Goal: Task Accomplishment & Management: Use online tool/utility

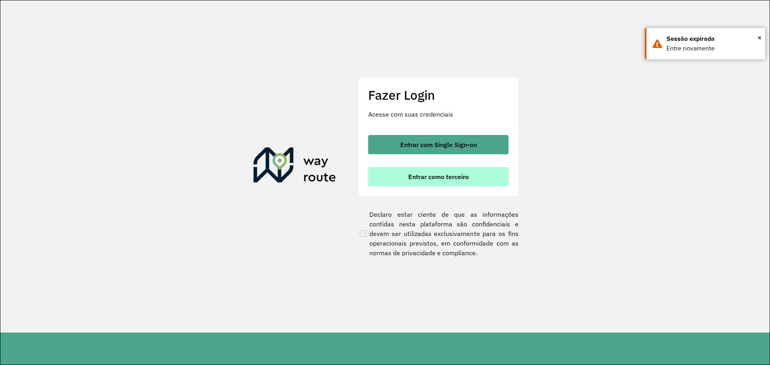
click at [458, 183] on button "Entrar como terceiro" at bounding box center [438, 176] width 140 height 19
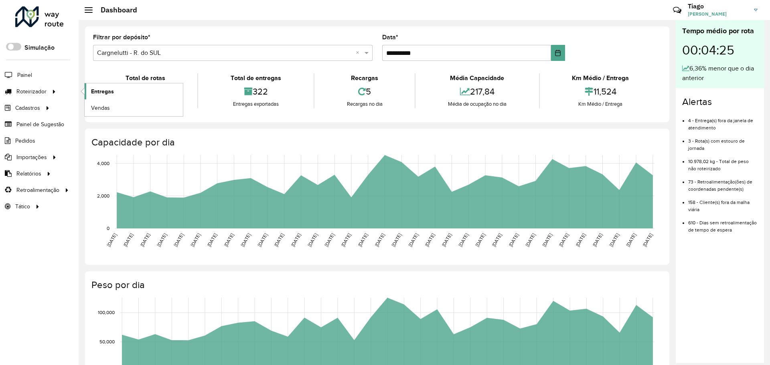
click at [115, 91] on link "Entregas" at bounding box center [134, 91] width 98 height 16
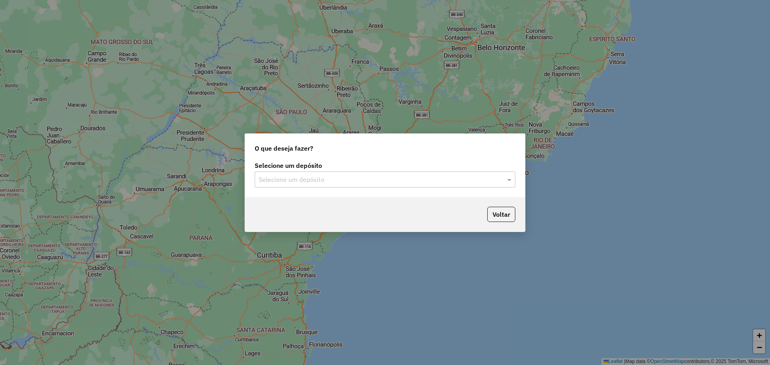
click at [361, 183] on input "text" at bounding box center [377, 180] width 237 height 10
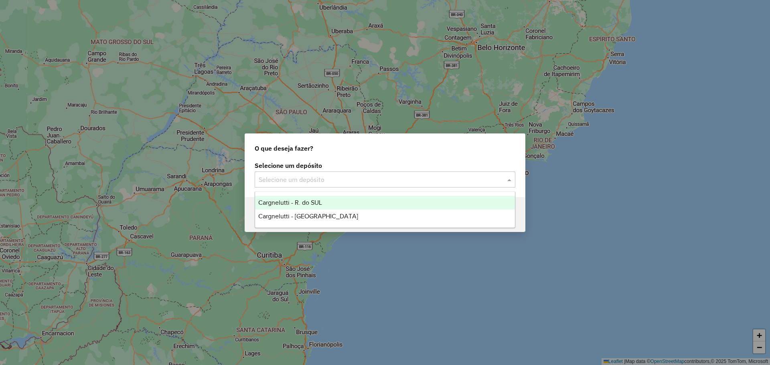
click at [316, 205] on span "Cargnelutti - R. do SUL" at bounding box center [290, 202] width 64 height 7
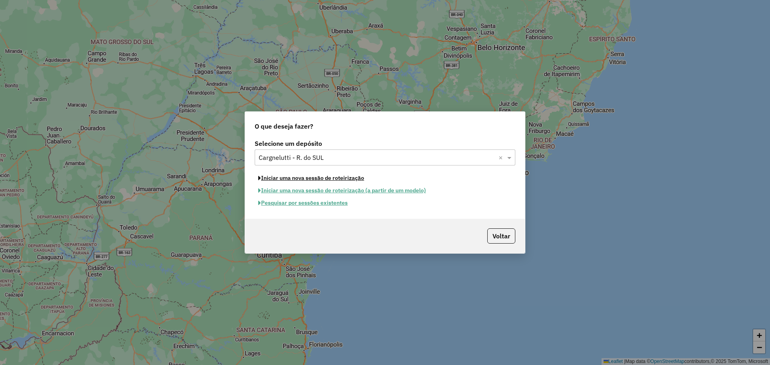
click at [323, 177] on button "Iniciar uma nova sessão de roteirização" at bounding box center [311, 178] width 113 height 12
select select "*"
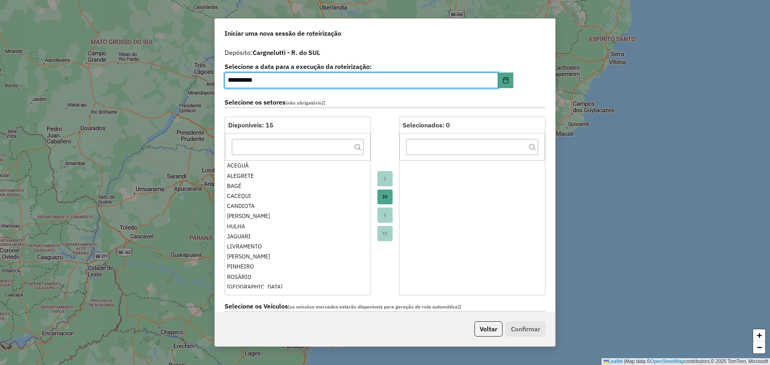
click at [385, 198] on icon "Move All to Target" at bounding box center [385, 197] width 6 height 6
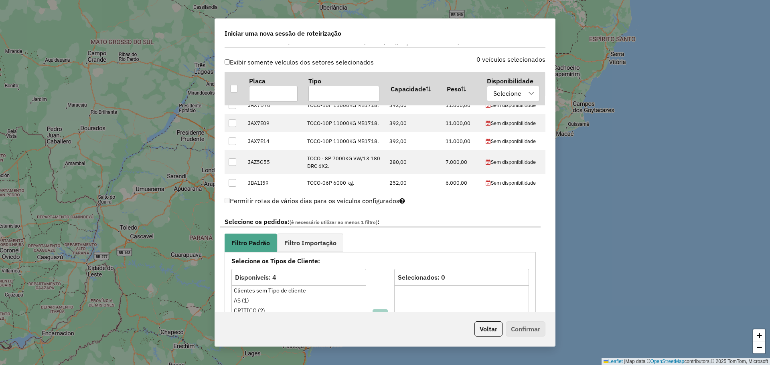
scroll to position [361, 0]
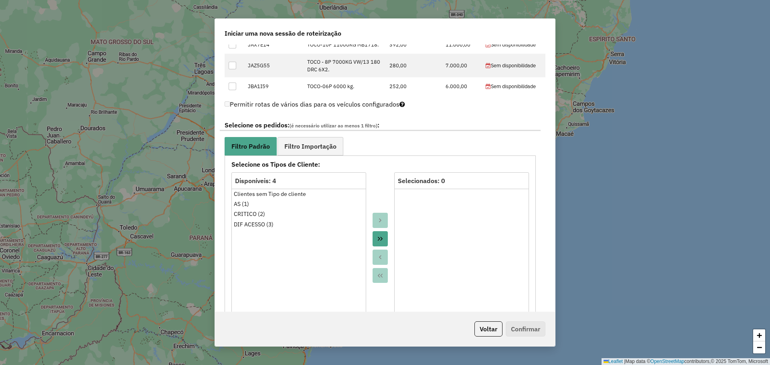
click at [379, 240] on icon "Move All to Target" at bounding box center [380, 239] width 6 height 6
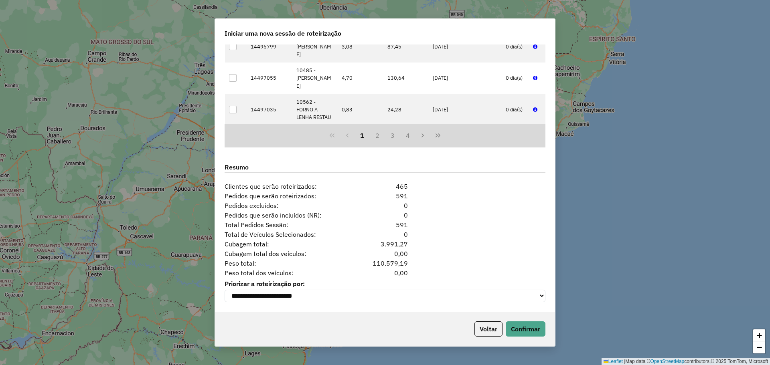
scroll to position [915, 0]
click at [526, 328] on button "Confirmar" at bounding box center [526, 329] width 40 height 15
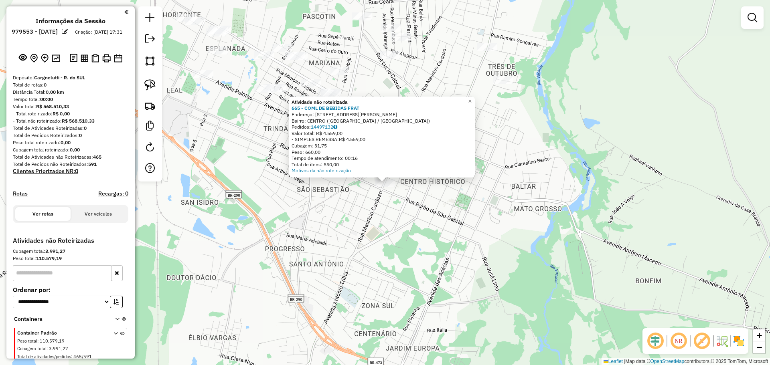
click at [335, 220] on div "Atividade não roteirizada 665 - COML DE BEBIDAS FRAT Endereço: R DR MAURICIO CA…" at bounding box center [385, 182] width 770 height 365
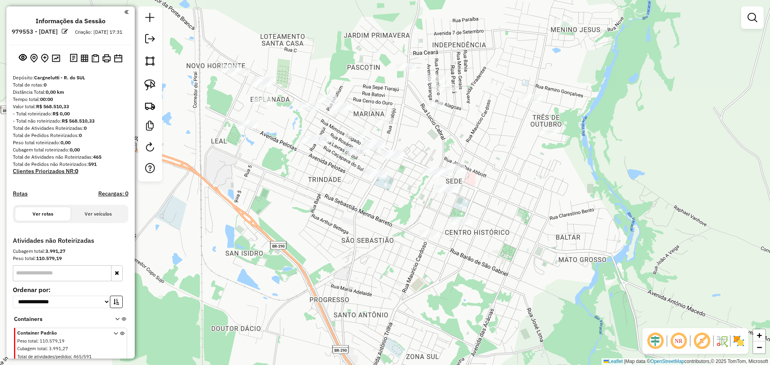
drag, startPoint x: 449, startPoint y: 170, endPoint x: 472, endPoint y: 209, distance: 45.5
click at [472, 209] on div "Janela de atendimento Grade de atendimento Capacidade Transportadoras Veículos …" at bounding box center [385, 182] width 770 height 365
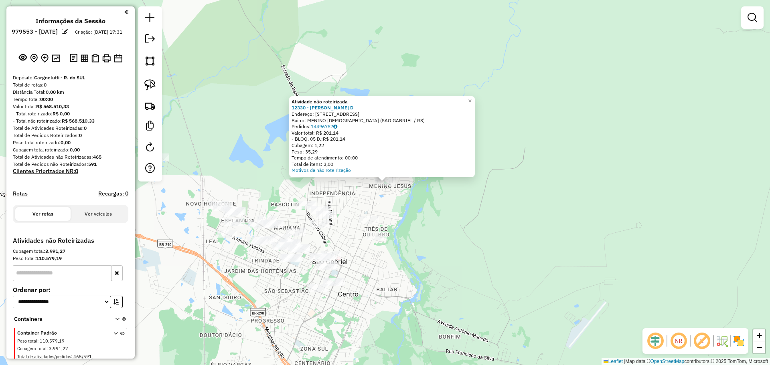
click at [360, 209] on div "Atividade não roteirizada 12330 - JOSE CARLOS CANTES D Endereço: R Rua Vinte e …" at bounding box center [385, 182] width 770 height 365
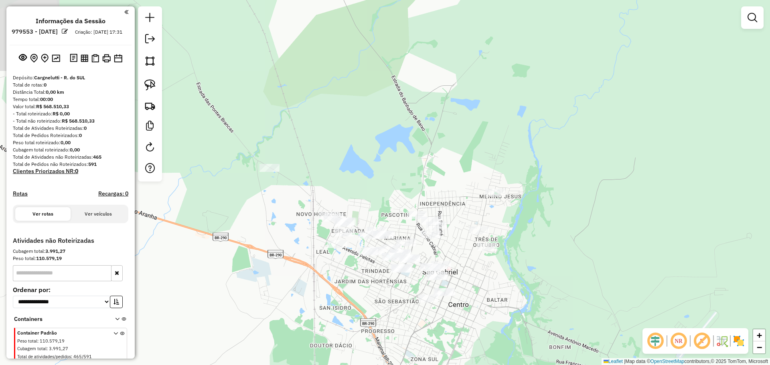
click at [467, 222] on div "Janela de atendimento Grade de atendimento Capacidade Transportadoras Veículos …" at bounding box center [385, 182] width 770 height 365
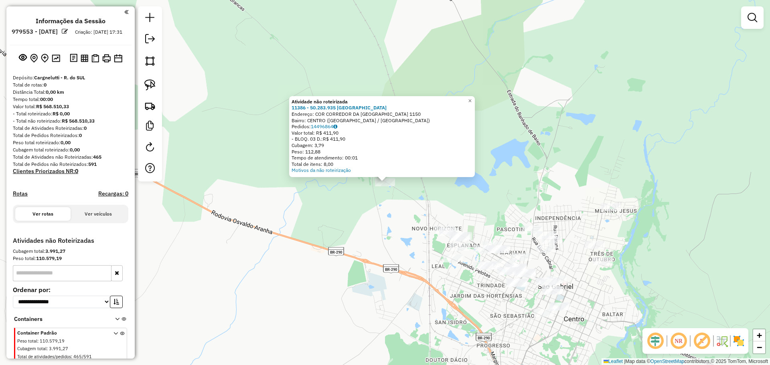
click at [386, 237] on div "Atividade não roteirizada 11386 - 50.283.935 FRANCIELE Endereço: COR CORREDOR D…" at bounding box center [385, 182] width 770 height 365
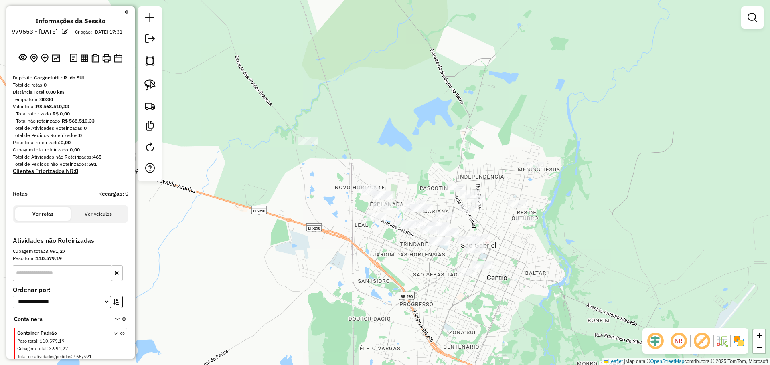
drag, startPoint x: 446, startPoint y: 277, endPoint x: 369, endPoint y: 236, distance: 87.7
click at [369, 236] on div "Janela de atendimento Grade de atendimento Capacidade Transportadoras Veículos …" at bounding box center [385, 182] width 770 height 365
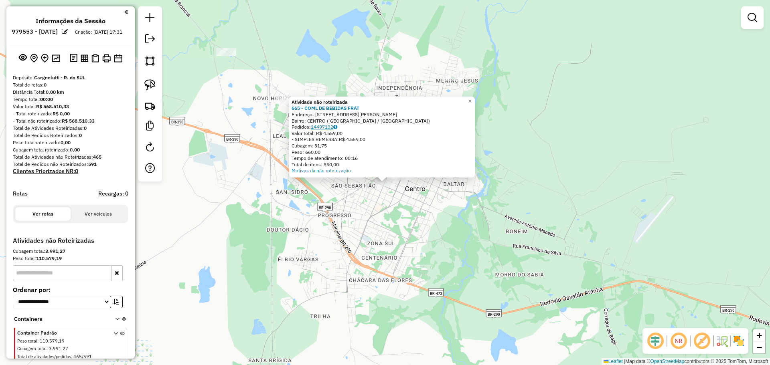
click at [326, 128] on link "14497132" at bounding box center [324, 127] width 26 height 6
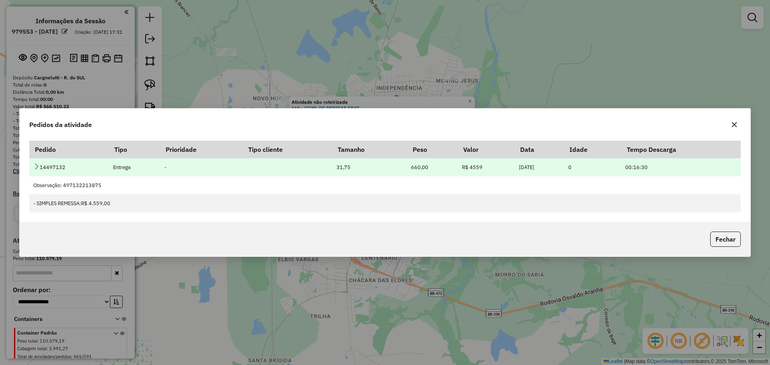
click at [38, 169] on icon at bounding box center [36, 166] width 6 height 6
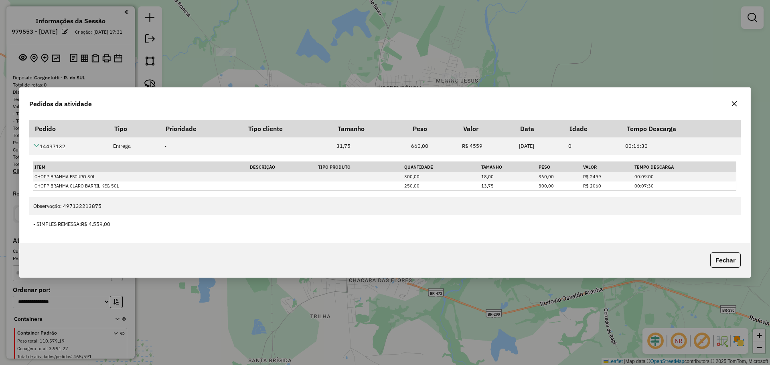
click at [736, 103] on icon "button" at bounding box center [734, 104] width 6 height 6
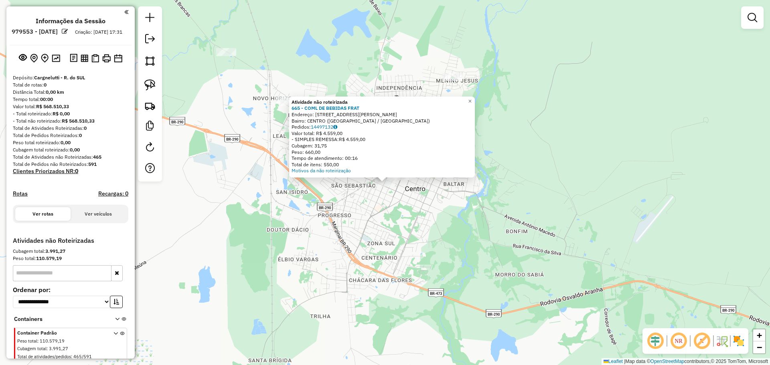
click at [350, 205] on div "Atividade não roteirizada 665 - COML DE BEBIDAS FRAT Endereço: R DR MAURICIO CA…" at bounding box center [385, 182] width 770 height 365
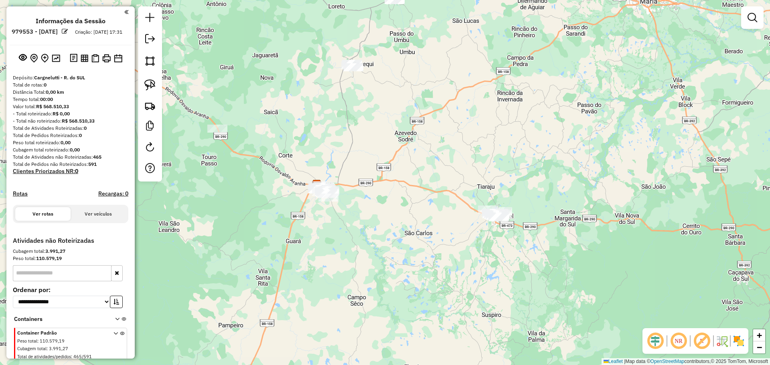
drag, startPoint x: 281, startPoint y: 204, endPoint x: 483, endPoint y: 252, distance: 207.5
click at [483, 252] on div "Janela de atendimento Grade de atendimento Capacidade Transportadoras Veículos …" at bounding box center [385, 182] width 770 height 365
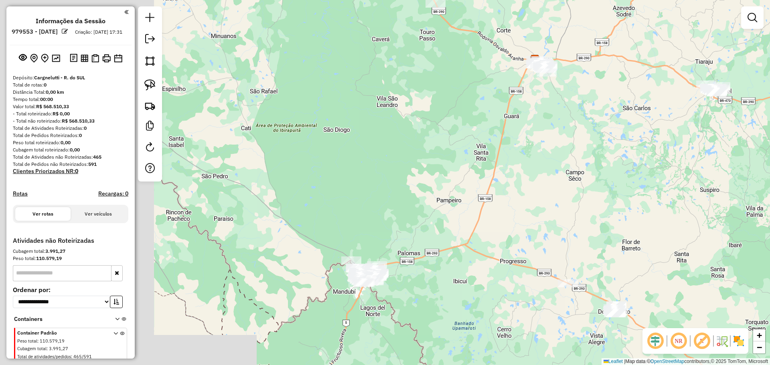
drag, startPoint x: 301, startPoint y: 145, endPoint x: 519, endPoint y: 16, distance: 253.7
click at [519, 16] on div "Janela de atendimento Grade de atendimento Capacidade Transportadoras Veículos …" at bounding box center [385, 182] width 770 height 365
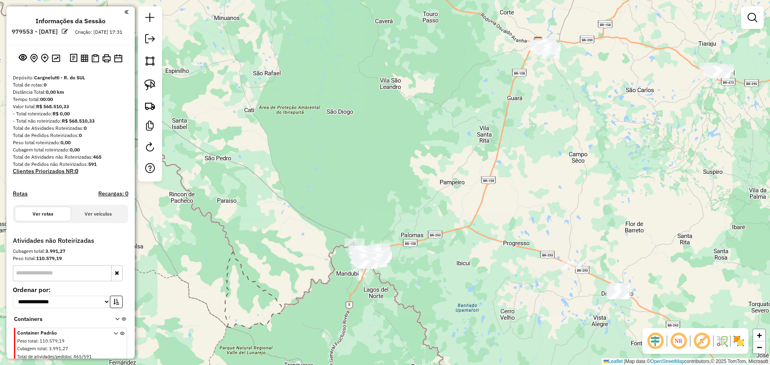
drag, startPoint x: 445, startPoint y: 237, endPoint x: 492, endPoint y: 112, distance: 134.0
click at [492, 113] on div "Janela de atendimento Grade de atendimento Capacidade Transportadoras Veículos …" at bounding box center [385, 182] width 770 height 365
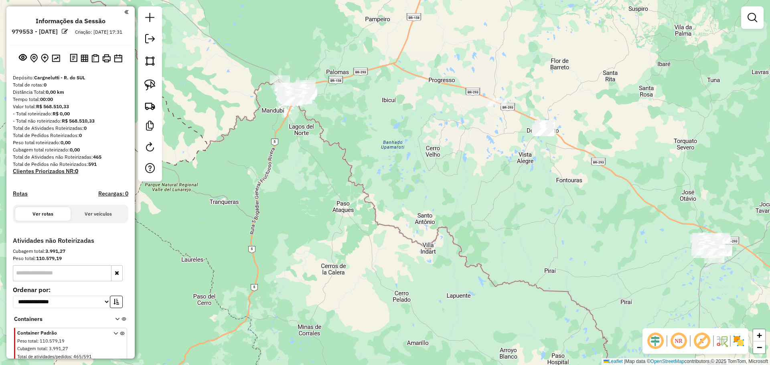
drag, startPoint x: 543, startPoint y: 195, endPoint x: 425, endPoint y: 142, distance: 130.2
click at [425, 142] on div "Janela de atendimento Grade de atendimento Capacidade Transportadoras Veículos …" at bounding box center [385, 182] width 770 height 365
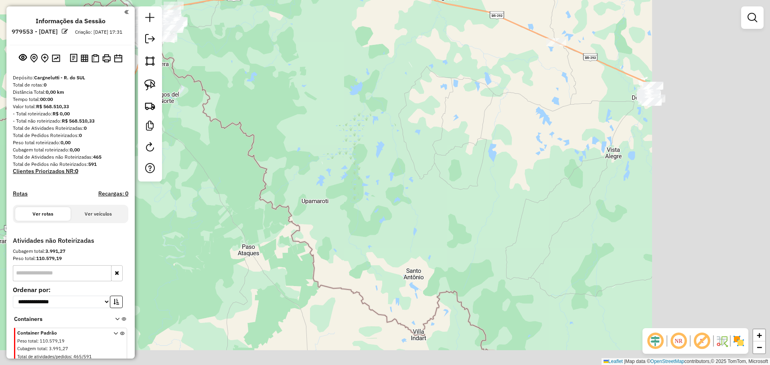
drag, startPoint x: 519, startPoint y: 180, endPoint x: 199, endPoint y: 64, distance: 340.9
click at [199, 63] on div "Janela de atendimento Grade de atendimento Capacidade Transportadoras Veículos …" at bounding box center [385, 182] width 770 height 365
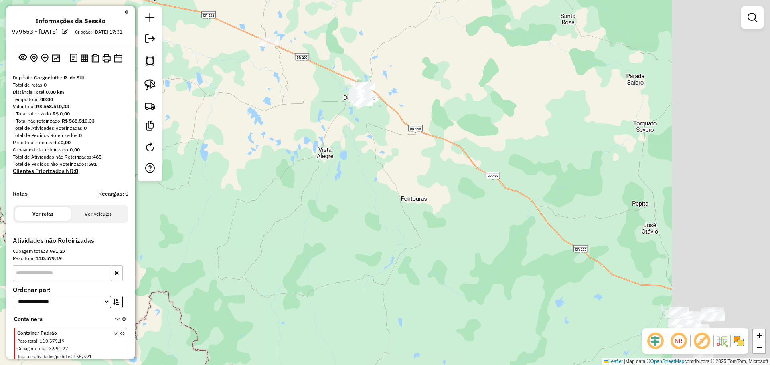
drag, startPoint x: 468, startPoint y: 112, endPoint x: 318, endPoint y: 154, distance: 155.4
click at [318, 154] on div "Janela de atendimento Grade de atendimento Capacidade Transportadoras Veículos …" at bounding box center [385, 182] width 770 height 365
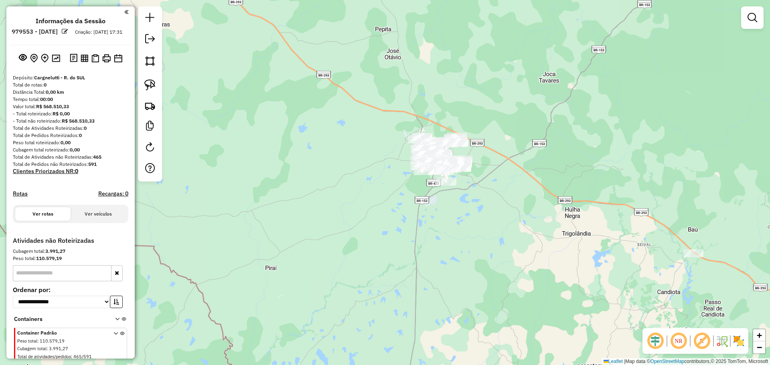
drag, startPoint x: 493, startPoint y: 238, endPoint x: 356, endPoint y: 115, distance: 184.6
click at [244, 56] on div "Janela de atendimento Grade de atendimento Capacidade Transportadoras Veículos …" at bounding box center [385, 182] width 770 height 365
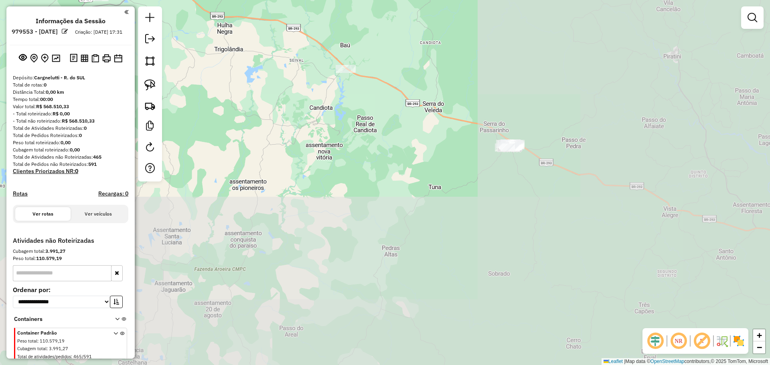
drag, startPoint x: 554, startPoint y: 223, endPoint x: 208, endPoint y: 39, distance: 392.1
click at [208, 39] on div "Janela de atendimento Grade de atendimento Capacidade Transportadoras Veículos …" at bounding box center [385, 182] width 770 height 365
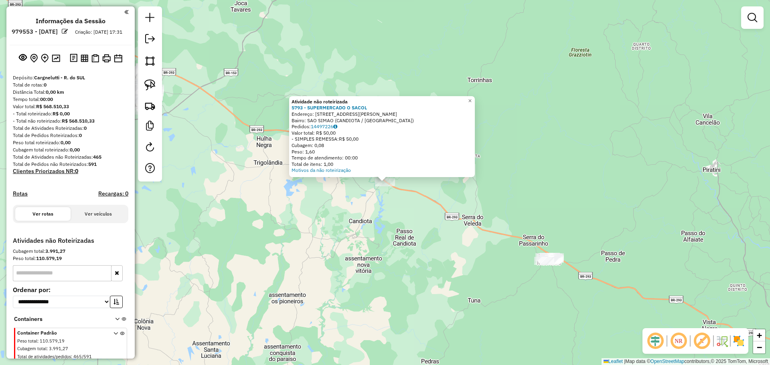
click at [393, 201] on div "Atividade não roteirizada 5793 - SUPERMERCADO O SACOL Endereço: R Rua Eloi Azam…" at bounding box center [385, 182] width 770 height 365
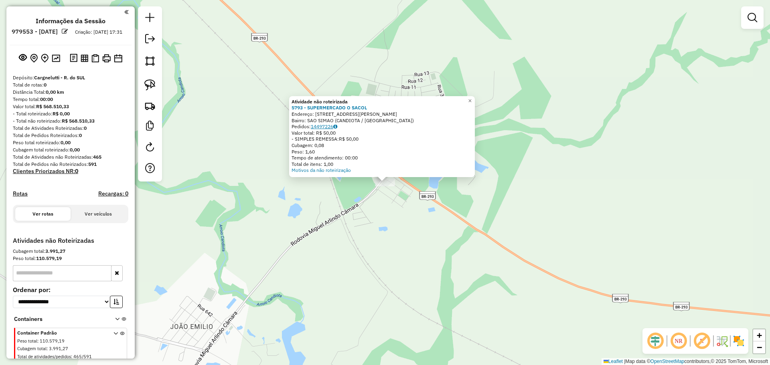
click at [330, 127] on link "14497226" at bounding box center [324, 127] width 26 height 6
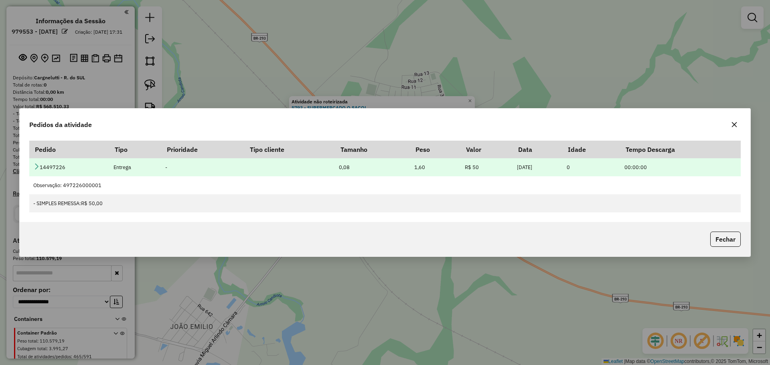
click at [37, 167] on icon at bounding box center [36, 166] width 6 height 6
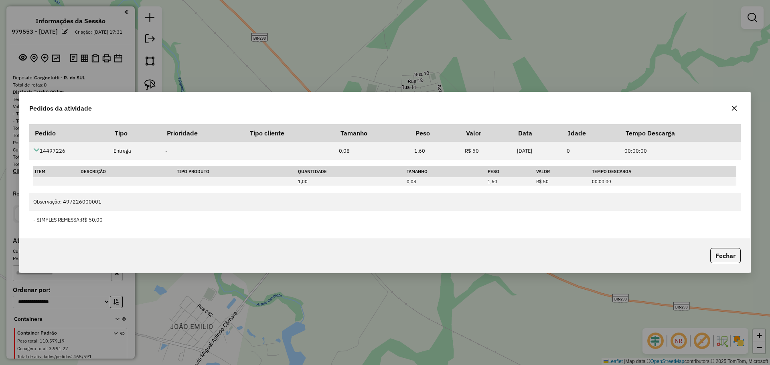
click at [739, 108] on button "button" at bounding box center [734, 108] width 13 height 13
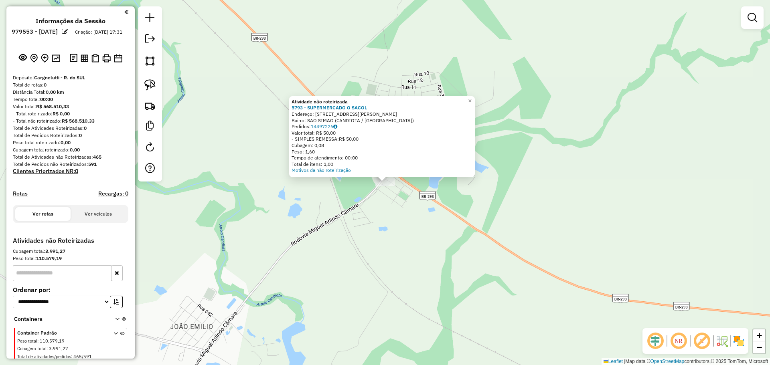
click at [449, 207] on div "Atividade não roteirizada 5793 - SUPERMERCADO O SACOL Endereço: R Rua Eloi Azam…" at bounding box center [385, 182] width 770 height 365
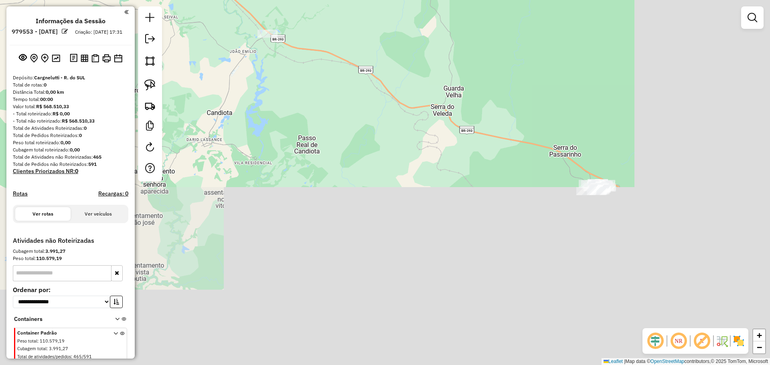
drag, startPoint x: 519, startPoint y: 287, endPoint x: 333, endPoint y: 90, distance: 270.4
click at [333, 90] on div "Janela de atendimento Grade de atendimento Capacidade Transportadoras Veículos …" at bounding box center [385, 182] width 770 height 365
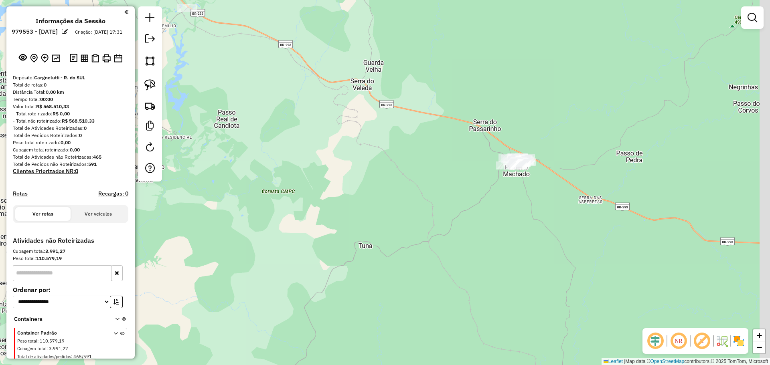
drag, startPoint x: 504, startPoint y: 214, endPoint x: 379, endPoint y: 215, distance: 125.6
click at [379, 215] on div "Janela de atendimento Grade de atendimento Capacidade Transportadoras Veículos …" at bounding box center [385, 182] width 770 height 365
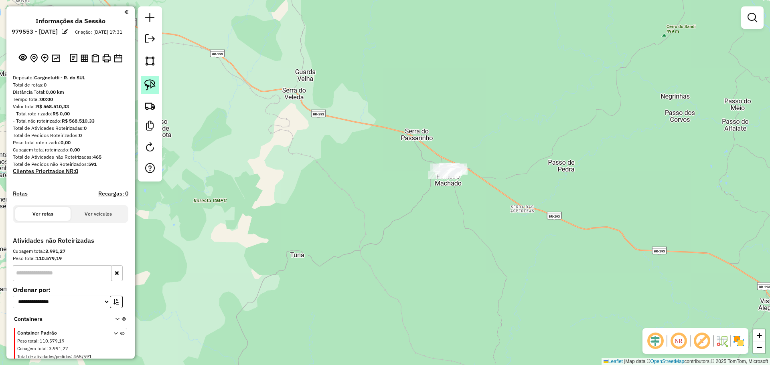
drag, startPoint x: 148, startPoint y: 82, endPoint x: 153, endPoint y: 82, distance: 4.8
click at [149, 82] on img at bounding box center [149, 84] width 11 height 11
drag, startPoint x: 474, startPoint y: 165, endPoint x: 400, endPoint y: 174, distance: 74.7
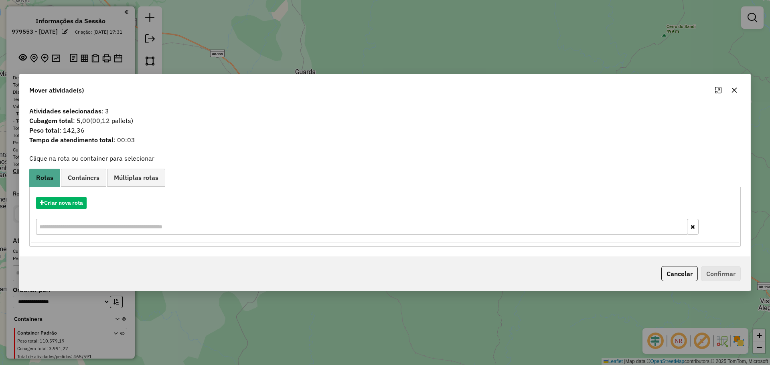
click at [730, 94] on button "button" at bounding box center [734, 90] width 13 height 13
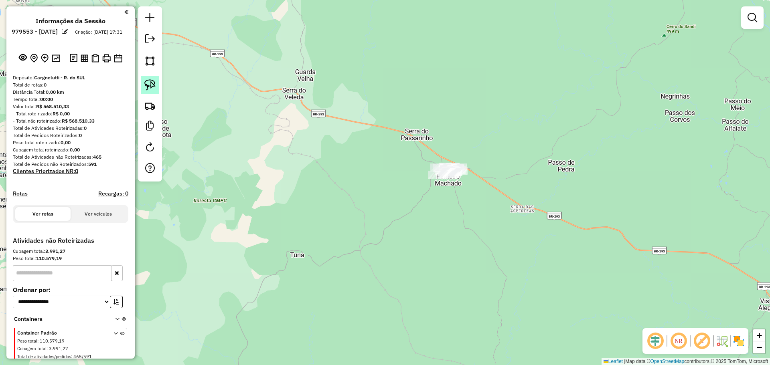
click at [154, 80] on img at bounding box center [149, 84] width 11 height 11
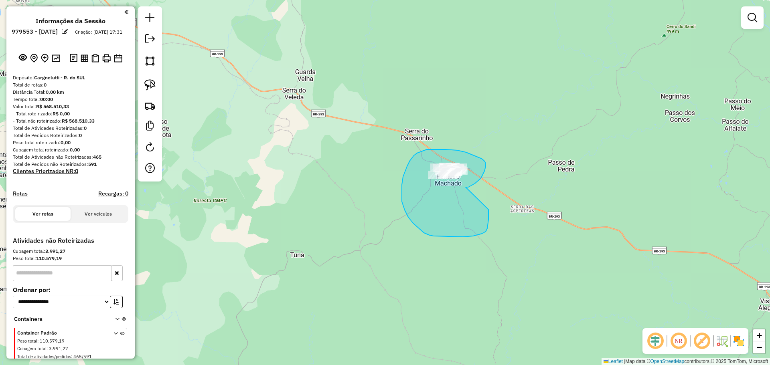
drag, startPoint x: 466, startPoint y: 187, endPoint x: 488, endPoint y: 207, distance: 29.5
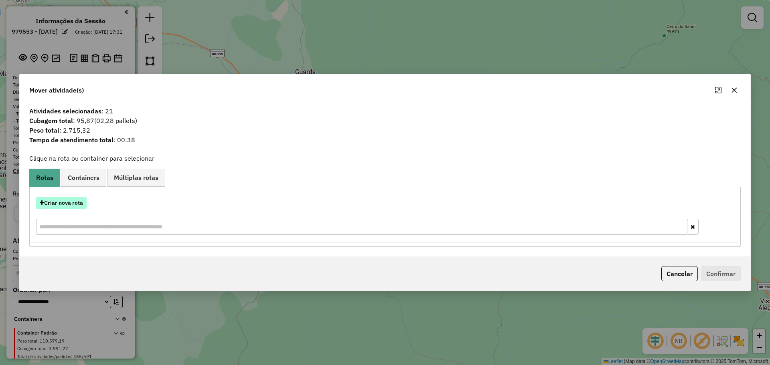
click at [72, 203] on button "Criar nova rota" at bounding box center [61, 203] width 51 height 12
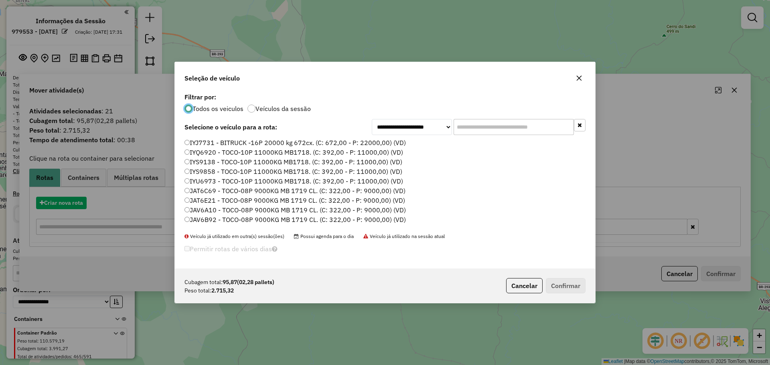
scroll to position [4, 2]
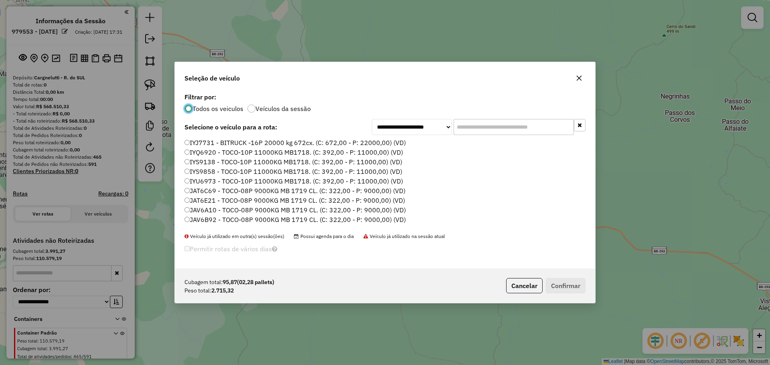
click at [485, 130] on input "text" at bounding box center [514, 127] width 120 height 16
type input "*"
click at [405, 209] on label "JAZ5G55 - TOCO - 8P 7000KG VW/13 180 DRC 6X2. (C: 280,00 - P: 7000,00) (VD)" at bounding box center [308, 210] width 247 height 10
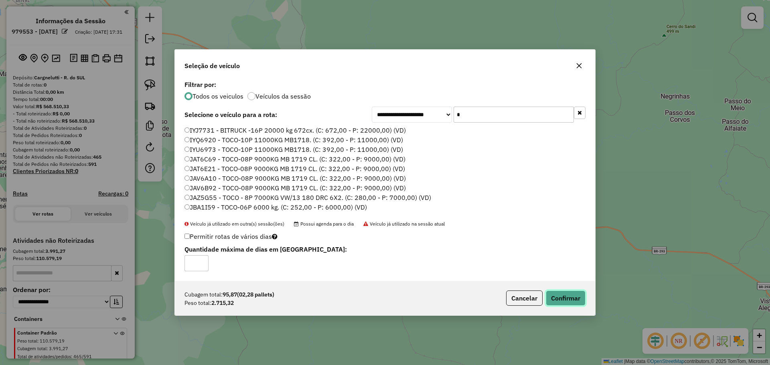
click at [564, 302] on button "Confirmar" at bounding box center [566, 298] width 40 height 15
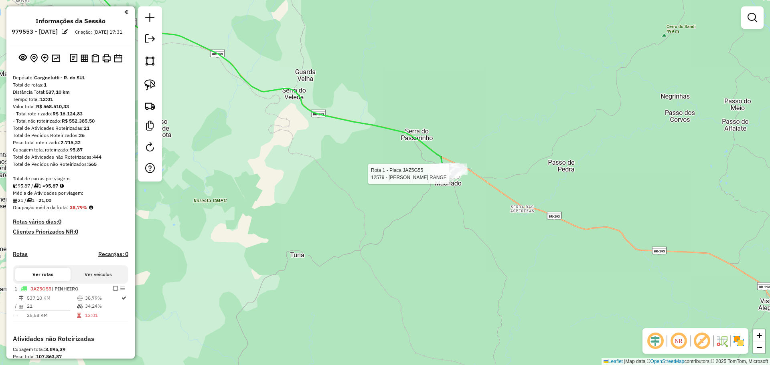
select select "**********"
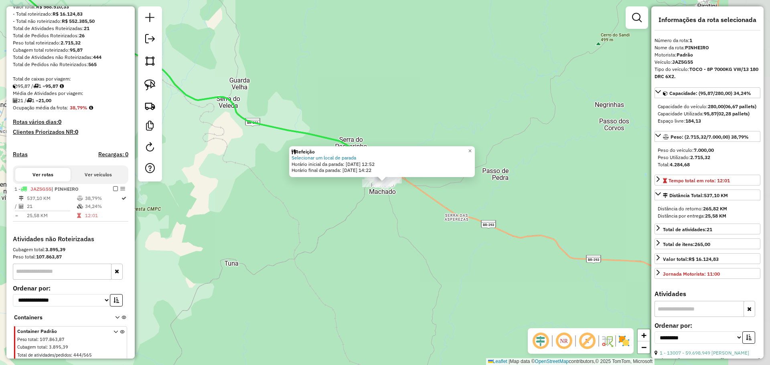
scroll to position [128, 0]
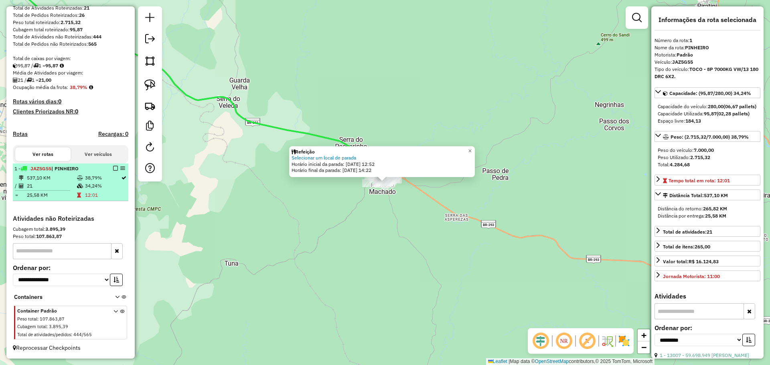
click at [113, 168] on em at bounding box center [115, 168] width 5 height 5
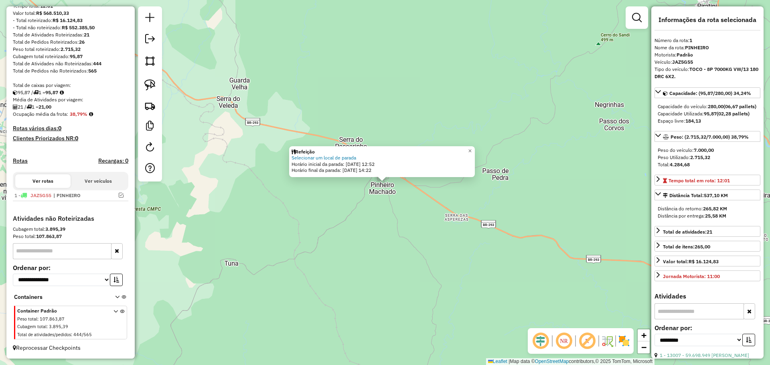
scroll to position [101, 0]
click at [248, 194] on div "Refeição Selecionar um local de parada Horário inicial da parada: 15/08/2025 12…" at bounding box center [385, 182] width 770 height 365
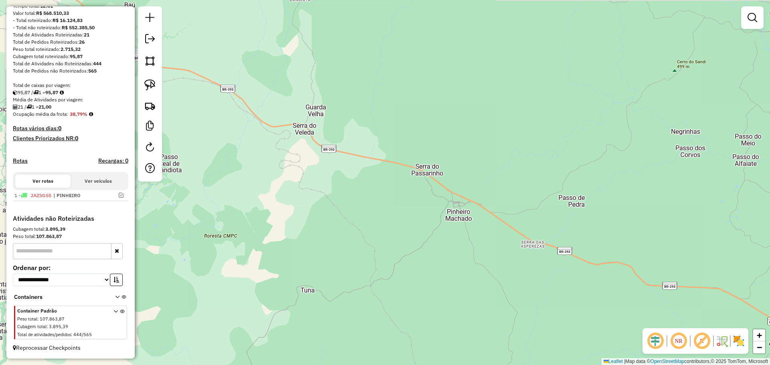
drag, startPoint x: 330, startPoint y: 219, endPoint x: 582, endPoint y: 300, distance: 264.6
click at [582, 300] on div "Janela de atendimento Grade de atendimento Capacidade Transportadoras Veículos …" at bounding box center [385, 182] width 770 height 365
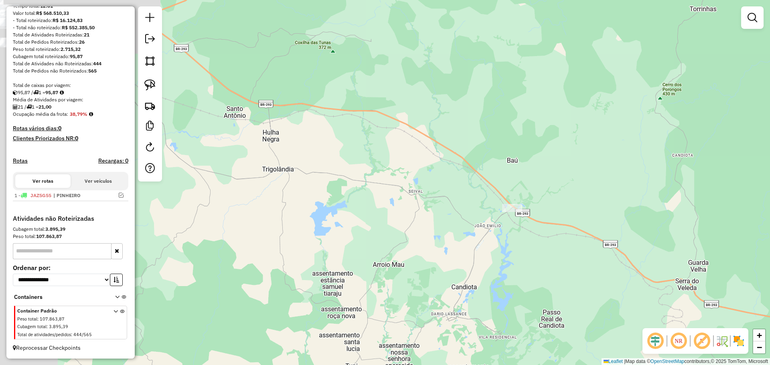
drag, startPoint x: 370, startPoint y: 176, endPoint x: 648, endPoint y: 310, distance: 308.2
click at [648, 310] on div "Janela de atendimento Grade de atendimento Capacidade Transportadoras Veículos …" at bounding box center [385, 182] width 770 height 365
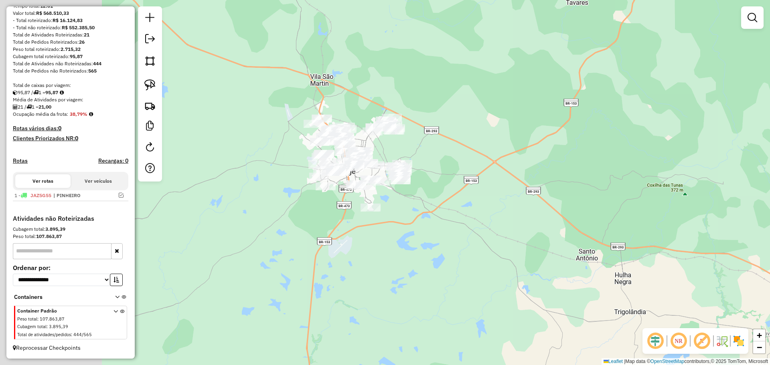
drag, startPoint x: 385, startPoint y: 186, endPoint x: 553, endPoint y: 240, distance: 176.2
click at [553, 240] on div "Janela de atendimento Grade de atendimento Capacidade Transportadoras Veículos …" at bounding box center [385, 182] width 770 height 365
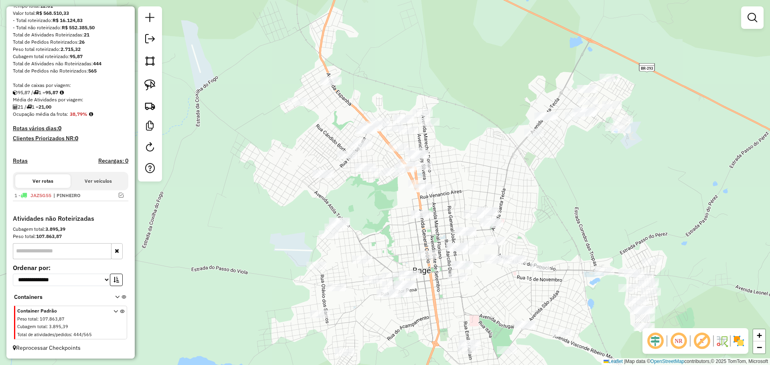
drag, startPoint x: 306, startPoint y: 211, endPoint x: 507, endPoint y: 300, distance: 219.3
click at [507, 300] on div "Janela de atendimento Grade de atendimento Capacidade Transportadoras Veículos …" at bounding box center [385, 182] width 770 height 365
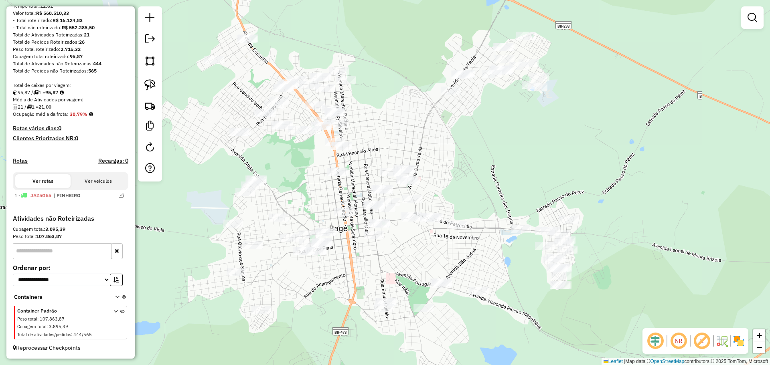
drag, startPoint x: 448, startPoint y: 170, endPoint x: 365, endPoint y: 128, distance: 93.5
click at [365, 128] on div "Janela de atendimento Grade de atendimento Capacidade Transportadoras Veículos …" at bounding box center [385, 182] width 770 height 365
click at [152, 84] on img at bounding box center [149, 84] width 11 height 11
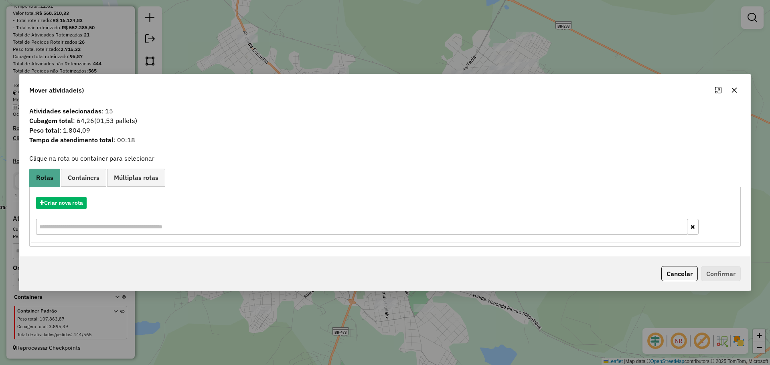
click at [729, 87] on div at bounding box center [726, 90] width 29 height 13
click at [735, 89] on icon "button" at bounding box center [735, 90] width 6 height 6
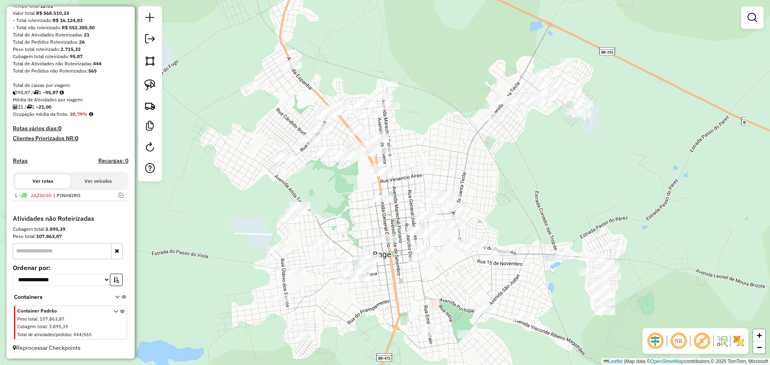
drag, startPoint x: 453, startPoint y: 193, endPoint x: 497, endPoint y: 219, distance: 50.9
click at [497, 219] on div "Janela de atendimento Grade de atendimento Capacidade Transportadoras Veículos …" at bounding box center [385, 182] width 770 height 365
click at [757, 18] on link at bounding box center [752, 18] width 16 height 16
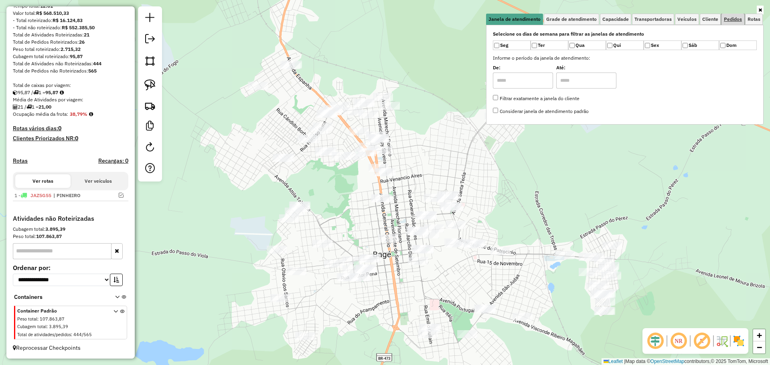
click at [732, 20] on span "Pedidos" at bounding box center [733, 19] width 18 height 5
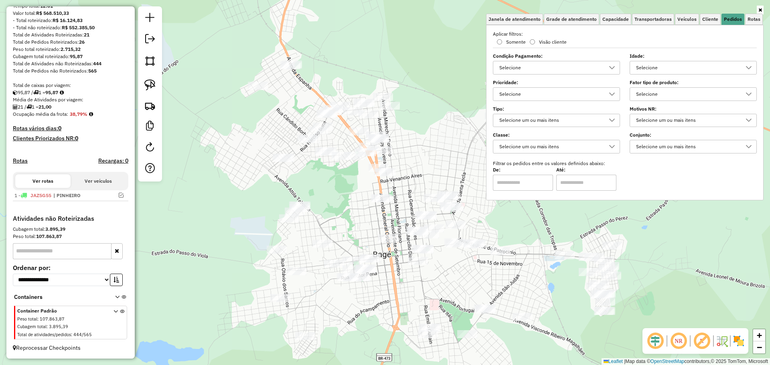
click at [685, 65] on div "Selecione" at bounding box center [687, 67] width 108 height 13
click at [661, 104] on span "1 dia(s)" at bounding box center [663, 104] width 22 height 10
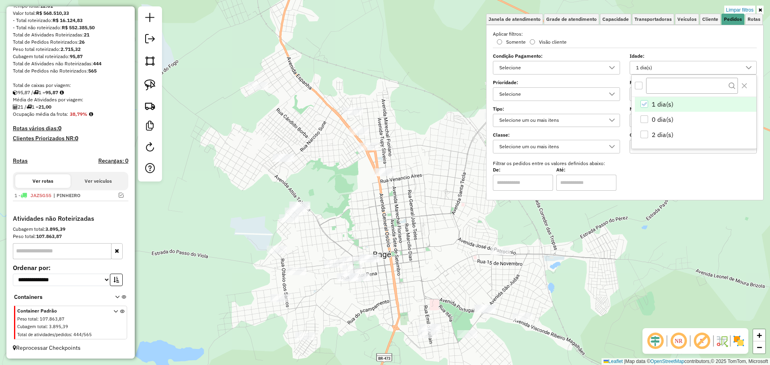
click at [418, 178] on div "Limpar filtros Janela de atendimento Grade de atendimento Capacidade Transporta…" at bounding box center [385, 182] width 770 height 365
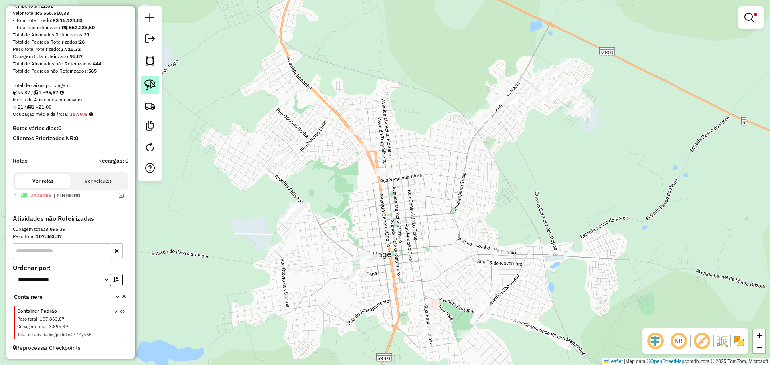
click at [154, 85] on img at bounding box center [149, 84] width 11 height 11
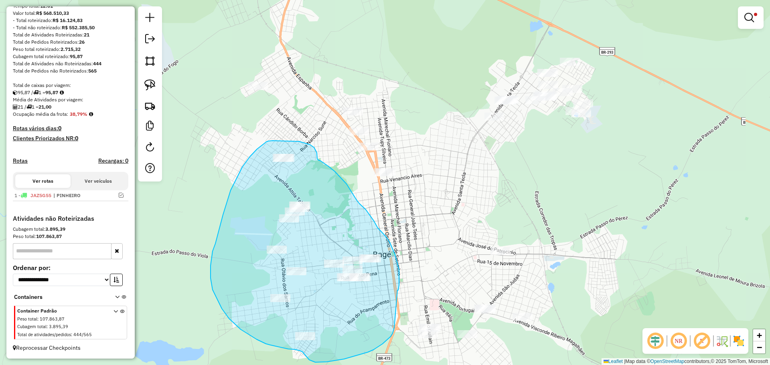
drag, startPoint x: 397, startPoint y: 290, endPoint x: 394, endPoint y: 328, distance: 37.8
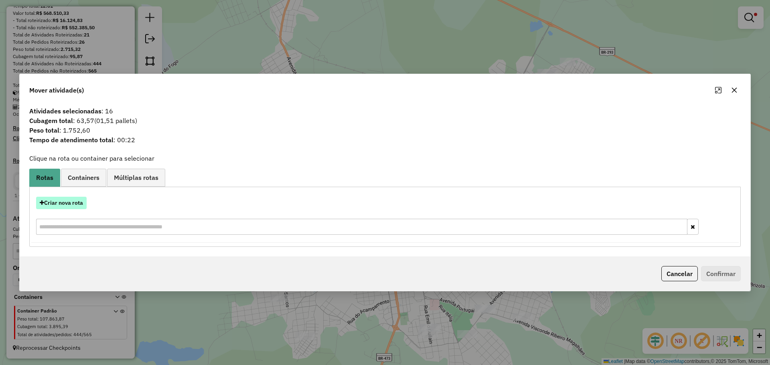
click at [64, 202] on button "Criar nova rota" at bounding box center [61, 203] width 51 height 12
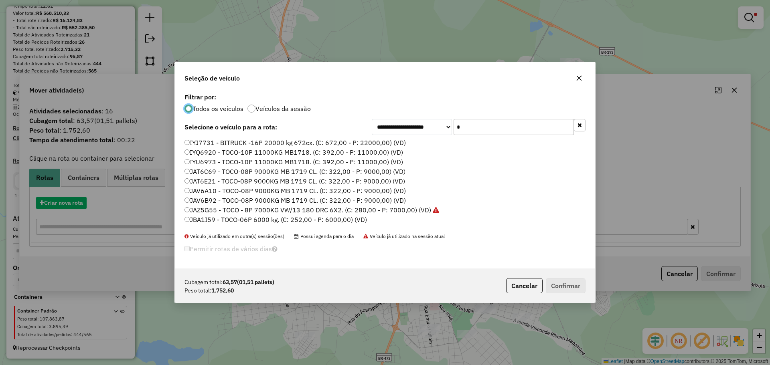
scroll to position [4, 2]
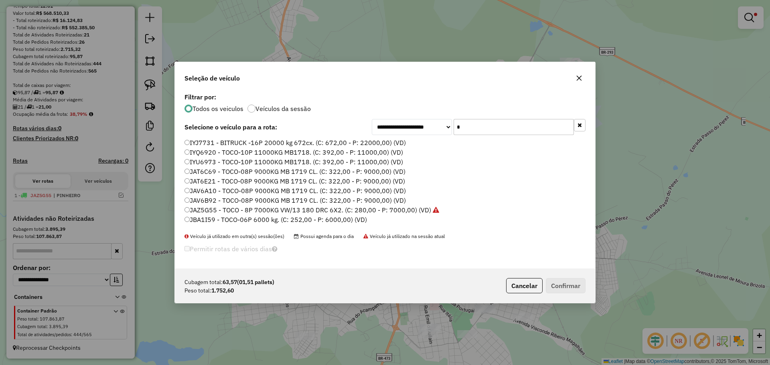
drag, startPoint x: 480, startPoint y: 131, endPoint x: 456, endPoint y: 130, distance: 23.7
click at [456, 130] on input "*" at bounding box center [514, 127] width 120 height 16
type input "**"
click at [284, 180] on label "JAV6B92 - TOCO-08P 9000KG MB 1719 CL. (C: 322,00 - P: 9000,00) (VD)" at bounding box center [295, 181] width 221 height 10
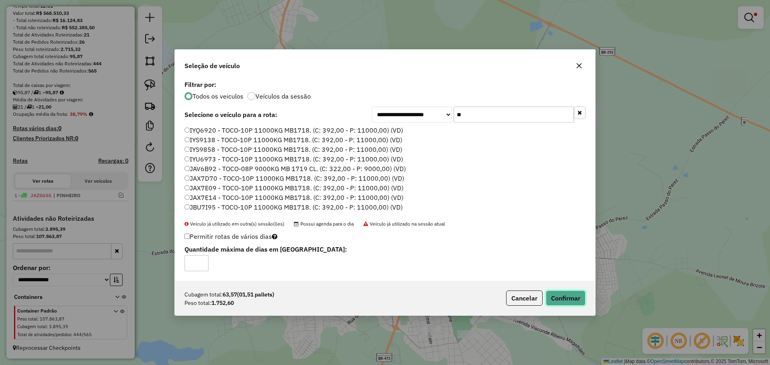
click at [561, 292] on button "Confirmar" at bounding box center [566, 298] width 40 height 15
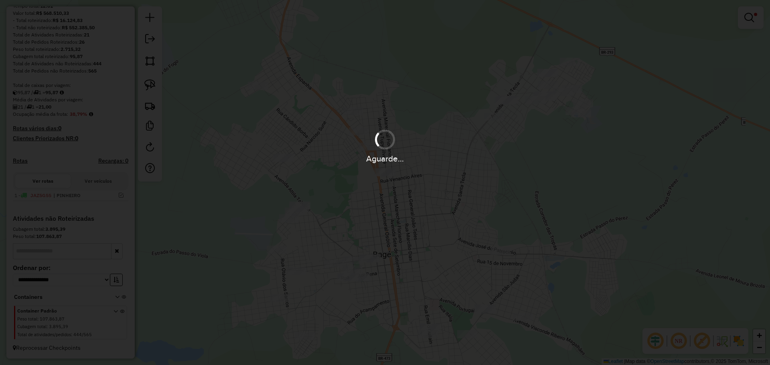
scroll to position [128, 0]
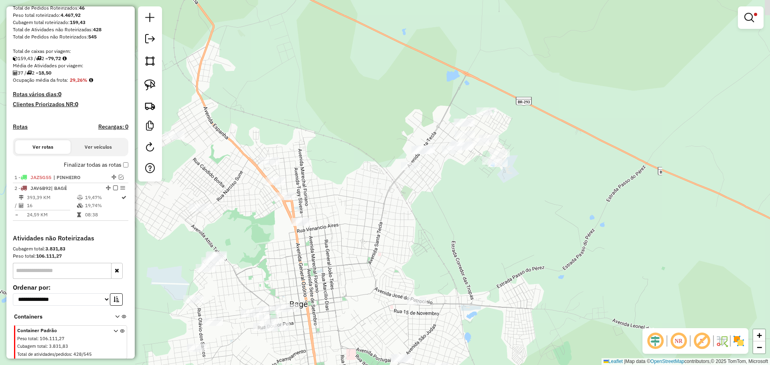
drag, startPoint x: 416, startPoint y: 236, endPoint x: 332, endPoint y: 286, distance: 97.1
click at [332, 286] on div "Limpar filtros Janela de atendimento Grade de atendimento Capacidade Transporta…" at bounding box center [385, 182] width 770 height 365
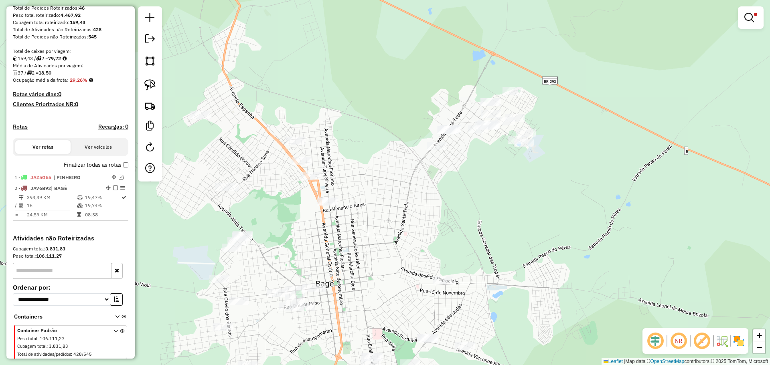
drag, startPoint x: 307, startPoint y: 266, endPoint x: 333, endPoint y: 245, distance: 33.1
click at [333, 245] on div "Limpar filtros Janela de atendimento Grade de atendimento Capacidade Transporta…" at bounding box center [385, 182] width 770 height 365
click at [152, 85] on img at bounding box center [149, 84] width 11 height 11
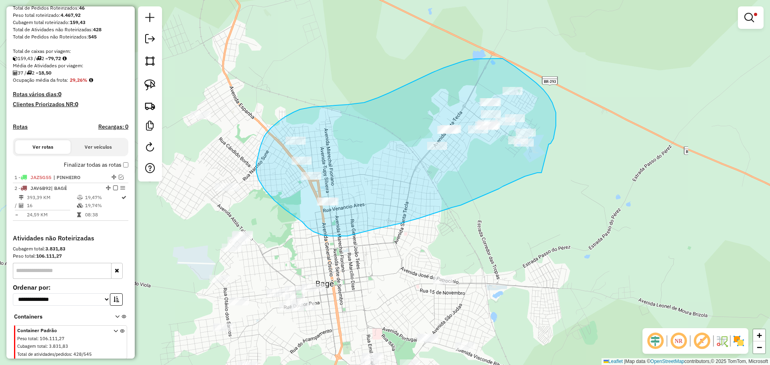
drag, startPoint x: 549, startPoint y: 144, endPoint x: 541, endPoint y: 173, distance: 29.4
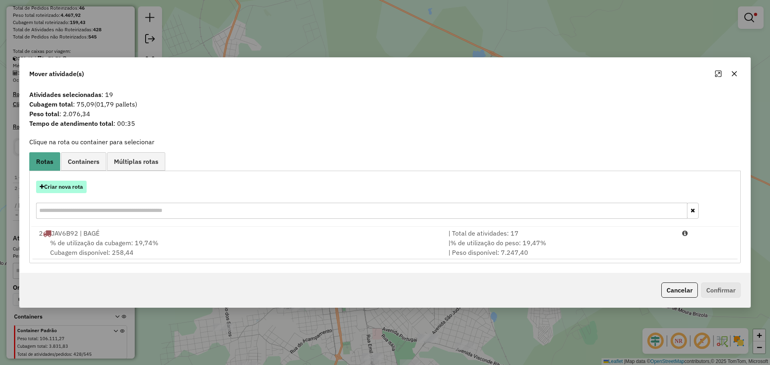
click at [71, 188] on button "Criar nova rota" at bounding box center [61, 187] width 51 height 12
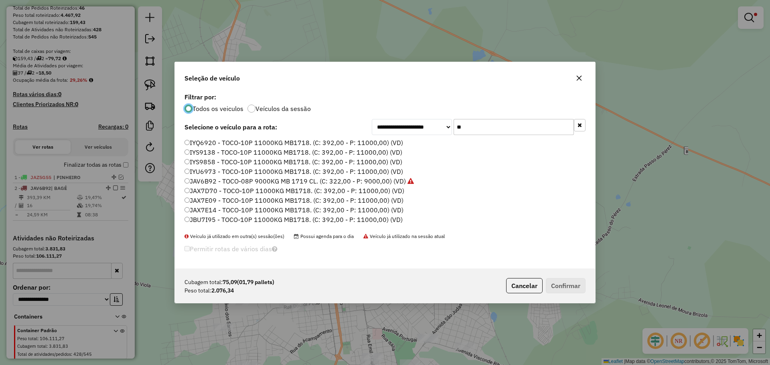
scroll to position [4, 2]
drag, startPoint x: 472, startPoint y: 129, endPoint x: 443, endPoint y: 125, distance: 28.8
click at [443, 125] on div "**********" at bounding box center [479, 127] width 214 height 16
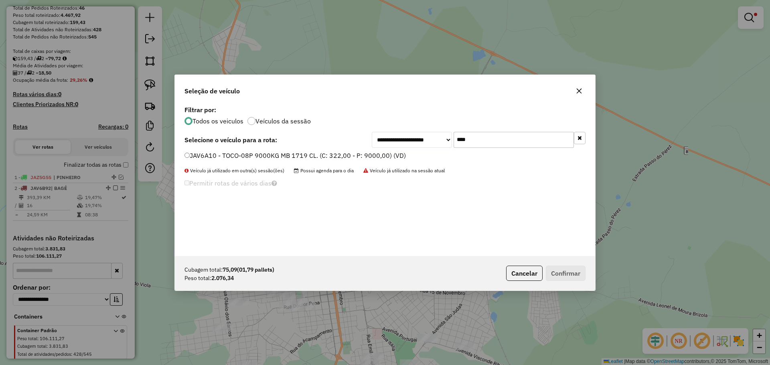
type input "****"
click at [363, 156] on label "JAV6A10 - TOCO-08P 9000KG MB 1719 CL. (C: 322,00 - P: 9000,00) (VD)" at bounding box center [295, 156] width 221 height 10
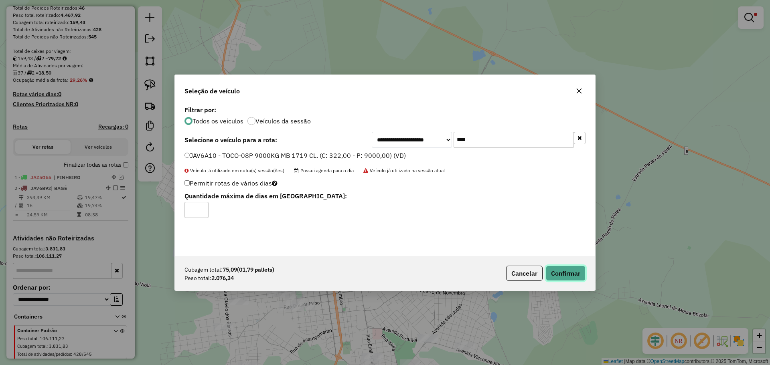
click at [557, 274] on button "Confirmar" at bounding box center [566, 273] width 40 height 15
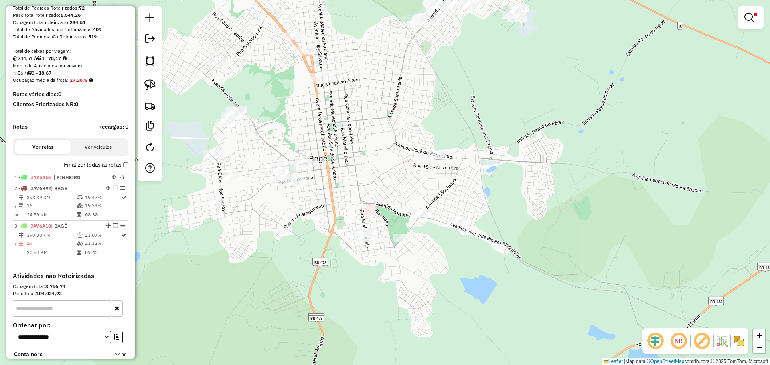
drag, startPoint x: 413, startPoint y: 297, endPoint x: 408, endPoint y: 175, distance: 122.0
click at [408, 175] on div "Limpar filtros Janela de atendimento Grade de atendimento Capacidade Transporta…" at bounding box center [385, 182] width 770 height 365
drag, startPoint x: 149, startPoint y: 85, endPoint x: 272, endPoint y: 111, distance: 126.3
click at [149, 85] on img at bounding box center [149, 84] width 11 height 11
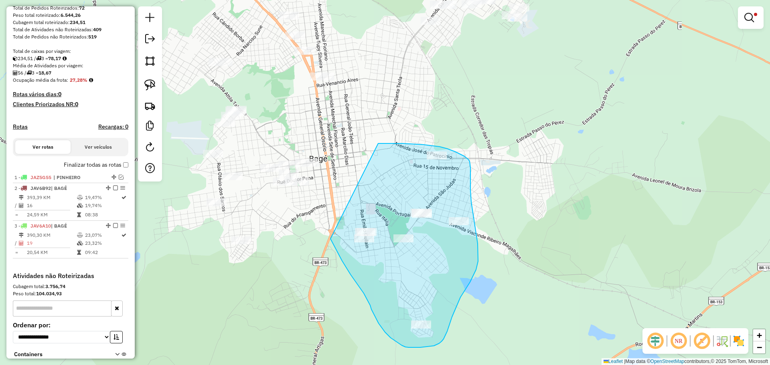
drag, startPoint x: 378, startPoint y: 144, endPoint x: 331, endPoint y: 239, distance: 106.7
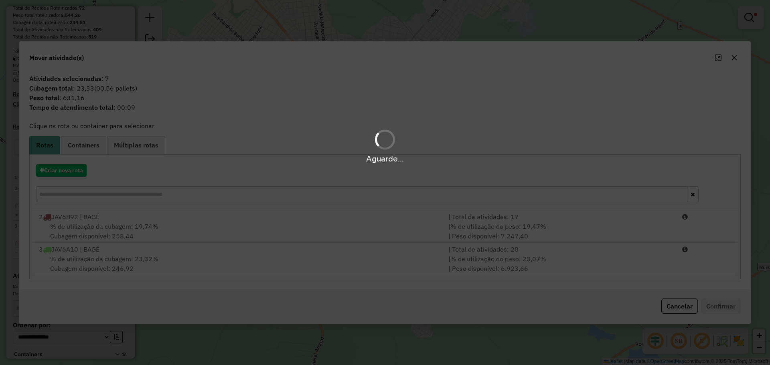
click at [314, 219] on div "Aguarde..." at bounding box center [385, 182] width 770 height 365
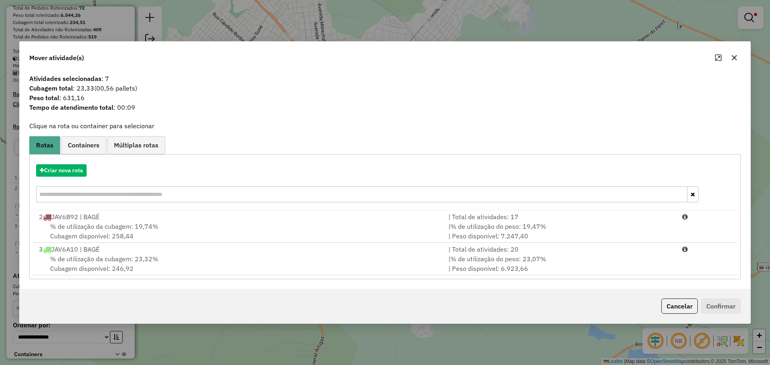
click at [314, 219] on div "2 JAV6B92 | BAGÉ" at bounding box center [239, 217] width 410 height 10
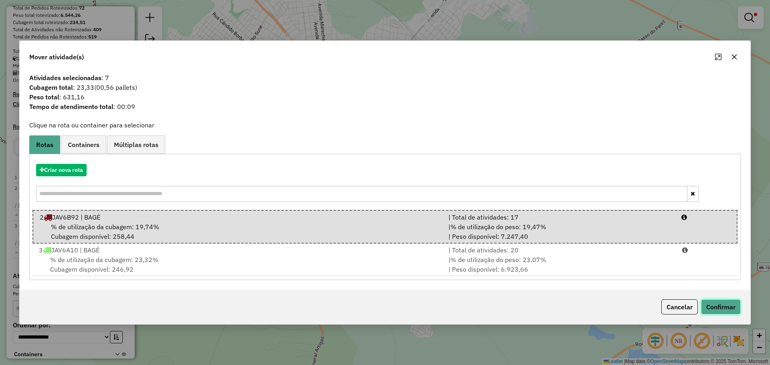
click at [726, 304] on button "Confirmar" at bounding box center [721, 307] width 40 height 15
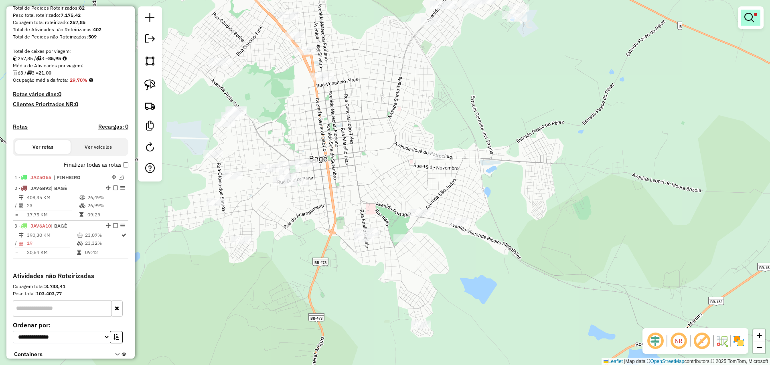
click at [747, 17] on em at bounding box center [749, 18] width 10 height 10
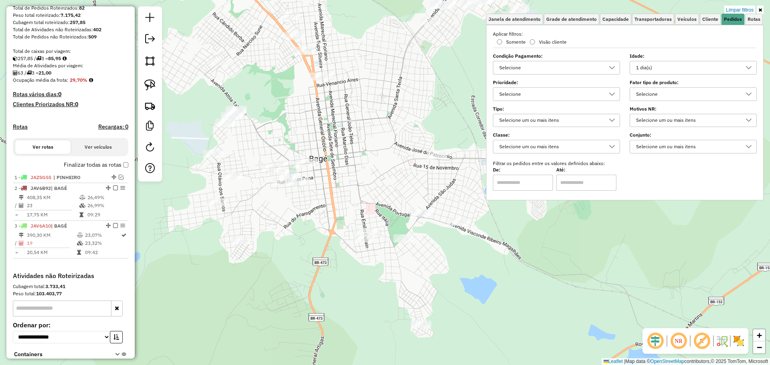
click at [709, 63] on div "1 dia(s)" at bounding box center [687, 67] width 108 height 13
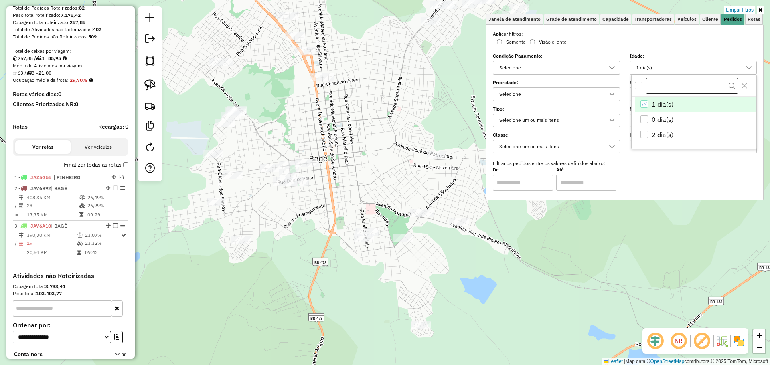
scroll to position [5, 28]
click at [646, 106] on icon "1 dia(s)" at bounding box center [644, 104] width 6 height 6
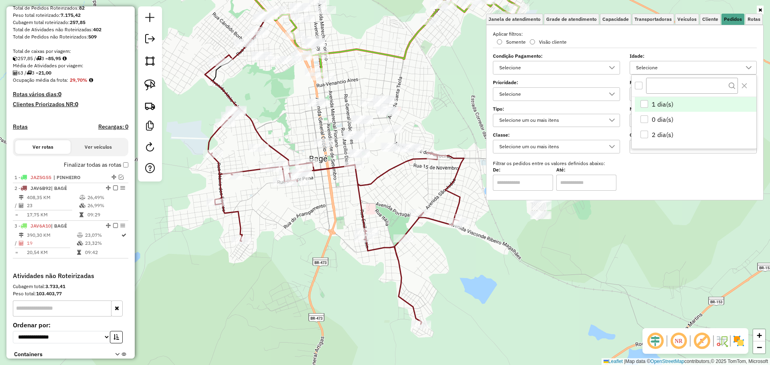
click at [358, 80] on div "Janela de atendimento Grade de atendimento Capacidade Transportadoras Veículos …" at bounding box center [385, 182] width 770 height 365
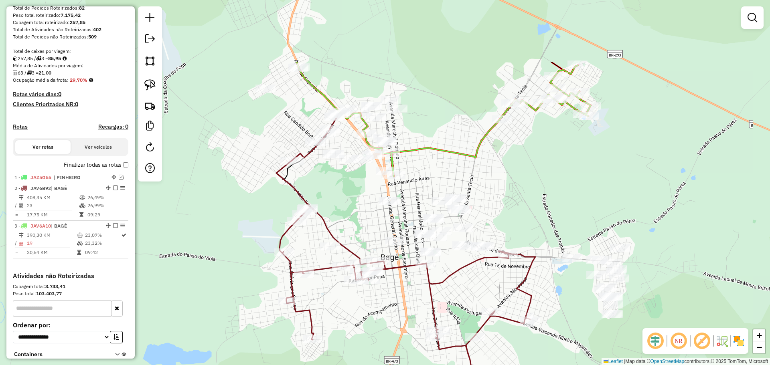
drag, startPoint x: 362, startPoint y: 96, endPoint x: 434, endPoint y: 195, distance: 121.8
click at [434, 195] on div "Janela de atendimento Grade de atendimento Capacidade Transportadoras Veículos …" at bounding box center [385, 182] width 770 height 365
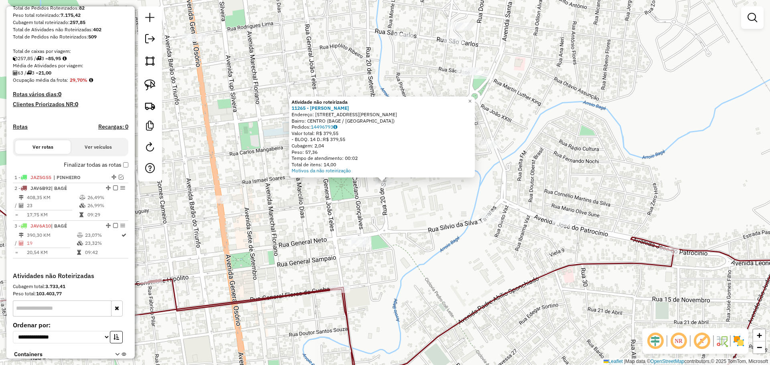
click at [365, 208] on div "Atividade não roteirizada 11265 - VLADIMIR FEIJO PINTO Endereço: R OSVALDO AMAR…" at bounding box center [385, 182] width 770 height 365
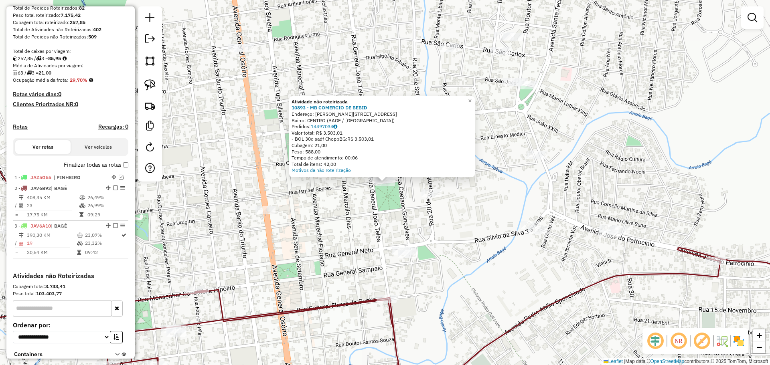
click at [356, 199] on div "Atividade não roteirizada 10893 - MB COMERCIO DE BEBID Endereço: R ISMAEL SOARE…" at bounding box center [385, 182] width 770 height 365
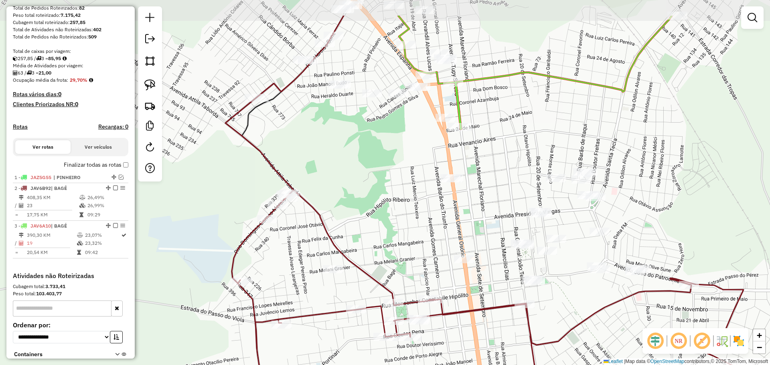
drag, startPoint x: 356, startPoint y: 166, endPoint x: 466, endPoint y: 229, distance: 127.1
click at [476, 231] on div "Janela de atendimento Grade de atendimento Capacidade Transportadoras Veículos …" at bounding box center [385, 182] width 770 height 365
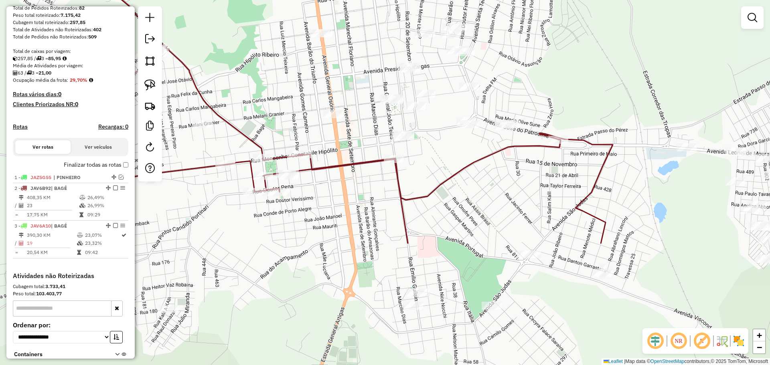
drag, startPoint x: 460, startPoint y: 227, endPoint x: 315, endPoint y: 65, distance: 217.9
click at [315, 65] on div "Janela de atendimento Grade de atendimento Capacidade Transportadoras Veículos …" at bounding box center [385, 182] width 770 height 365
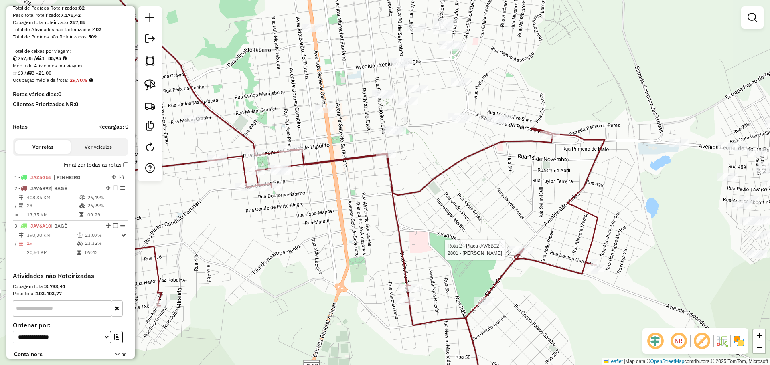
select select "**********"
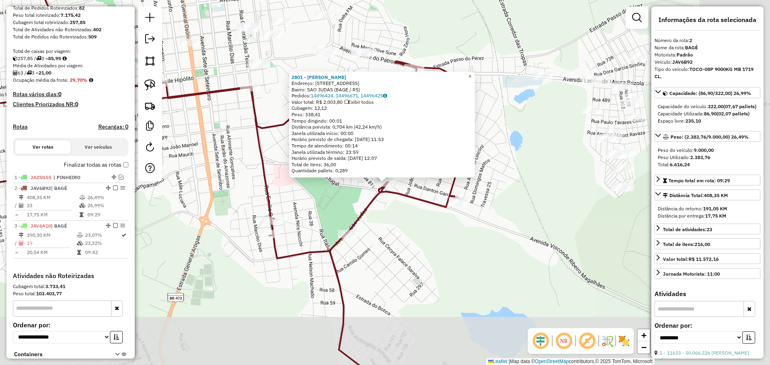
scroll to position [192, 0]
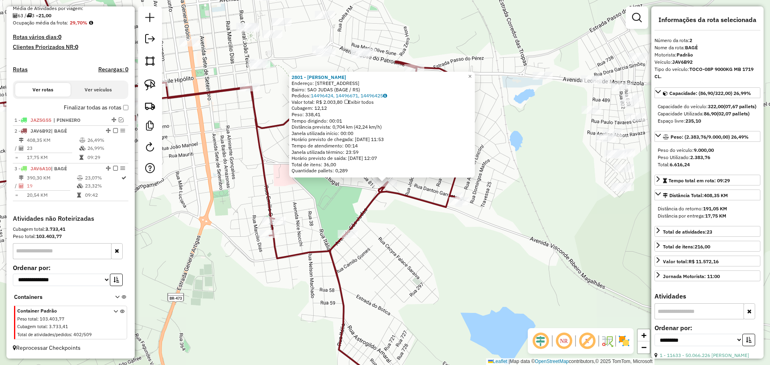
drag, startPoint x: 323, startPoint y: 211, endPoint x: 317, endPoint y: 207, distance: 6.7
click at [323, 210] on div "2801 - ANA PAULA FIALHO LEI Endereço: AV SAO JUDAS 754 Bairro: SAO JUDAS (BAGE …" at bounding box center [385, 182] width 770 height 365
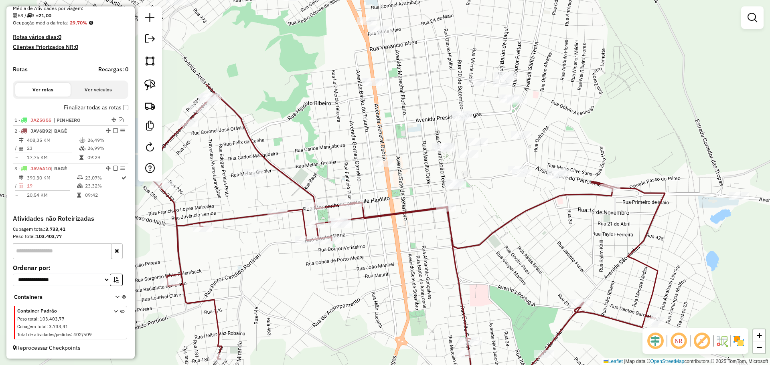
drag, startPoint x: 298, startPoint y: 196, endPoint x: 497, endPoint y: 317, distance: 232.4
click at [497, 317] on div "Janela de atendimento Grade de atendimento Capacidade Transportadoras Veículos …" at bounding box center [385, 182] width 770 height 365
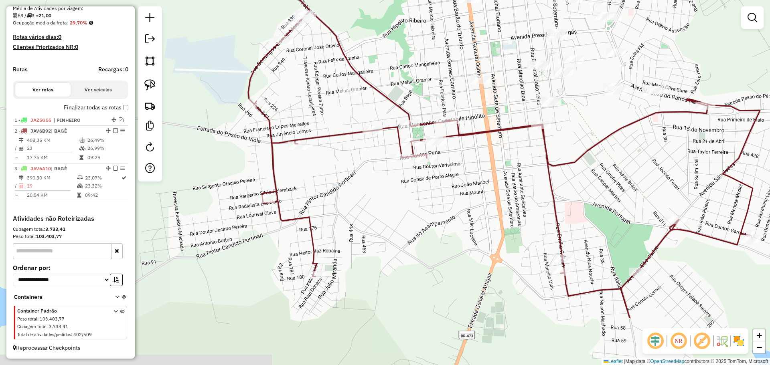
drag, startPoint x: 421, startPoint y: 252, endPoint x: 514, endPoint y: 155, distance: 134.2
click at [514, 155] on div "Janela de atendimento Grade de atendimento Capacidade Transportadoras Veículos …" at bounding box center [385, 182] width 770 height 365
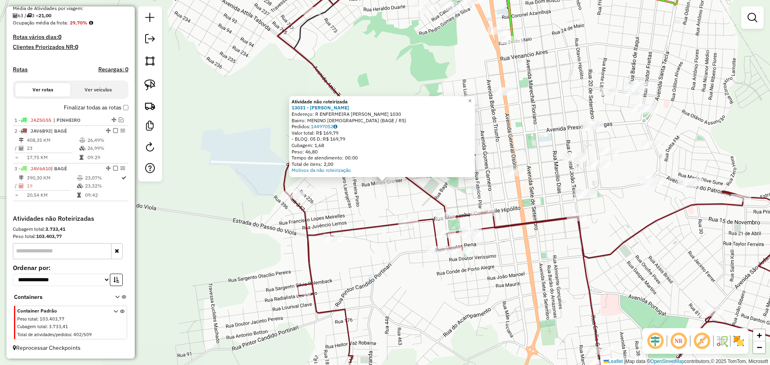
click at [386, 217] on div "Atividade não roteirizada 13031 - ASCANIO CAVALHEIRO Endereço: R ENFERMEIRA NAD…" at bounding box center [385, 182] width 770 height 365
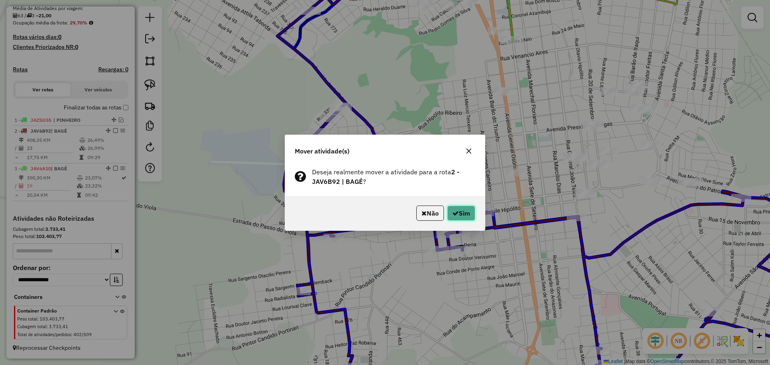
click at [464, 210] on button "Sim" at bounding box center [461, 213] width 28 height 15
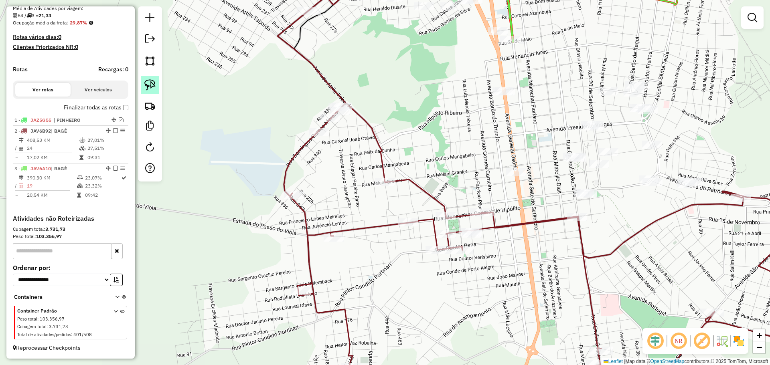
click at [154, 87] on img at bounding box center [149, 84] width 11 height 11
drag, startPoint x: 511, startPoint y: 250, endPoint x: 504, endPoint y: 238, distance: 14.2
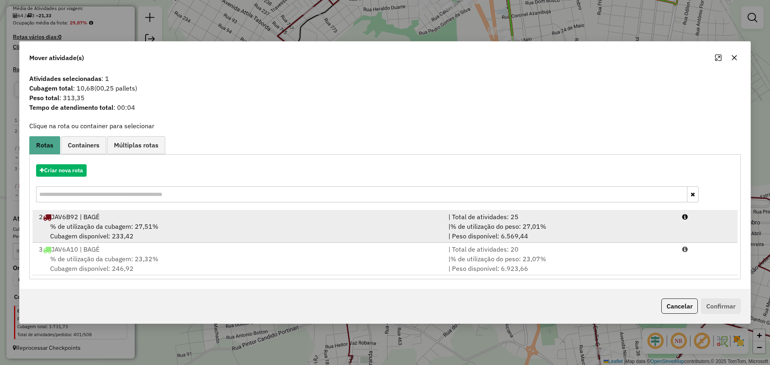
click at [379, 221] on div "2 JAV6B92 | BAGÉ" at bounding box center [239, 217] width 410 height 10
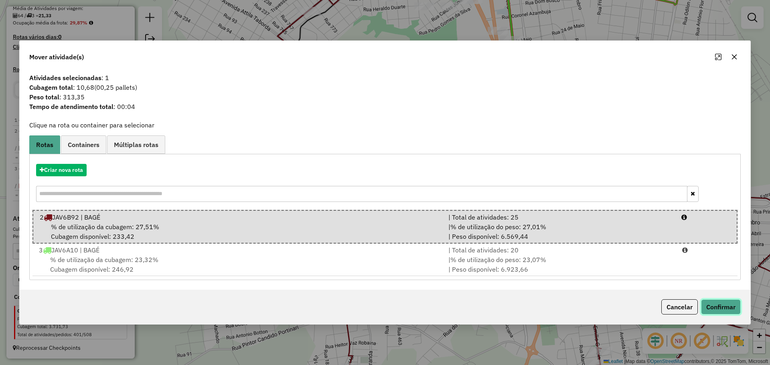
click at [732, 304] on button "Confirmar" at bounding box center [721, 307] width 40 height 15
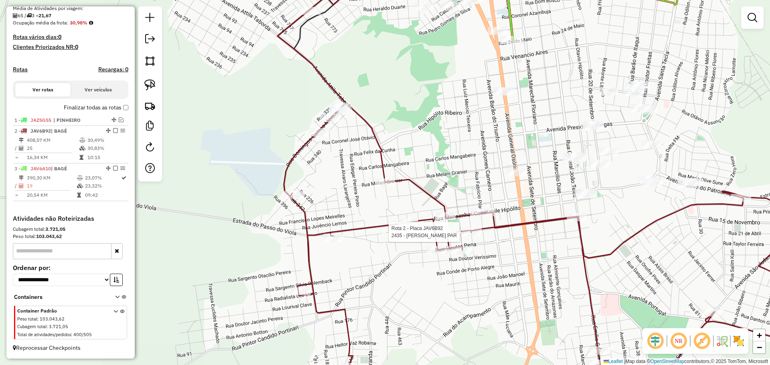
select select "**********"
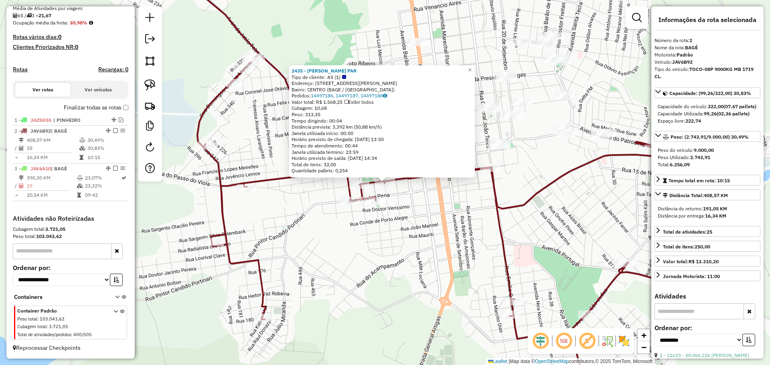
click at [475, 237] on div "2435 - ROSELI HERNANDES PAR Tipo de cliente: AS (1) Endereço: R SENADOR SALGADO…" at bounding box center [385, 182] width 770 height 365
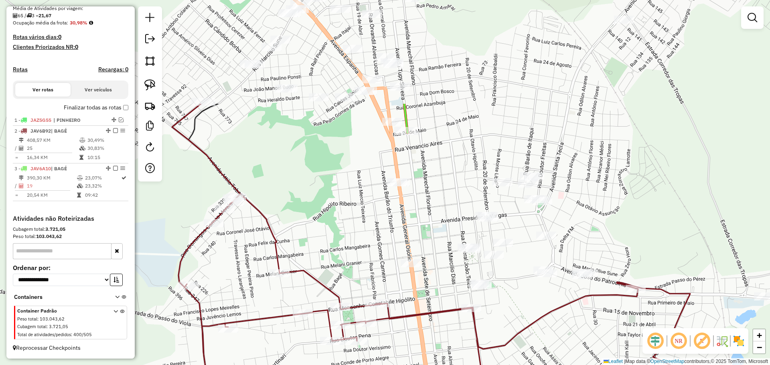
drag, startPoint x: 553, startPoint y: 209, endPoint x: 534, endPoint y: 348, distance: 140.1
click at [534, 351] on div "Janela de atendimento Grade de atendimento Capacidade Transportadoras Veículos …" at bounding box center [385, 182] width 770 height 365
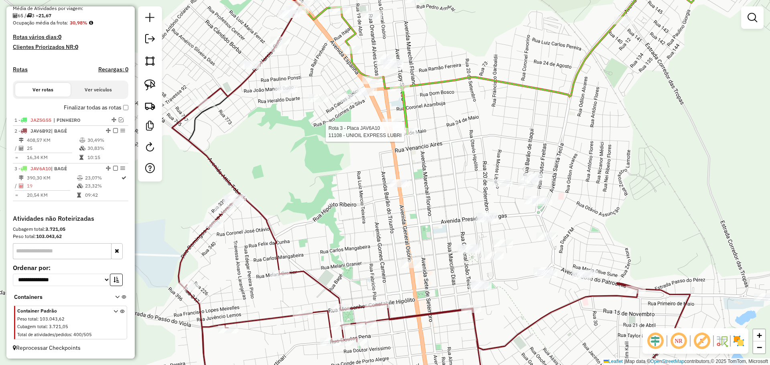
select select "**********"
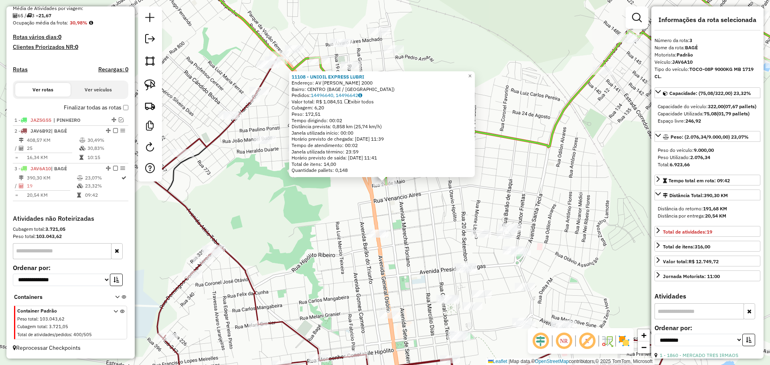
click at [443, 248] on div "11108 - UNIOIL EXPRESS LUBRI Endereço: AV TUPY SILVEIRA 2000 Bairro: CENTRO (BA…" at bounding box center [385, 182] width 770 height 365
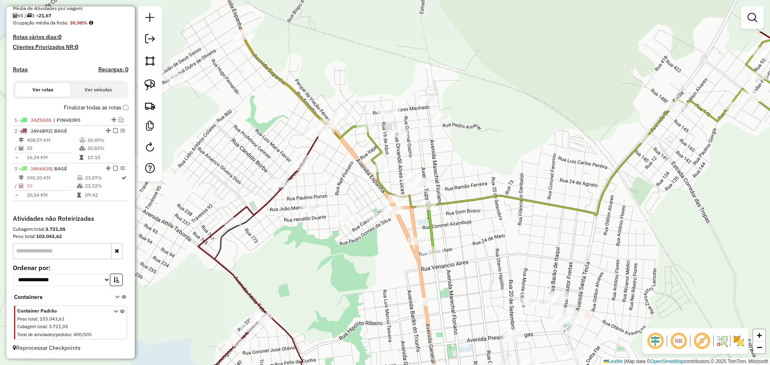
drag, startPoint x: 457, startPoint y: 258, endPoint x: 475, endPoint y: 291, distance: 38.1
click at [475, 291] on div "Janela de atendimento Grade de atendimento Capacidade Transportadoras Veículos …" at bounding box center [385, 182] width 770 height 365
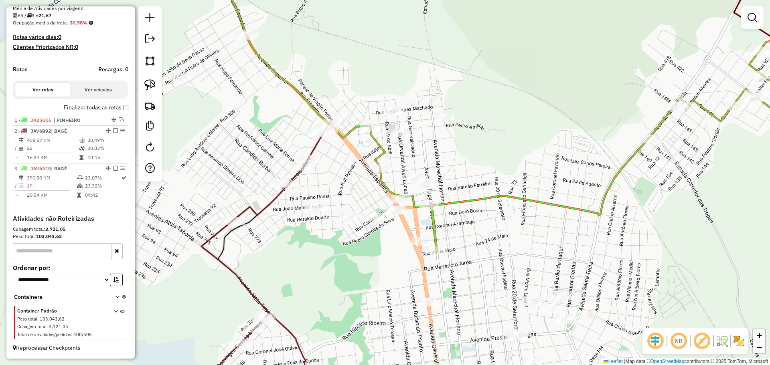
drag, startPoint x: 239, startPoint y: 120, endPoint x: 304, endPoint y: 118, distance: 64.6
click at [304, 118] on div "Janela de atendimento Grade de atendimento Capacidade Transportadoras Veículos …" at bounding box center [385, 182] width 770 height 365
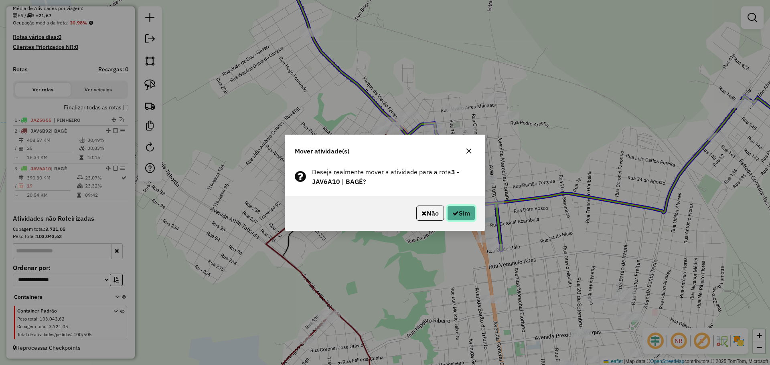
click at [469, 210] on button "Sim" at bounding box center [461, 213] width 28 height 15
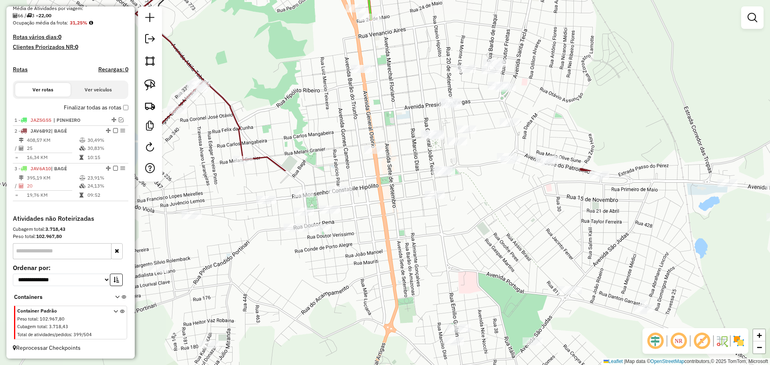
drag, startPoint x: 457, startPoint y: 294, endPoint x: 327, endPoint y: 64, distance: 264.9
click at [327, 64] on div "Janela de atendimento Grade de atendimento Capacidade Transportadoras Veículos …" at bounding box center [385, 182] width 770 height 365
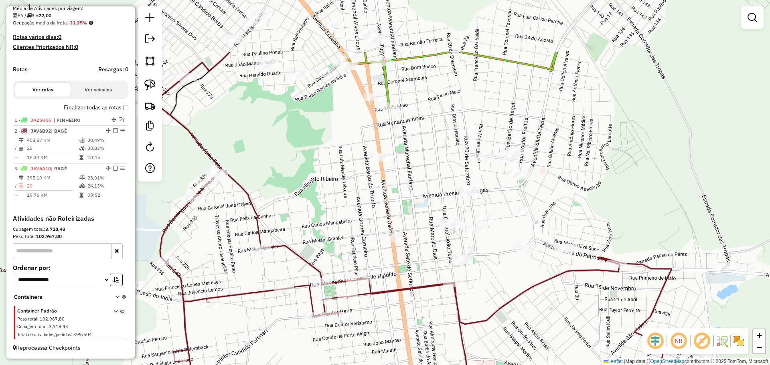
drag, startPoint x: 332, startPoint y: 118, endPoint x: 343, endPoint y: 173, distance: 56.2
click at [343, 173] on div "Janela de atendimento Grade de atendimento Capacidade Transportadoras Veículos …" at bounding box center [385, 182] width 770 height 365
click at [149, 83] on img at bounding box center [149, 84] width 11 height 11
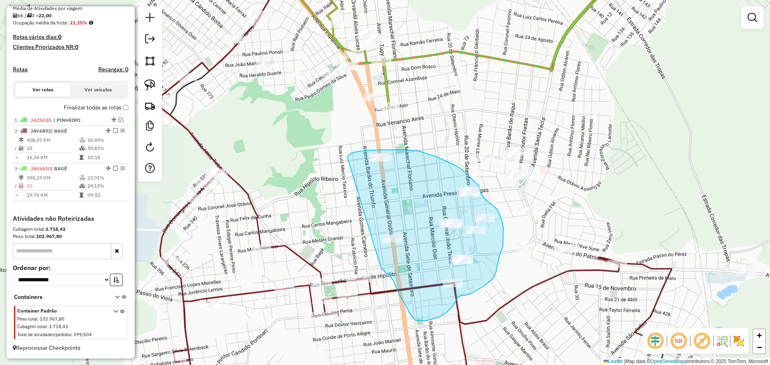
drag, startPoint x: 347, startPoint y: 157, endPoint x: 381, endPoint y: 267, distance: 114.5
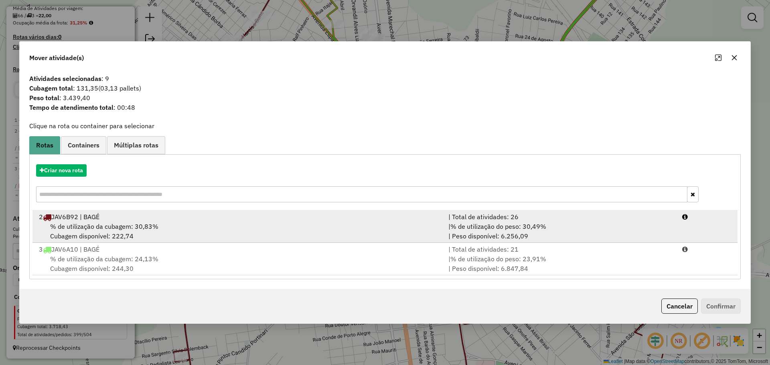
click at [348, 234] on div "% de utilização da cubagem: 30,83% Cubagem disponível: 222,74" at bounding box center [239, 231] width 410 height 19
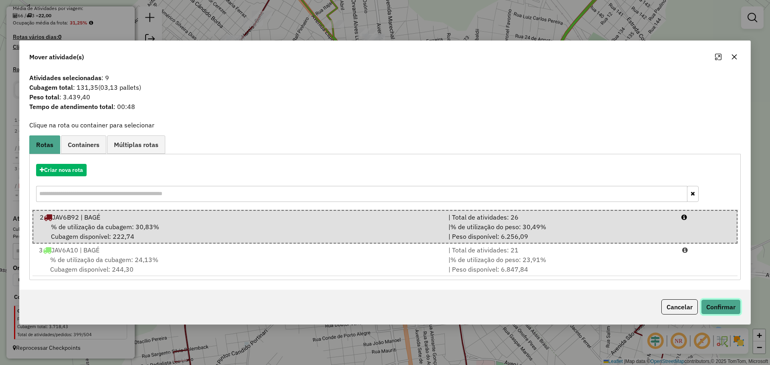
click at [731, 307] on button "Confirmar" at bounding box center [721, 307] width 40 height 15
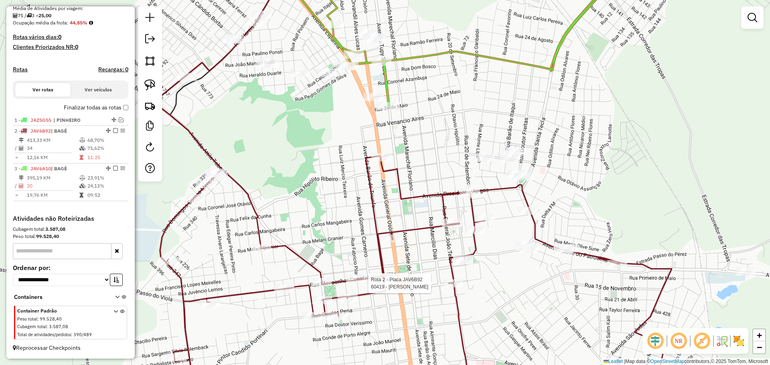
select select "**********"
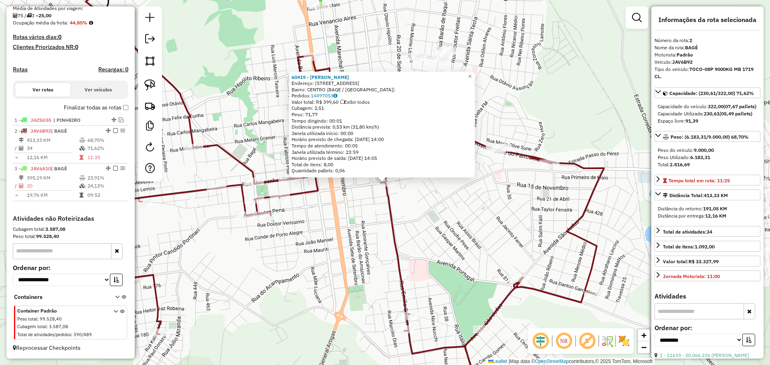
click at [361, 258] on div "60419 - CARLOS MARIO MENDES Endereço: R FLORES DA CUNHA 299 Bairro: CENTRO (BAG…" at bounding box center [385, 182] width 770 height 365
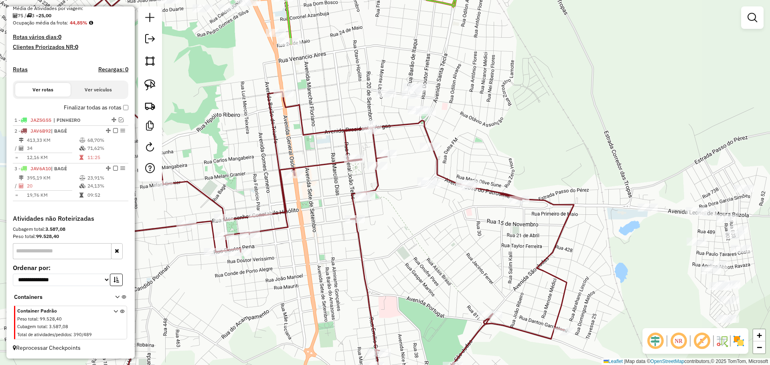
drag, startPoint x: 364, startPoint y: 249, endPoint x: 334, endPoint y: 286, distance: 47.3
click at [334, 286] on div "Janela de atendimento Grade de atendimento Capacidade Transportadoras Veículos …" at bounding box center [385, 182] width 770 height 365
select select "**********"
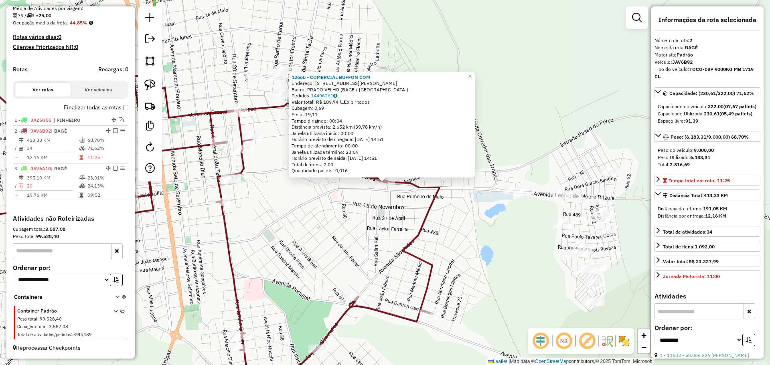
click at [330, 97] on link "14496261" at bounding box center [324, 96] width 26 height 6
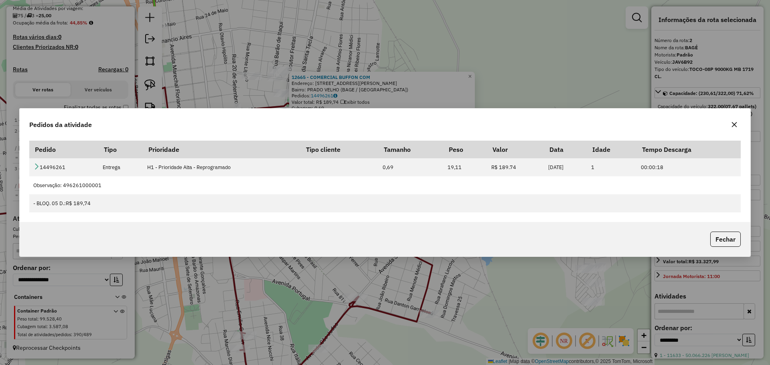
click at [735, 128] on icon "button" at bounding box center [734, 125] width 6 height 6
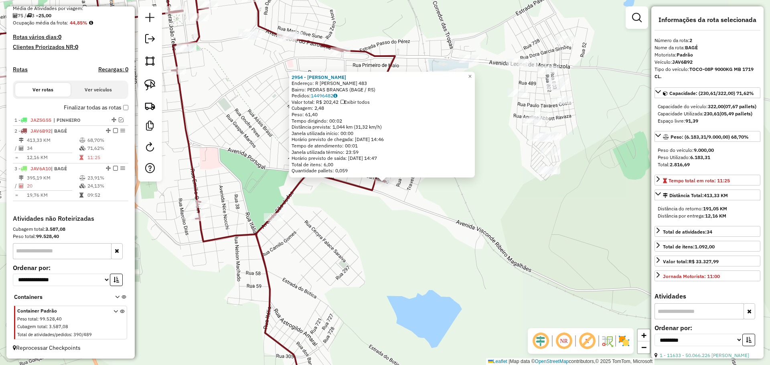
click at [372, 279] on div "2954 - MARILIA NOGUEIRA FAR Endereço: R DANTON GARRASTAZU 483 Bairro: PEDRAS BR…" at bounding box center [385, 182] width 770 height 365
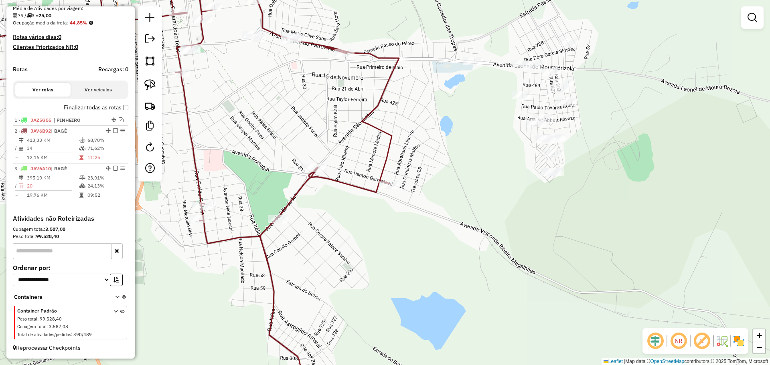
drag, startPoint x: 370, startPoint y: 238, endPoint x: 420, endPoint y: 293, distance: 74.4
click at [422, 298] on div "Janela de atendimento Grade de atendimento Capacidade Transportadoras Veículos …" at bounding box center [385, 182] width 770 height 365
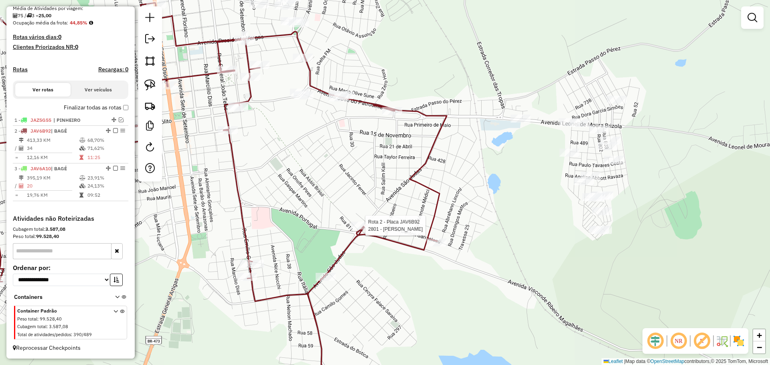
select select "**********"
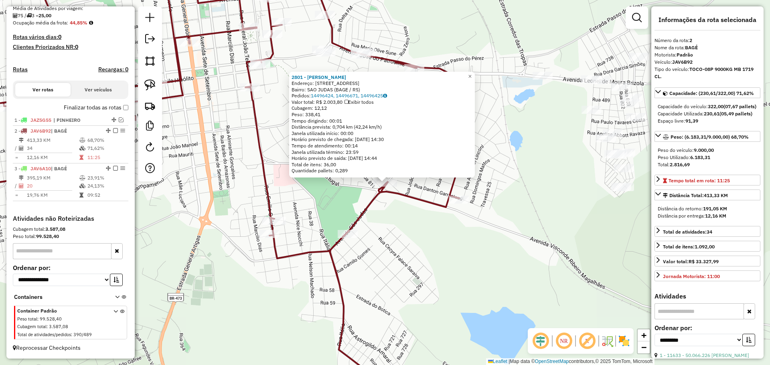
click at [381, 231] on div "2801 - ANA PAULA FIALHO LEI Endereço: AV SAO JUDAS 754 Bairro: SAO JUDAS (BAGE …" at bounding box center [385, 182] width 770 height 365
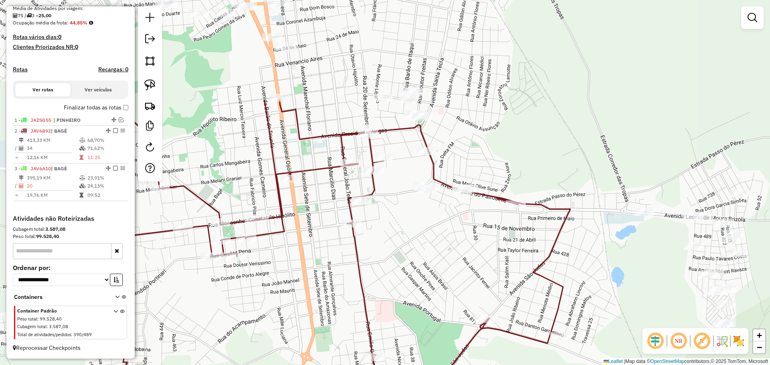
drag, startPoint x: 413, startPoint y: 278, endPoint x: 483, endPoint y: 368, distance: 113.7
click at [483, 365] on html "Aguarde... Pop-up bloqueado! Seu navegador bloqueou automáticamente a abertura …" at bounding box center [385, 182] width 770 height 365
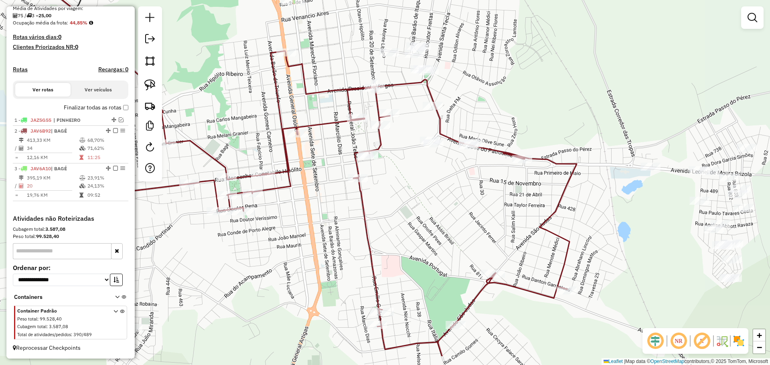
drag, startPoint x: 436, startPoint y: 263, endPoint x: 418, endPoint y: 190, distance: 75.7
click at [418, 190] on div "Janela de atendimento Grade de atendimento Capacidade Transportadoras Veículos …" at bounding box center [385, 182] width 770 height 365
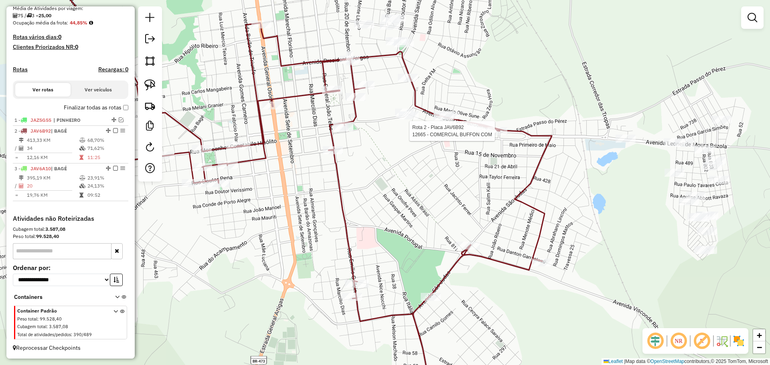
select select "**********"
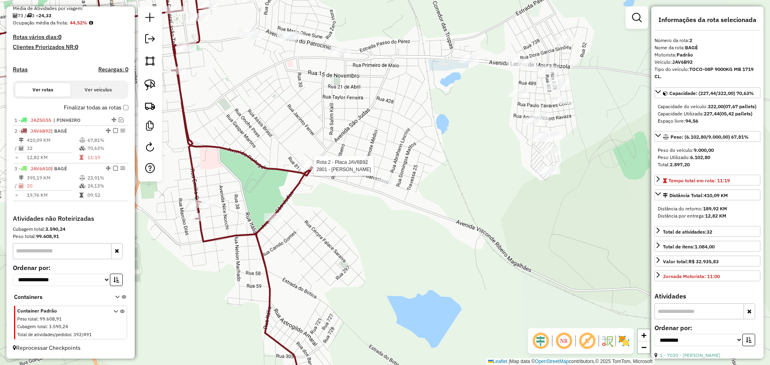
click at [311, 170] on div at bounding box center [311, 166] width 24 height 8
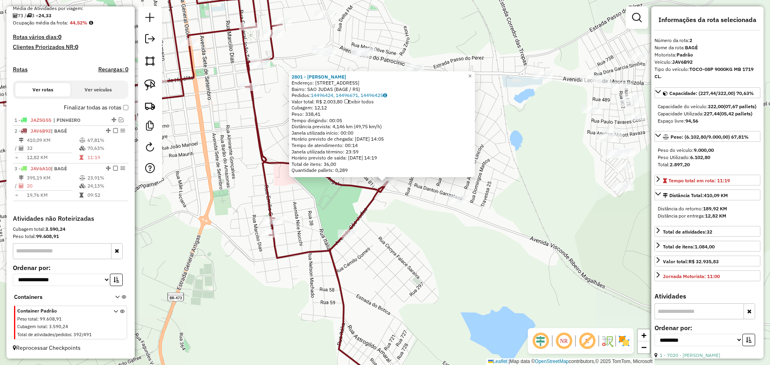
click at [402, 285] on div "2801 - ANA PAULA FIALHO LEI Endereço: AV SAO JUDAS 754 Bairro: SAO JUDAS (BAGE …" at bounding box center [385, 182] width 770 height 365
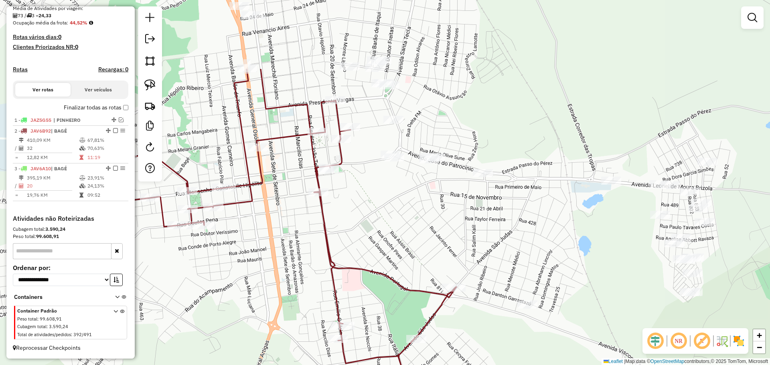
drag, startPoint x: 404, startPoint y: 260, endPoint x: 529, endPoint y: 351, distance: 155.3
click at [540, 363] on div "Janela de atendimento Grade de atendimento Capacidade Transportadoras Veículos …" at bounding box center [385, 182] width 770 height 365
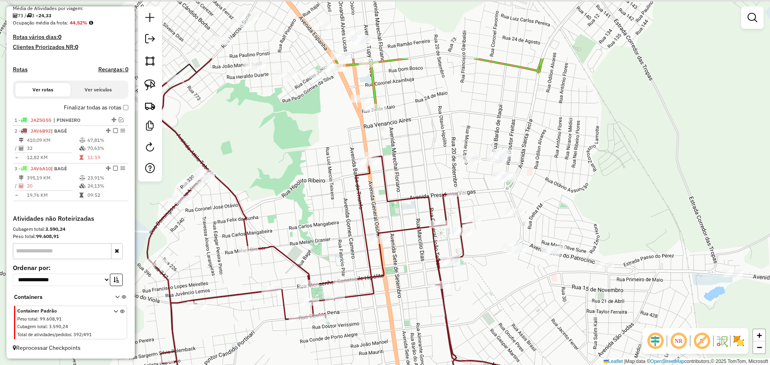
drag, startPoint x: 402, startPoint y: 258, endPoint x: 456, endPoint y: 353, distance: 109.4
click at [456, 353] on icon at bounding box center [359, 287] width 437 height 419
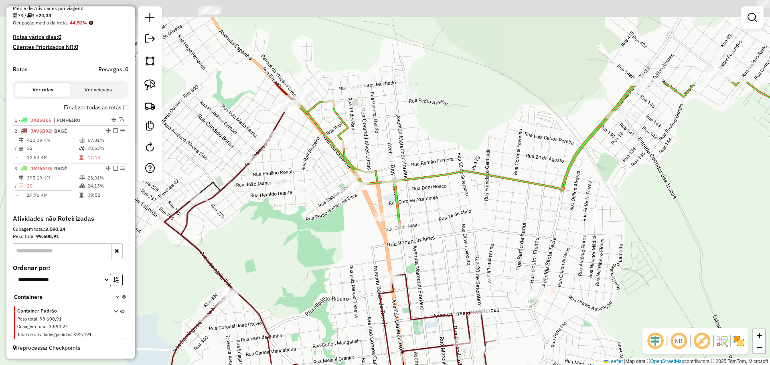
drag, startPoint x: 477, startPoint y: 282, endPoint x: 499, endPoint y: 384, distance: 104.4
click at [499, 365] on html "Aguarde... Pop-up bloqueado! Seu navegador bloqueou automáticamente a abertura …" at bounding box center [385, 182] width 770 height 365
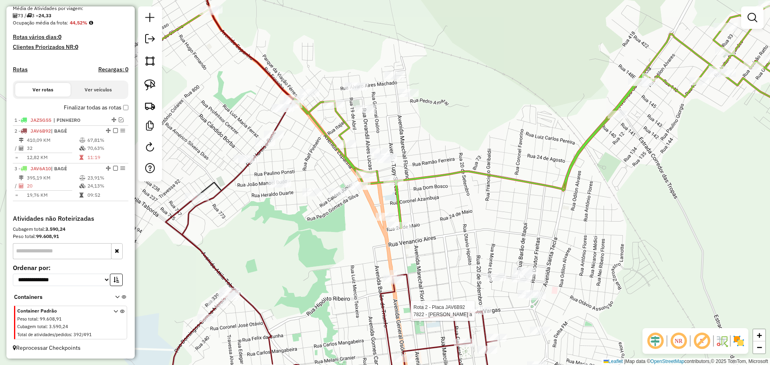
select select "**********"
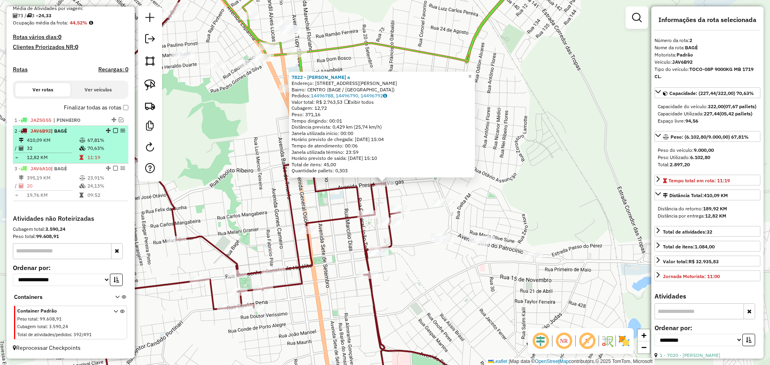
click at [116, 131] on div at bounding box center [113, 130] width 24 height 5
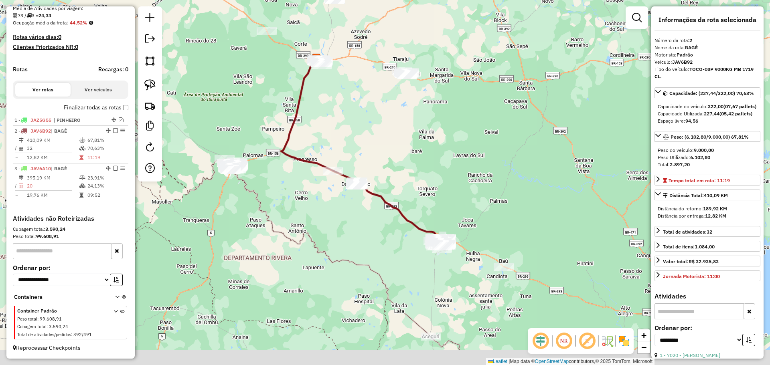
drag, startPoint x: 330, startPoint y: 274, endPoint x: 210, endPoint y: 191, distance: 145.6
click at [210, 191] on div "Janela de atendimento Grade de atendimento Capacidade Transportadoras Veículos …" at bounding box center [385, 182] width 770 height 365
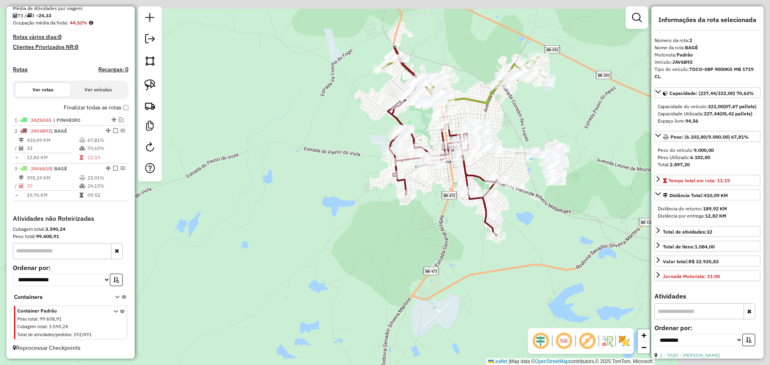
drag, startPoint x: 449, startPoint y: 175, endPoint x: 279, endPoint y: 337, distance: 234.9
click at [279, 337] on div "Janela de atendimento Grade de atendimento Capacidade Transportadoras Veículos …" at bounding box center [385, 182] width 770 height 365
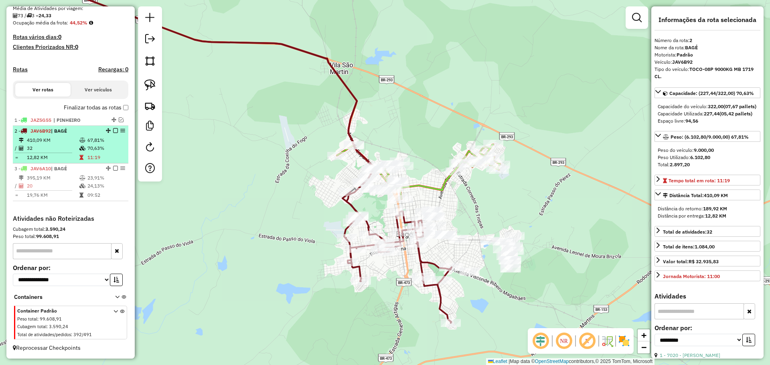
click at [113, 131] on em at bounding box center [115, 130] width 5 height 5
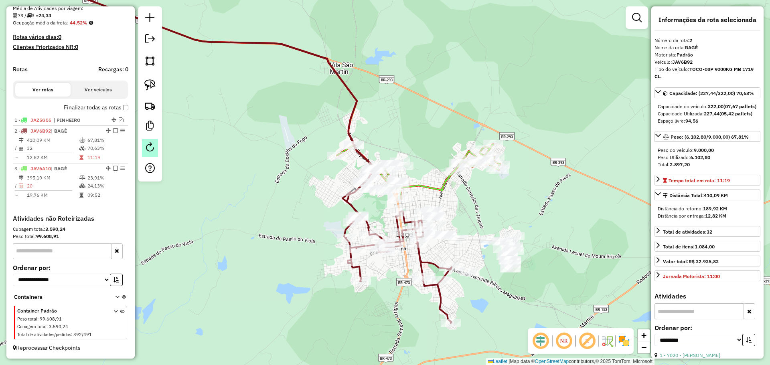
scroll to position [165, 0]
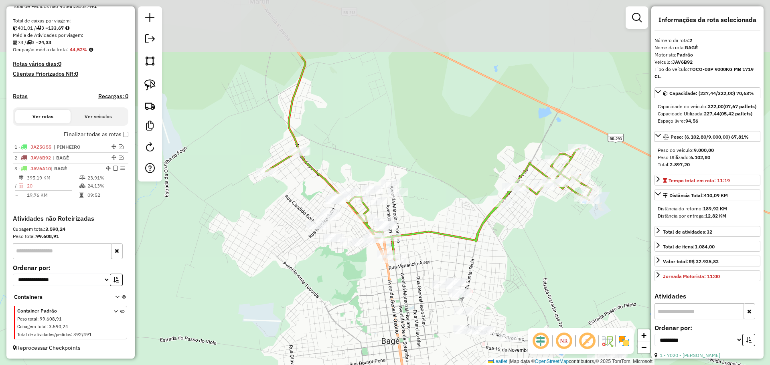
drag, startPoint x: 421, startPoint y: 268, endPoint x: 419, endPoint y: 284, distance: 16.6
click at [419, 284] on div "Janela de atendimento Grade de atendimento Capacidade Transportadoras Veículos …" at bounding box center [385, 182] width 770 height 365
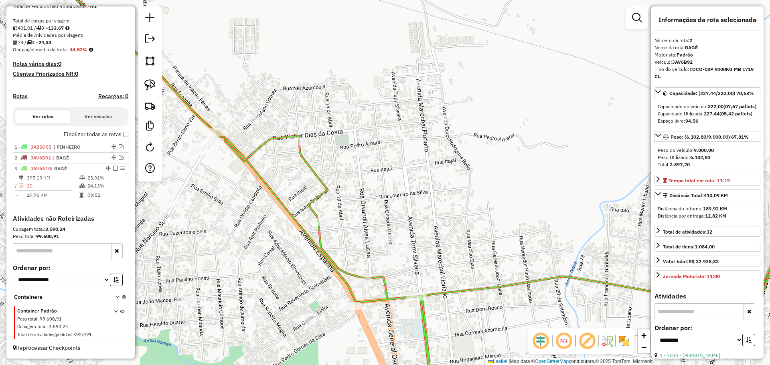
drag, startPoint x: 470, startPoint y: 222, endPoint x: 456, endPoint y: 228, distance: 15.6
click at [456, 228] on div "Janela de atendimento Grade de atendimento Capacidade Transportadoras Veículos …" at bounding box center [385, 182] width 770 height 365
click at [151, 87] on img at bounding box center [149, 84] width 11 height 11
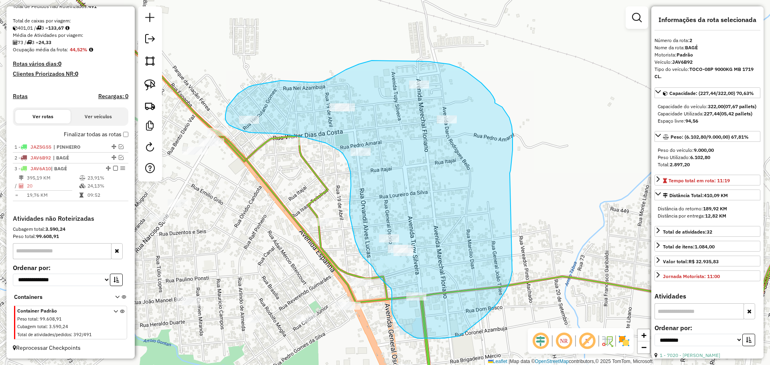
drag, startPoint x: 510, startPoint y: 173, endPoint x: 512, endPoint y: 272, distance: 98.7
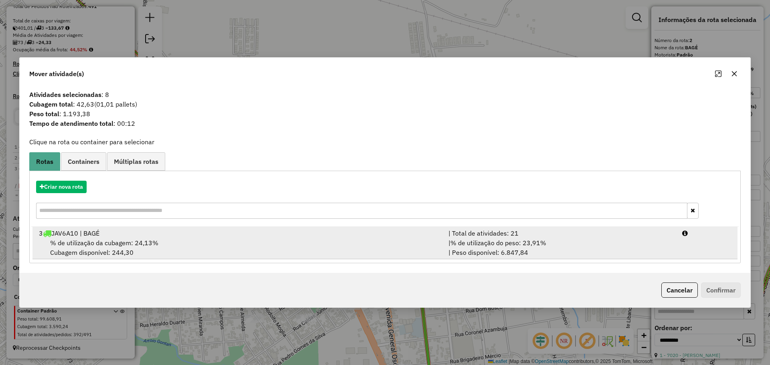
click at [391, 250] on div "% de utilização da cubagem: 24,13% Cubagem disponível: 244,30" at bounding box center [239, 247] width 410 height 19
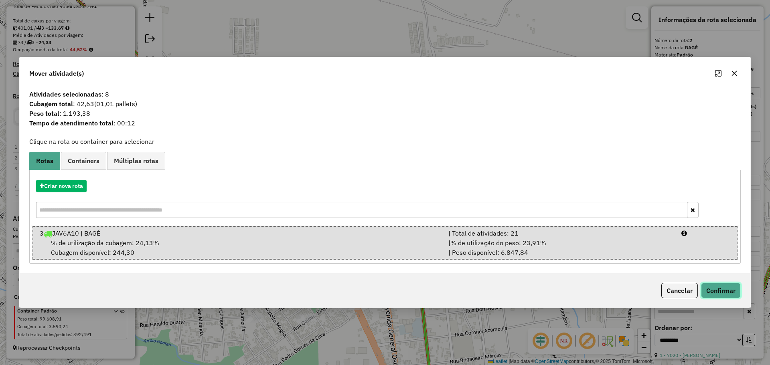
click at [727, 291] on button "Confirmar" at bounding box center [721, 290] width 40 height 15
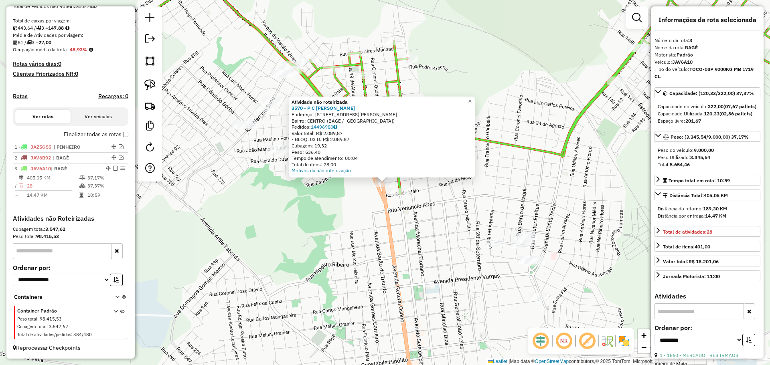
click at [394, 214] on div "Atividade não roteirizada 3570 - P C MESSA DA SILVA Endereço: AV GENERAL OSORIO…" at bounding box center [385, 182] width 770 height 365
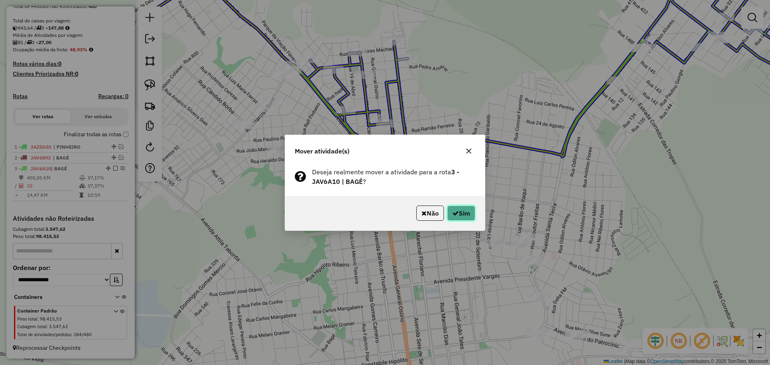
click at [465, 215] on button "Sim" at bounding box center [461, 213] width 28 height 15
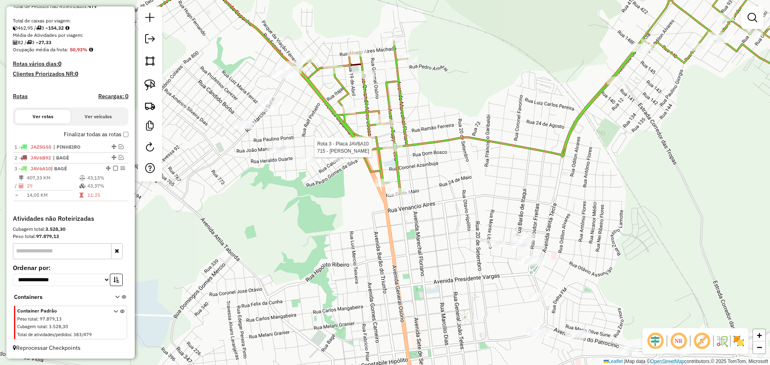
select select "**********"
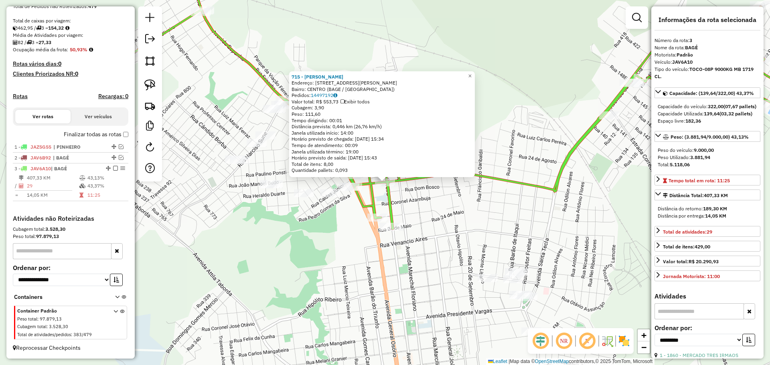
click at [341, 219] on div "715 - MAURO BATISTA DA ROS Endereço: R ALAN KARDEC 18 Bairro: CENTRO (BAGE / RS…" at bounding box center [385, 182] width 770 height 365
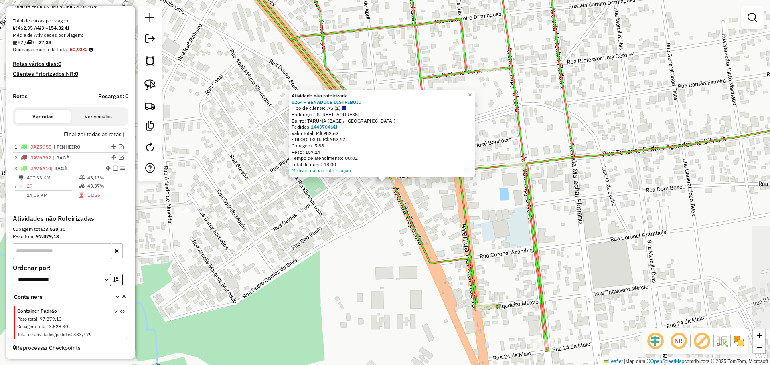
click at [398, 237] on div "Atividade não roteirizada 5264 - BENADUCE DISTRIBUID Tipo de cliente: AS (1) En…" at bounding box center [385, 182] width 770 height 365
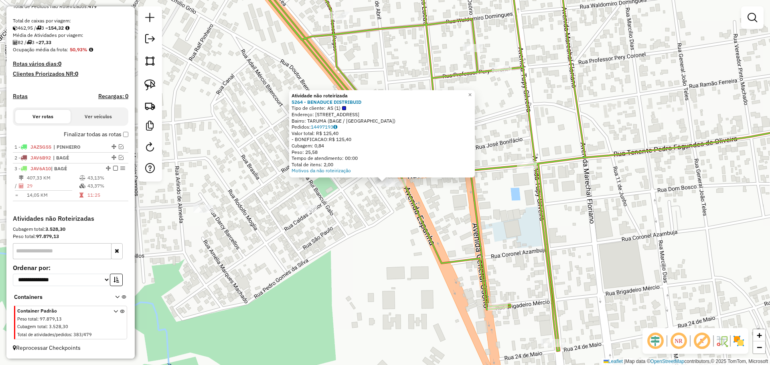
click at [373, 205] on div "Atividade não roteirizada 5264 - BENADUCE DISTRIBUID Tipo de cliente: AS (1) En…" at bounding box center [385, 182] width 770 height 365
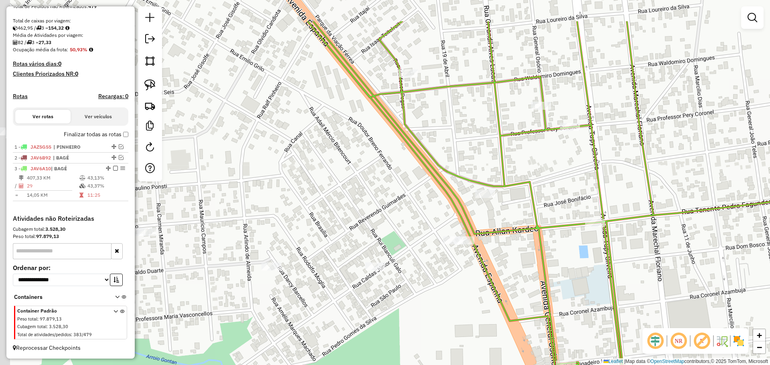
drag, startPoint x: 379, startPoint y: 215, endPoint x: 523, endPoint y: 337, distance: 188.7
click at [531, 344] on div "Janela de atendimento Grade de atendimento Capacidade Transportadoras Veículos …" at bounding box center [385, 182] width 770 height 365
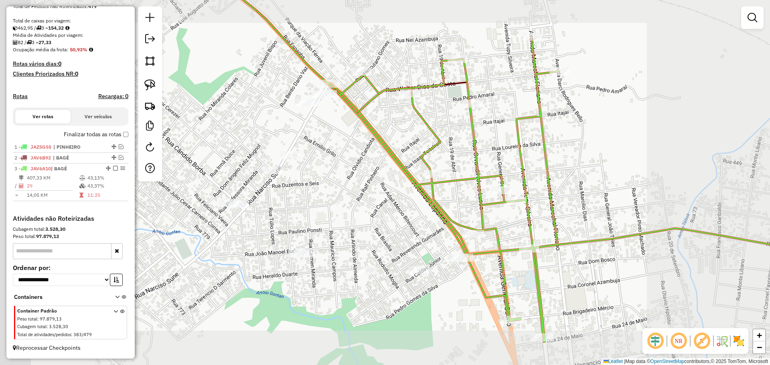
drag, startPoint x: 361, startPoint y: 241, endPoint x: 363, endPoint y: 254, distance: 13.9
click at [363, 254] on div "Janela de atendimento Grade de atendimento Capacidade Transportadoras Veículos …" at bounding box center [385, 182] width 770 height 365
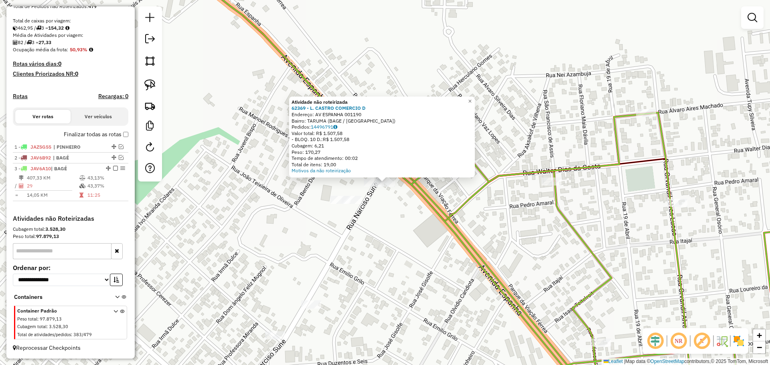
click at [369, 187] on div at bounding box center [374, 183] width 20 height 8
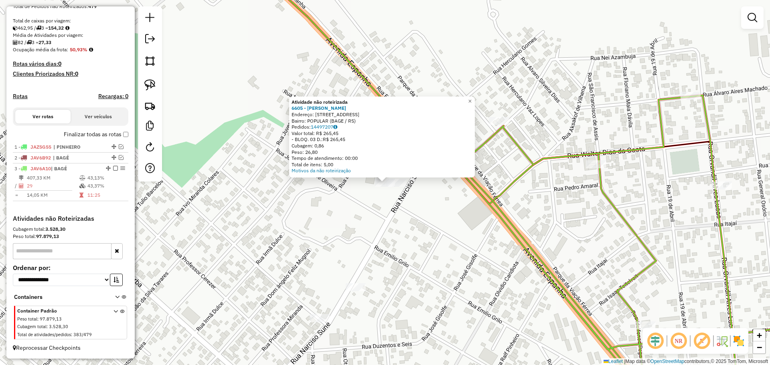
click at [373, 192] on div "Atividade não roteirizada 6605 - Hamilton Flavio Soar Endereço: R NARCISO SUNE …" at bounding box center [385, 182] width 770 height 365
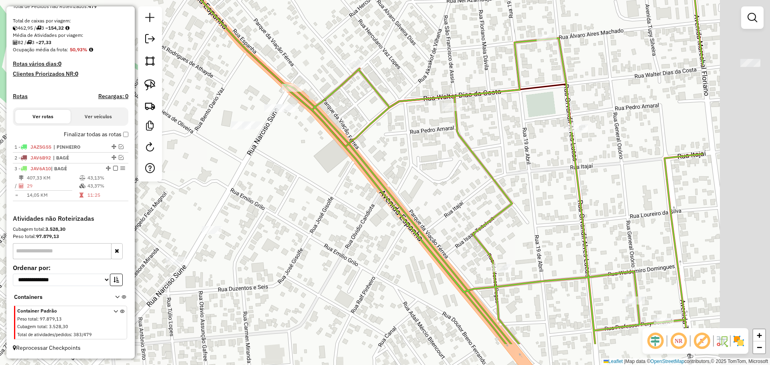
drag, startPoint x: 423, startPoint y: 209, endPoint x: 255, endPoint y: 164, distance: 174.4
click at [253, 162] on div "Janela de atendimento Grade de atendimento Capacidade Transportadoras Veículos …" at bounding box center [385, 182] width 770 height 365
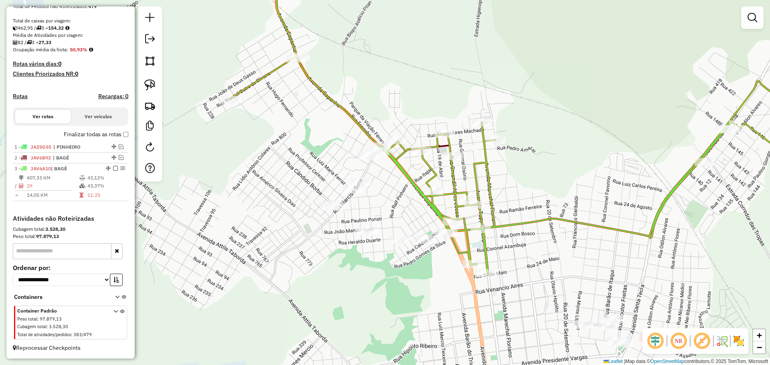
drag, startPoint x: 598, startPoint y: 303, endPoint x: 613, endPoint y: 334, distance: 34.1
click at [613, 334] on div "Janela de atendimento Grade de atendimento Capacidade Transportadoras Veículos …" at bounding box center [385, 182] width 770 height 365
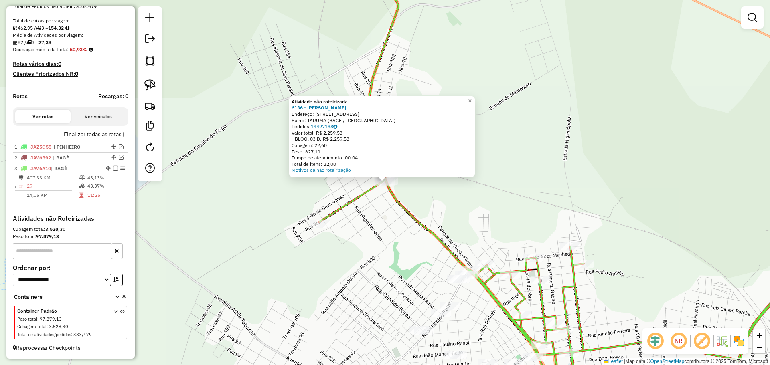
click at [379, 212] on div "Atividade não roteirizada 6136 - TATIANE JARDIM FIGUE Endereço: AV ESPANHA 2246…" at bounding box center [385, 182] width 770 height 365
click at [146, 81] on img at bounding box center [149, 84] width 11 height 11
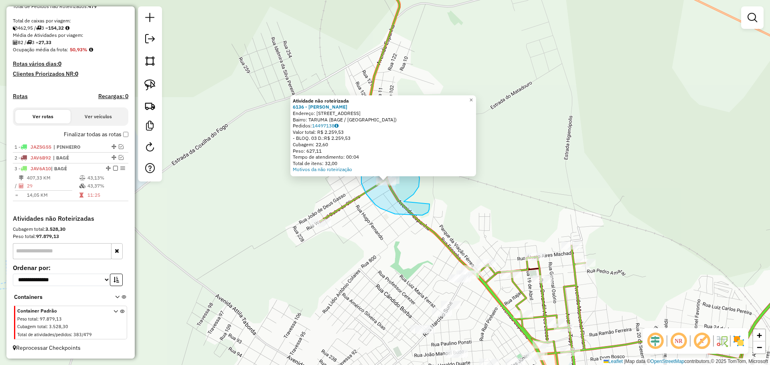
drag, startPoint x: 414, startPoint y: 195, endPoint x: 430, endPoint y: 203, distance: 18.1
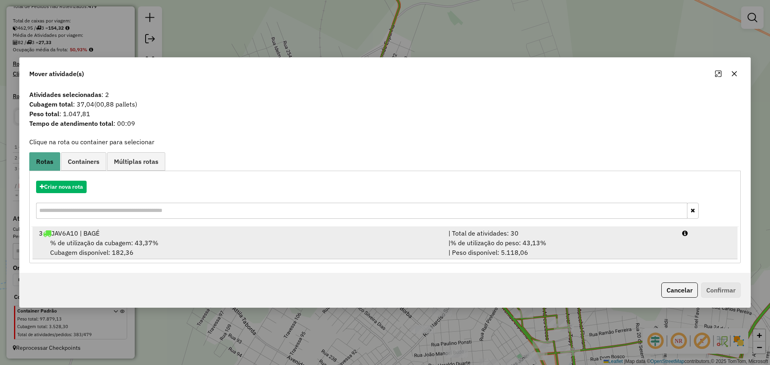
click at [393, 238] on div "% de utilização da cubagem: 43,37% Cubagem disponível: 182,36" at bounding box center [239, 247] width 410 height 19
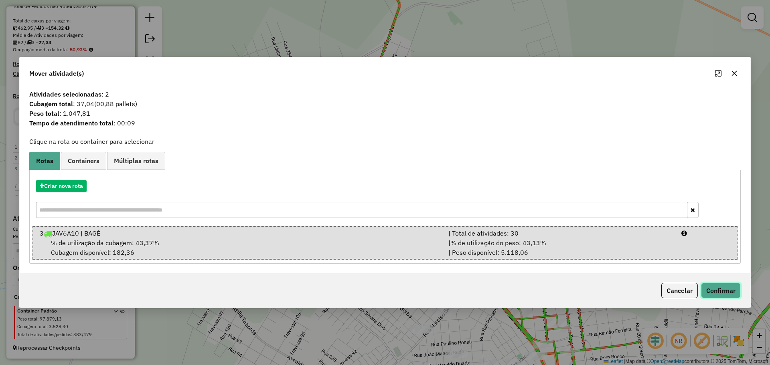
click at [734, 290] on button "Confirmar" at bounding box center [721, 290] width 40 height 15
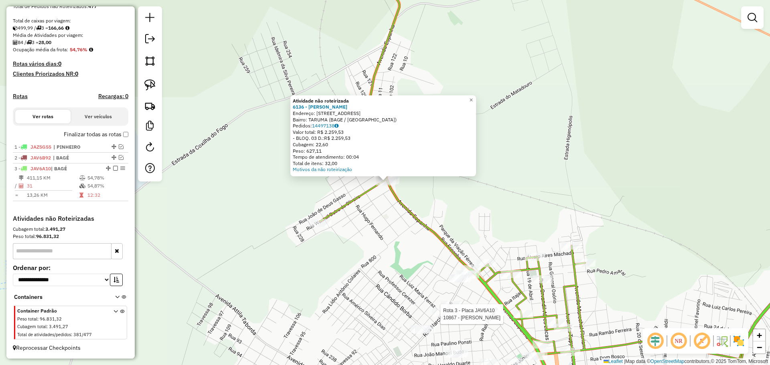
select select "**********"
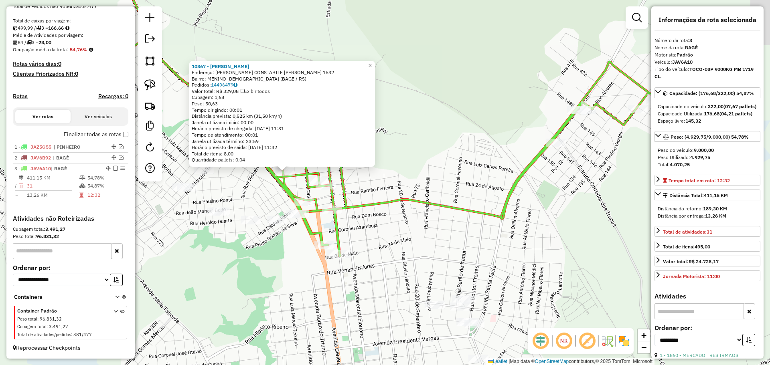
drag, startPoint x: 422, startPoint y: 288, endPoint x: 311, endPoint y: 253, distance: 116.6
click at [326, 284] on div "10867 - RANIERI LEMOS MOLINZ Endereço: R MONSENHOR CONSTABILE HIPOLITO 1532 Bai…" at bounding box center [385, 182] width 770 height 365
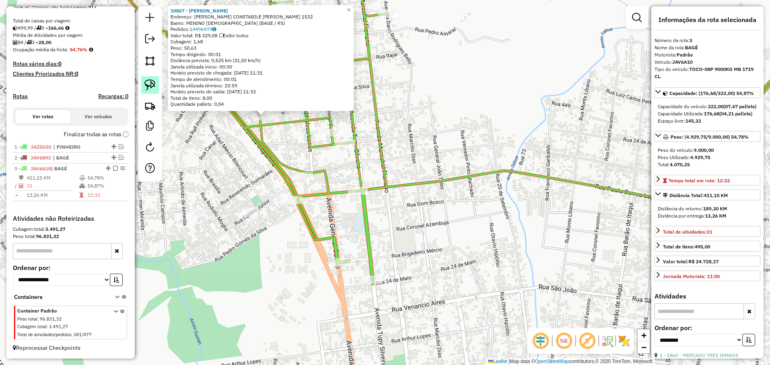
click at [146, 87] on img at bounding box center [149, 84] width 11 height 11
drag, startPoint x: 306, startPoint y: 219, endPoint x: 314, endPoint y: 219, distance: 8.0
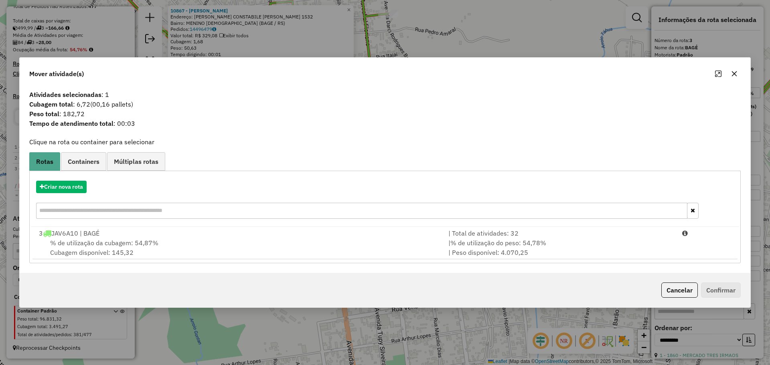
click at [323, 242] on div "% de utilização da cubagem: 54,87% Cubagem disponível: 145,32" at bounding box center [239, 247] width 410 height 19
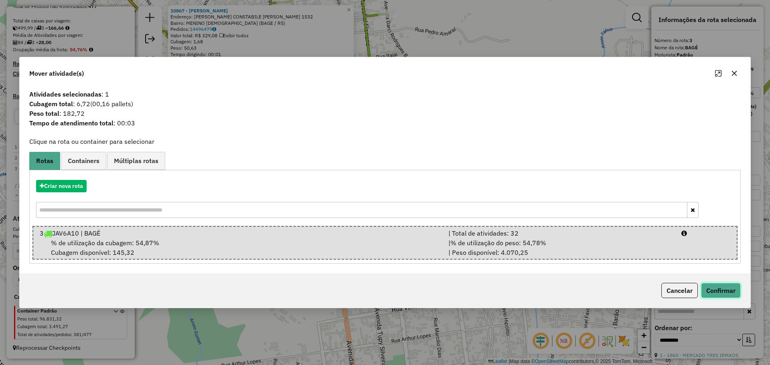
click at [727, 293] on button "Confirmar" at bounding box center [721, 290] width 40 height 15
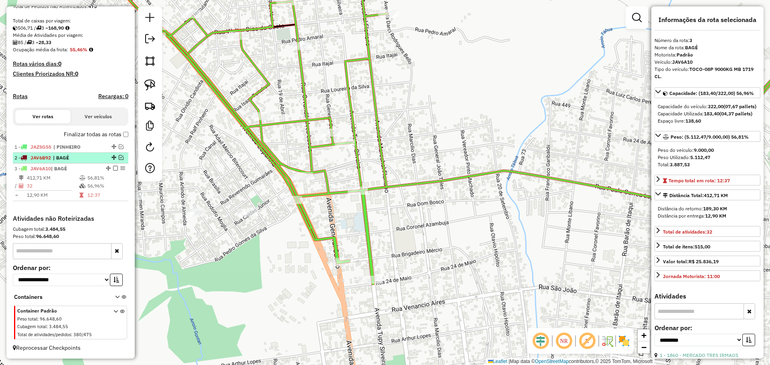
click at [119, 158] on em at bounding box center [121, 157] width 5 height 5
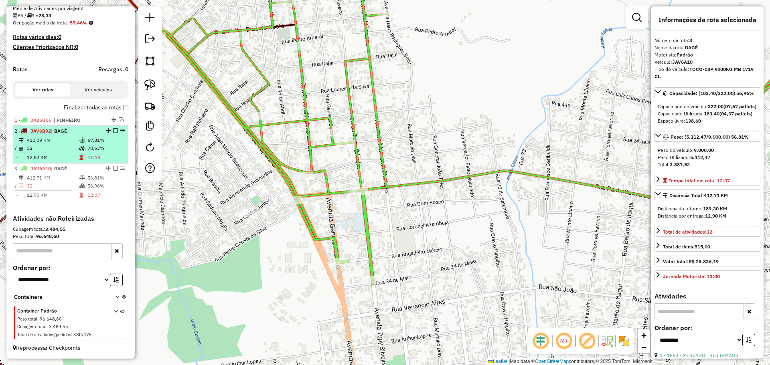
drag, startPoint x: 120, startPoint y: 133, endPoint x: 118, endPoint y: 128, distance: 5.4
click at [120, 128] on em at bounding box center [122, 130] width 5 height 5
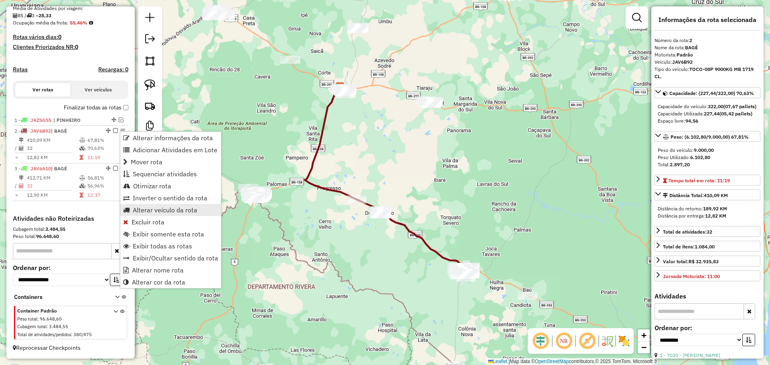
click at [151, 210] on span "Alterar veículo da rota" at bounding box center [165, 210] width 65 height 6
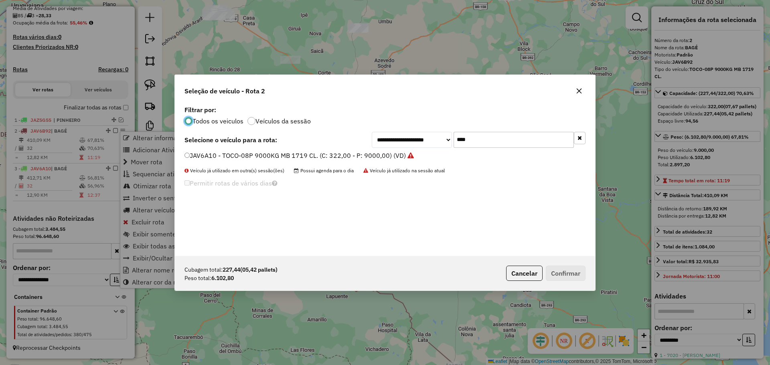
scroll to position [4, 2]
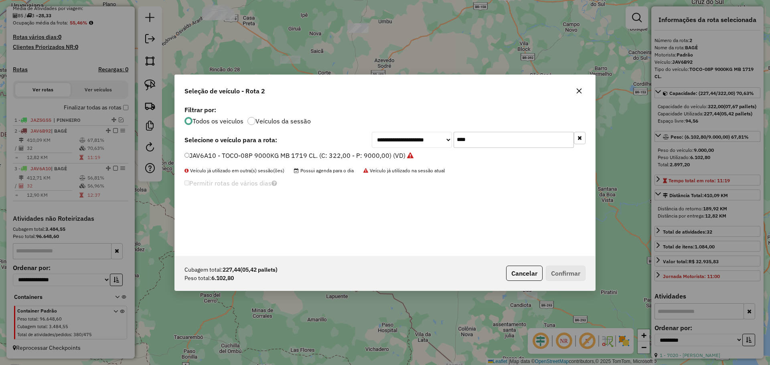
drag, startPoint x: 493, startPoint y: 138, endPoint x: 455, endPoint y: 133, distance: 38.0
click at [455, 133] on input "****" at bounding box center [514, 140] width 120 height 16
type input "***"
click at [337, 152] on label "JAV6B92 - TOCO-08P 9000KG MB 1719 CL. (C: 322,00 - P: 9000,00) (VD)" at bounding box center [299, 156] width 229 height 10
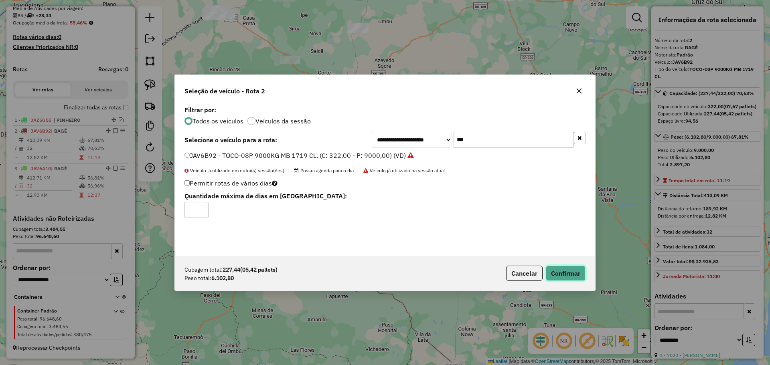
click at [555, 272] on button "Confirmar" at bounding box center [566, 273] width 40 height 15
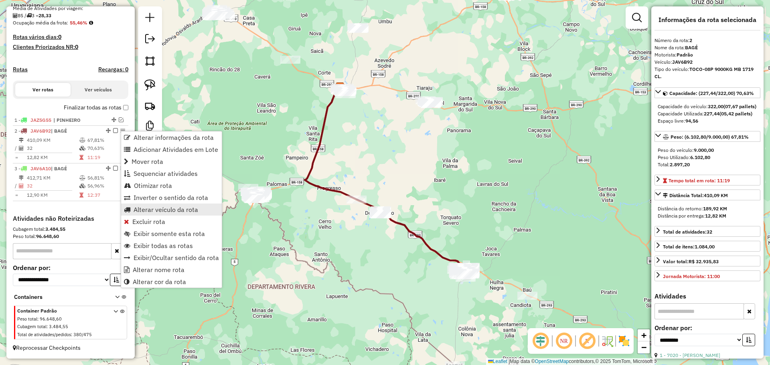
click at [153, 215] on link "Alterar veículo da rota" at bounding box center [171, 210] width 101 height 12
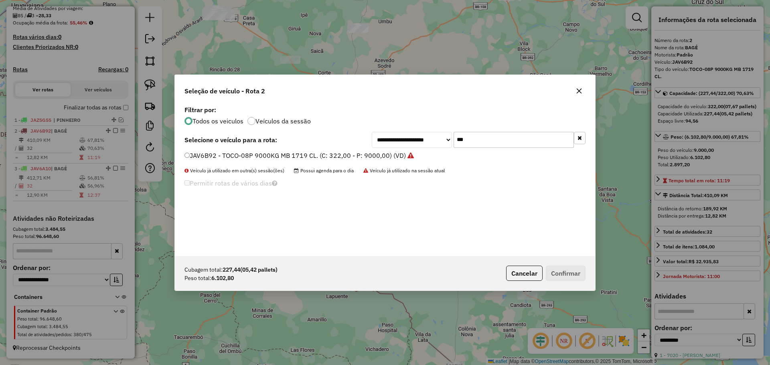
drag, startPoint x: 486, startPoint y: 140, endPoint x: 400, endPoint y: 126, distance: 86.6
click at [400, 126] on div "**********" at bounding box center [385, 180] width 420 height 152
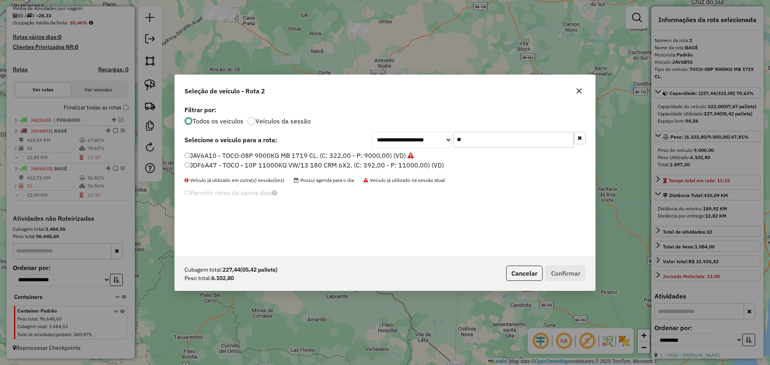
type input "**"
click at [298, 155] on label "JAV6A10 - TOCO-08P 9000KG MB 1719 CL. (C: 322,00 - P: 9000,00) (VD)" at bounding box center [299, 156] width 229 height 10
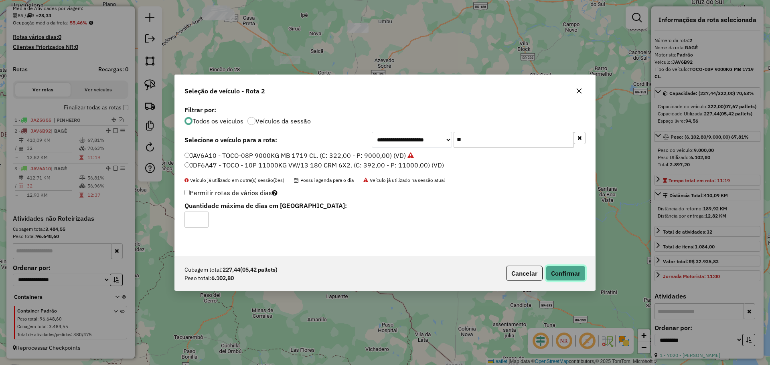
click at [558, 270] on button "Confirmar" at bounding box center [566, 273] width 40 height 15
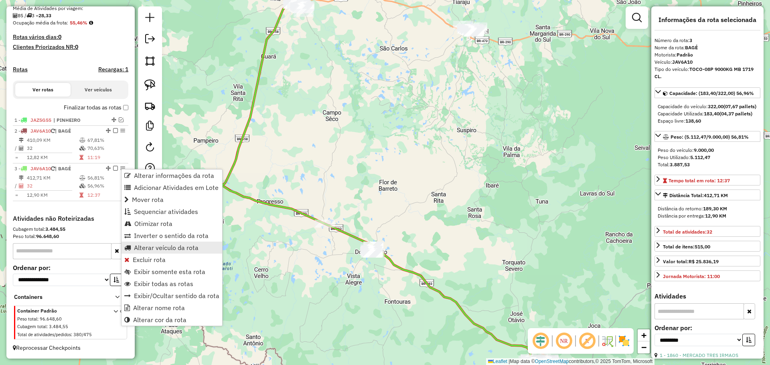
click at [152, 249] on span "Alterar veículo da rota" at bounding box center [166, 248] width 65 height 6
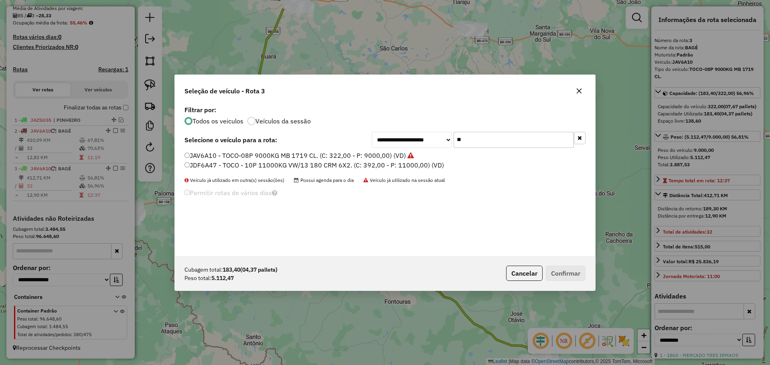
drag, startPoint x: 504, startPoint y: 142, endPoint x: 442, endPoint y: 138, distance: 61.5
click at [442, 138] on div "**********" at bounding box center [479, 140] width 214 height 16
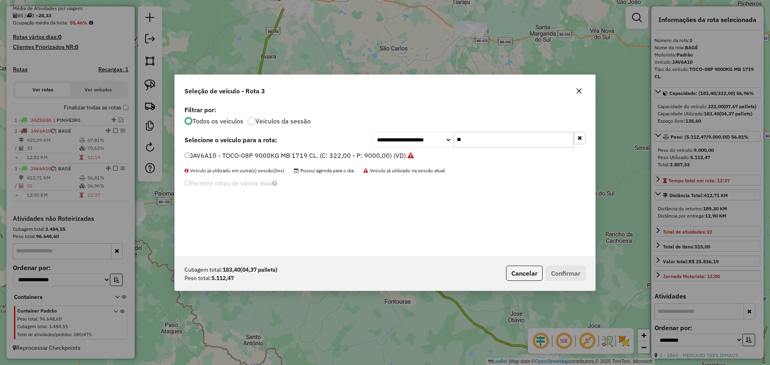
type input "*"
type input "***"
drag, startPoint x: 344, startPoint y: 160, endPoint x: 349, endPoint y: 158, distance: 5.4
click at [344, 160] on li "JAV6B92 - TOCO-08P 9000KG MB 1719 CL. (C: 322,00 - P: 9000,00) (VD)" at bounding box center [385, 156] width 401 height 10
click at [282, 153] on label "JAV6B92 - TOCO-08P 9000KG MB 1719 CL. (C: 322,00 - P: 9000,00) (VD)" at bounding box center [295, 156] width 221 height 10
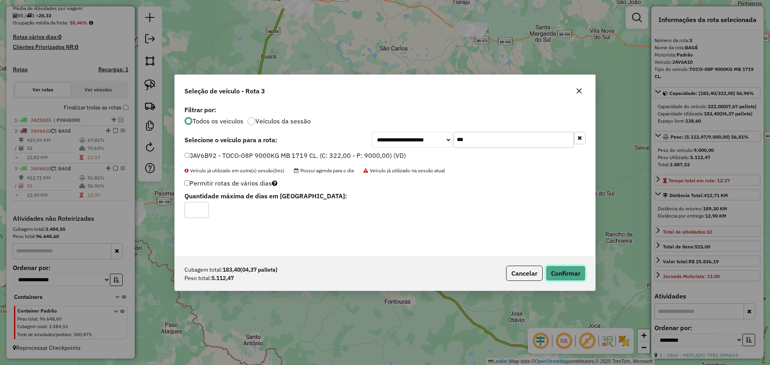
click at [574, 275] on button "Confirmar" at bounding box center [566, 273] width 40 height 15
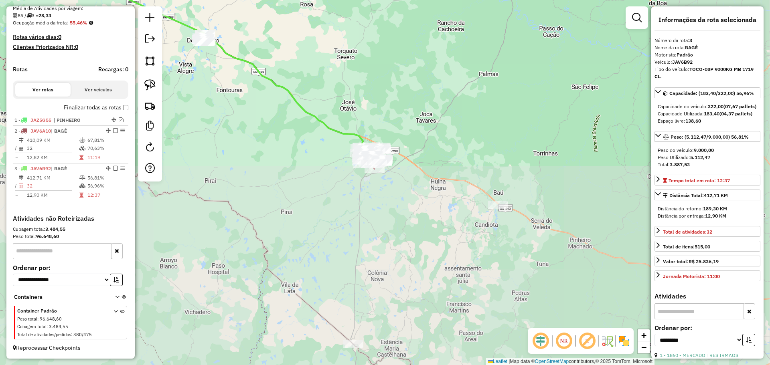
drag, startPoint x: 396, startPoint y: 247, endPoint x: 268, endPoint y: 104, distance: 191.7
click at [268, 104] on div "Janela de atendimento Grade de atendimento Capacidade Transportadoras Veículos …" at bounding box center [385, 182] width 770 height 365
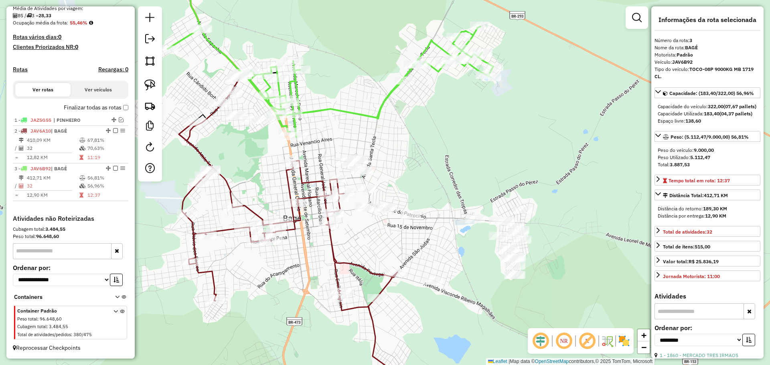
drag, startPoint x: 407, startPoint y: 166, endPoint x: 459, endPoint y: 237, distance: 88.1
click at [459, 237] on div "Janela de atendimento Grade de atendimento Capacidade Transportadoras Veículos …" at bounding box center [385, 182] width 770 height 365
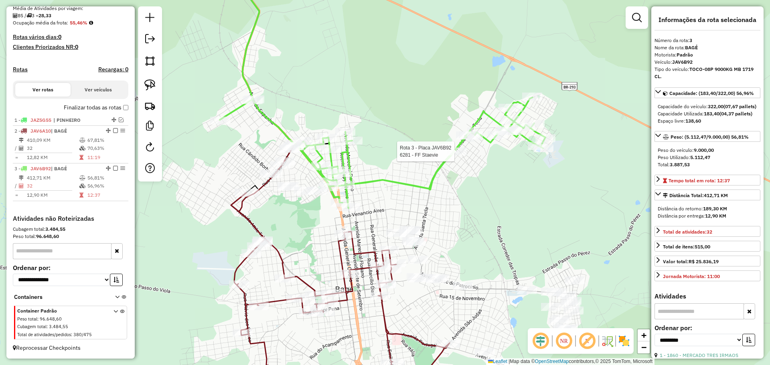
click at [454, 156] on div at bounding box center [457, 152] width 20 height 8
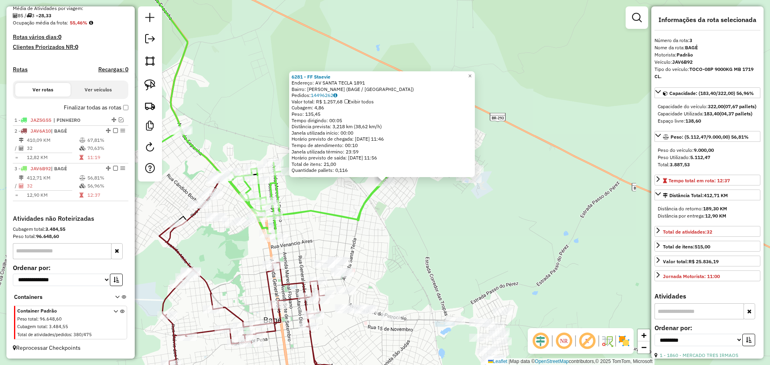
click at [349, 256] on div "6281 - FF Staevie Endereço: AV SANTA TECLA 1891 Bairro: GETULIO VARGAS (BAGE / …" at bounding box center [385, 182] width 770 height 365
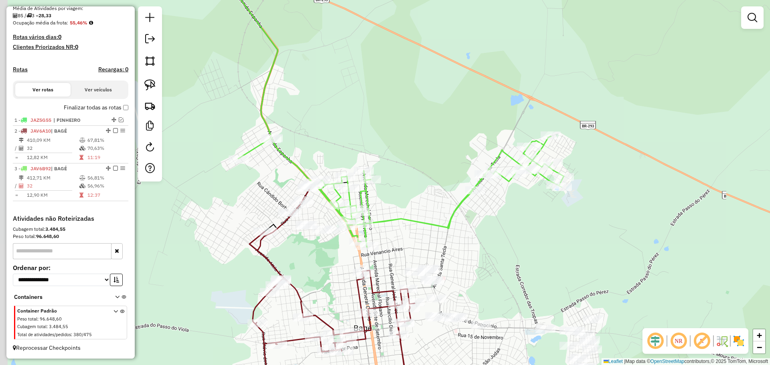
drag, startPoint x: 355, startPoint y: 237, endPoint x: 442, endPoint y: 243, distance: 87.2
click at [445, 245] on div "Janela de atendimento Grade de atendimento Capacidade Transportadoras Veículos …" at bounding box center [385, 182] width 770 height 365
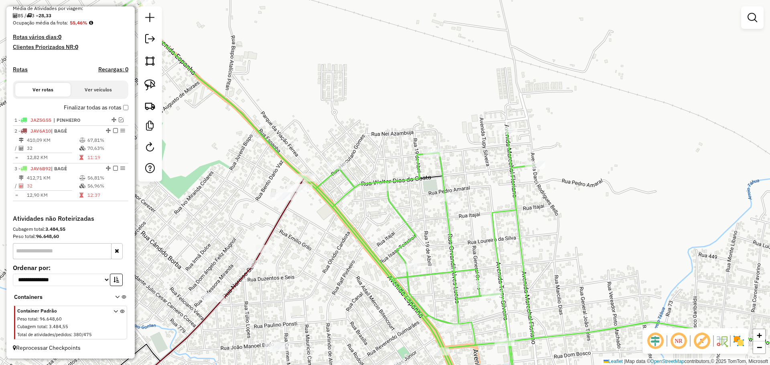
drag, startPoint x: 243, startPoint y: 213, endPoint x: 275, endPoint y: 139, distance: 80.5
click at [275, 141] on div "Janela de atendimento Grade de atendimento Capacidade Transportadoras Veículos …" at bounding box center [385, 182] width 770 height 365
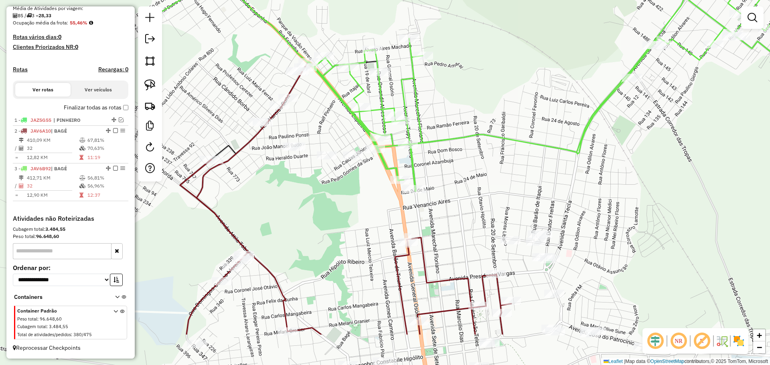
drag, startPoint x: 249, startPoint y: 239, endPoint x: 250, endPoint y: 172, distance: 67.0
click at [250, 172] on div "Janela de atendimento Grade de atendimento Capacidade Transportadoras Veículos …" at bounding box center [385, 182] width 770 height 365
select select "**********"
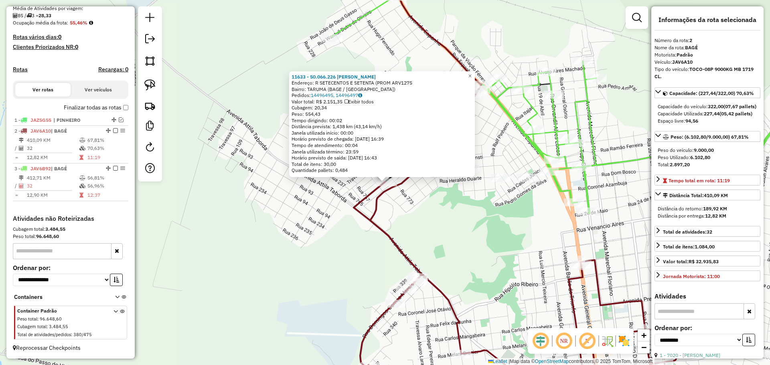
click at [471, 215] on div "11633 - 50.066.226 LUIZ CARL Endereço: R SETECENTOS E SETENTA (PROM ARV1275 Bai…" at bounding box center [385, 182] width 770 height 365
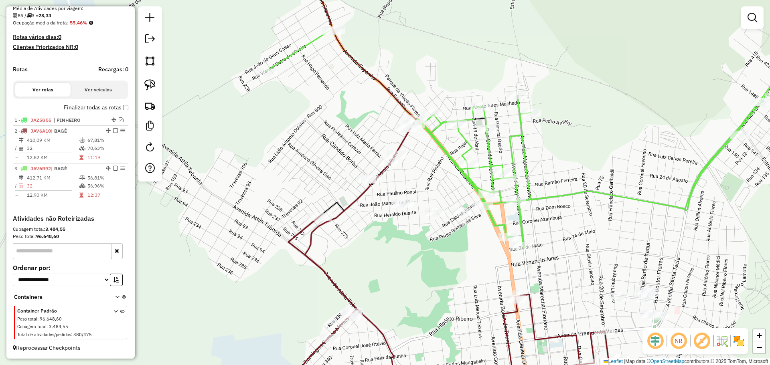
drag, startPoint x: 471, startPoint y: 219, endPoint x: 402, endPoint y: 257, distance: 79.5
click at [402, 257] on div "Janela de atendimento Grade de atendimento Capacidade Transportadoras Veículos …" at bounding box center [385, 182] width 770 height 365
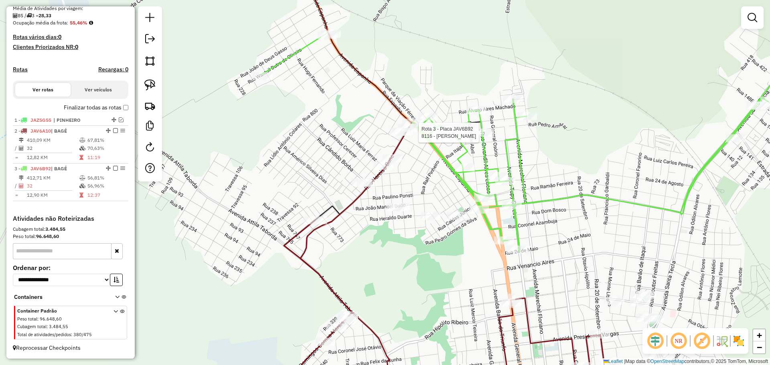
select select "**********"
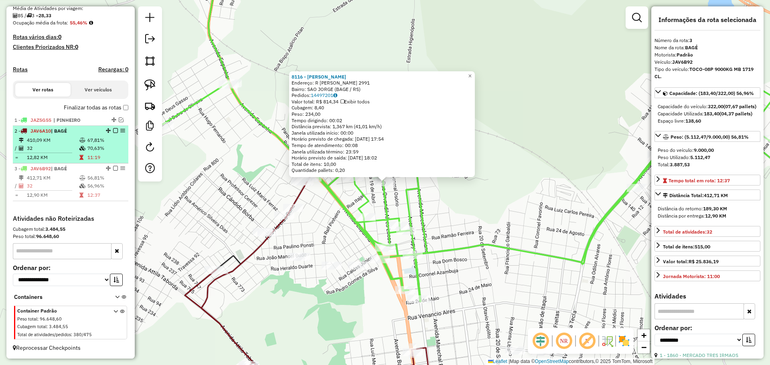
click at [113, 132] on em at bounding box center [115, 130] width 5 height 5
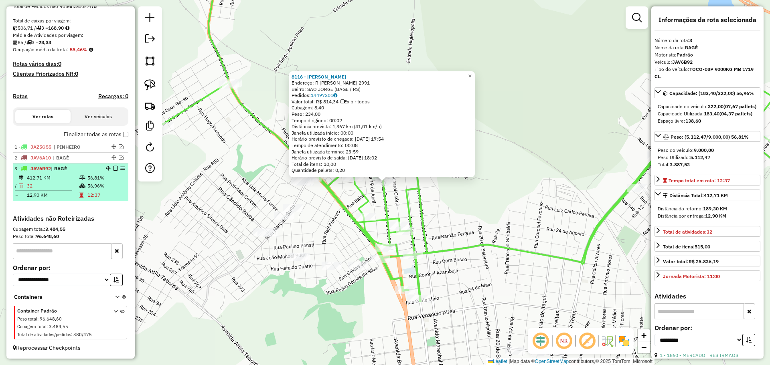
click at [113, 168] on em at bounding box center [115, 168] width 5 height 5
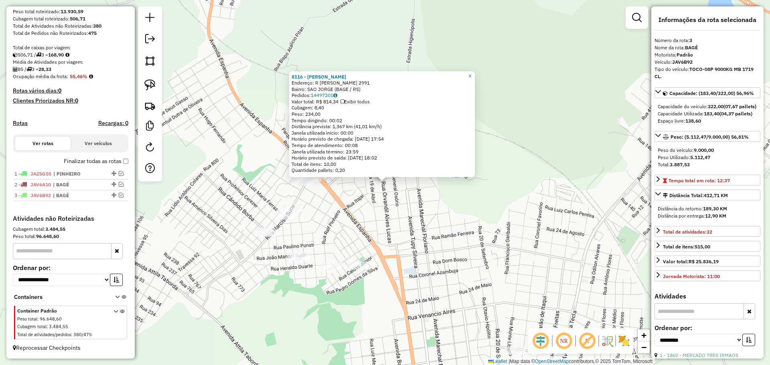
scroll to position [138, 0]
click at [325, 254] on div "8116 - Beatriz Morales Bell Endereço: R ORVANDIL ALVES LUCAS 2991 Bairro: SAO J…" at bounding box center [385, 182] width 770 height 365
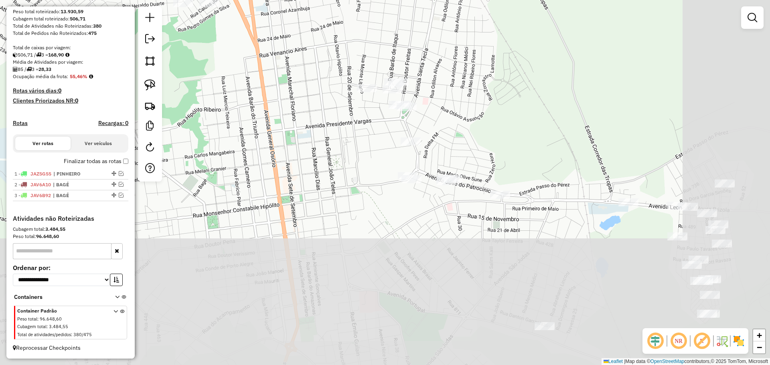
drag, startPoint x: 370, startPoint y: 319, endPoint x: 221, endPoint y: 57, distance: 301.7
click at [221, 57] on div "Janela de atendimento Grade de atendimento Capacidade Transportadoras Veículos …" at bounding box center [385, 182] width 770 height 365
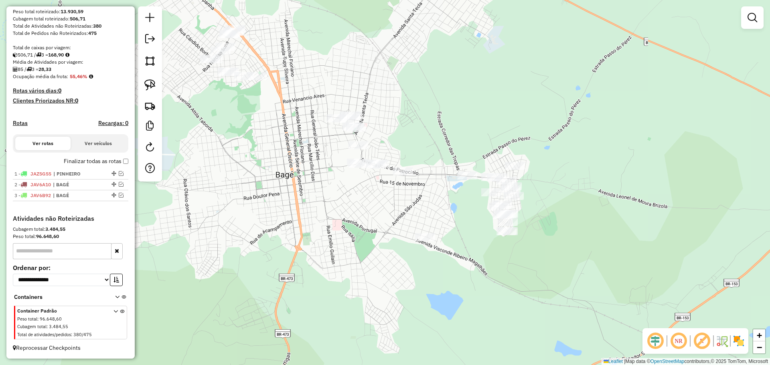
drag, startPoint x: 388, startPoint y: 213, endPoint x: 354, endPoint y: 204, distance: 35.3
click at [354, 204] on div "Janela de atendimento Grade de atendimento Capacidade Transportadoras Veículos …" at bounding box center [385, 182] width 770 height 365
click at [152, 83] on img at bounding box center [149, 84] width 11 height 11
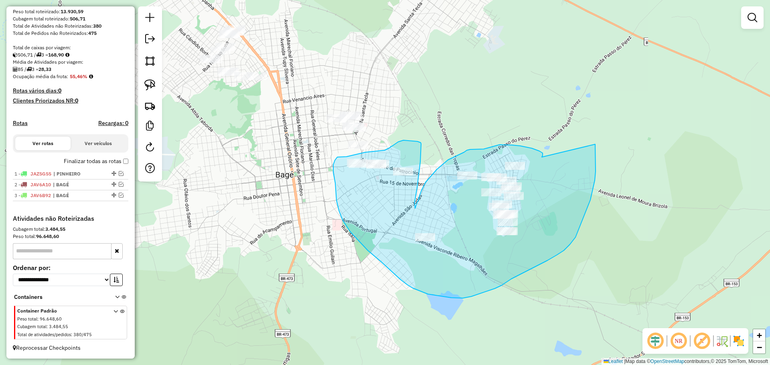
drag, startPoint x: 542, startPoint y: 157, endPoint x: 595, endPoint y: 144, distance: 54.9
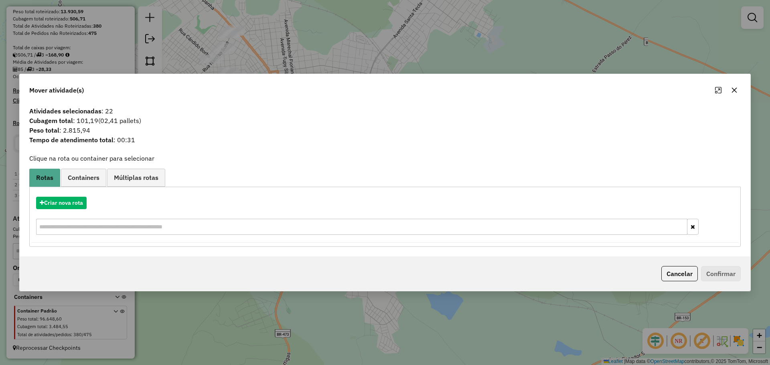
click at [731, 87] on button "button" at bounding box center [734, 90] width 13 height 13
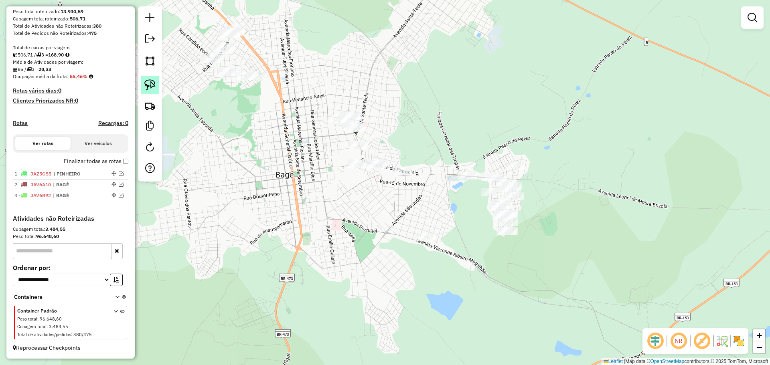
click at [154, 83] on img at bounding box center [149, 84] width 11 height 11
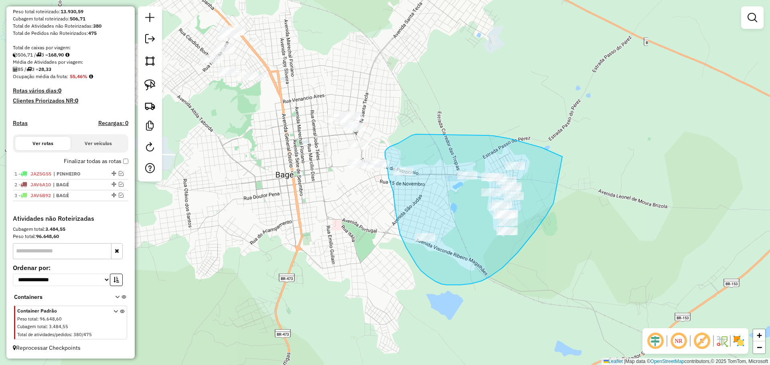
drag, startPoint x: 562, startPoint y: 157, endPoint x: 557, endPoint y: 186, distance: 29.4
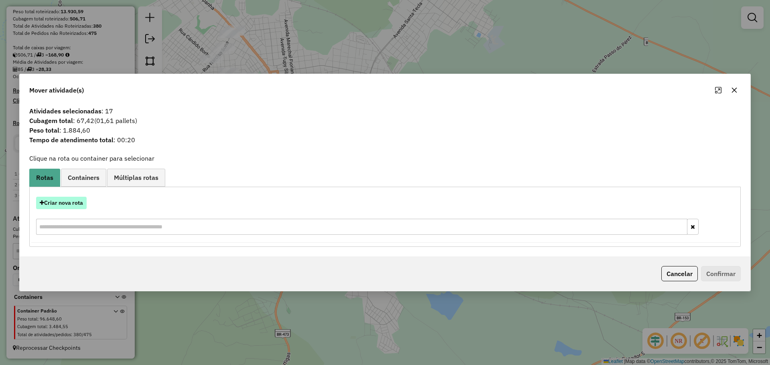
click at [78, 202] on button "Criar nova rota" at bounding box center [61, 203] width 51 height 12
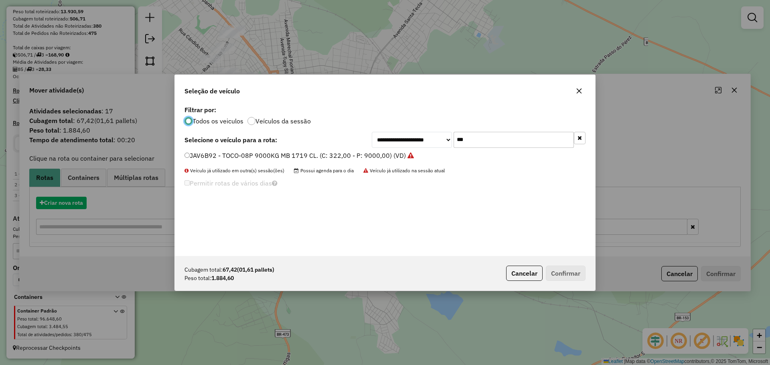
scroll to position [4, 2]
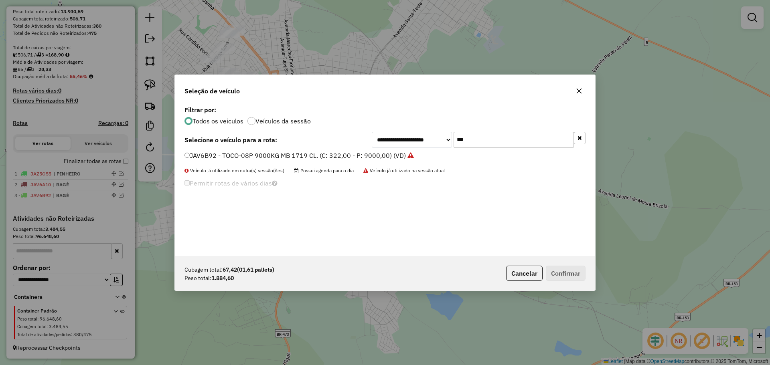
drag, startPoint x: 476, startPoint y: 144, endPoint x: 445, endPoint y: 141, distance: 30.7
click at [445, 141] on div "**********" at bounding box center [479, 140] width 214 height 16
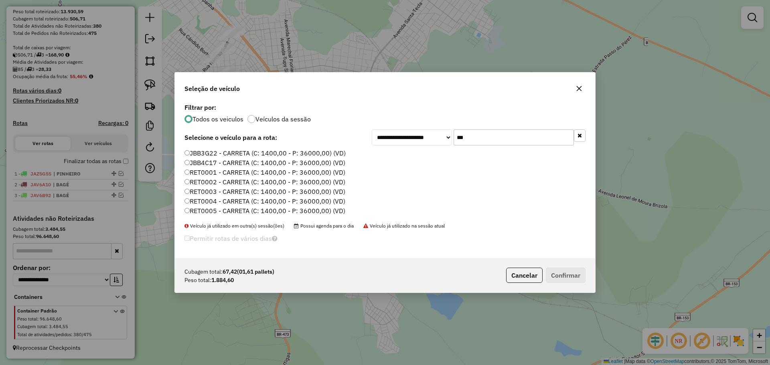
type input "***"
click at [276, 171] on label "RET0001 - CARRETA (C: 1400,00 - P: 36000,00) (VD)" at bounding box center [265, 173] width 161 height 10
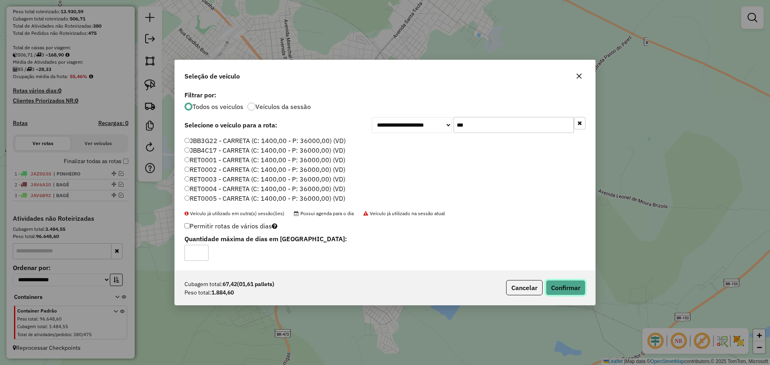
click at [563, 286] on button "Confirmar" at bounding box center [566, 287] width 40 height 15
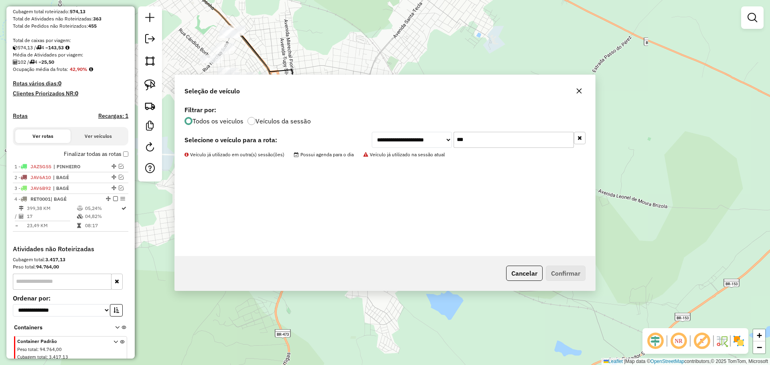
scroll to position [176, 0]
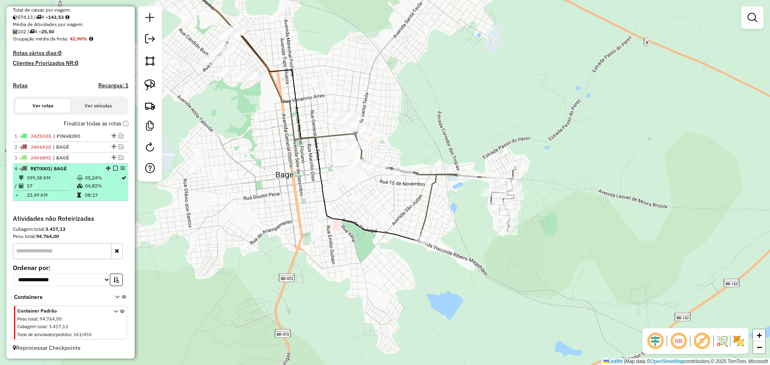
click at [114, 169] on em at bounding box center [115, 168] width 5 height 5
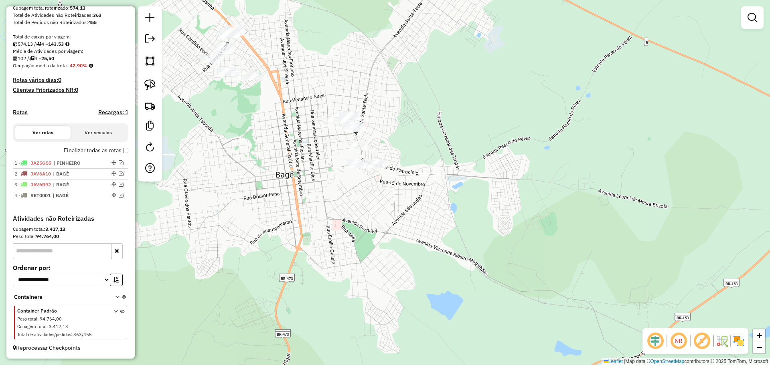
scroll to position [149, 0]
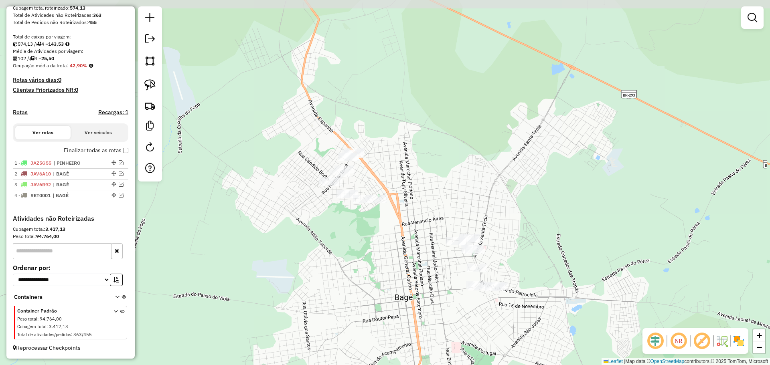
drag, startPoint x: 265, startPoint y: 174, endPoint x: 384, endPoint y: 296, distance: 171.0
click at [384, 296] on div "Janela de atendimento Grade de atendimento Capacidade Transportadoras Veículos …" at bounding box center [385, 182] width 770 height 365
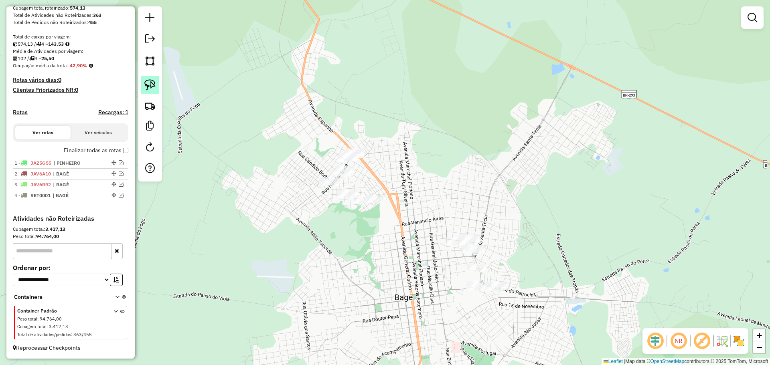
click at [150, 84] on img at bounding box center [149, 84] width 11 height 11
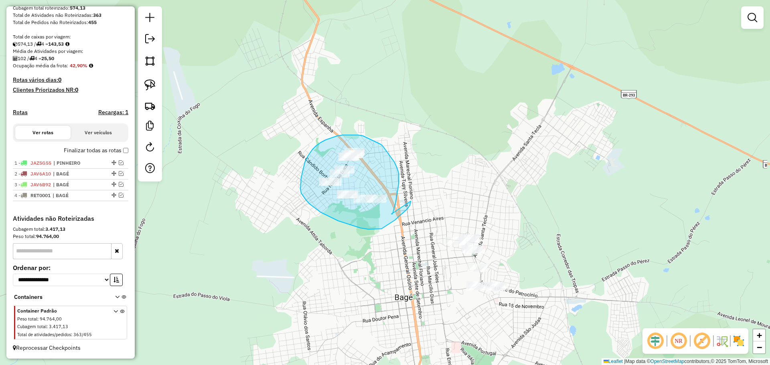
drag, startPoint x: 391, startPoint y: 214, endPoint x: 411, endPoint y: 201, distance: 23.6
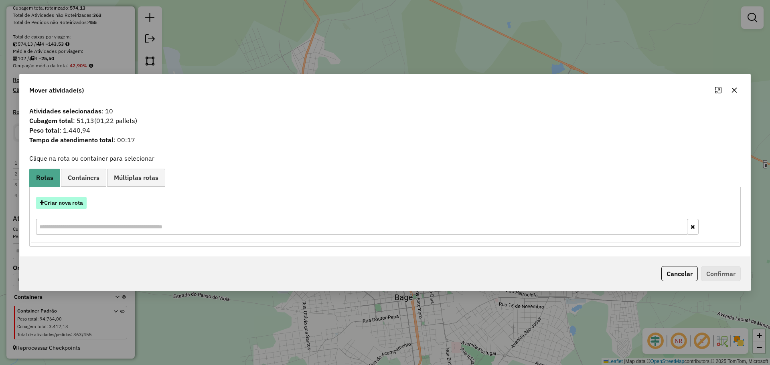
click at [74, 197] on button "Criar nova rota" at bounding box center [61, 203] width 51 height 12
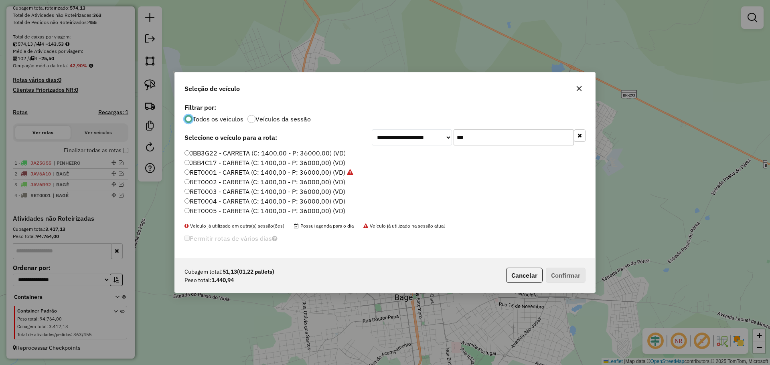
scroll to position [5, 2]
drag, startPoint x: 480, startPoint y: 139, endPoint x: 449, endPoint y: 134, distance: 31.7
click at [449, 134] on div "**********" at bounding box center [479, 138] width 214 height 16
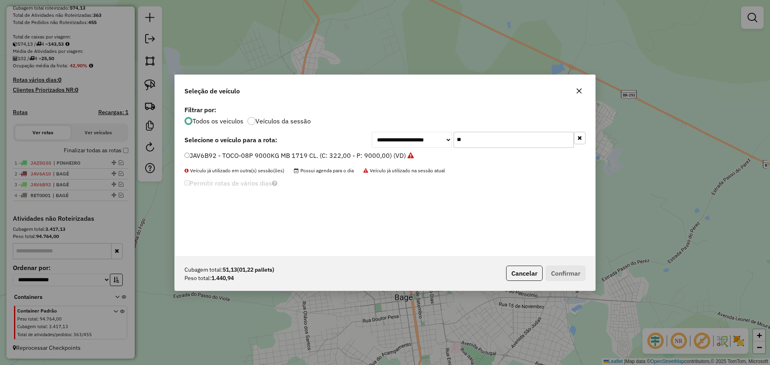
type input "*"
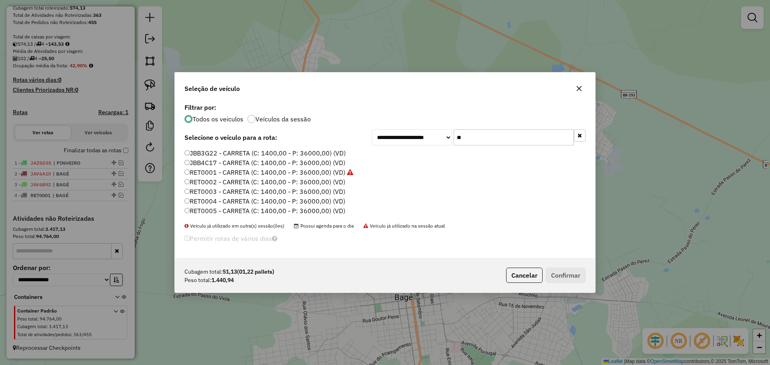
type input "***"
click at [304, 181] on label "RET0002 - CARRETA (C: 1400,00 - P: 36000,00) (VD)" at bounding box center [265, 182] width 161 height 10
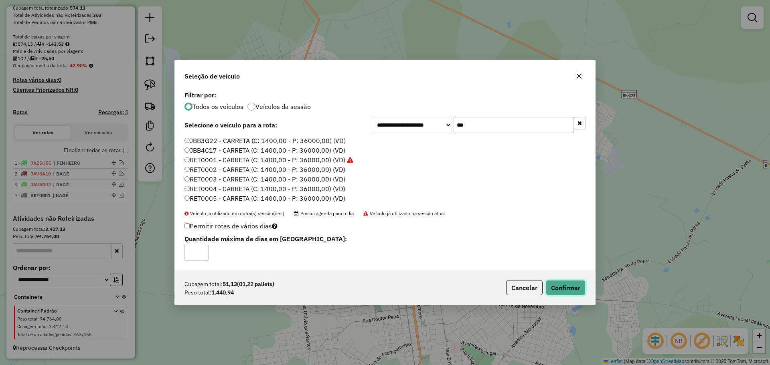
click at [566, 286] on button "Confirmar" at bounding box center [566, 287] width 40 height 15
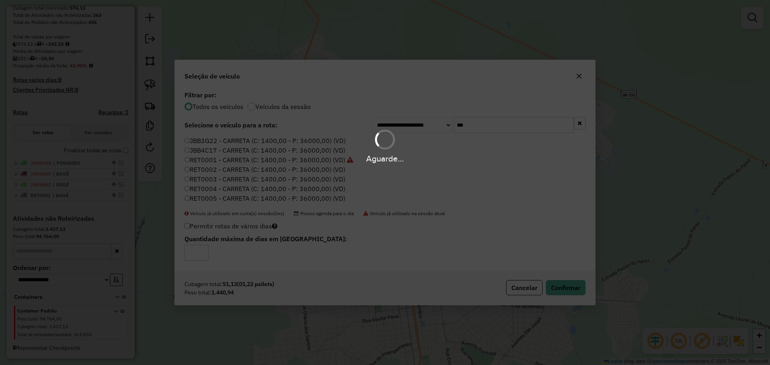
scroll to position [187, 0]
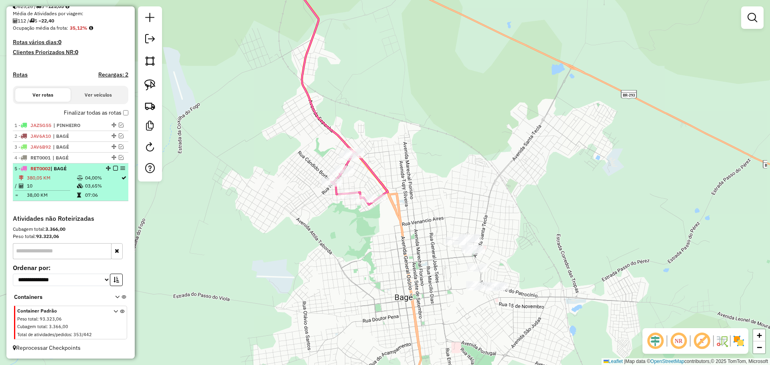
click at [113, 169] on em at bounding box center [115, 168] width 5 height 5
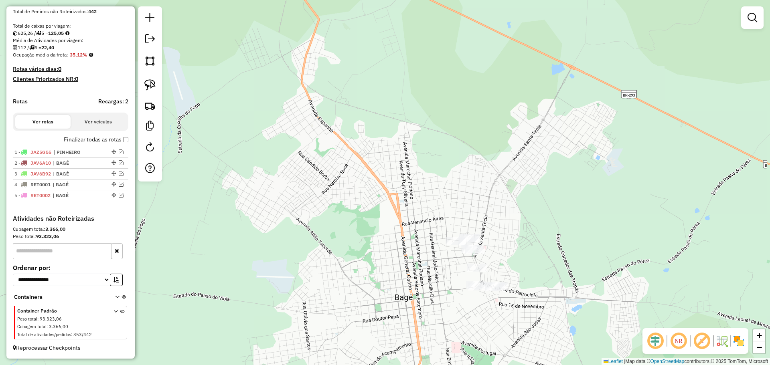
scroll to position [160, 0]
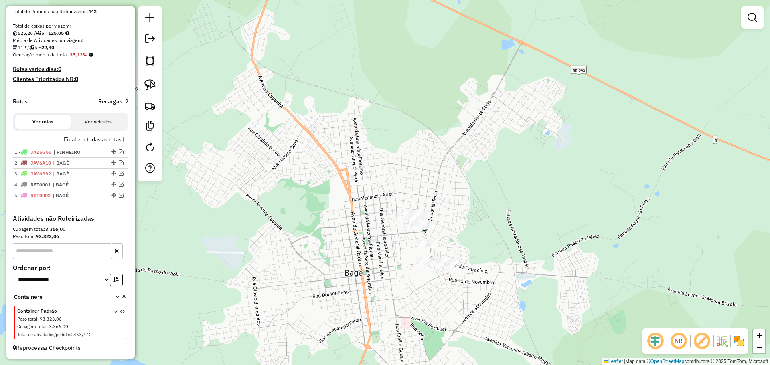
drag, startPoint x: 367, startPoint y: 251, endPoint x: 316, endPoint y: 227, distance: 55.8
click at [316, 227] on div "Janela de atendimento Grade de atendimento Capacidade Transportadoras Veículos …" at bounding box center [385, 182] width 770 height 365
click at [154, 87] on img at bounding box center [149, 84] width 11 height 11
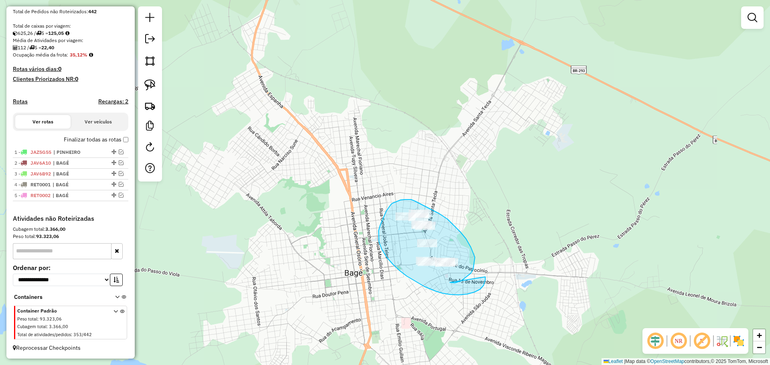
drag, startPoint x: 451, startPoint y: 283, endPoint x: 485, endPoint y: 277, distance: 35.0
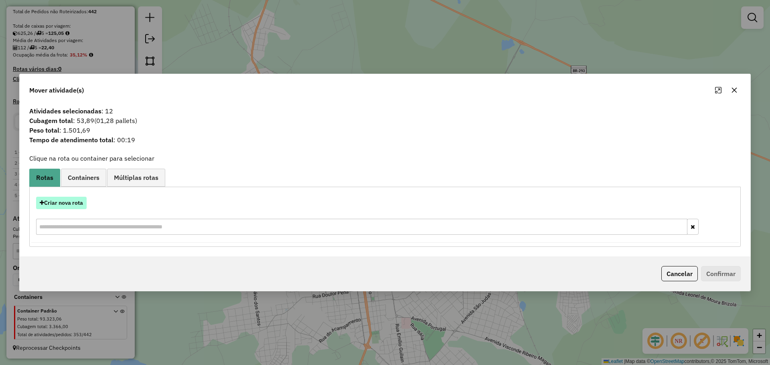
click at [75, 201] on button "Criar nova rota" at bounding box center [61, 203] width 51 height 12
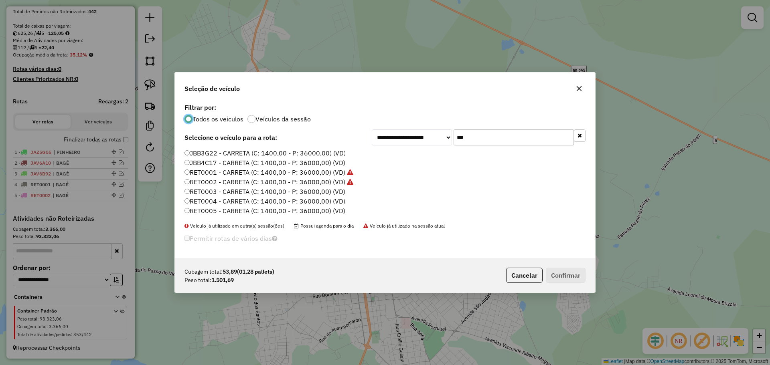
scroll to position [5, 2]
drag, startPoint x: 481, startPoint y: 140, endPoint x: 430, endPoint y: 135, distance: 51.2
click at [430, 135] on div "**********" at bounding box center [479, 138] width 214 height 16
type input "**"
click at [320, 191] on label "RET0003 - CARRETA (C: 1400,00 - P: 36000,00) (VD)" at bounding box center [265, 192] width 161 height 10
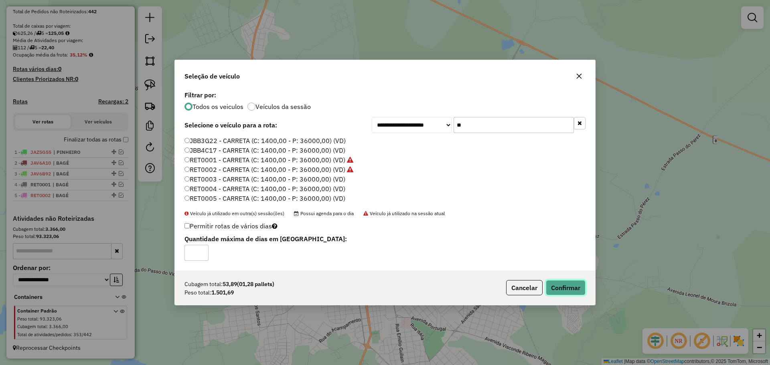
click at [562, 286] on button "Confirmar" at bounding box center [566, 287] width 40 height 15
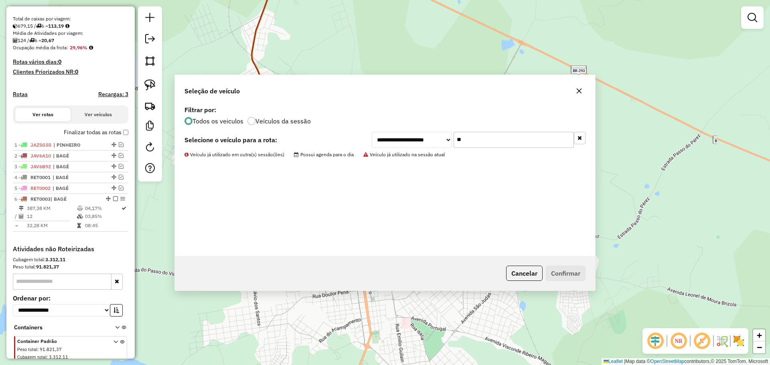
scroll to position [192, 0]
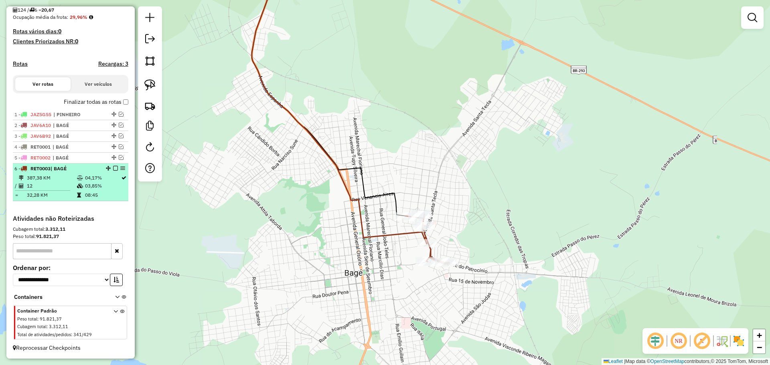
click at [115, 171] on em at bounding box center [115, 168] width 5 height 5
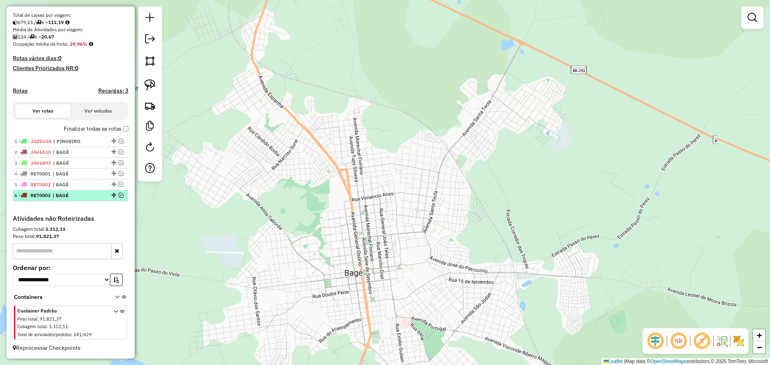
scroll to position [171, 0]
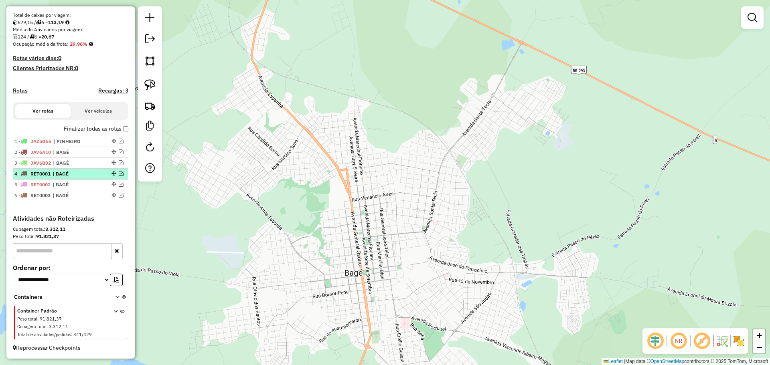
click at [119, 173] on em at bounding box center [121, 173] width 5 height 5
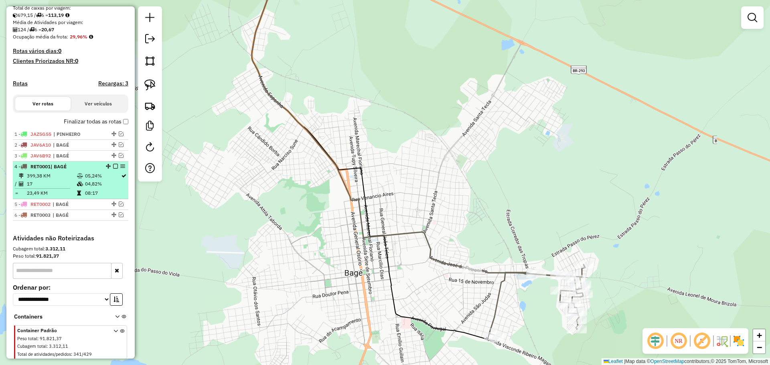
scroll to position [192, 0]
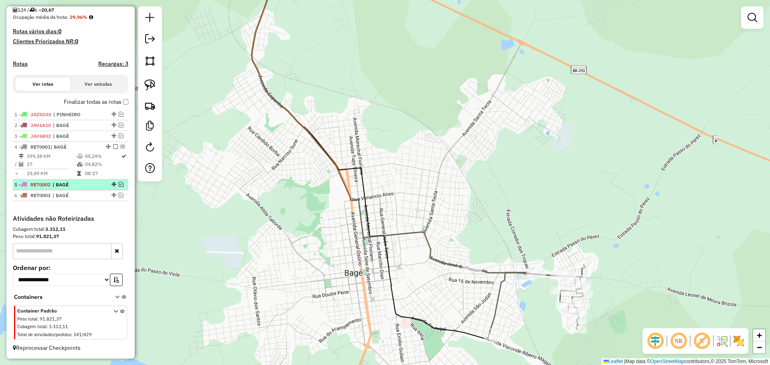
click at [119, 187] on em at bounding box center [121, 184] width 5 height 5
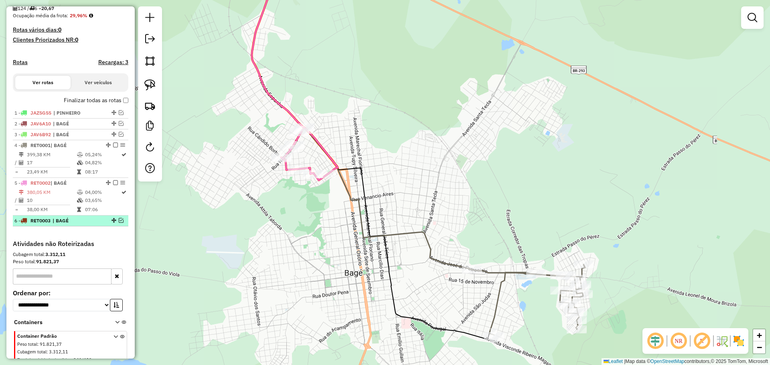
click at [120, 223] on em at bounding box center [121, 220] width 5 height 5
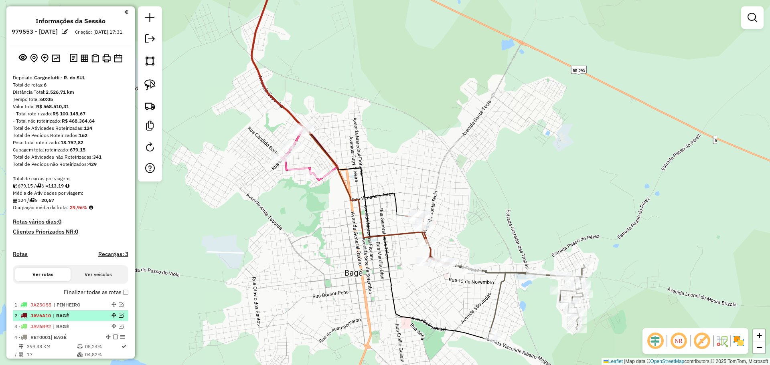
scroll to position [192, 0]
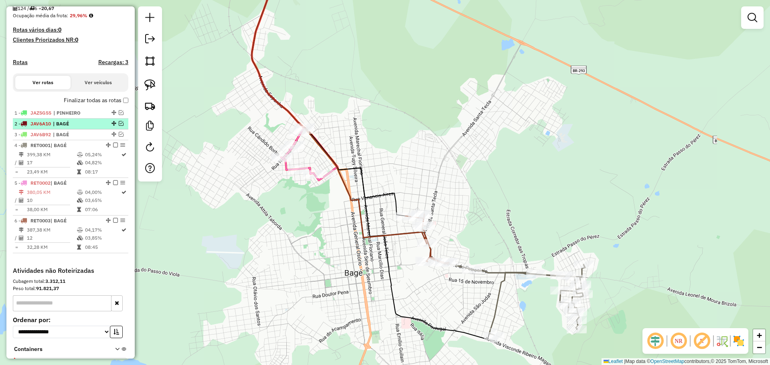
click at [119, 126] on em at bounding box center [121, 123] width 5 height 5
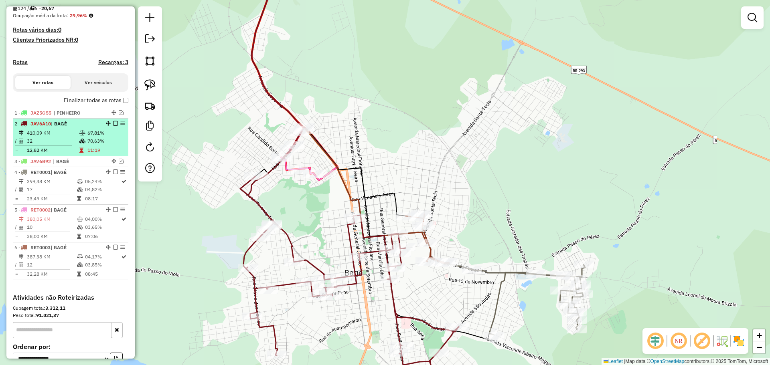
click at [115, 126] on em at bounding box center [115, 123] width 5 height 5
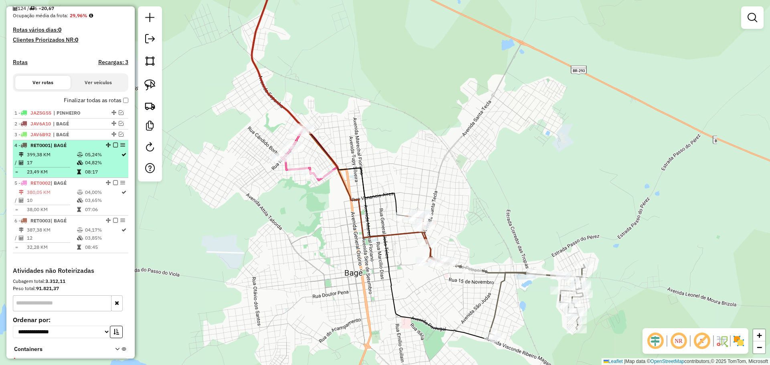
select select "**********"
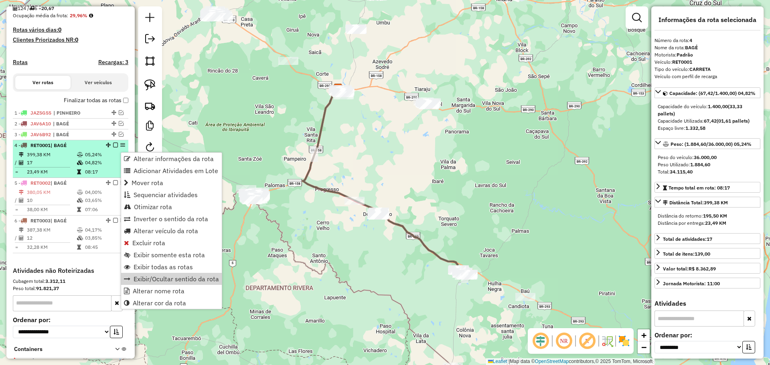
click at [105, 167] on td "04,82%" at bounding box center [103, 163] width 36 height 8
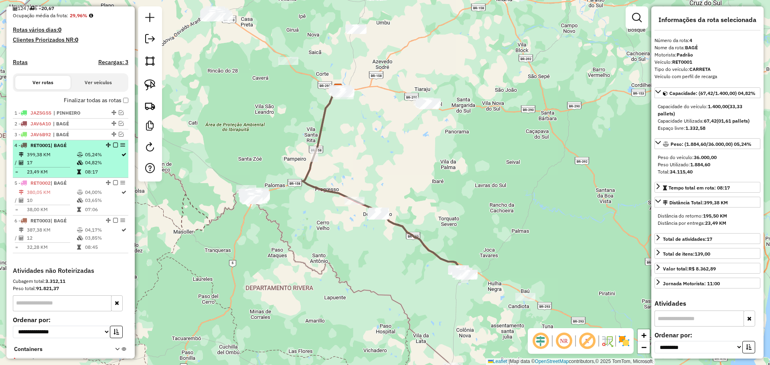
click at [79, 149] on div "4 - RET0001 | BAGÉ" at bounding box center [56, 145] width 85 height 7
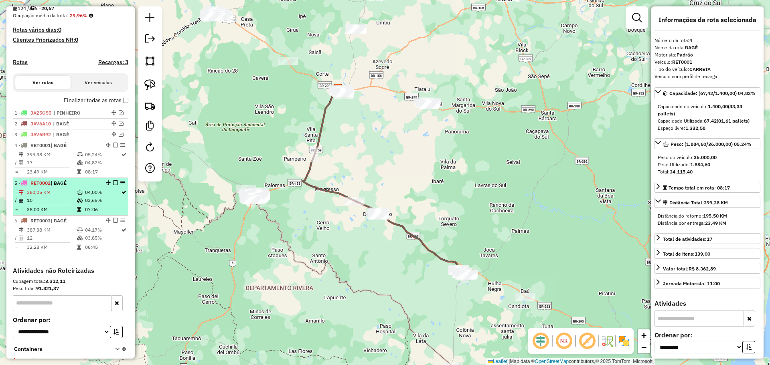
click at [65, 197] on td "380,05 KM" at bounding box center [51, 193] width 50 height 8
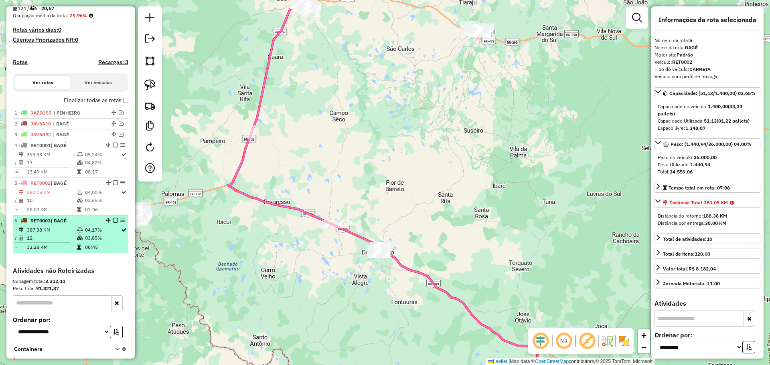
click at [64, 234] on td "387,38 KM" at bounding box center [51, 230] width 50 height 8
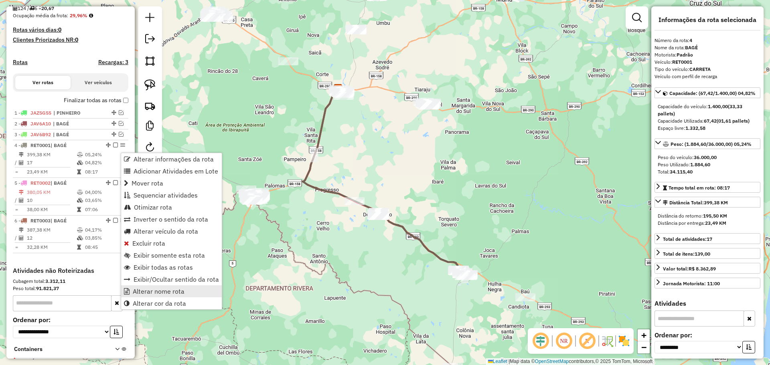
click at [164, 288] on span "Alterar nome rota" at bounding box center [159, 291] width 52 height 6
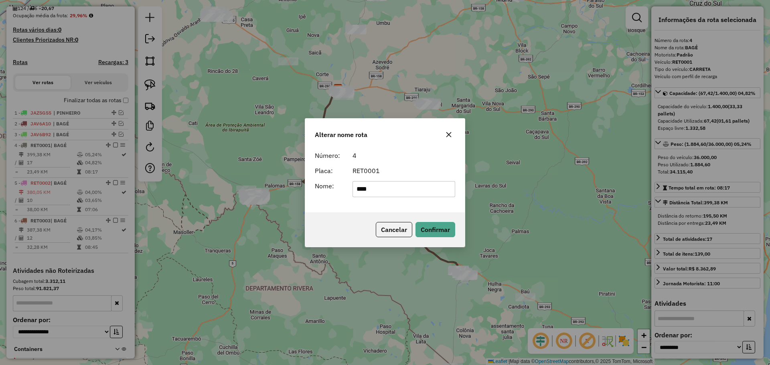
drag, startPoint x: 387, startPoint y: 193, endPoint x: 340, endPoint y: 186, distance: 47.1
click at [340, 186] on div "Nome: ****" at bounding box center [385, 189] width 150 height 16
click at [392, 193] on input "*******" at bounding box center [404, 189] width 103 height 16
type input "**********"
click at [443, 224] on button "Confirmar" at bounding box center [436, 229] width 40 height 15
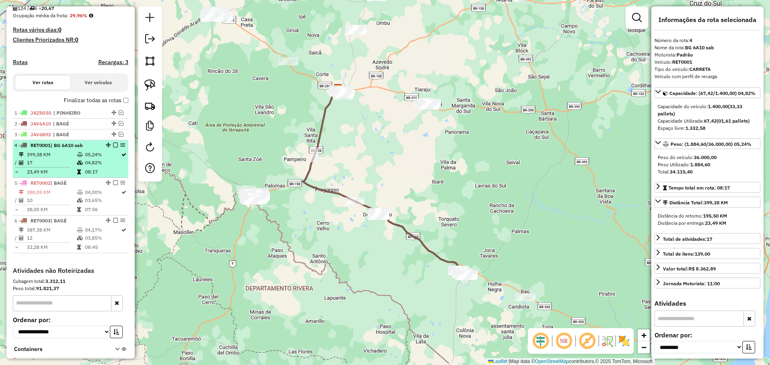
click at [114, 148] on em at bounding box center [115, 145] width 5 height 5
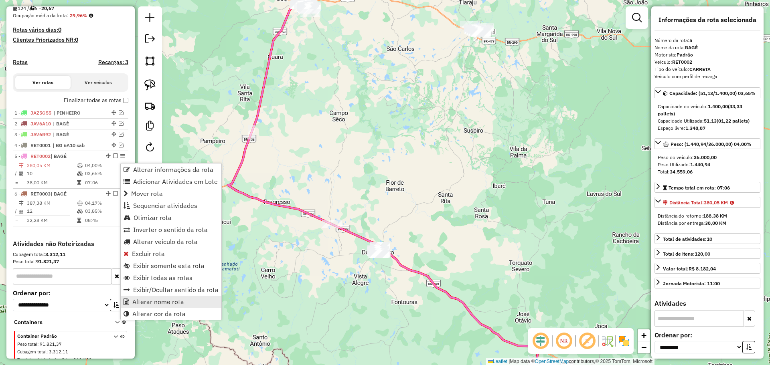
click at [154, 305] on span "Alterar nome rota" at bounding box center [158, 302] width 52 height 6
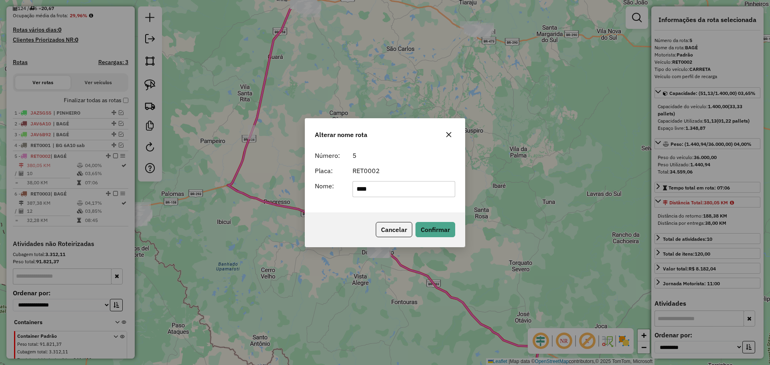
drag, startPoint x: 367, startPoint y: 192, endPoint x: 335, endPoint y: 187, distance: 31.7
click at [336, 187] on div "Nome: ****" at bounding box center [385, 189] width 150 height 16
click at [364, 190] on input "********" at bounding box center [404, 189] width 103 height 16
click at [369, 190] on input "*******" at bounding box center [404, 189] width 103 height 16
click at [386, 190] on input "******" at bounding box center [404, 189] width 103 height 16
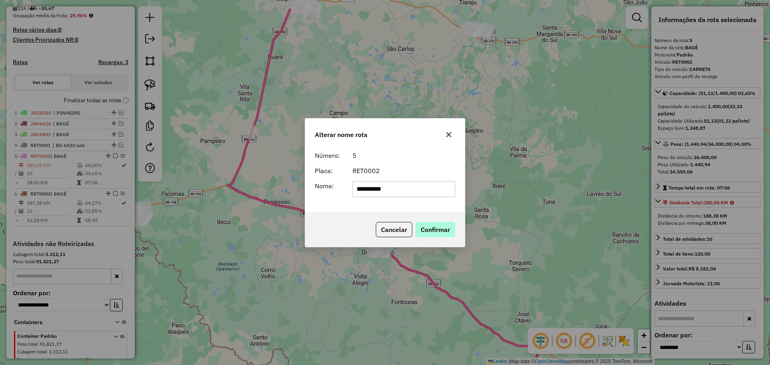
type input "**********"
click at [429, 232] on button "Confirmar" at bounding box center [436, 229] width 40 height 15
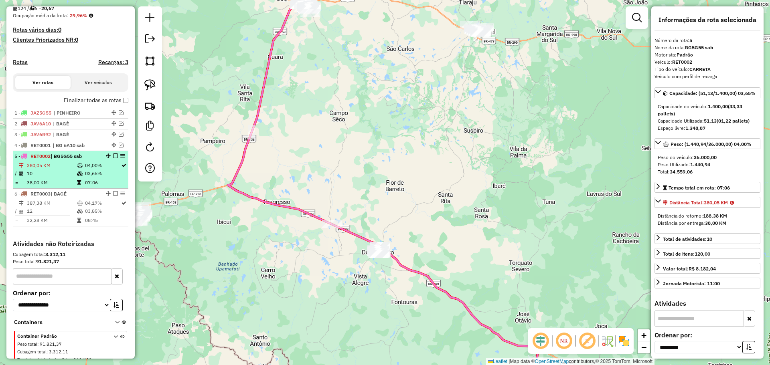
click at [114, 158] on em at bounding box center [115, 156] width 5 height 5
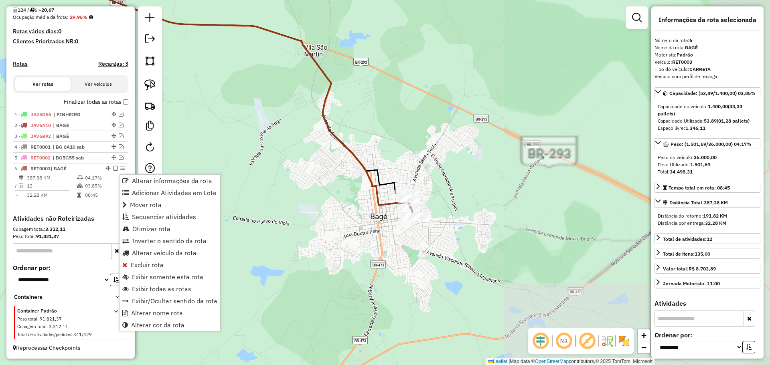
drag, startPoint x: 524, startPoint y: 274, endPoint x: 134, endPoint y: 121, distance: 418.9
click at [134, 121] on hb-router-mapa "Alterar informações da rota Adicionar Atividades em Lote Mover rota Sequenciar …" at bounding box center [385, 182] width 770 height 365
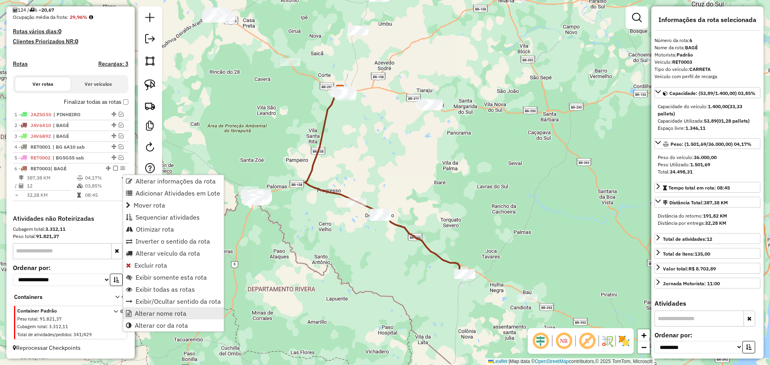
click at [166, 318] on link "Alterar nome rota" at bounding box center [173, 314] width 101 height 12
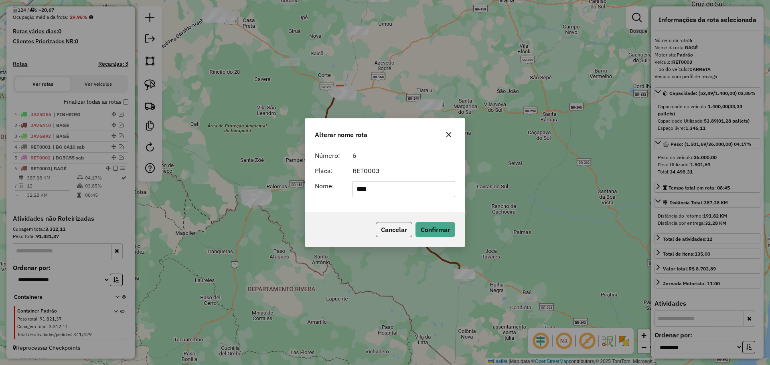
drag, startPoint x: 382, startPoint y: 191, endPoint x: 332, endPoint y: 185, distance: 50.9
click at [332, 185] on div "Nome: ****" at bounding box center [385, 189] width 150 height 16
click at [368, 188] on input "**********" at bounding box center [404, 189] width 103 height 16
type input "**********"
click at [436, 233] on button "Confirmar" at bounding box center [436, 229] width 40 height 15
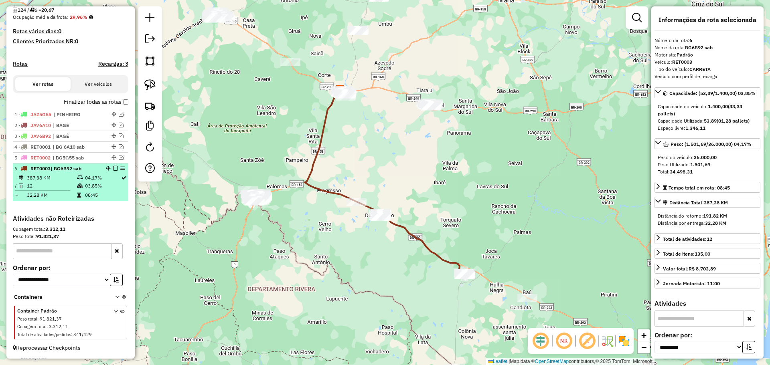
click at [114, 171] on em at bounding box center [115, 168] width 5 height 5
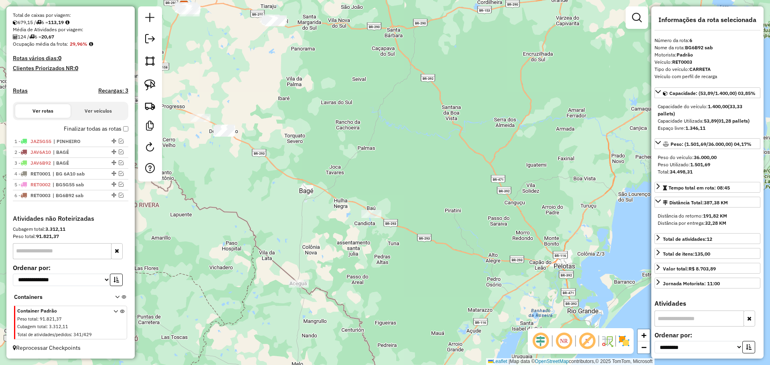
drag, startPoint x: 377, startPoint y: 269, endPoint x: 243, endPoint y: 201, distance: 151.2
click at [243, 201] on div "Janela de atendimento Grade de atendimento Capacidade Transportadoras Veículos …" at bounding box center [385, 182] width 770 height 365
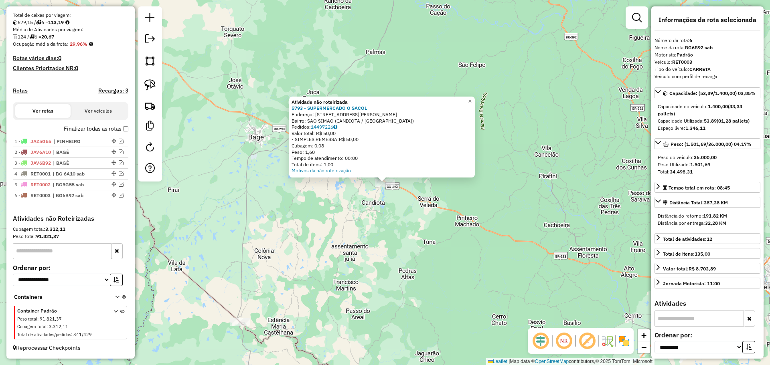
click at [330, 211] on div "Atividade não roteirizada 5793 - SUPERMERCADO O SACOL Endereço: R Rua Eloi Azam…" at bounding box center [385, 182] width 770 height 365
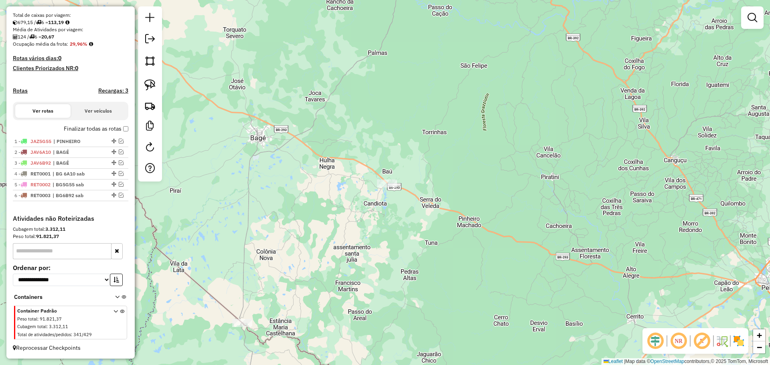
drag, startPoint x: 266, startPoint y: 193, endPoint x: 276, endPoint y: 191, distance: 9.8
click at [273, 195] on div "Janela de atendimento Grade de atendimento Capacidade Transportadoras Veículos …" at bounding box center [385, 182] width 770 height 365
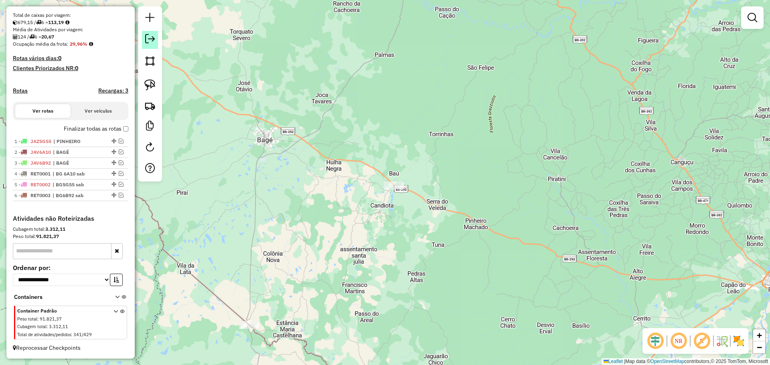
click at [155, 37] on link at bounding box center [150, 40] width 16 height 18
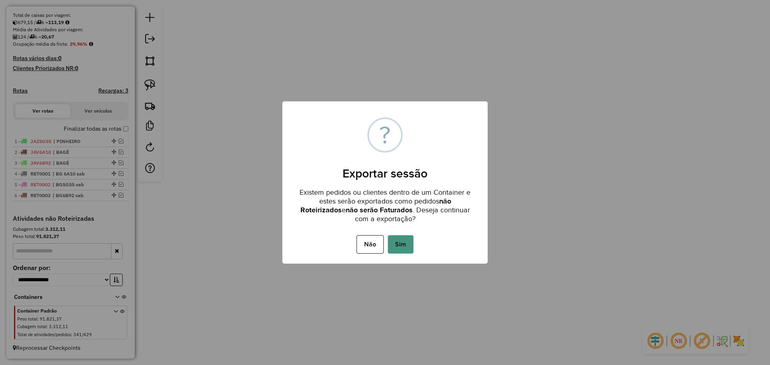
click at [393, 241] on button "Sim" at bounding box center [401, 244] width 26 height 18
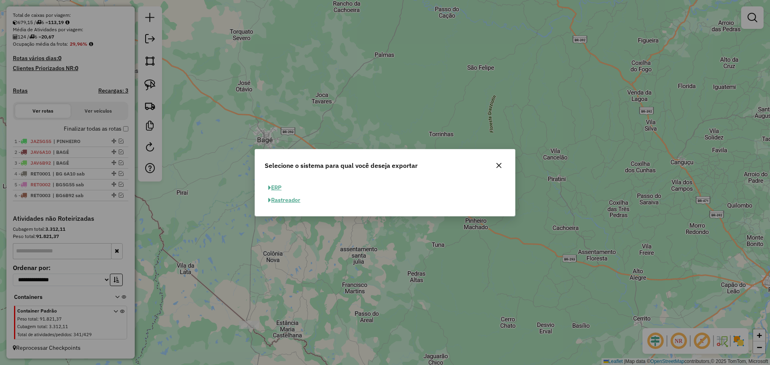
click at [280, 189] on button "ERP" at bounding box center [275, 188] width 20 height 12
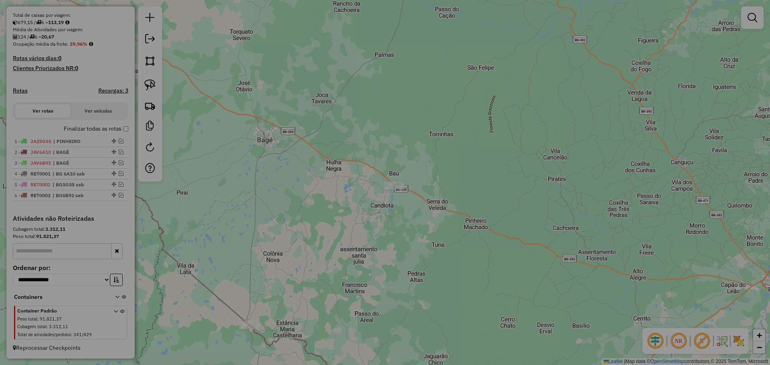
select select "**"
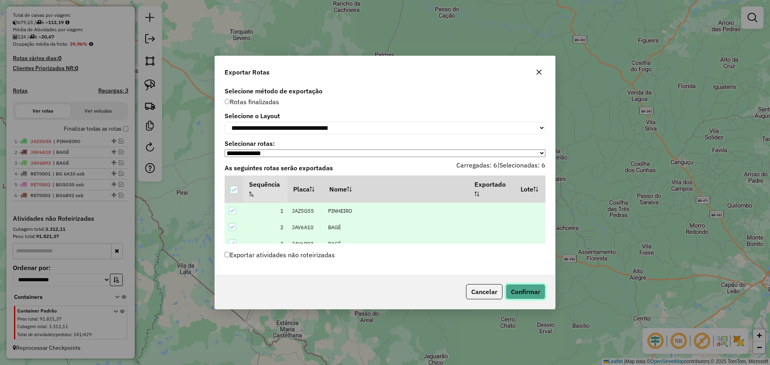
click at [525, 297] on button "Confirmar" at bounding box center [526, 291] width 40 height 15
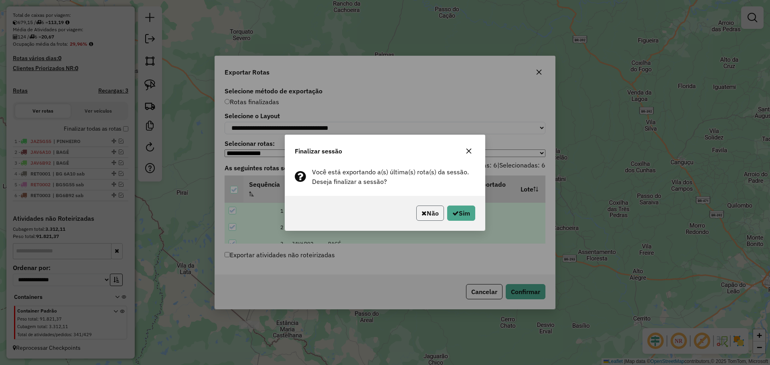
click at [422, 215] on icon "button" at bounding box center [424, 213] width 5 height 6
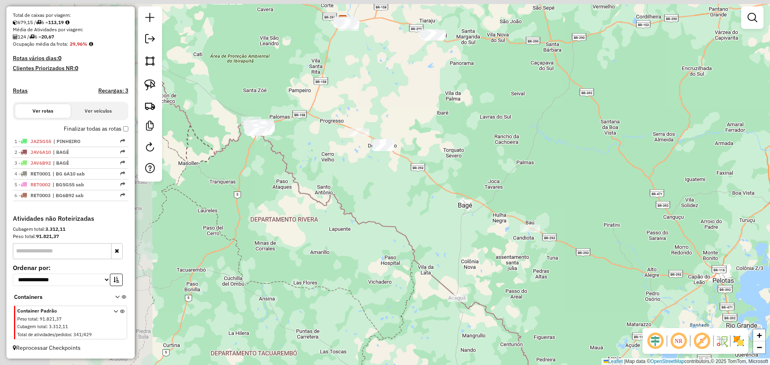
drag, startPoint x: 297, startPoint y: 143, endPoint x: 457, endPoint y: 204, distance: 171.3
click at [457, 204] on div "Janela de atendimento Grade de atendimento Capacidade Transportadoras Veículos …" at bounding box center [385, 182] width 770 height 365
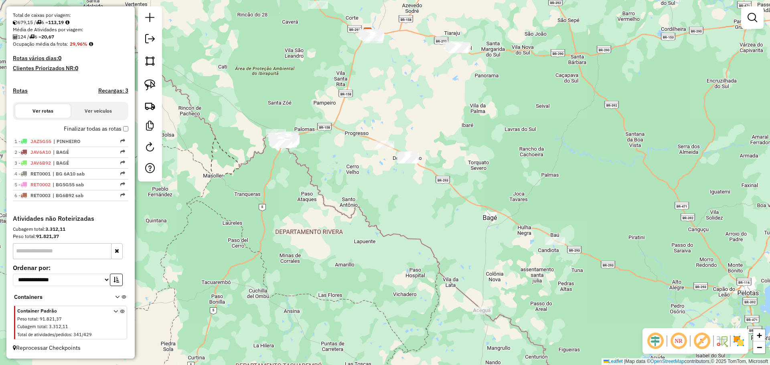
drag, startPoint x: 367, startPoint y: 177, endPoint x: 453, endPoint y: 199, distance: 89.1
click at [453, 199] on div "Janela de atendimento Grade de atendimento Capacidade Transportadoras Veículos …" at bounding box center [385, 182] width 770 height 365
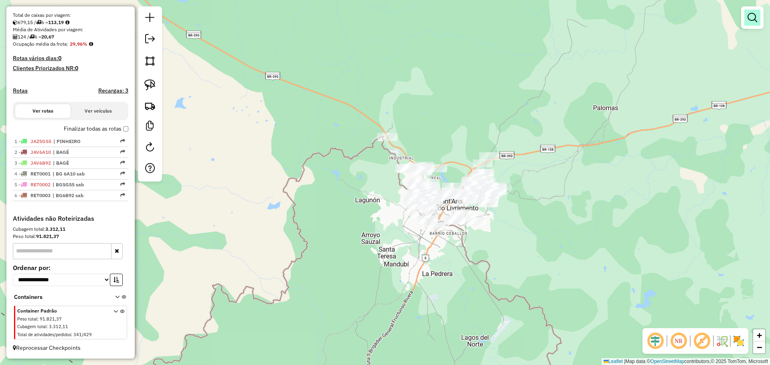
click at [756, 17] on em at bounding box center [753, 18] width 10 height 10
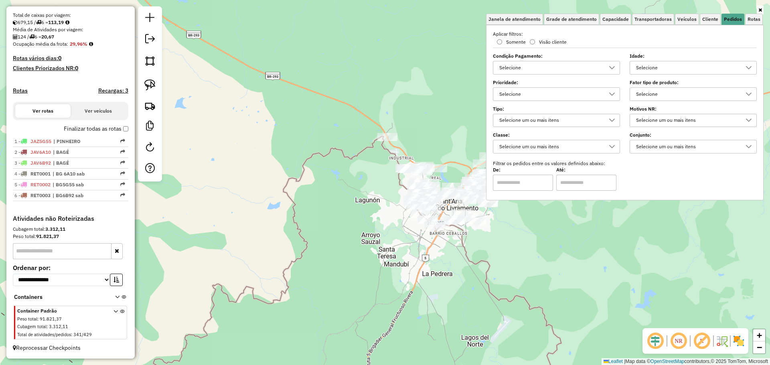
click at [692, 72] on div "Selecione" at bounding box center [687, 67] width 108 height 13
click at [666, 105] on span "1 dia(s)" at bounding box center [663, 104] width 22 height 10
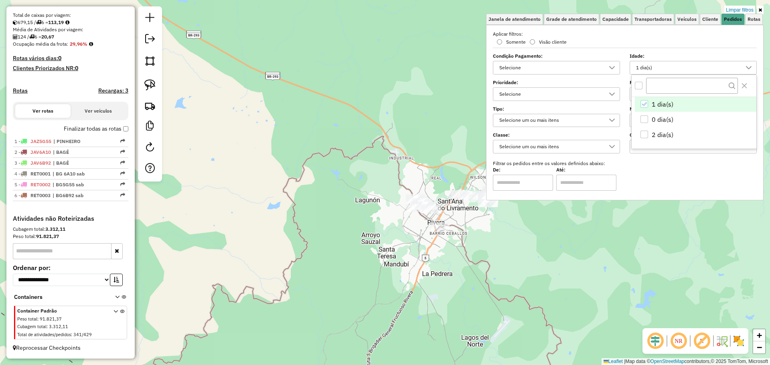
click at [519, 246] on div "Limpar filtros Janela de atendimento Grade de atendimento Capacidade Transporta…" at bounding box center [385, 182] width 770 height 365
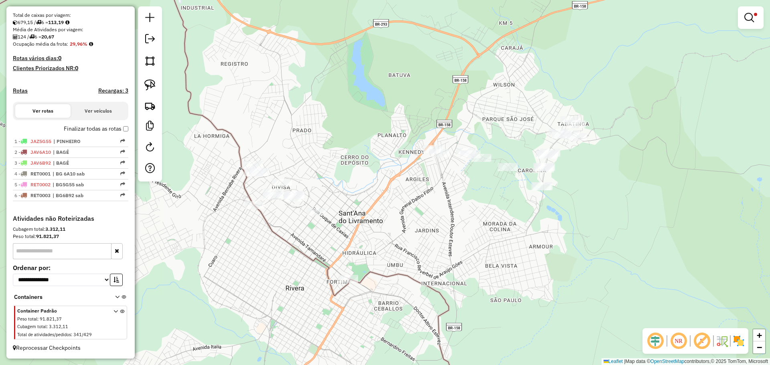
drag, startPoint x: 495, startPoint y: 209, endPoint x: 470, endPoint y: 194, distance: 28.6
click at [470, 194] on div "Limpar filtros Janela de atendimento Grade de atendimento Capacidade Transporta…" at bounding box center [385, 182] width 770 height 365
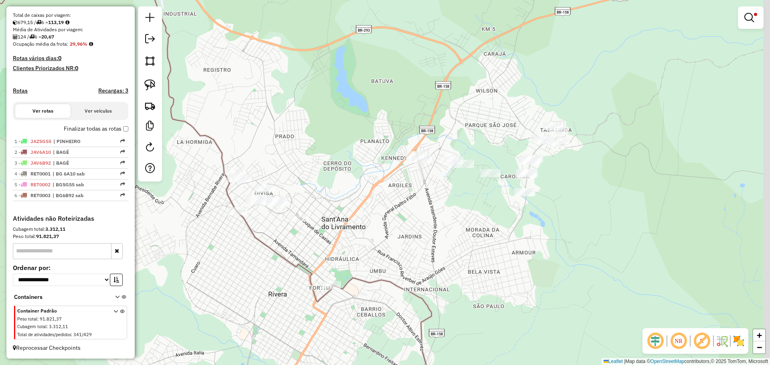
drag, startPoint x: 483, startPoint y: 197, endPoint x: 463, endPoint y: 206, distance: 22.1
click at [463, 206] on div "Limpar filtros Janela de atendimento Grade de atendimento Capacidade Transporta…" at bounding box center [385, 182] width 770 height 365
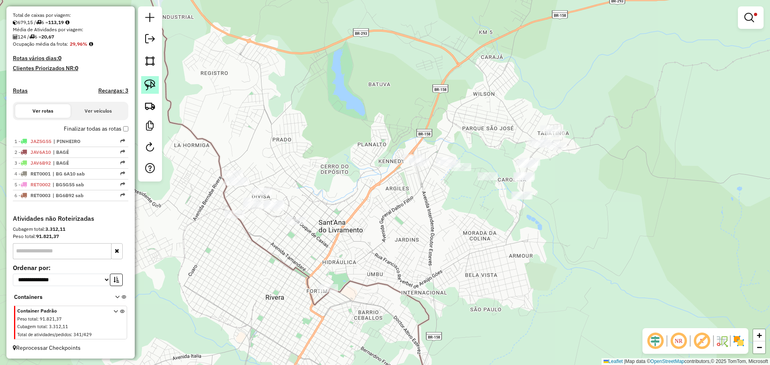
click at [148, 84] on img at bounding box center [149, 84] width 11 height 11
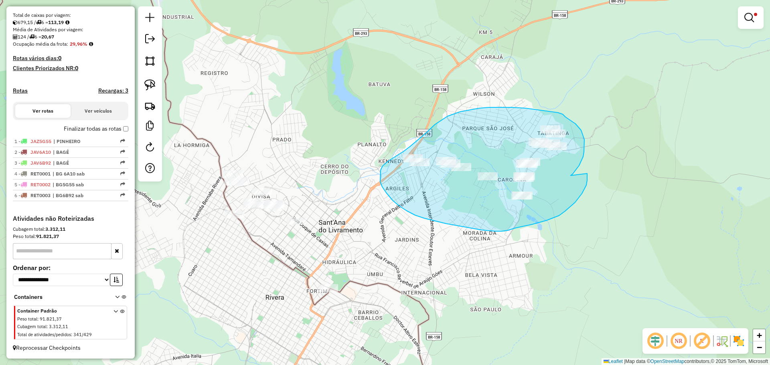
drag, startPoint x: 584, startPoint y: 152, endPoint x: 587, endPoint y: 174, distance: 21.9
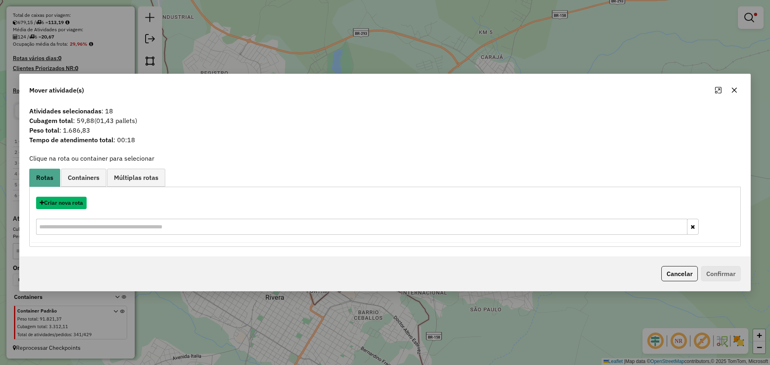
click at [77, 205] on button "Criar nova rota" at bounding box center [61, 203] width 51 height 12
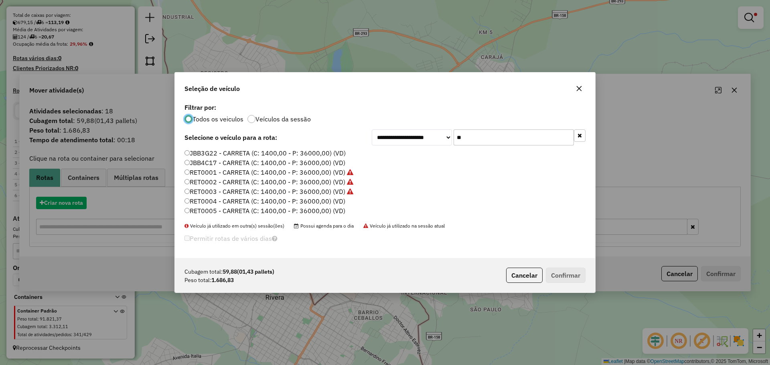
scroll to position [5, 2]
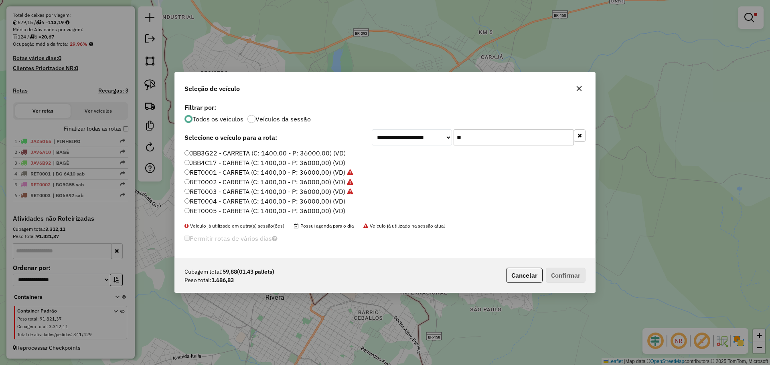
drag, startPoint x: 475, startPoint y: 138, endPoint x: 432, endPoint y: 130, distance: 44.1
click at [432, 130] on div "**********" at bounding box center [479, 138] width 214 height 16
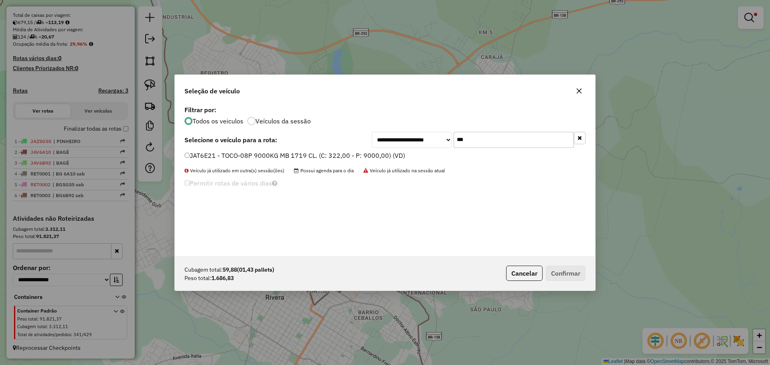
type input "***"
click at [376, 158] on label "JAT6E21 - TOCO-08P 9000KG MB 1719 CL. (C: 322,00 - P: 9000,00) (VD)" at bounding box center [295, 156] width 221 height 10
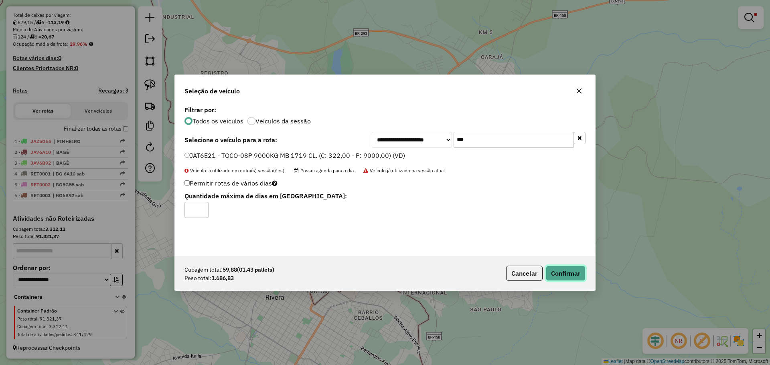
click at [577, 273] on button "Confirmar" at bounding box center [566, 273] width 40 height 15
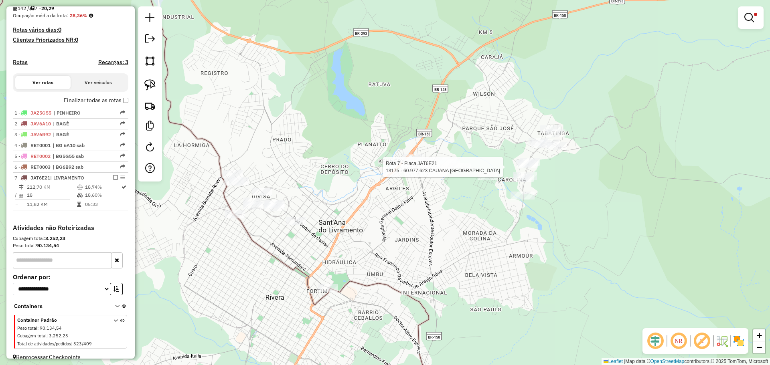
select select "**********"
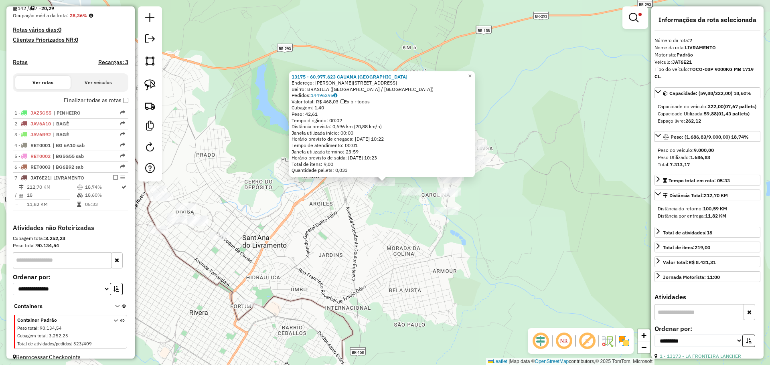
scroll to position [209, 0]
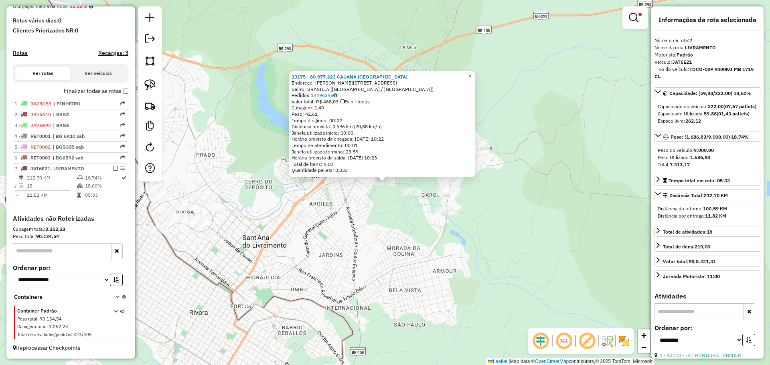
click at [283, 280] on div "13175 - 60.977.623 CAUANA VA Endereço: R JOAO CABEZUDO 28 Bairro: BRASILIA (SAN…" at bounding box center [385, 182] width 770 height 365
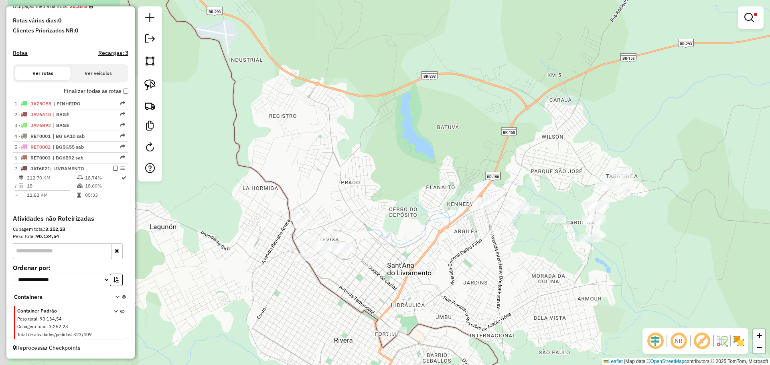
drag, startPoint x: 284, startPoint y: 270, endPoint x: 429, endPoint y: 298, distance: 147.4
click at [429, 298] on div "Limpar filtros Janela de atendimento Grade de atendimento Capacidade Transporta…" at bounding box center [385, 182] width 770 height 365
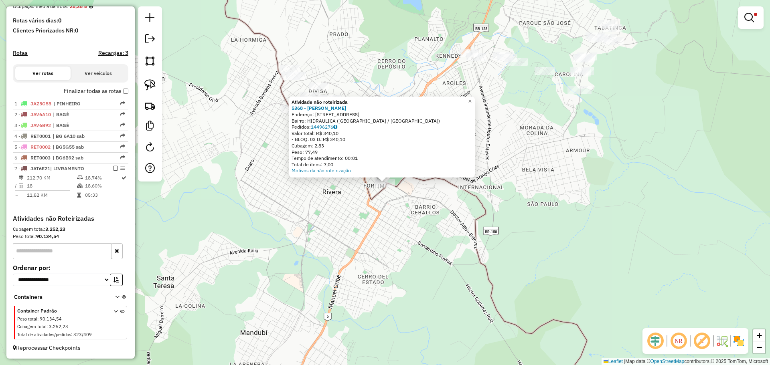
click at [379, 243] on div "Atividade não roteirizada 5368 - LUIS FERNANDO LOPEZ Endereço: AV ALMIRANTE TAM…" at bounding box center [385, 182] width 770 height 365
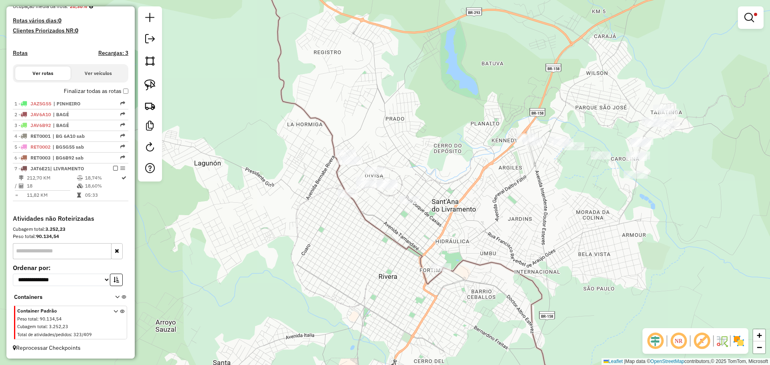
drag, startPoint x: 355, startPoint y: 216, endPoint x: 410, endPoint y: 297, distance: 98.0
click at [410, 297] on div "Limpar filtros Janela de atendimento Grade de atendimento Capacidade Transporta…" at bounding box center [385, 182] width 770 height 365
click at [146, 88] on img at bounding box center [149, 84] width 11 height 11
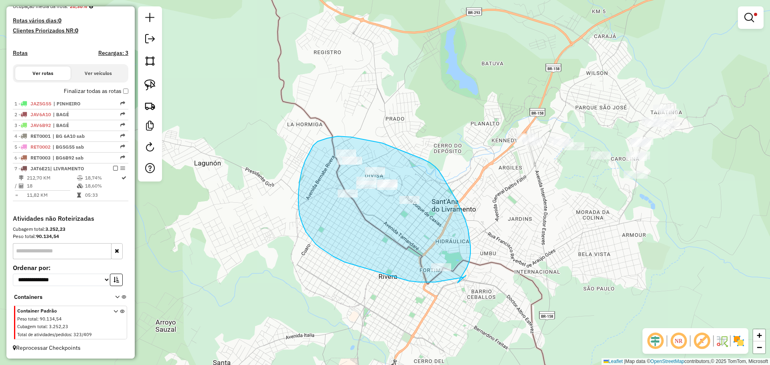
drag, startPoint x: 469, startPoint y: 262, endPoint x: 466, endPoint y: 275, distance: 14.0
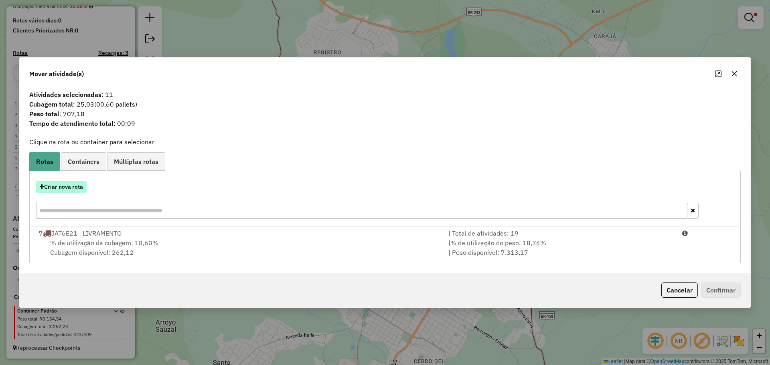
click at [76, 185] on button "Criar nova rota" at bounding box center [61, 187] width 51 height 12
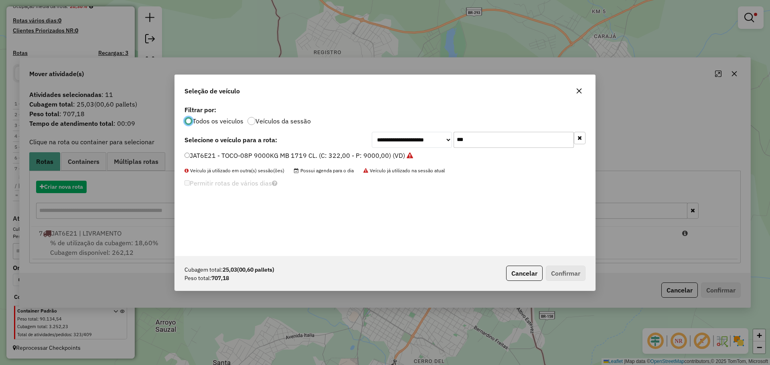
scroll to position [4, 2]
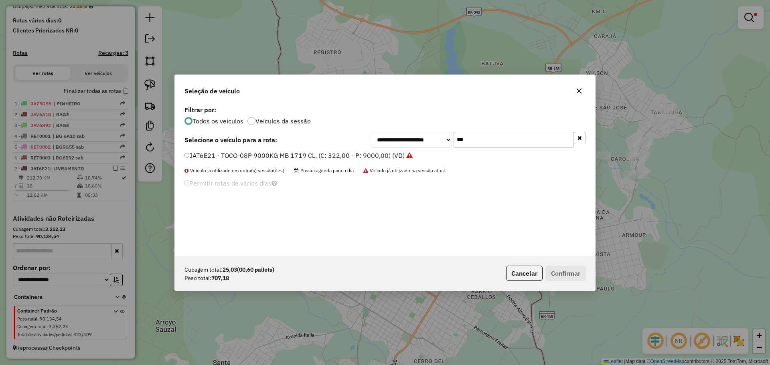
drag, startPoint x: 491, startPoint y: 139, endPoint x: 448, endPoint y: 132, distance: 43.8
click at [448, 132] on div "**********" at bounding box center [479, 140] width 214 height 16
type input "***"
click at [332, 152] on label "JBU9B64 - TOCO-06P 6000 kg. (C: 252,00 - P: 6000,00) (VD)" at bounding box center [277, 156] width 185 height 10
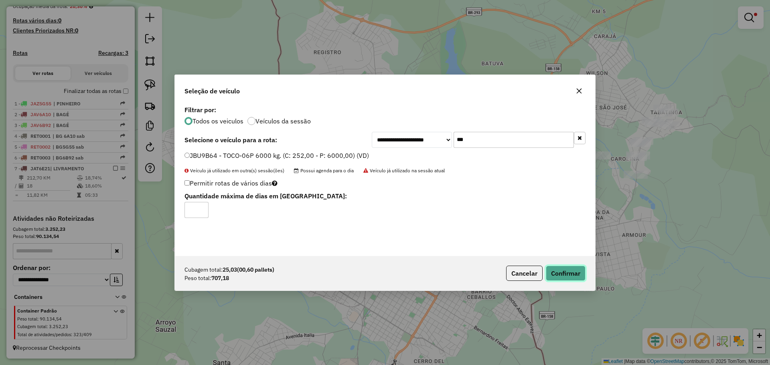
click at [562, 276] on button "Confirmar" at bounding box center [566, 273] width 40 height 15
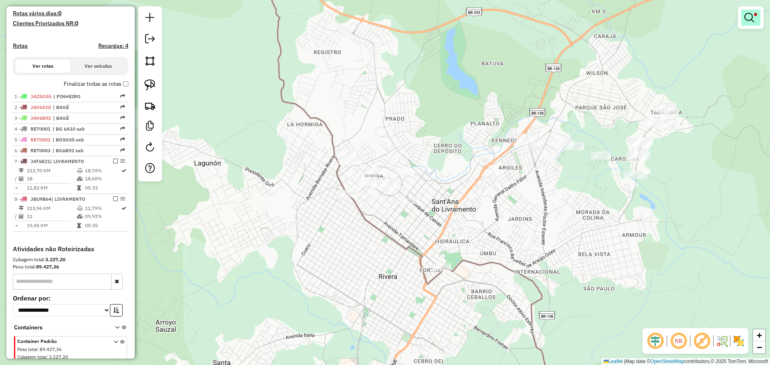
click at [753, 18] on em at bounding box center [749, 18] width 10 height 10
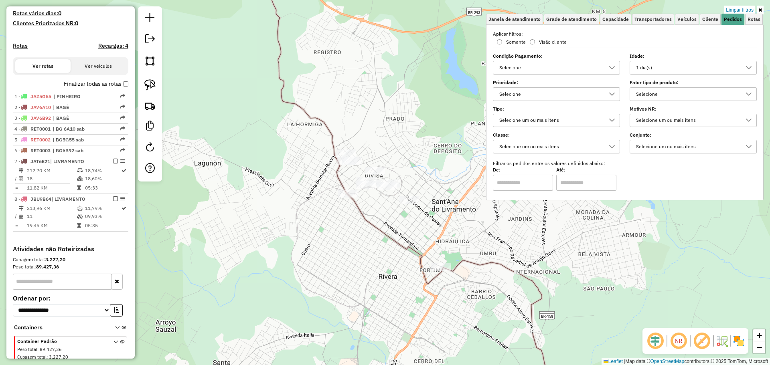
click at [663, 65] on div "1 dia(s)" at bounding box center [687, 67] width 108 height 13
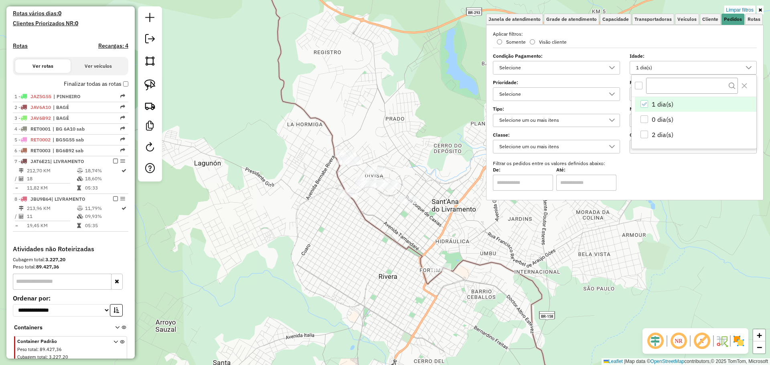
scroll to position [5, 28]
click at [643, 100] on li "1 dia(s)" at bounding box center [696, 104] width 122 height 15
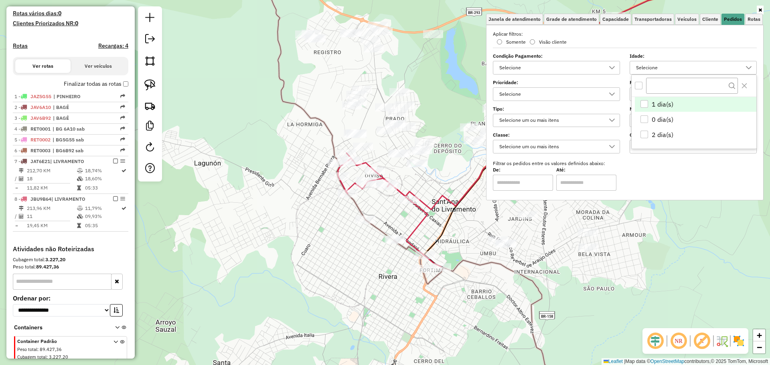
click at [450, 213] on icon at bounding box center [635, 116] width 423 height 302
select select "**********"
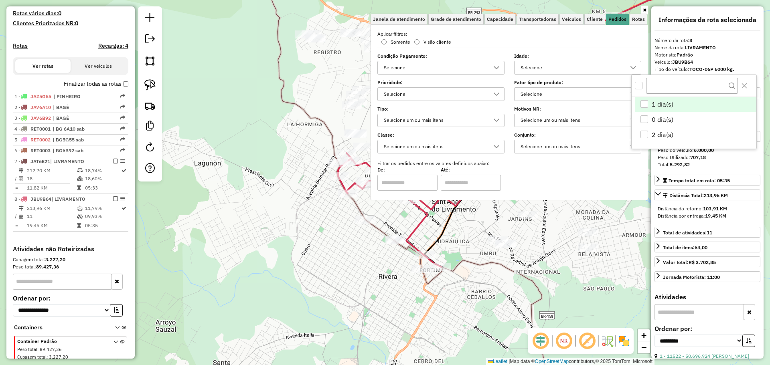
scroll to position [246, 0]
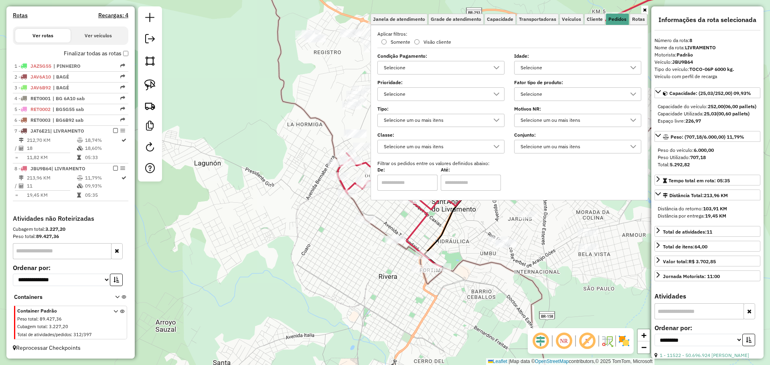
click at [475, 241] on div "Janela de atendimento Grade de atendimento Capacidade Transportadoras Veículos …" at bounding box center [385, 182] width 770 height 365
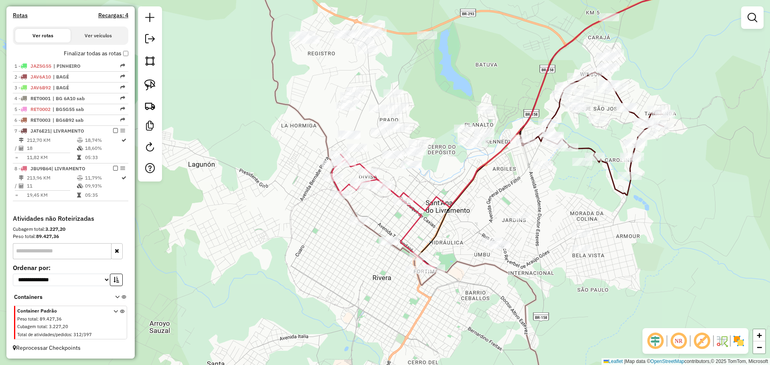
drag, startPoint x: 515, startPoint y: 176, endPoint x: 509, endPoint y: 177, distance: 6.1
click at [509, 177] on div "Janela de atendimento Grade de atendimento Capacidade Transportadoras Veículos …" at bounding box center [385, 182] width 770 height 365
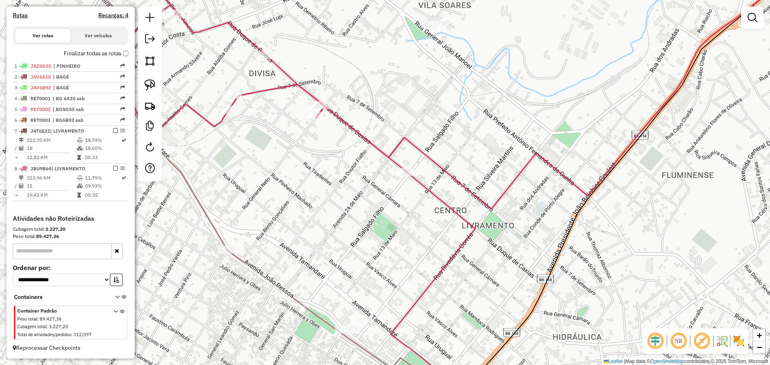
drag, startPoint x: 313, startPoint y: 185, endPoint x: 443, endPoint y: 182, distance: 130.4
click at [443, 182] on div "Janela de atendimento Grade de atendimento Capacidade Transportadoras Veículos …" at bounding box center [385, 182] width 770 height 365
click at [400, 178] on div "Janela de atendimento Grade de atendimento Capacidade Transportadoras Veículos …" at bounding box center [385, 182] width 770 height 365
select select "**********"
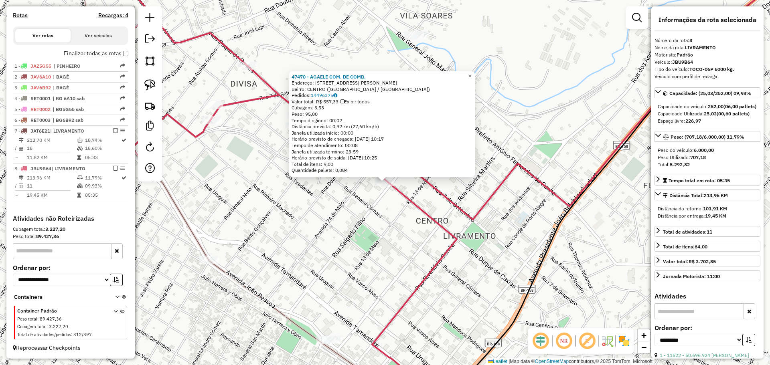
click at [360, 213] on div "47470 - AGAELE COM. DE COMB. Endereço: R SENADOR SALGADO FILHO 858 Bairro: CENT…" at bounding box center [385, 182] width 770 height 365
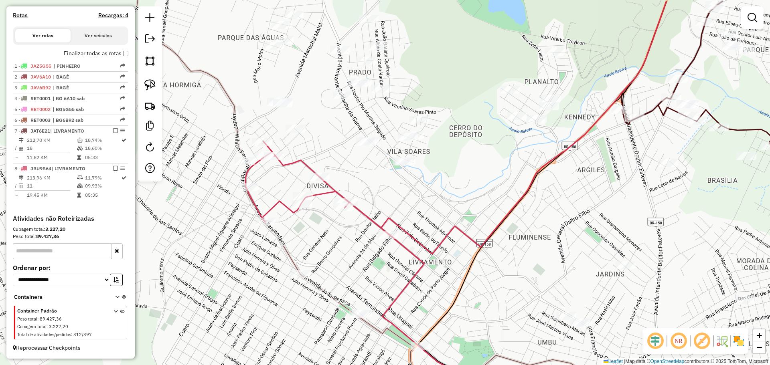
drag, startPoint x: 390, startPoint y: 172, endPoint x: 406, endPoint y: 209, distance: 41.0
click at [406, 209] on div "Janela de atendimento Grade de atendimento Capacidade Transportadoras Veículos …" at bounding box center [385, 182] width 770 height 365
click at [245, 165] on div at bounding box center [245, 161] width 20 height 8
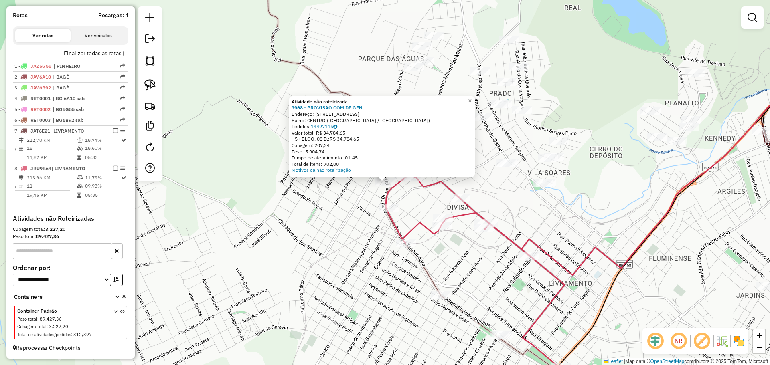
click at [363, 207] on div "Atividade não roteirizada 3968 - PROVISAO COM DE GEN Endereço: AV ALMIRANTE TAM…" at bounding box center [385, 182] width 770 height 365
click at [329, 199] on div "Atividade não roteirizada 3968 - PROVISAO COM DE GEN Endereço: AV ALMIRANTE TAM…" at bounding box center [385, 182] width 770 height 365
click at [347, 203] on div "Atividade não roteirizada 3968 - PROVISAO COM DE GEN Endereço: AV ALMIRANTE TAM…" at bounding box center [385, 182] width 770 height 365
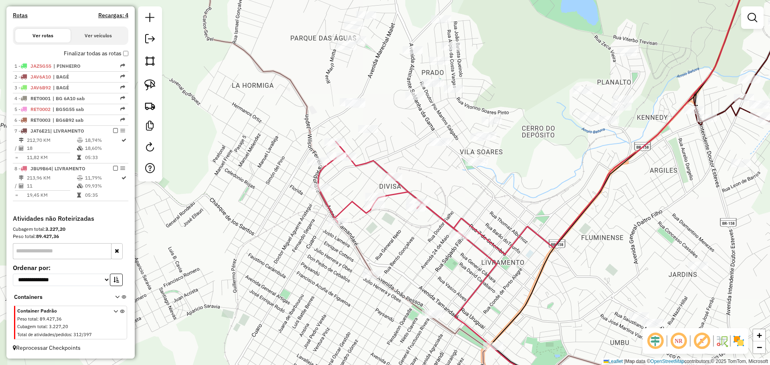
drag, startPoint x: 347, startPoint y: 203, endPoint x: 280, endPoint y: 182, distance: 70.9
click at [280, 182] on div "Janela de atendimento Grade de atendimento Capacidade Transportadoras Veículos …" at bounding box center [385, 182] width 770 height 365
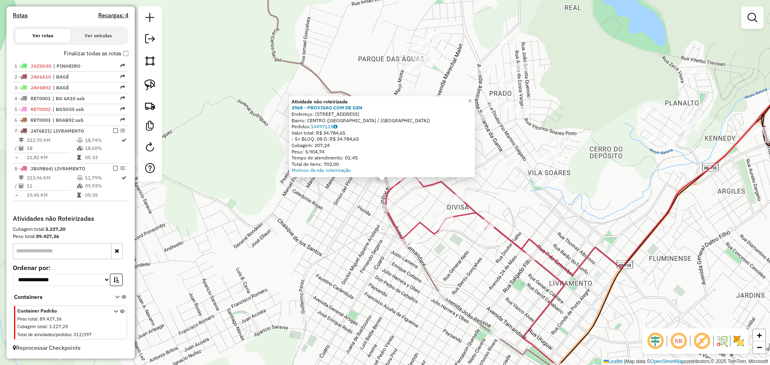
click at [340, 228] on div "Atividade não roteirizada 3968 - PROVISAO COM DE GEN Endereço: AV ALMIRANTE TAM…" at bounding box center [385, 182] width 770 height 365
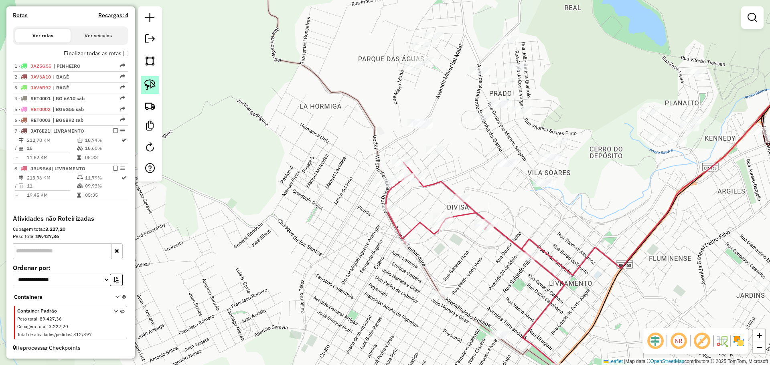
click at [152, 81] on img at bounding box center [149, 84] width 11 height 11
drag, startPoint x: 373, startPoint y: 193, endPoint x: 367, endPoint y: 205, distance: 14.2
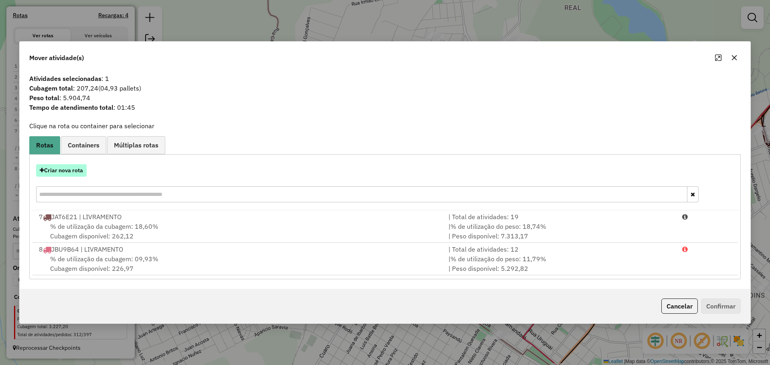
click at [85, 170] on button "Criar nova rota" at bounding box center [61, 170] width 51 height 12
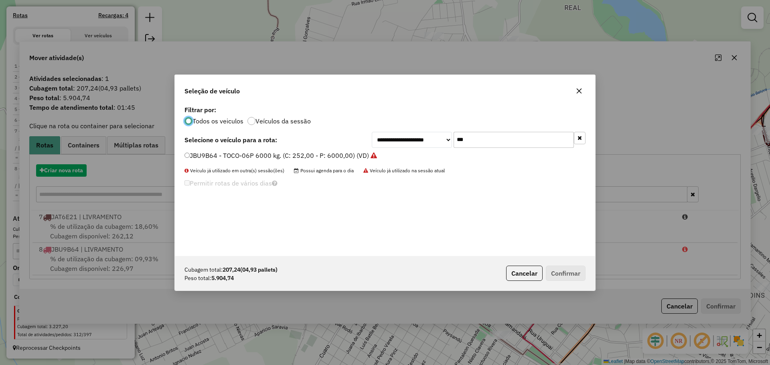
scroll to position [4, 2]
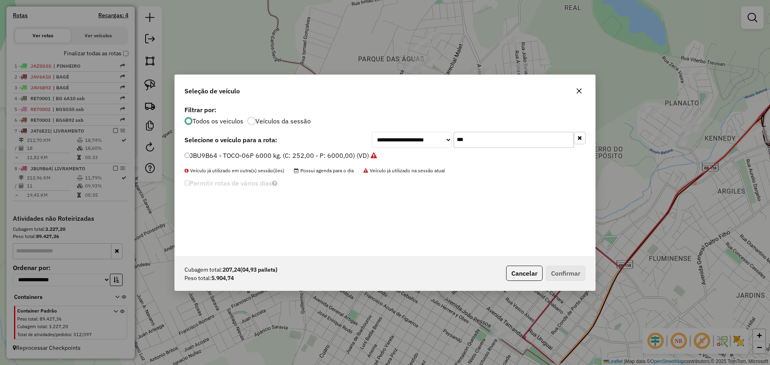
drag, startPoint x: 481, startPoint y: 145, endPoint x: 440, endPoint y: 139, distance: 42.1
click at [440, 139] on div "**********" at bounding box center [479, 140] width 214 height 16
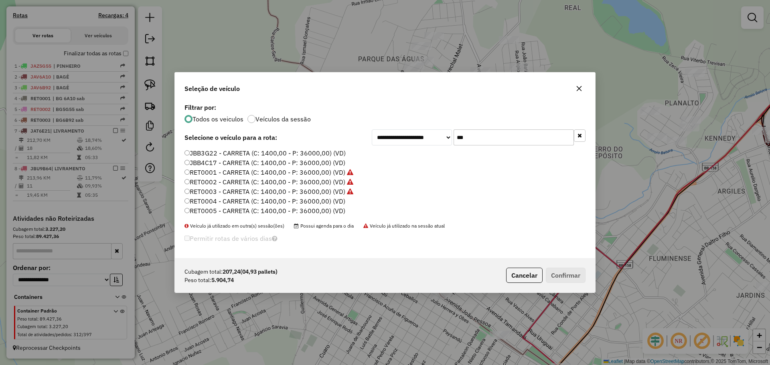
type input "***"
click at [307, 204] on label "RET0004 - CARRETA (C: 1400,00 - P: 36000,00) (VD)" at bounding box center [265, 202] width 161 height 10
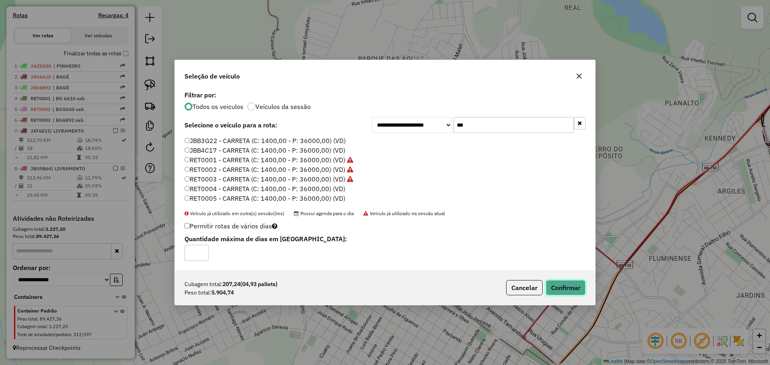
click at [566, 286] on button "Confirmar" at bounding box center [566, 287] width 40 height 15
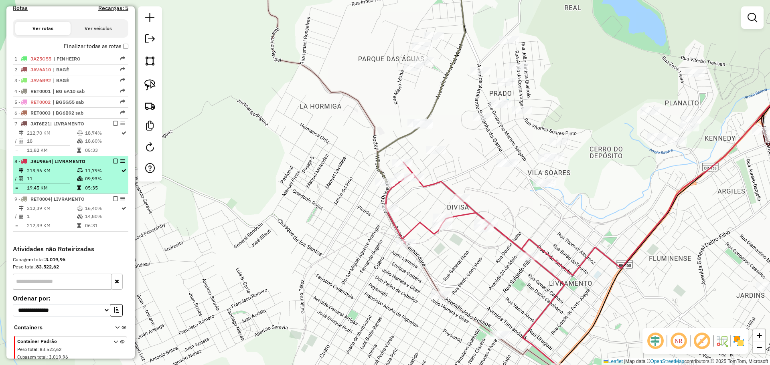
select select "**********"
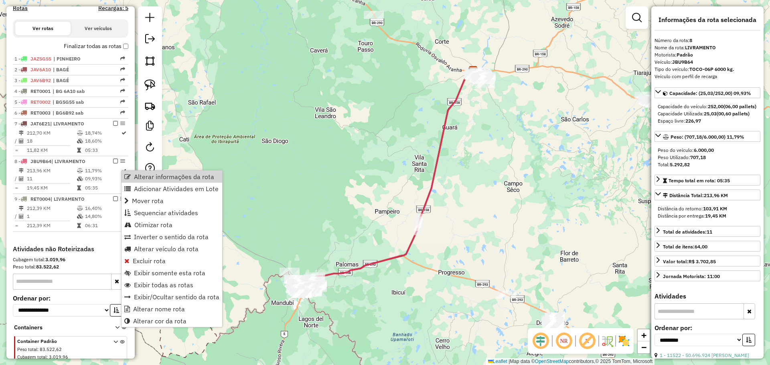
click at [215, 162] on div "Janela de atendimento Grade de atendimento Capacidade Transportadoras Veículos …" at bounding box center [385, 182] width 770 height 365
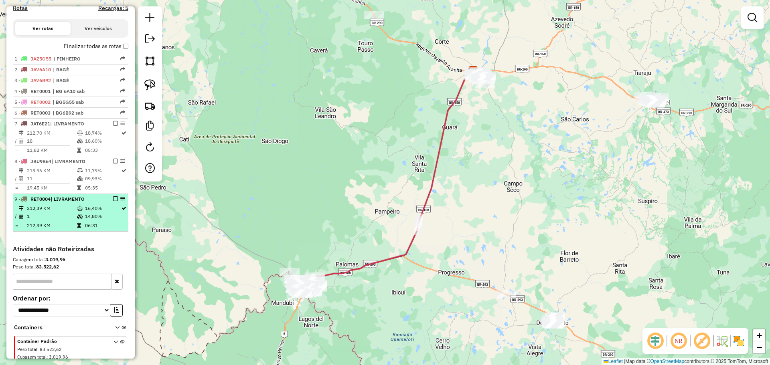
select select "**********"
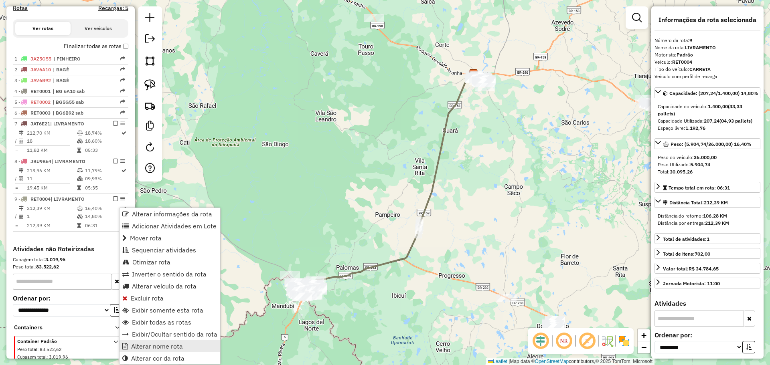
click at [172, 345] on span "Alterar nome rota" at bounding box center [157, 346] width 52 height 6
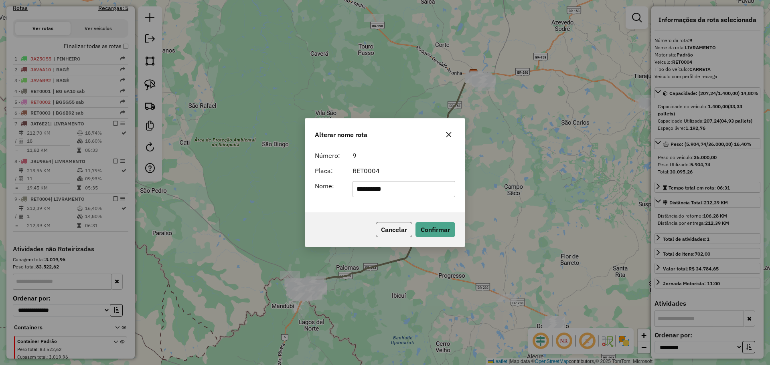
drag, startPoint x: 406, startPoint y: 191, endPoint x: 367, endPoint y: 189, distance: 39.4
click at [367, 189] on input "**********" at bounding box center [404, 189] width 103 height 16
type input "*******"
click at [431, 229] on button "Confirmar" at bounding box center [436, 229] width 40 height 15
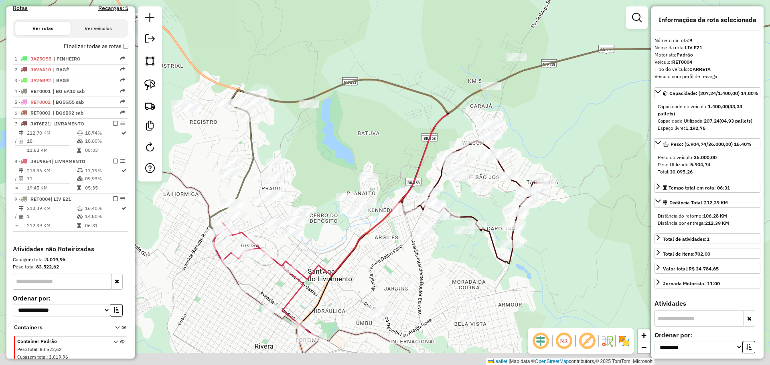
drag, startPoint x: 338, startPoint y: 328, endPoint x: 347, endPoint y: 263, distance: 65.2
click at [347, 263] on icon at bounding box center [560, 146] width 593 height 267
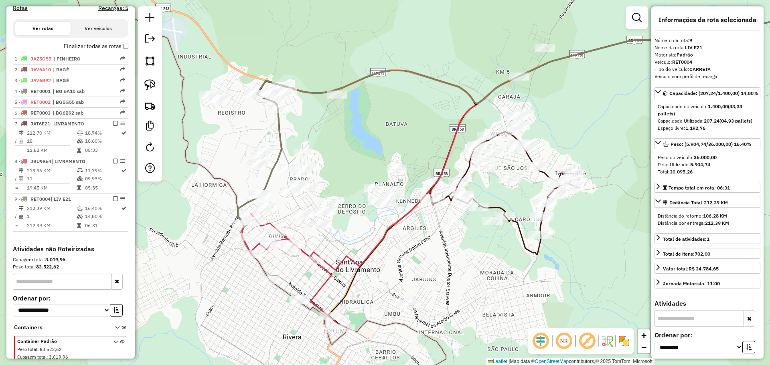
drag, startPoint x: 344, startPoint y: 244, endPoint x: 369, endPoint y: 235, distance: 26.0
click at [369, 235] on div "Janela de atendimento Grade de atendimento Capacidade Transportadoras Veículos …" at bounding box center [385, 182] width 770 height 365
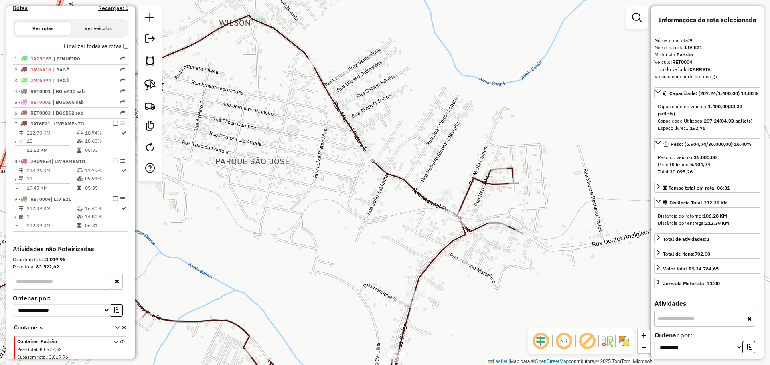
click at [529, 187] on div at bounding box center [529, 182] width 20 height 8
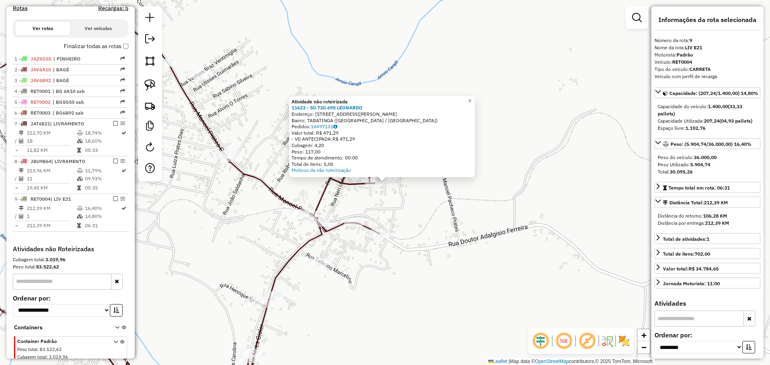
click at [400, 211] on div "Atividade não roteirizada 11623 - 50.730.695 LEONARDO Endereço: R ARTHUR MELLO …" at bounding box center [385, 182] width 770 height 365
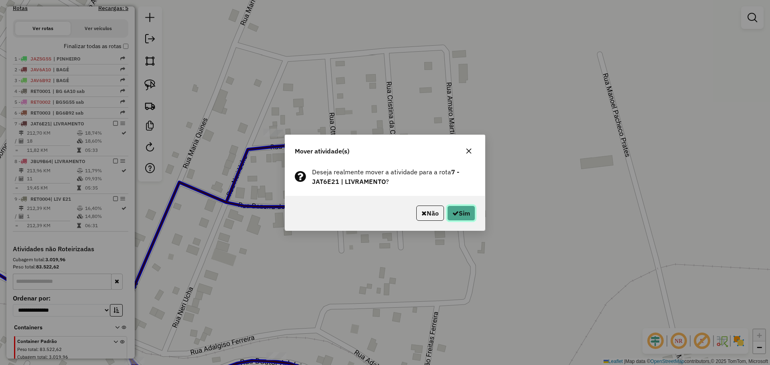
drag, startPoint x: 458, startPoint y: 219, endPoint x: 437, endPoint y: 231, distance: 23.7
click at [458, 218] on button "Sim" at bounding box center [461, 213] width 28 height 15
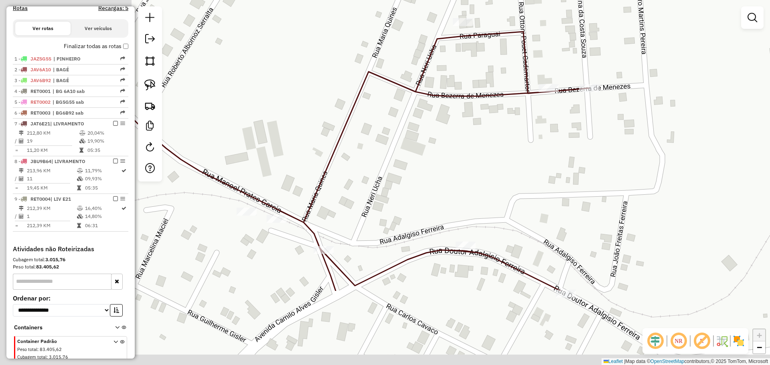
drag, startPoint x: 391, startPoint y: 248, endPoint x: 489, endPoint y: 162, distance: 130.4
click at [489, 162] on div "Janela de atendimento Grade de atendimento Capacidade Transportadoras Veículos …" at bounding box center [385, 182] width 770 height 365
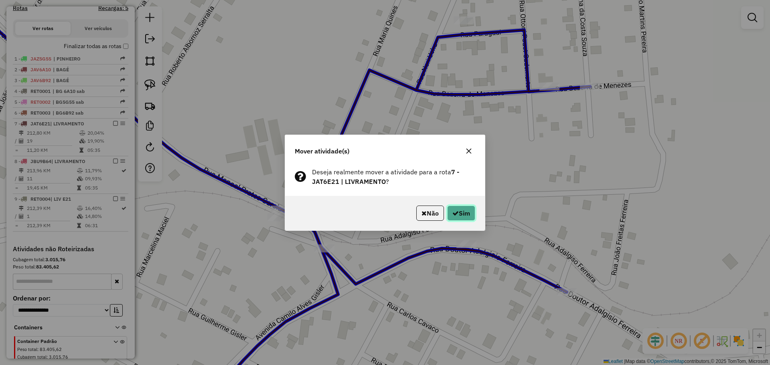
click at [454, 220] on button "Sim" at bounding box center [461, 213] width 28 height 15
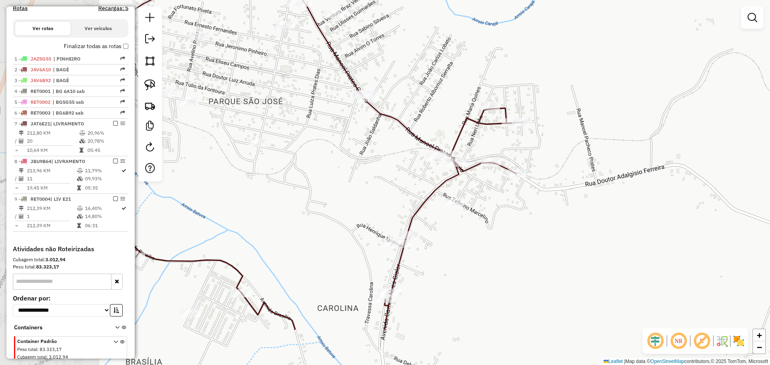
drag, startPoint x: 260, startPoint y: 250, endPoint x: 388, endPoint y: 148, distance: 164.4
click at [388, 148] on div "Janela de atendimento Grade de atendimento Capacidade Transportadoras Veículos …" at bounding box center [385, 182] width 770 height 365
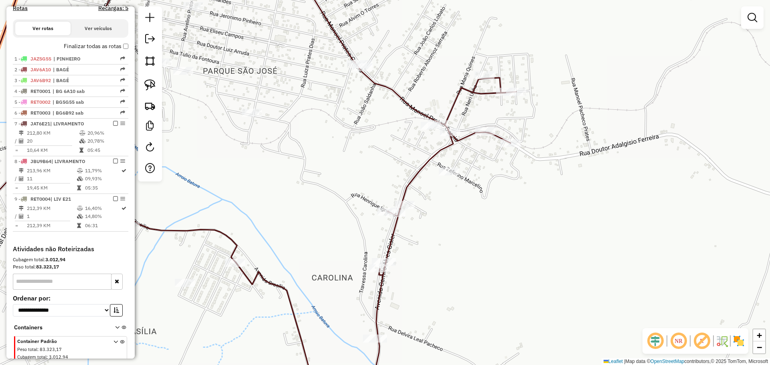
click at [442, 176] on div at bounding box center [449, 172] width 20 height 8
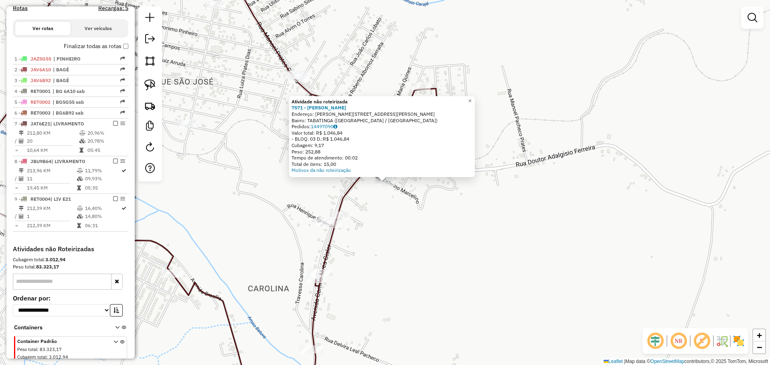
click at [402, 201] on div "Atividade não roteirizada 7571 - ARISTIDES DORNEL COR Endereço: R ZEFERINO HORA…" at bounding box center [385, 182] width 770 height 365
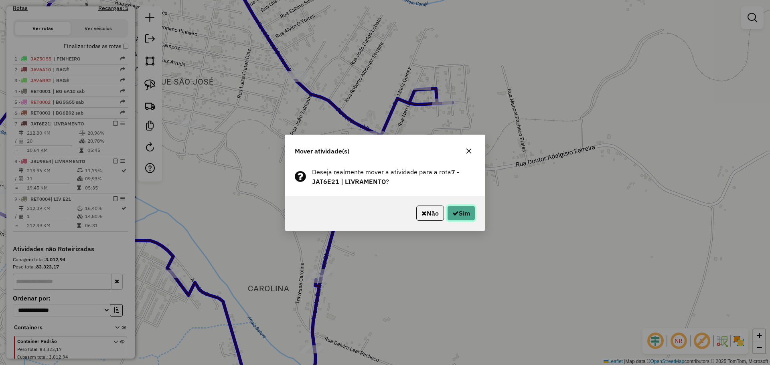
click at [456, 211] on icon "button" at bounding box center [455, 213] width 6 height 6
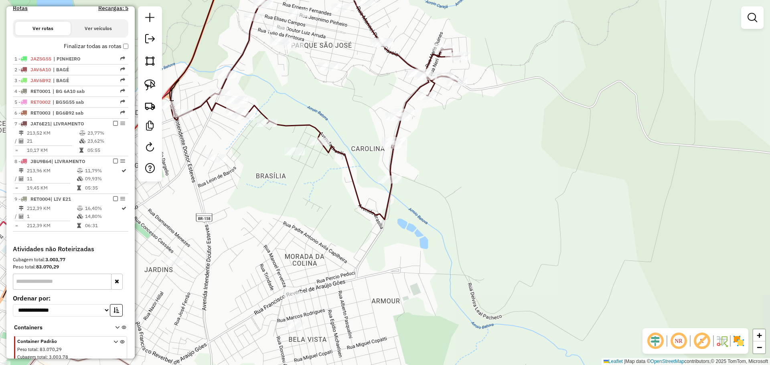
drag, startPoint x: 386, startPoint y: 258, endPoint x: 434, endPoint y: 158, distance: 110.1
click at [434, 158] on div "Janela de atendimento Grade de atendimento Capacidade Transportadoras Veículos …" at bounding box center [385, 182] width 770 height 365
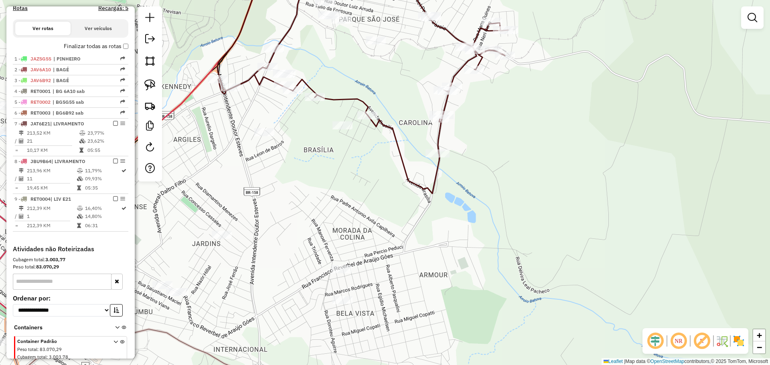
drag, startPoint x: 333, startPoint y: 290, endPoint x: 380, endPoint y: 266, distance: 53.5
click at [380, 266] on div "Janela de atendimento Grade de atendimento Capacidade Transportadoras Veículos …" at bounding box center [385, 182] width 770 height 365
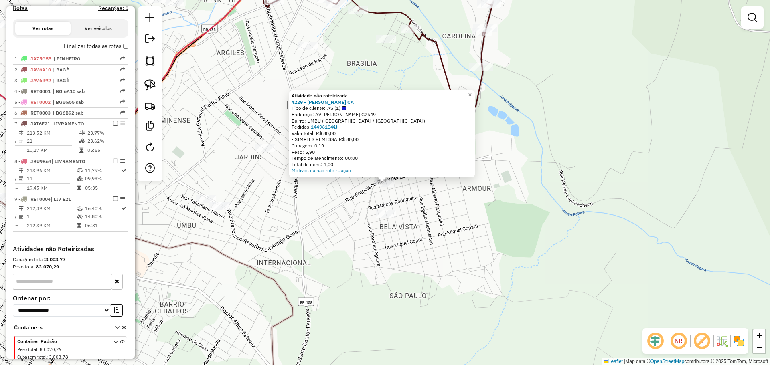
click at [382, 221] on div "Atividade não roteirizada 4229 - LEANDRO GUIMARAES CA Tipo de cliente: AS (1) E…" at bounding box center [385, 182] width 770 height 365
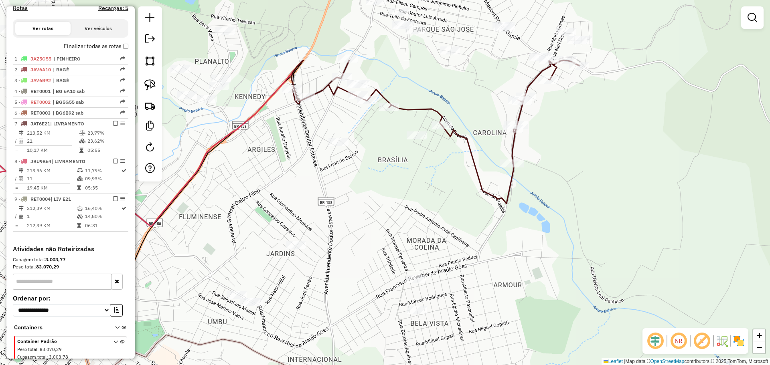
drag, startPoint x: 340, startPoint y: 213, endPoint x: 371, endPoint y: 310, distance: 101.9
click at [371, 310] on div "Janela de atendimento Grade de atendimento Capacidade Transportadoras Veículos …" at bounding box center [385, 182] width 770 height 365
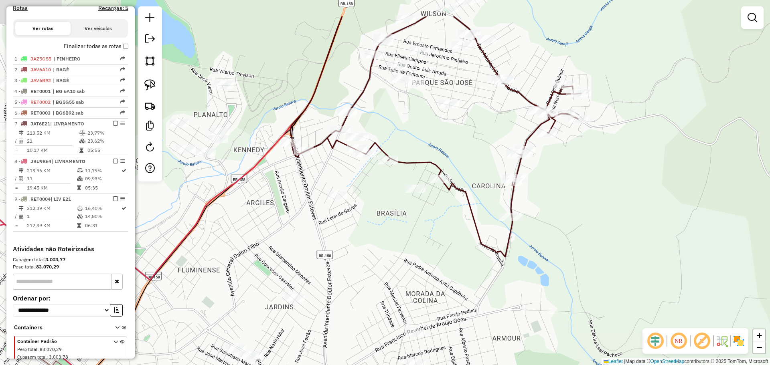
drag, startPoint x: 369, startPoint y: 227, endPoint x: 364, endPoint y: 293, distance: 66.7
click at [364, 293] on div "Janela de atendimento Grade de atendimento Capacidade Transportadoras Veículos …" at bounding box center [385, 182] width 770 height 365
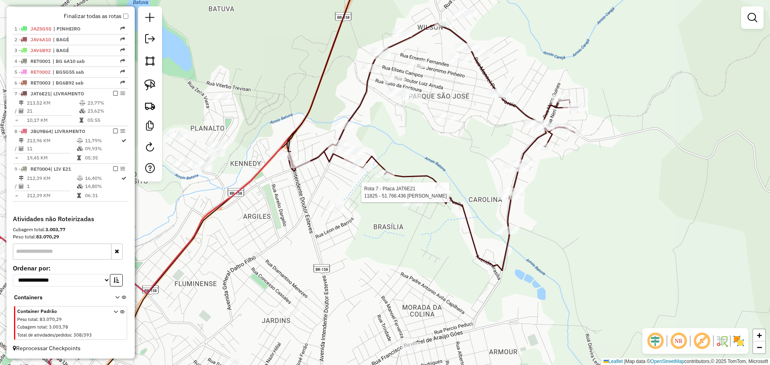
select select "**********"
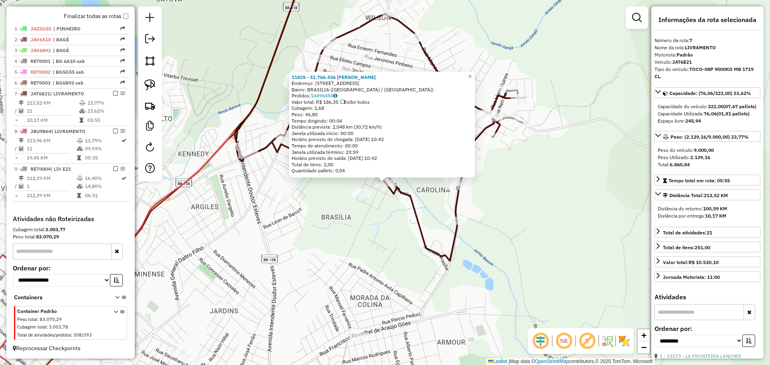
scroll to position [284, 0]
click at [401, 278] on div "11825 - 51.766.436 VILMAR AL Endereço: R RUA ANACAUITA 200 Bairro: BRASILIA (SA…" at bounding box center [385, 182] width 770 height 365
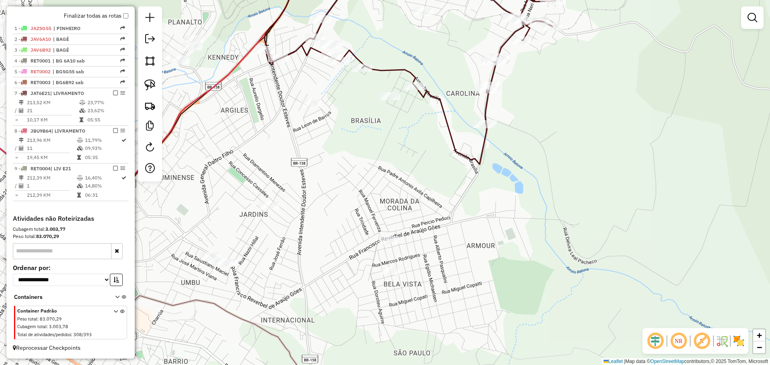
drag, startPoint x: 397, startPoint y: 283, endPoint x: 432, endPoint y: 174, distance: 113.7
click at [432, 174] on div "Janela de atendimento Grade de atendimento Capacidade Transportadoras Veículos …" at bounding box center [385, 182] width 770 height 365
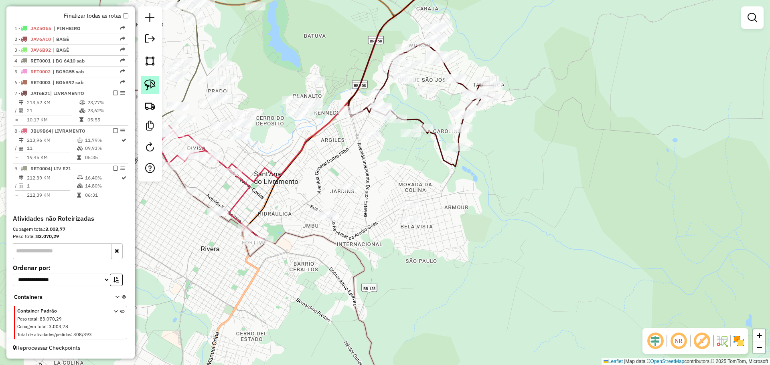
click at [155, 87] on img at bounding box center [149, 84] width 11 height 11
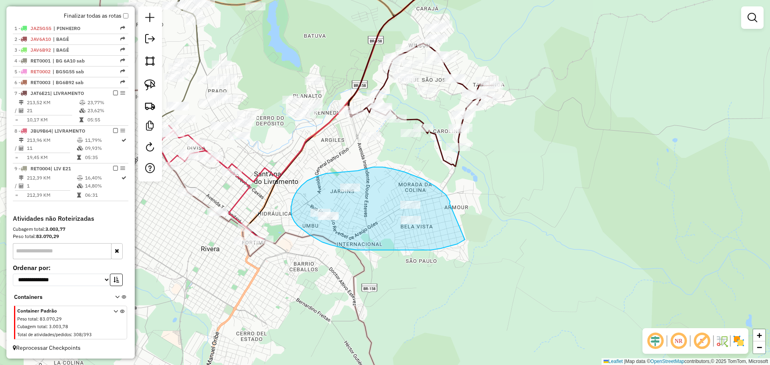
drag, startPoint x: 446, startPoint y: 195, endPoint x: 468, endPoint y: 230, distance: 41.5
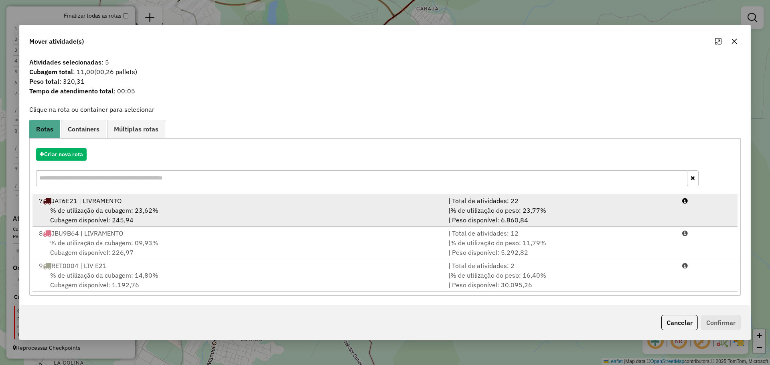
click at [355, 205] on div "7 JAT6E21 | LIVRAMENTO" at bounding box center [239, 201] width 410 height 10
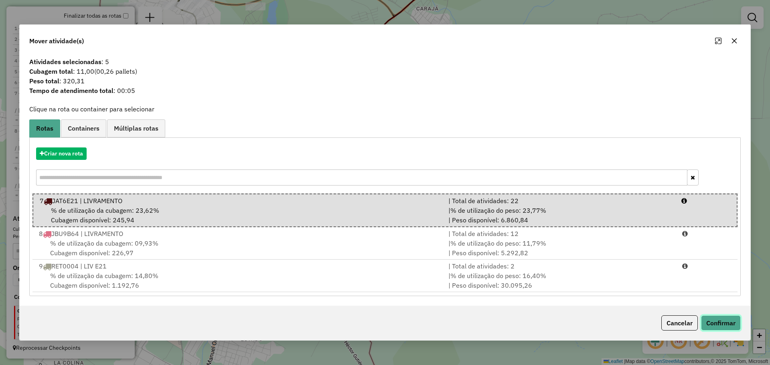
click at [714, 322] on button "Confirmar" at bounding box center [721, 323] width 40 height 15
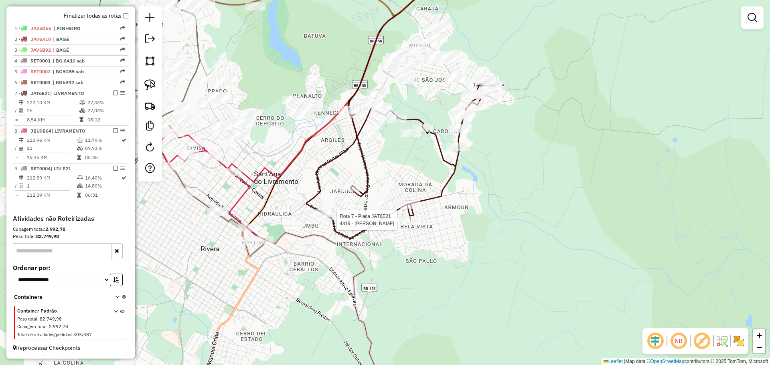
select select "**********"
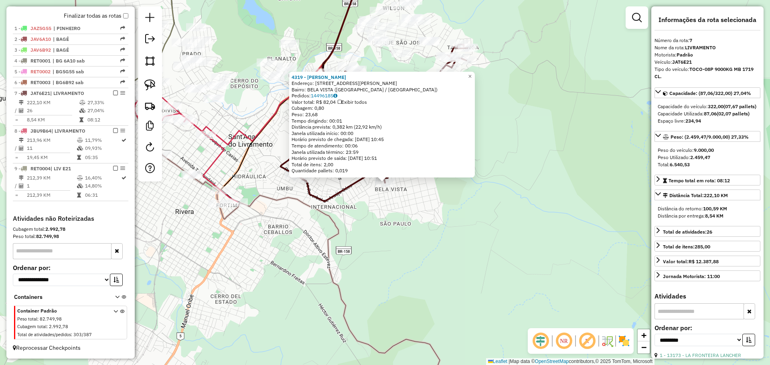
click at [294, 290] on div "4319 - MARIA JANE DA SILVA Endereço: R JOSE EDUARDO VASQUES 354 Bairro: BELA VI…" at bounding box center [385, 182] width 770 height 365
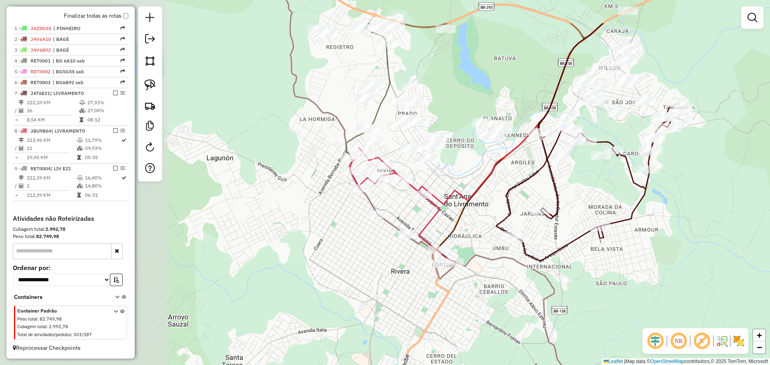
drag, startPoint x: 271, startPoint y: 258, endPoint x: 477, endPoint y: 314, distance: 213.3
click at [477, 314] on div "Janela de atendimento Grade de atendimento Capacidade Transportadoras Veículos …" at bounding box center [385, 182] width 770 height 365
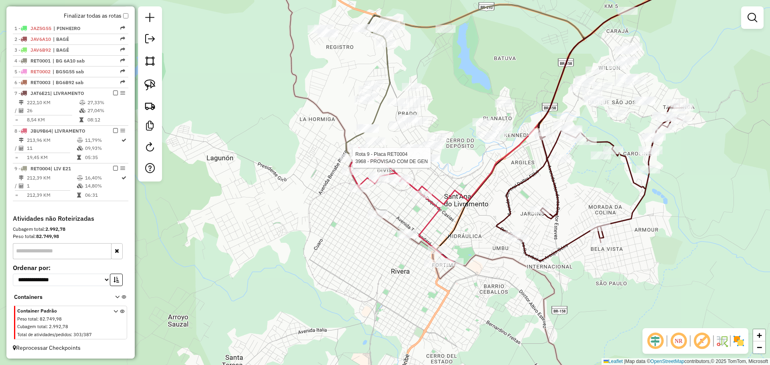
select select "**********"
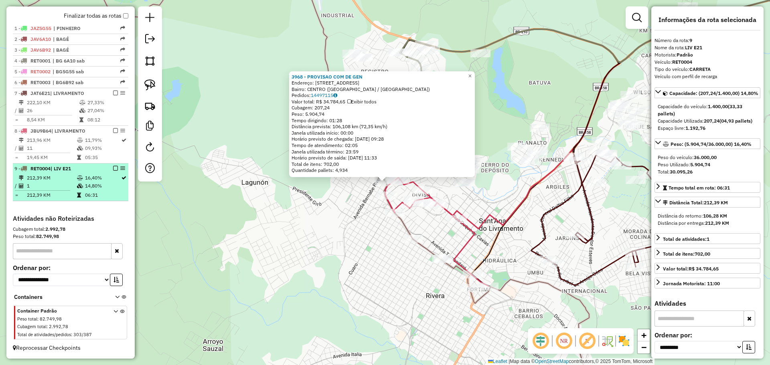
click at [114, 169] on em at bounding box center [115, 168] width 5 height 5
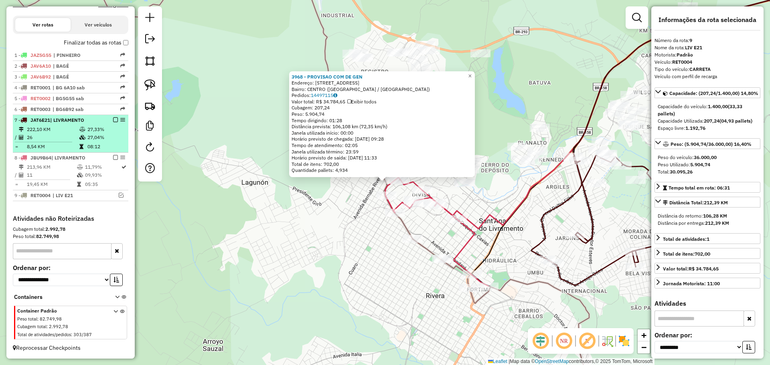
click at [113, 119] on em at bounding box center [115, 120] width 5 height 5
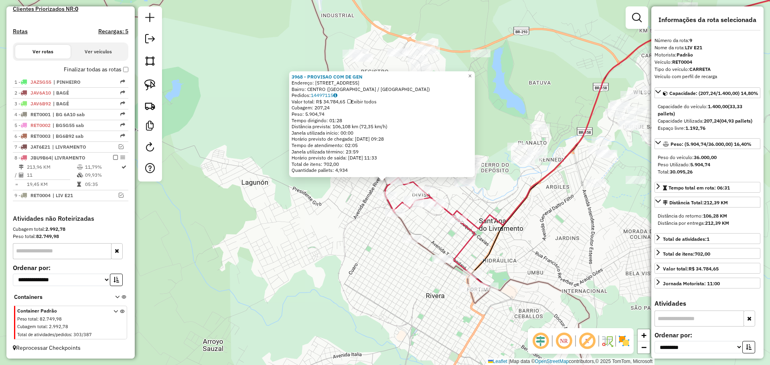
scroll to position [230, 0]
click at [446, 252] on div "3968 - PROVISAO COM DE GEN Endereço: AV ALMIRANTE TAMANDARE 135 Bairro: CENTRO …" at bounding box center [385, 182] width 770 height 365
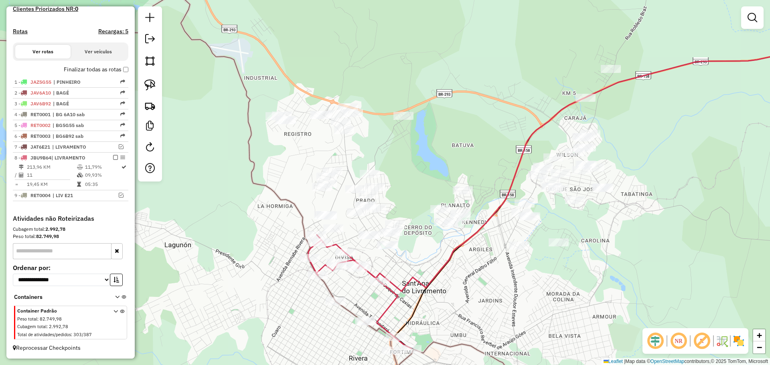
drag, startPoint x: 380, startPoint y: 287, endPoint x: 309, endPoint y: 345, distance: 91.5
click at [309, 345] on div "Janela de atendimento Grade de atendimento Capacidade Transportadoras Veículos …" at bounding box center [385, 182] width 770 height 365
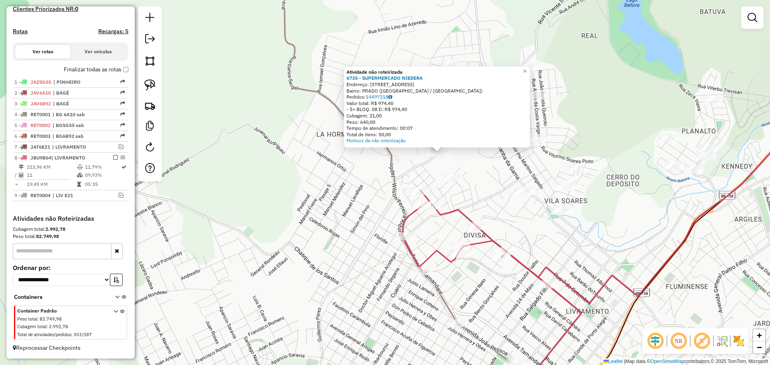
click at [401, 161] on div "Atividade não roteirizada 6735 - SUPERMERCADO NIEDERA Endereço: AV MARECHAL MAL…" at bounding box center [385, 182] width 770 height 365
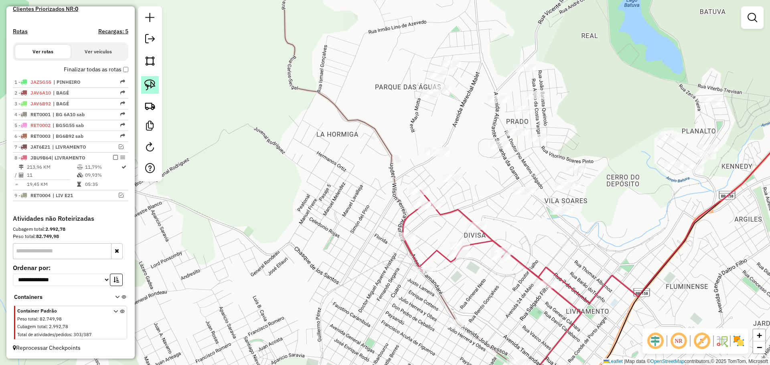
click at [155, 85] on img at bounding box center [149, 84] width 11 height 11
drag, startPoint x: 463, startPoint y: 142, endPoint x: 470, endPoint y: 146, distance: 7.7
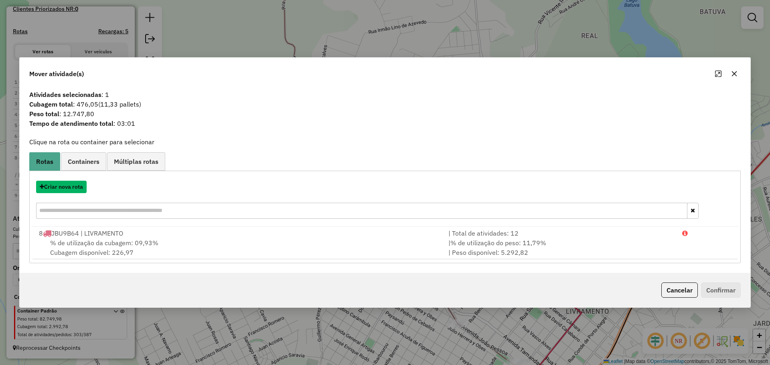
click at [74, 188] on button "Criar nova rota" at bounding box center [61, 187] width 51 height 12
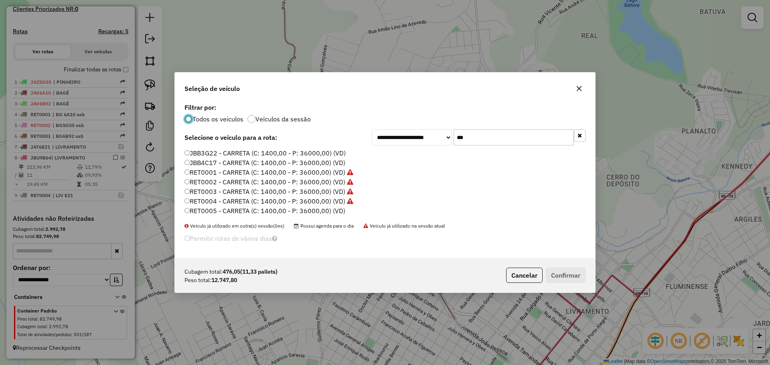
scroll to position [5, 2]
drag, startPoint x: 479, startPoint y: 142, endPoint x: 442, endPoint y: 134, distance: 38.2
click at [442, 134] on div "**********" at bounding box center [479, 138] width 214 height 16
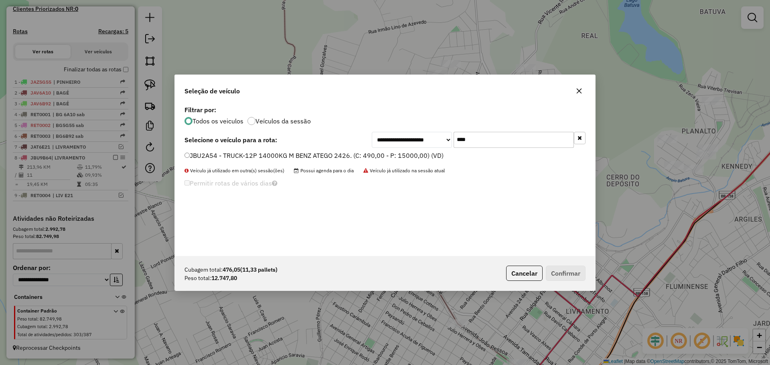
type input "****"
click at [377, 154] on label "JBU2A54 - TRUCK-12P 14000KG M BENZ ATEGO 2426. (C: 490,00 - P: 15000,00) (VD)" at bounding box center [314, 156] width 259 height 10
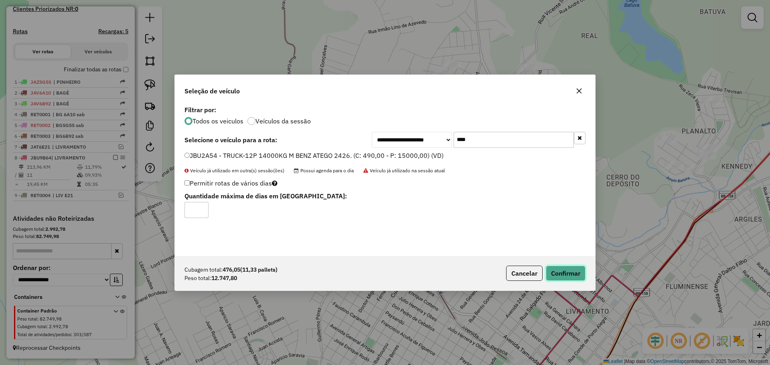
click at [567, 270] on button "Confirmar" at bounding box center [566, 273] width 40 height 15
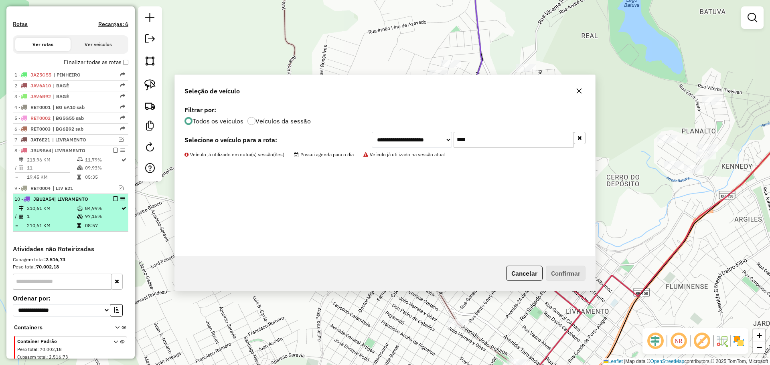
scroll to position [268, 0]
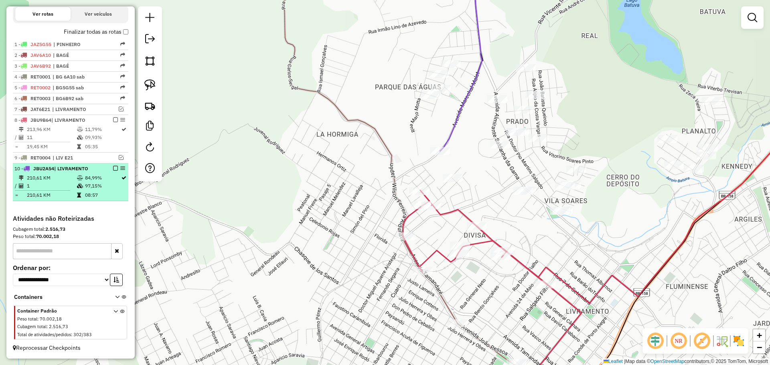
select select "**********"
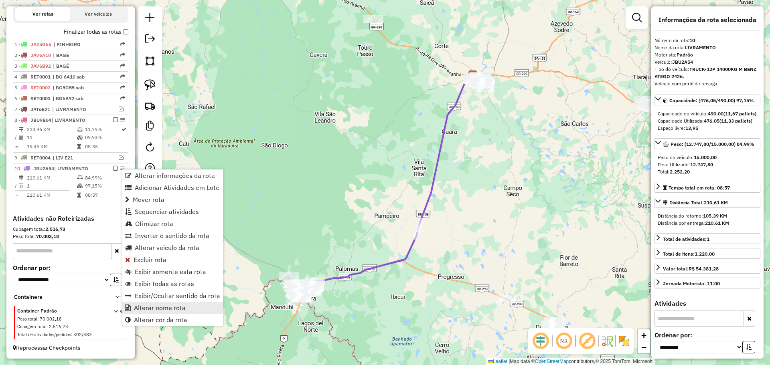
click at [156, 308] on span "Alterar nome rota" at bounding box center [160, 308] width 52 height 6
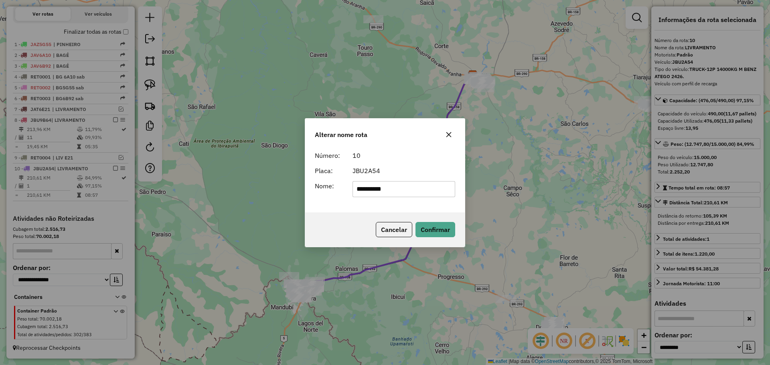
drag, startPoint x: 405, startPoint y: 193, endPoint x: 337, endPoint y: 174, distance: 70.7
click at [337, 174] on form "**********" at bounding box center [385, 174] width 140 height 47
type input "**********"
click at [427, 227] on button "Confirmar" at bounding box center [436, 229] width 40 height 15
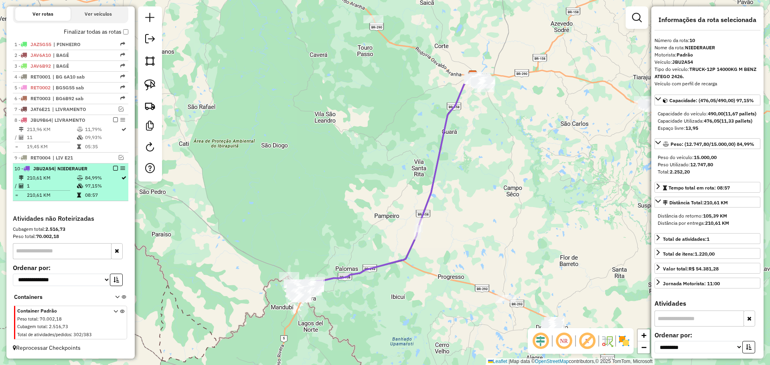
click at [113, 169] on em at bounding box center [115, 168] width 5 height 5
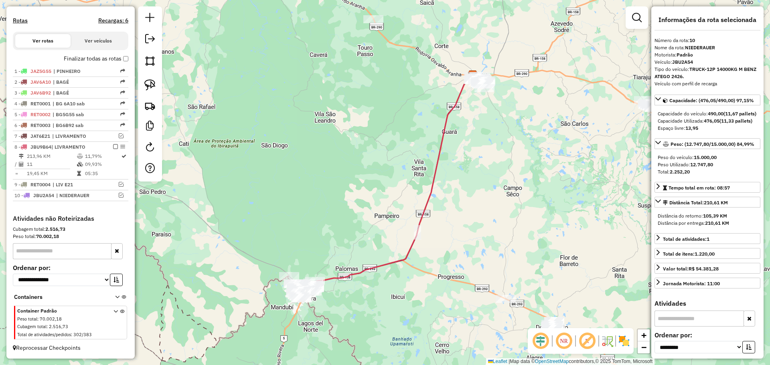
scroll to position [241, 0]
drag, startPoint x: 255, startPoint y: 298, endPoint x: 223, endPoint y: 243, distance: 63.4
click at [223, 244] on div "Janela de atendimento Grade de atendimento Capacidade Transportadoras Veículos …" at bounding box center [385, 182] width 770 height 365
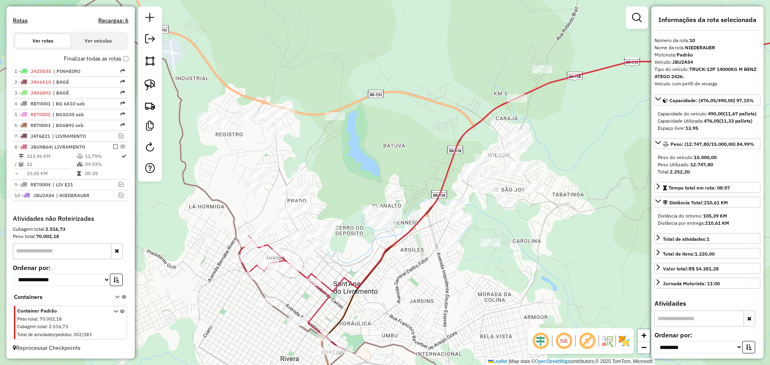
drag, startPoint x: 306, startPoint y: 260, endPoint x: 397, endPoint y: 309, distance: 103.2
click at [397, 309] on div "Janela de atendimento Grade de atendimento Capacidade Transportadoras Veículos …" at bounding box center [385, 182] width 770 height 365
drag, startPoint x: 299, startPoint y: 272, endPoint x: 303, endPoint y: 260, distance: 13.2
click at [302, 260] on div at bounding box center [292, 264] width 20 height 8
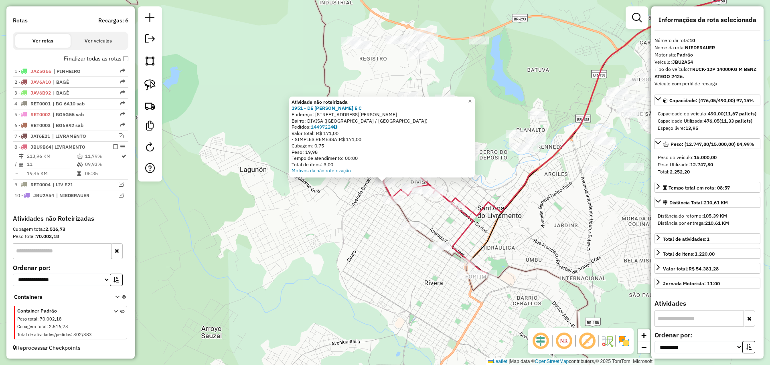
click at [318, 243] on div "Atividade não roteirizada 1951 - DE MIRANDA BUENO E C Endereço: AV DOUTOR HECTO…" at bounding box center [385, 182] width 770 height 365
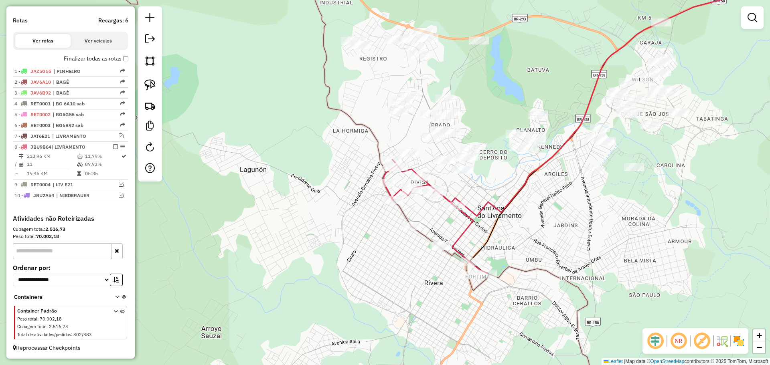
drag, startPoint x: 379, startPoint y: 235, endPoint x: 296, endPoint y: 237, distance: 82.3
click at [296, 237] on div "Janela de atendimento Grade de atendimento Capacidade Transportadoras Veículos …" at bounding box center [385, 182] width 770 height 365
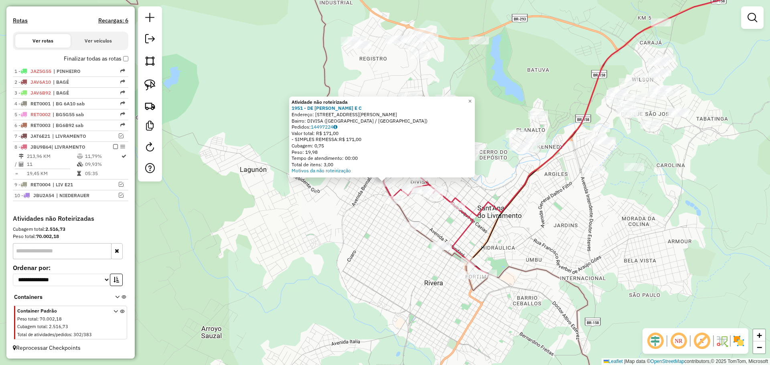
click at [345, 223] on div "Atividade não roteirizada 1951 - DE MIRANDA BUENO E C Endereço: AV DOUTOR HECTO…" at bounding box center [385, 182] width 770 height 365
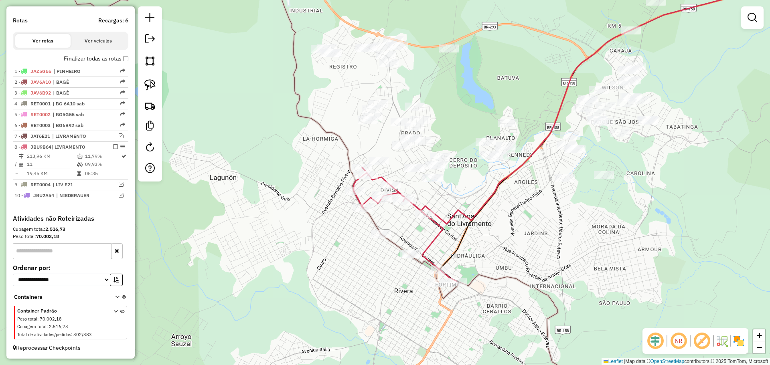
drag, startPoint x: 379, startPoint y: 229, endPoint x: 320, endPoint y: 237, distance: 59.9
click at [320, 237] on div "Janela de atendimento Grade de atendimento Capacidade Transportadoras Veículos …" at bounding box center [385, 182] width 770 height 365
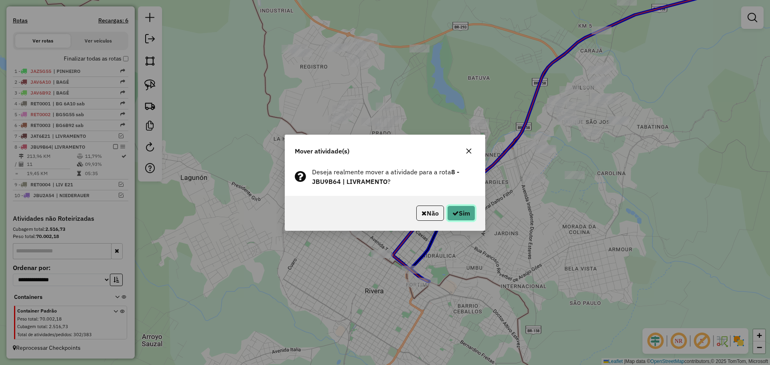
click at [468, 216] on button "Sim" at bounding box center [461, 213] width 28 height 15
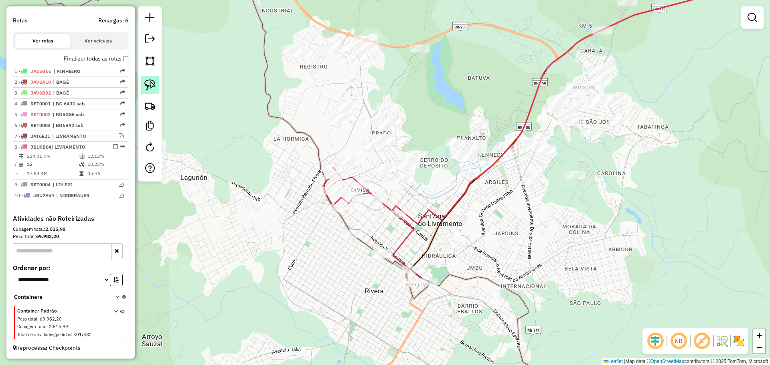
drag, startPoint x: 150, startPoint y: 84, endPoint x: 157, endPoint y: 87, distance: 7.6
click at [150, 84] on img at bounding box center [149, 84] width 11 height 11
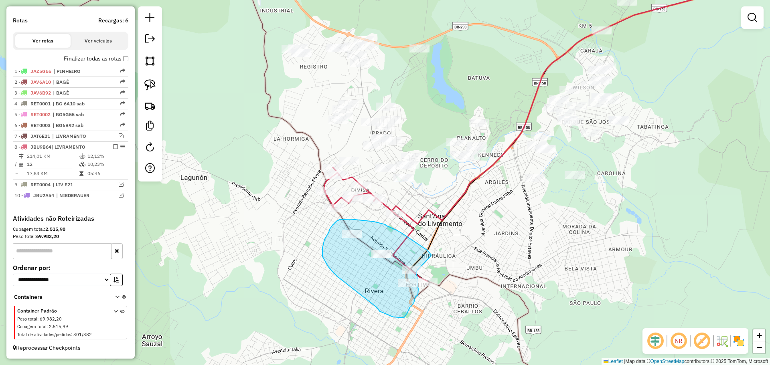
click at [417, 271] on div "Janela de atendimento Grade de atendimento Capacidade Transportadoras Veículos …" at bounding box center [385, 182] width 770 height 365
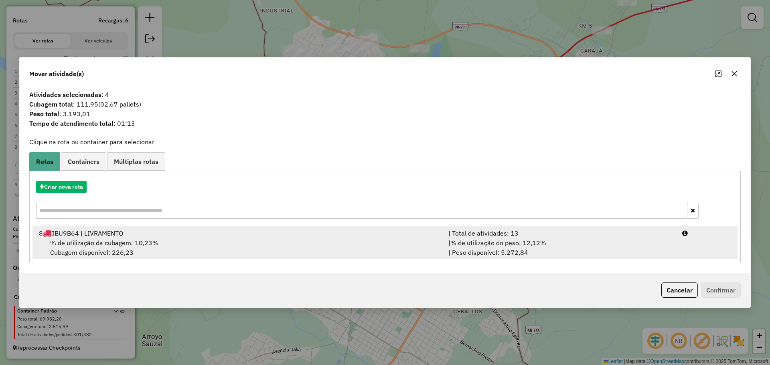
click at [291, 237] on div "8 JBU9B64 | LIVRAMENTO" at bounding box center [239, 234] width 410 height 10
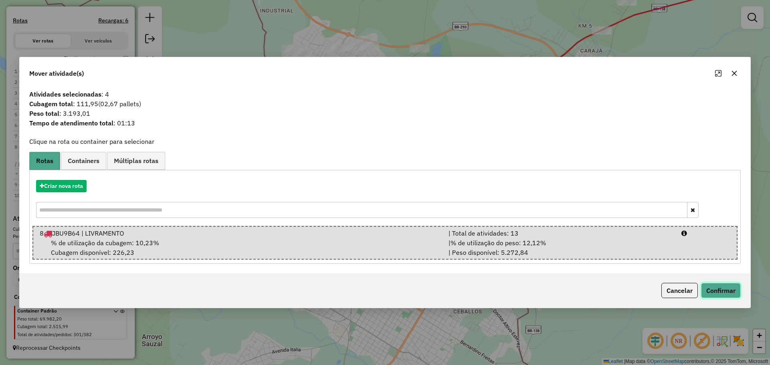
click at [718, 289] on button "Confirmar" at bounding box center [721, 290] width 40 height 15
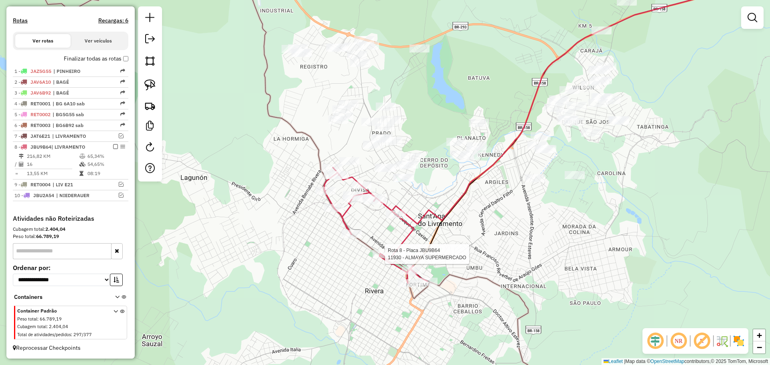
select select "**********"
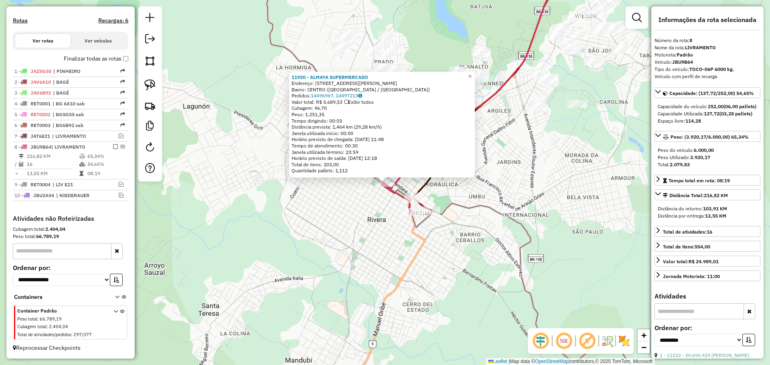
click at [381, 257] on div "11930 - ALMAYA SUPERMERCADO Endereço: AV JOAO PESSOA 860 Bairro: CENTRO (SANT A…" at bounding box center [385, 182] width 770 height 365
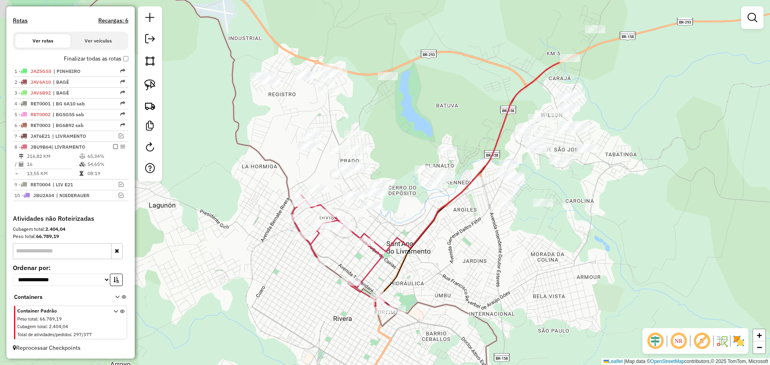
drag, startPoint x: 349, startPoint y: 204, endPoint x: 316, endPoint y: 297, distance: 98.7
click at [314, 304] on div "Janela de atendimento Grade de atendimento Capacidade Transportadoras Veículos …" at bounding box center [385, 182] width 770 height 365
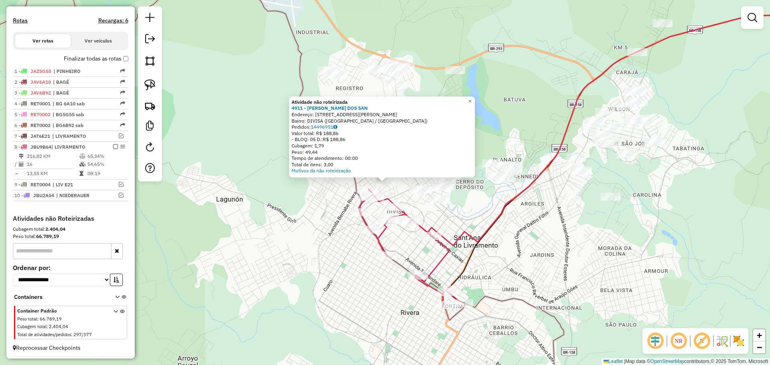
click at [310, 229] on div "Atividade não roteirizada 4911 - JORGE SUAREZ DOS SAN Endereço: R ATHOS DE ANDR…" at bounding box center [385, 182] width 770 height 365
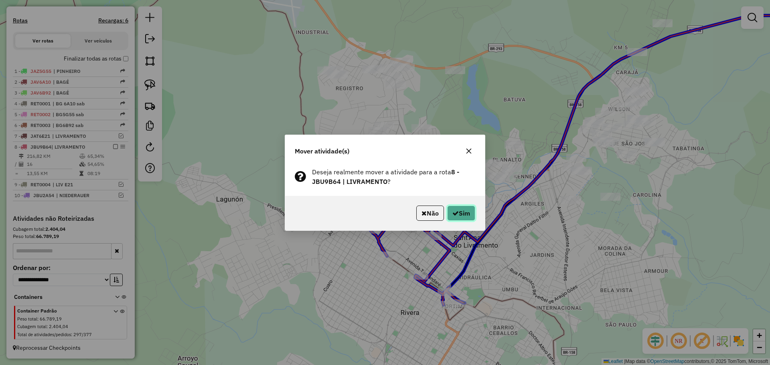
click at [458, 212] on button "Sim" at bounding box center [461, 213] width 28 height 15
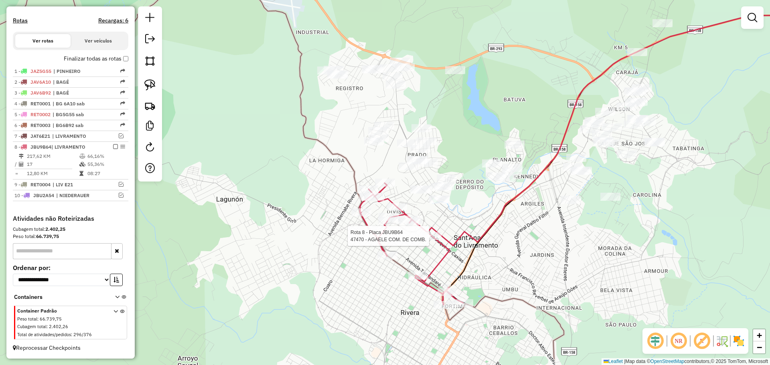
select select "**********"
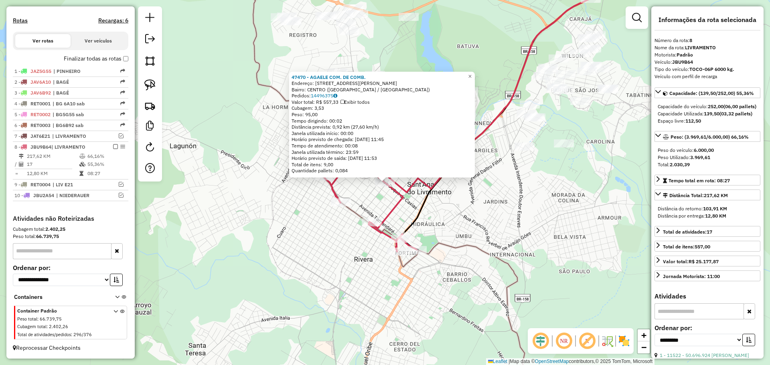
click at [428, 229] on div "47470 - AGAELE COM. DE COMB. Endereço: R SENADOR SALGADO FILHO 858 Bairro: CENT…" at bounding box center [385, 182] width 770 height 365
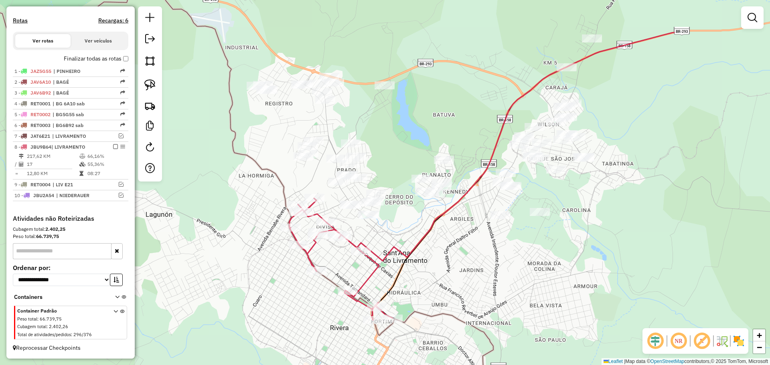
drag, startPoint x: 456, startPoint y: 180, endPoint x: 422, endPoint y: 241, distance: 70.9
click at [434, 246] on div "Janela de atendimento Grade de atendimento Capacidade Transportadoras Veículos …" at bounding box center [385, 182] width 770 height 365
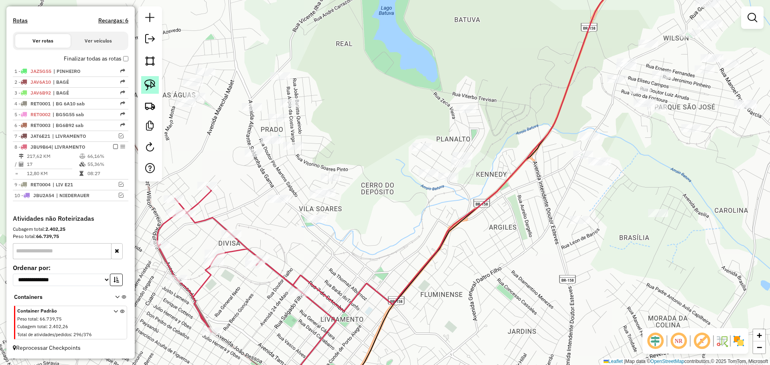
click at [152, 85] on img at bounding box center [149, 84] width 11 height 11
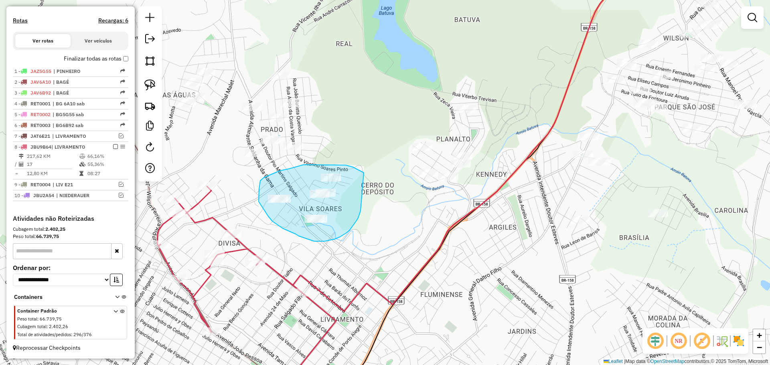
drag, startPoint x: 364, startPoint y: 173, endPoint x: 362, endPoint y: 201, distance: 27.7
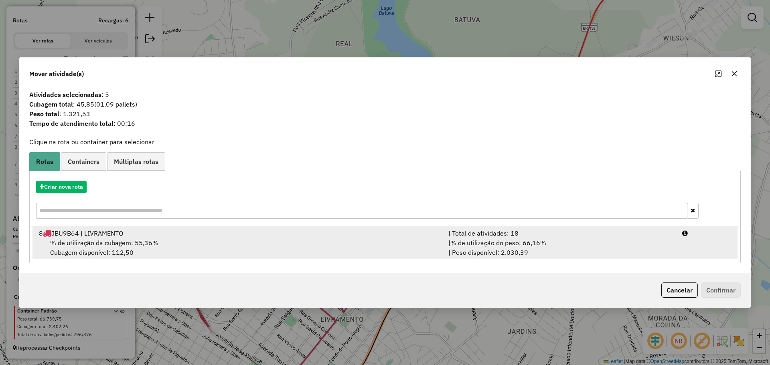
click at [326, 237] on div "8 JBU9B64 | LIVRAMENTO" at bounding box center [239, 234] width 410 height 10
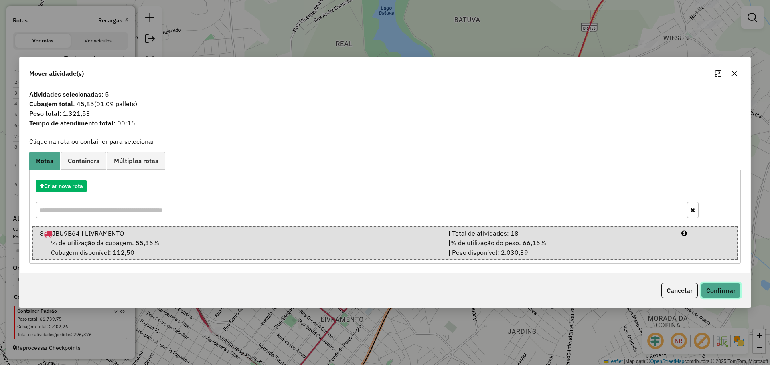
click at [726, 295] on button "Confirmar" at bounding box center [721, 290] width 40 height 15
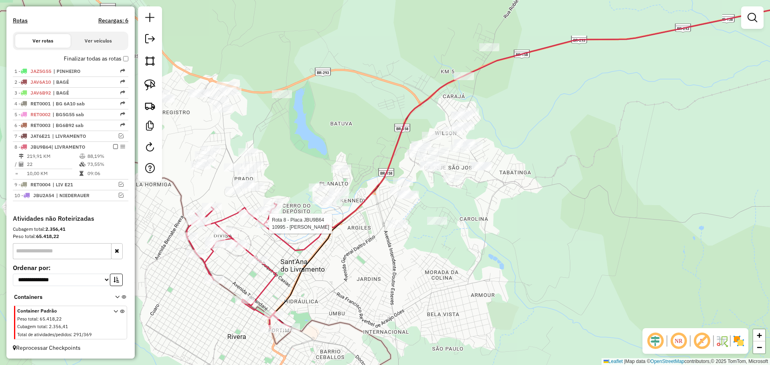
select select "**********"
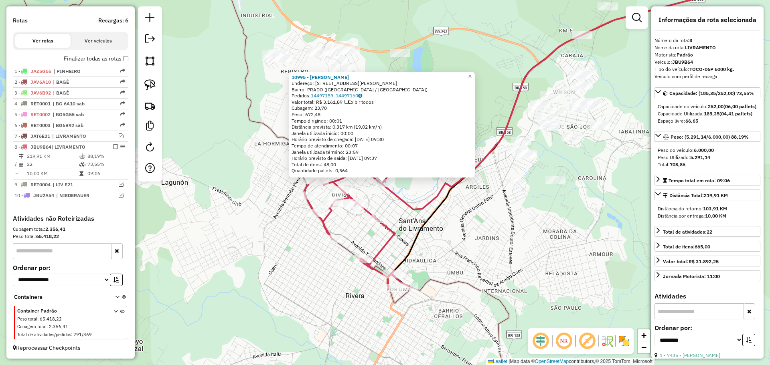
click at [248, 235] on div "10995 - MARCOS MAURICIO BUEN Endereço: R ASPIRANTE JENNER LEITES 71 Bairro: PRA…" at bounding box center [385, 182] width 770 height 365
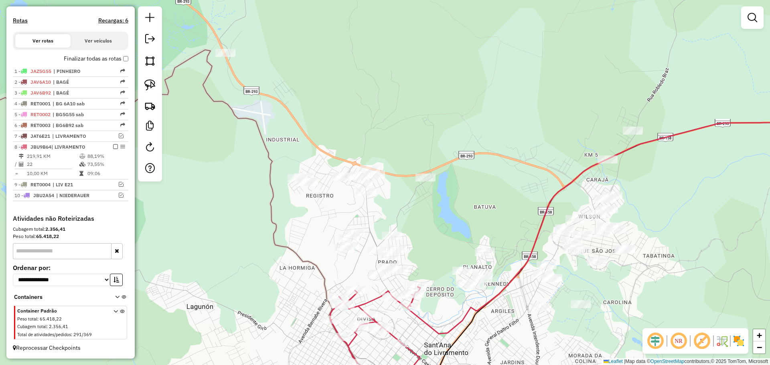
drag, startPoint x: 262, startPoint y: 223, endPoint x: 288, endPoint y: 348, distance: 126.9
click at [288, 348] on div "Janela de atendimento Grade de atendimento Capacidade Transportadoras Veículos …" at bounding box center [385, 182] width 770 height 365
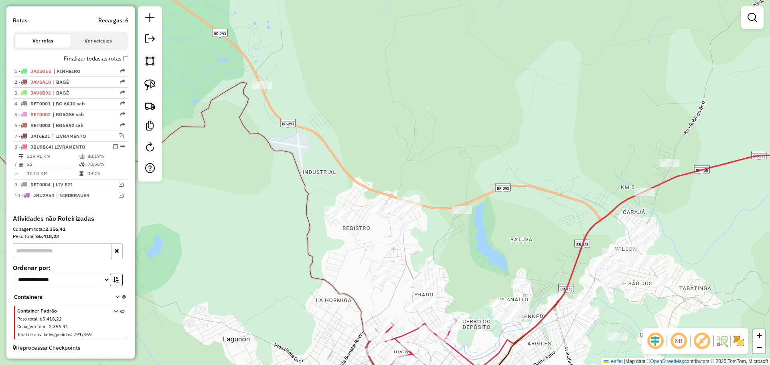
drag, startPoint x: 264, startPoint y: 202, endPoint x: 283, endPoint y: 227, distance: 31.7
click at [283, 227] on div "Janela de atendimento Grade de atendimento Capacidade Transportadoras Veículos …" at bounding box center [385, 182] width 770 height 365
click at [150, 84] on img at bounding box center [149, 84] width 11 height 11
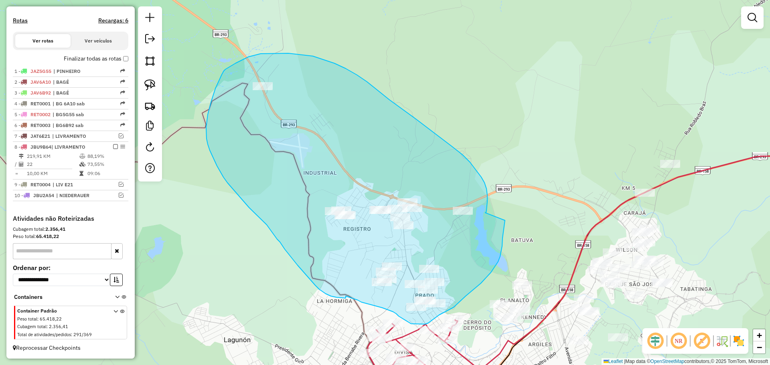
drag, startPoint x: 487, startPoint y: 189, endPoint x: 505, endPoint y: 221, distance: 36.7
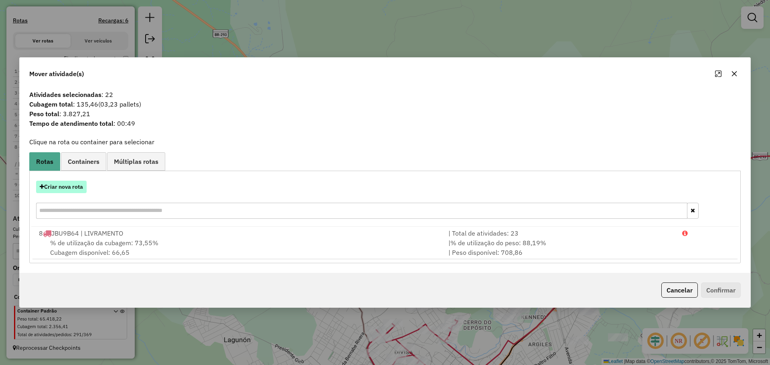
click at [71, 187] on button "Criar nova rota" at bounding box center [61, 187] width 51 height 12
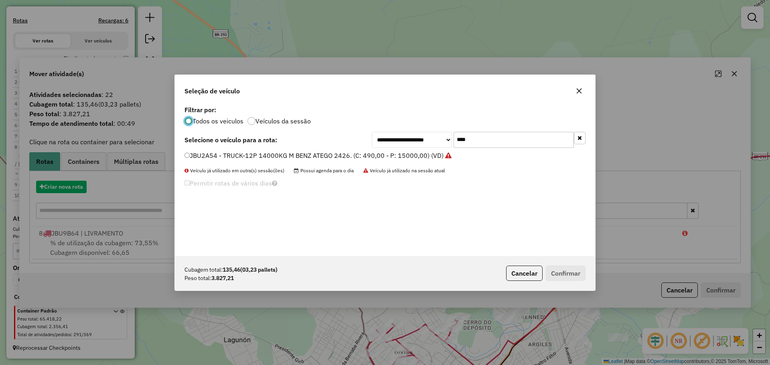
scroll to position [4, 2]
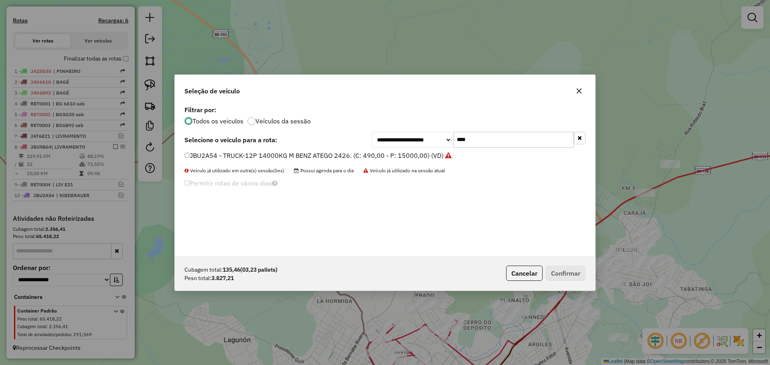
drag, startPoint x: 467, startPoint y: 143, endPoint x: 443, endPoint y: 139, distance: 24.0
click at [443, 139] on div "**********" at bounding box center [479, 140] width 214 height 16
drag, startPoint x: 473, startPoint y: 138, endPoint x: 439, endPoint y: 135, distance: 34.7
click at [439, 135] on div "**********" at bounding box center [479, 140] width 214 height 16
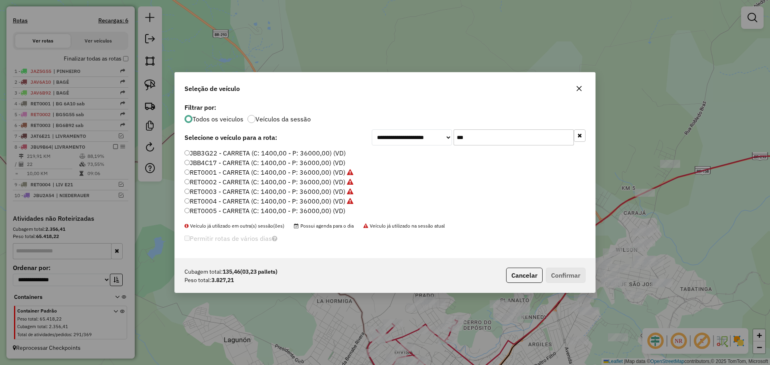
type input "***"
drag, startPoint x: 295, startPoint y: 211, endPoint x: 317, endPoint y: 209, distance: 22.6
click at [295, 211] on label "RET0005 - CARRETA (C: 1400,00 - P: 36000,00) (VD)" at bounding box center [265, 211] width 161 height 10
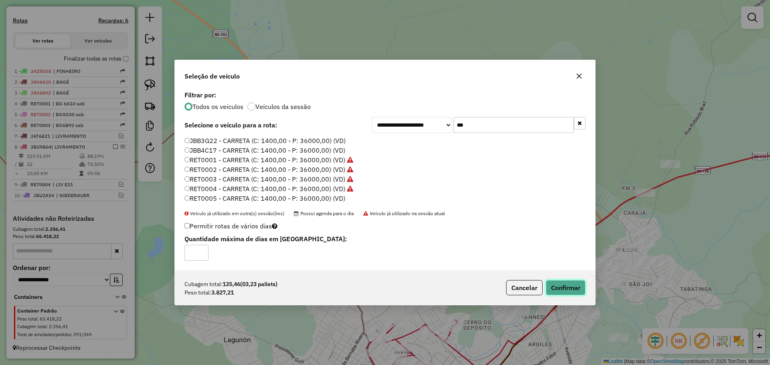
click at [576, 283] on button "Confirmar" at bounding box center [566, 287] width 40 height 15
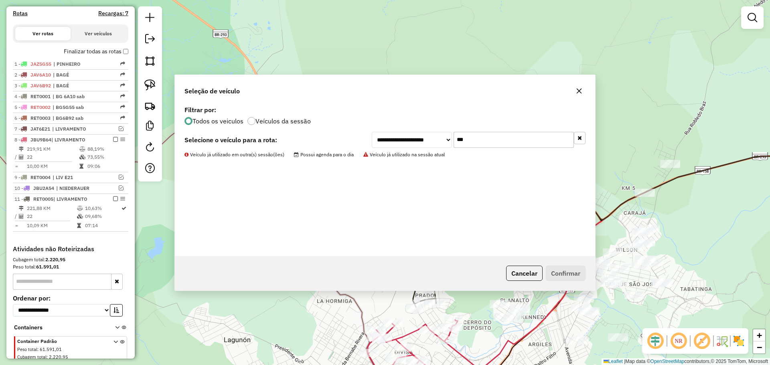
scroll to position [279, 0]
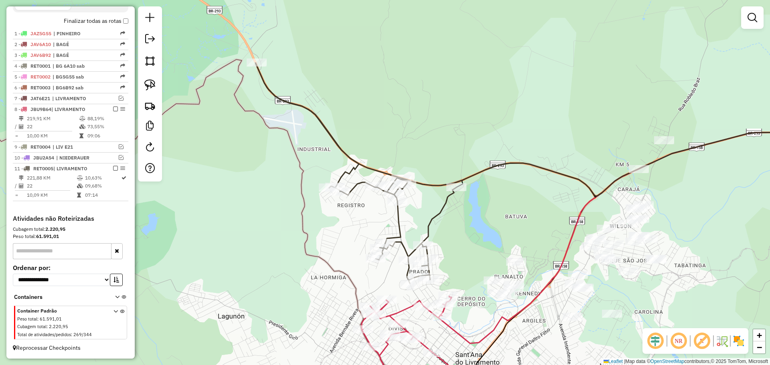
drag, startPoint x: 480, startPoint y: 298, endPoint x: 445, endPoint y: 220, distance: 85.6
click at [445, 220] on div "Janela de atendimento Grade de atendimento Capacidade Transportadoras Veículos …" at bounding box center [385, 182] width 770 height 365
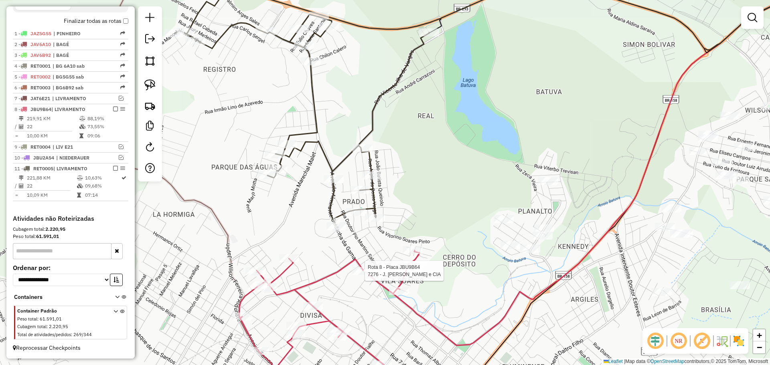
select select "**********"
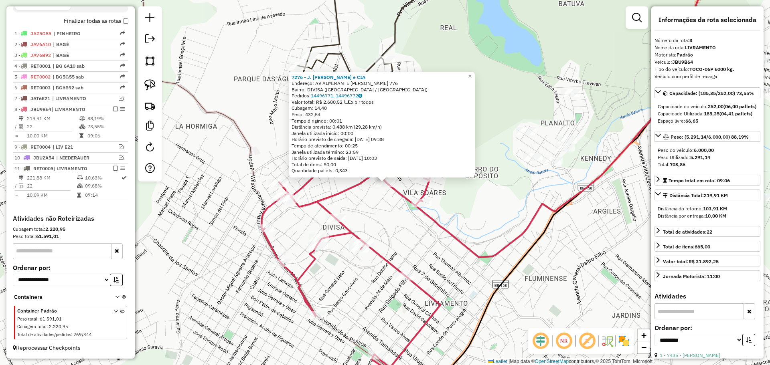
click at [389, 233] on div "7276 - J. JOSE POSADA e CIA Endereço: AV ALMIRANTE SALDANHA DA GAMA 776 Bairro:…" at bounding box center [385, 182] width 770 height 365
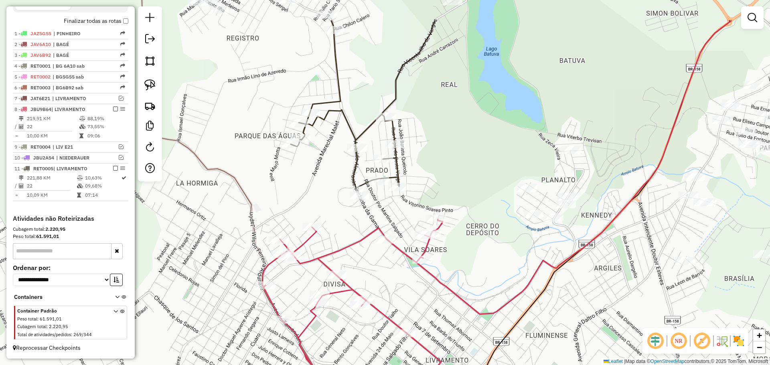
drag, startPoint x: 391, startPoint y: 276, endPoint x: 391, endPoint y: 281, distance: 5.2
click at [391, 281] on div "Janela de atendimento Grade de atendimento Capacidade Transportadoras Veículos …" at bounding box center [385, 182] width 770 height 365
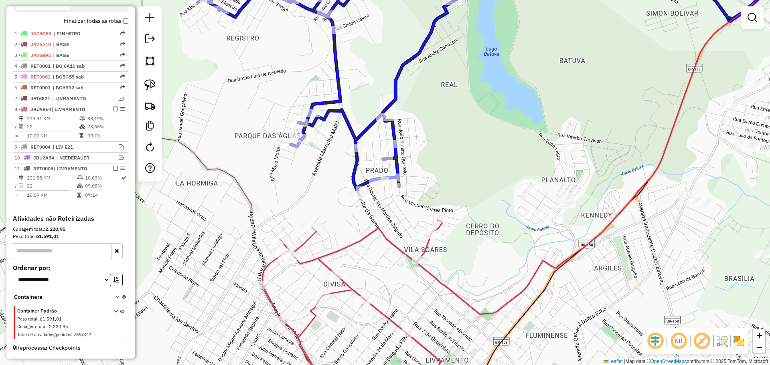
drag, startPoint x: 383, startPoint y: 245, endPoint x: 388, endPoint y: 188, distance: 57.1
click at [388, 188] on div "Janela de atendimento Grade de atendimento Capacidade Transportadoras Veículos …" at bounding box center [385, 182] width 770 height 365
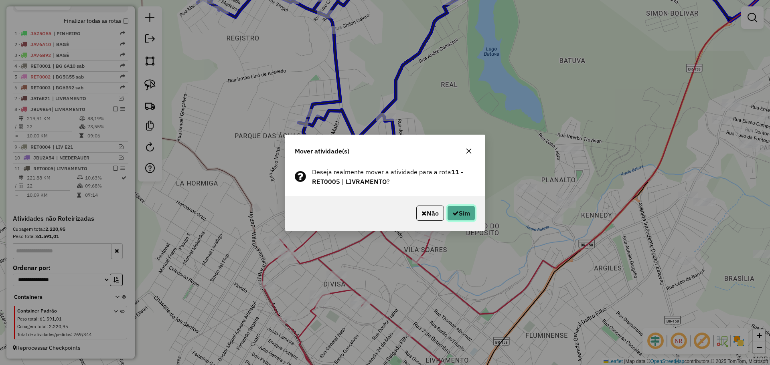
click at [466, 215] on button "Sim" at bounding box center [461, 213] width 28 height 15
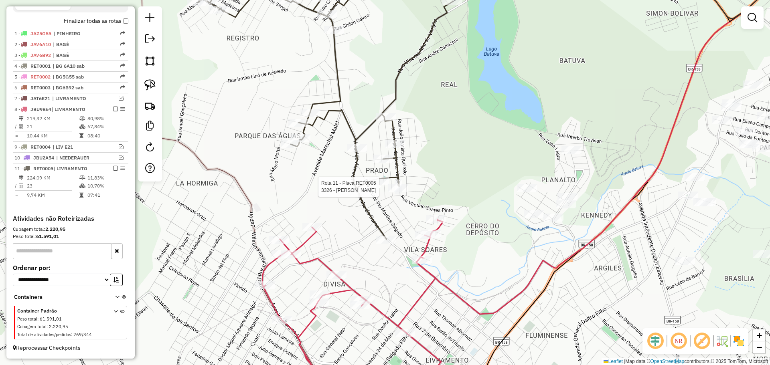
click at [398, 194] on div at bounding box center [398, 187] width 7 height 14
select select "**********"
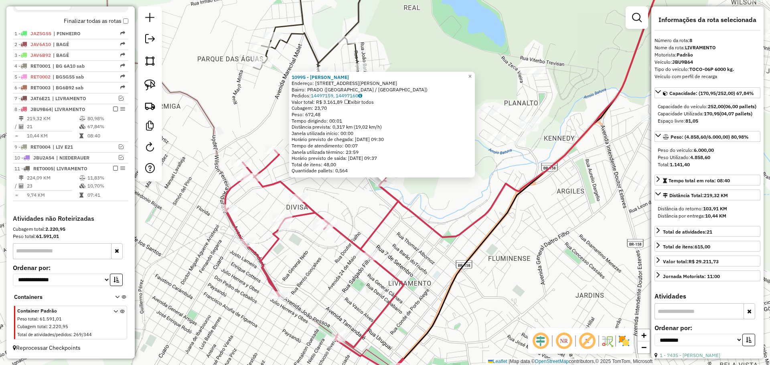
click at [369, 219] on div "10995 - MARCOS MAURICIO BUEN Endereço: R ASPIRANTE JENNER LEITES 71 Bairro: PRA…" at bounding box center [385, 182] width 770 height 365
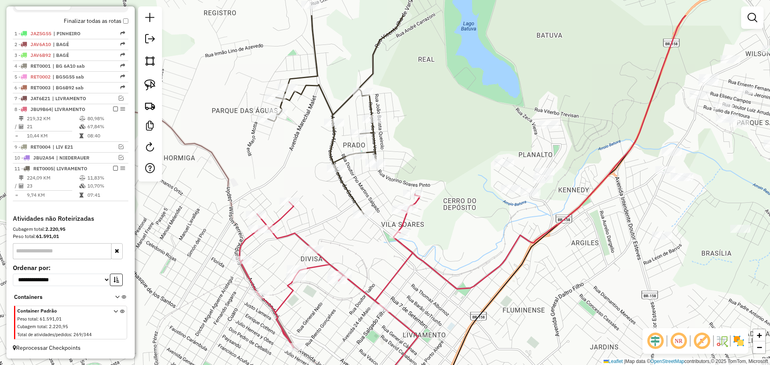
drag, startPoint x: 365, startPoint y: 208, endPoint x: 379, endPoint y: 260, distance: 53.7
click at [379, 260] on div "Janela de atendimento Grade de atendimento Capacidade Transportadoras Veículos …" at bounding box center [385, 182] width 770 height 365
select select "**********"
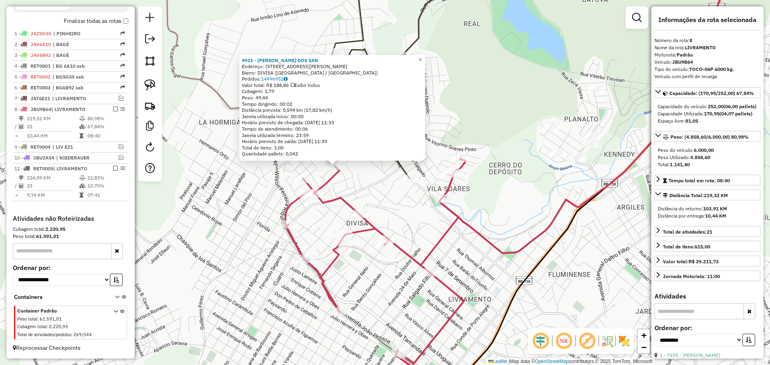
drag, startPoint x: 451, startPoint y: 237, endPoint x: 402, endPoint y: 220, distance: 52.5
click at [402, 220] on div "4911 - JORGE SUAREZ DOS SAN Endereço: R ATHOS DE ANDRADE 297 Bairro: DIVISA (SA…" at bounding box center [385, 182] width 770 height 365
click at [398, 207] on div "4911 - JORGE SUAREZ DOS SAN Endereço: R ATHOS DE ANDRADE 297 Bairro: DIVISA (SA…" at bounding box center [385, 182] width 770 height 365
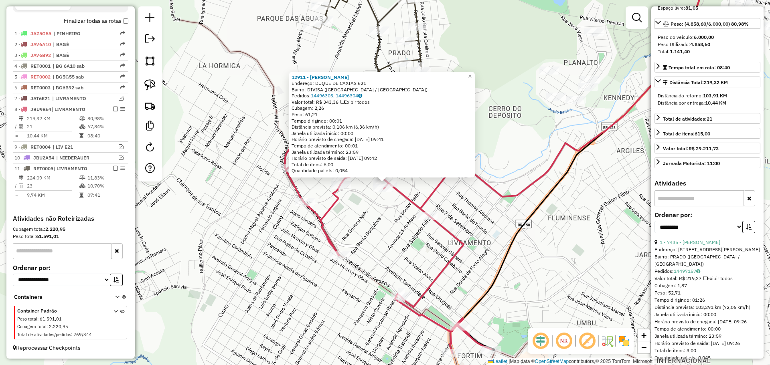
scroll to position [120, 0]
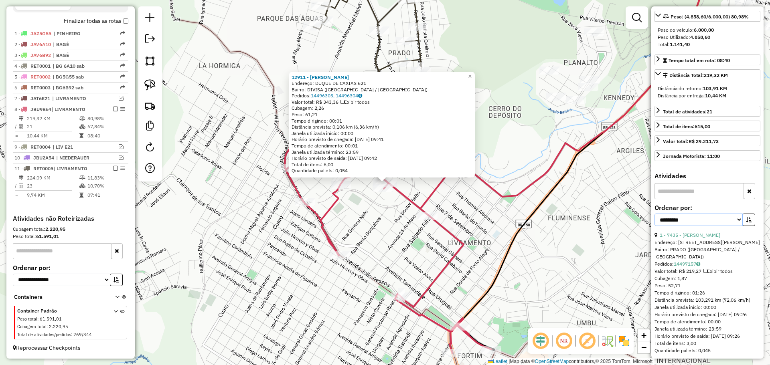
drag, startPoint x: 734, startPoint y: 234, endPoint x: 729, endPoint y: 238, distance: 6.3
click at [734, 226] on select "**********" at bounding box center [699, 220] width 88 height 12
select select "*********"
click at [655, 226] on select "**********" at bounding box center [699, 220] width 88 height 12
click at [751, 226] on button "button" at bounding box center [748, 220] width 13 height 12
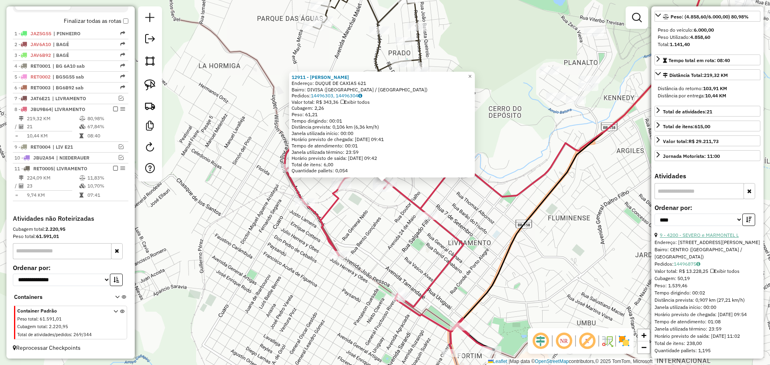
click at [727, 238] on link "9 - 4200 - SEVERO e MARMONTEL L" at bounding box center [699, 235] width 79 height 6
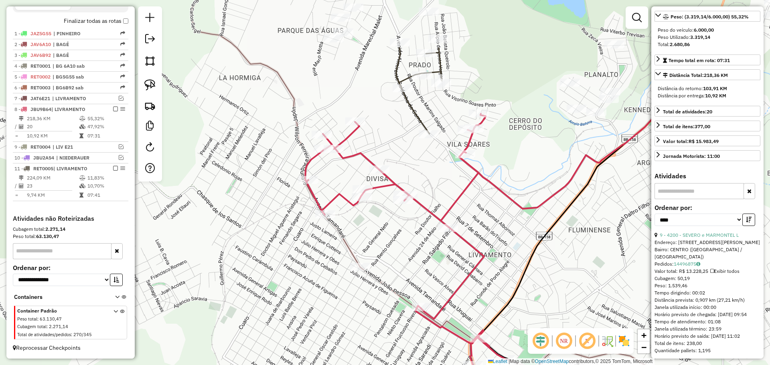
drag, startPoint x: 499, startPoint y: 166, endPoint x: 474, endPoint y: 250, distance: 87.8
click at [474, 250] on icon at bounding box center [408, 239] width 207 height 251
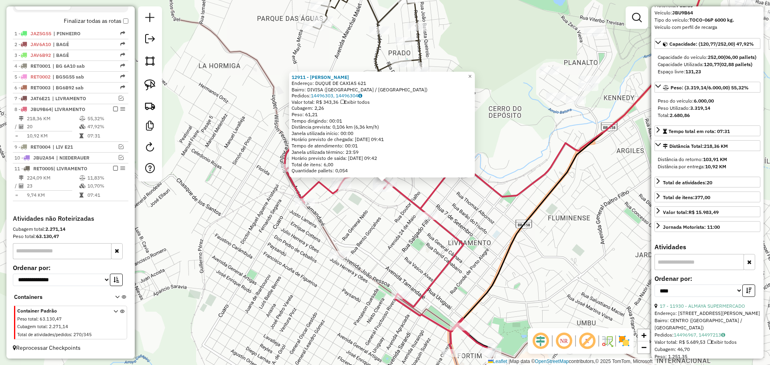
scroll to position [0, 0]
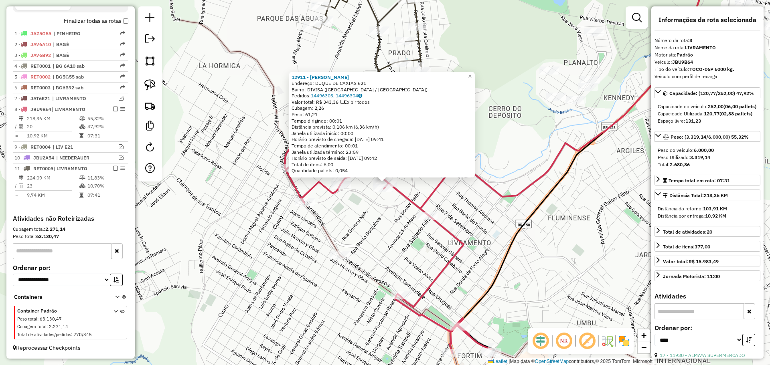
click at [452, 208] on div "12911 - ERICA GIOVANA MARTIN Endereço: DUQUE DE CAXIAS 621 Bairro: DIVISA (SANT…" at bounding box center [385, 182] width 770 height 365
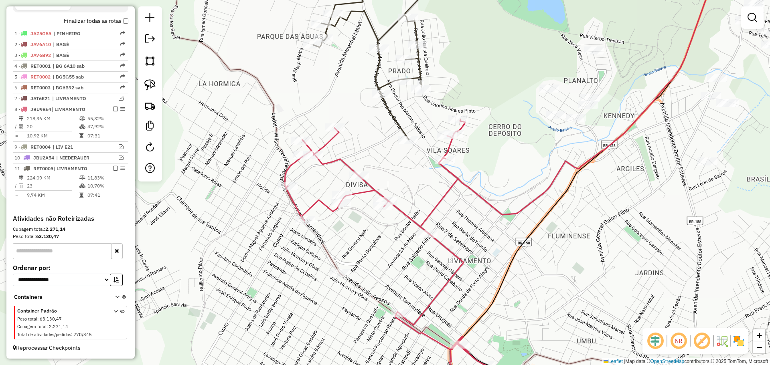
drag, startPoint x: 453, startPoint y: 186, endPoint x: 452, endPoint y: 257, distance: 71.0
click at [452, 257] on div "Janela de atendimento Grade de atendimento Capacidade Transportadoras Veículos …" at bounding box center [385, 182] width 770 height 365
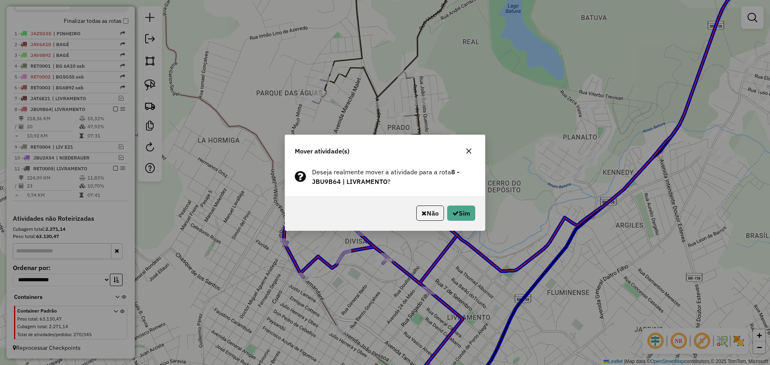
click at [476, 219] on div "Não Sim" at bounding box center [385, 213] width 200 height 34
drag, startPoint x: 459, startPoint y: 212, endPoint x: 463, endPoint y: 213, distance: 4.1
click at [462, 213] on button "Sim" at bounding box center [461, 213] width 28 height 15
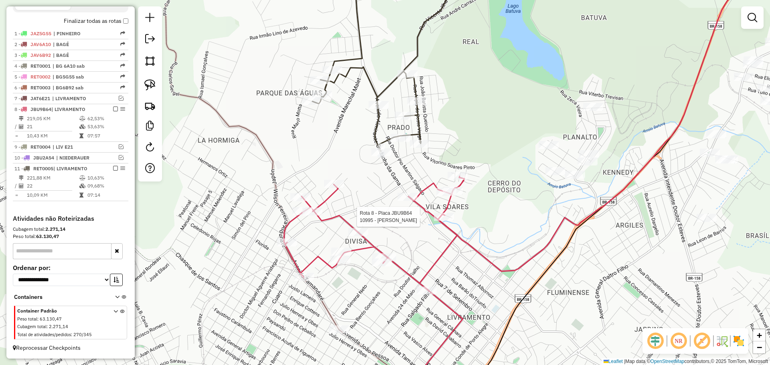
select select "*********"
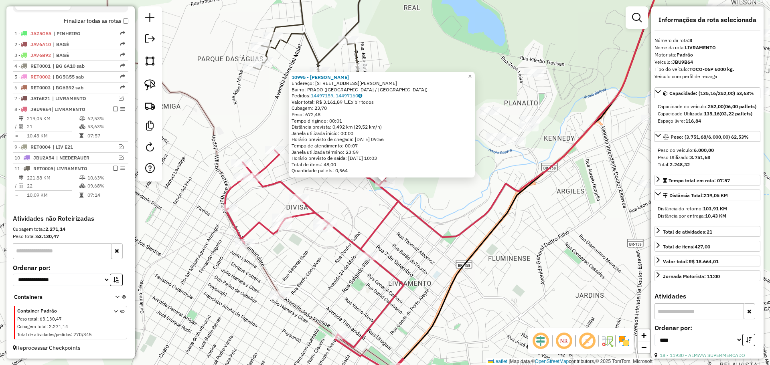
click at [349, 218] on div "Rota 8 - Placa JBU9B64 11522 - 50.696.924 JORGE UBI Rota 8 - Placa JBU9B64 1291…" at bounding box center [385, 182] width 770 height 365
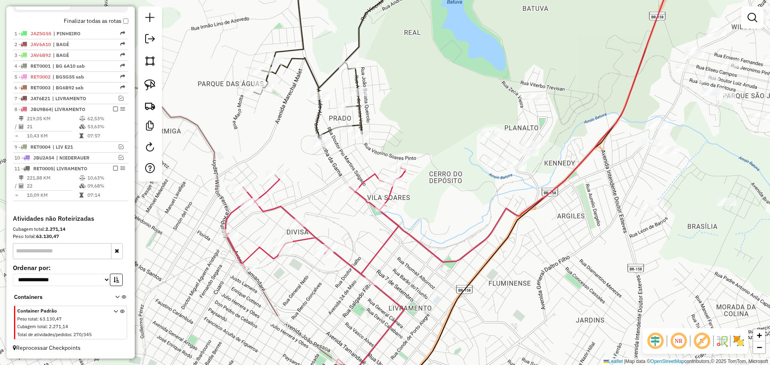
drag, startPoint x: 365, startPoint y: 220, endPoint x: 365, endPoint y: 245, distance: 25.3
click at [365, 245] on div "Janela de atendimento Grade de atendimento Capacidade Transportadoras Veículos …" at bounding box center [385, 182] width 770 height 365
select select "*********"
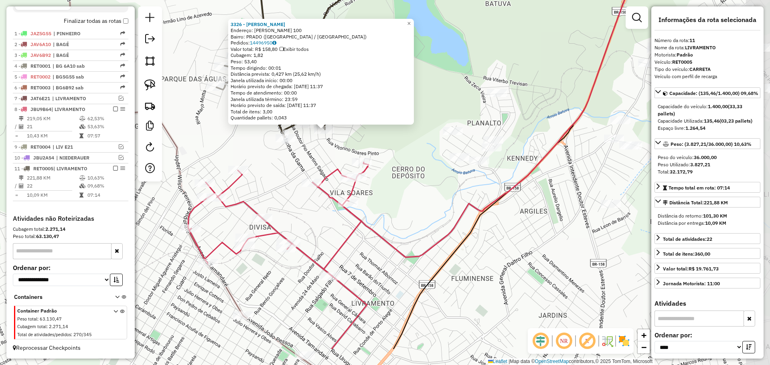
drag, startPoint x: 388, startPoint y: 281, endPoint x: 327, endPoint y: 228, distance: 80.5
click at [327, 228] on div "3326 - ELISABETE RODRIGUES Endereço: R ALIPIO DA COSTA VARGAS 100 Bairro: PRADO…" at bounding box center [385, 182] width 770 height 365
click at [328, 228] on div "3326 - ELISABETE RODRIGUES Endereço: R ALIPIO DA COSTA VARGAS 100 Bairro: PRADO…" at bounding box center [385, 182] width 770 height 365
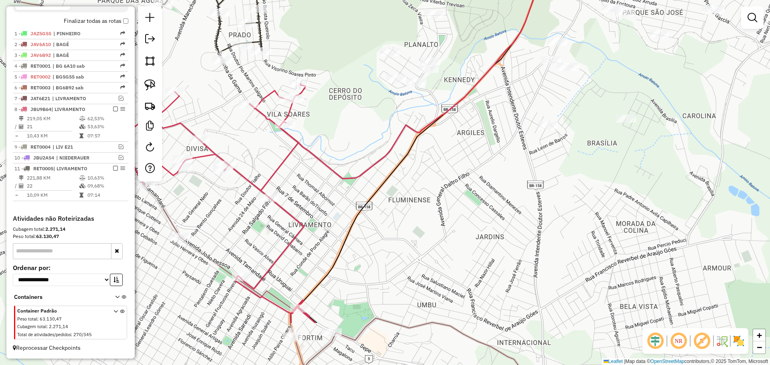
drag, startPoint x: 395, startPoint y: 263, endPoint x: 334, endPoint y: 174, distance: 108.0
click at [334, 176] on div "Janela de atendimento Grade de atendimento Capacidade Transportadoras Veículos …" at bounding box center [385, 182] width 770 height 365
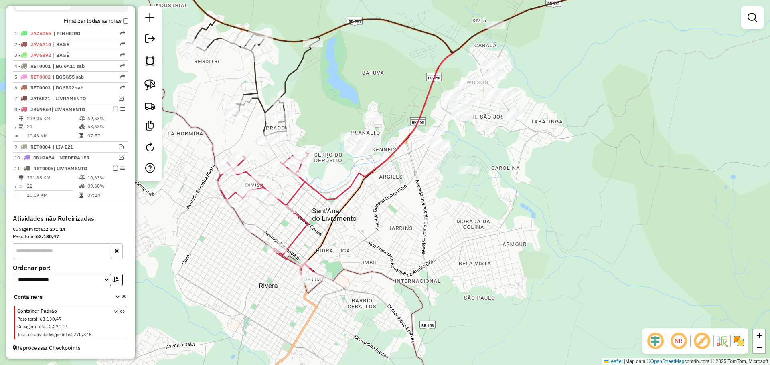
drag, startPoint x: 364, startPoint y: 204, endPoint x: 353, endPoint y: 227, distance: 25.8
click at [353, 227] on div "Janela de atendimento Grade de atendimento Capacidade Transportadoras Veículos …" at bounding box center [385, 182] width 770 height 365
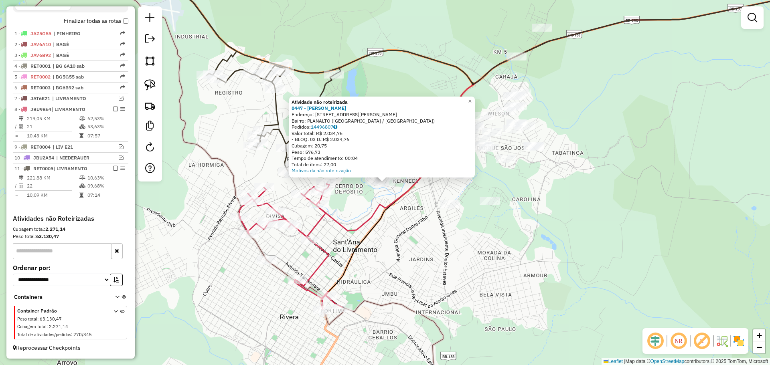
click at [399, 202] on icon at bounding box center [581, 108] width 531 height 245
select select "*********"
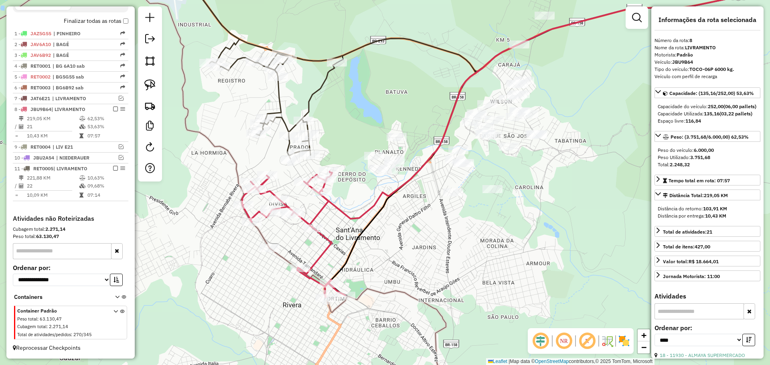
drag, startPoint x: 378, startPoint y: 213, endPoint x: 381, endPoint y: 201, distance: 12.4
click at [381, 201] on icon at bounding box center [584, 96] width 531 height 245
click at [324, 184] on div at bounding box center [323, 180] width 20 height 8
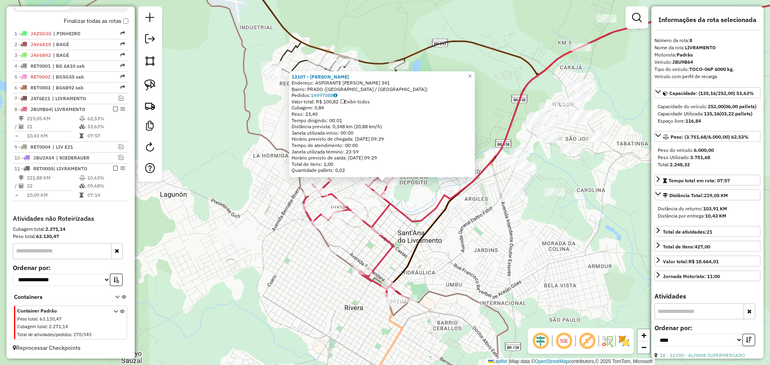
click at [415, 222] on icon at bounding box center [614, 106] width 466 height 232
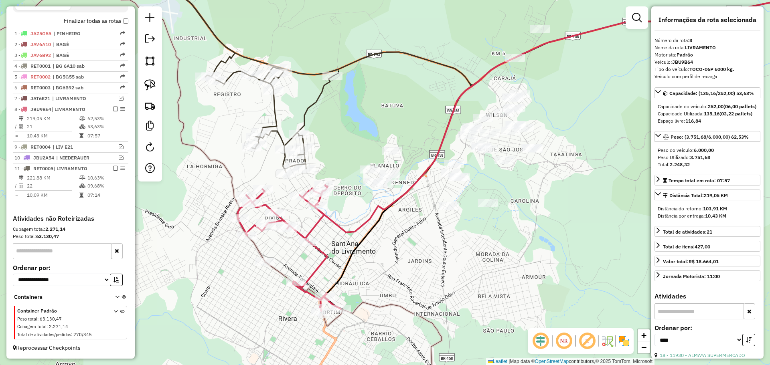
drag, startPoint x: 464, startPoint y: 217, endPoint x: 387, endPoint y: 232, distance: 78.5
click at [387, 232] on div "Janela de atendimento Grade de atendimento Capacidade Transportadoras Veículos …" at bounding box center [385, 182] width 770 height 365
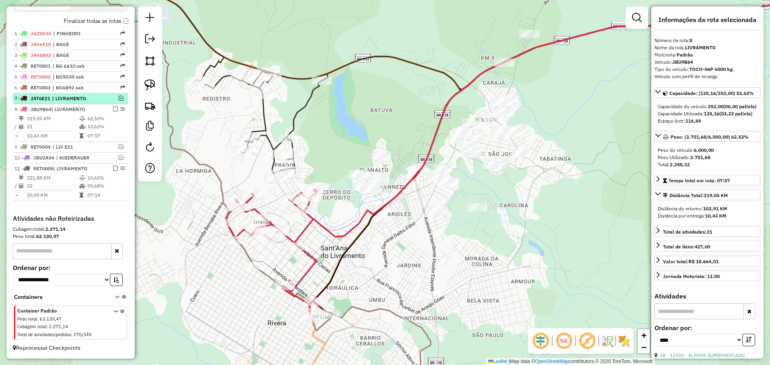
click at [119, 97] on em at bounding box center [121, 98] width 5 height 5
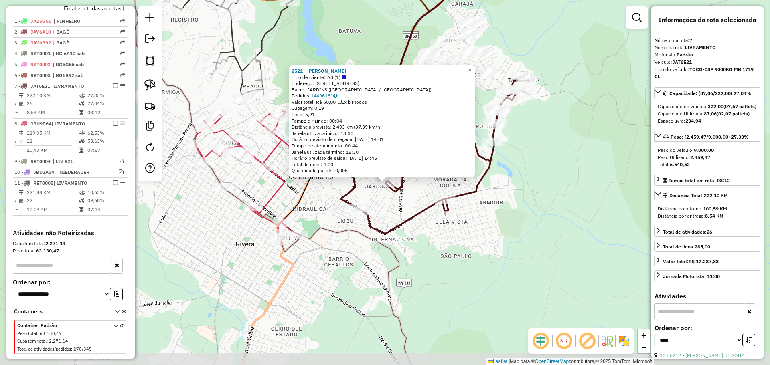
scroll to position [306, 0]
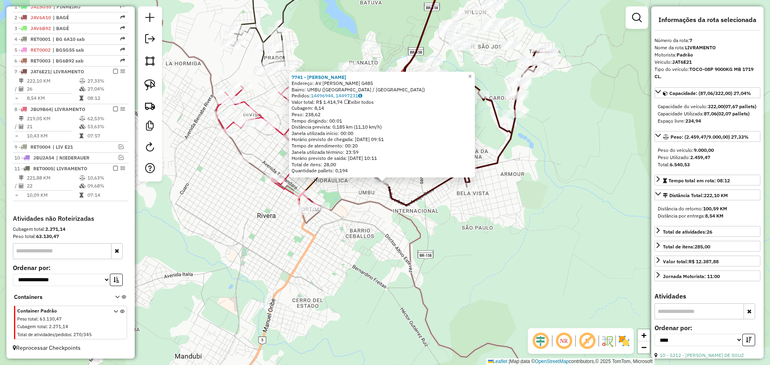
click at [356, 222] on div "7741 - Patricia Dutra Massa Endereço: AV FRANCISCO REVERBEL DE ARAUJO G485 Bair…" at bounding box center [385, 182] width 770 height 365
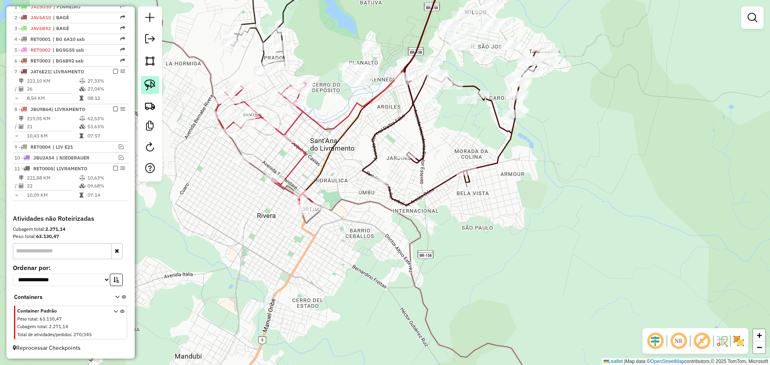
click at [150, 84] on img at bounding box center [149, 84] width 11 height 11
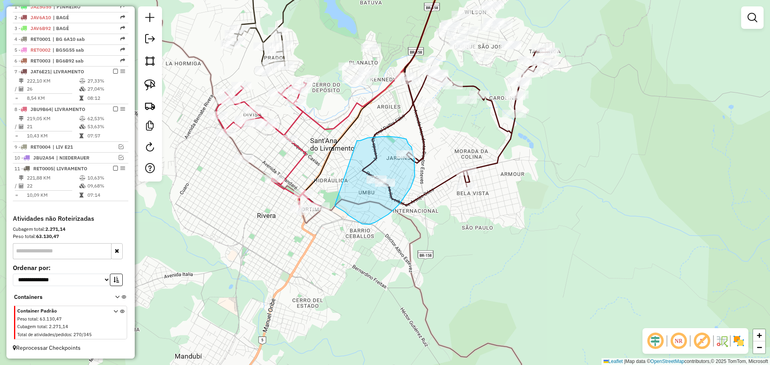
drag, startPoint x: 357, startPoint y: 141, endPoint x: 335, endPoint y: 205, distance: 68.2
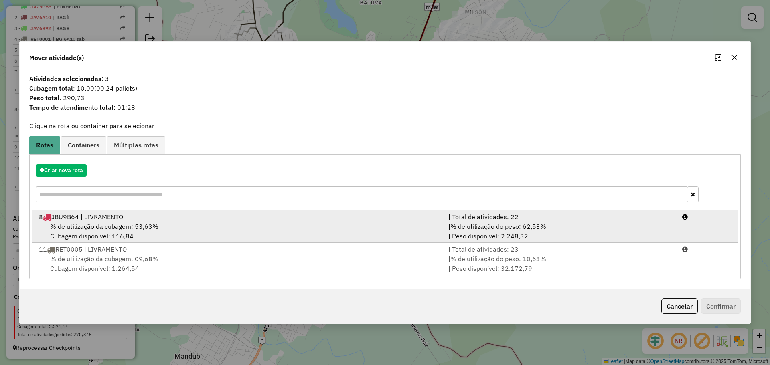
click at [307, 225] on div "% de utilização da cubagem: 53,63% Cubagem disponível: 116,84" at bounding box center [239, 231] width 410 height 19
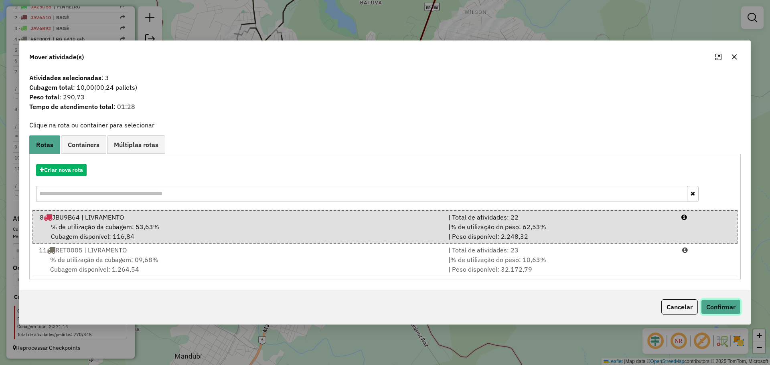
click at [729, 308] on button "Confirmar" at bounding box center [721, 307] width 40 height 15
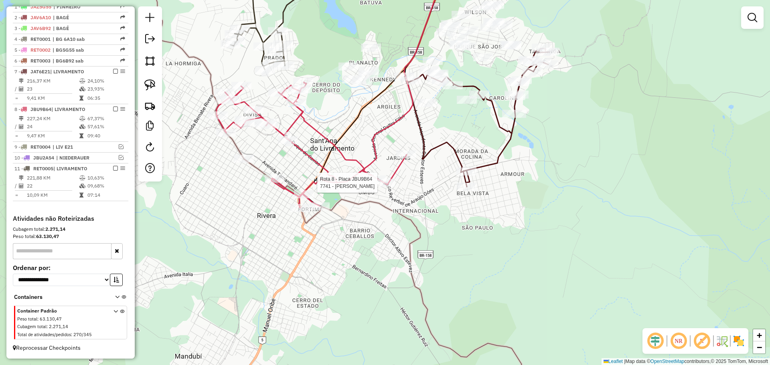
select select "*********"
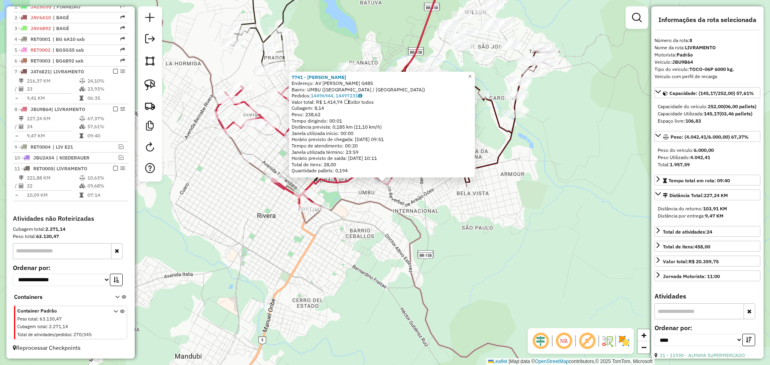
click at [381, 205] on div "7741 - Patricia Dutra Massa Endereço: AV FRANCISCO REVERBEL DE ARAUJO G485 Bair…" at bounding box center [385, 182] width 770 height 365
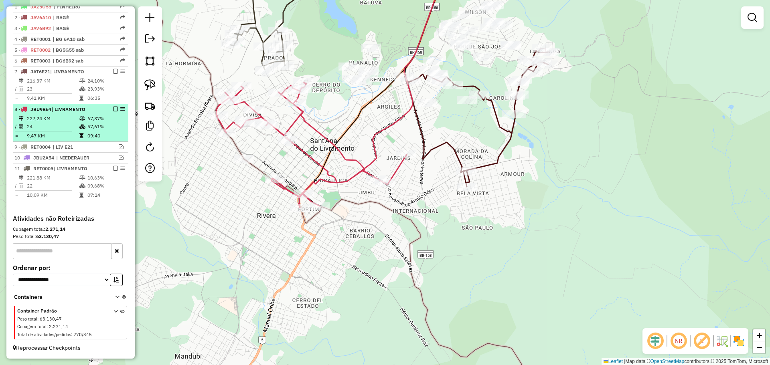
click at [114, 109] on em at bounding box center [115, 109] width 5 height 5
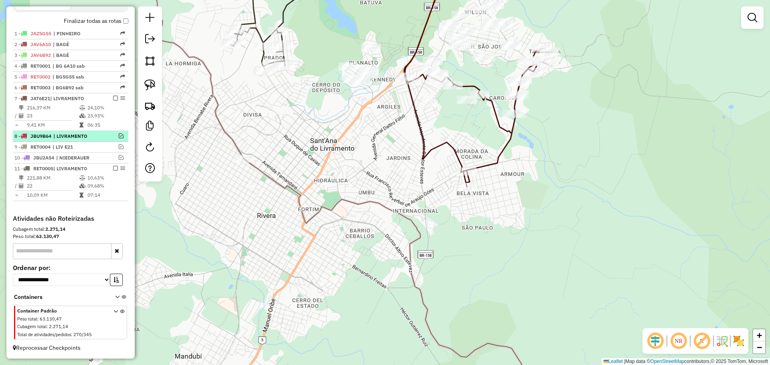
scroll to position [279, 0]
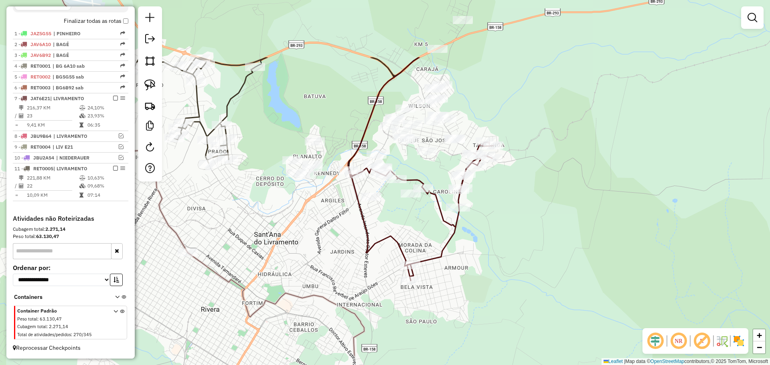
drag, startPoint x: 357, startPoint y: 172, endPoint x: 301, endPoint y: 266, distance: 109.4
click at [301, 266] on div "Janela de atendimento Grade de atendimento Capacidade Transportadoras Veículos …" at bounding box center [385, 182] width 770 height 365
select select "*********"
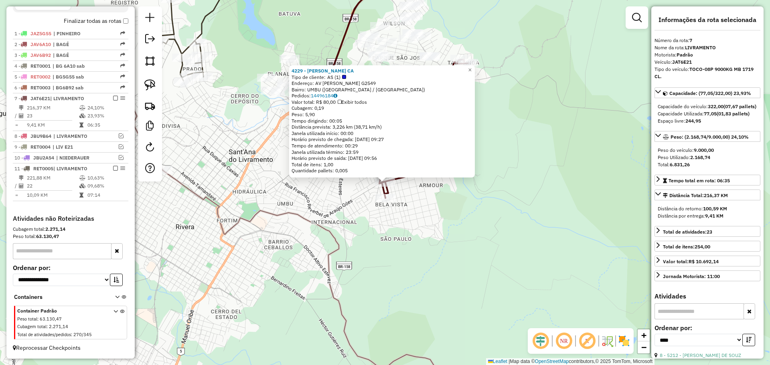
click at [334, 228] on div "4229 - LEANDRO GUIMARAES CA Tipo de cliente: AS (1) Endereço: AV FRANCISCO REVE…" at bounding box center [385, 182] width 770 height 365
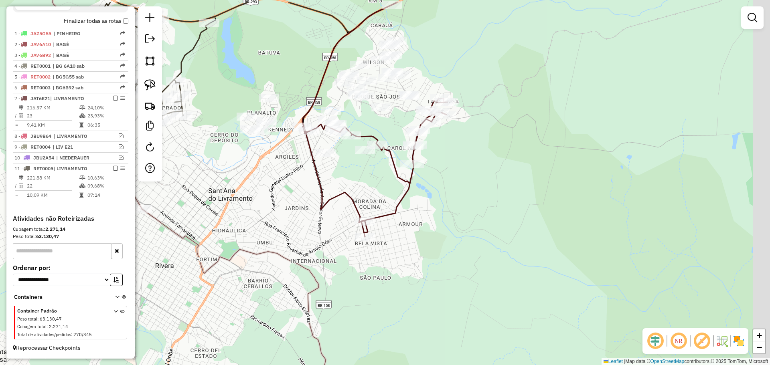
drag, startPoint x: 302, startPoint y: 186, endPoint x: 258, endPoint y: 275, distance: 99.7
click at [258, 275] on div "Janela de atendimento Grade de atendimento Capacidade Transportadoras Veículos …" at bounding box center [385, 182] width 770 height 365
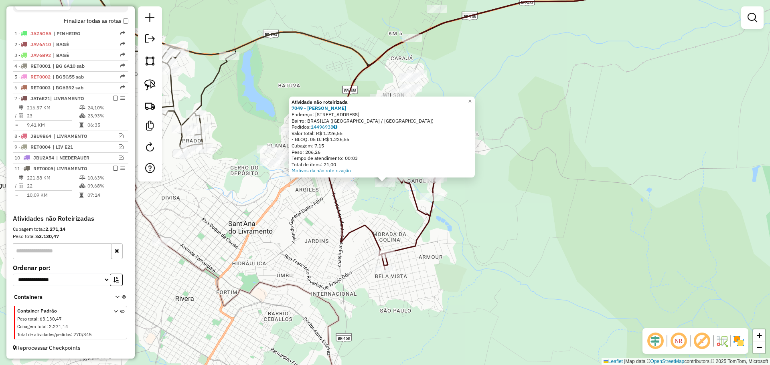
click at [356, 205] on div "Atividade não roteirizada 7049 - Rodrigo Goncalves Ar Endereço: R Rua Dos Ipes …" at bounding box center [385, 182] width 770 height 365
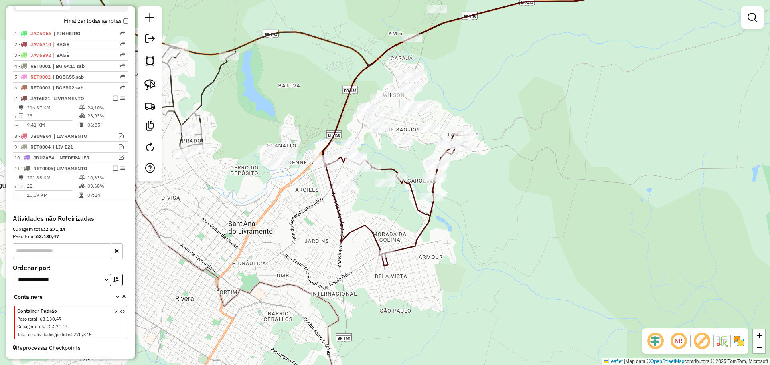
click at [349, 190] on div at bounding box center [346, 186] width 20 height 8
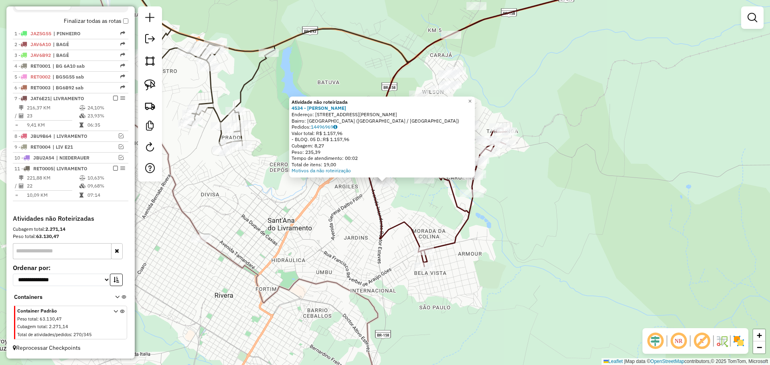
click at [397, 216] on div "Atividade não roteirizada 4534 - LUCIANA ROSA ORTIZ Endereço: R JOSE ARRUDA 270…" at bounding box center [385, 182] width 770 height 365
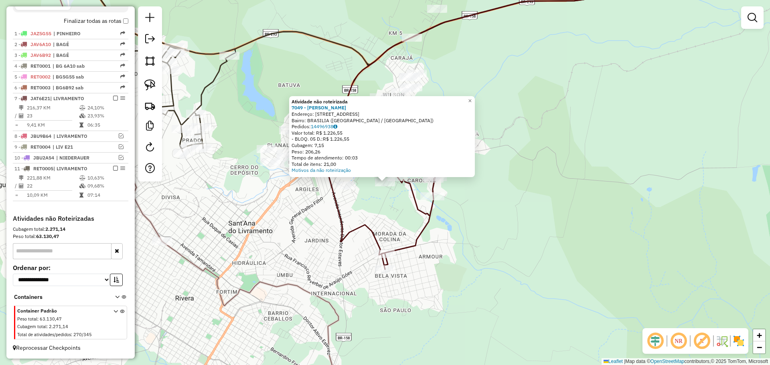
click at [399, 206] on div "Atividade não roteirizada 7049 - Rodrigo Goncalves Ar Endereço: R Rua Dos Ipes …" at bounding box center [385, 182] width 770 height 365
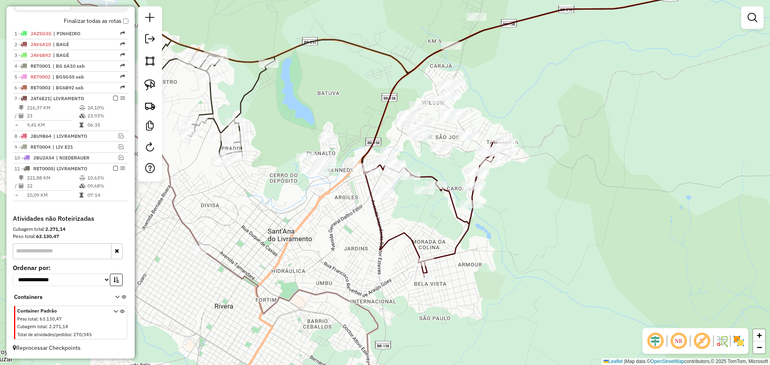
drag, startPoint x: 384, startPoint y: 213, endPoint x: 423, endPoint y: 221, distance: 40.1
click at [423, 221] on div "Janela de atendimento Grade de atendimento Capacidade Transportadoras Veículos …" at bounding box center [385, 182] width 770 height 365
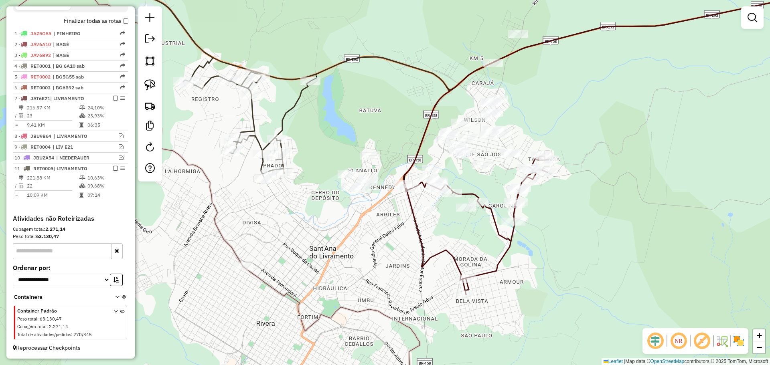
drag, startPoint x: 303, startPoint y: 242, endPoint x: 328, endPoint y: 253, distance: 27.0
click at [328, 253] on div "Janela de atendimento Grade de atendimento Capacidade Transportadoras Veículos …" at bounding box center [385, 182] width 770 height 365
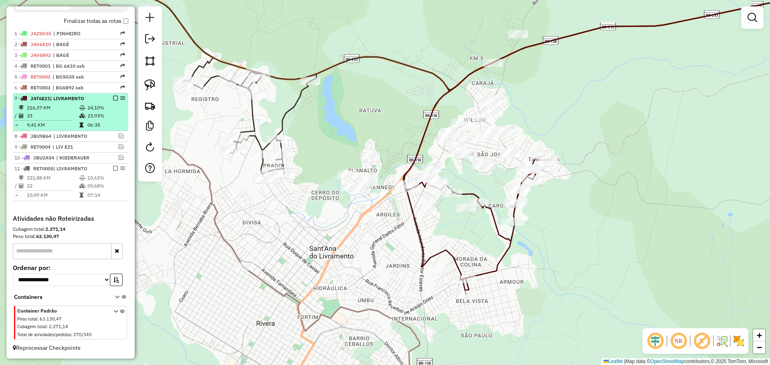
click at [113, 97] on em at bounding box center [115, 98] width 5 height 5
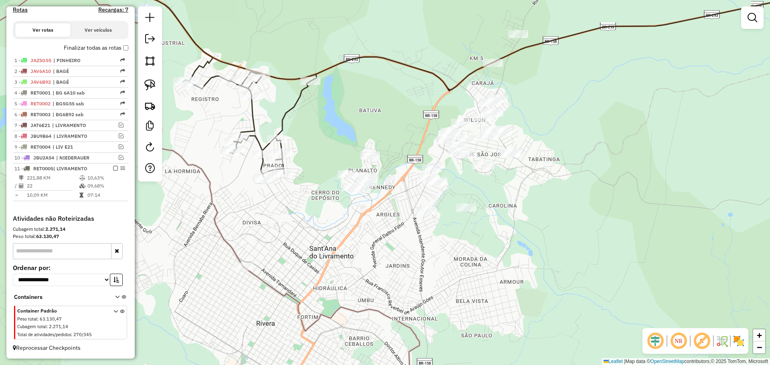
click at [365, 235] on div "Rota 11 - Placa RET0005 13126 - 60.081.404 THAYLA DU Janela de atendimento Grad…" at bounding box center [385, 182] width 770 height 365
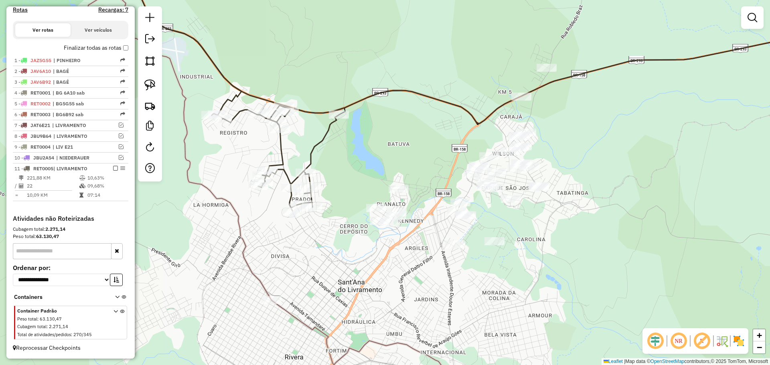
drag, startPoint x: 350, startPoint y: 239, endPoint x: 378, endPoint y: 273, distance: 43.8
click at [378, 273] on div "Janela de atendimento Grade de atendimento Capacidade Transportadoras Veículos …" at bounding box center [385, 182] width 770 height 365
select select "*********"
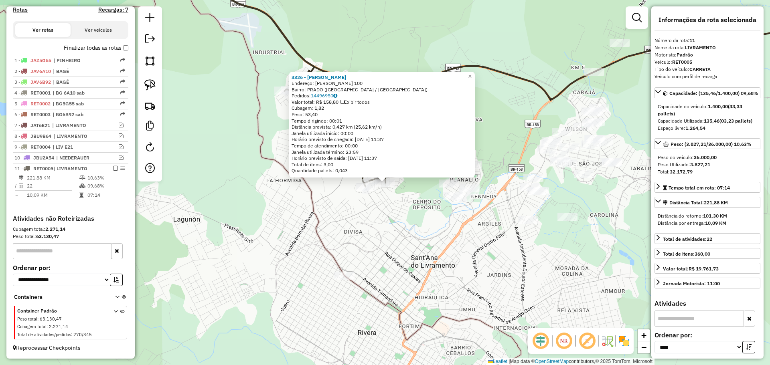
click at [409, 254] on div "3326 - ELISABETE RODRIGUES Endereço: R ALIPIO DA COSTA VARGAS 100 Bairro: PRADO…" at bounding box center [385, 182] width 770 height 365
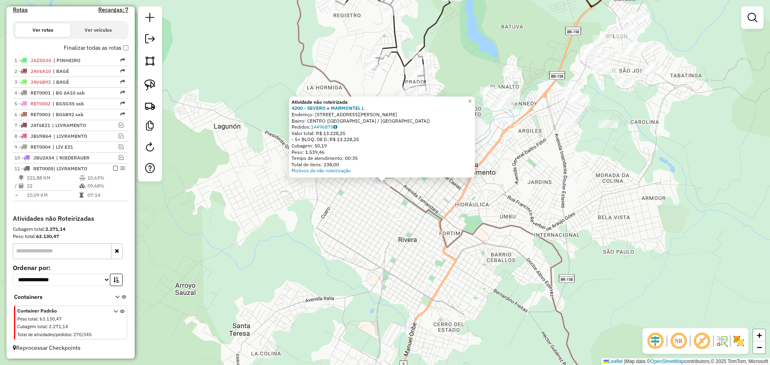
click at [371, 253] on div "Atividade não roteirizada 4200 - SEVERO e MARMONTEL L Endereço: AV JOAO PESSOA …" at bounding box center [385, 182] width 770 height 365
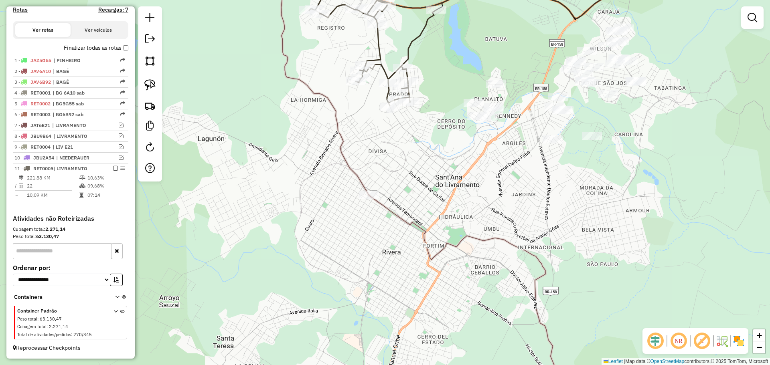
drag, startPoint x: 477, startPoint y: 186, endPoint x: 443, endPoint y: 223, distance: 50.2
click at [443, 223] on div "Janela de atendimento Grade de atendimento Capacidade Transportadoras Veículos …" at bounding box center [385, 182] width 770 height 365
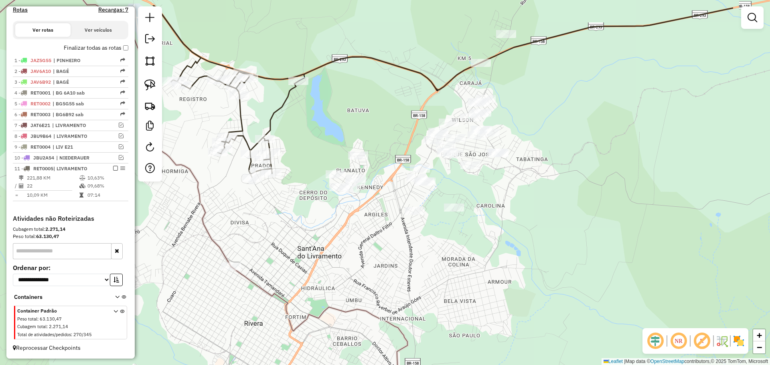
drag, startPoint x: 446, startPoint y: 222, endPoint x: 332, endPoint y: 264, distance: 121.3
click at [332, 264] on div "Janela de atendimento Grade de atendimento Capacidade Transportadoras Veículos …" at bounding box center [385, 182] width 770 height 365
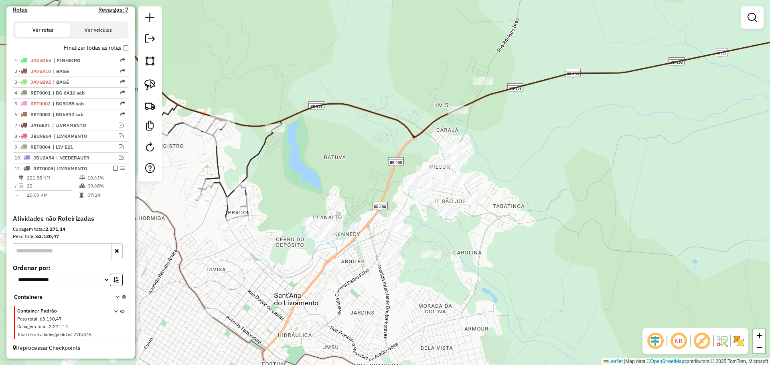
drag, startPoint x: 464, startPoint y: 247, endPoint x: 447, endPoint y: 284, distance: 40.8
click at [447, 284] on div "Janela de atendimento Grade de atendimento Capacidade Transportadoras Veículos …" at bounding box center [385, 182] width 770 height 365
click at [155, 83] on img at bounding box center [149, 84] width 11 height 11
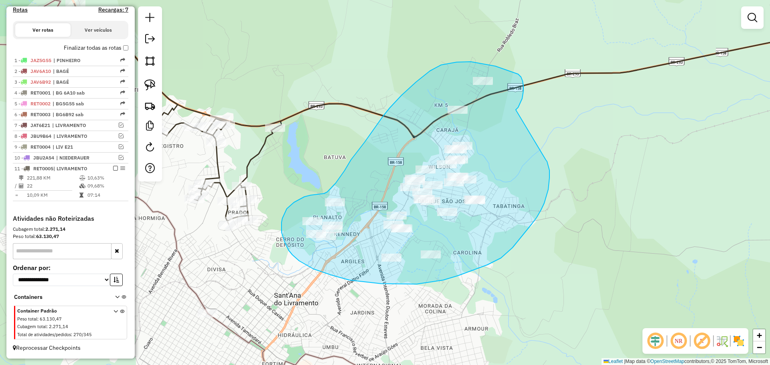
drag, startPoint x: 522, startPoint y: 99, endPoint x: 546, endPoint y: 160, distance: 65.8
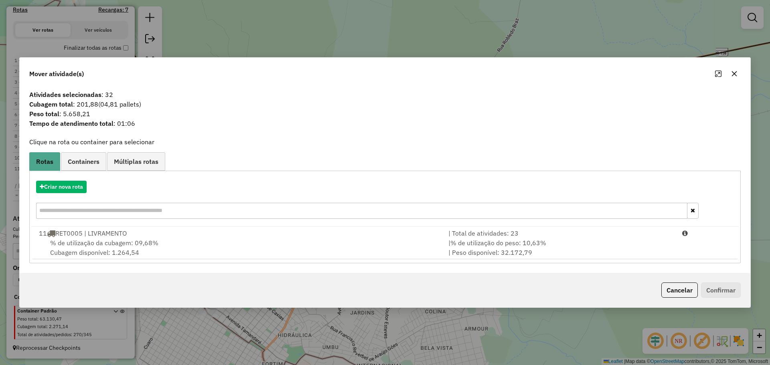
click at [735, 75] on icon "button" at bounding box center [734, 74] width 6 height 6
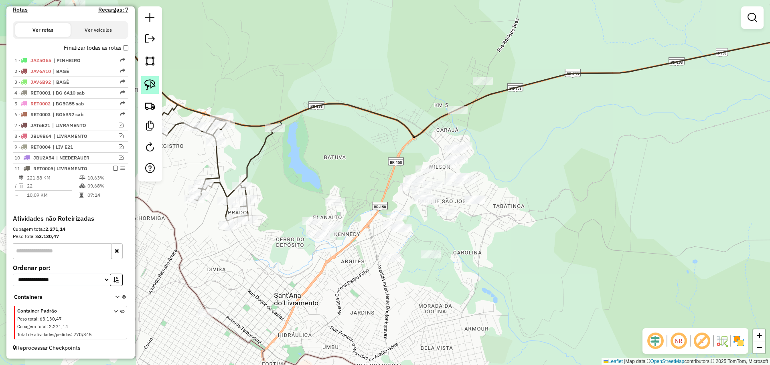
click at [148, 83] on img at bounding box center [149, 84] width 11 height 11
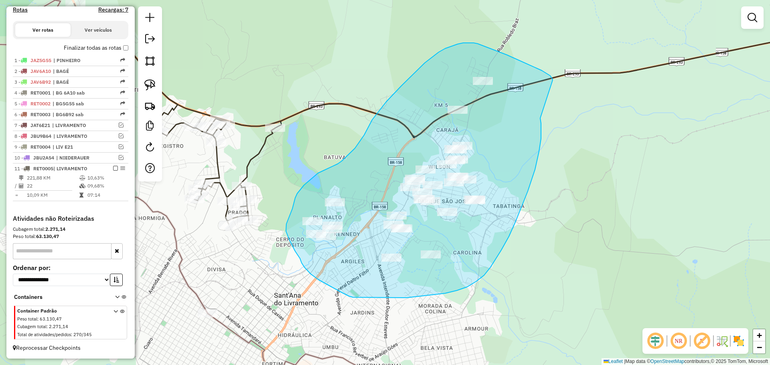
drag, startPoint x: 552, startPoint y: 81, endPoint x: 539, endPoint y: 115, distance: 36.1
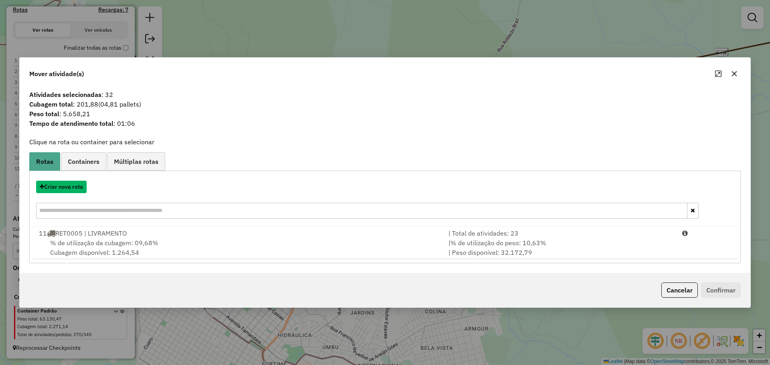
click at [74, 187] on button "Criar nova rota" at bounding box center [61, 187] width 51 height 12
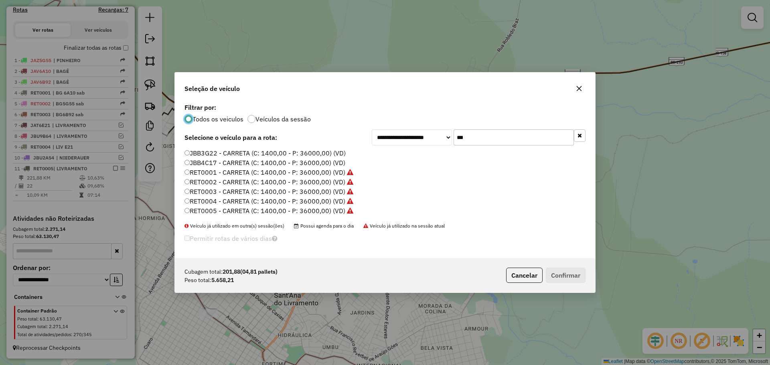
scroll to position [5, 2]
click at [323, 173] on label "RET0001 - CARRETA (C: 1400,00 - P: 36000,00) (VD)" at bounding box center [269, 173] width 169 height 10
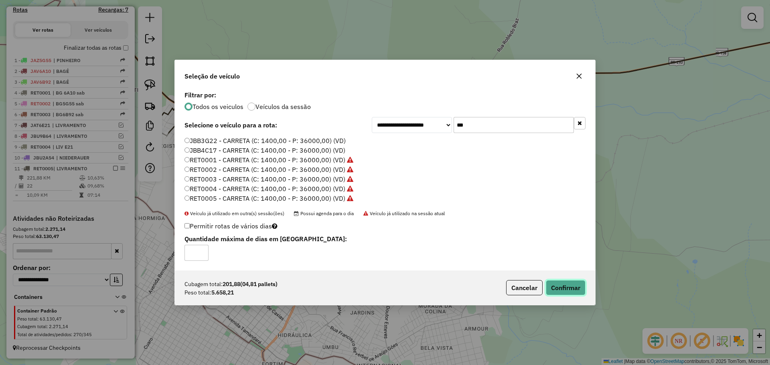
click at [568, 285] on button "Confirmar" at bounding box center [566, 287] width 40 height 15
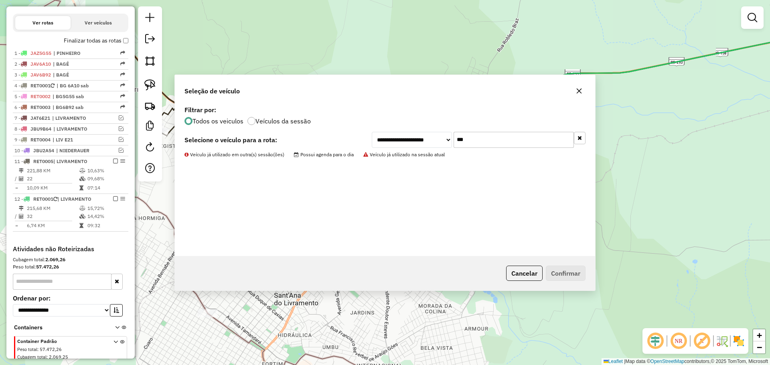
scroll to position [290, 0]
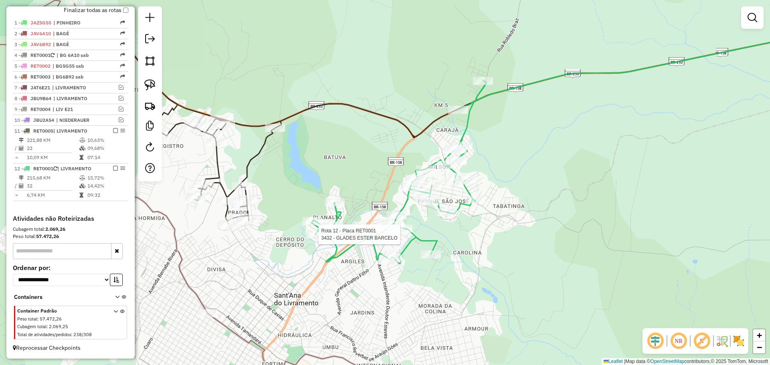
select select "*********"
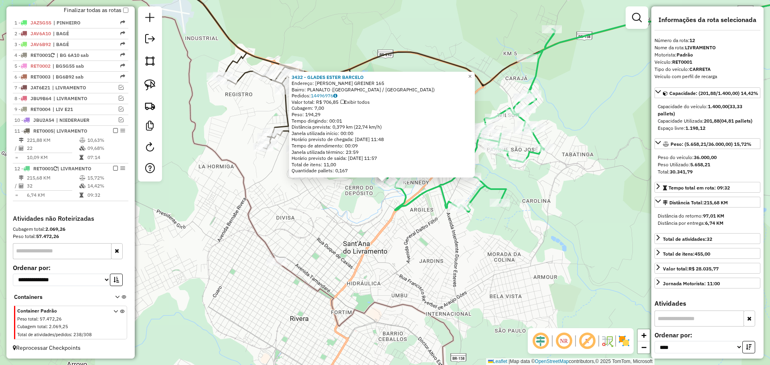
click at [343, 262] on div "3432 - GLADES ESTER BARCELO Endereço: R JOAO F. GREINER 165 Bairro: PLANALTO (S…" at bounding box center [385, 182] width 770 height 365
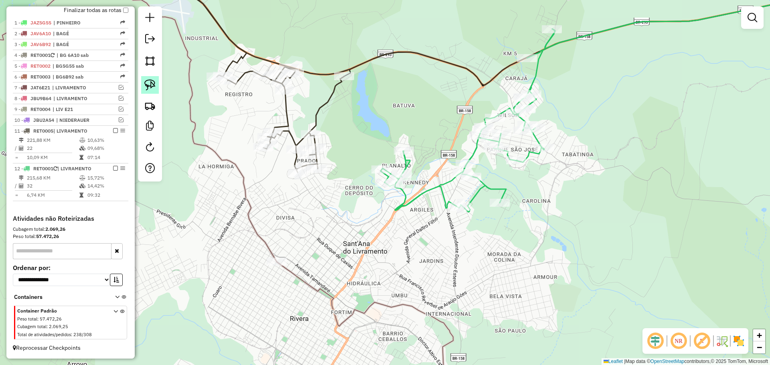
click at [153, 88] on img at bounding box center [149, 84] width 11 height 11
select select "*********"
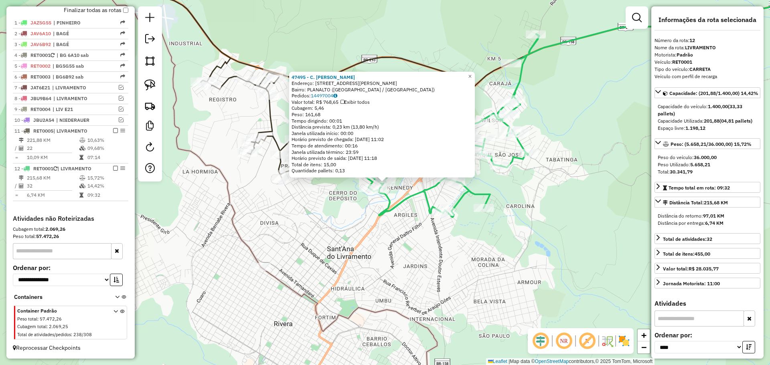
click at [366, 213] on div "47495 - C. MENDES SILVA Endereço: R LUIZ CARLOS VARES 19 Bairro: PLANALTO (SANT…" at bounding box center [385, 182] width 770 height 365
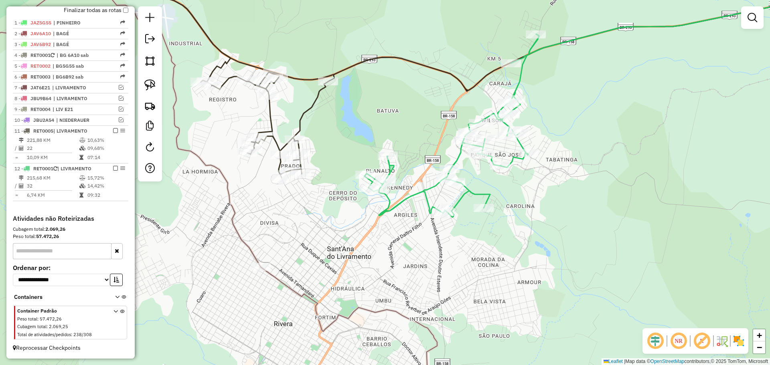
click at [294, 180] on div "Janela de atendimento Grade de atendimento Capacidade Transportadoras Veículos …" at bounding box center [385, 182] width 770 height 365
select select "*********"
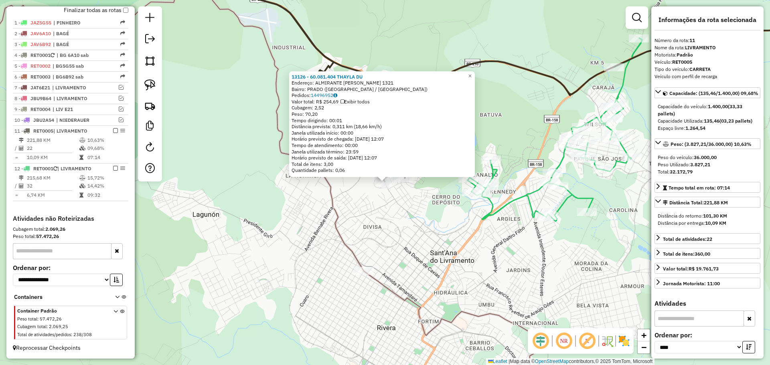
click at [384, 257] on div "13126 - 60.081.404 THAYLA DU Endereço: ALMIRANTE SALDANHA DA GAMA 1321 Bairro: …" at bounding box center [385, 182] width 770 height 365
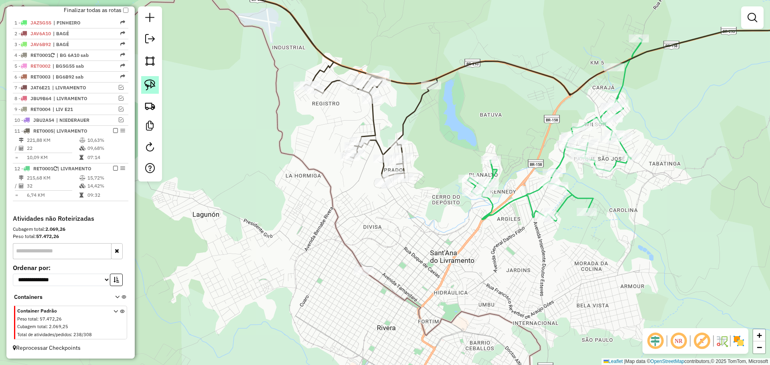
click at [151, 87] on img at bounding box center [149, 84] width 11 height 11
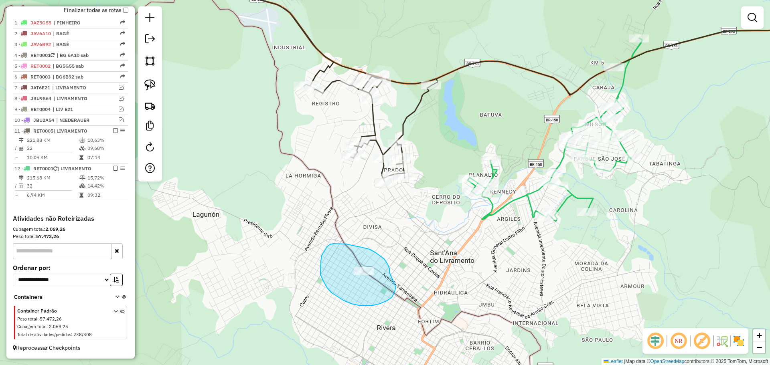
drag, startPoint x: 384, startPoint y: 259, endPoint x: 397, endPoint y: 265, distance: 13.6
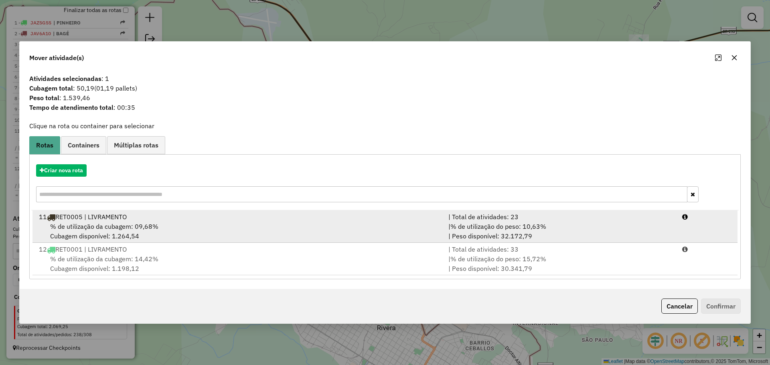
click at [414, 231] on div "% de utilização da cubagem: 09,68% Cubagem disponível: 1.264,54" at bounding box center [239, 231] width 410 height 19
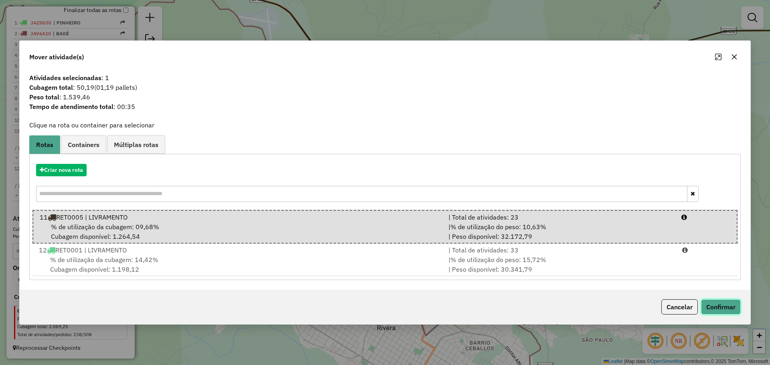
click at [722, 303] on button "Confirmar" at bounding box center [721, 307] width 40 height 15
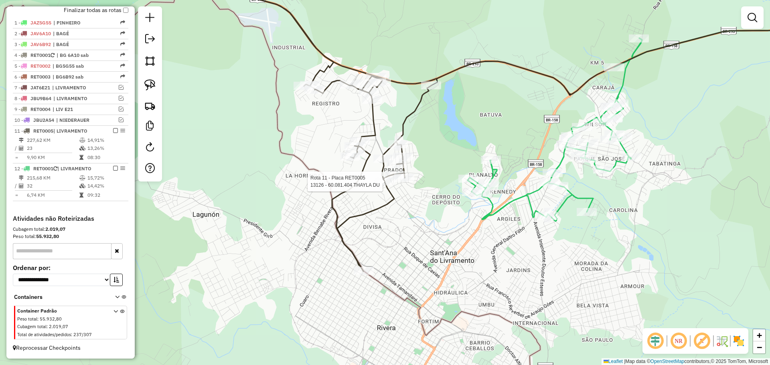
click at [388, 186] on div at bounding box center [385, 182] width 20 height 8
select select "*********"
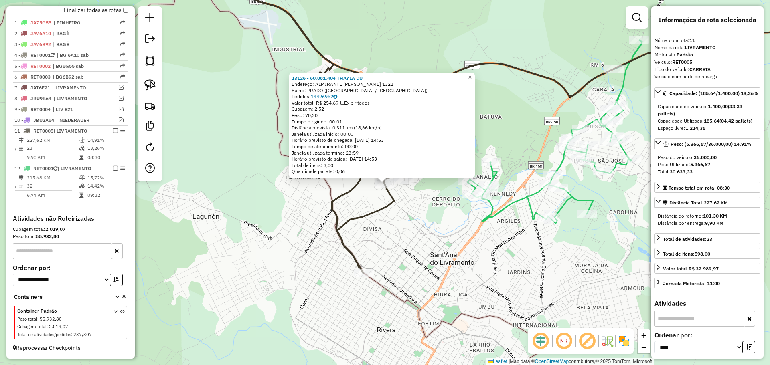
click at [443, 243] on div "13126 - 60.081.404 THAYLA DU Endereço: ALMIRANTE SALDANHA DA GAMA 1321 Bairro: …" at bounding box center [385, 182] width 770 height 365
click at [546, 189] on div at bounding box center [549, 184] width 20 height 8
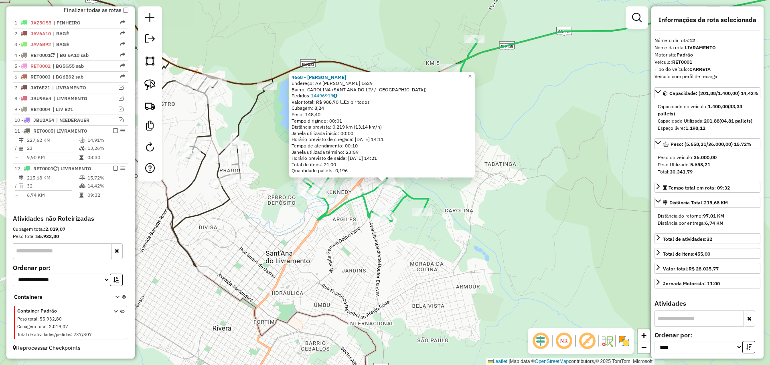
click at [279, 210] on div "4668 - MANOEL AUGUSTO TRIND Endereço: AV DOM PEDRO II 1629 Bairro: CAROLINA (SA…" at bounding box center [385, 182] width 770 height 365
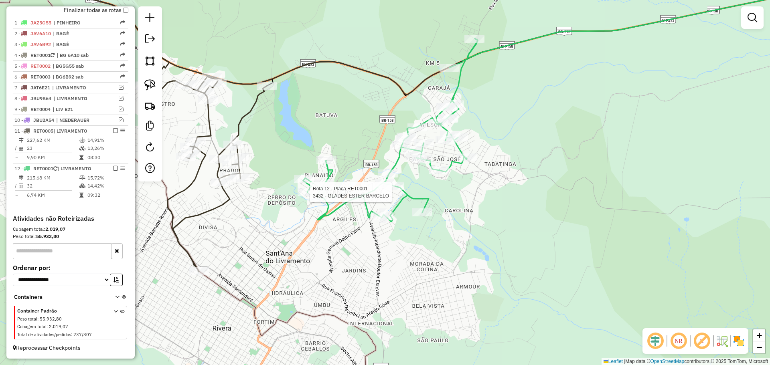
select select "*********"
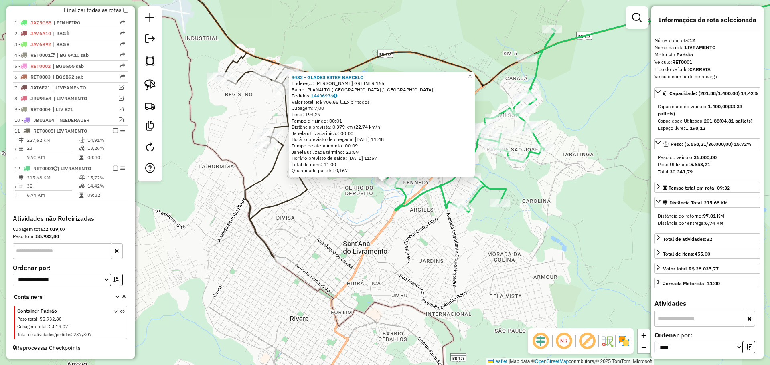
click at [214, 155] on div "3432 - GLADES ESTER BARCELO Endereço: R JOAO F. GREINER 165 Bairro: PLANALTO (S…" at bounding box center [385, 182] width 770 height 365
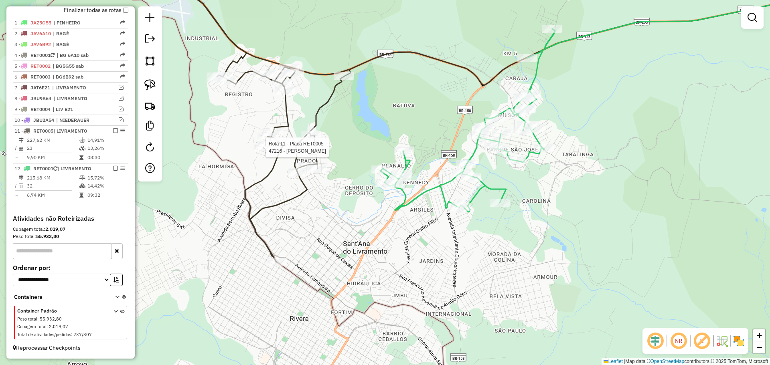
select select "*********"
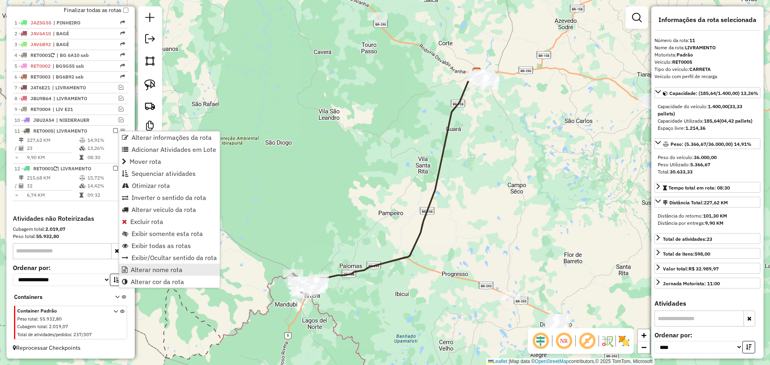
click at [156, 265] on link "Alterar nome rota" at bounding box center [169, 270] width 101 height 12
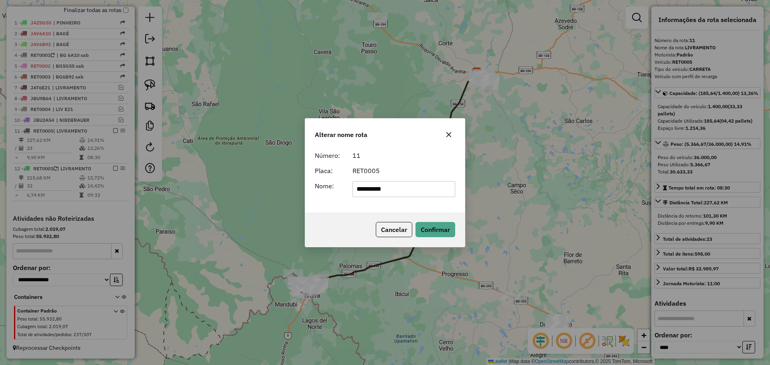
drag, startPoint x: 405, startPoint y: 195, endPoint x: 366, endPoint y: 189, distance: 39.0
click at [366, 189] on input "**********" at bounding box center [404, 189] width 103 height 16
type input "*******"
click at [422, 228] on button "Confirmar" at bounding box center [436, 229] width 40 height 15
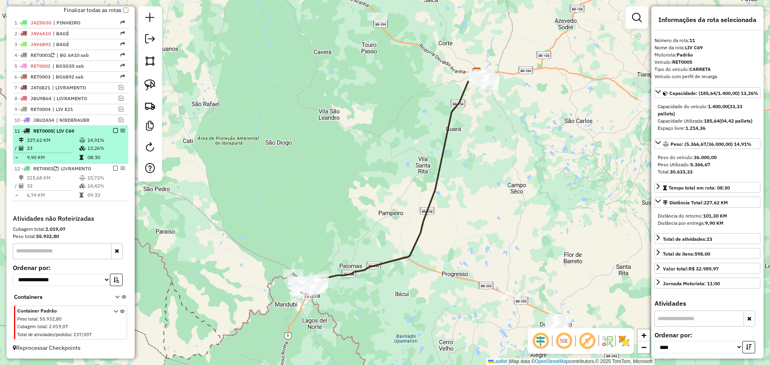
click at [114, 132] on em at bounding box center [115, 130] width 5 height 5
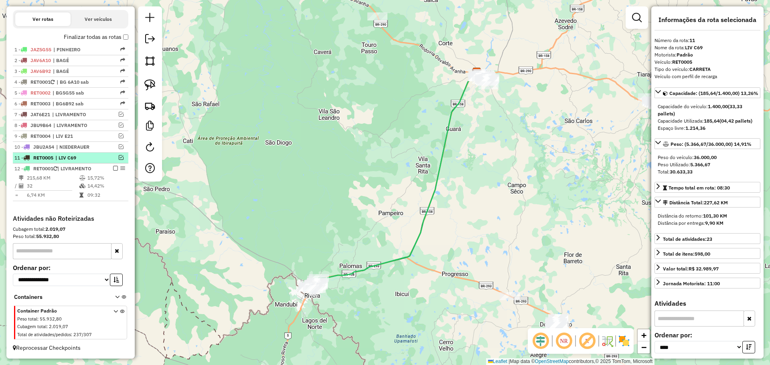
scroll to position [263, 0]
click at [119, 160] on em at bounding box center [121, 157] width 5 height 5
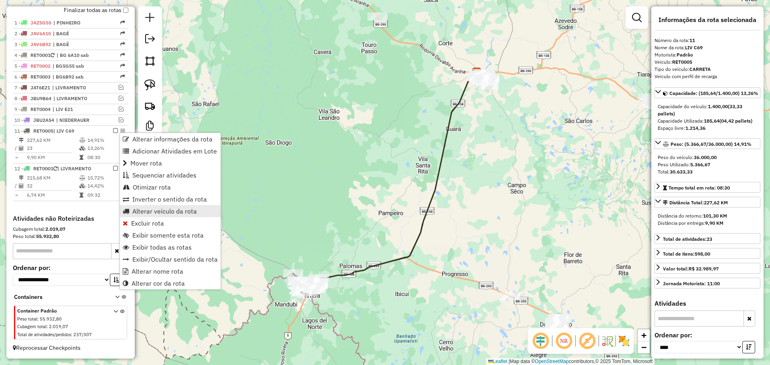
click at [148, 214] on span "Alterar veículo da rota" at bounding box center [164, 211] width 65 height 6
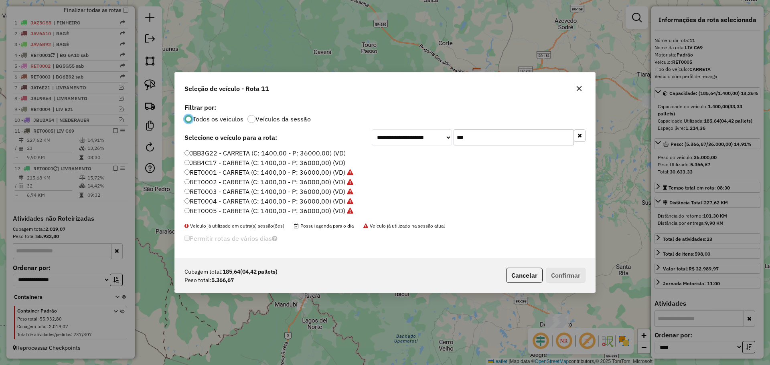
scroll to position [5, 2]
drag, startPoint x: 480, startPoint y: 134, endPoint x: 450, endPoint y: 130, distance: 29.9
click at [450, 130] on div "**********" at bounding box center [479, 138] width 214 height 16
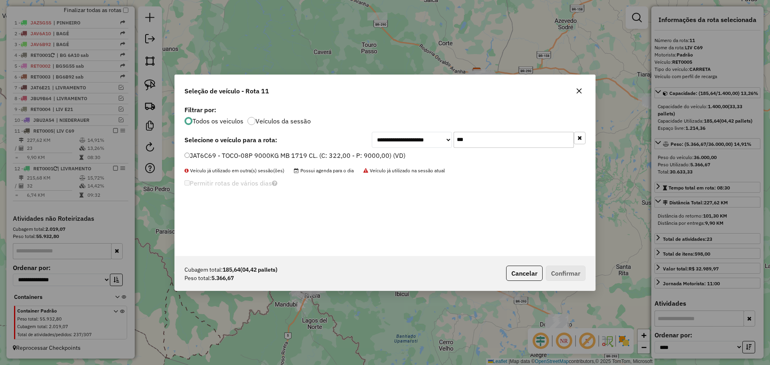
type input "***"
click at [386, 158] on label "JAT6C69 - TOCO-08P 9000KG MB 1719 CL. (C: 322,00 - P: 9000,00) (VD)" at bounding box center [295, 156] width 221 height 10
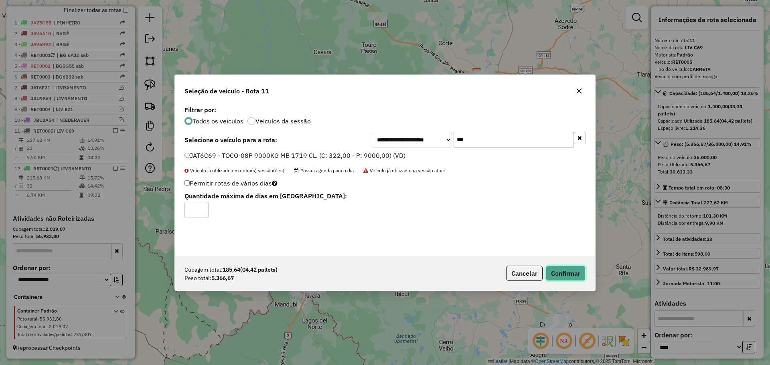
click at [564, 277] on button "Confirmar" at bounding box center [566, 273] width 40 height 15
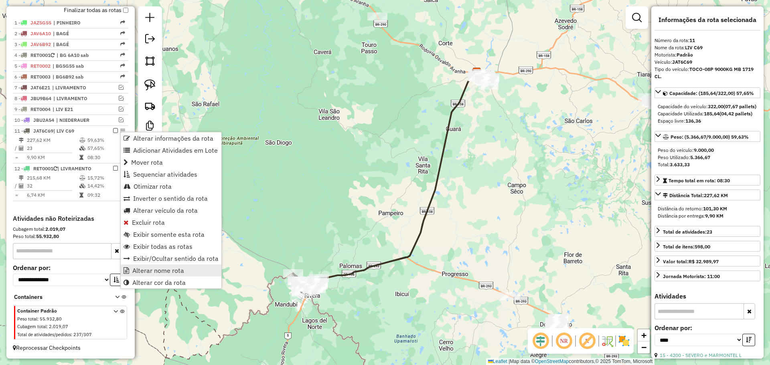
click at [158, 272] on span "Alterar nome rota" at bounding box center [158, 271] width 52 height 6
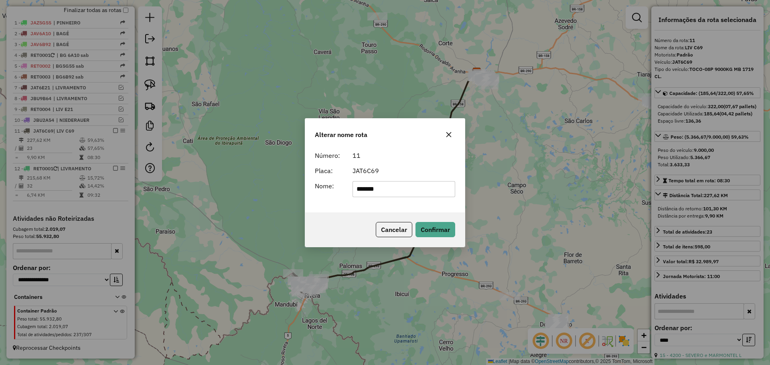
drag, startPoint x: 392, startPoint y: 188, endPoint x: 350, endPoint y: 187, distance: 42.5
click at [350, 187] on div "*******" at bounding box center [404, 189] width 113 height 16
type input "*"
type input "*******"
click at [428, 228] on button "Confirmar" at bounding box center [436, 229] width 40 height 15
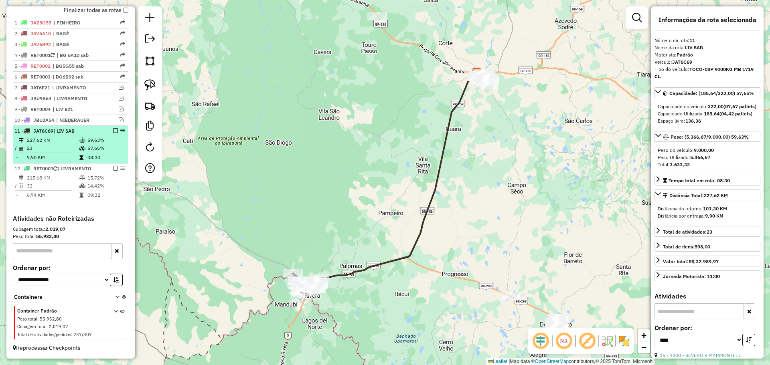
click at [114, 132] on em at bounding box center [115, 130] width 5 height 5
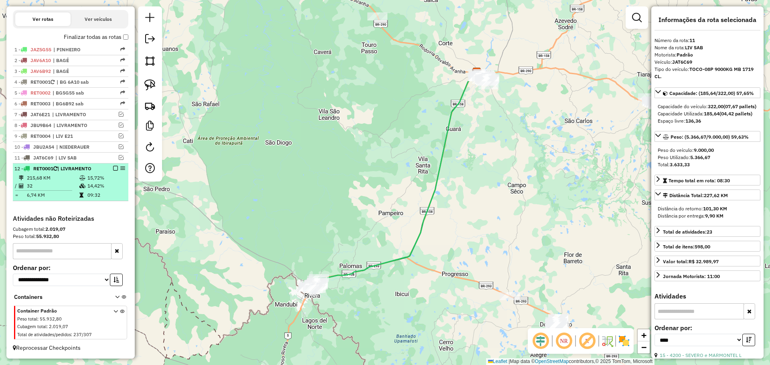
drag, startPoint x: 123, startPoint y: 168, endPoint x: 110, endPoint y: 178, distance: 15.7
click at [106, 178] on td "15,72%" at bounding box center [106, 178] width 38 height 8
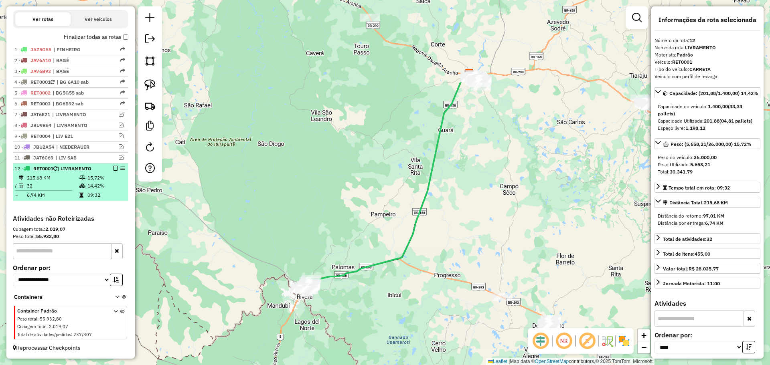
click at [116, 174] on td "15,72%" at bounding box center [106, 178] width 38 height 8
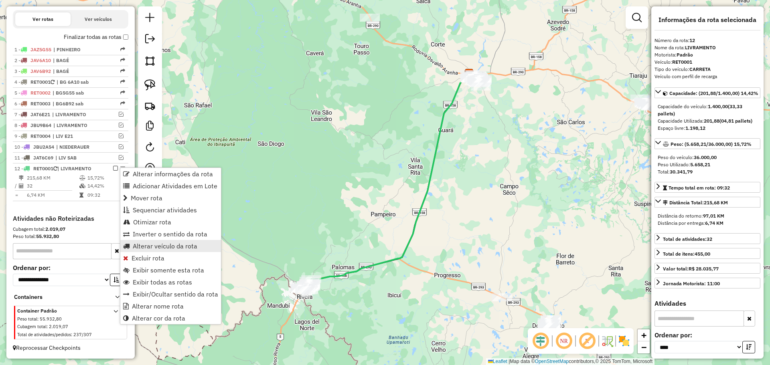
click at [150, 248] on span "Alterar veículo da rota" at bounding box center [165, 246] width 65 height 6
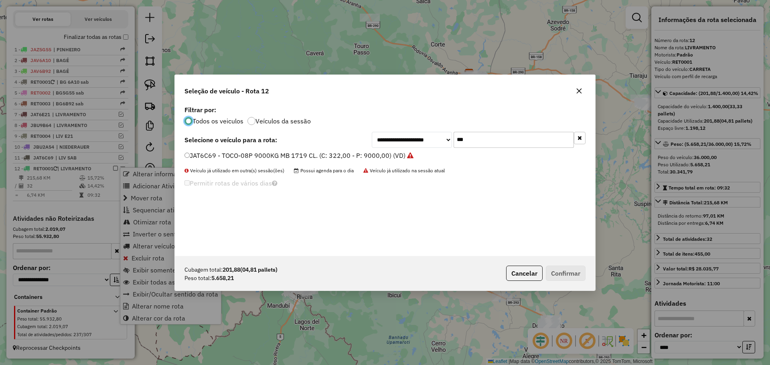
scroll to position [4, 2]
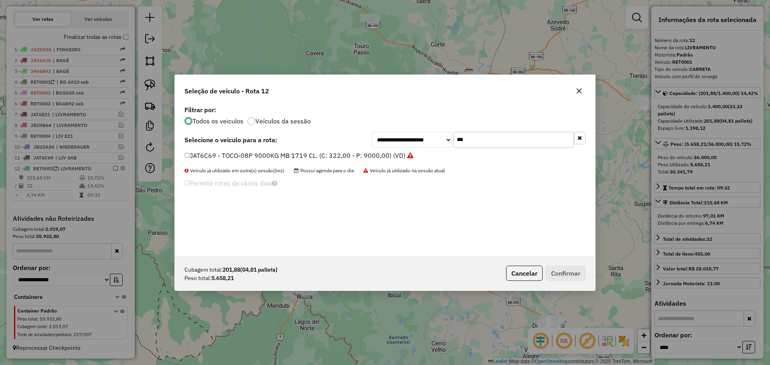
drag, startPoint x: 479, startPoint y: 141, endPoint x: 448, endPoint y: 136, distance: 31.6
click at [448, 136] on div "**********" at bounding box center [479, 140] width 214 height 16
click at [580, 94] on button "button" at bounding box center [579, 91] width 13 height 13
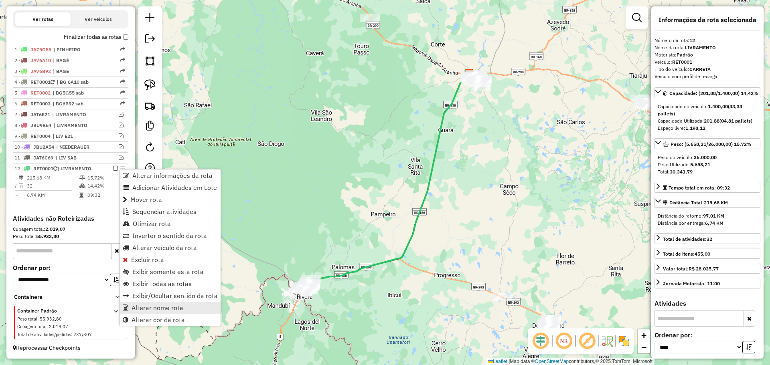
click at [156, 311] on span "Alterar nome rota" at bounding box center [158, 308] width 52 height 6
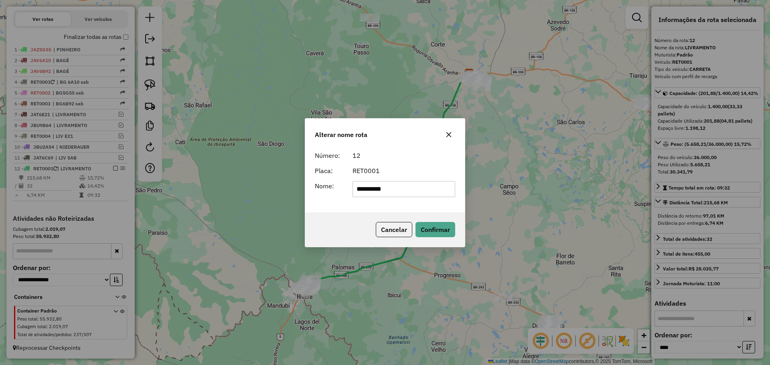
drag, startPoint x: 417, startPoint y: 193, endPoint x: 367, endPoint y: 187, distance: 50.0
click at [367, 187] on input "**********" at bounding box center [404, 189] width 103 height 16
click at [368, 191] on input "**********" at bounding box center [404, 189] width 103 height 16
click at [371, 192] on input "**********" at bounding box center [404, 189] width 103 height 16
click at [368, 187] on input "**********" at bounding box center [404, 189] width 103 height 16
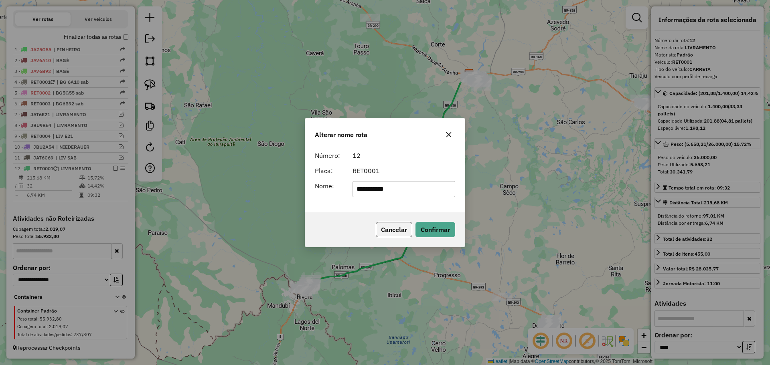
drag, startPoint x: 394, startPoint y: 191, endPoint x: 382, endPoint y: 191, distance: 12.0
click at [382, 191] on input "**********" at bounding box center [404, 189] width 103 height 16
type input "**********"
click at [444, 227] on button "Confirmar" at bounding box center [436, 229] width 40 height 15
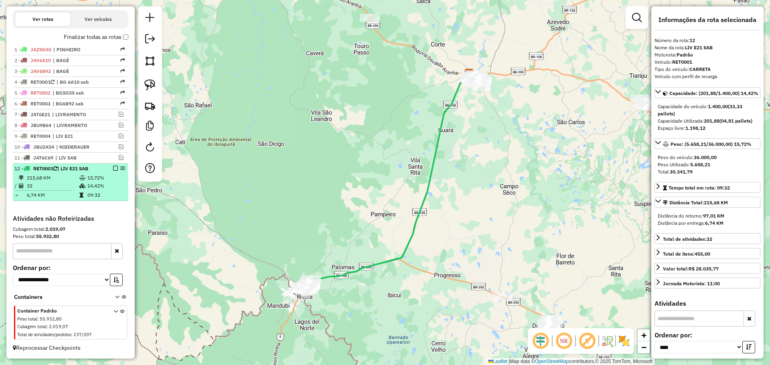
click at [114, 169] on em at bounding box center [115, 168] width 5 height 5
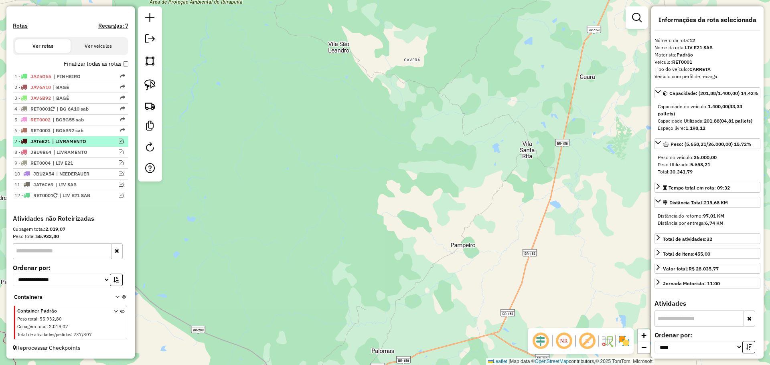
click at [74, 140] on span "| LIVRAMENTO" at bounding box center [70, 141] width 37 height 7
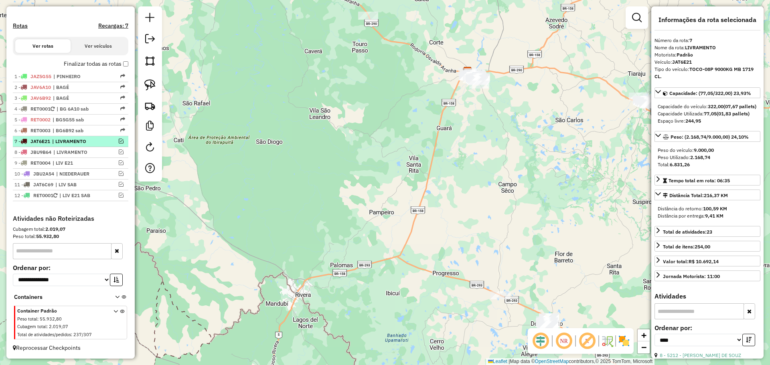
click at [102, 141] on div at bounding box center [113, 141] width 24 height 5
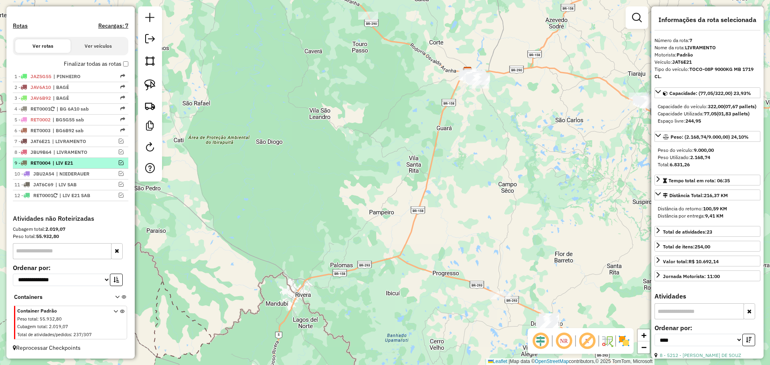
click at [89, 163] on span "| LIV E21" at bounding box center [71, 163] width 37 height 7
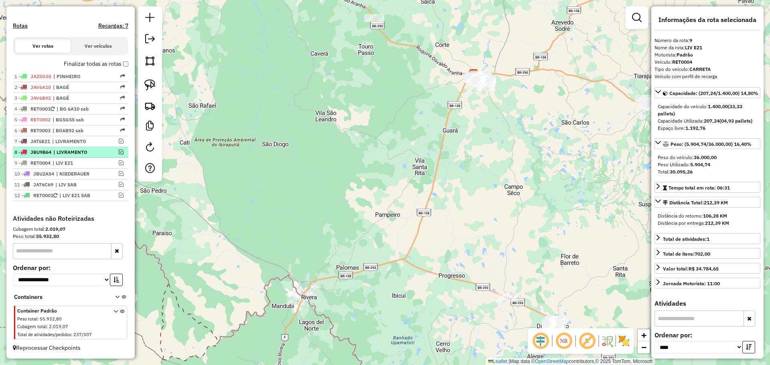
click at [88, 156] on li "8 - JBU9B64 | LIVRAMENTO" at bounding box center [71, 152] width 116 height 11
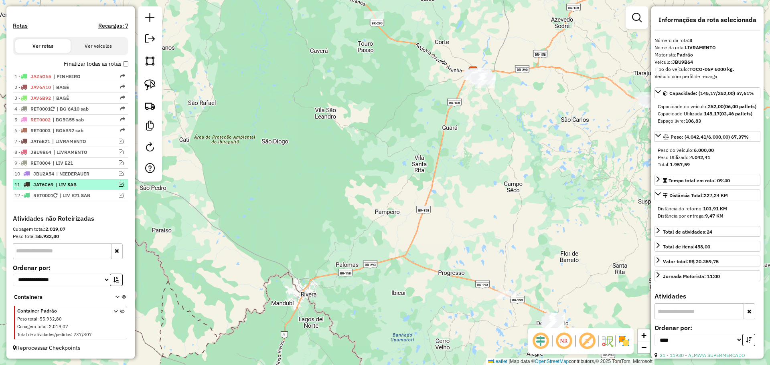
click at [91, 183] on span "| LIV SAB" at bounding box center [73, 184] width 37 height 7
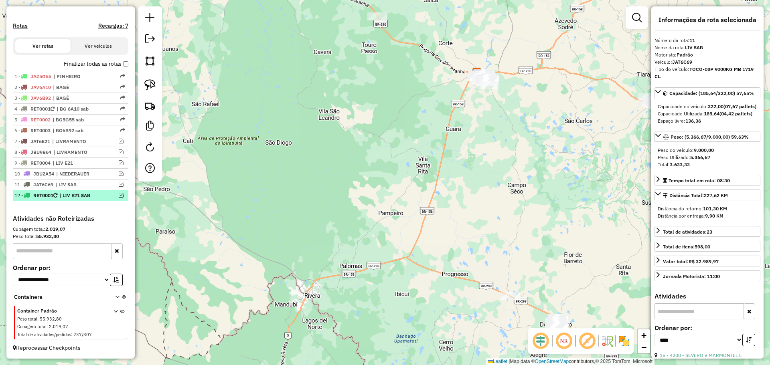
click at [90, 197] on span "| LIV E21 SAB" at bounding box center [77, 195] width 37 height 7
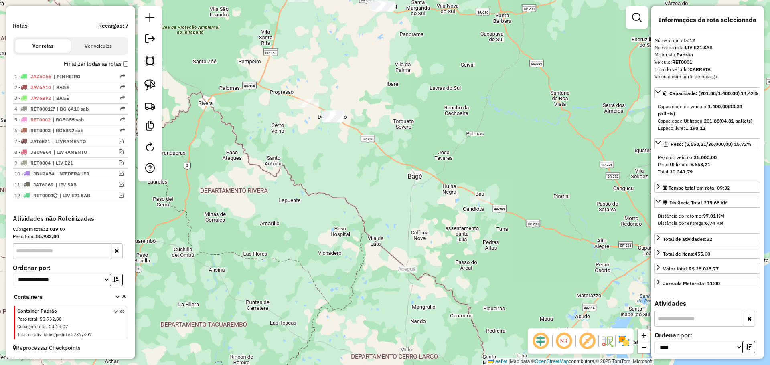
drag, startPoint x: 390, startPoint y: 306, endPoint x: 311, endPoint y: 137, distance: 186.6
click at [311, 137] on div "Janela de atendimento Grade de atendimento Capacidade Transportadoras Veículos …" at bounding box center [385, 182] width 770 height 365
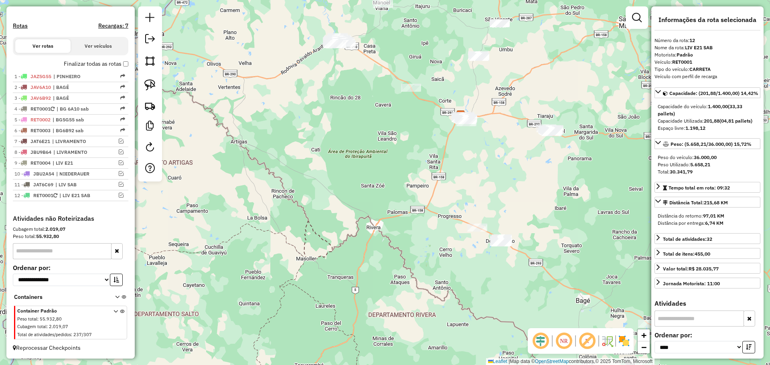
drag, startPoint x: 258, startPoint y: 147, endPoint x: 426, endPoint y: 271, distance: 209.1
click at [426, 271] on div "Janela de atendimento Grade de atendimento Capacidade Transportadoras Veículos …" at bounding box center [385, 182] width 770 height 365
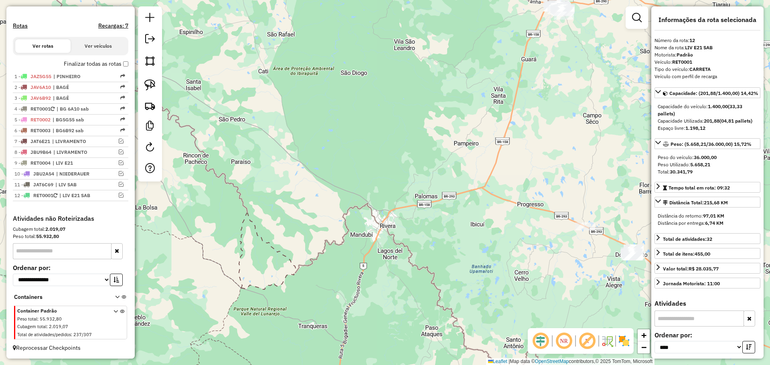
click at [158, 37] on div at bounding box center [150, 93] width 24 height 175
click at [155, 41] on link at bounding box center [150, 40] width 16 height 18
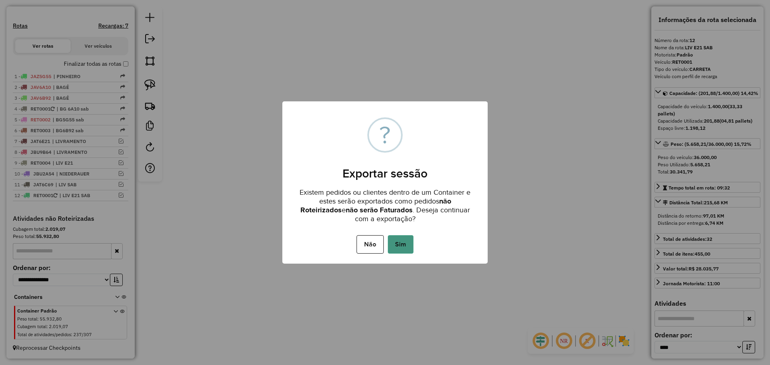
click at [409, 244] on button "Sim" at bounding box center [401, 244] width 26 height 18
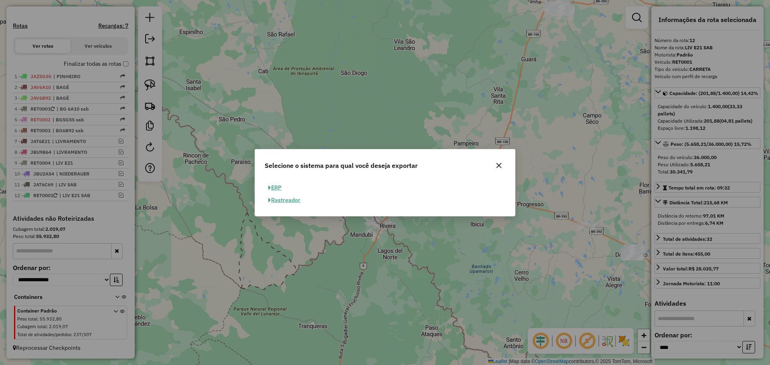
click at [270, 187] on span "button" at bounding box center [269, 188] width 3 height 6
select select "**"
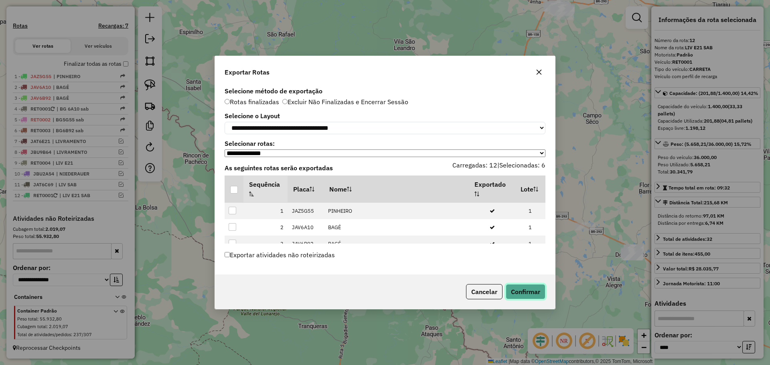
click at [517, 297] on button "Confirmar" at bounding box center [526, 291] width 40 height 15
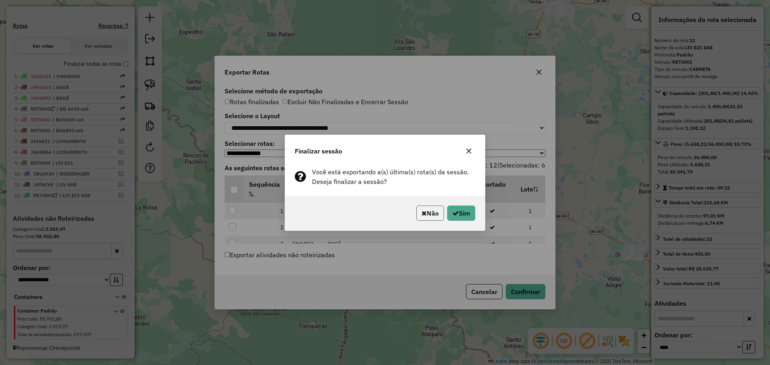
click at [429, 214] on button "Não" at bounding box center [430, 213] width 28 height 15
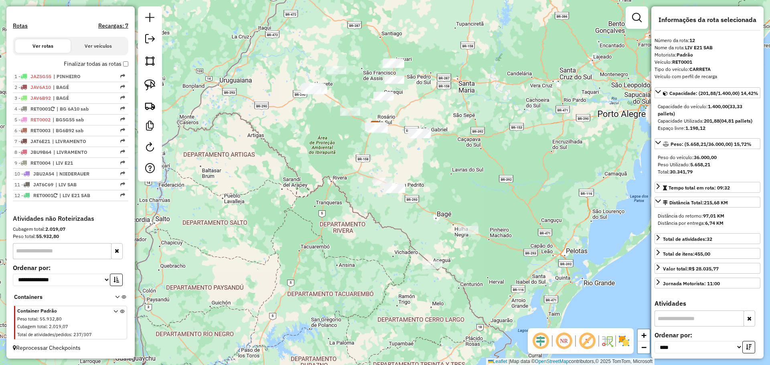
drag, startPoint x: 388, startPoint y: 147, endPoint x: 371, endPoint y: 163, distance: 23.6
click at [371, 163] on div "Janela de atendimento Grade de atendimento Capacidade Transportadoras Veículos …" at bounding box center [385, 182] width 770 height 365
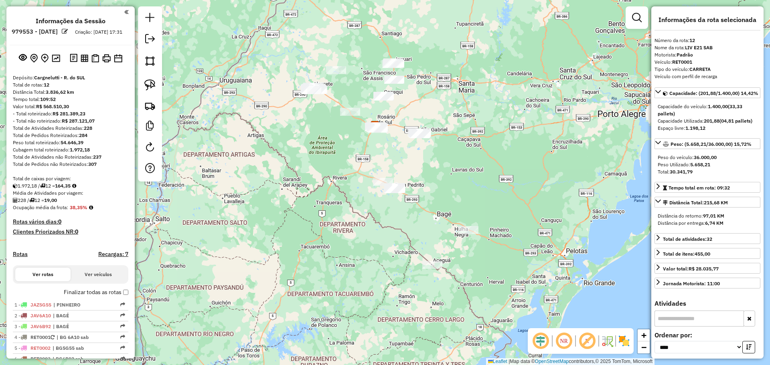
select select "*********"
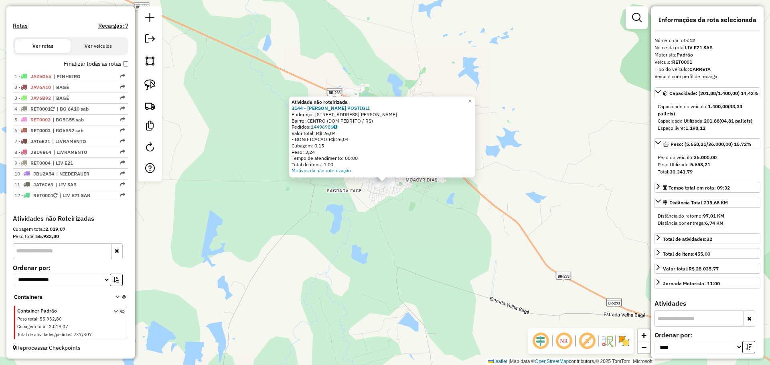
click at [381, 193] on div "Atividade não roteirizada 3144 - ANTONIA R L POSTIGLI Endereço: R 10 R JOSE BON…" at bounding box center [385, 182] width 770 height 365
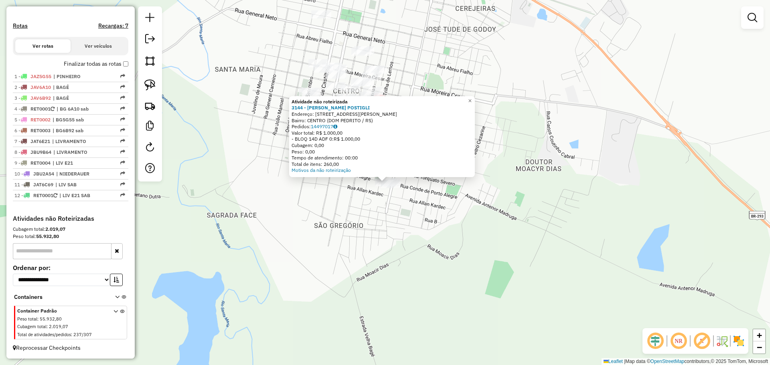
click at [365, 205] on div "Atividade não roteirizada 3144 - ANTONIA R L POSTIGLI Endereço: R 10 R JOSE BON…" at bounding box center [385, 182] width 770 height 365
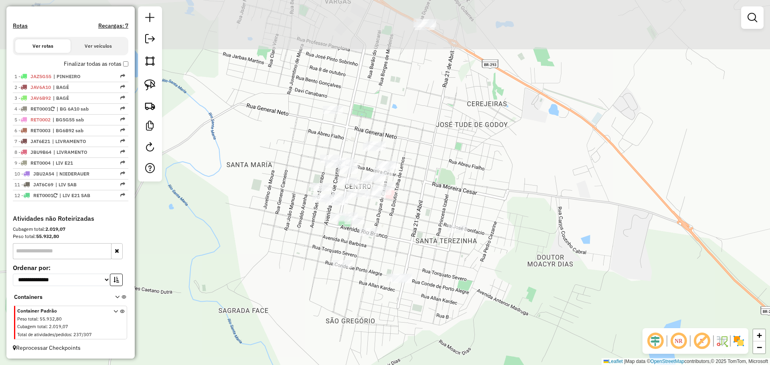
drag, startPoint x: 391, startPoint y: 146, endPoint x: 403, endPoint y: 241, distance: 96.2
click at [403, 241] on div "Janela de atendimento Grade de atendimento Capacidade Transportadoras Veículos …" at bounding box center [385, 182] width 770 height 365
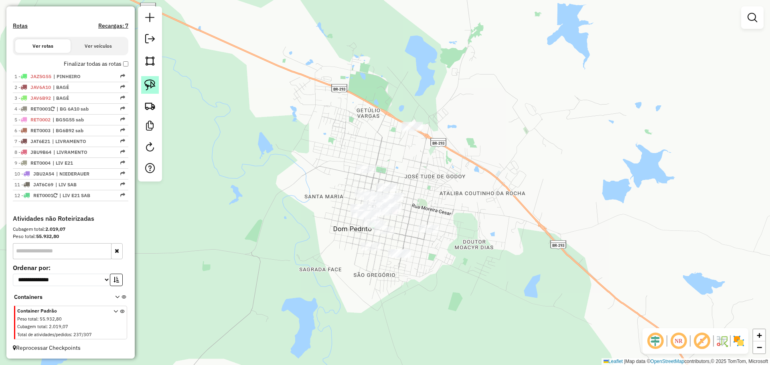
click at [151, 86] on img at bounding box center [149, 84] width 11 height 11
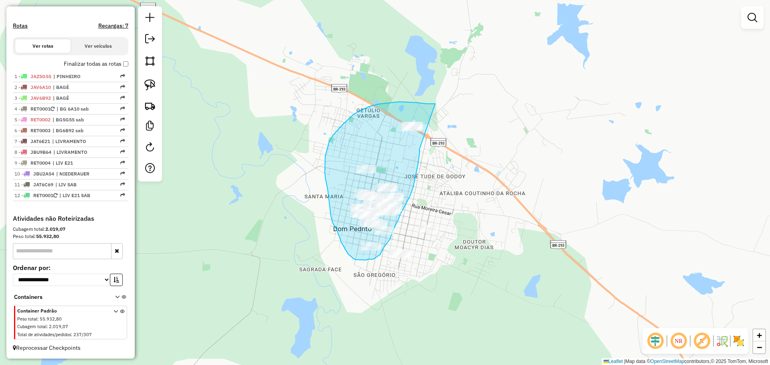
drag, startPoint x: 435, startPoint y: 104, endPoint x: 420, endPoint y: 149, distance: 47.9
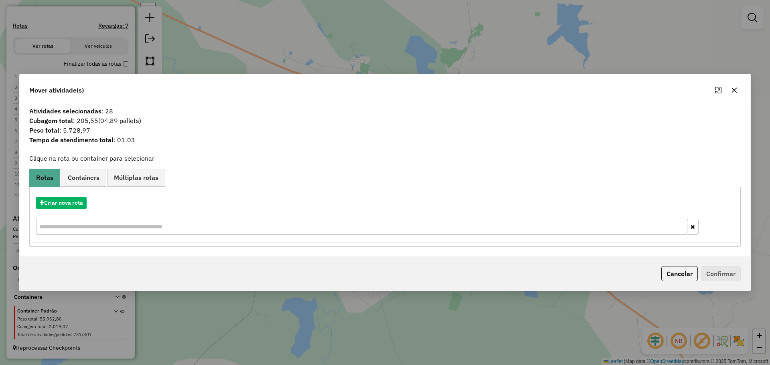
click at [733, 90] on icon "button" at bounding box center [734, 90] width 6 height 6
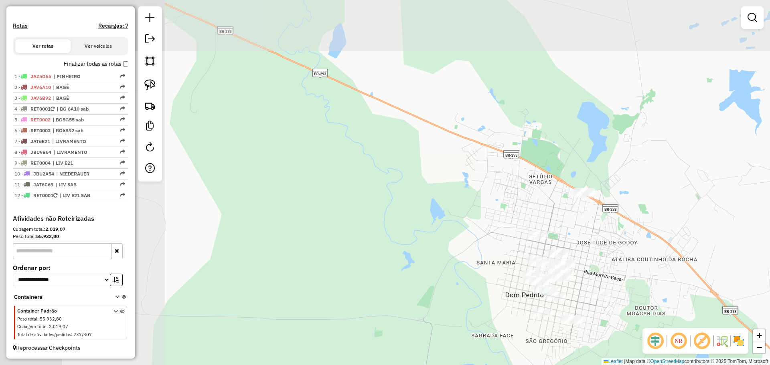
drag, startPoint x: 359, startPoint y: 137, endPoint x: 521, endPoint y: 227, distance: 185.8
click at [522, 227] on div "Janela de atendimento Grade de atendimento Capacidade Transportadoras Veículos …" at bounding box center [385, 182] width 770 height 365
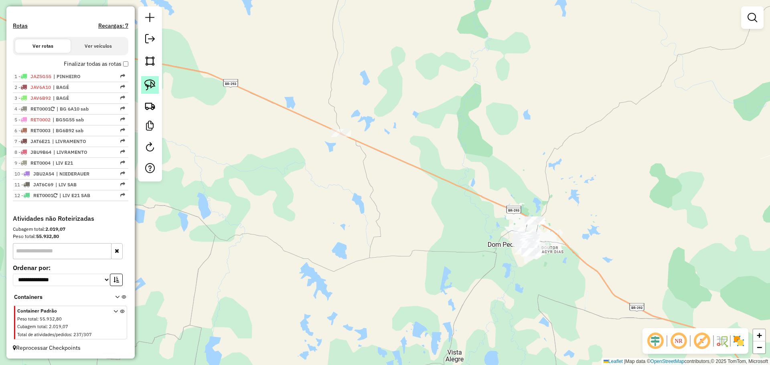
click at [151, 85] on img at bounding box center [149, 84] width 11 height 11
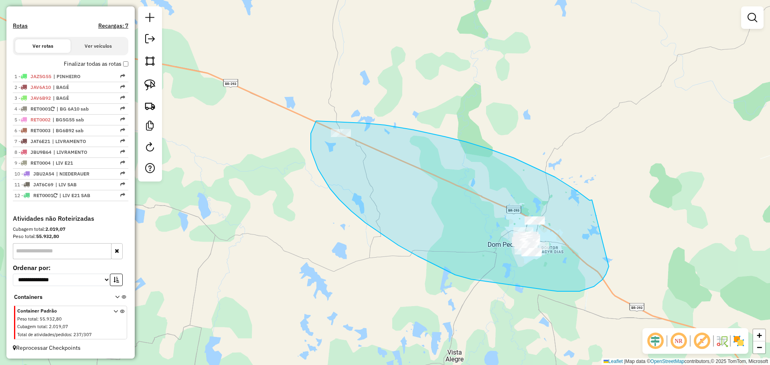
drag, startPoint x: 577, startPoint y: 191, endPoint x: 594, endPoint y: 203, distance: 21.1
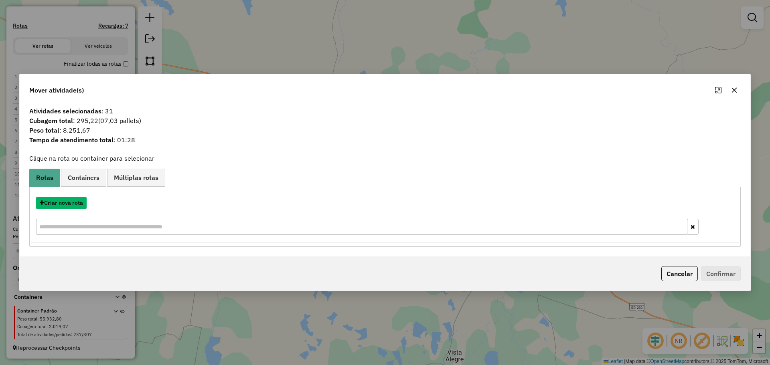
click at [77, 203] on button "Criar nova rota" at bounding box center [61, 203] width 51 height 12
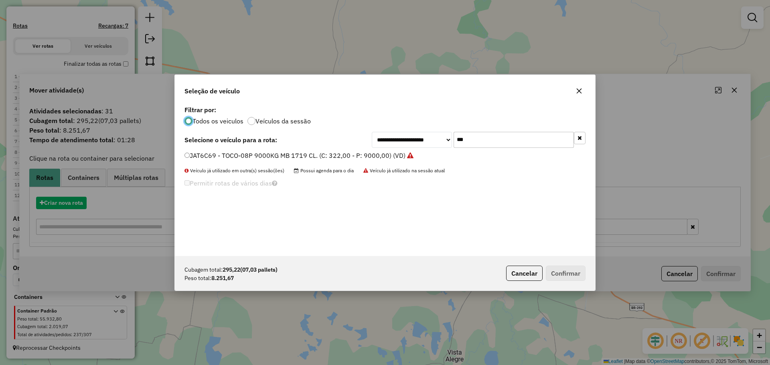
scroll to position [4, 2]
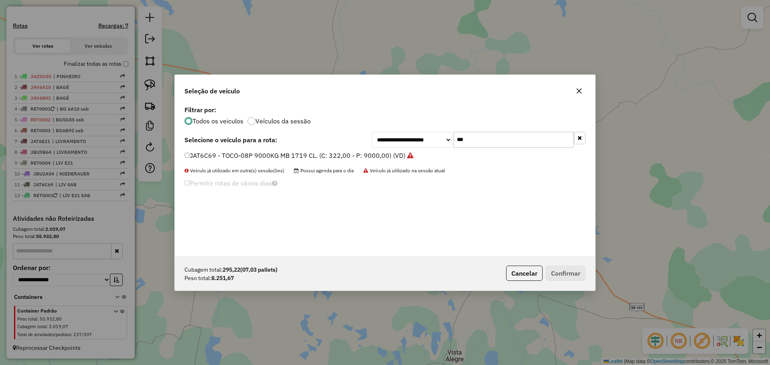
drag, startPoint x: 506, startPoint y: 142, endPoint x: 439, endPoint y: 134, distance: 67.5
click at [439, 134] on div "**********" at bounding box center [479, 140] width 214 height 16
type input "****"
click at [370, 154] on label "IYS9858 - TOCO-10P 11000KG MB1718. (C: 392,00 - P: 11000,00) (VD)" at bounding box center [294, 156] width 218 height 10
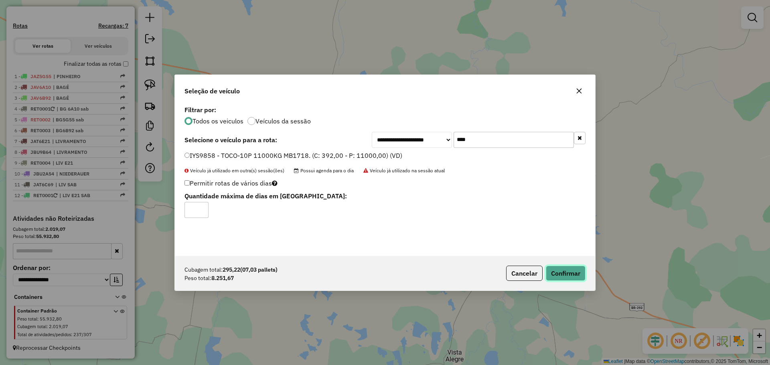
click at [554, 271] on button "Confirmar" at bounding box center [566, 273] width 40 height 15
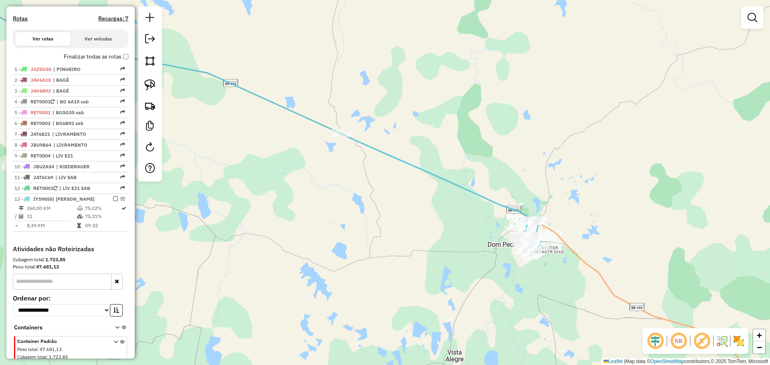
drag, startPoint x: 534, startPoint y: 275, endPoint x: 411, endPoint y: 237, distance: 128.4
click at [411, 237] on div "Janela de atendimento Grade de atendimento Capacidade Transportadoras Veículos …" at bounding box center [385, 182] width 770 height 365
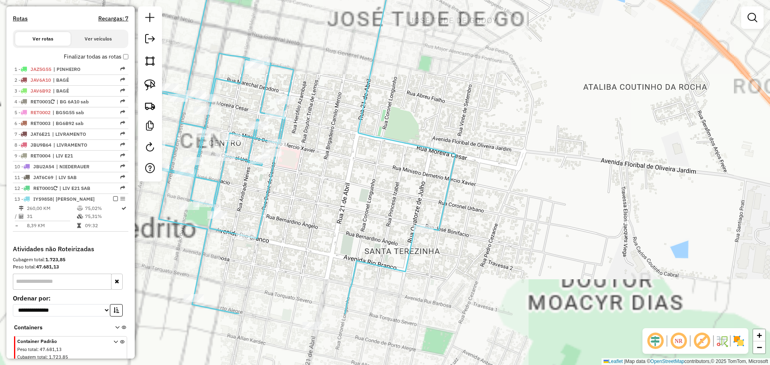
drag, startPoint x: 411, startPoint y: 188, endPoint x: 422, endPoint y: 169, distance: 21.5
click at [419, 163] on div "Janela de atendimento Grade de atendimento Capacidade Transportadoras Veículos …" at bounding box center [385, 182] width 770 height 365
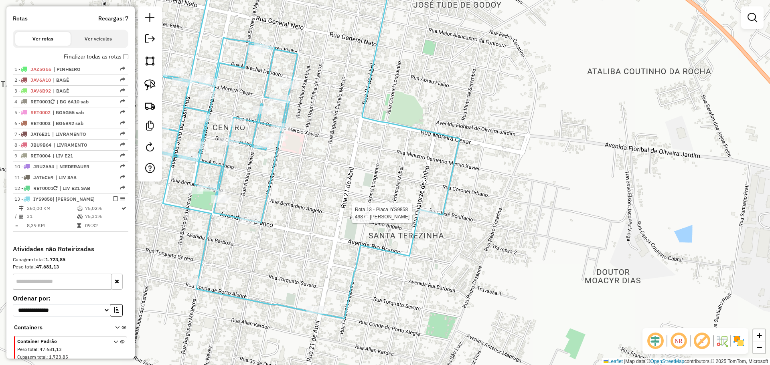
click at [428, 217] on div at bounding box center [428, 213] width 20 height 8
select select "*********"
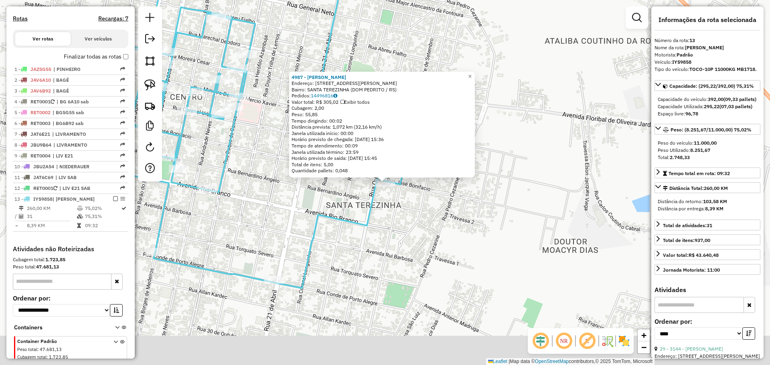
scroll to position [274, 0]
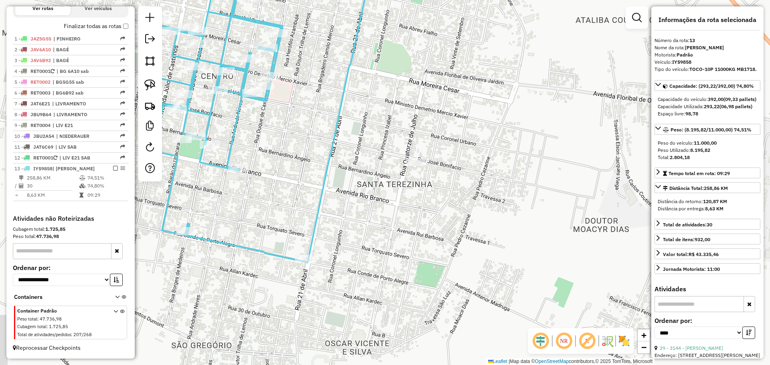
click at [382, 162] on div "Janela de atendimento Grade de atendimento Capacidade Transportadoras Veículos …" at bounding box center [385, 182] width 770 height 365
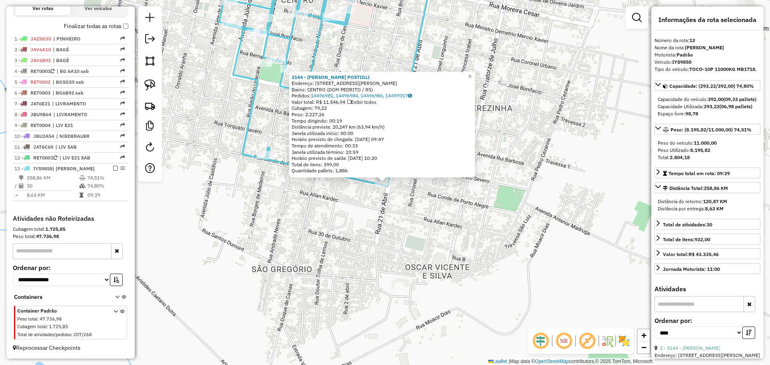
click at [335, 227] on div "3144 - ANTONIA R L POSTIGLI Endereço: R 10 R JOSE BONIFACIO 844 Bairro: CENTRO …" at bounding box center [385, 182] width 770 height 365
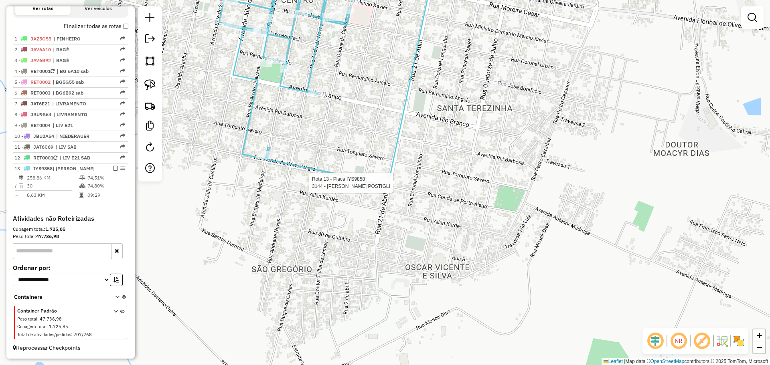
select select "*********"
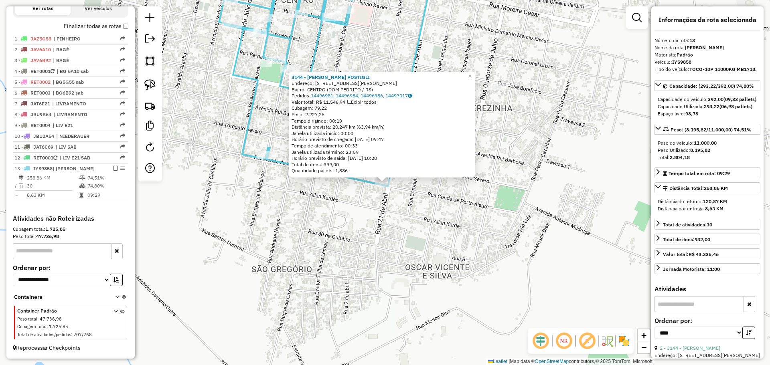
click at [377, 200] on div "3144 - ANTONIA R L POSTIGLI Endereço: R 10 R JOSE BONIFACIO 844 Bairro: CENTRO …" at bounding box center [385, 182] width 770 height 365
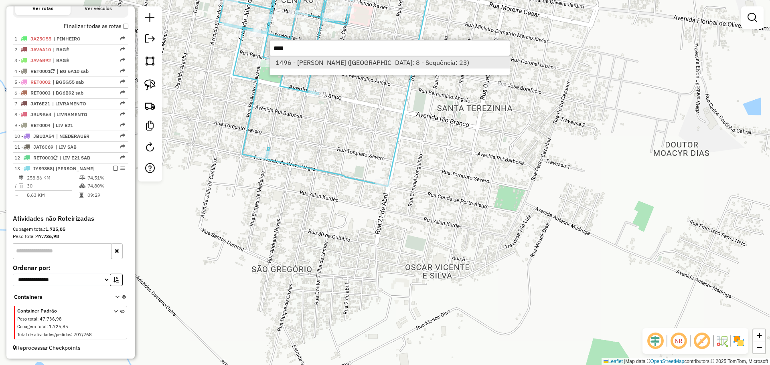
type input "****"
click at [398, 59] on li "1496 - MANOELA SELAU SILVA (Rota: 8 - Sequência: 23)" at bounding box center [390, 63] width 240 height 12
select select "*********"
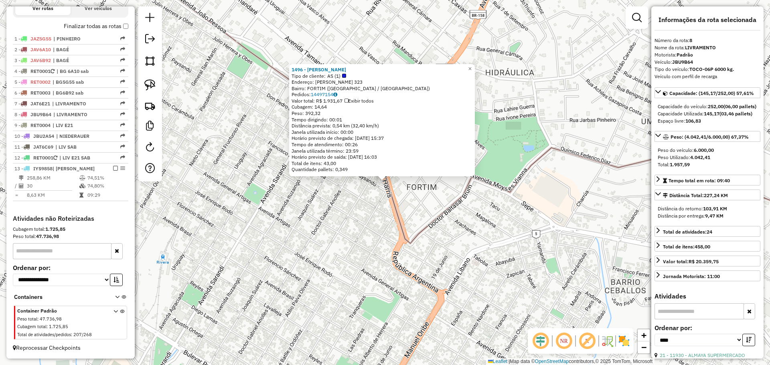
click at [388, 196] on div "1496 - MANOELA SELAU SILVA Tipo de cliente: AS (1) Endereço: R PAUL HARRIS 323 …" at bounding box center [385, 182] width 770 height 365
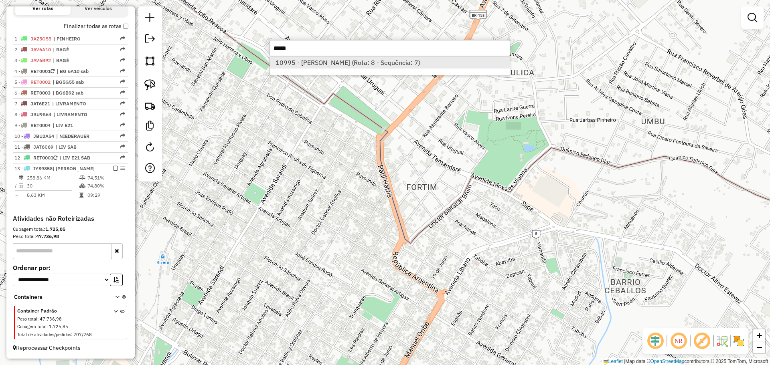
type input "*****"
click at [418, 66] on li "10995 - MARCOS MAURICIO BUEN (Rota: 8 - Sequência: 7)" at bounding box center [390, 63] width 240 height 12
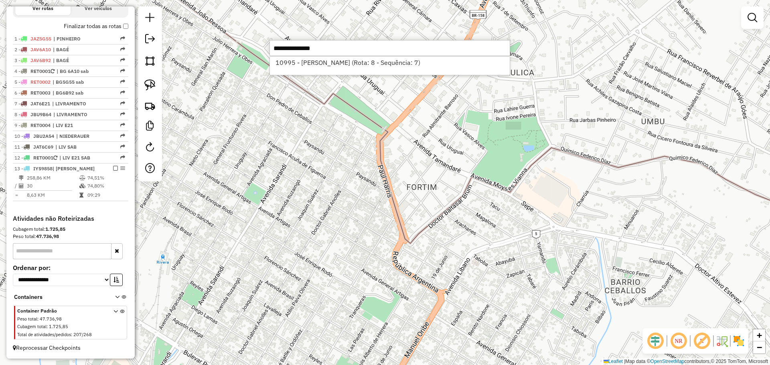
select select "*********"
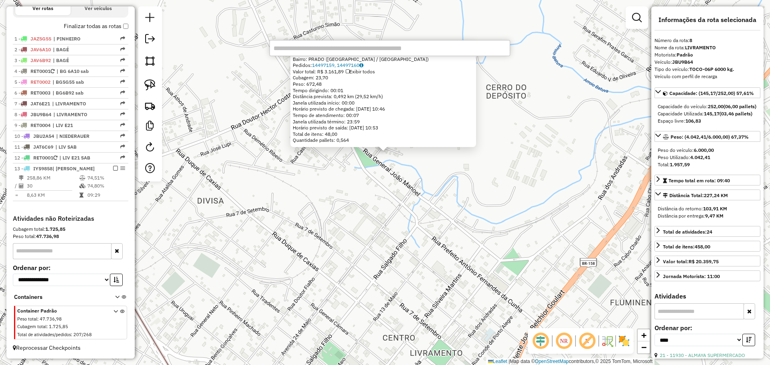
click at [623, 321] on div "10995 - MARCOS MAURICIO BUEN Endereço: R ASPIRANTE JENNER LEITES 71 Bairro: PRA…" at bounding box center [385, 182] width 770 height 365
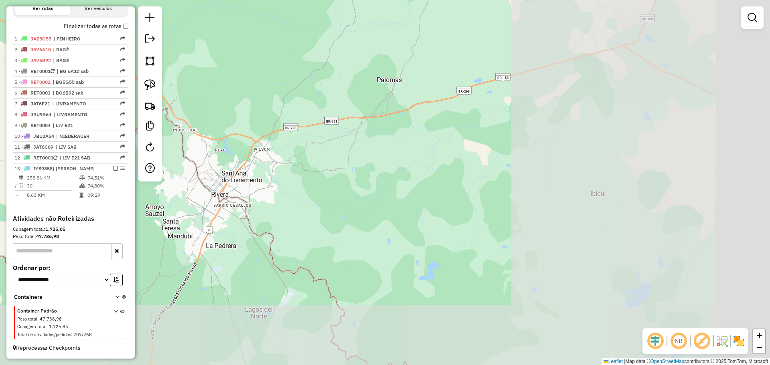
drag, startPoint x: 576, startPoint y: 287, endPoint x: 394, endPoint y: 180, distance: 211.1
click at [249, 176] on div "Janela de atendimento Grade de atendimento Capacidade Transportadoras Veículos …" at bounding box center [385, 182] width 770 height 365
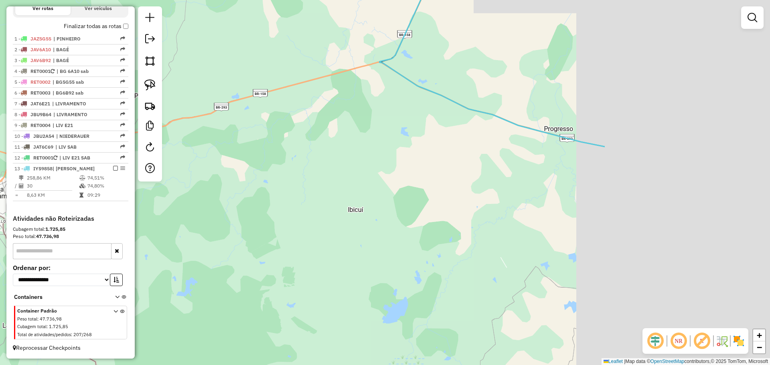
drag, startPoint x: 566, startPoint y: 189, endPoint x: 306, endPoint y: 209, distance: 261.1
click at [310, 209] on div "Janela de atendimento Grade de atendimento Capacidade Transportadoras Veículos …" at bounding box center [385, 182] width 770 height 365
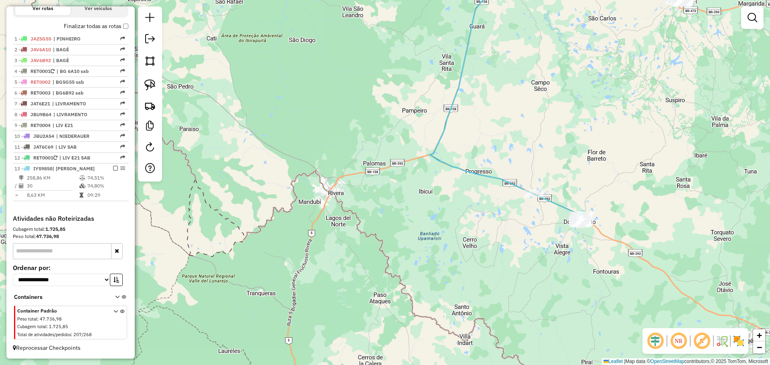
drag, startPoint x: 529, startPoint y: 215, endPoint x: 397, endPoint y: 204, distance: 132.4
click at [397, 204] on div "Janela de atendimento Grade de atendimento Capacidade Transportadoras Veículos …" at bounding box center [385, 182] width 770 height 365
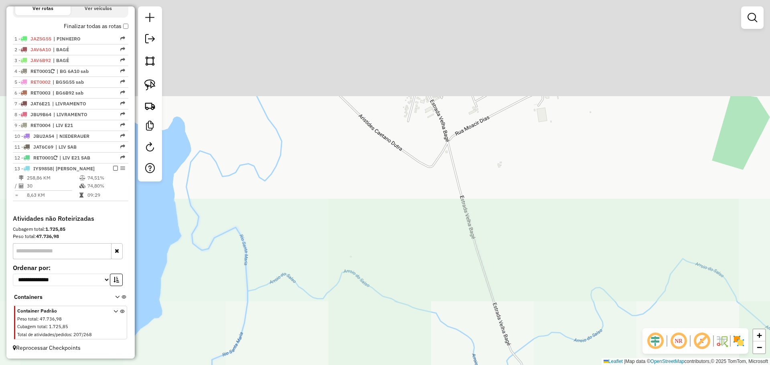
drag, startPoint x: 503, startPoint y: 223, endPoint x: 519, endPoint y: 294, distance: 73.2
click at [519, 294] on div "Janela de atendimento Grade de atendimento Capacidade Transportadoras Veículos …" at bounding box center [385, 182] width 770 height 365
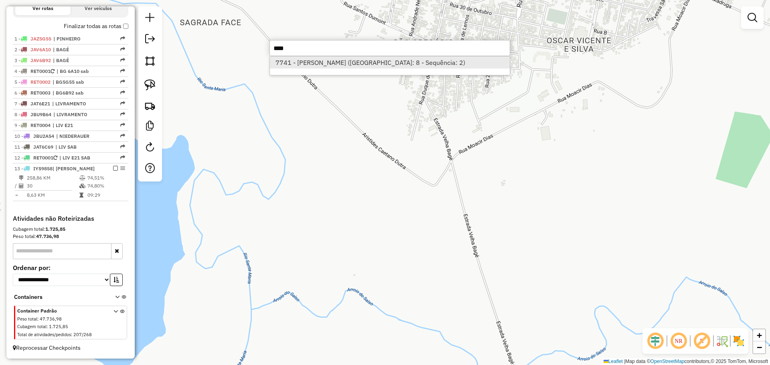
type input "****"
click at [439, 59] on li "7741 - Patricia Dutra Massa (Rota: 8 - Sequência: 2)" at bounding box center [390, 63] width 240 height 12
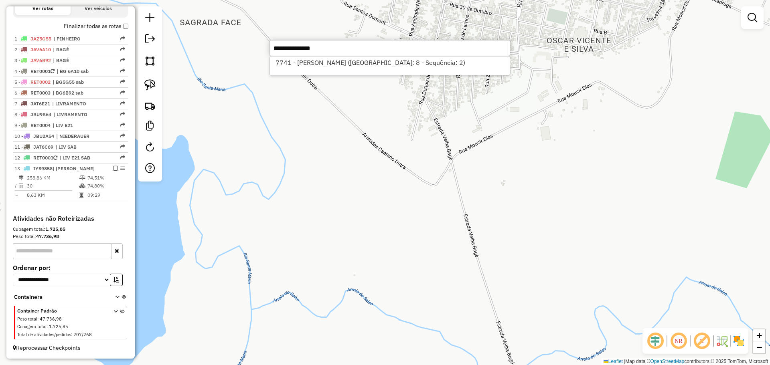
select select "*********"
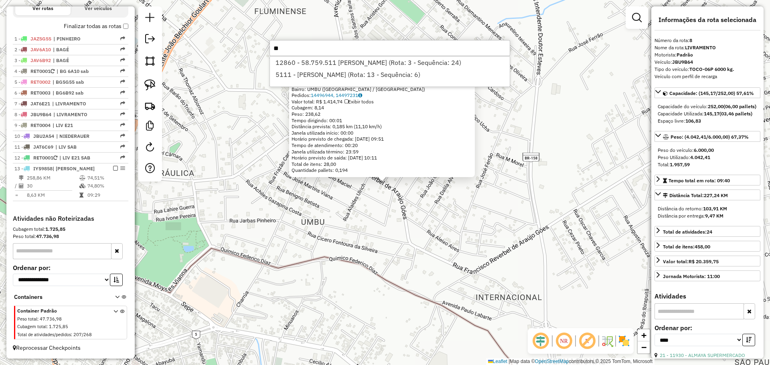
type input "*"
click at [412, 53] on input "*****" at bounding box center [390, 48] width 241 height 16
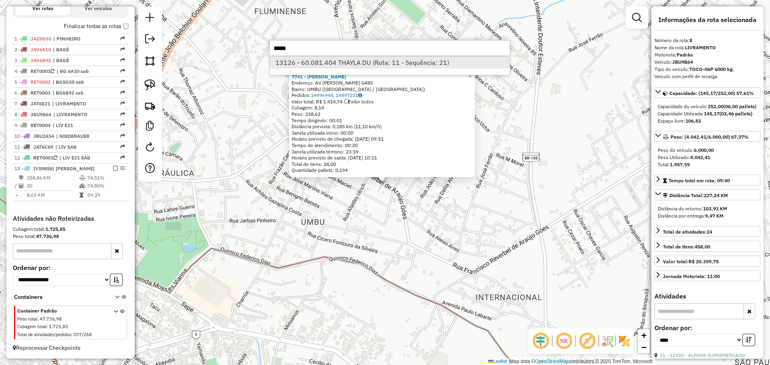
type input "*****"
click at [412, 60] on li "13126 - 60.081.404 THAYLA DU (Rota: 11 - Sequência: 21)" at bounding box center [390, 63] width 240 height 12
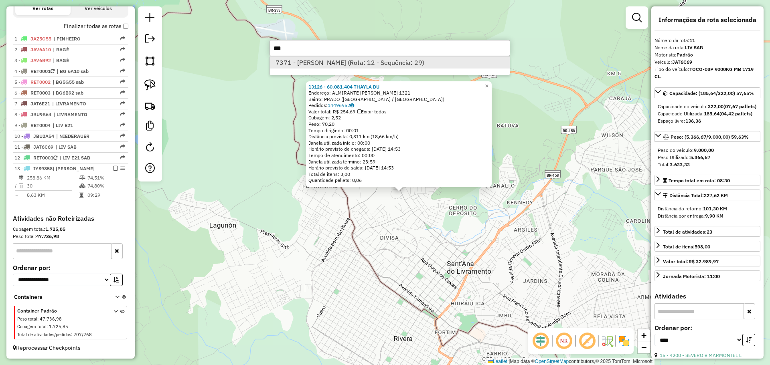
type input "***"
click at [429, 66] on li "7371 - Clodoaldo Silva De M (Rota: 12 - Sequência: 29)" at bounding box center [390, 63] width 240 height 12
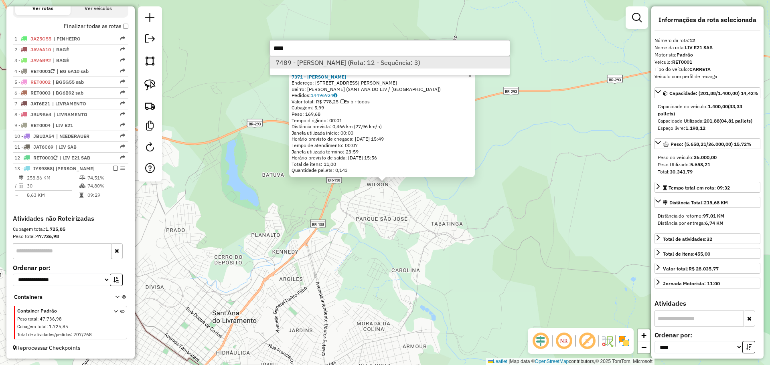
type input "****"
click at [365, 64] on li "7489 - Romalina Jezuina (Rota: 12 - Sequência: 3)" at bounding box center [390, 63] width 240 height 12
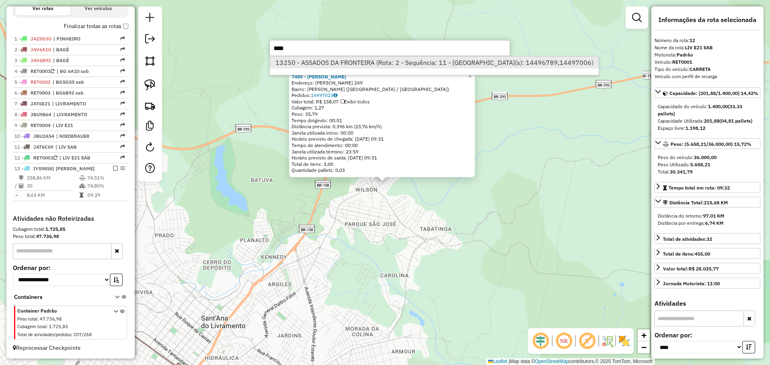
type input "****"
click at [355, 63] on li "13250 - ASSADOS DA FRONTEIRA (Rota: 2 - Sequência: 11 - Pedido(s): 14496789,144…" at bounding box center [434, 63] width 329 height 12
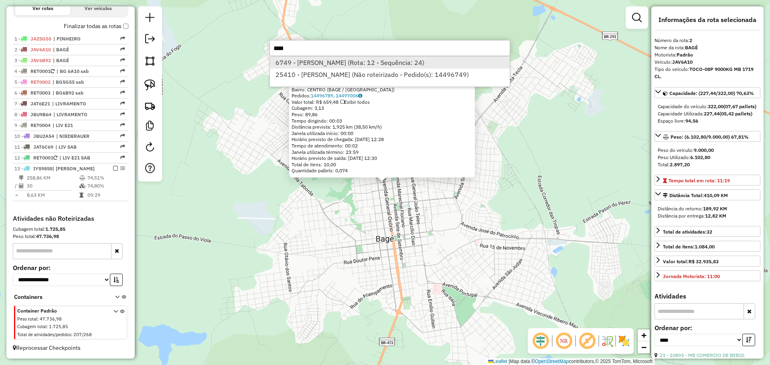
type input "****"
click at [282, 61] on li "6749 - Simone Leite Baglion (Rota: 12 - Sequência: 24)" at bounding box center [390, 63] width 240 height 12
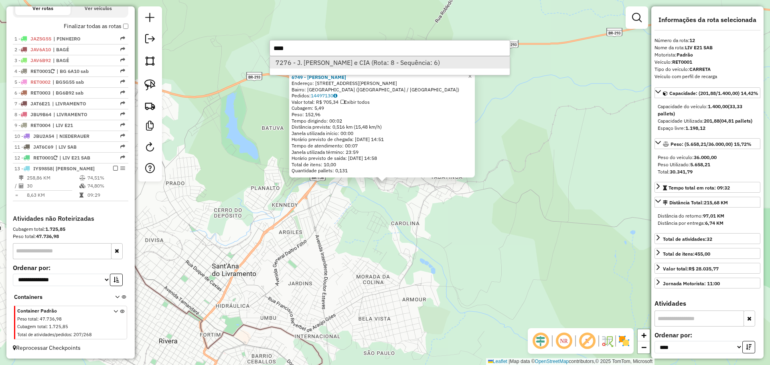
type input "****"
click at [353, 59] on li "7276 - J. JOSE POSADA e CIA (Rota: 8 - Sequência: 6)" at bounding box center [390, 63] width 240 height 12
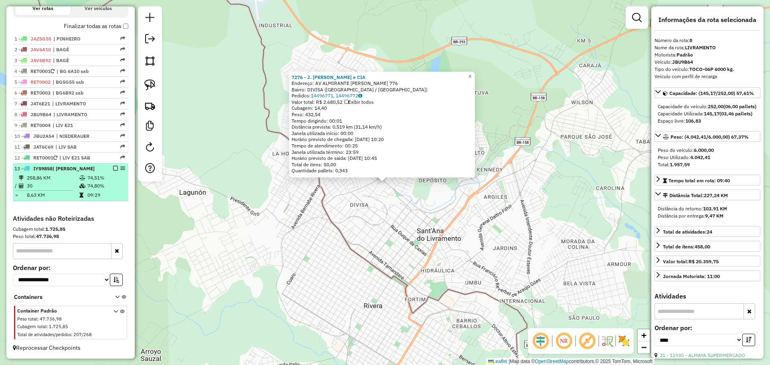
click at [107, 177] on td "74,51%" at bounding box center [106, 178] width 38 height 8
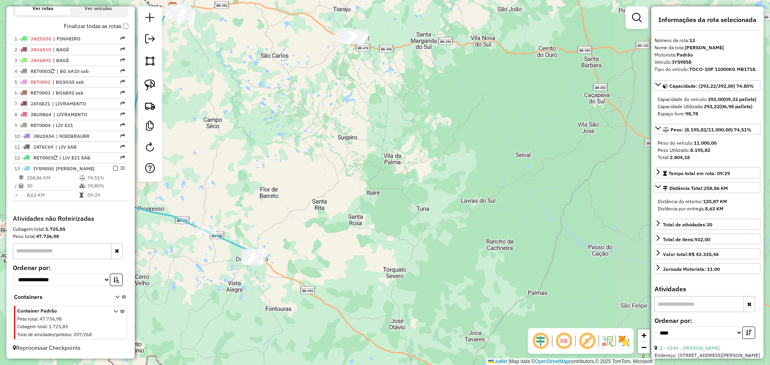
drag, startPoint x: 528, startPoint y: 255, endPoint x: 321, endPoint y: 207, distance: 212.1
click at [321, 207] on div "Janela de atendimento Grade de atendimento Capacidade Transportadoras Veículos …" at bounding box center [385, 182] width 770 height 365
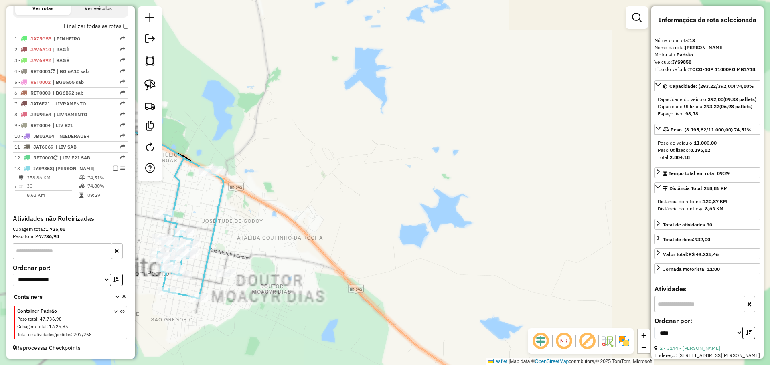
drag, startPoint x: 244, startPoint y: 253, endPoint x: 416, endPoint y: 245, distance: 171.9
click at [416, 245] on div "Janela de atendimento Grade de atendimento Capacidade Transportadoras Veículos …" at bounding box center [385, 182] width 770 height 365
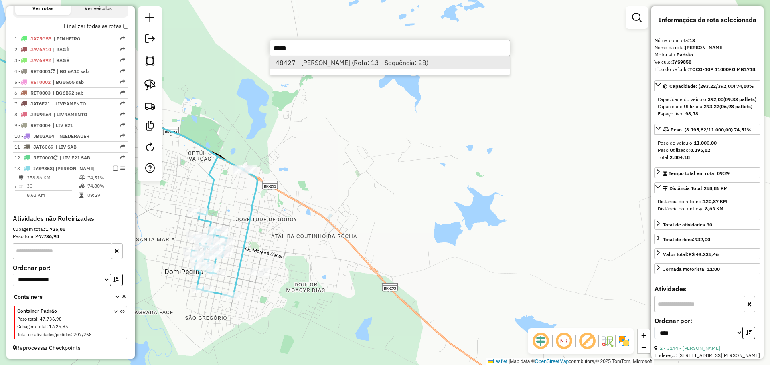
type input "*****"
click at [440, 63] on li "48427 - ELBIO FRANTZ COSTA (Rota: 13 - Sequência: 28)" at bounding box center [390, 63] width 240 height 12
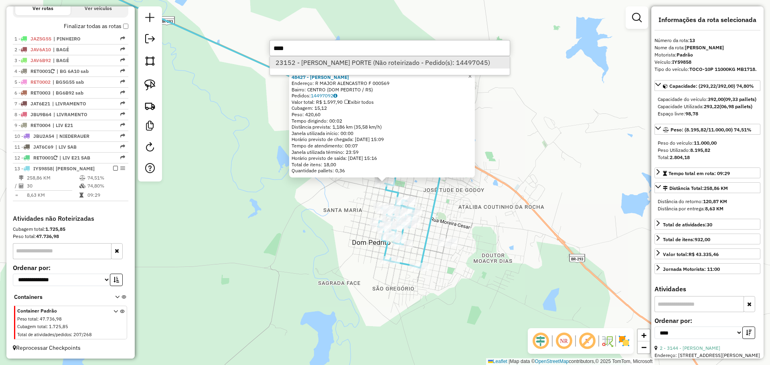
type input "****"
click at [438, 57] on li "23152 - YAGO DAMASCENO PORTE (Não roteirizado - Pedido(s): 14497045)" at bounding box center [390, 63] width 240 height 12
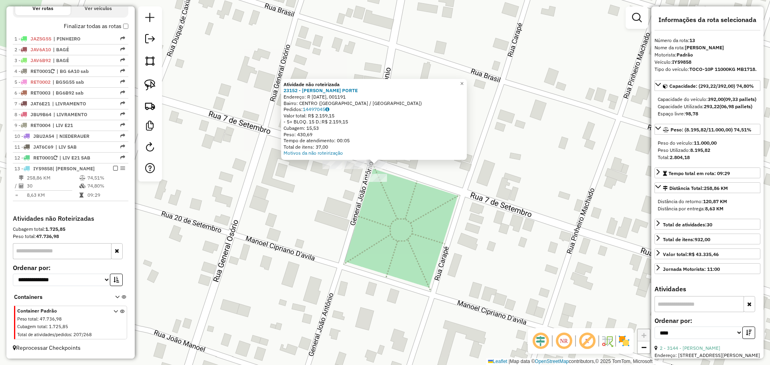
click at [385, 203] on div "Atividade não roteirizada 23152 - YAGO DAMASCENO PORTE Endereço: R 7 DE SETEMBR…" at bounding box center [385, 182] width 770 height 365
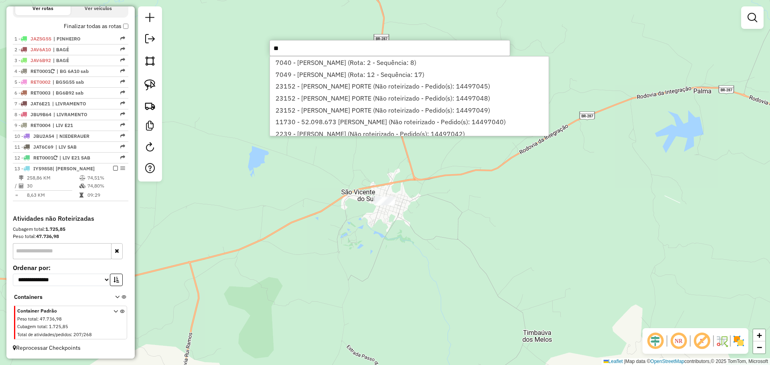
type input "*"
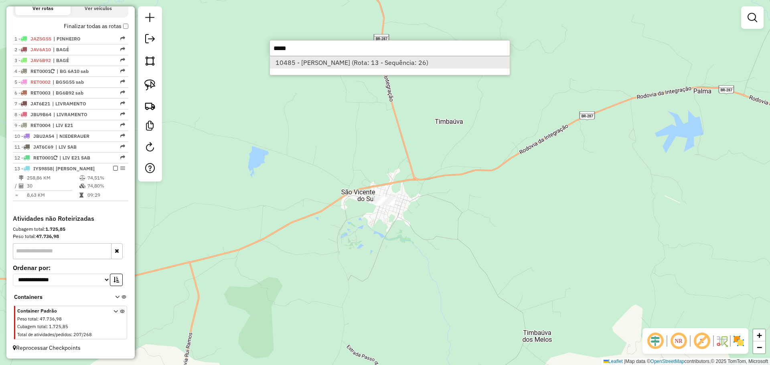
type input "*****"
click at [400, 66] on li "10485 - DANIELE MELO SIQUEIR (Rota: 13 - Sequência: 26)" at bounding box center [390, 63] width 240 height 12
select select "*********"
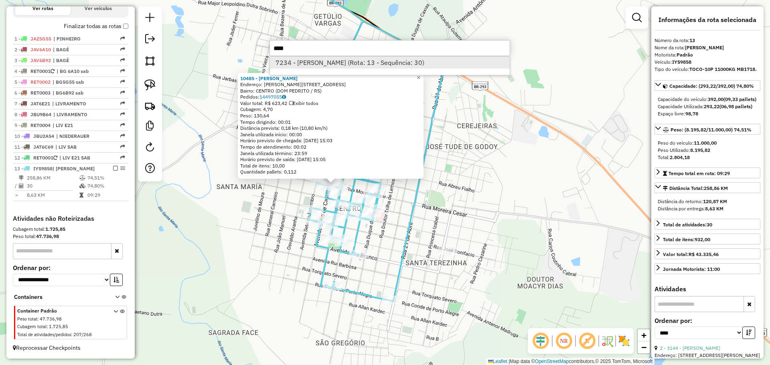
type input "****"
click at [459, 62] on li "7234 - ALESSANDRO CARDOSO T (Rota: 13 - Sequência: 30)" at bounding box center [390, 63] width 240 height 12
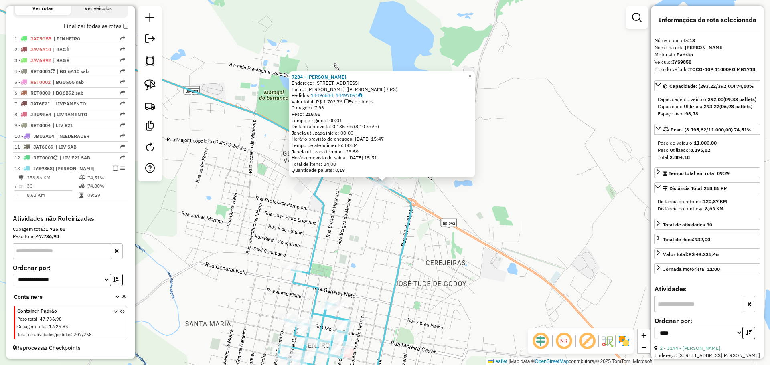
click at [391, 234] on div "7234 - ALESSANDRO CARDOSO T Endereço: R Rua Da Tradicao 1317 Bairro: GETULIO VA…" at bounding box center [385, 182] width 770 height 365
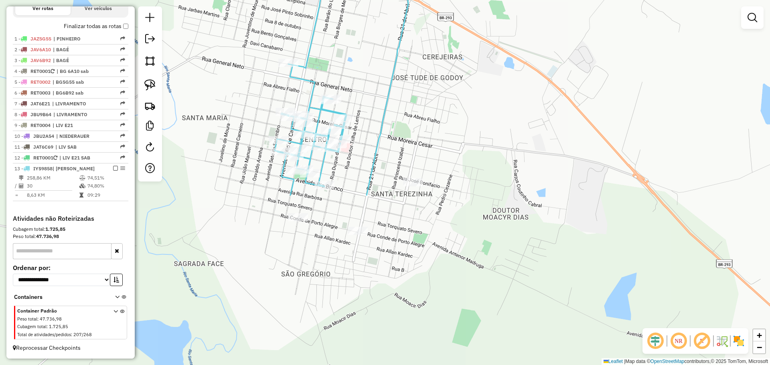
drag, startPoint x: 389, startPoint y: 253, endPoint x: 386, endPoint y: 47, distance: 206.2
click at [386, 47] on div "Janela de atendimento Grade de atendimento Capacidade Transportadoras Veículos …" at bounding box center [385, 182] width 770 height 365
click at [359, 225] on icon at bounding box center [342, 98] width 134 height 270
select select "*********"
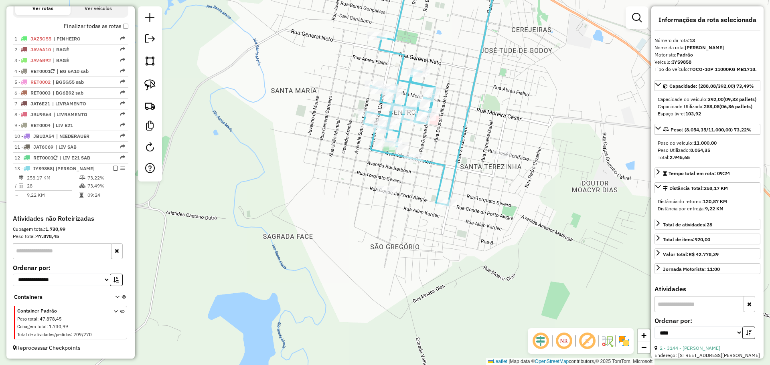
drag, startPoint x: 422, startPoint y: 182, endPoint x: 414, endPoint y: 219, distance: 38.2
click at [414, 219] on div "Janela de atendimento Grade de atendimento Capacidade Transportadoras Veículos …" at bounding box center [385, 182] width 770 height 365
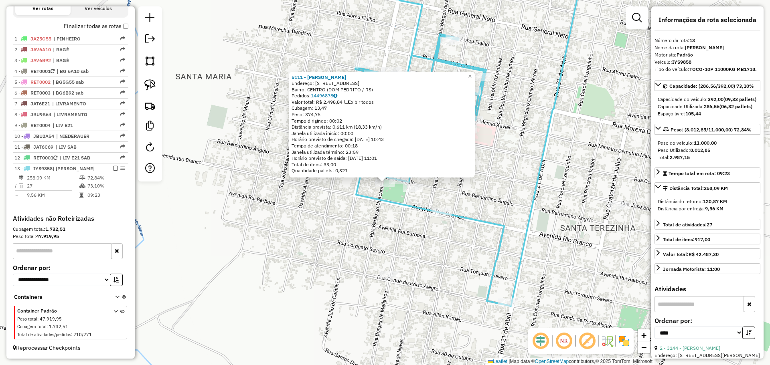
click at [400, 215] on div "5111 - MARIANA P F DA SILVA Endereço: R BARAO DO UPACARAI 1075 1075 Bairro: CEN…" at bounding box center [385, 182] width 770 height 365
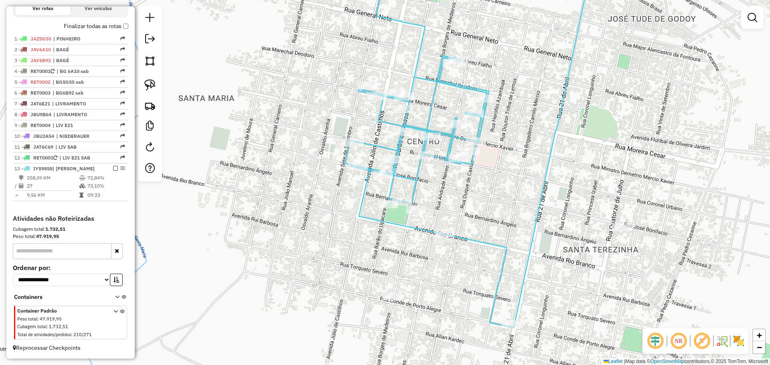
drag, startPoint x: 414, startPoint y: 156, endPoint x: 419, endPoint y: 190, distance: 34.4
click at [419, 190] on icon at bounding box center [466, 156] width 243 height 343
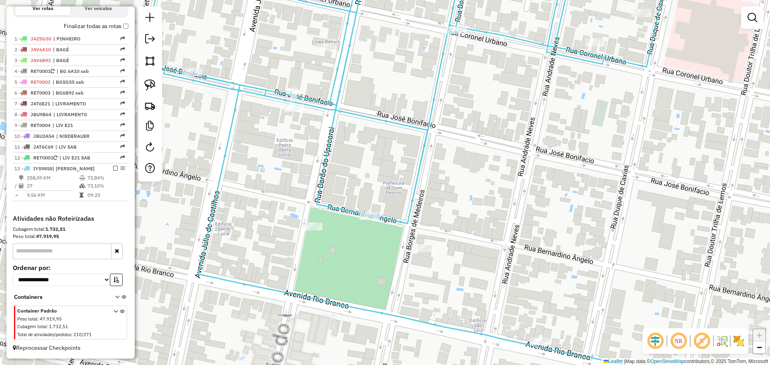
click at [442, 254] on div "Janela de atendimento Grade de atendimento Capacidade Transportadoras Veículos …" at bounding box center [385, 182] width 770 height 365
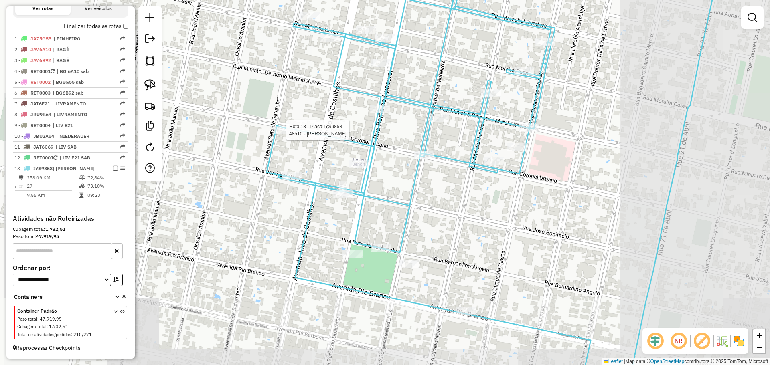
select select "*********"
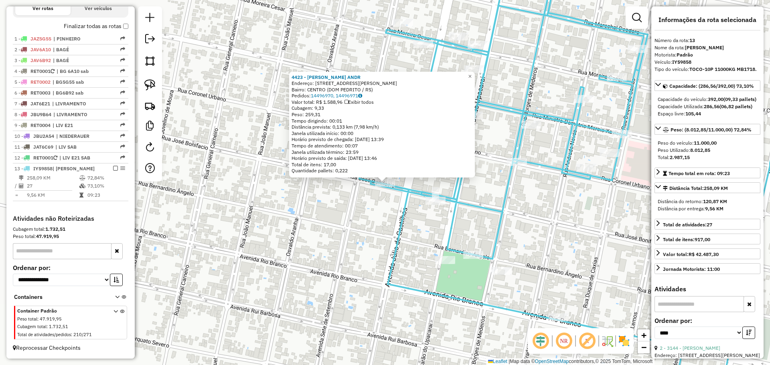
click at [437, 207] on div "4423 - ELINARA ALMEIDA ANDR Endereço: R JOSE BONIFACIO 729 729 Bairro: CENTRO (…" at bounding box center [385, 182] width 770 height 365
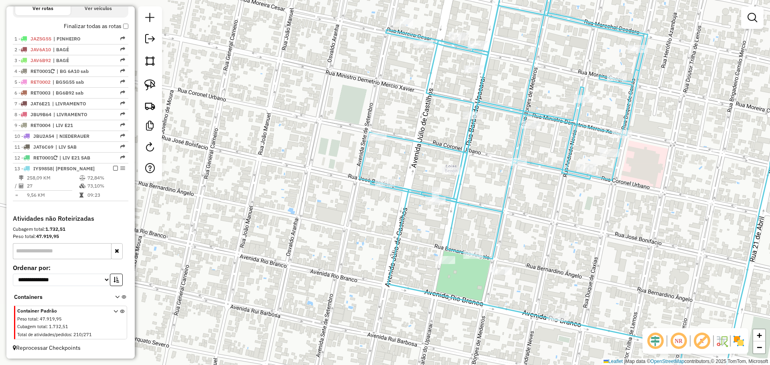
click at [436, 205] on div at bounding box center [436, 201] width 20 height 8
select select "*********"
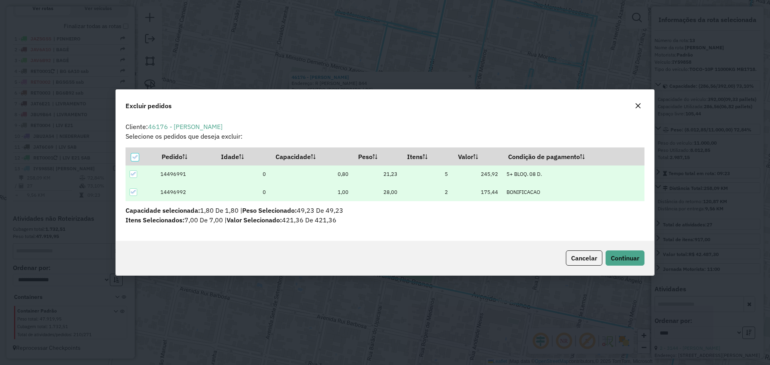
scroll to position [0, 0]
click at [622, 252] on button "Continuar" at bounding box center [625, 258] width 39 height 15
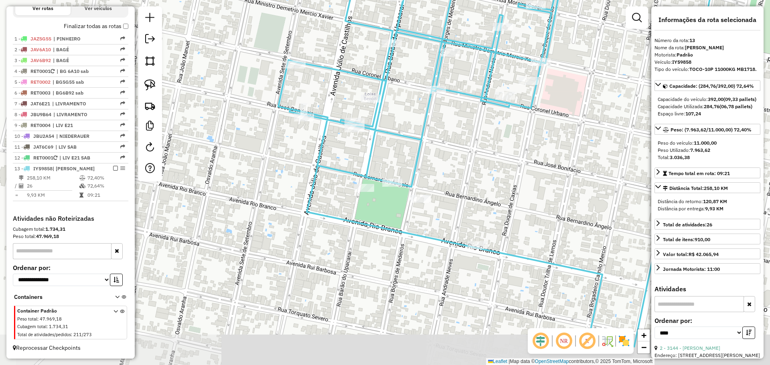
drag, startPoint x: 516, startPoint y: 233, endPoint x: 485, endPoint y: 178, distance: 62.1
click at [485, 178] on div "Janela de atendimento Grade de atendimento Capacidade Transportadoras Veículos …" at bounding box center [385, 182] width 770 height 365
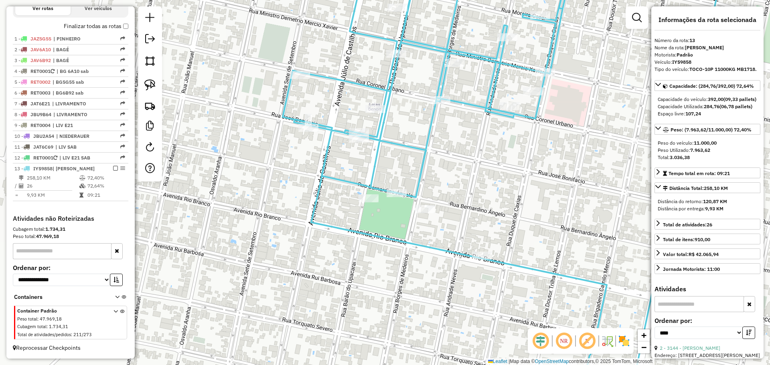
drag, startPoint x: 440, startPoint y: 168, endPoint x: 461, endPoint y: 233, distance: 68.4
click at [461, 233] on div "Janela de atendimento Grade de atendimento Capacidade Transportadoras Veículos …" at bounding box center [385, 182] width 770 height 365
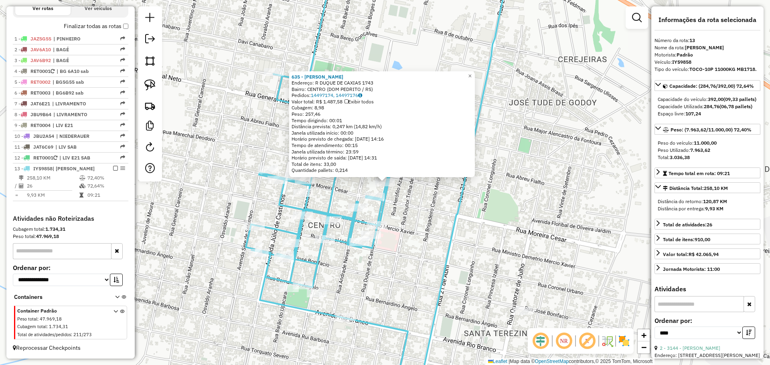
click at [449, 201] on div "635 - JANAINA DOS SANTOS B Endereço: R DUQUE DE CAXIAS 1743 Bairro: CENTRO (DOM…" at bounding box center [385, 182] width 770 height 365
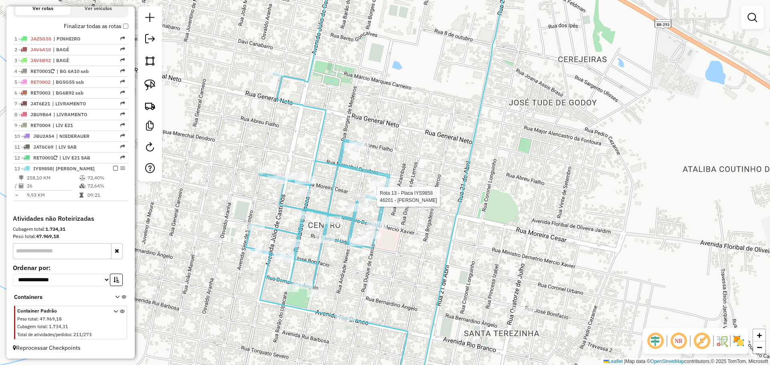
select select "*********"
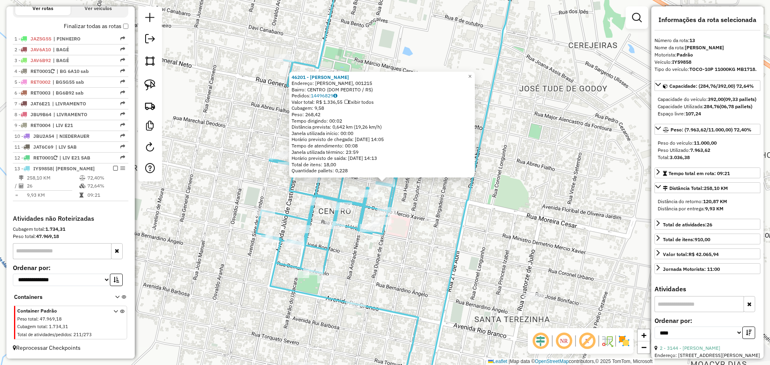
click at [421, 206] on div "46201 - ANGELINA CAVALLI Endereço: R MOREIRA CEZAR, 001215 Bairro: CENTRO (DOM …" at bounding box center [385, 182] width 770 height 365
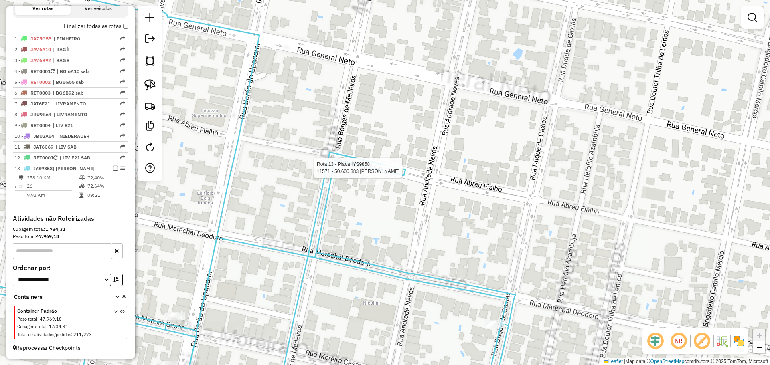
select select "*********"
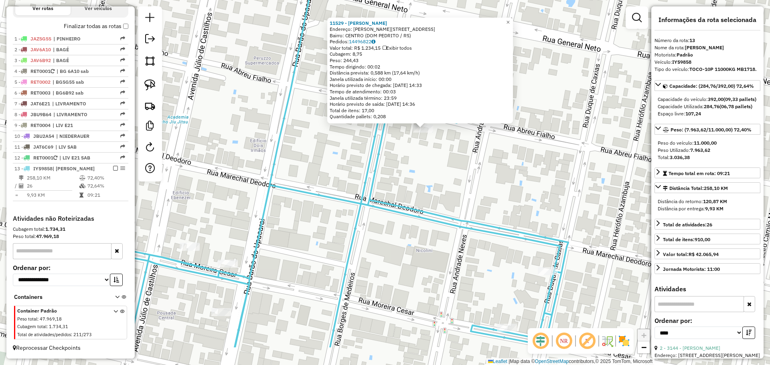
drag, startPoint x: 389, startPoint y: 220, endPoint x: 427, endPoint y: 150, distance: 79.1
click at [450, 137] on div "11529 - PAULO LAURICIO FARIA Endereço: R RUA ABREU FIALHO 908 Bairro: CENTRO (D…" at bounding box center [385, 182] width 770 height 365
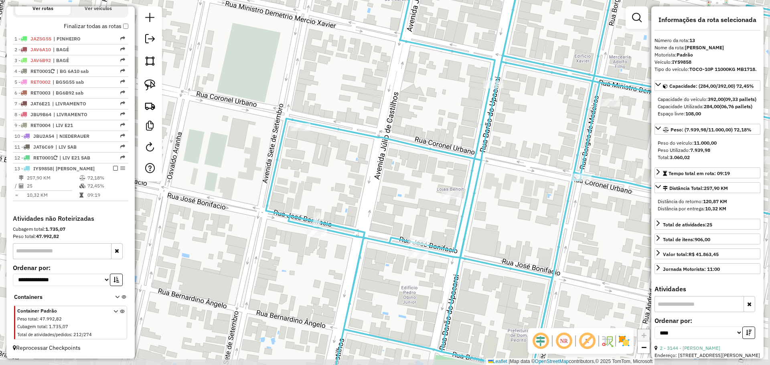
drag, startPoint x: 418, startPoint y: 286, endPoint x: 398, endPoint y: 256, distance: 36.8
click at [398, 256] on div "Janela de atendimento Grade de atendimento Capacidade Transportadoras Veículos …" at bounding box center [385, 182] width 770 height 365
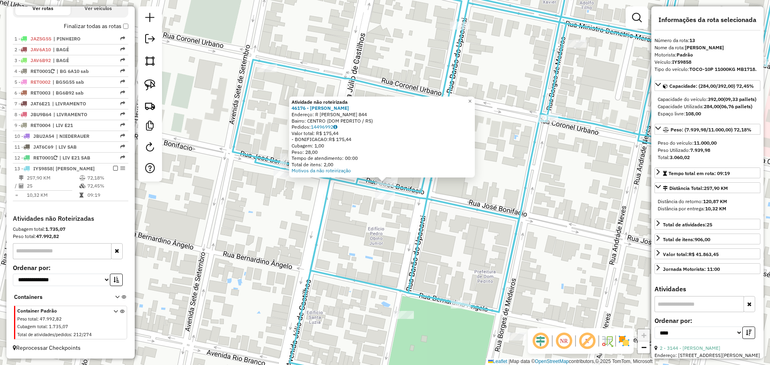
click at [386, 191] on icon at bounding box center [510, 182] width 555 height 438
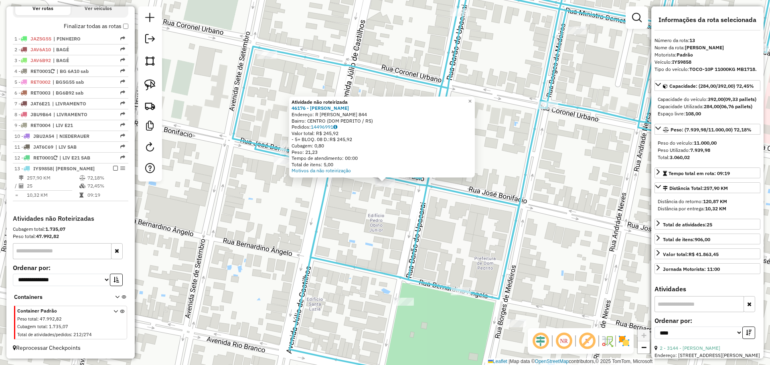
click at [381, 208] on div "Atividade não roteirizada 46176 - GOMERCINDO ABALLO BR Endereço: R JOSE BONIFAC…" at bounding box center [385, 182] width 770 height 365
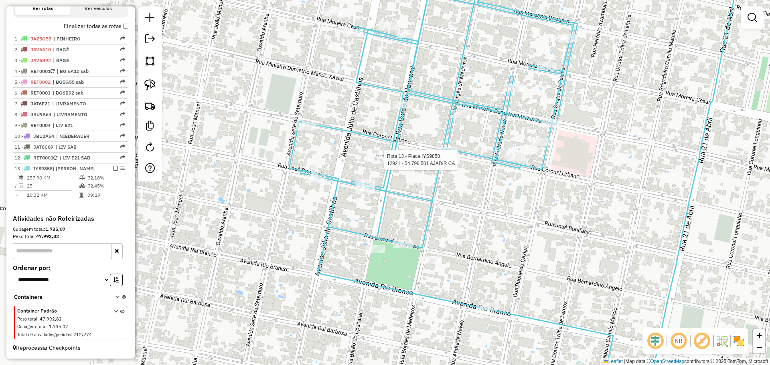
select select "*********"
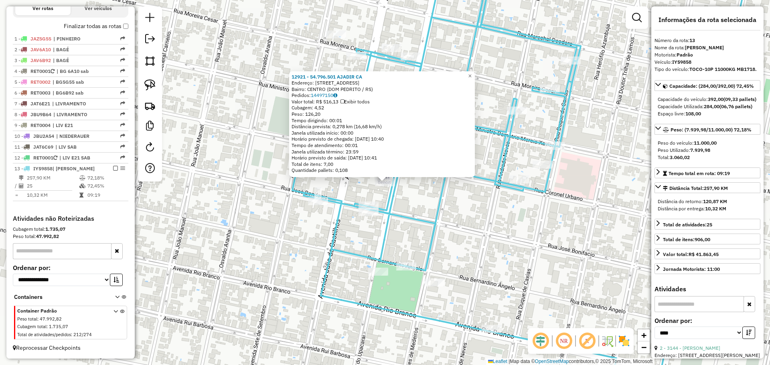
click at [409, 224] on div "12921 - 54.796.501 AJADIR CA Endereço: AV Avenida Barao do Upacarai 1313 Bairro…" at bounding box center [385, 182] width 770 height 365
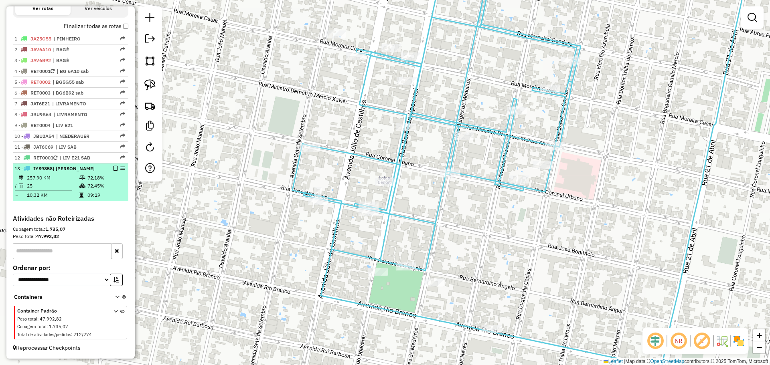
click at [114, 170] on em at bounding box center [115, 168] width 5 height 5
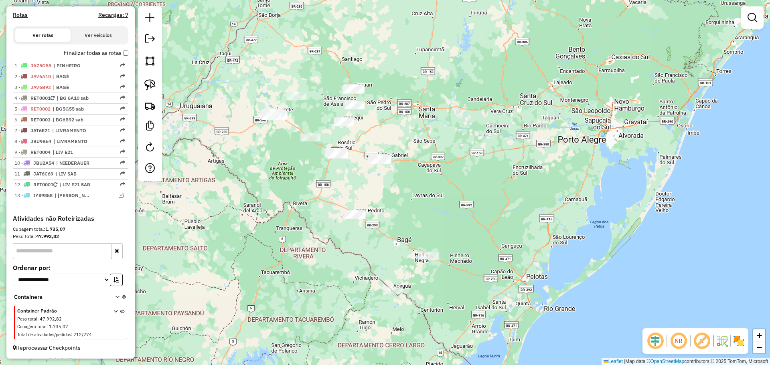
drag, startPoint x: 320, startPoint y: 183, endPoint x: 404, endPoint y: 245, distance: 104.4
click at [404, 245] on div "Janela de atendimento Grade de atendimento Capacidade Transportadoras Veículos …" at bounding box center [385, 182] width 770 height 365
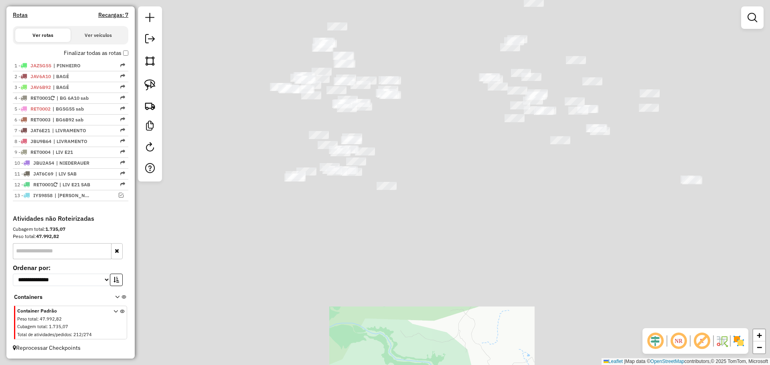
drag, startPoint x: 432, startPoint y: 239, endPoint x: 434, endPoint y: 275, distance: 35.8
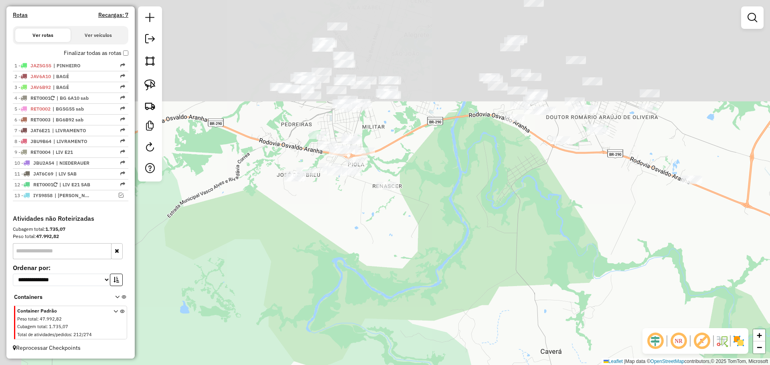
click at [454, 310] on div "Janela de atendimento Grade de atendimento Capacidade Transportadoras Veículos …" at bounding box center [385, 182] width 770 height 365
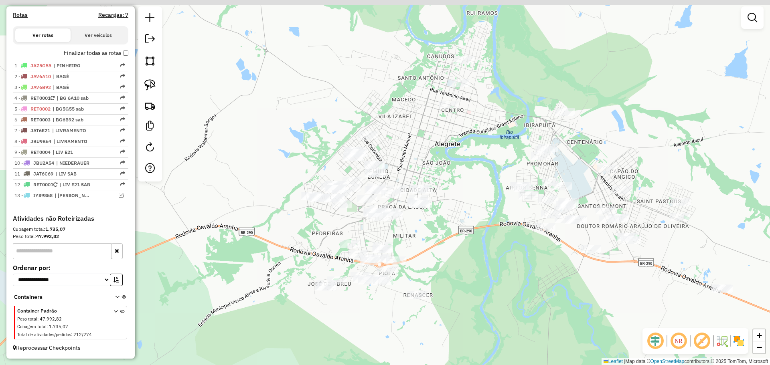
drag, startPoint x: 415, startPoint y: 201, endPoint x: 429, endPoint y: 268, distance: 68.4
click at [429, 268] on div "Janela de atendimento Grade de atendimento Capacidade Transportadoras Veículos …" at bounding box center [385, 182] width 770 height 365
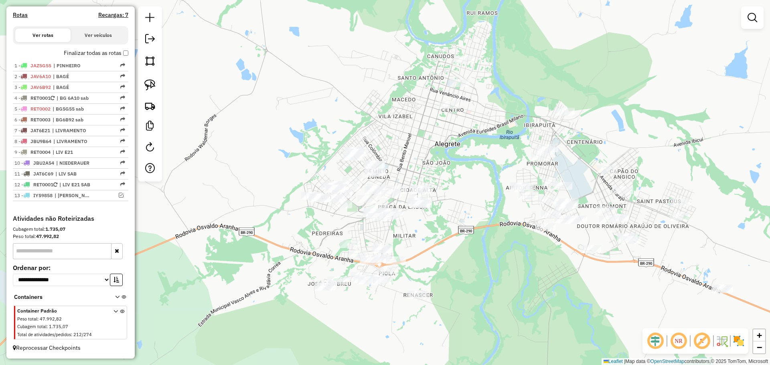
click at [456, 91] on div "Janela de atendimento Grade de atendimento Capacidade Transportadoras Veículos …" at bounding box center [385, 182] width 770 height 365
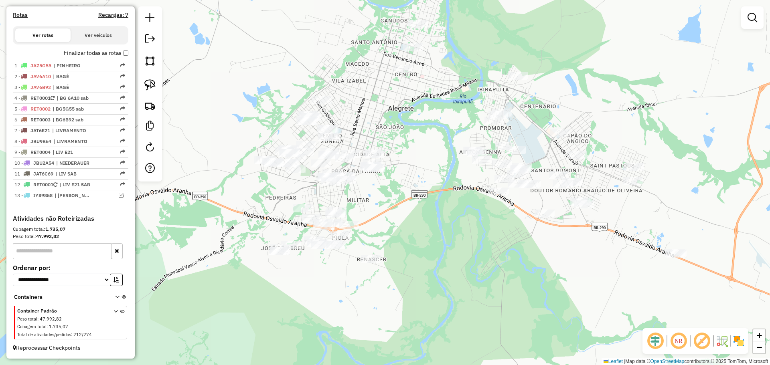
drag, startPoint x: 475, startPoint y: 211, endPoint x: 424, endPoint y: 174, distance: 62.6
click at [424, 174] on div "Janela de atendimento Grade de atendimento Capacidade Transportadoras Veículos …" at bounding box center [385, 182] width 770 height 365
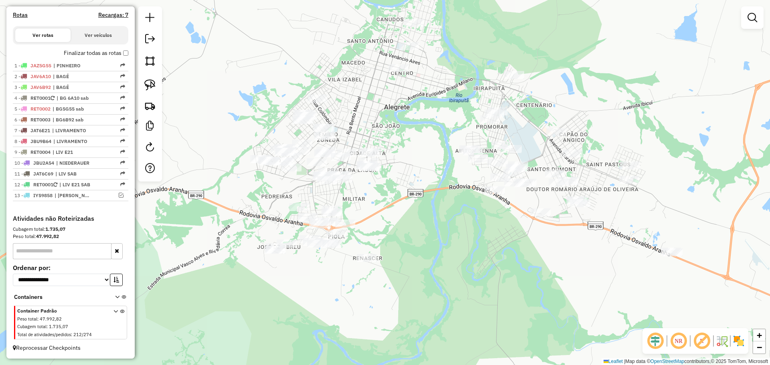
click at [752, 20] on em at bounding box center [753, 18] width 10 height 10
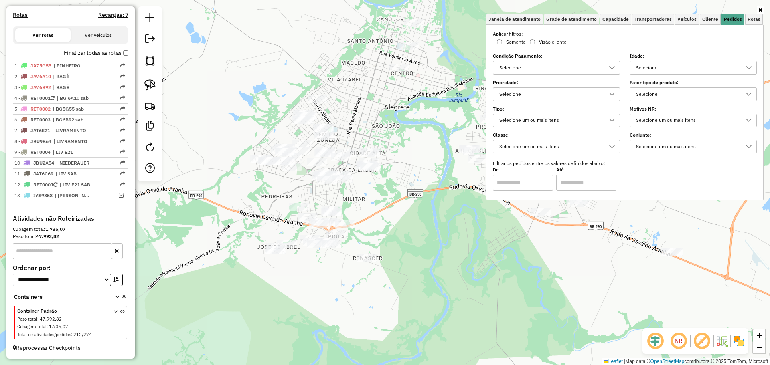
click at [693, 61] on div "Selecione" at bounding box center [693, 68] width 127 height 14
click at [645, 108] on li "1 dia(s)" at bounding box center [696, 104] width 122 height 15
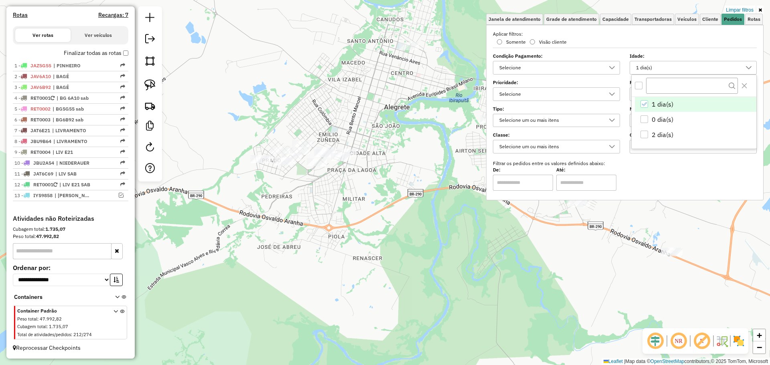
click at [381, 229] on div "Limpar filtros Janela de atendimento Grade de atendimento Capacidade Transporta…" at bounding box center [385, 182] width 770 height 365
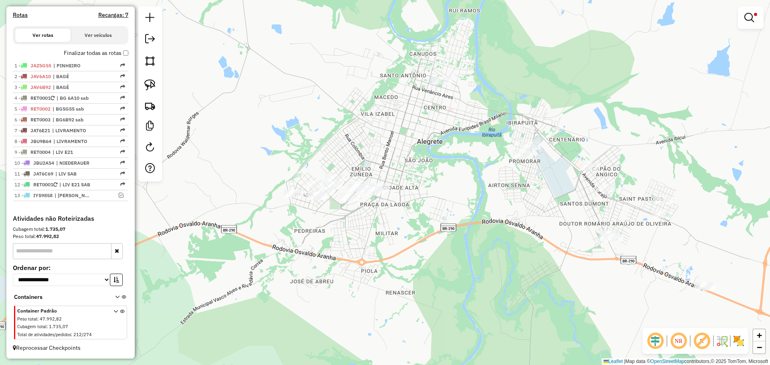
drag, startPoint x: 414, startPoint y: 262, endPoint x: 434, endPoint y: 276, distance: 25.4
click at [434, 276] on div "Limpar filtros Janela de atendimento Grade de atendimento Capacidade Transporta…" at bounding box center [385, 182] width 770 height 365
click at [152, 82] on img at bounding box center [149, 84] width 11 height 11
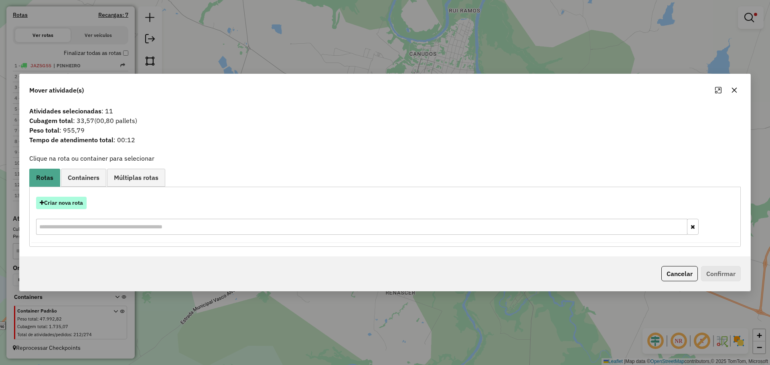
click at [75, 207] on button "Criar nova rota" at bounding box center [61, 203] width 51 height 12
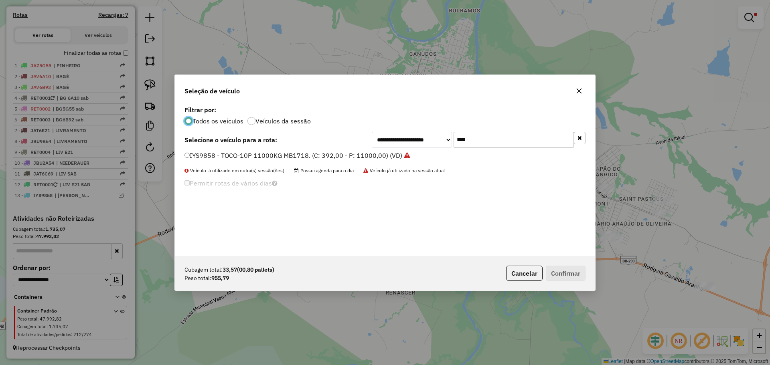
scroll to position [4, 2]
drag, startPoint x: 479, startPoint y: 140, endPoint x: 451, endPoint y: 140, distance: 27.7
click at [451, 140] on div "**********" at bounding box center [479, 140] width 214 height 16
type input "**"
click at [337, 157] on label "JBA1I59 - TOCO-06P 6000 kg. (C: 252,00 - P: 6000,00) (VD)" at bounding box center [276, 156] width 183 height 10
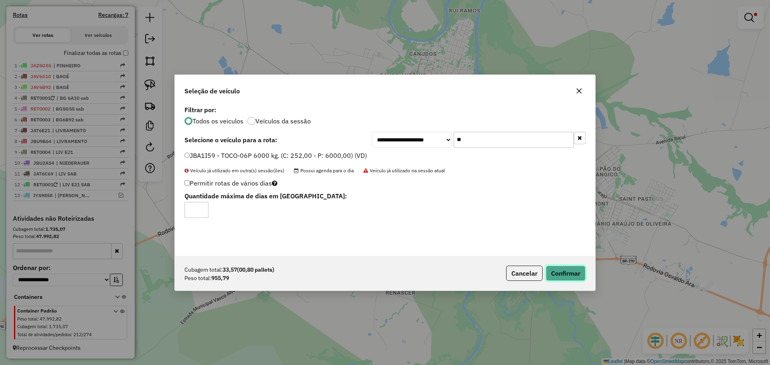
click at [559, 270] on button "Confirmar" at bounding box center [566, 273] width 40 height 15
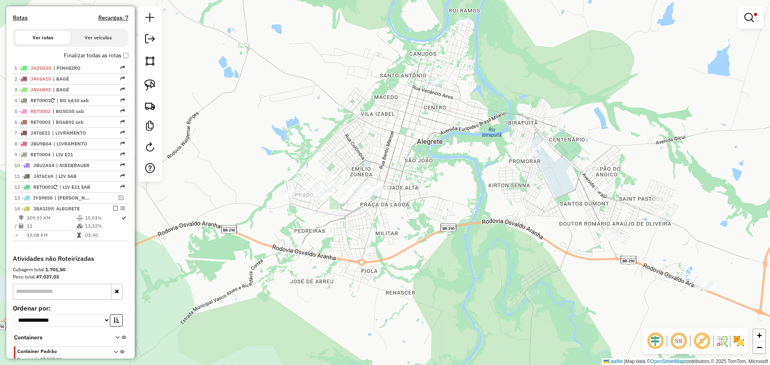
scroll to position [283, 0]
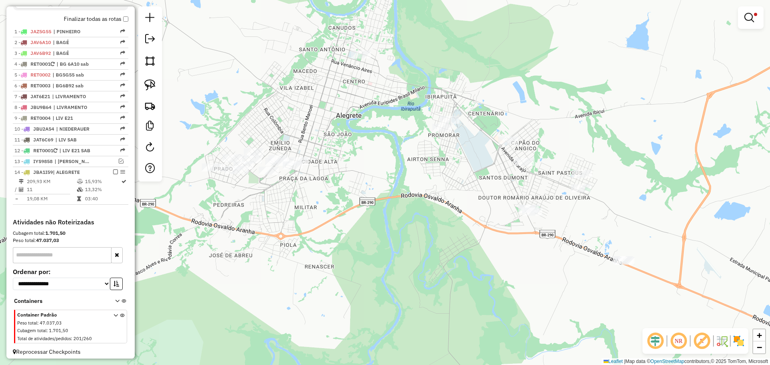
drag, startPoint x: 619, startPoint y: 290, endPoint x: 512, endPoint y: 255, distance: 113.0
click at [512, 255] on div "Limpar filtros Janela de atendimento Grade de atendimento Capacidade Transporta…" at bounding box center [385, 182] width 770 height 365
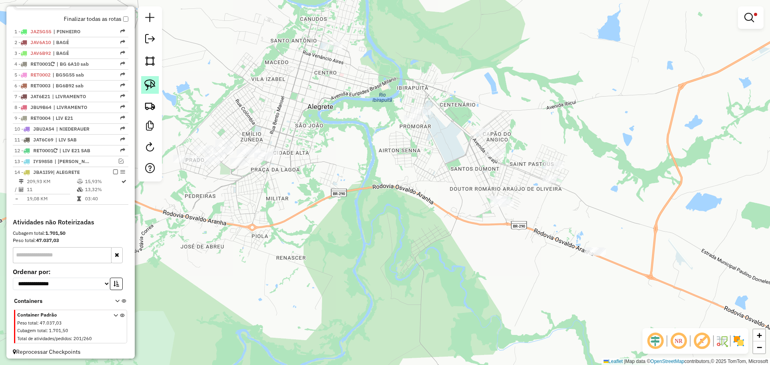
click at [153, 87] on img at bounding box center [149, 84] width 11 height 11
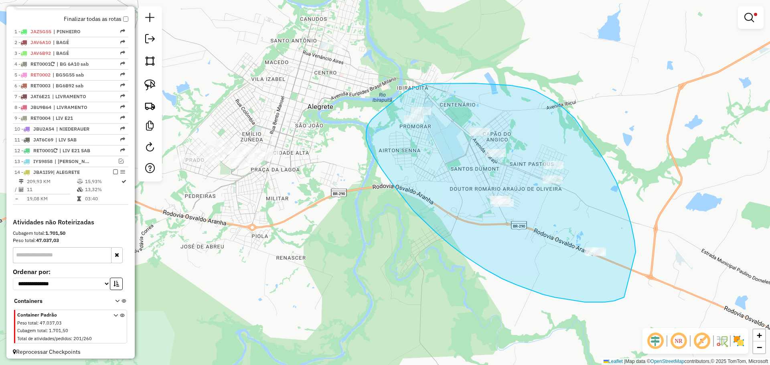
drag, startPoint x: 636, startPoint y: 252, endPoint x: 652, endPoint y: 261, distance: 18.1
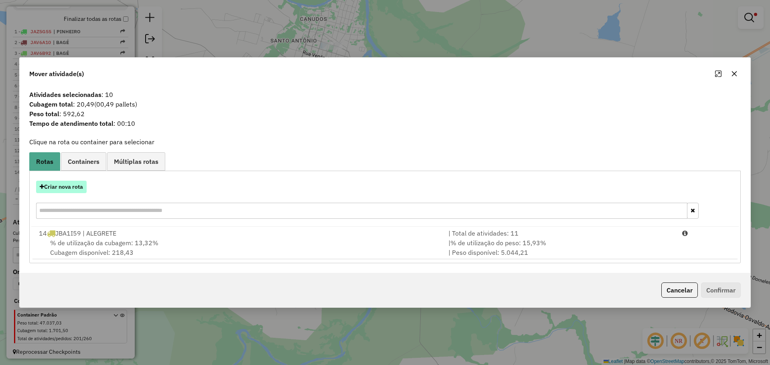
click at [81, 189] on button "Criar nova rota" at bounding box center [61, 187] width 51 height 12
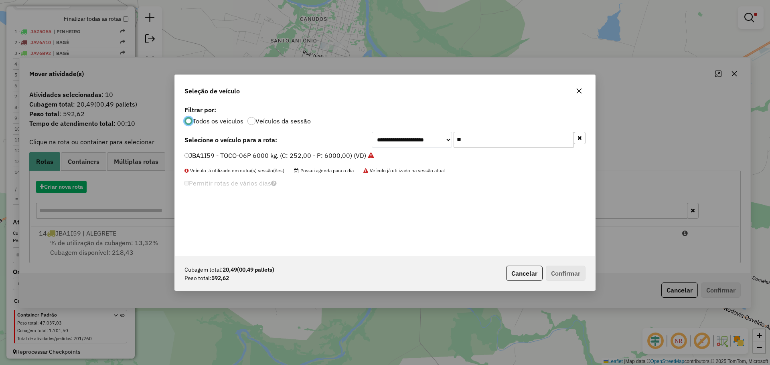
scroll to position [4, 2]
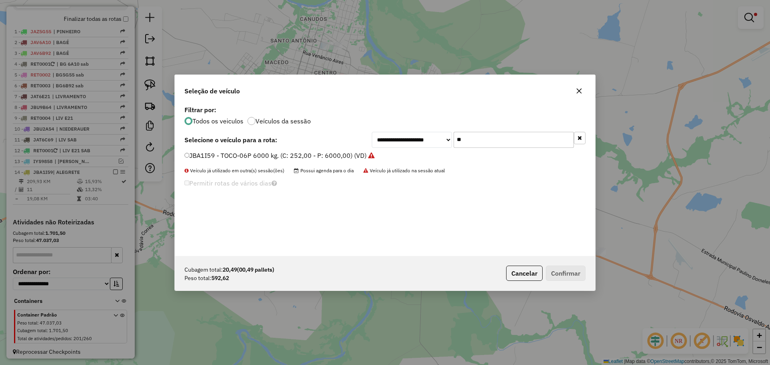
drag, startPoint x: 519, startPoint y: 144, endPoint x: 435, endPoint y: 136, distance: 84.7
click at [435, 136] on div "**********" at bounding box center [479, 140] width 214 height 16
type input "****"
click at [352, 151] on label "IYS9138 - TOCO-10P 11000KG MB1718. (C: 392,00 - P: 11000,00) (VD)" at bounding box center [294, 156] width 218 height 10
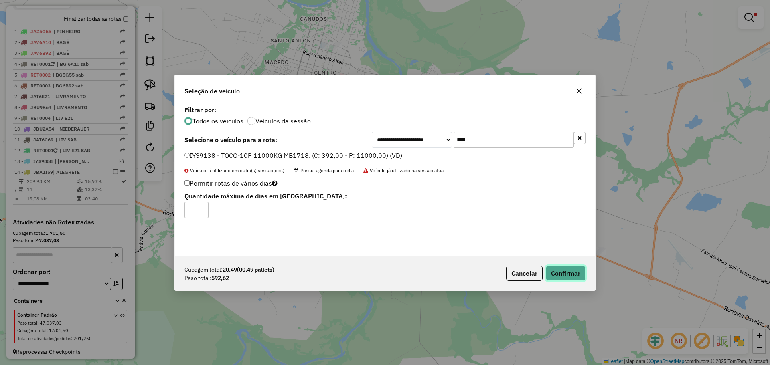
click at [564, 272] on button "Confirmar" at bounding box center [566, 273] width 40 height 15
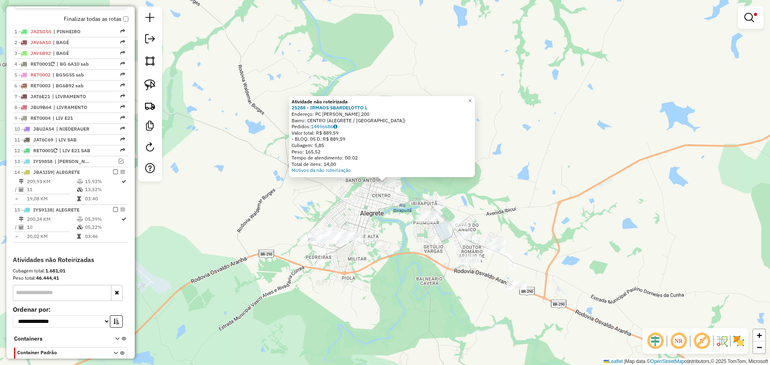
click at [414, 250] on div "Atividade não roteirizada 25288 - IRMAOS SBARDELOTTO L Endereço: PC OSWALDO ARA…" at bounding box center [385, 182] width 770 height 365
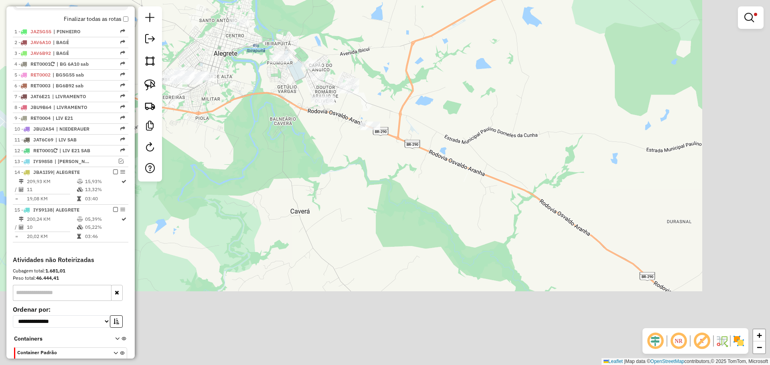
drag, startPoint x: 499, startPoint y: 302, endPoint x: 341, endPoint y: 127, distance: 235.7
click at [315, 111] on div "Limpar filtros Janela de atendimento Grade de atendimento Capacidade Transporta…" at bounding box center [385, 182] width 770 height 365
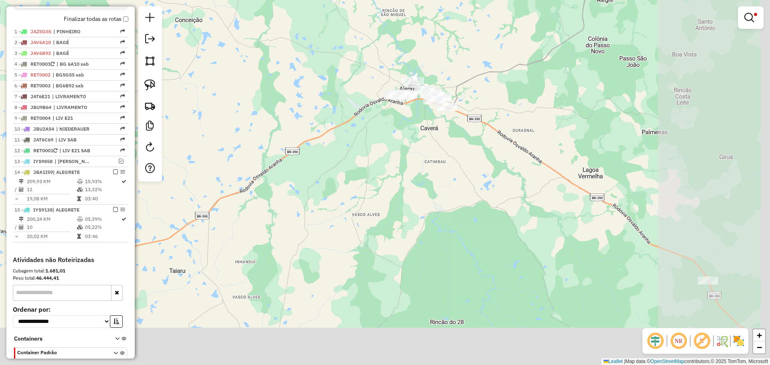
drag, startPoint x: 659, startPoint y: 278, endPoint x: 397, endPoint y: 124, distance: 303.5
click at [397, 124] on div "Limpar filtros Janela de atendimento Grade de atendimento Capacidade Transporta…" at bounding box center [385, 182] width 770 height 365
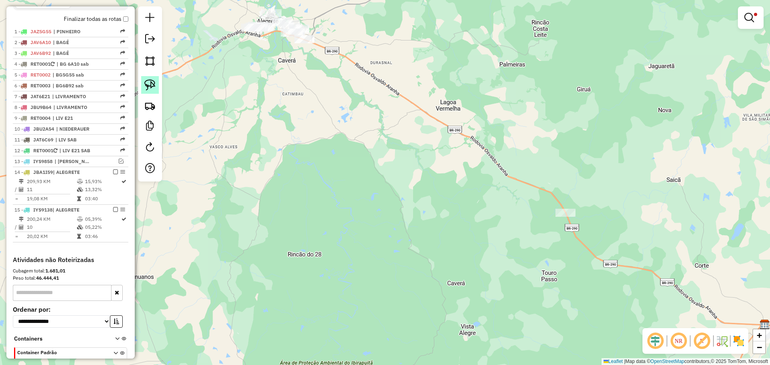
click at [149, 89] on img at bounding box center [149, 84] width 11 height 11
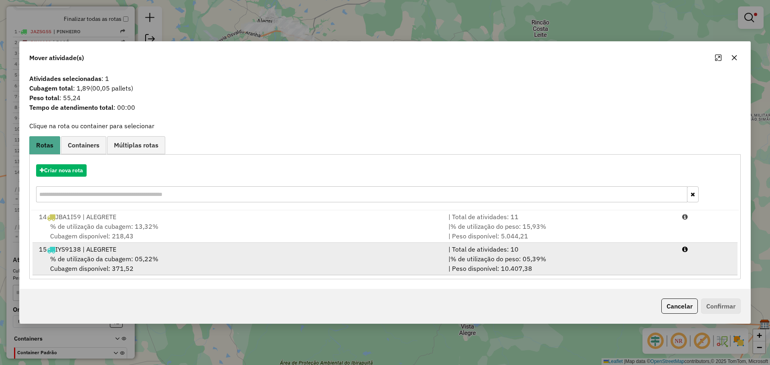
click at [409, 250] on div "15 IYS9138 | ALEGRETE" at bounding box center [239, 250] width 410 height 10
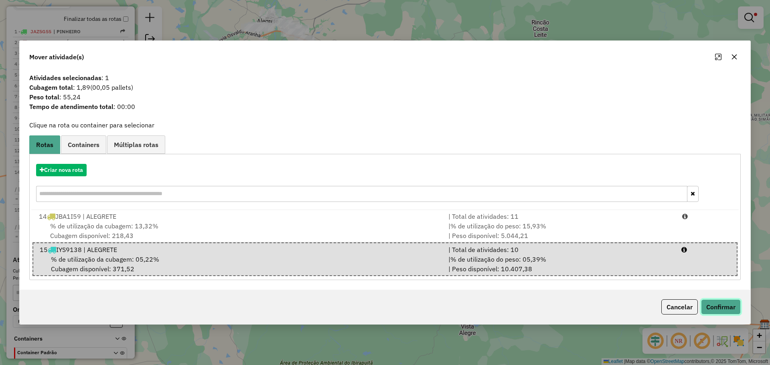
click at [736, 310] on button "Confirmar" at bounding box center [721, 307] width 40 height 15
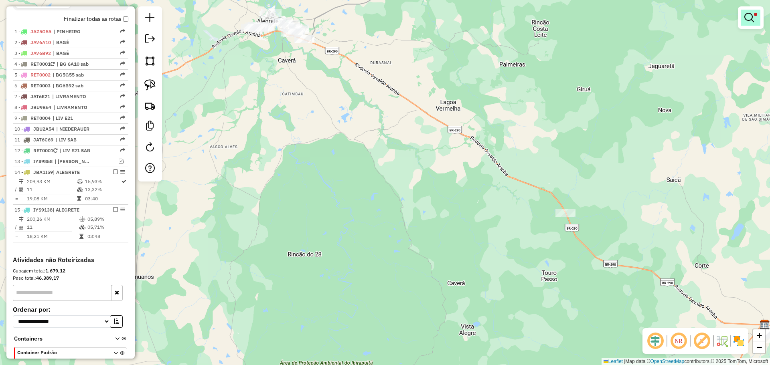
click at [747, 18] on em at bounding box center [749, 18] width 10 height 10
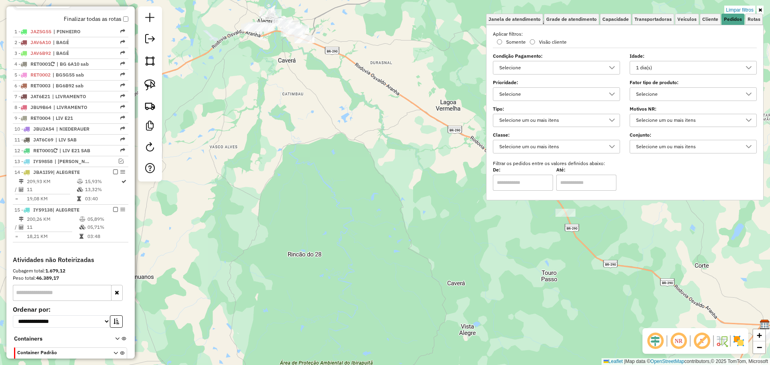
click at [688, 67] on div "1 dia(s)" at bounding box center [687, 67] width 108 height 13
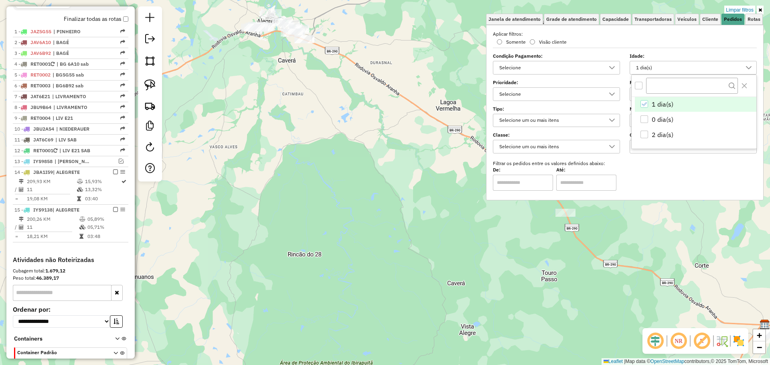
click at [647, 102] on div "1 dia(s)" at bounding box center [645, 104] width 8 height 8
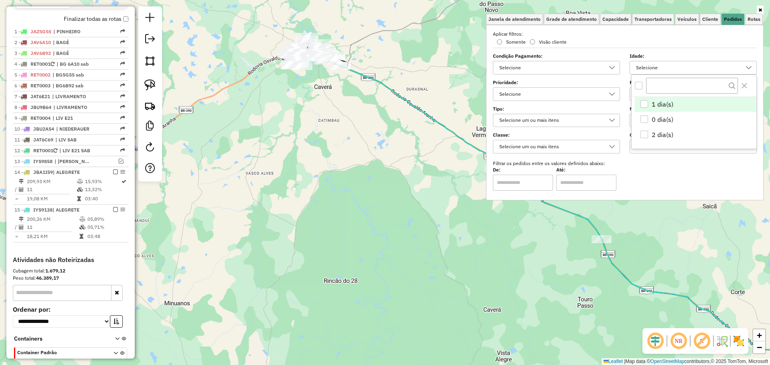
drag, startPoint x: 371, startPoint y: 143, endPoint x: 427, endPoint y: 204, distance: 82.6
click at [427, 204] on div "Janela de atendimento Grade de atendimento Capacidade Transportadoras Veículos …" at bounding box center [385, 182] width 770 height 365
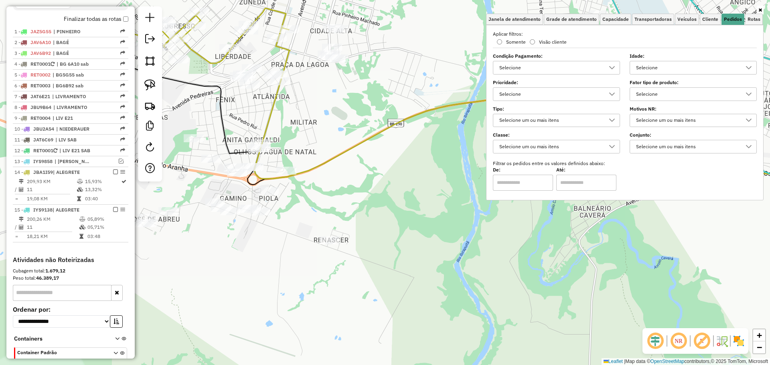
drag, startPoint x: 373, startPoint y: 106, endPoint x: 423, endPoint y: 205, distance: 110.5
click at [423, 205] on div "Janela de atendimento Grade de atendimento Capacidade Transportadoras Veículos …" at bounding box center [385, 182] width 770 height 365
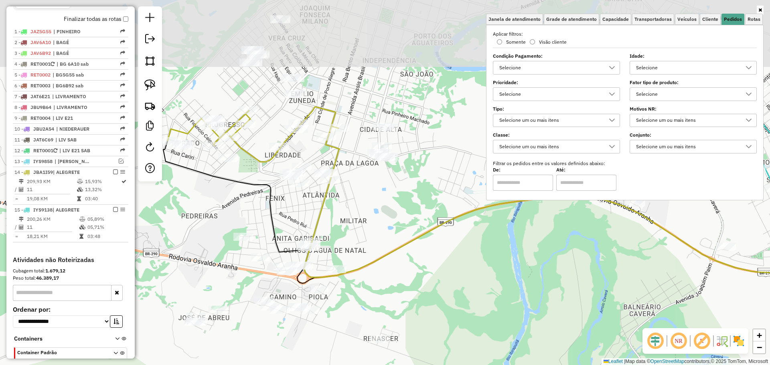
click at [423, 205] on div "Janela de atendimento Grade de atendimento Capacidade Transportadoras Veículos …" at bounding box center [385, 182] width 770 height 365
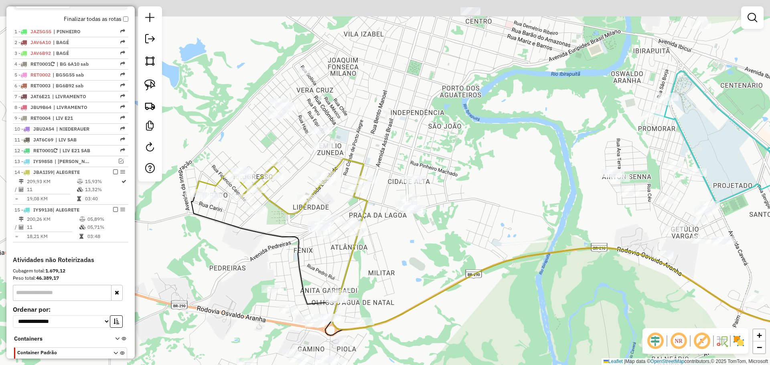
drag, startPoint x: 412, startPoint y: 203, endPoint x: 446, endPoint y: 265, distance: 70.4
click at [446, 265] on div "Janela de atendimento Grade de atendimento Capacidade Transportadoras Veículos …" at bounding box center [385, 182] width 770 height 365
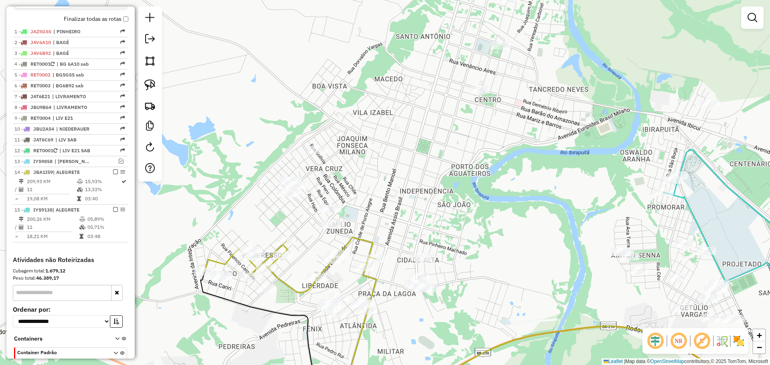
drag, startPoint x: 503, startPoint y: 180, endPoint x: 507, endPoint y: 240, distance: 59.5
click at [507, 240] on div "Janela de atendimento Grade de atendimento Capacidade Transportadoras Veículos …" at bounding box center [385, 182] width 770 height 365
click at [479, 96] on div "Janela de atendimento Grade de atendimento Capacidade Transportadoras Veículos …" at bounding box center [385, 182] width 770 height 365
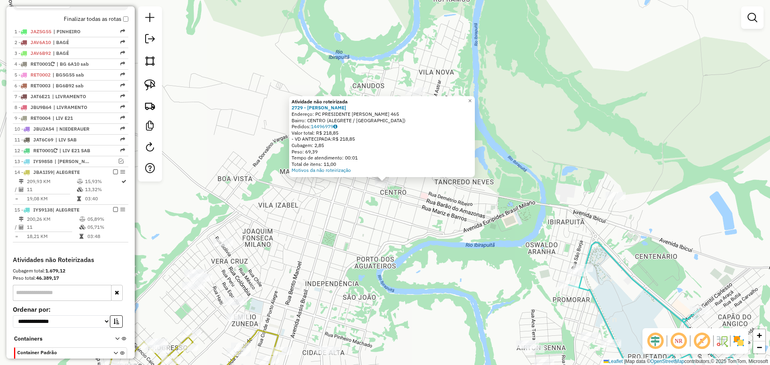
click at [385, 217] on div "Atividade não roteirizada 2729 - VALDIR DORNELLES ROC Endereço: PC PRESIDENTE G…" at bounding box center [385, 182] width 770 height 365
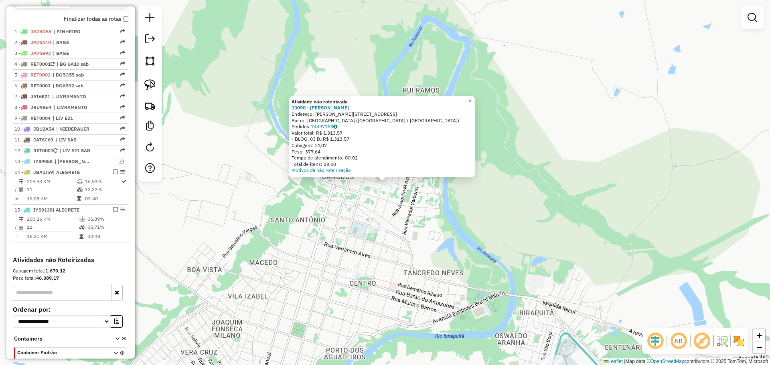
click at [395, 210] on div "Atividade não roteirizada 13090 - EVELINE DA ROSA JAPU Endereço: R JOAO BENICIO…" at bounding box center [385, 182] width 770 height 365
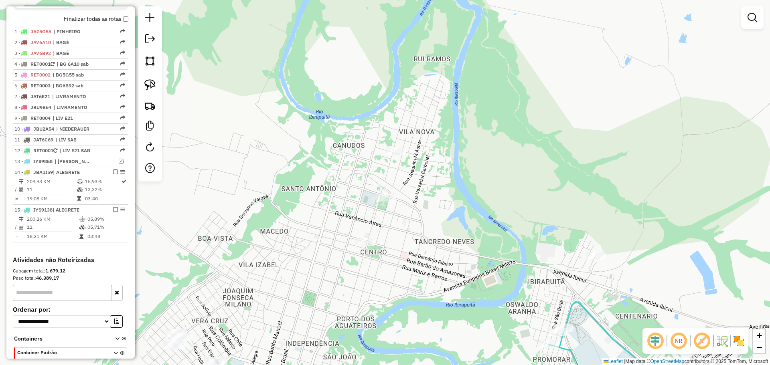
drag, startPoint x: 394, startPoint y: 219, endPoint x: 405, endPoint y: 188, distance: 33.1
click at [405, 188] on div "Janela de atendimento Grade de atendimento Capacidade Transportadoras Veículos …" at bounding box center [385, 182] width 770 height 365
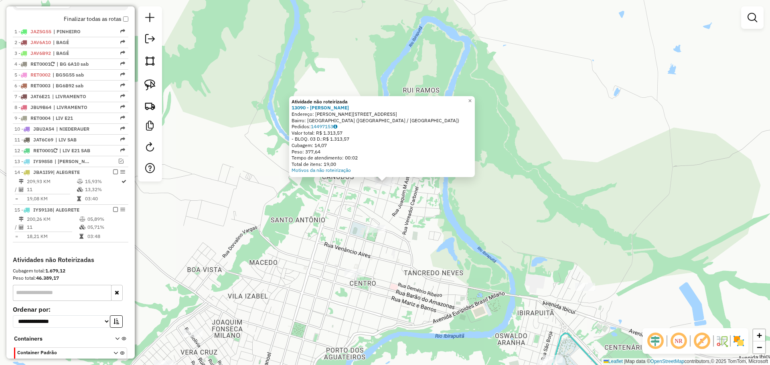
click at [422, 203] on div "Atividade não roteirizada 13090 - EVELINE DA ROSA JAPU Endereço: R JOAO BENICIO…" at bounding box center [385, 182] width 770 height 365
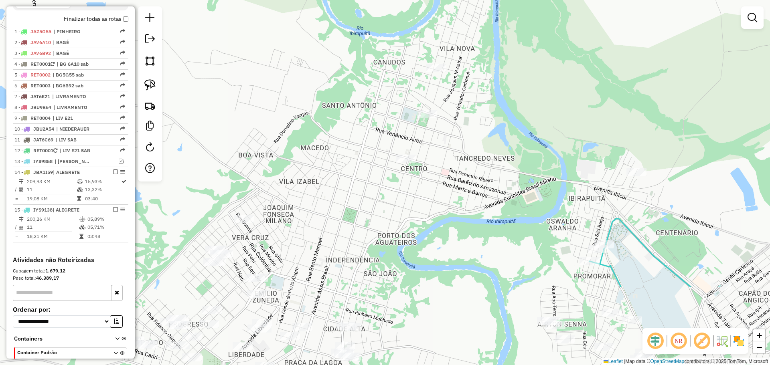
drag, startPoint x: 405, startPoint y: 207, endPoint x: 457, endPoint y: 91, distance: 127.7
click at [457, 91] on div "Janela de atendimento Grade de atendimento Capacidade Transportadoras Veículos …" at bounding box center [385, 182] width 770 height 365
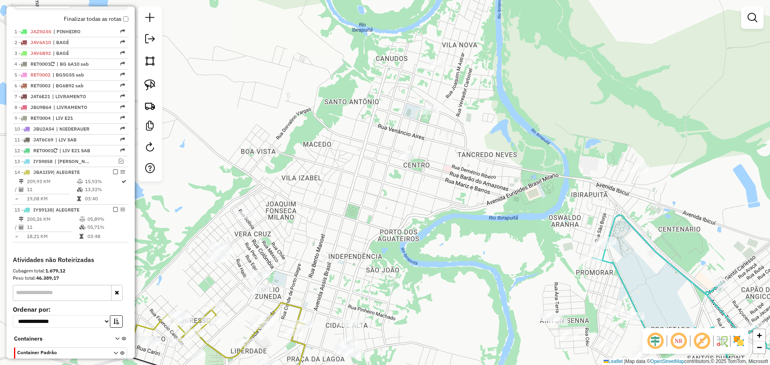
drag, startPoint x: 448, startPoint y: 138, endPoint x: 454, endPoint y: 120, distance: 18.0
click at [456, 123] on div "Janela de atendimento Grade de atendimento Capacidade Transportadoras Veículos …" at bounding box center [385, 182] width 770 height 365
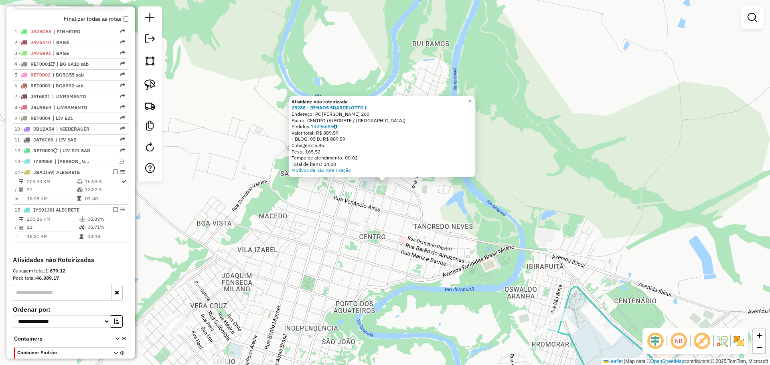
click at [410, 211] on div "Atividade não roteirizada 25288 - IRMAOS SBARDELOTTO L Endereço: PC OSWALDO ARA…" at bounding box center [385, 182] width 770 height 365
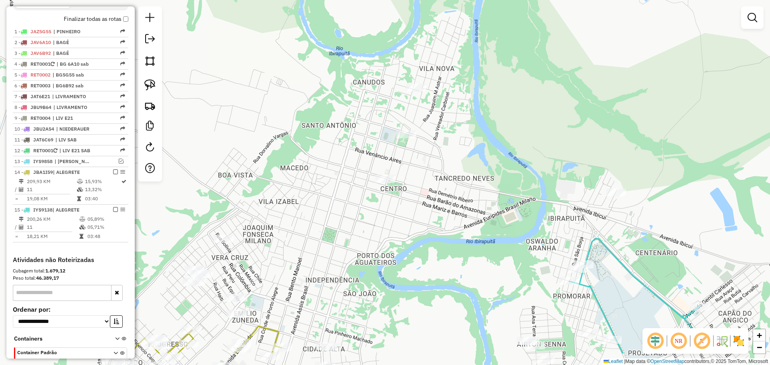
drag, startPoint x: 409, startPoint y: 218, endPoint x: 430, endPoint y: 170, distance: 52.6
click at [430, 170] on div "Janela de atendimento Grade de atendimento Capacidade Transportadoras Veículos …" at bounding box center [385, 182] width 770 height 365
click at [397, 140] on div "Janela de atendimento Grade de atendimento Capacidade Transportadoras Veículos …" at bounding box center [385, 182] width 770 height 365
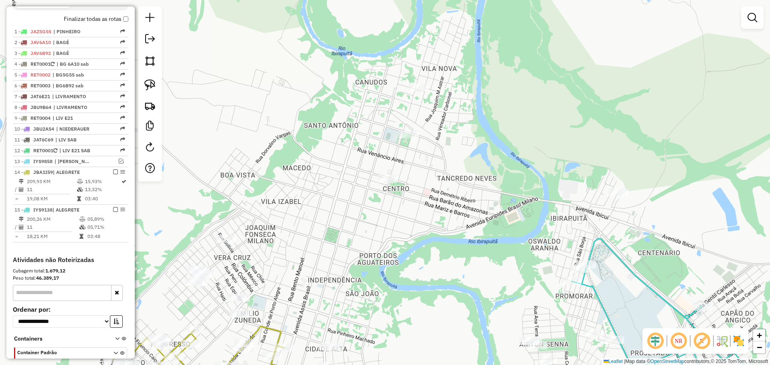
click at [402, 138] on div at bounding box center [409, 134] width 20 height 8
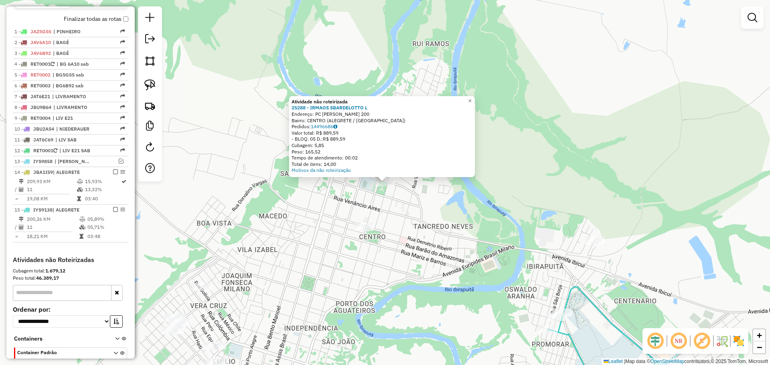
click at [405, 234] on div "Atividade não roteirizada 25288 - IRMAOS SBARDELOTTO L Endereço: PC OSWALDO ARA…" at bounding box center [385, 182] width 770 height 365
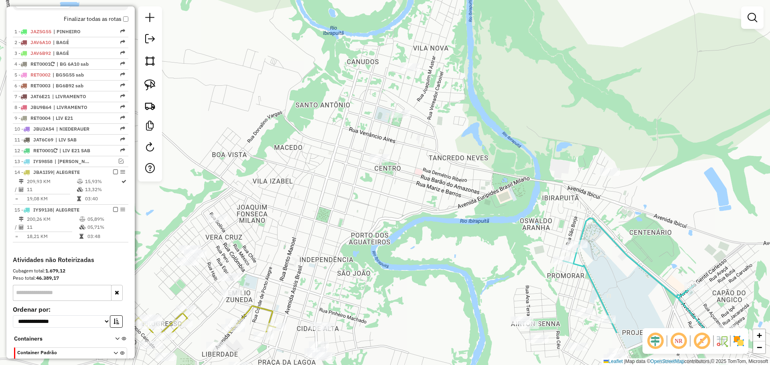
drag, startPoint x: 402, startPoint y: 241, endPoint x: 417, endPoint y: 172, distance: 70.3
click at [417, 172] on div "Janela de atendimento Grade de atendimento Capacidade Transportadoras Veículos …" at bounding box center [385, 182] width 770 height 365
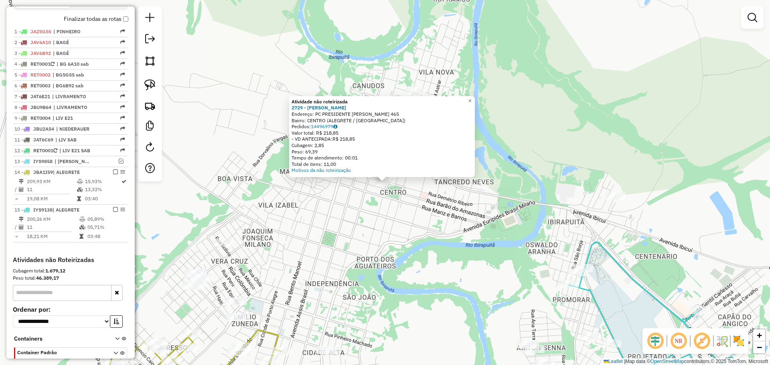
click at [384, 234] on div "Atividade não roteirizada 2729 - VALDIR DORNELLES ROC Endereço: PC PRESIDENTE G…" at bounding box center [385, 182] width 770 height 365
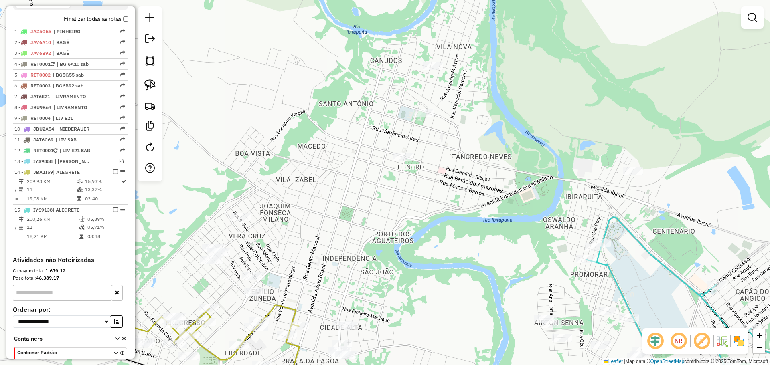
drag, startPoint x: 372, startPoint y: 233, endPoint x: 390, endPoint y: 208, distance: 30.8
click at [390, 208] on div "Janela de atendimento Grade de atendimento Capacidade Transportadoras Veículos …" at bounding box center [385, 182] width 770 height 365
drag, startPoint x: 153, startPoint y: 85, endPoint x: 180, endPoint y: 86, distance: 27.7
click at [153, 85] on img at bounding box center [149, 84] width 11 height 11
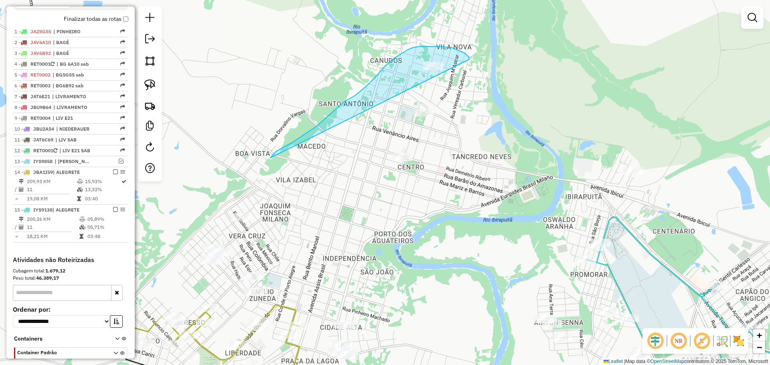
drag, startPoint x: 469, startPoint y: 59, endPoint x: 270, endPoint y: 158, distance: 222.1
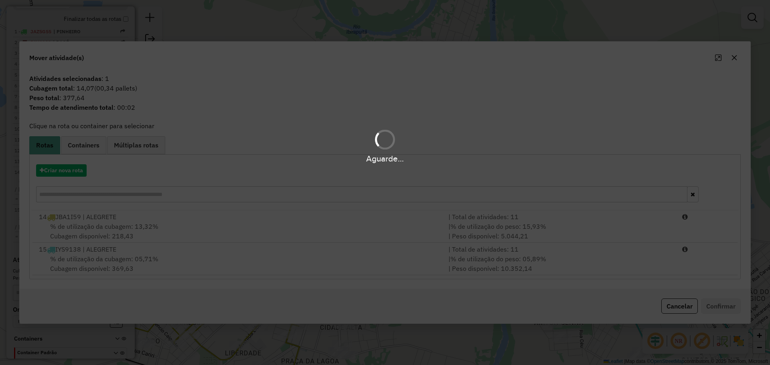
drag, startPoint x: 270, startPoint y: 158, endPoint x: 263, endPoint y: 154, distance: 8.6
click at [271, 157] on div "Aguarde..." at bounding box center [385, 159] width 770 height 12
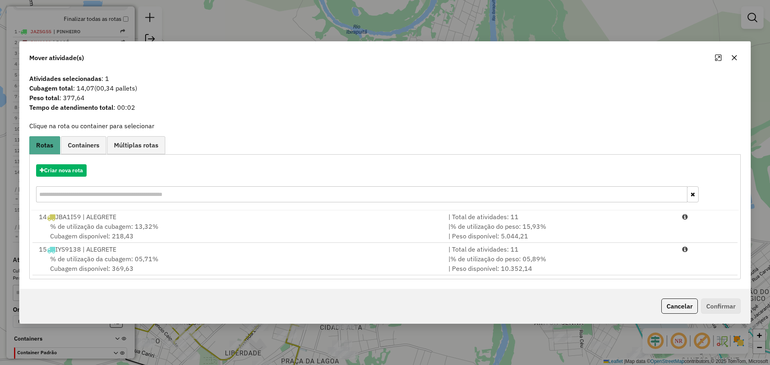
click at [734, 55] on icon "button" at bounding box center [734, 58] width 6 height 6
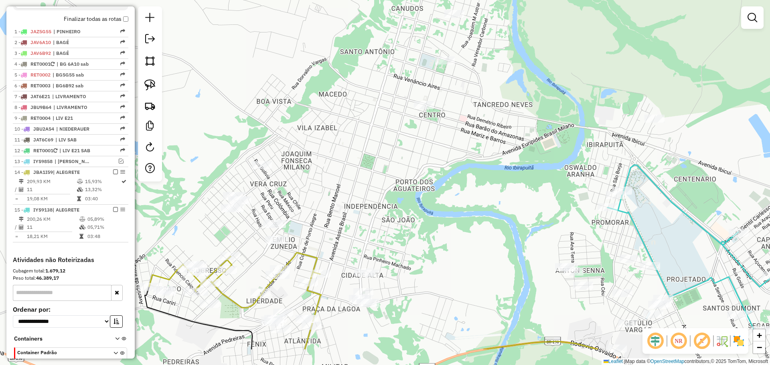
drag, startPoint x: 369, startPoint y: 165, endPoint x: 384, endPoint y: 131, distance: 37.1
click at [384, 131] on div "Janela de atendimento Grade de atendimento Capacidade Transportadoras Veículos …" at bounding box center [385, 182] width 770 height 365
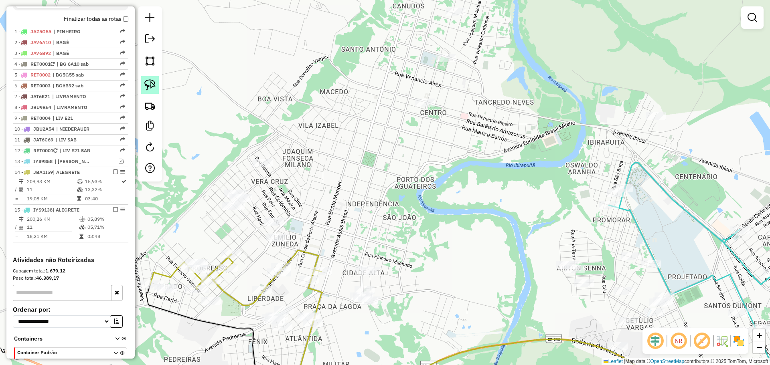
click at [150, 82] on img at bounding box center [149, 84] width 11 height 11
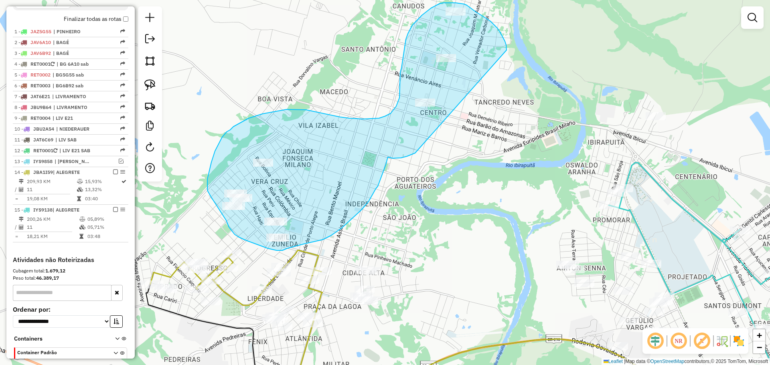
drag, startPoint x: 507, startPoint y: 50, endPoint x: 419, endPoint y: 150, distance: 132.4
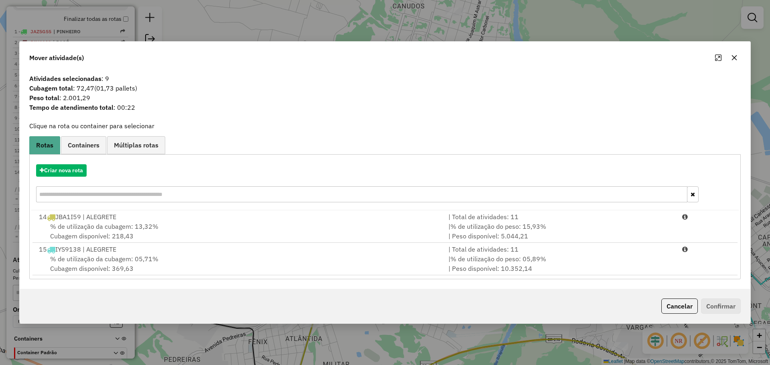
click at [349, 222] on div "% de utilização da cubagem: 13,32% Cubagem disponível: 218,43" at bounding box center [239, 231] width 410 height 19
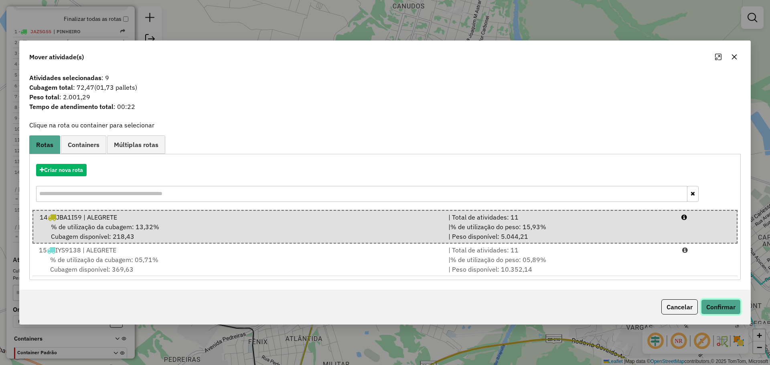
click at [714, 307] on button "Confirmar" at bounding box center [721, 307] width 40 height 15
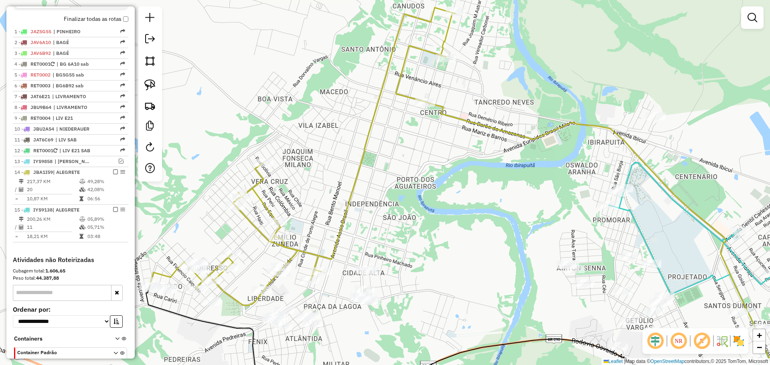
click at [274, 232] on icon at bounding box center [302, 157] width 305 height 298
select select "*********"
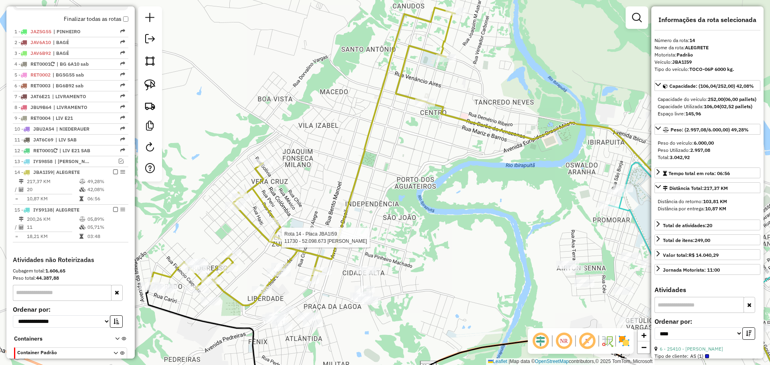
scroll to position [332, 0]
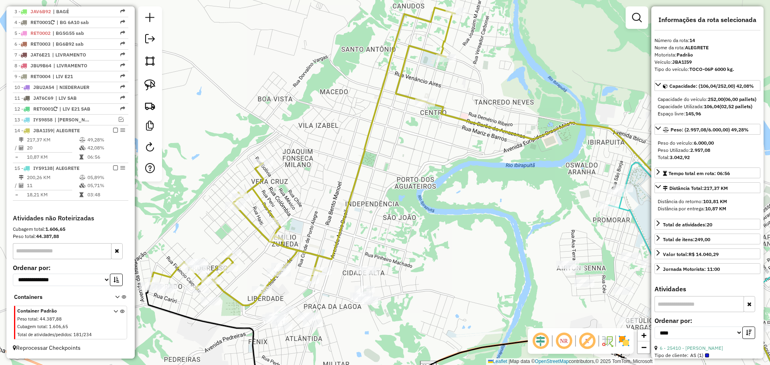
click at [220, 215] on div "Janela de atendimento Grade de atendimento Capacidade Transportadoras Veículos …" at bounding box center [385, 182] width 770 height 365
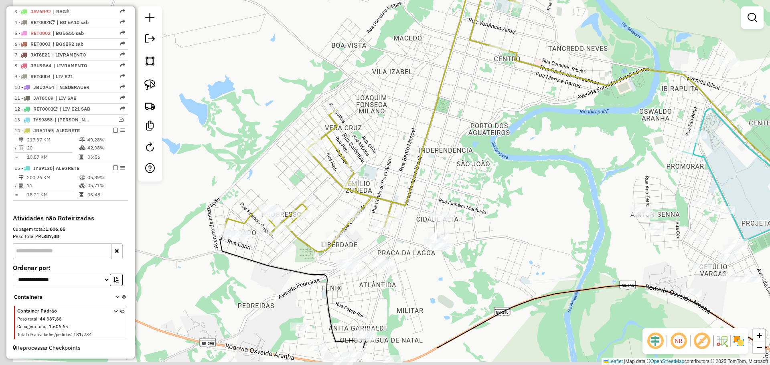
drag, startPoint x: 283, startPoint y: 176, endPoint x: 294, endPoint y: 160, distance: 19.4
click at [294, 160] on div "Janela de atendimento Grade de atendimento Capacidade Transportadoras Veículos …" at bounding box center [385, 182] width 770 height 365
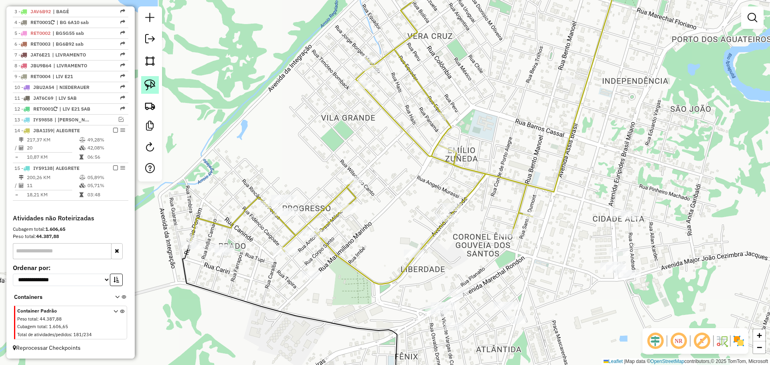
click at [153, 83] on img at bounding box center [149, 84] width 11 height 11
drag, startPoint x: 320, startPoint y: 171, endPoint x: 319, endPoint y: 193, distance: 22.1
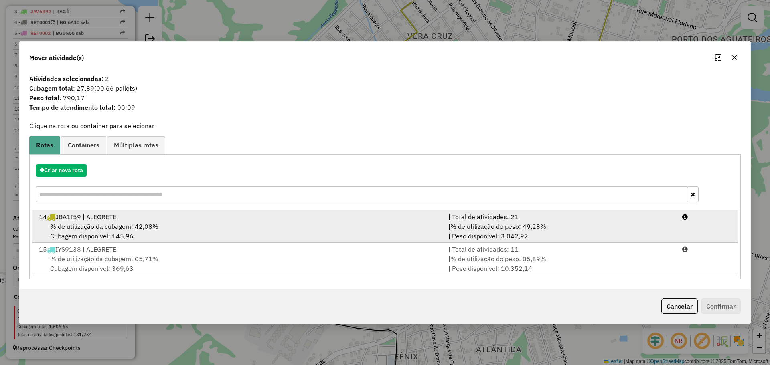
click at [295, 223] on div "% de utilização da cubagem: 42,08% Cubagem disponível: 145,96" at bounding box center [239, 231] width 410 height 19
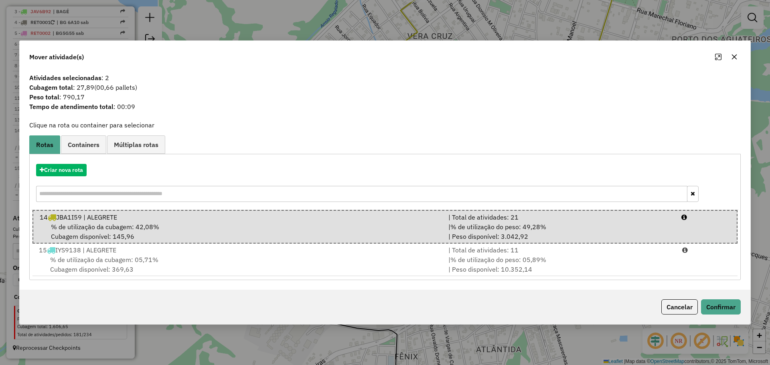
click at [710, 297] on div "Cancelar Confirmar" at bounding box center [385, 307] width 731 height 34
click at [714, 306] on button "Confirmar" at bounding box center [721, 307] width 40 height 15
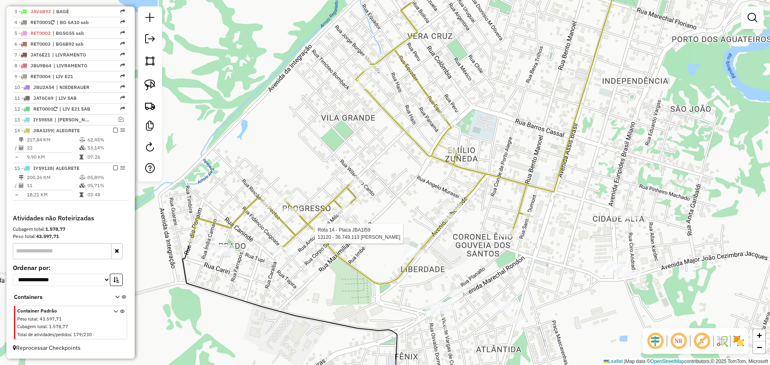
select select "*********"
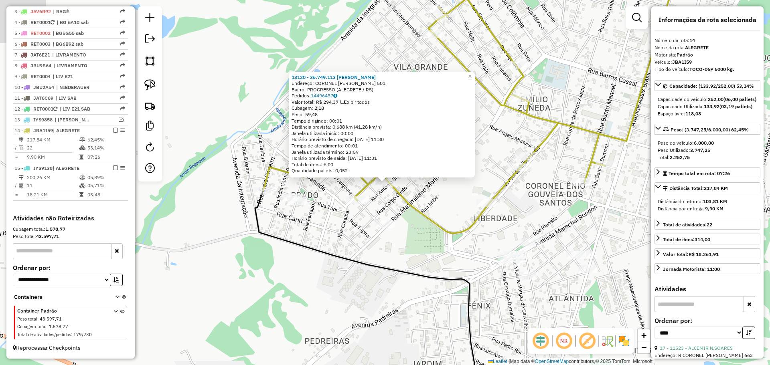
click at [291, 250] on div "13120 - 36.749.113 DOUGLAS M Endereço: CORONEL ANTONIO FREITAS VALLE 501 Bairro…" at bounding box center [385, 182] width 770 height 365
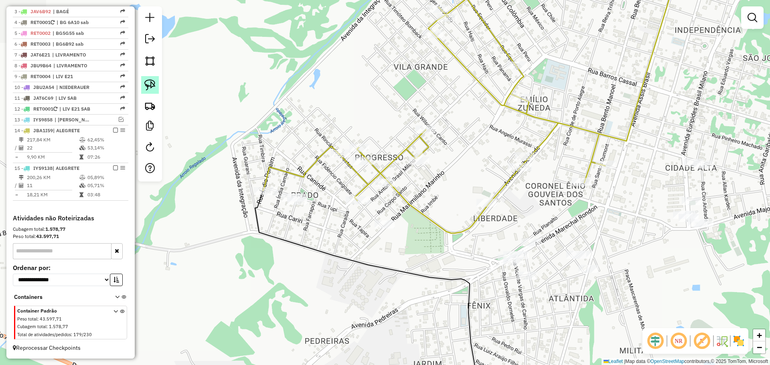
click at [154, 85] on img at bounding box center [149, 84] width 11 height 11
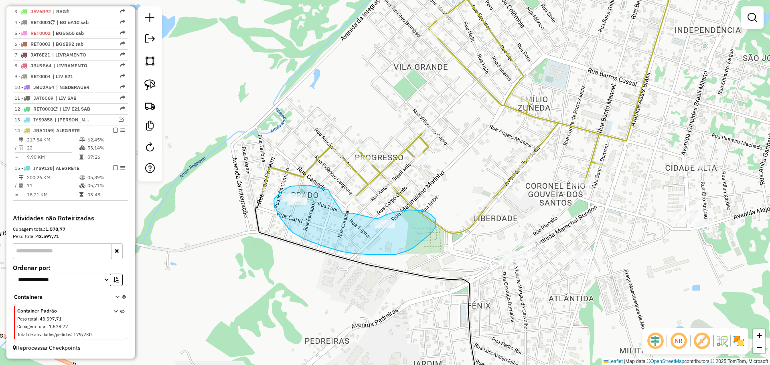
drag, startPoint x: 314, startPoint y: 187, endPoint x: 343, endPoint y: 213, distance: 38.9
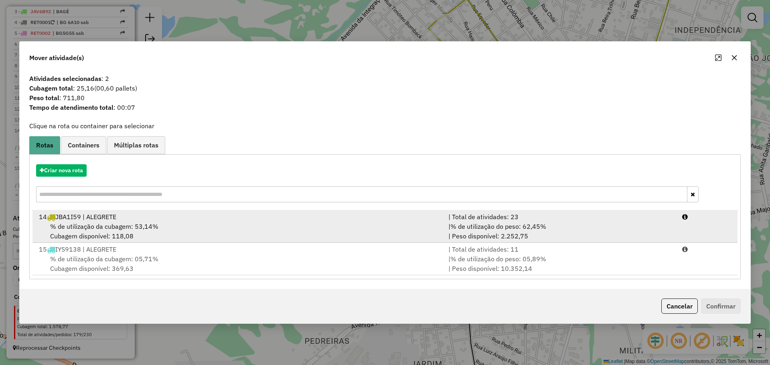
click at [341, 225] on div "% de utilização da cubagem: 53,14% Cubagem disponível: 118,08" at bounding box center [239, 231] width 410 height 19
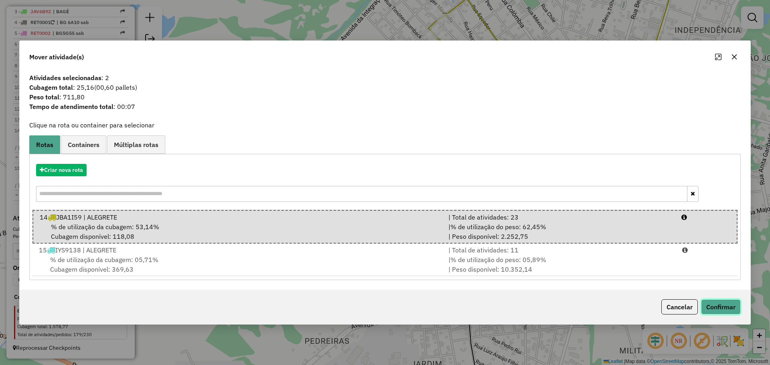
click at [716, 302] on button "Confirmar" at bounding box center [721, 307] width 40 height 15
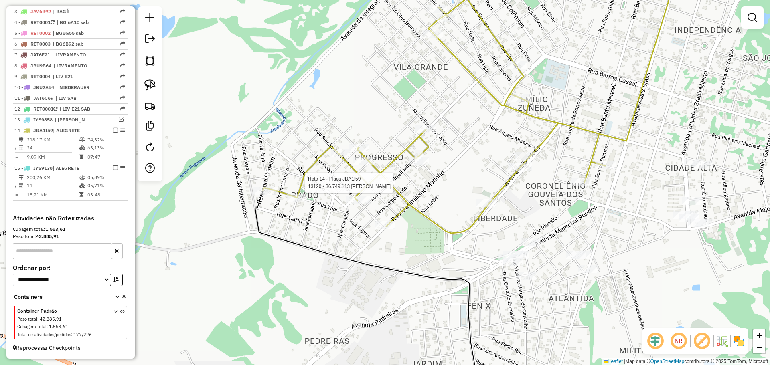
select select "*********"
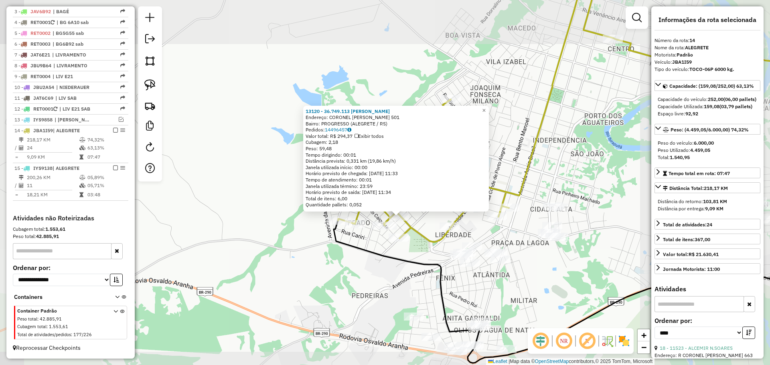
click at [514, 223] on div "13120 - 36.749.113 DOUGLAS M Endereço: CORONEL ANTONIO FREITAS VALLE 501 Bairro…" at bounding box center [385, 182] width 770 height 365
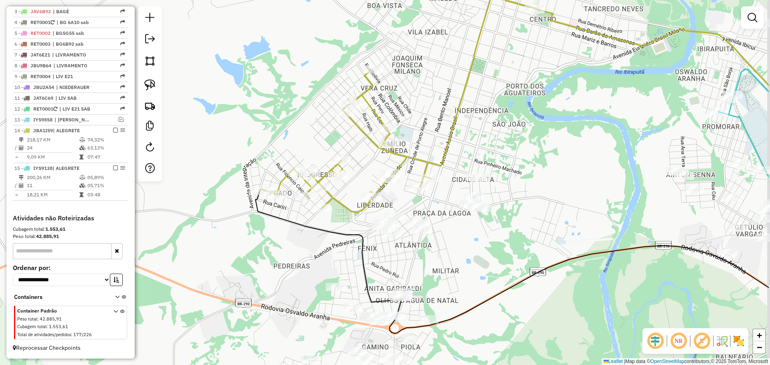
drag, startPoint x: 508, startPoint y: 240, endPoint x: 445, endPoint y: 221, distance: 65.6
click at [445, 221] on div "Janela de atendimento Grade de atendimento Capacidade Transportadoras Veículos …" at bounding box center [385, 182] width 770 height 365
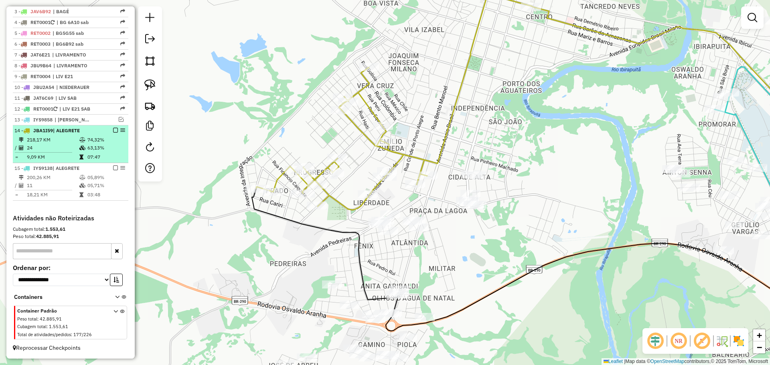
click at [115, 131] on em at bounding box center [115, 130] width 5 height 5
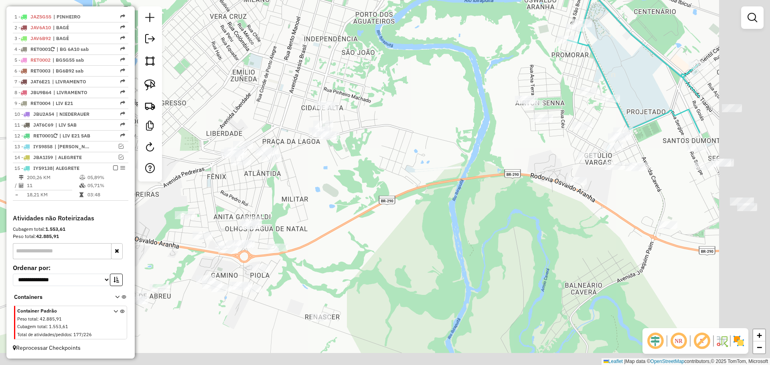
drag, startPoint x: 538, startPoint y: 258, endPoint x: 373, endPoint y: 187, distance: 179.9
click at [376, 188] on div "Janela de atendimento Grade de atendimento Capacidade Transportadoras Veículos …" at bounding box center [385, 182] width 770 height 365
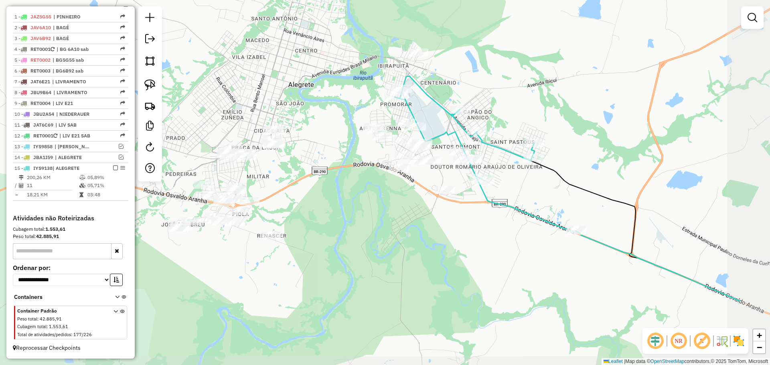
drag, startPoint x: 494, startPoint y: 231, endPoint x: 387, endPoint y: 207, distance: 109.2
click at [387, 207] on div "Janela de atendimento Grade de atendimento Capacidade Transportadoras Veículos …" at bounding box center [385, 182] width 770 height 365
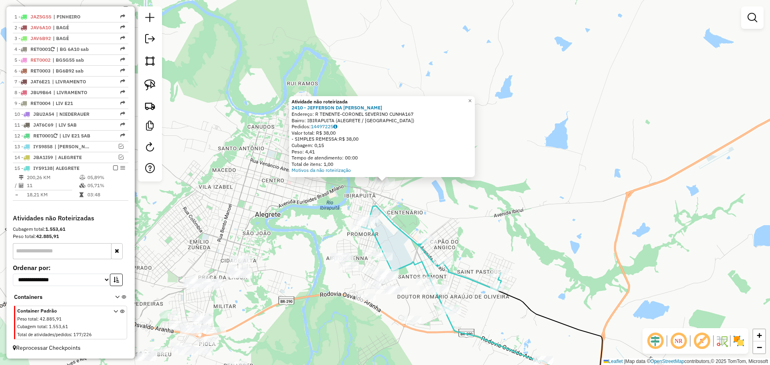
click at [435, 215] on div "Atividade não roteirizada 2410 - JEFFERSON DA ROSA PE Endereço: R TENENTE-CORON…" at bounding box center [385, 182] width 770 height 365
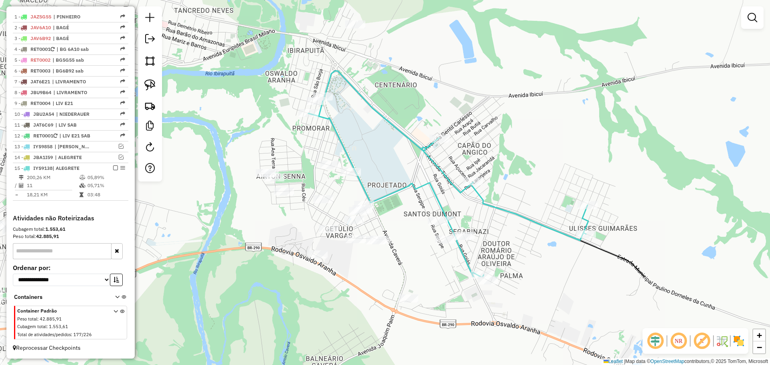
drag, startPoint x: 424, startPoint y: 223, endPoint x: 443, endPoint y: 96, distance: 128.2
click at [443, 96] on div "Janela de atendimento Grade de atendimento Capacidade Transportadoras Veículos …" at bounding box center [385, 182] width 770 height 365
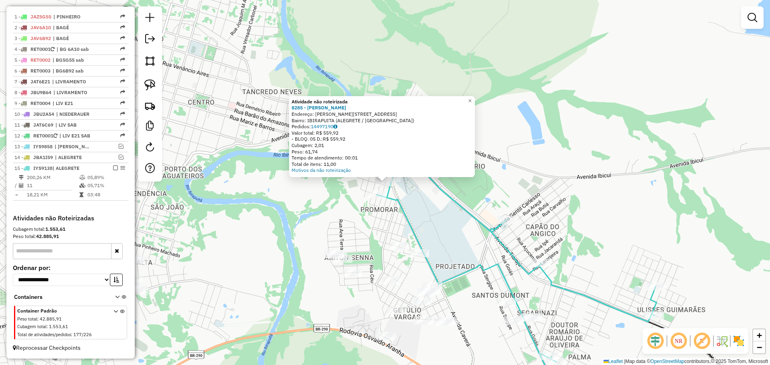
click at [429, 219] on div "Atividade não roteirizada 8285 - SONIA MARIZA DA CRUZ Endereço: R SANTANA 325 B…" at bounding box center [385, 182] width 770 height 365
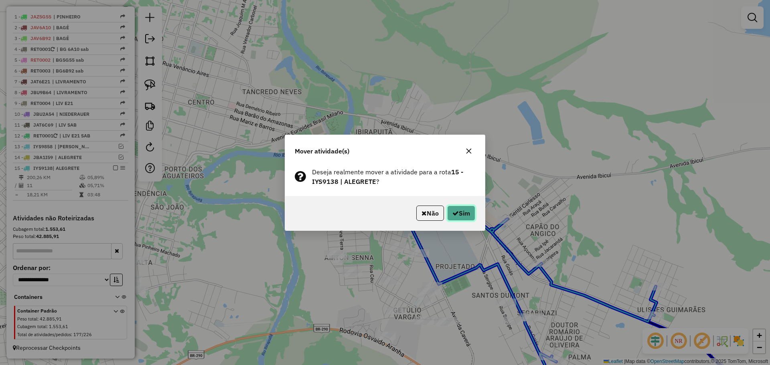
click at [454, 217] on button "Sim" at bounding box center [461, 213] width 28 height 15
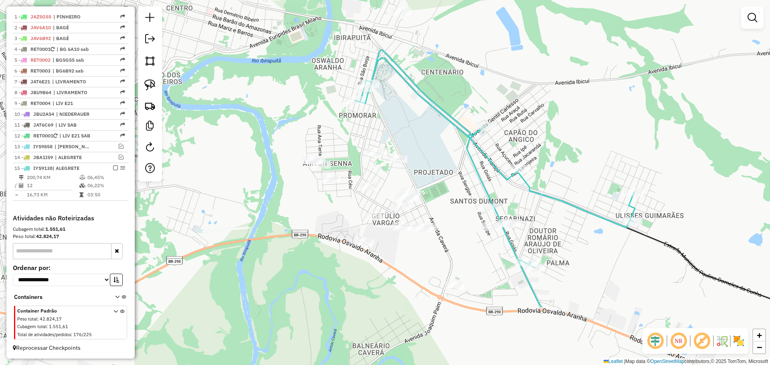
drag, startPoint x: 454, startPoint y: 251, endPoint x: 432, endPoint y: 156, distance: 97.1
click at [432, 156] on div "Janela de atendimento Grade de atendimento Capacidade Transportadoras Veículos …" at bounding box center [385, 182] width 770 height 365
click at [152, 86] on img at bounding box center [149, 84] width 11 height 11
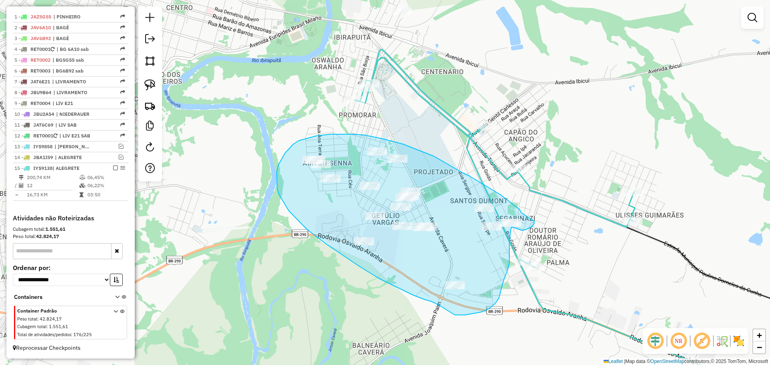
drag, startPoint x: 521, startPoint y: 213, endPoint x: 534, endPoint y: 221, distance: 15.4
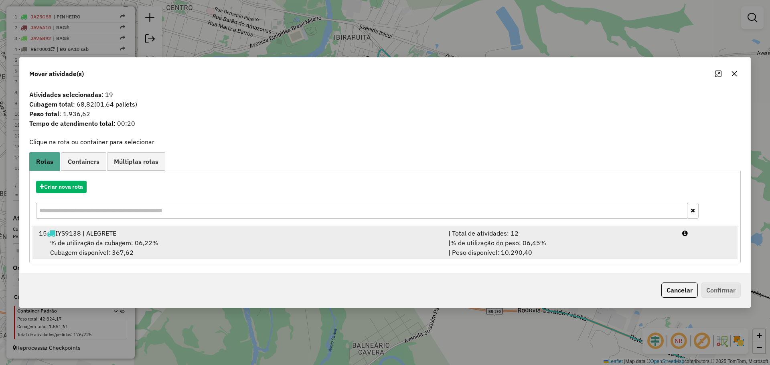
click at [506, 244] on span "% de utilização do peso: 06,45%" at bounding box center [498, 243] width 96 height 8
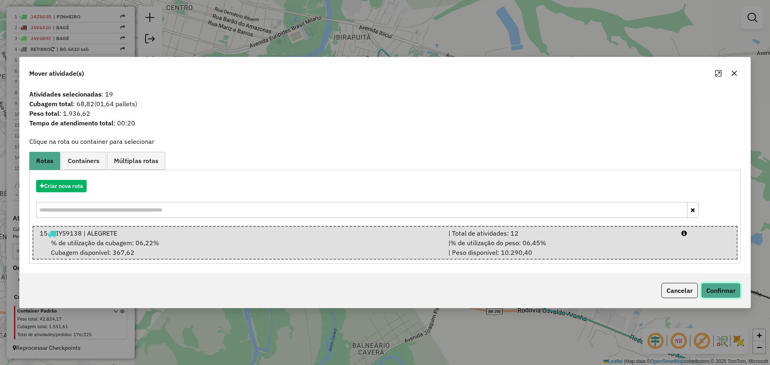
click at [715, 290] on button "Confirmar" at bounding box center [721, 290] width 40 height 15
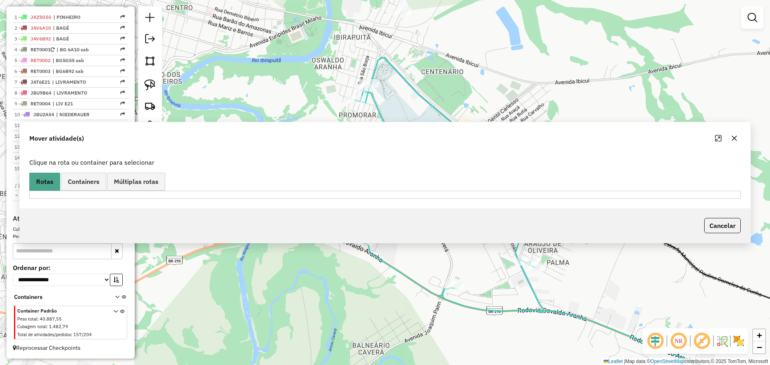
scroll to position [295, 0]
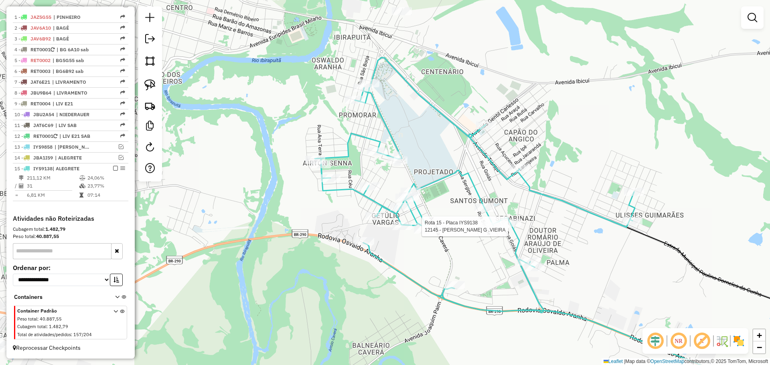
select select "*********"
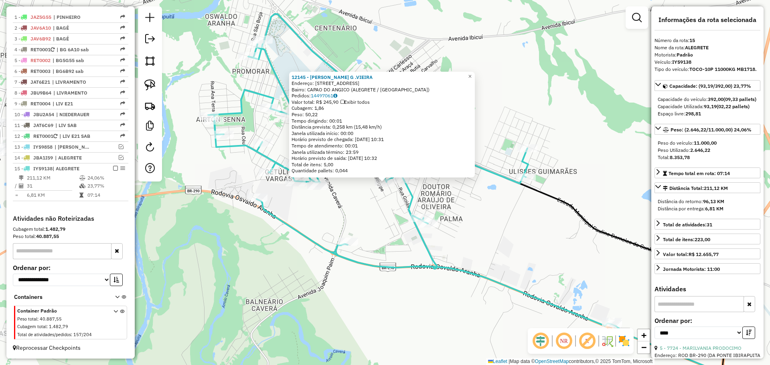
click at [415, 227] on icon at bounding box center [500, 208] width 584 height 388
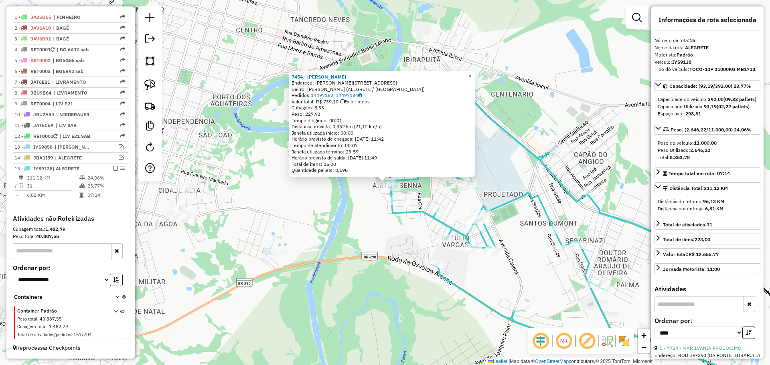
click at [387, 193] on icon at bounding box center [595, 241] width 421 height 322
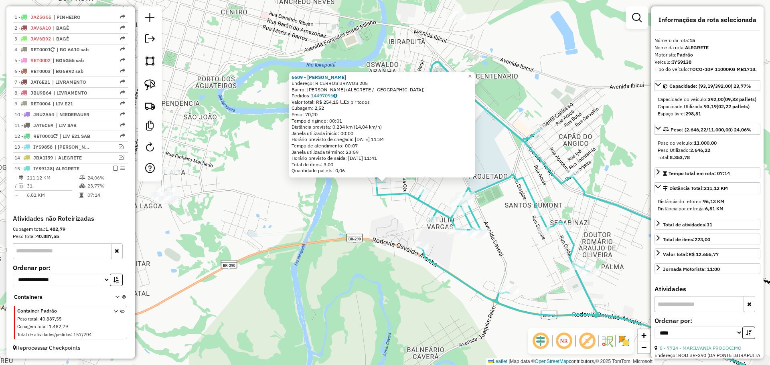
click at [341, 221] on div "6609 - ANTONIETA DAMBROSIO Endereço: R CERROS BRAVOS 205 Bairro: NILO SOARES GO…" at bounding box center [385, 182] width 770 height 365
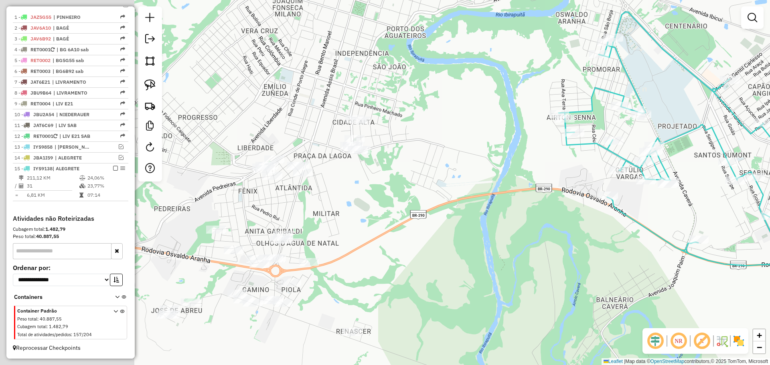
drag, startPoint x: 342, startPoint y: 221, endPoint x: 519, endPoint y: 171, distance: 184.2
click at [531, 170] on div "Janela de atendimento Grade de atendimento Capacidade Transportadoras Veículos …" at bounding box center [385, 182] width 770 height 365
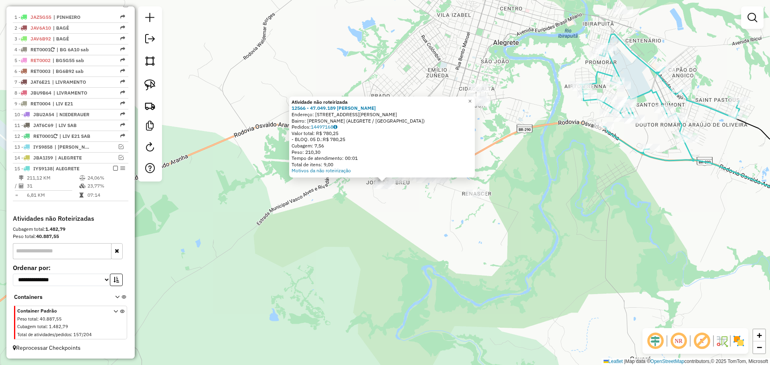
click at [485, 217] on div "Atividade não roteirizada 12566 - 47.049.189 ELIAS SOU Endereço: R EVANDRO LUIZ…" at bounding box center [385, 182] width 770 height 365
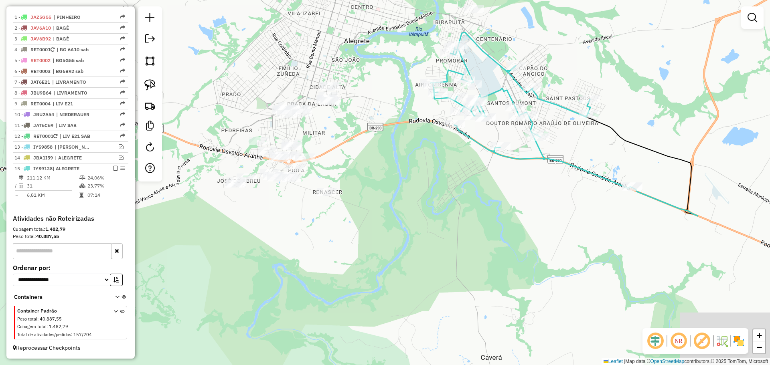
drag, startPoint x: 604, startPoint y: 202, endPoint x: 452, endPoint y: 205, distance: 152.1
click at [452, 205] on div "Janela de atendimento Grade de atendimento Capacidade Transportadoras Veículos …" at bounding box center [385, 182] width 770 height 365
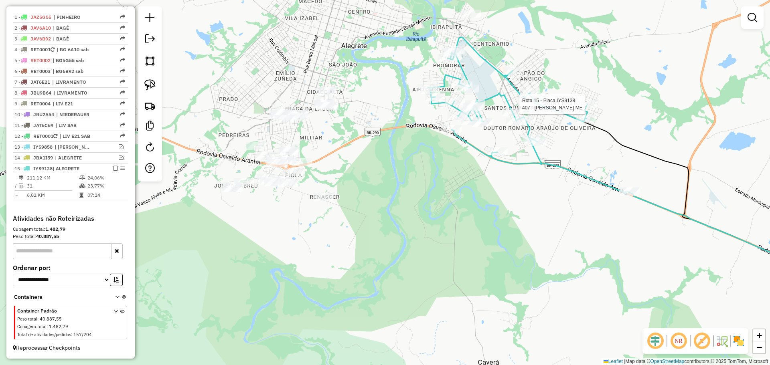
select select "*********"
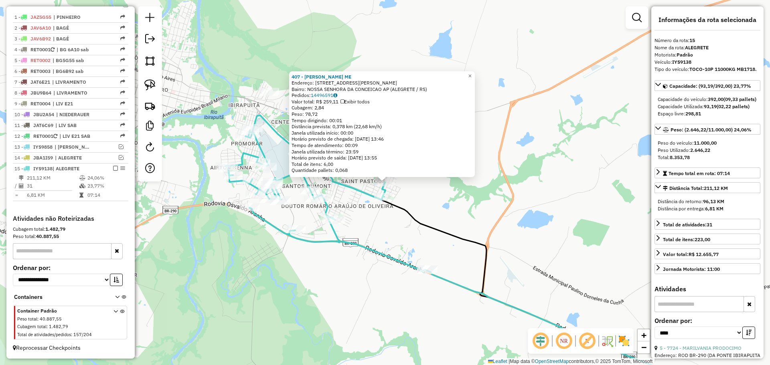
click at [375, 207] on div "407 - FABIO GUTERRA ME Endereço: R ALCY DE BARROS PASSOS 390 Bairro: NOSSA SENH…" at bounding box center [385, 182] width 770 height 365
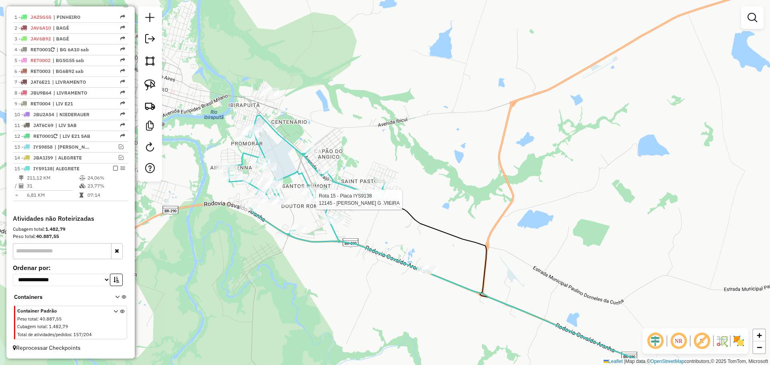
select select "*********"
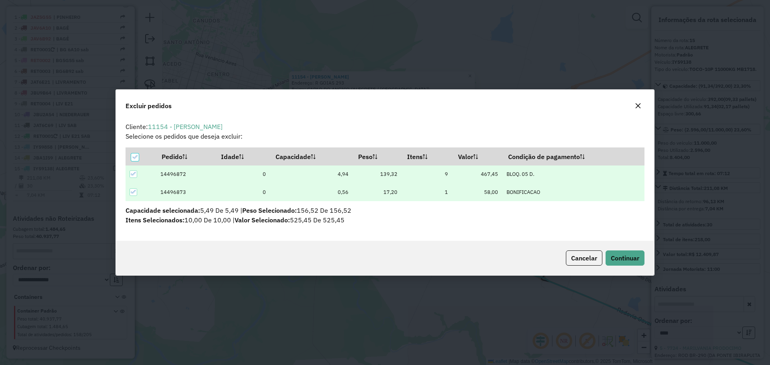
scroll to position [0, 0]
click at [619, 262] on span "Continuar" at bounding box center [625, 258] width 28 height 8
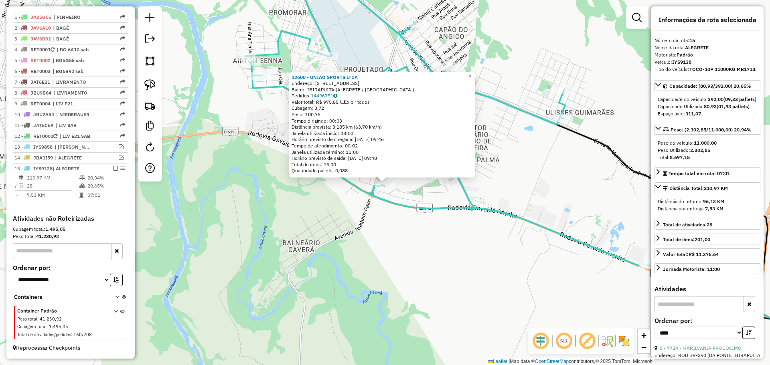
click at [344, 261] on div "12600 - UNIAO SPORTS LTDA Endereço: AV CAVERA 2605 Bairro: IBIRAPUITA (ALEGRETE…" at bounding box center [385, 182] width 770 height 365
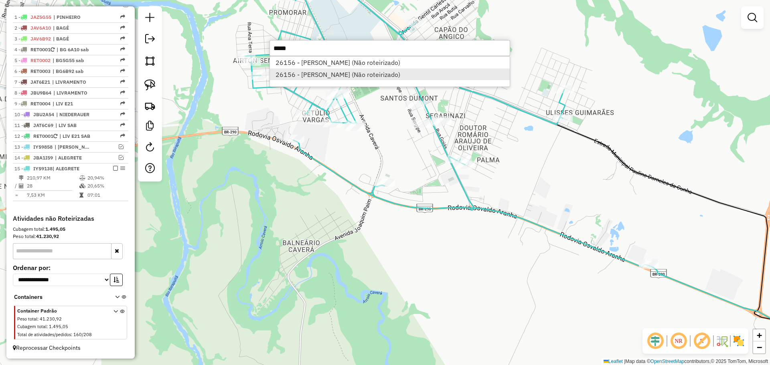
type input "*****"
click at [392, 69] on li "26156 - ALDA CRUZ DA SILVA (Não roteirizado)" at bounding box center [390, 75] width 240 height 12
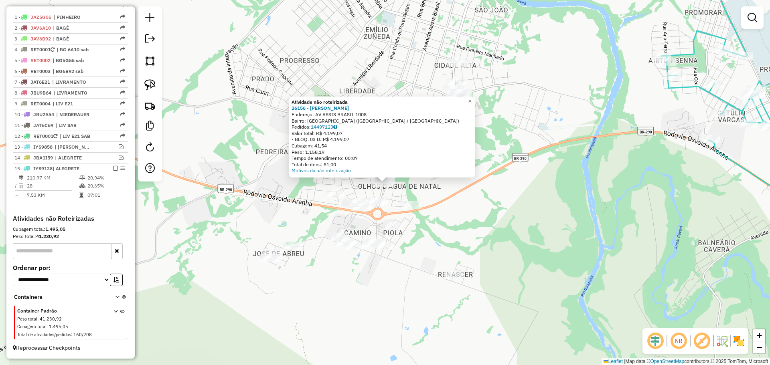
click at [416, 190] on div "Atividade não roteirizada 26156 - ALDA CRUZ DA SILVA Endereço: AV ASSIS BRASIL …" at bounding box center [385, 182] width 770 height 365
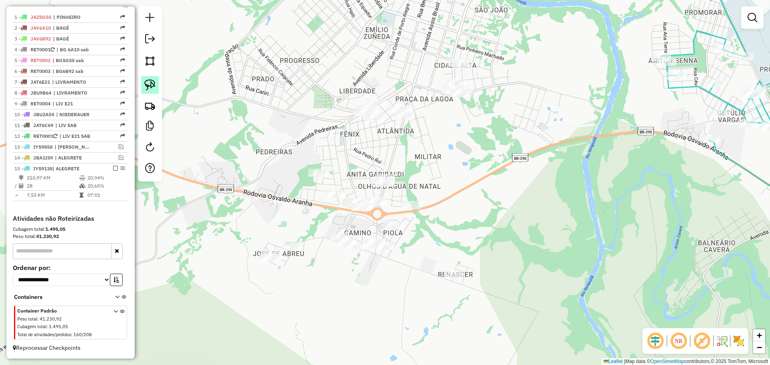
click at [154, 87] on img at bounding box center [149, 84] width 11 height 11
drag, startPoint x: 411, startPoint y: 174, endPoint x: 448, endPoint y: 160, distance: 39.9
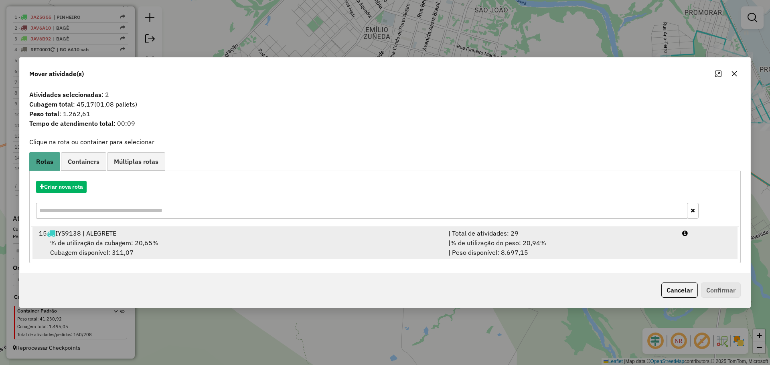
click at [403, 235] on div "15 IYS9138 | ALEGRETE" at bounding box center [239, 234] width 410 height 10
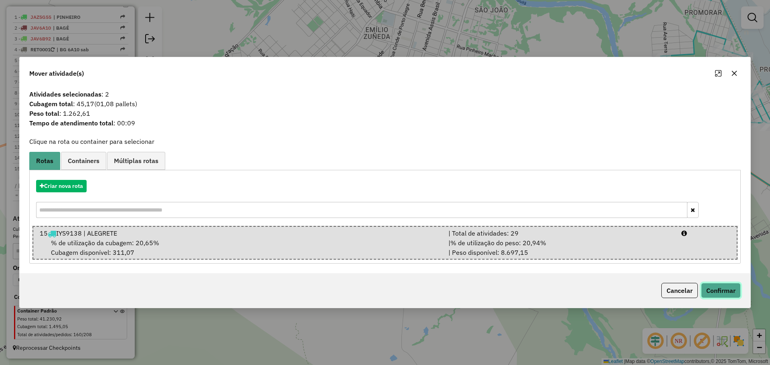
click at [735, 290] on button "Confirmar" at bounding box center [721, 290] width 40 height 15
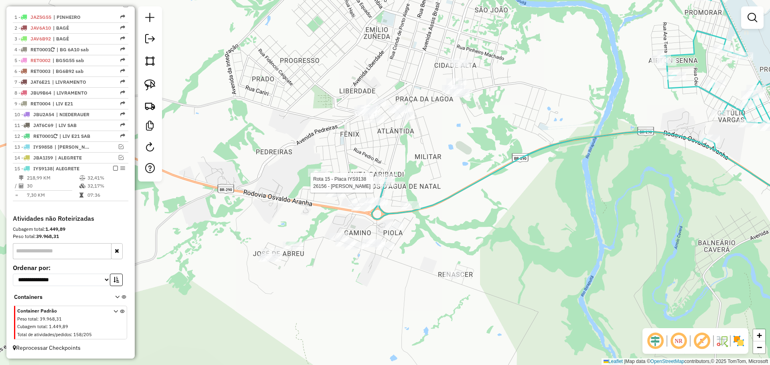
select select "*********"
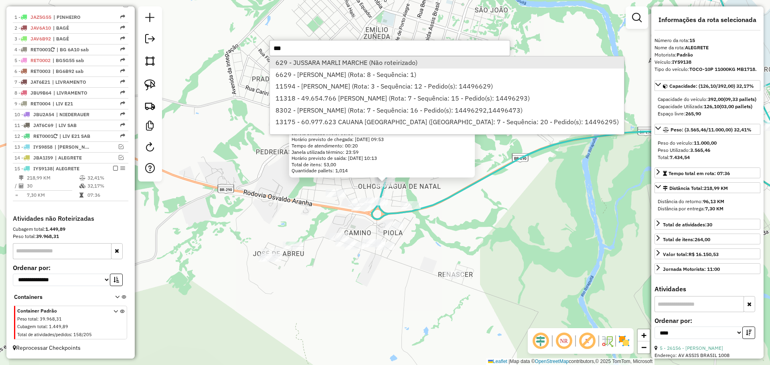
type input "***"
click at [382, 65] on li "629 - JUSSARA MARLI MARCHE (Não roteirizado)" at bounding box center [447, 63] width 354 height 12
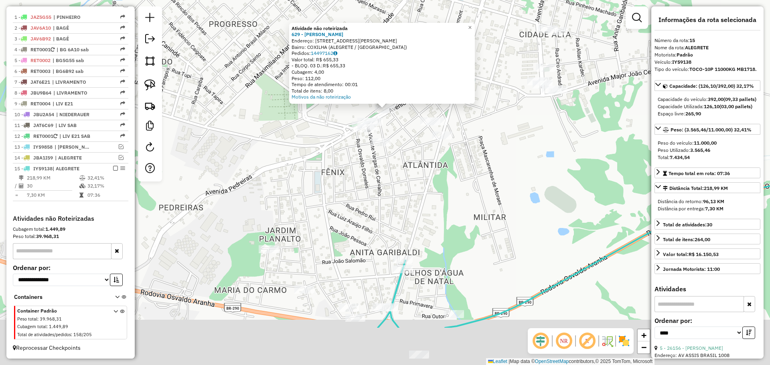
drag, startPoint x: 393, startPoint y: 219, endPoint x: 393, endPoint y: 136, distance: 83.4
click at [393, 140] on div "Atividade não roteirizada 629 - JUSSARA MARLI MARCHE Endereço: AV MARECHAL ROND…" at bounding box center [385, 182] width 770 height 365
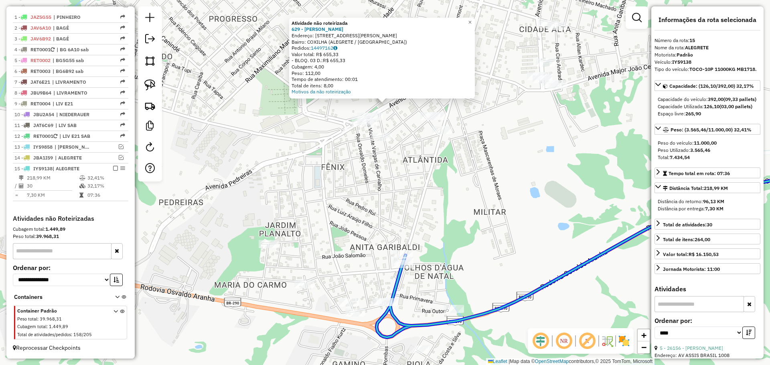
click at [408, 264] on div at bounding box center [403, 261] width 20 height 8
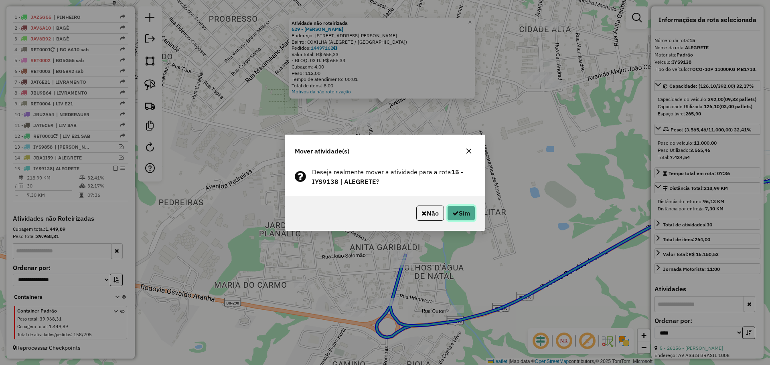
click at [462, 213] on button "Sim" at bounding box center [461, 213] width 28 height 15
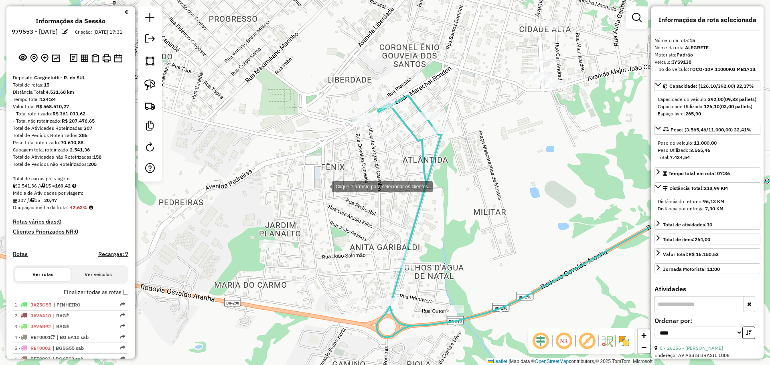
click at [324, 186] on div "Clique e arraste para selecionar os clientes. Janela de atendimento Grade de at…" at bounding box center [385, 182] width 770 height 365
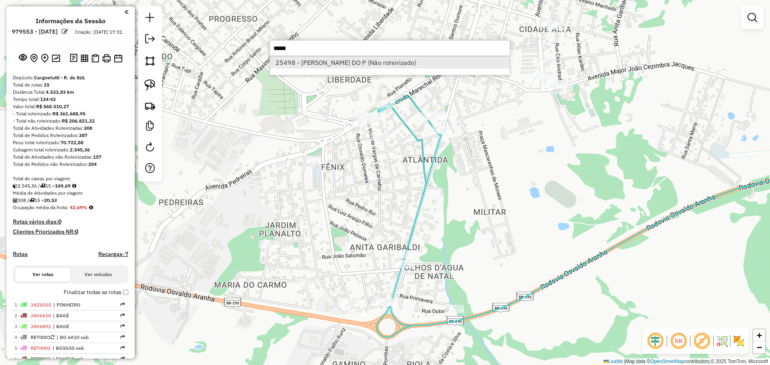
type input "*****"
click at [386, 66] on li "25498 - FRANCISCO CESAR DO P (Não roteirizado)" at bounding box center [390, 63] width 240 height 12
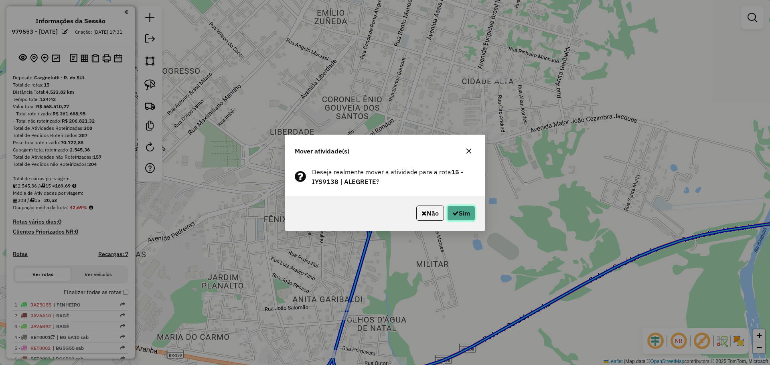
click at [467, 215] on button "Sim" at bounding box center [461, 213] width 28 height 15
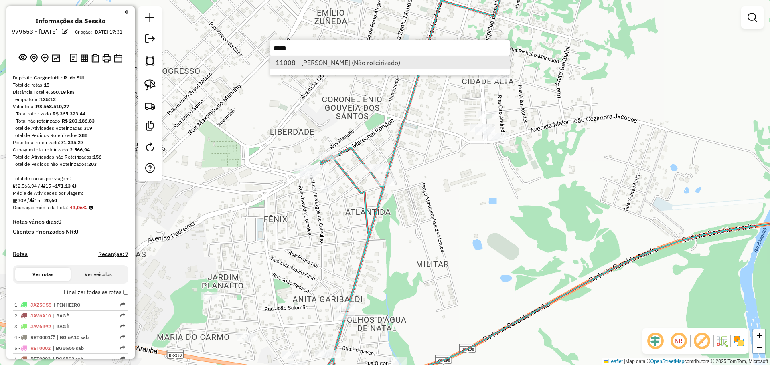
type input "*****"
click at [400, 66] on li "11008 - [PERSON_NAME] (Não roteirizado)" at bounding box center [390, 63] width 240 height 12
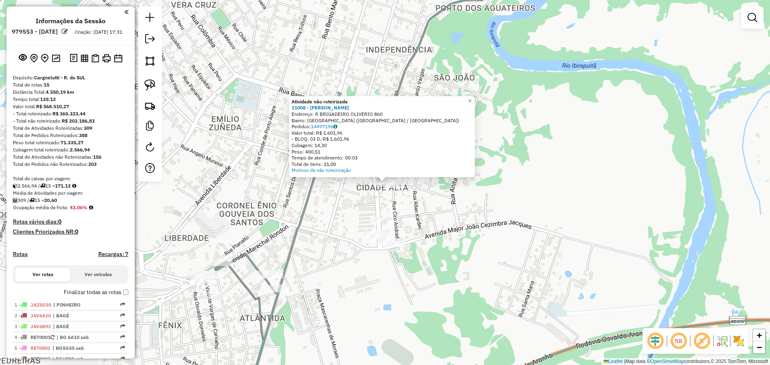
click at [397, 189] on div at bounding box center [395, 184] width 20 height 8
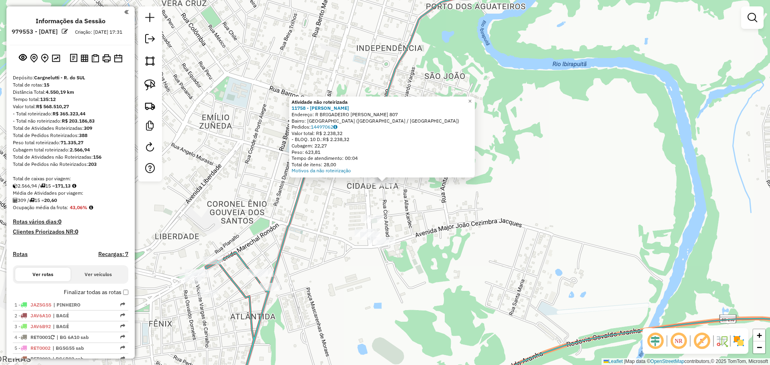
click at [388, 195] on div "Atividade não roteirizada 11758 - [PERSON_NAME]: R BRIGADEIRO OLIVERIO 807 Bair…" at bounding box center [385, 182] width 770 height 365
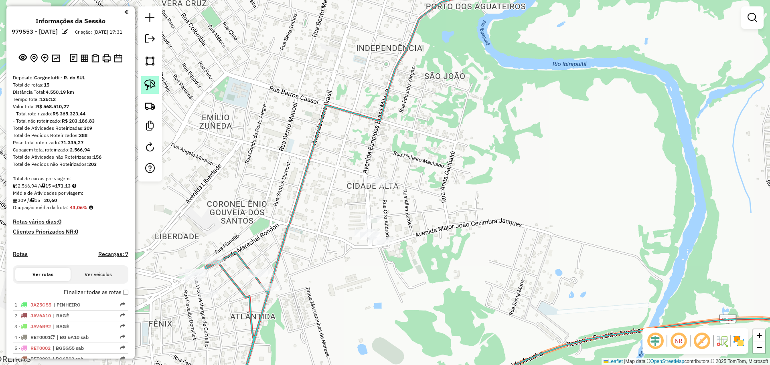
click at [148, 85] on img at bounding box center [149, 84] width 11 height 11
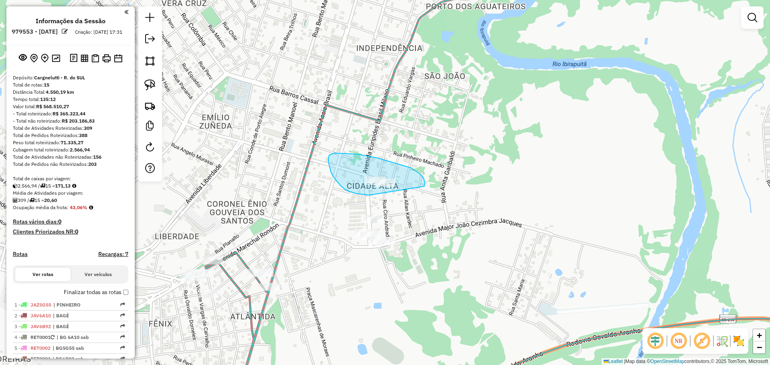
drag, startPoint x: 377, startPoint y: 158, endPoint x: 414, endPoint y: 187, distance: 46.3
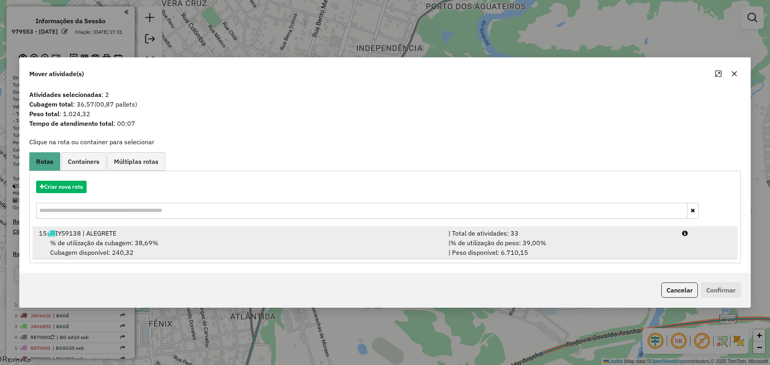
click at [325, 247] on div "% de utilização da cubagem: 38,69% Cubagem disponível: 240,32" at bounding box center [239, 247] width 410 height 19
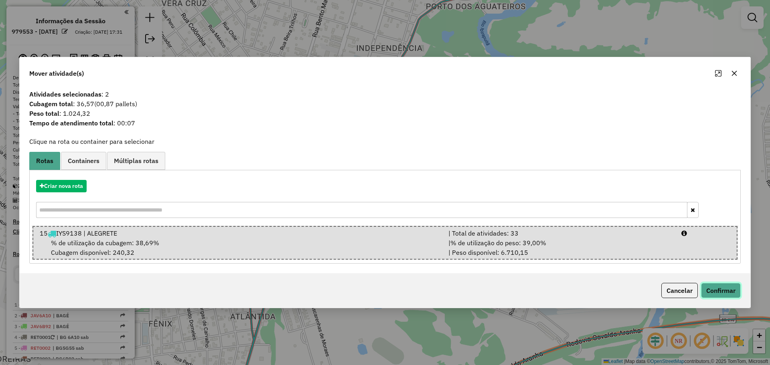
click at [710, 291] on button "Confirmar" at bounding box center [721, 290] width 40 height 15
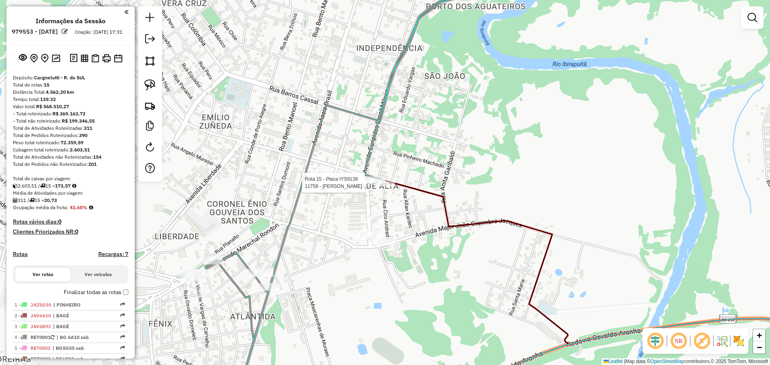
select select "*********"
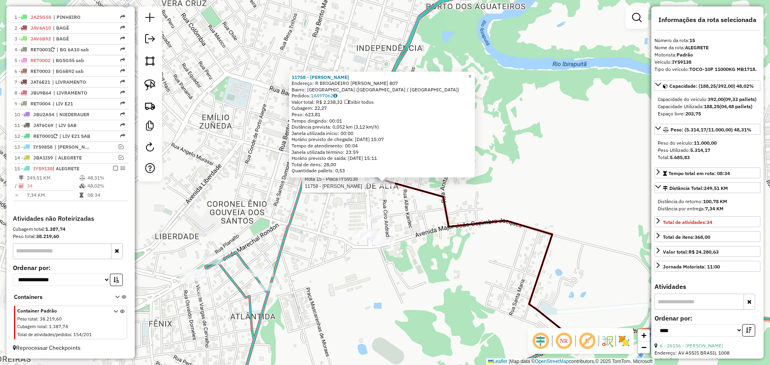
scroll to position [295, 0]
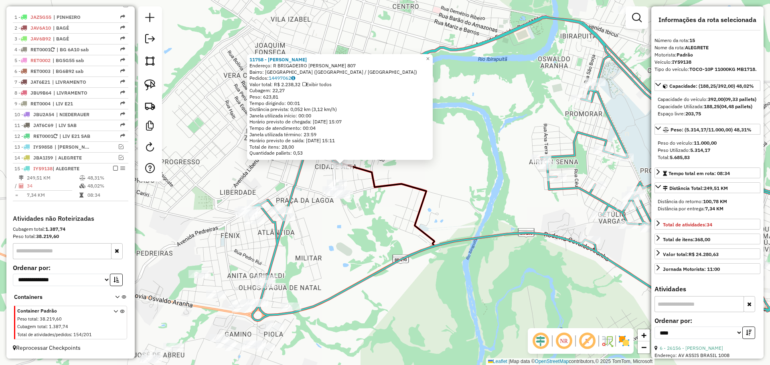
drag, startPoint x: 388, startPoint y: 238, endPoint x: 240, endPoint y: 178, distance: 159.5
click at [240, 179] on div "11758 - [PERSON_NAME]: R BRIGADEIRO OLIVERIO 807 Bairro: [GEOGRAPHIC_DATA] ([GE…" at bounding box center [385, 182] width 770 height 365
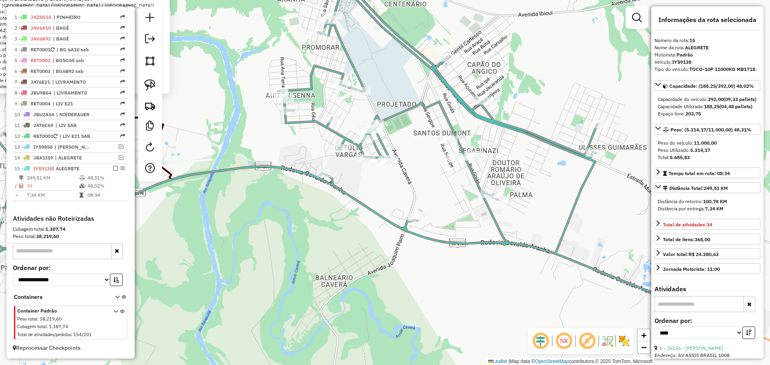
drag, startPoint x: 540, startPoint y: 184, endPoint x: 412, endPoint y: 168, distance: 129.8
click at [412, 168] on div "11758 - [PERSON_NAME]: R BRIGADEIRO OLIVERIO 807 Bairro: [GEOGRAPHIC_DATA] ([GE…" at bounding box center [385, 182] width 770 height 365
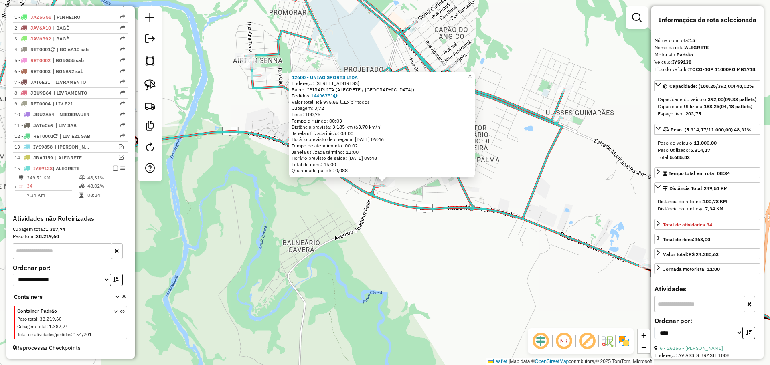
click at [356, 220] on div "12600 - UNIAO SPORTS LTDA Endereço: [STREET_ADDRESS] Bairro: IBIRAPUITA (ALEGRE…" at bounding box center [385, 182] width 770 height 365
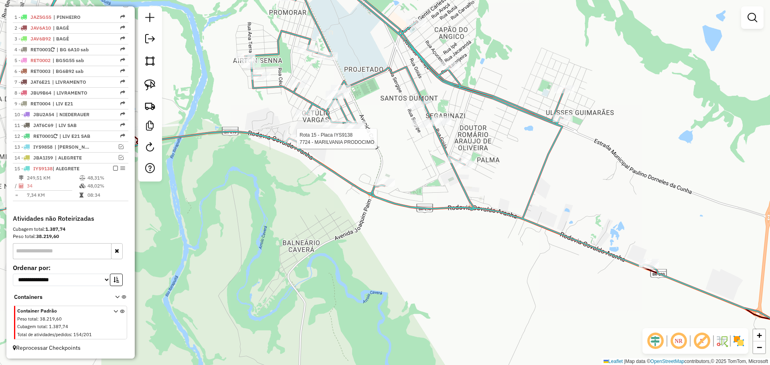
select select "*********"
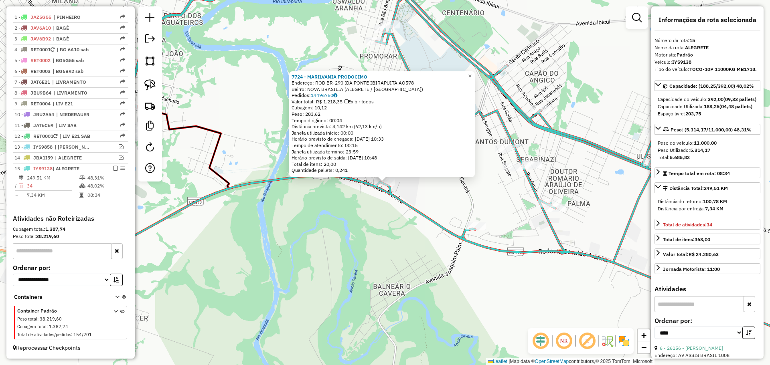
click at [375, 214] on div "7724 - [GEOGRAPHIC_DATA] PRODOCIMO Endereço: ROD BR-290 (DA [GEOGRAPHIC_DATA] A…" at bounding box center [385, 182] width 770 height 365
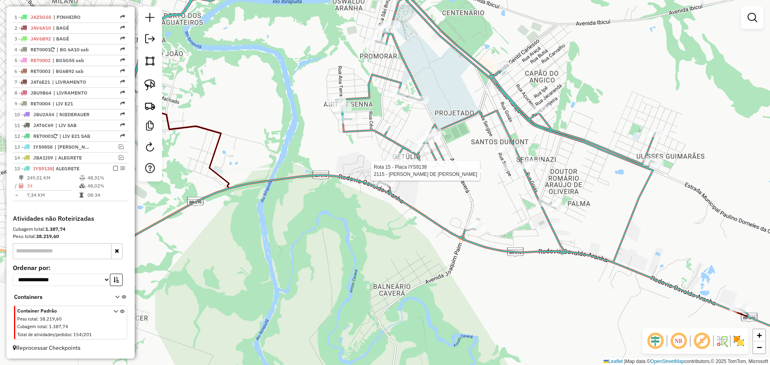
select select "*********"
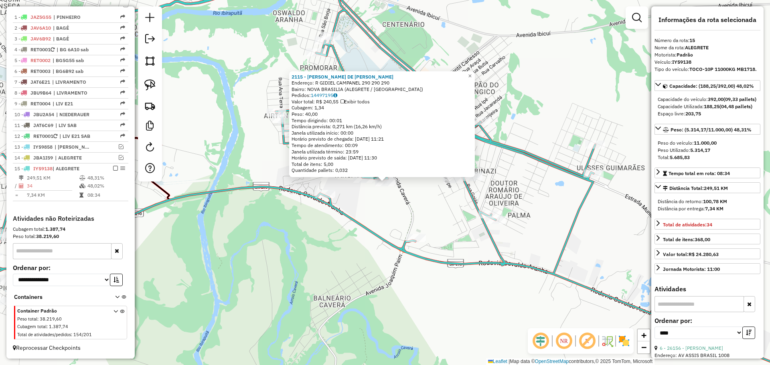
click at [414, 203] on div "2115 - [PERSON_NAME] DE DIAS Endereço: R GIDIEL CAMPANEL 290 290 290 Bairro: [G…" at bounding box center [385, 182] width 770 height 365
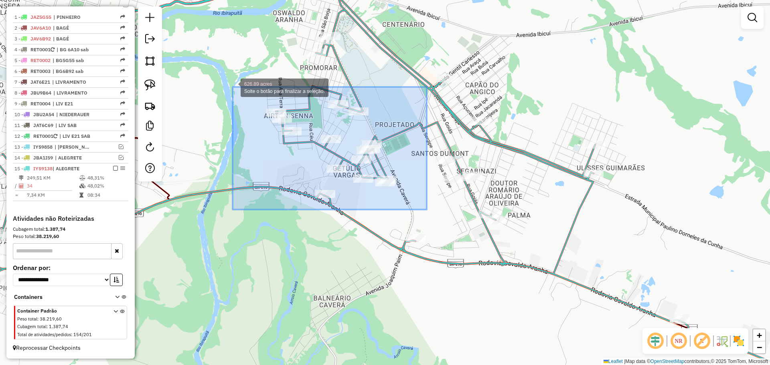
drag, startPoint x: 427, startPoint y: 209, endPoint x: 232, endPoint y: 87, distance: 230.4
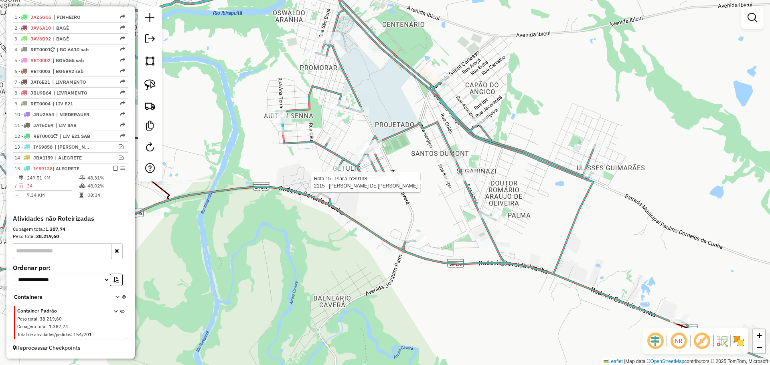
click at [381, 174] on icon at bounding box center [417, 181] width 860 height 423
select select "*********"
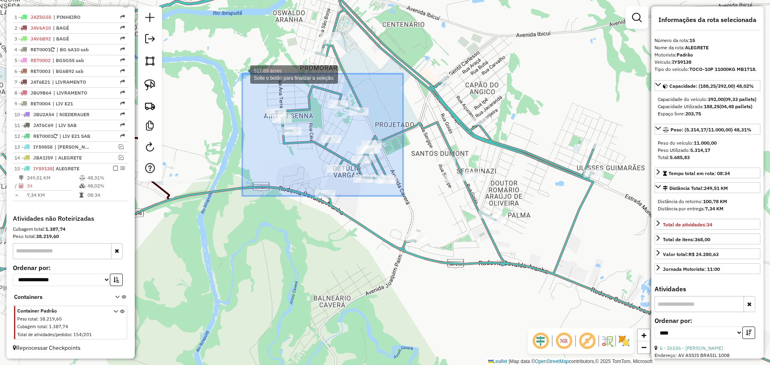
drag, startPoint x: 386, startPoint y: 193, endPoint x: 242, endPoint y: 74, distance: 186.6
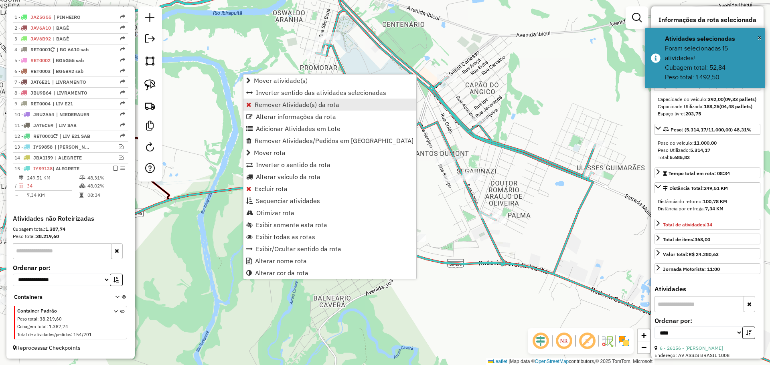
click at [302, 105] on span "Remover Atividade(s) da rota" at bounding box center [297, 104] width 85 height 6
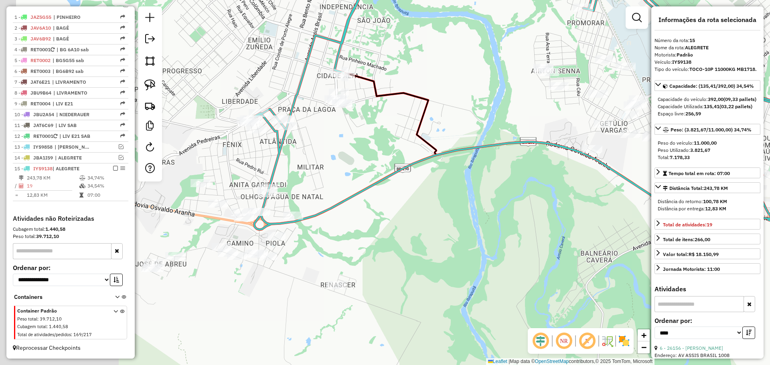
drag, startPoint x: 305, startPoint y: 159, endPoint x: 572, endPoint y: 114, distance: 270.9
click at [572, 114] on div "Janela de atendimento Grade de atendimento Capacidade Transportadoras Veículos …" at bounding box center [385, 182] width 770 height 365
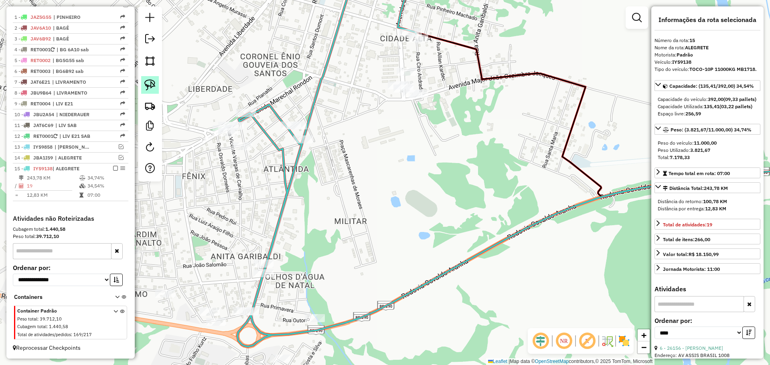
click at [150, 83] on img at bounding box center [149, 84] width 11 height 11
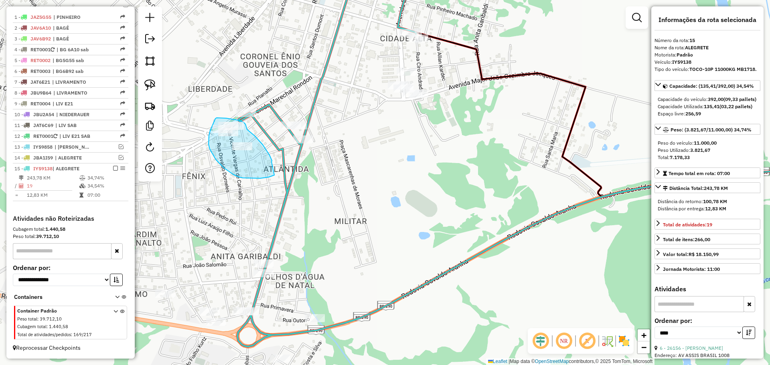
drag, startPoint x: 267, startPoint y: 152, endPoint x: 281, endPoint y: 159, distance: 15.6
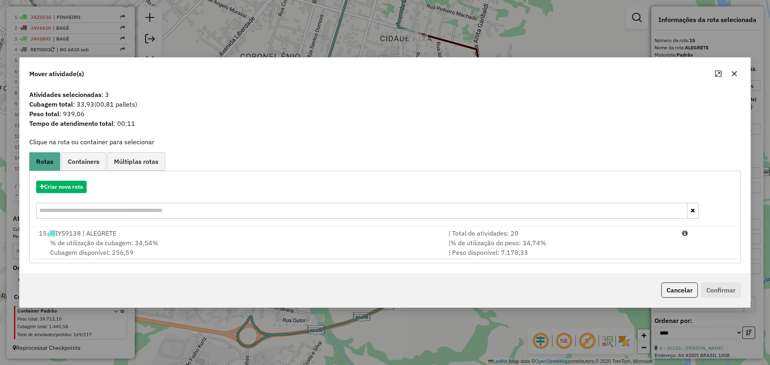
click at [736, 73] on icon "button" at bounding box center [734, 73] width 5 height 5
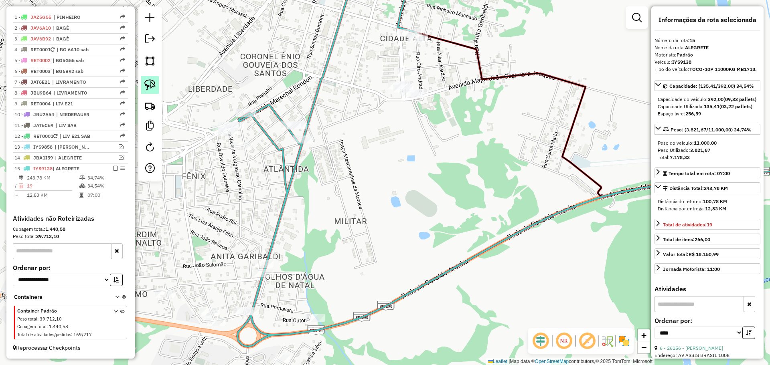
click at [153, 83] on img at bounding box center [149, 84] width 11 height 11
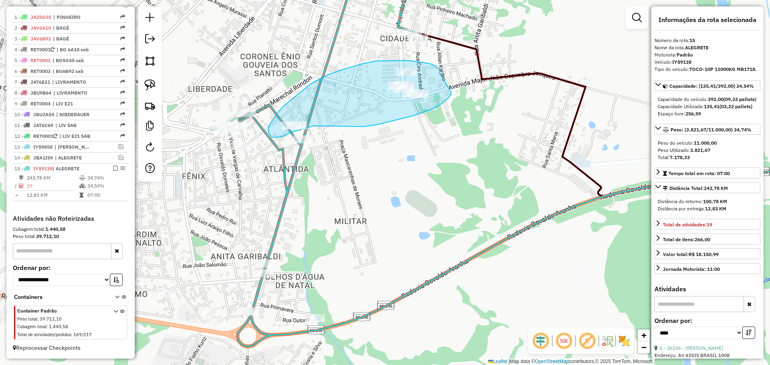
drag, startPoint x: 439, startPoint y: 69, endPoint x: 451, endPoint y: 91, distance: 25.3
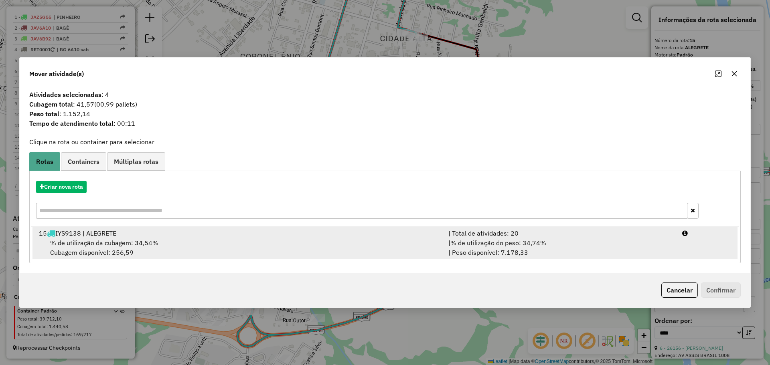
click at [402, 234] on div "15 IYS9138 | ALEGRETE" at bounding box center [239, 234] width 410 height 10
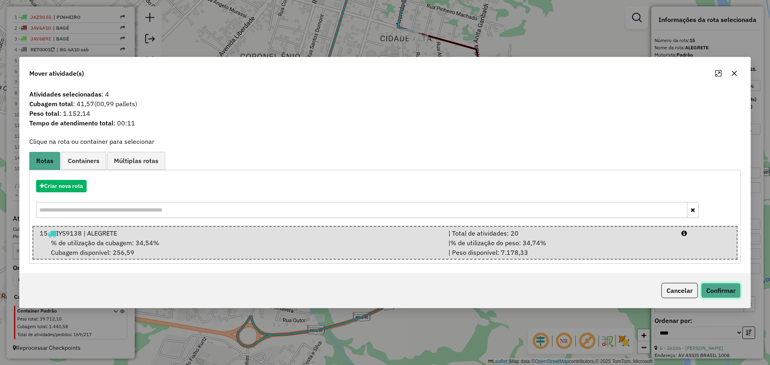
click at [719, 285] on button "Confirmar" at bounding box center [721, 290] width 40 height 15
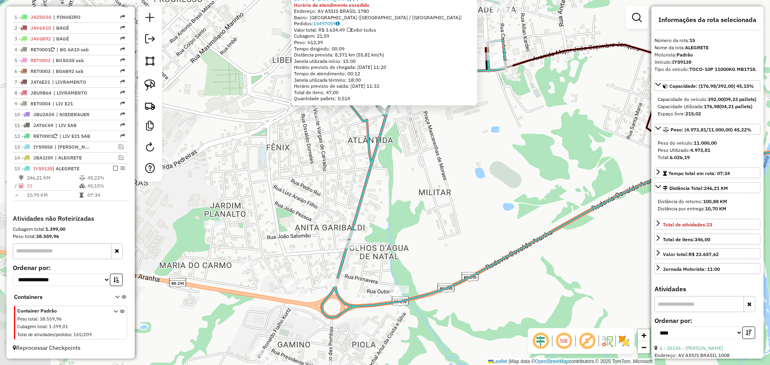
drag, startPoint x: 390, startPoint y: 195, endPoint x: 387, endPoint y: 140, distance: 55.0
click at [387, 140] on div "25498 - [PERSON_NAME] DO P Horário de atendimento excedido Endereço: AV ASSIS […" at bounding box center [385, 182] width 770 height 365
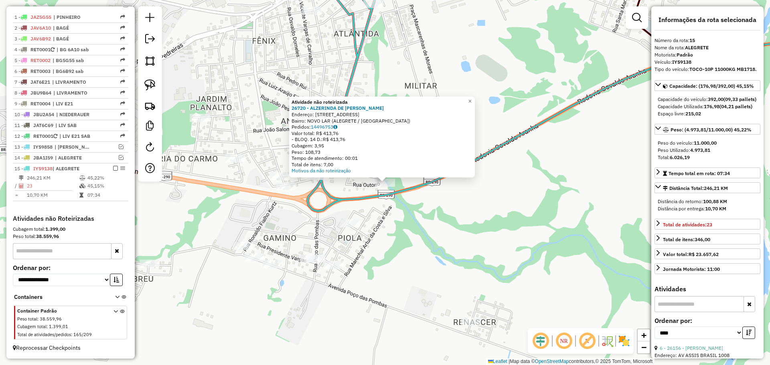
click at [378, 227] on div "Atividade não roteirizada 26720 - ALZERINDA DE [PERSON_NAME]: R PRIMAVERA 204 B…" at bounding box center [385, 182] width 770 height 365
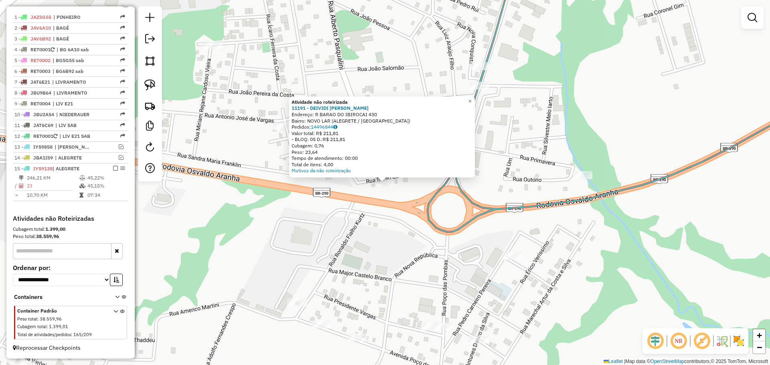
click at [379, 208] on div "Atividade não roteirizada 11191 - DEIVIDI [PERSON_NAME]: [STREET_ADDRESS] Bairr…" at bounding box center [385, 182] width 770 height 365
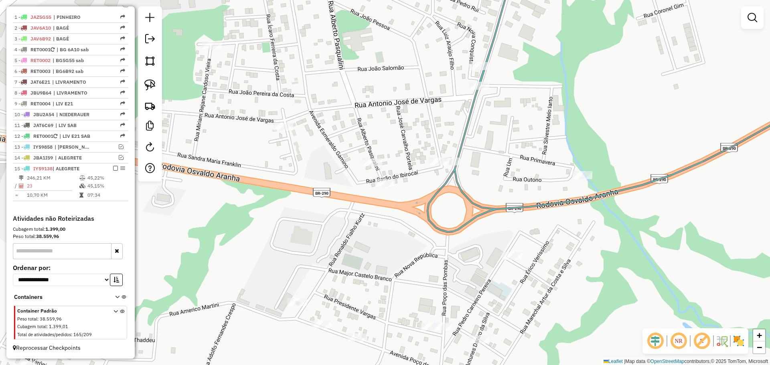
click at [287, 131] on div at bounding box center [283, 127] width 20 height 8
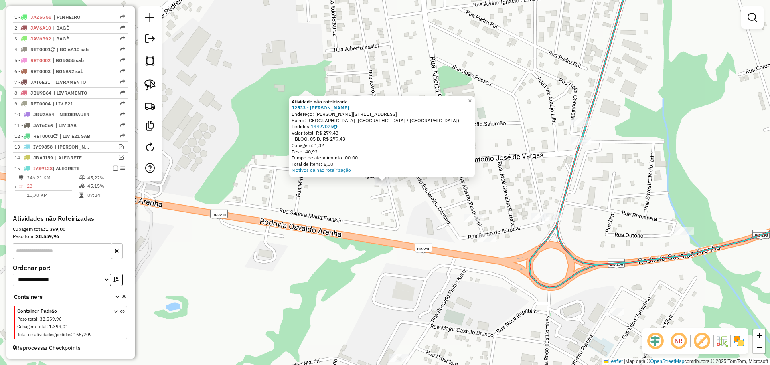
click at [324, 185] on div "Atividade não roteirizada 12533 - [PERSON_NAME]: [STREET_ADDRESS][PERSON_NAME] …" at bounding box center [385, 182] width 770 height 365
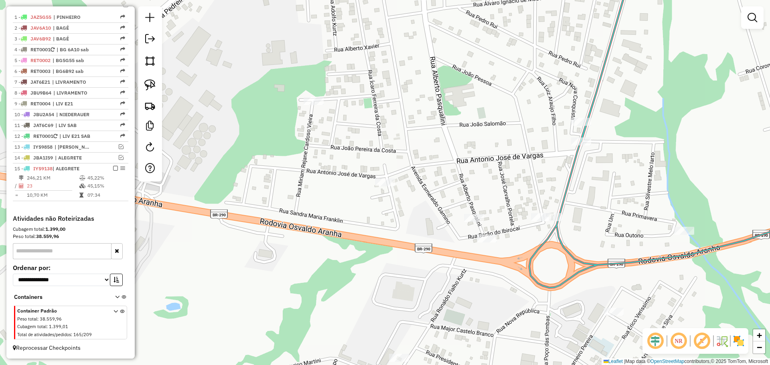
click at [316, 105] on div at bounding box center [314, 101] width 20 height 8
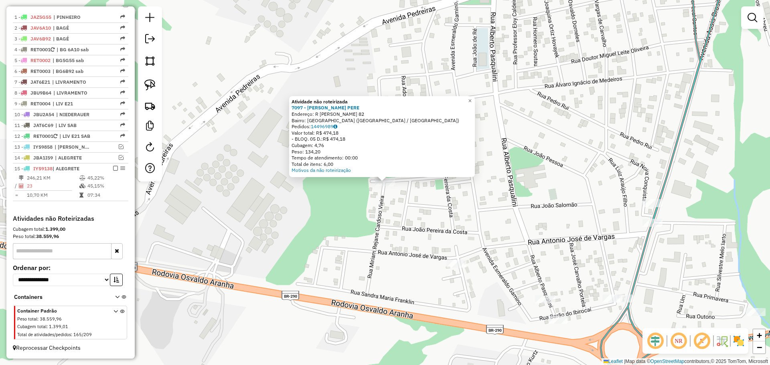
click at [408, 264] on div "Atividade não roteirizada 7097 - [PERSON_NAME] [PERSON_NAME]: [STREET_ADDRESS][…" at bounding box center [385, 182] width 770 height 365
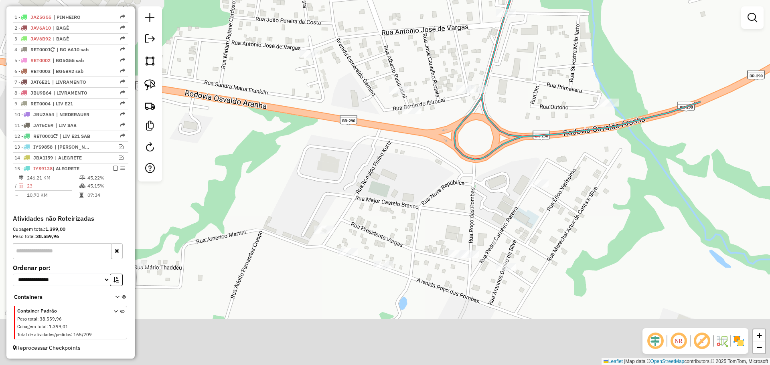
drag, startPoint x: 454, startPoint y: 292, endPoint x: 307, endPoint y: 82, distance: 256.4
click at [308, 82] on div "Janela de atendimento Grade de atendimento Capacidade Transportadoras Veículos …" at bounding box center [385, 182] width 770 height 365
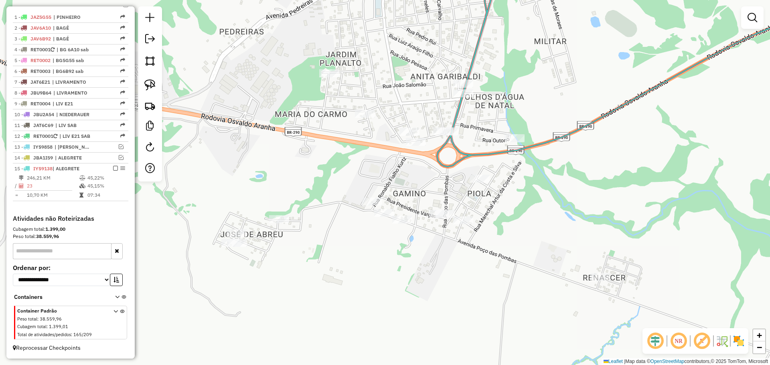
click at [375, 206] on div at bounding box center [372, 202] width 20 height 8
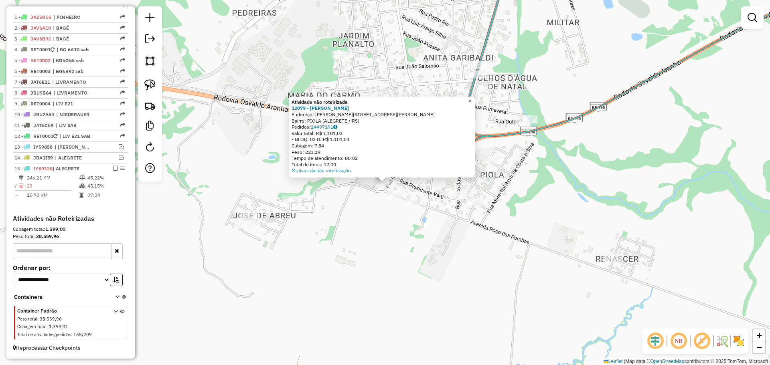
click at [397, 201] on div "Atividade não roteirizada 12079 - [PERSON_NAME]: [STREET_ADDRESS][PERSON_NAME][…" at bounding box center [385, 182] width 770 height 365
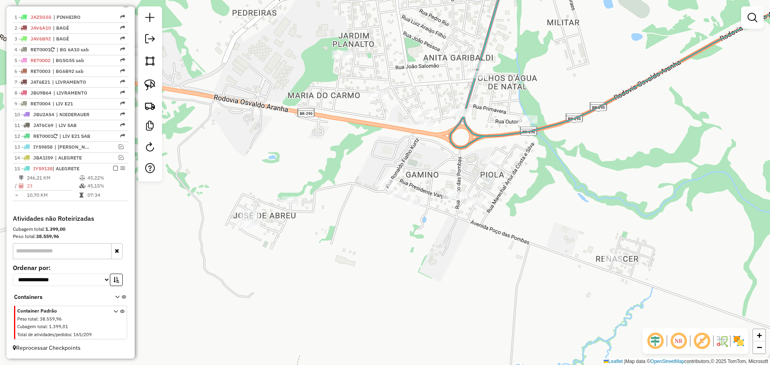
click at [396, 200] on div "Janela de atendimento Grade de atendimento Capacidade Transportadoras Veículos …" at bounding box center [385, 182] width 770 height 365
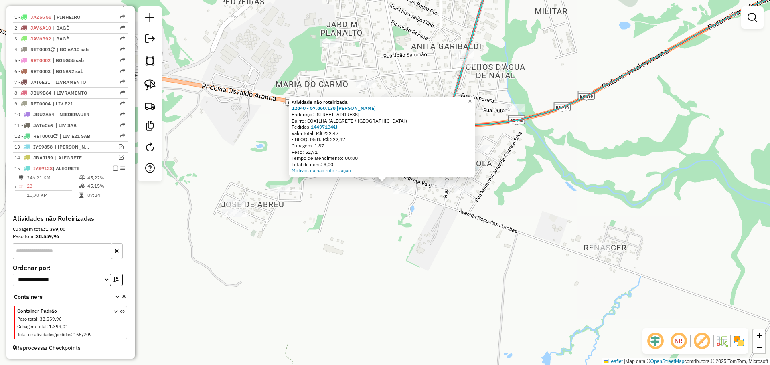
click at [401, 194] on div at bounding box center [403, 190] width 20 height 8
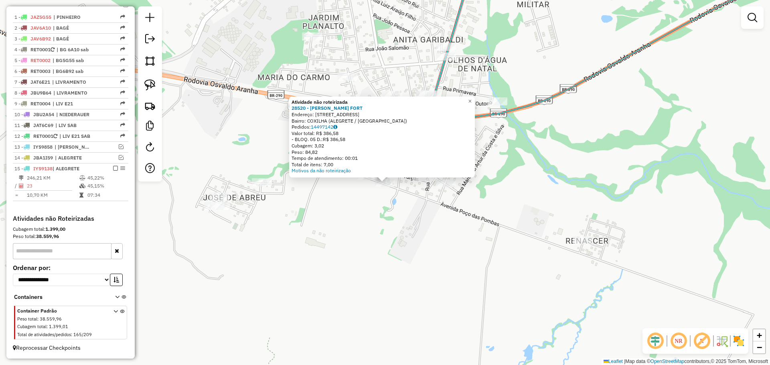
click at [432, 193] on div "Atividade não roteirizada 28520 - [PERSON_NAME] FORT Endereço: AV POCO DE BOMBA…" at bounding box center [385, 182] width 770 height 365
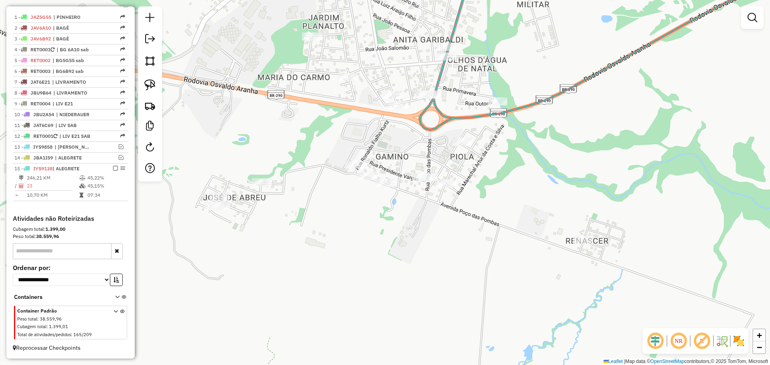
click at [442, 188] on div at bounding box center [446, 184] width 20 height 8
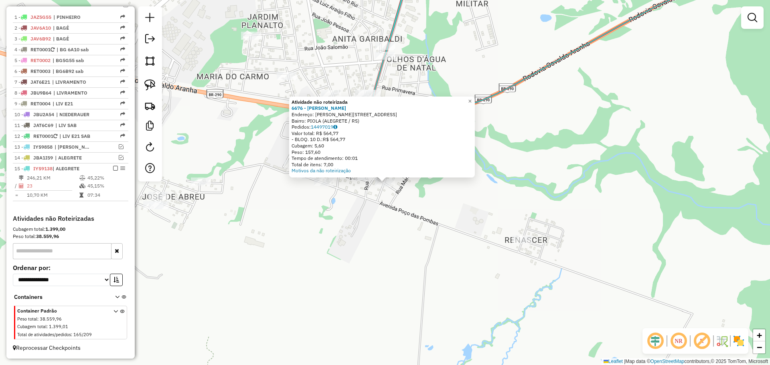
click at [431, 204] on div "Atividade não roteirizada 6676 - [PERSON_NAME]: R [PERSON_NAME] 69 Bairro: PIOL…" at bounding box center [385, 182] width 770 height 365
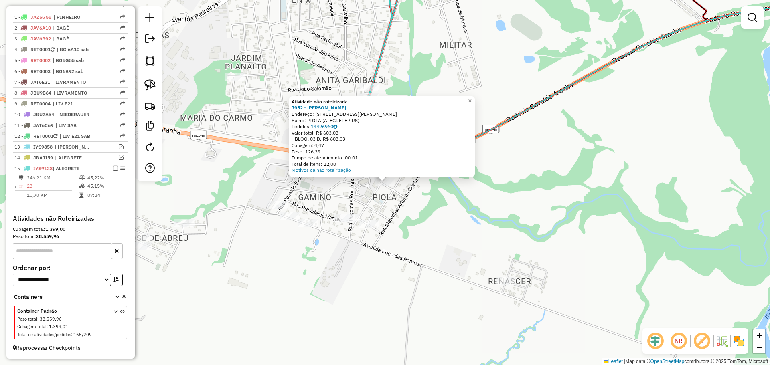
click at [391, 209] on div "Atividade não roteirizada 7952 - [PERSON_NAME]: [STREET_ADDRESS][PERSON_NAME] B…" at bounding box center [385, 182] width 770 height 365
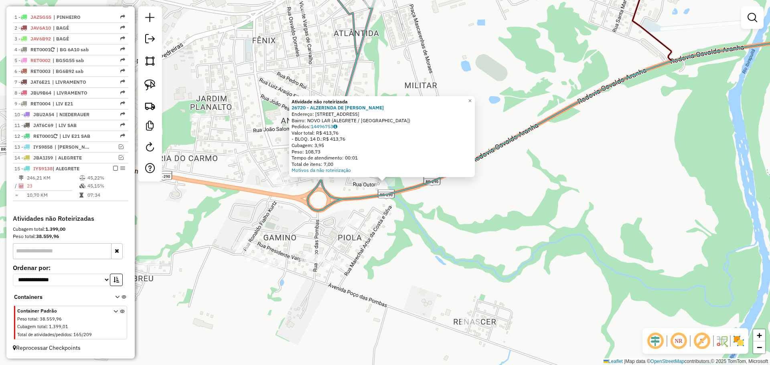
click at [335, 210] on div "Atividade não roteirizada 26720 - ALZERINDA DE [PERSON_NAME]: R PRIMAVERA 204 B…" at bounding box center [385, 182] width 770 height 365
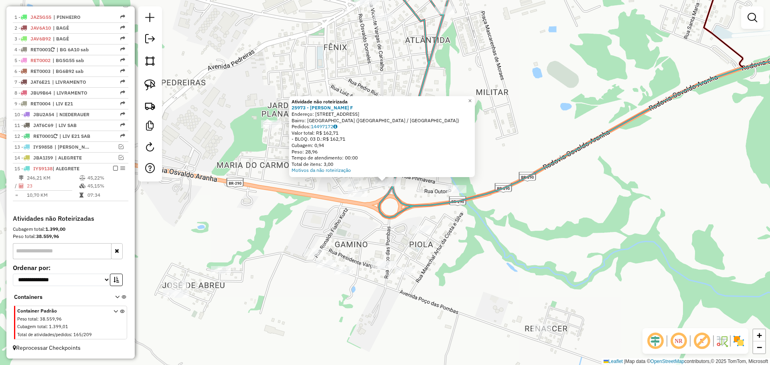
click at [347, 187] on div at bounding box center [351, 183] width 20 height 8
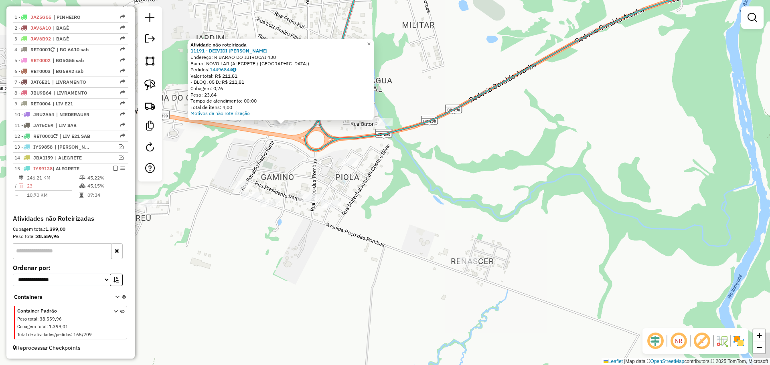
drag, startPoint x: 441, startPoint y: 256, endPoint x: 354, endPoint y: 200, distance: 103.1
click at [339, 198] on div "Atividade não roteirizada 11191 - DEIVIDI [PERSON_NAME]: [STREET_ADDRESS] Bairr…" at bounding box center [385, 182] width 770 height 365
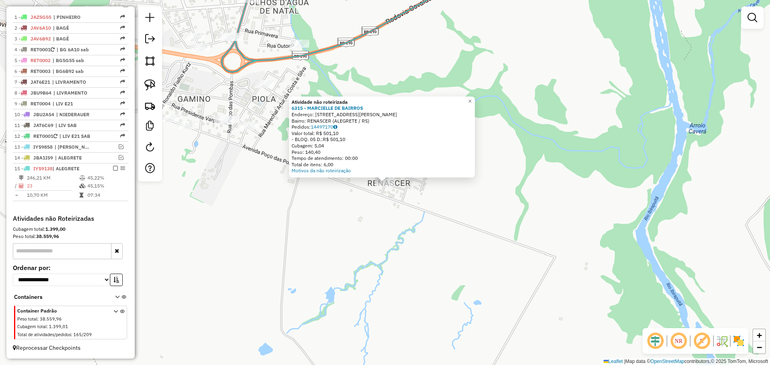
click at [327, 212] on div "Atividade não roteirizada 6315 - MARCIELLE DE BAIRROS Endereço: [STREET_ADDRESS…" at bounding box center [385, 182] width 770 height 365
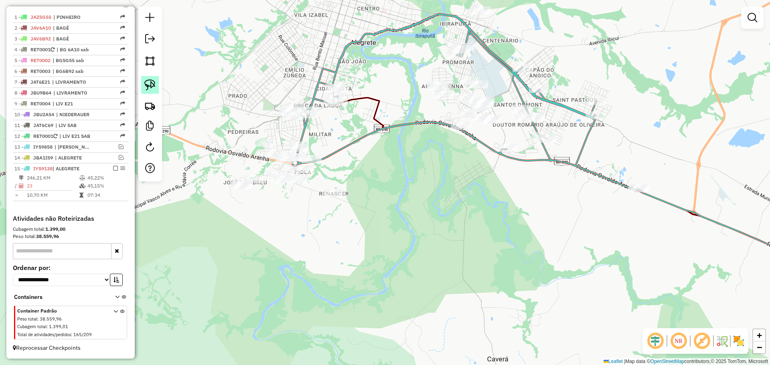
click at [146, 87] on img at bounding box center [149, 84] width 11 height 11
drag, startPoint x: 558, startPoint y: 122, endPoint x: 546, endPoint y: 122, distance: 12.8
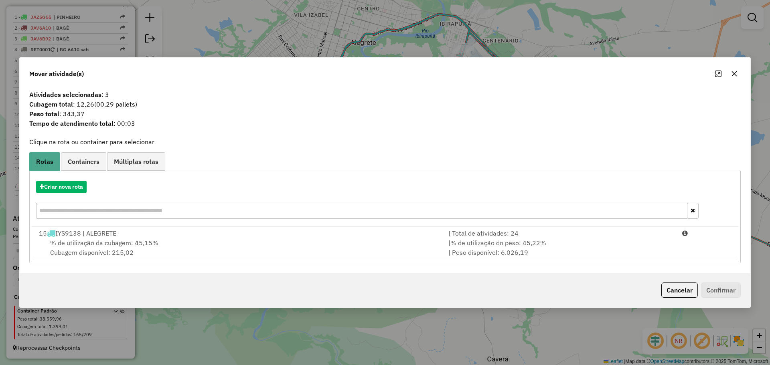
click at [735, 74] on icon "button" at bounding box center [734, 73] width 5 height 5
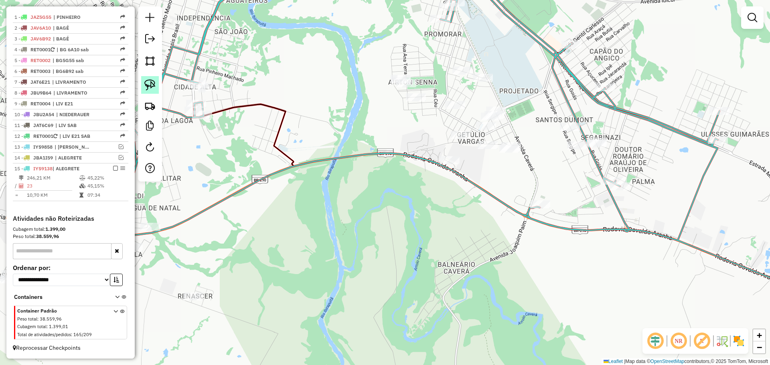
click at [154, 85] on img at bounding box center [149, 84] width 11 height 11
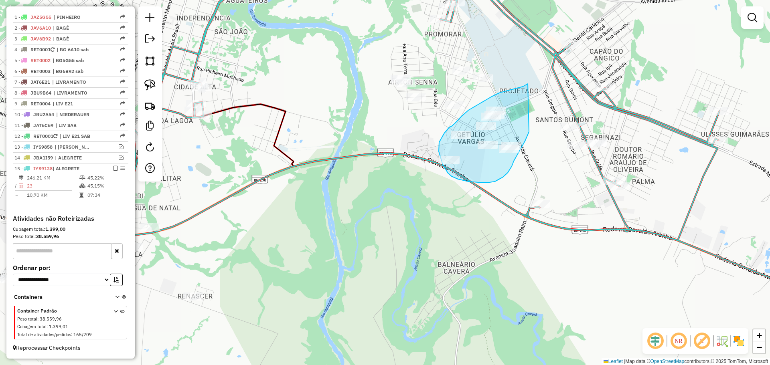
drag, startPoint x: 516, startPoint y: 89, endPoint x: 529, endPoint y: 132, distance: 45.3
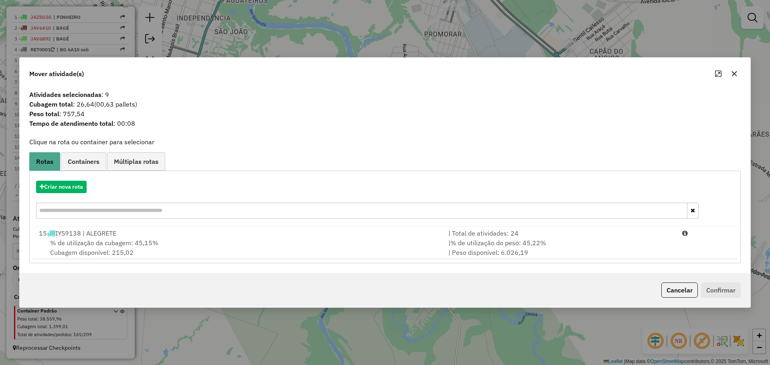
drag, startPoint x: 734, startPoint y: 75, endPoint x: 722, endPoint y: 74, distance: 12.5
click at [733, 75] on icon "button" at bounding box center [734, 74] width 6 height 6
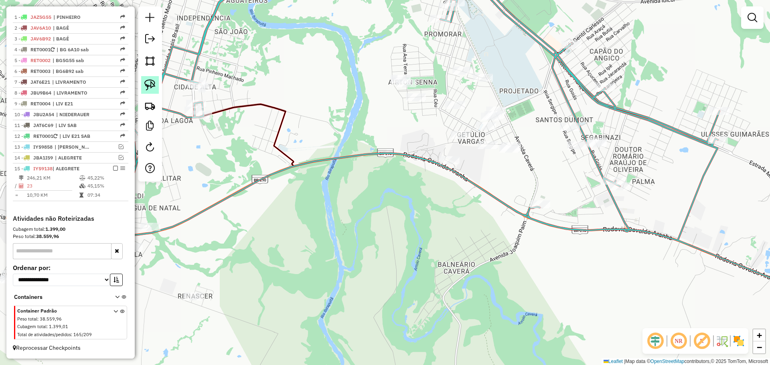
click at [147, 82] on img at bounding box center [149, 84] width 11 height 11
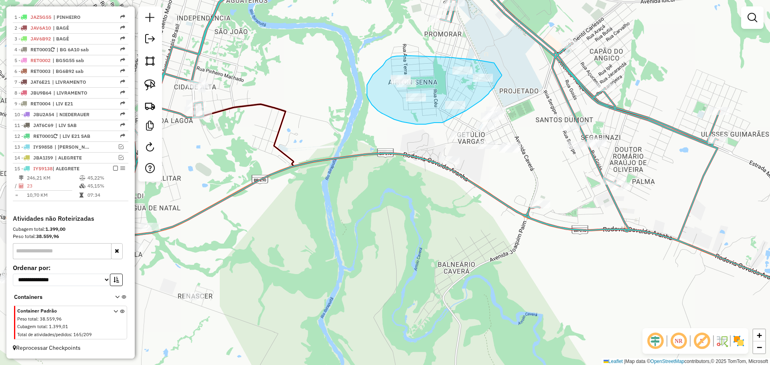
drag, startPoint x: 494, startPoint y: 63, endPoint x: 502, endPoint y: 75, distance: 14.2
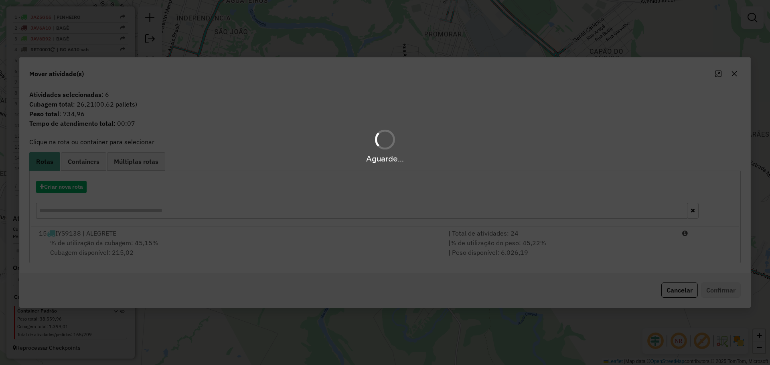
click at [733, 79] on div "Aguarde..." at bounding box center [385, 182] width 770 height 365
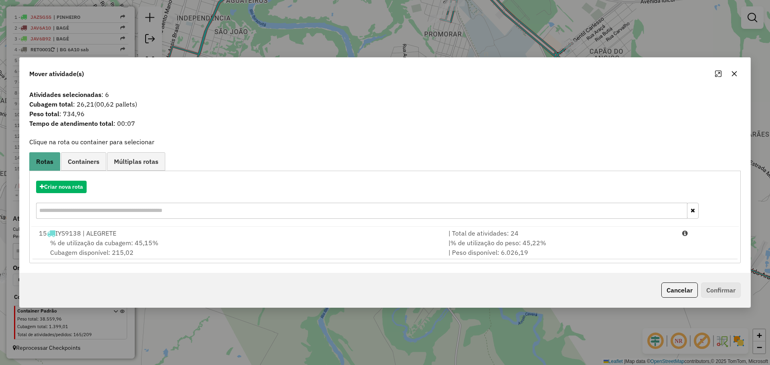
click at [734, 74] on icon "button" at bounding box center [734, 73] width 5 height 5
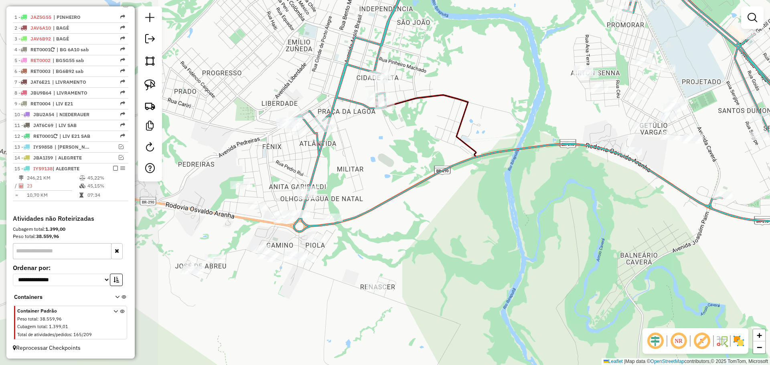
drag, startPoint x: 242, startPoint y: 268, endPoint x: 447, endPoint y: 268, distance: 204.6
click at [448, 268] on div "Janela de atendimento Grade de atendimento Capacidade Transportadoras Veículos …" at bounding box center [385, 182] width 770 height 365
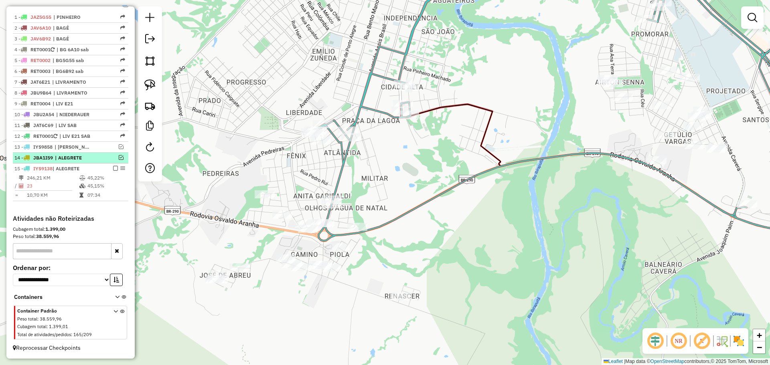
click at [119, 158] on em at bounding box center [121, 157] width 5 height 5
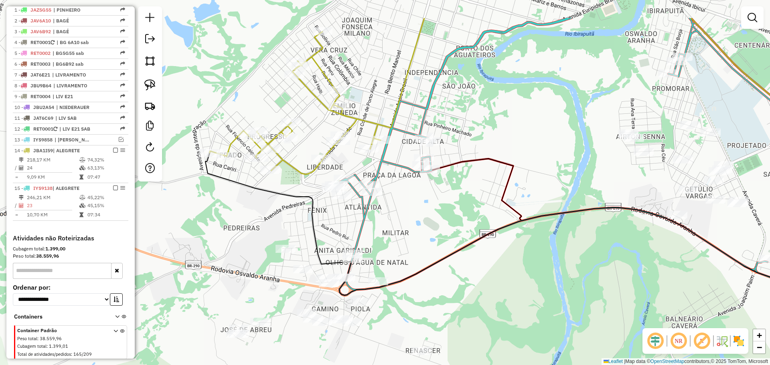
drag, startPoint x: 394, startPoint y: 166, endPoint x: 415, endPoint y: 222, distance: 59.5
click at [415, 222] on div "Janela de atendimento Grade de atendimento Capacidade Transportadoras Veículos …" at bounding box center [385, 182] width 770 height 365
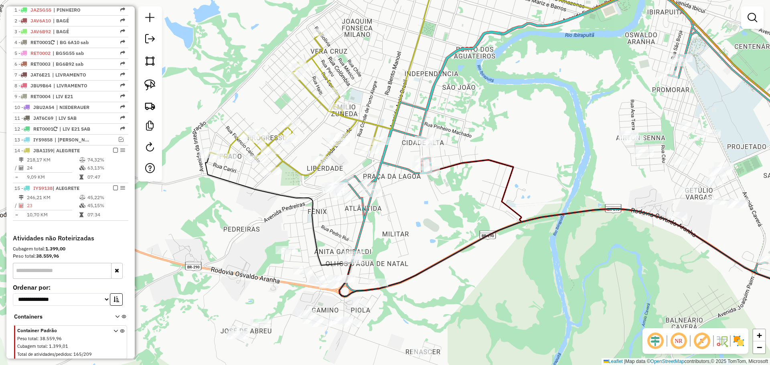
select select "*********"
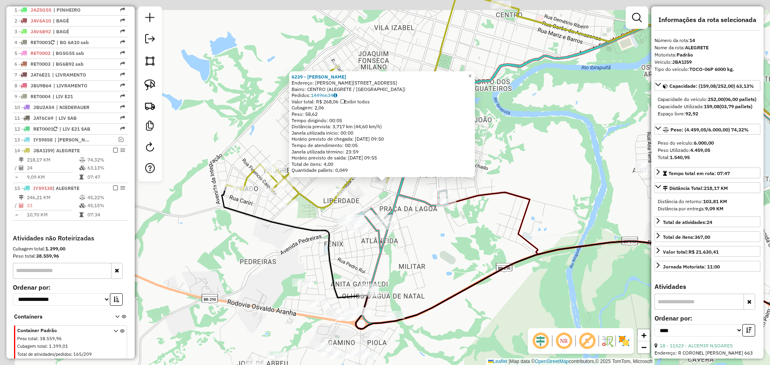
scroll to position [322, 0]
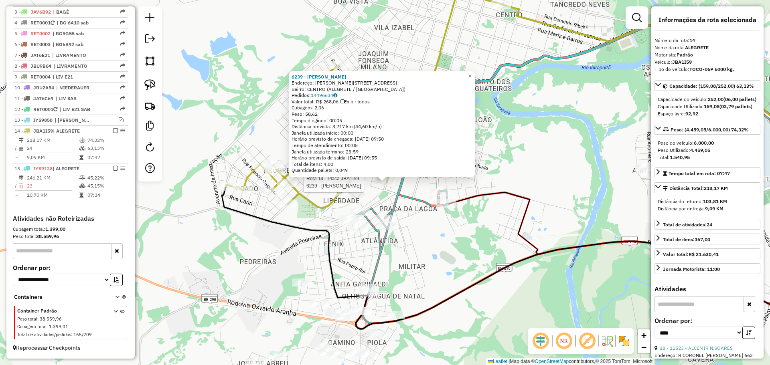
click at [399, 186] on icon at bounding box center [601, 177] width 491 height 304
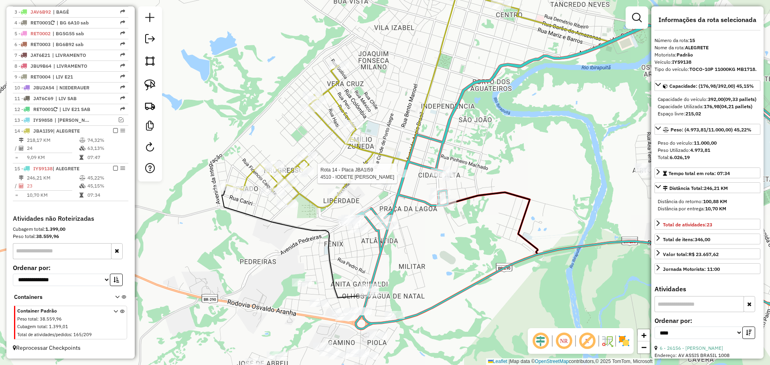
click at [403, 169] on icon at bounding box center [601, 177] width 491 height 304
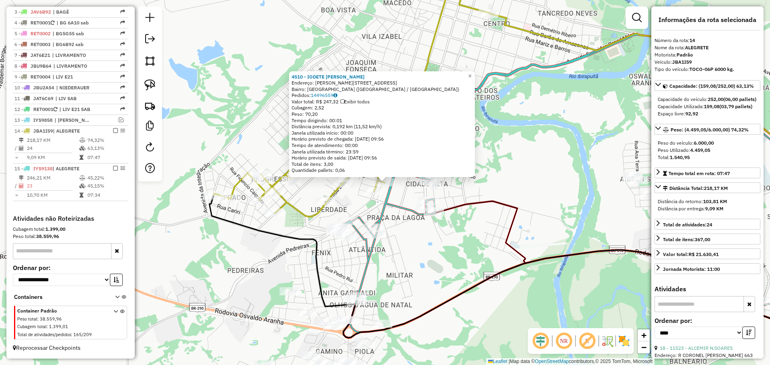
drag, startPoint x: 367, startPoint y: 207, endPoint x: 363, endPoint y: 203, distance: 4.5
click at [367, 207] on div "4510 - IODETE [PERSON_NAME]: [PERSON_NAME] 207 Bairro: [GEOGRAPHIC_DATA] ([GEOG…" at bounding box center [385, 182] width 770 height 365
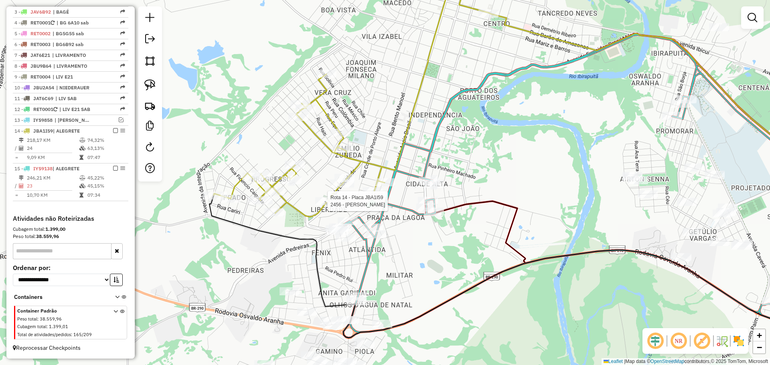
select select "*********"
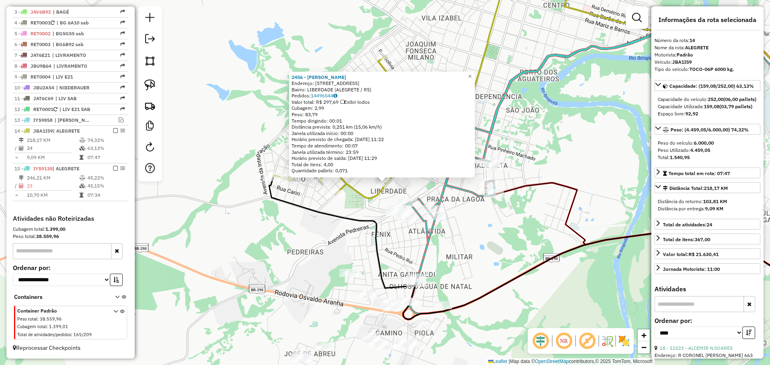
click at [357, 211] on div "2456 - [PERSON_NAME]: AV LIBERDADE 560 Bairro: LIBERDADE (ALEGRETE / [GEOGRAPHI…" at bounding box center [385, 182] width 770 height 365
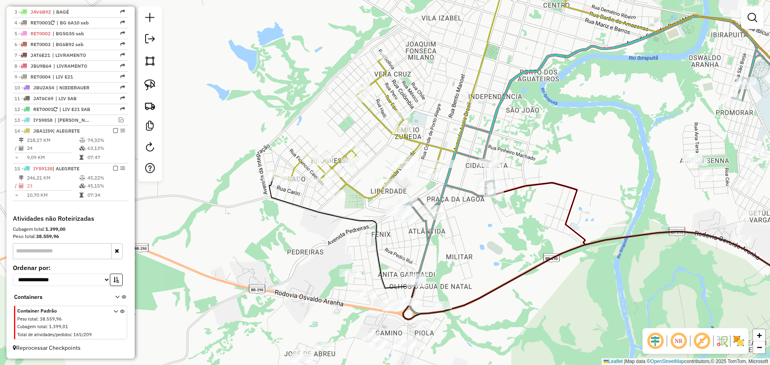
select select "*********"
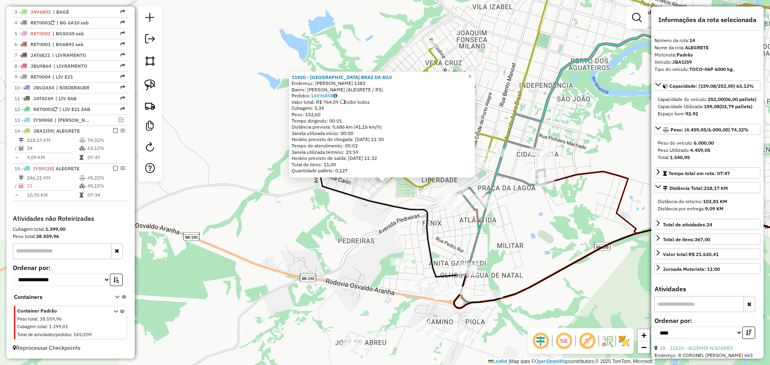
click at [385, 217] on div "11920 - [GEOGRAPHIC_DATA] BRAZ DA SILV Endereço: R [PERSON_NAME] 1383 Bairro: […" at bounding box center [385, 182] width 770 height 365
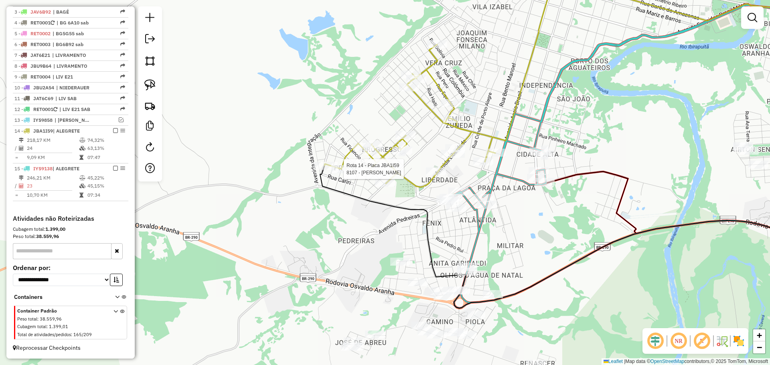
select select "*********"
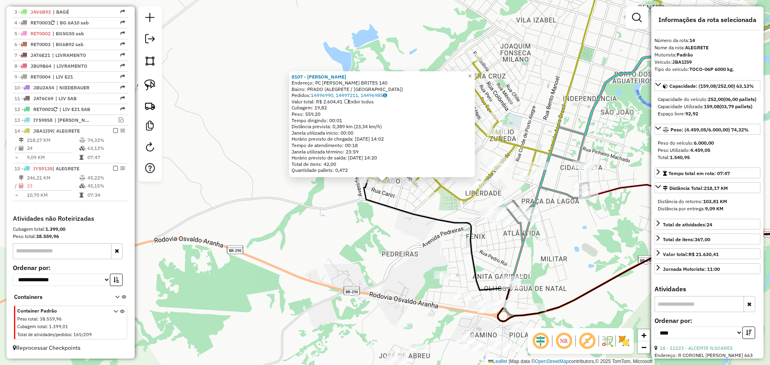
click at [377, 208] on icon at bounding box center [605, 250] width 483 height 143
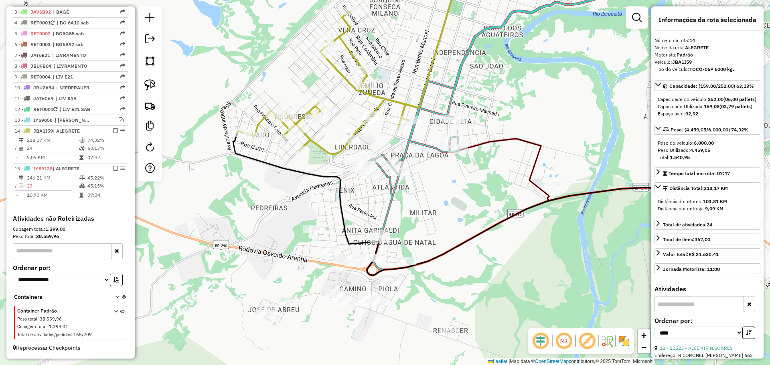
drag, startPoint x: 419, startPoint y: 247, endPoint x: 283, endPoint y: 195, distance: 145.9
click at [283, 195] on div "Janela de atendimento Grade de atendimento Capacidade Transportadoras Veículos …" at bounding box center [385, 182] width 770 height 365
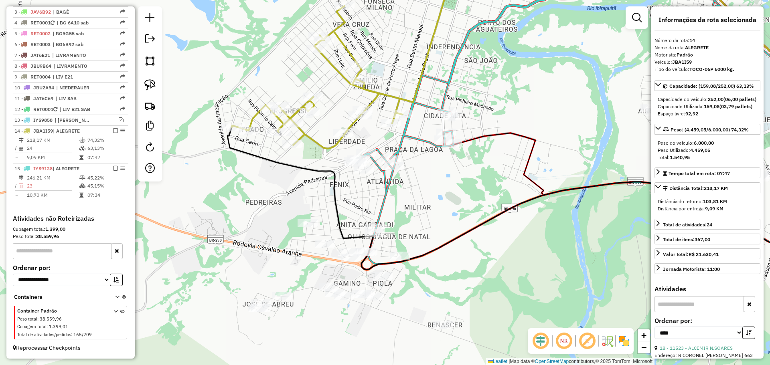
click at [438, 178] on div "Janela de atendimento Grade de atendimento Capacidade Transportadoras Veículos …" at bounding box center [385, 182] width 770 height 365
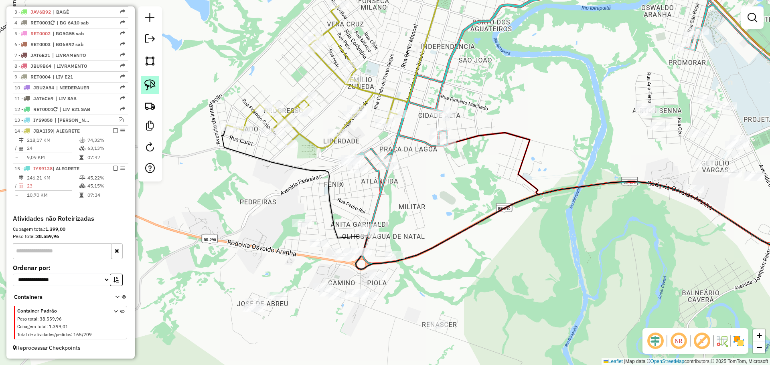
click at [150, 87] on img at bounding box center [149, 84] width 11 height 11
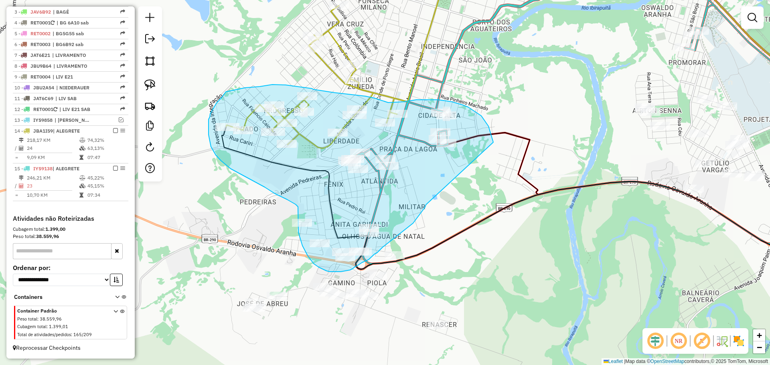
drag, startPoint x: 493, startPoint y: 142, endPoint x: 426, endPoint y: 205, distance: 92.0
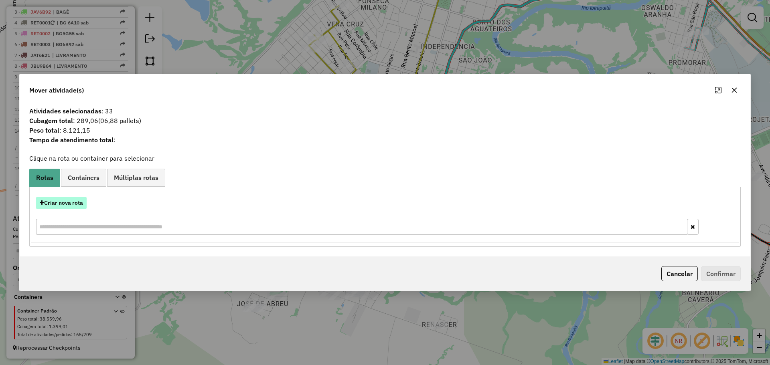
click at [81, 200] on button "Criar nova rota" at bounding box center [61, 203] width 51 height 12
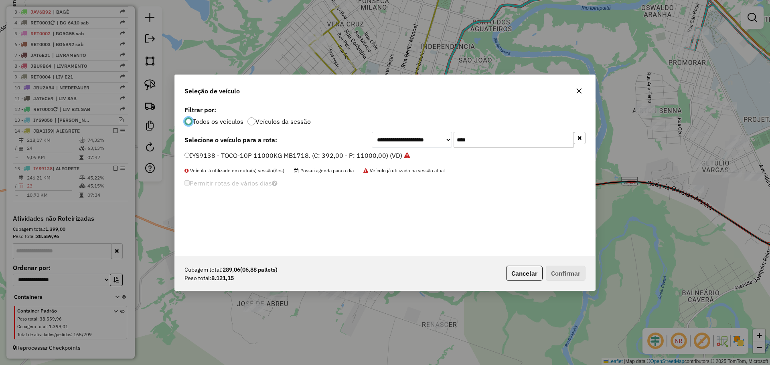
scroll to position [4, 2]
drag, startPoint x: 483, startPoint y: 142, endPoint x: 449, endPoint y: 136, distance: 34.3
click at [449, 136] on div "**********" at bounding box center [479, 140] width 214 height 16
click at [348, 153] on label "IYS9138 - TOCO-10P 11000KG MB1718. (C: 392,00 - P: 11000,00) (VD)" at bounding box center [297, 156] width 225 height 10
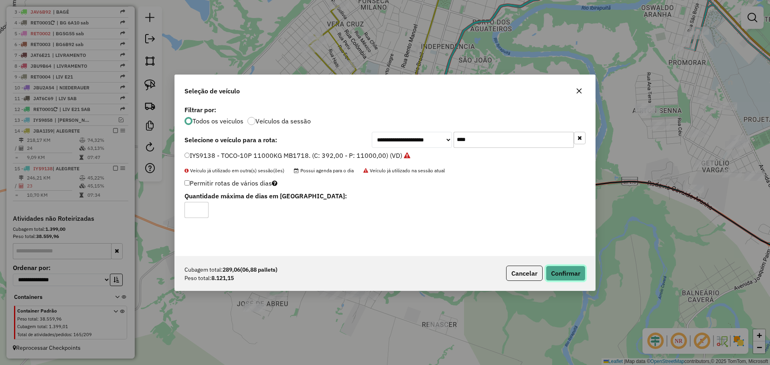
click at [549, 272] on button "Confirmar" at bounding box center [566, 273] width 40 height 15
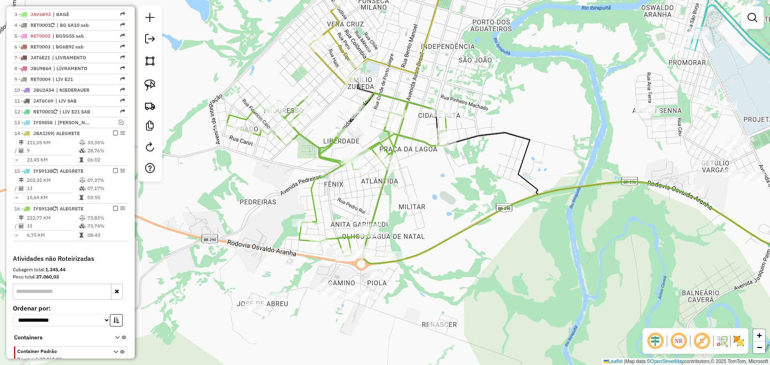
scroll to position [332, 0]
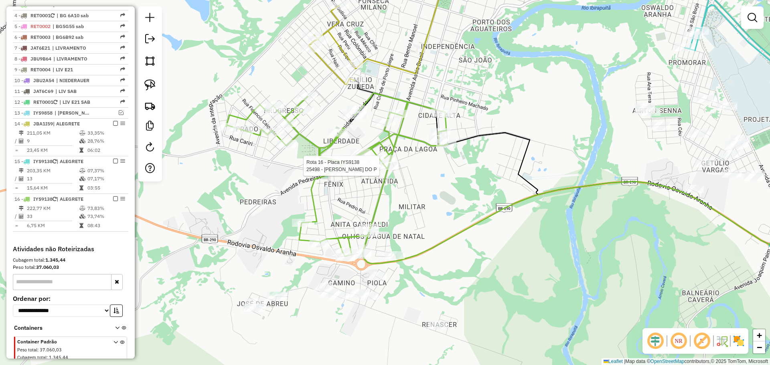
select select "*********"
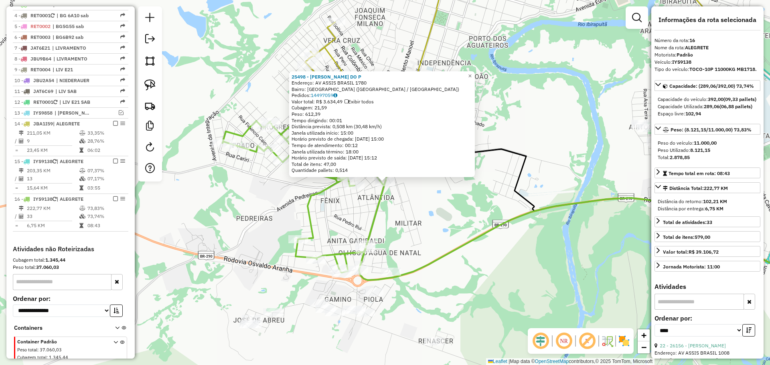
scroll to position [370, 0]
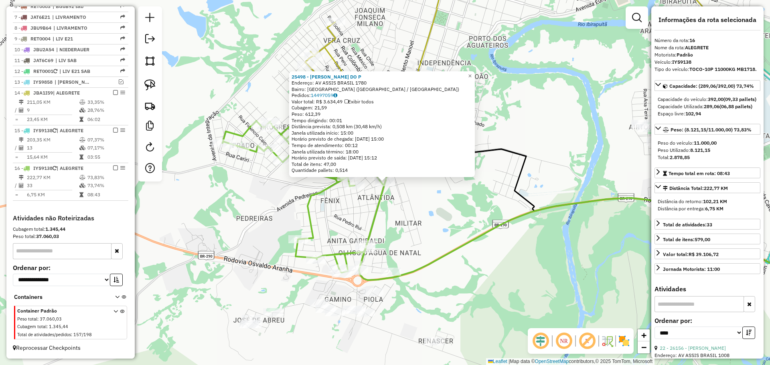
click at [438, 226] on div "25498 - [PERSON_NAME] DO P Endereço: AV ASSIS [GEOGRAPHIC_DATA] 1780 Bairro: [G…" at bounding box center [385, 182] width 770 height 365
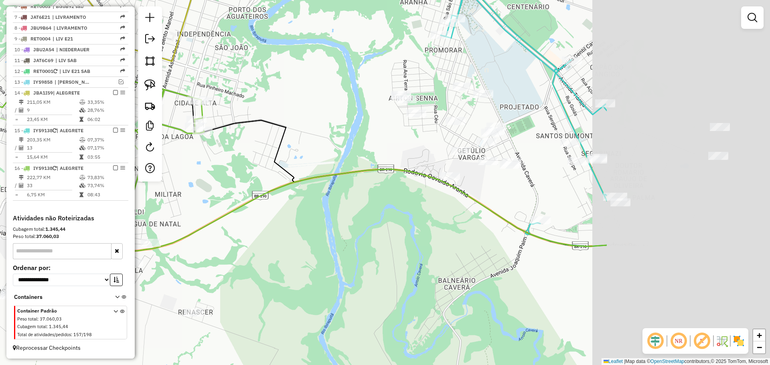
drag, startPoint x: 489, startPoint y: 229, endPoint x: 223, endPoint y: 197, distance: 267.9
click at [223, 197] on icon at bounding box center [354, 210] width 506 height 82
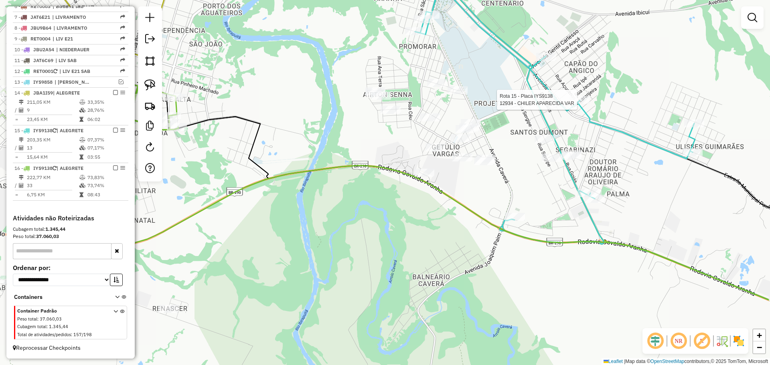
select select "*********"
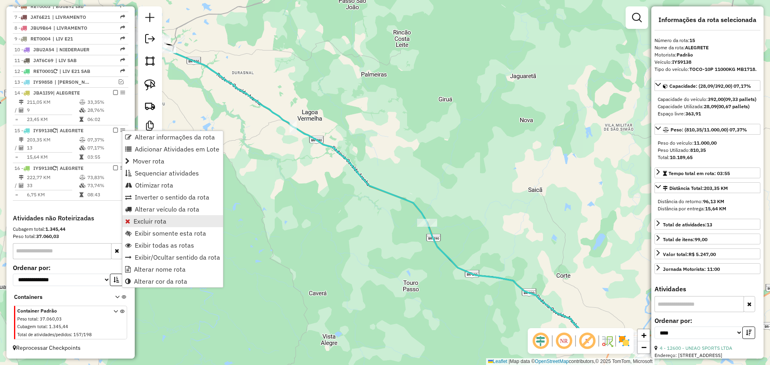
click at [148, 224] on span "Excluir rota" at bounding box center [150, 221] width 33 height 6
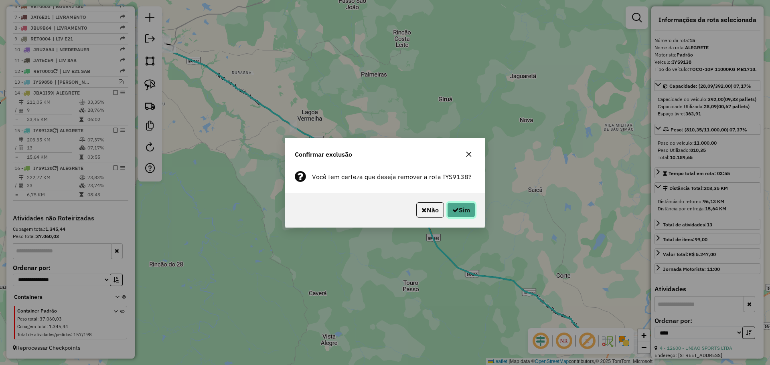
click at [457, 210] on icon "button" at bounding box center [455, 210] width 6 height 6
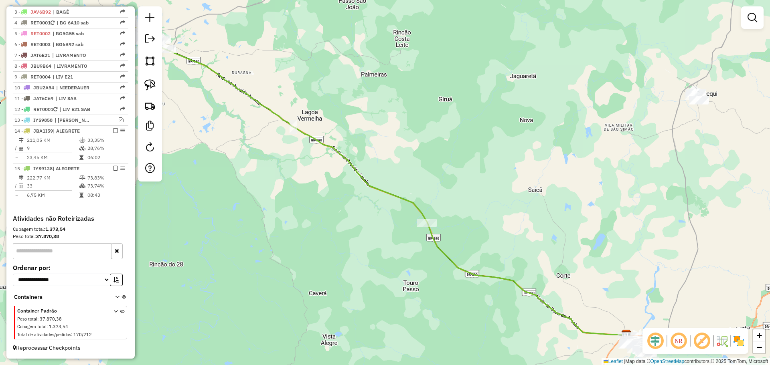
scroll to position [322, 0]
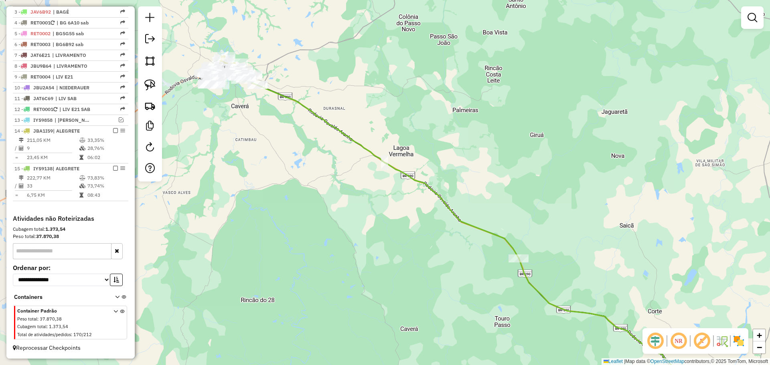
drag, startPoint x: 282, startPoint y: 156, endPoint x: 312, endPoint y: 158, distance: 29.3
click at [312, 158] on div "Janela de atendimento Grade de atendimento Capacidade Transportadoras Veículos …" at bounding box center [385, 182] width 770 height 365
click at [150, 87] on img at bounding box center [149, 84] width 11 height 11
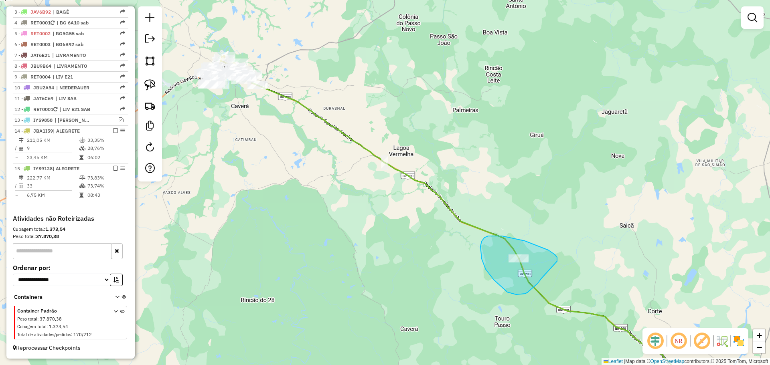
drag, startPoint x: 557, startPoint y: 262, endPoint x: 542, endPoint y: 277, distance: 21.6
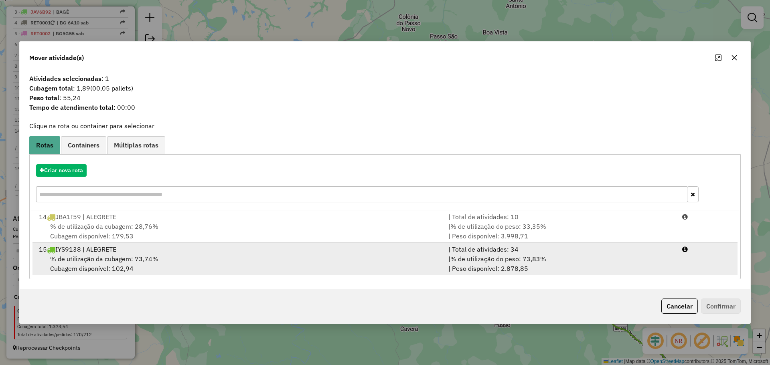
click at [282, 259] on div "% de utilização da cubagem: 73,74% Cubagem disponível: 102,94" at bounding box center [239, 263] width 410 height 19
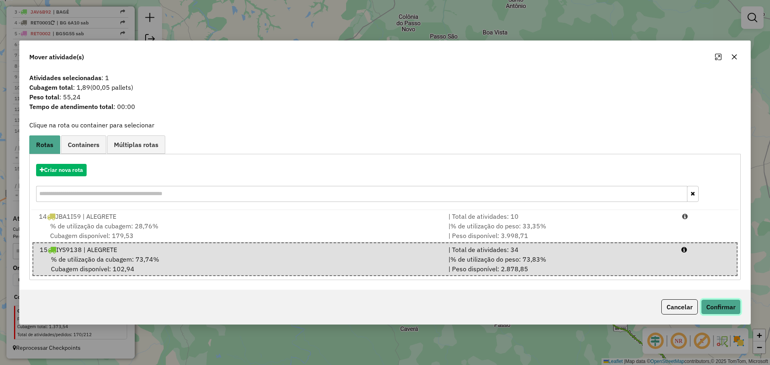
click at [721, 308] on button "Confirmar" at bounding box center [721, 307] width 40 height 15
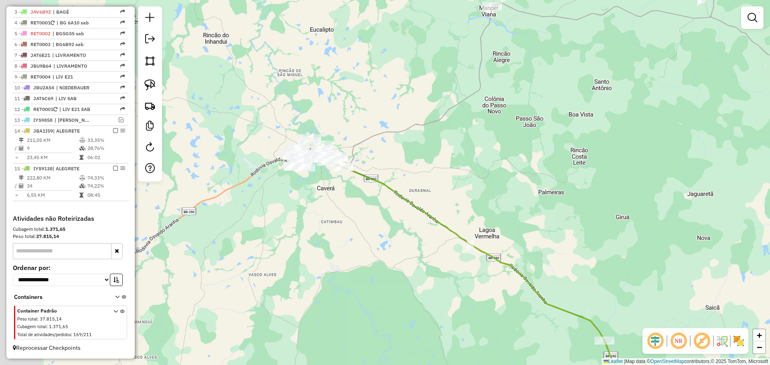
drag, startPoint x: 264, startPoint y: 154, endPoint x: 345, endPoint y: 233, distance: 113.2
click at [345, 233] on div "Janela de atendimento Grade de atendimento Capacidade Transportadoras Veículos …" at bounding box center [385, 182] width 770 height 365
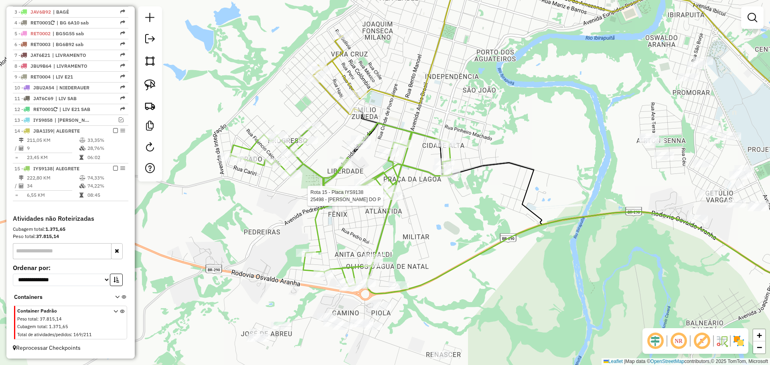
select select "*********"
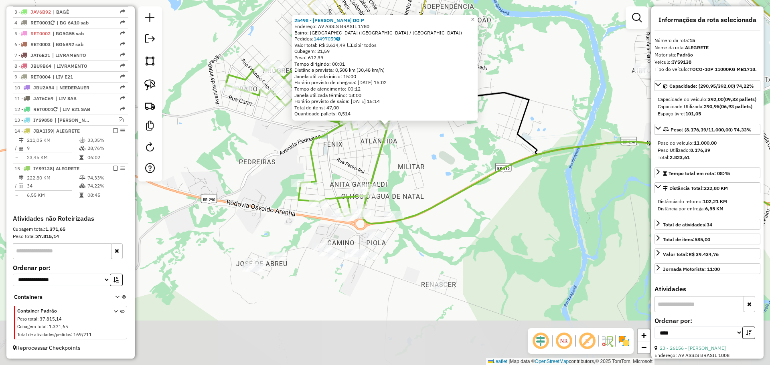
drag, startPoint x: 402, startPoint y: 233, endPoint x: 404, endPoint y: 169, distance: 64.6
click at [404, 169] on div "25498 - [PERSON_NAME] DO P Endereço: AV ASSIS [GEOGRAPHIC_DATA] 1780 Bairro: [G…" at bounding box center [385, 182] width 770 height 365
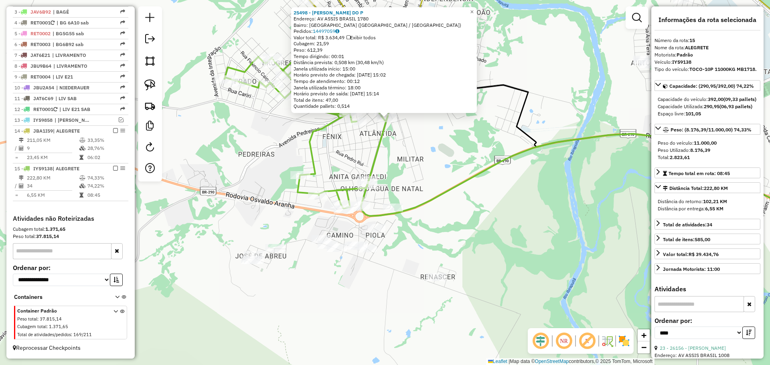
click at [420, 181] on div "25498 - [PERSON_NAME] DO P Endereço: AV ASSIS [GEOGRAPHIC_DATA] 1780 Bairro: [G…" at bounding box center [385, 182] width 770 height 365
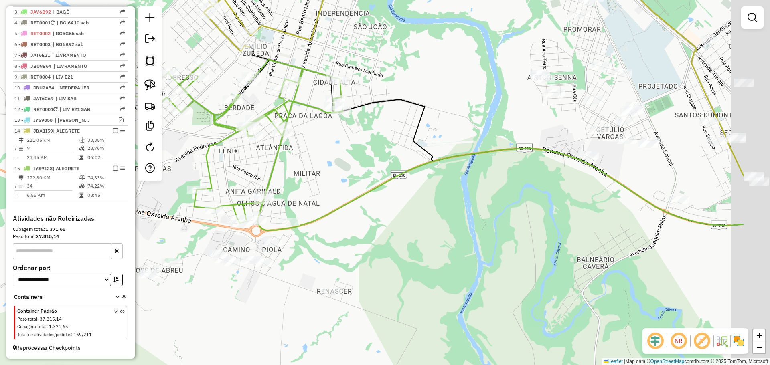
drag, startPoint x: 405, startPoint y: 170, endPoint x: 302, endPoint y: 184, distance: 104.5
click at [302, 184] on div "Janela de atendimento Grade de atendimento Capacidade Transportadoras Veículos …" at bounding box center [385, 182] width 770 height 365
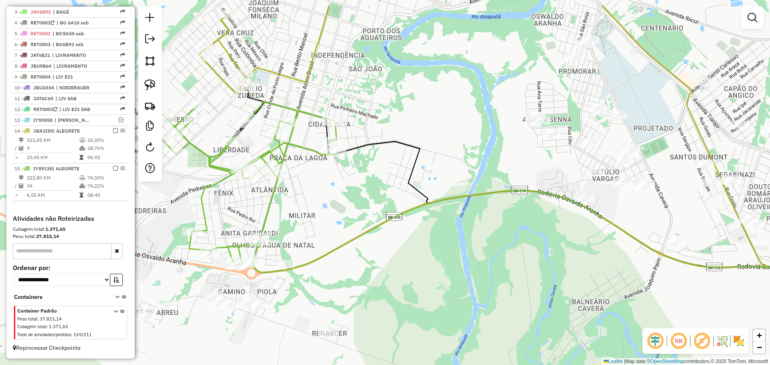
drag, startPoint x: 338, startPoint y: 161, endPoint x: 333, endPoint y: 209, distance: 47.9
click at [333, 209] on div "Janela de atendimento Grade de atendimento Capacidade Transportadoras Veículos …" at bounding box center [385, 182] width 770 height 365
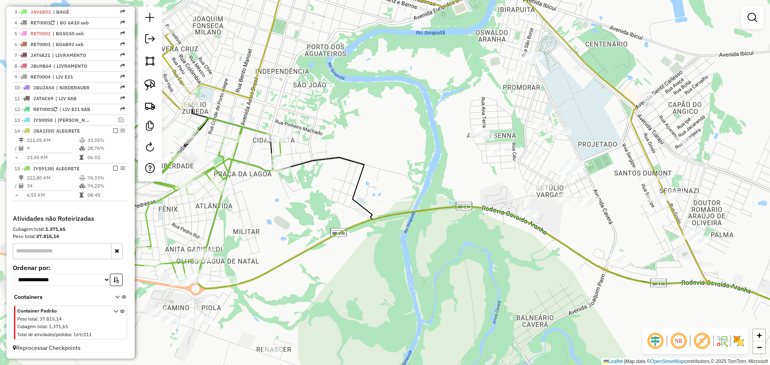
drag, startPoint x: 378, startPoint y: 200, endPoint x: 322, endPoint y: 219, distance: 59.5
click at [322, 219] on div "Janela de atendimento Grade de atendimento Capacidade Transportadoras Veículos …" at bounding box center [385, 182] width 770 height 365
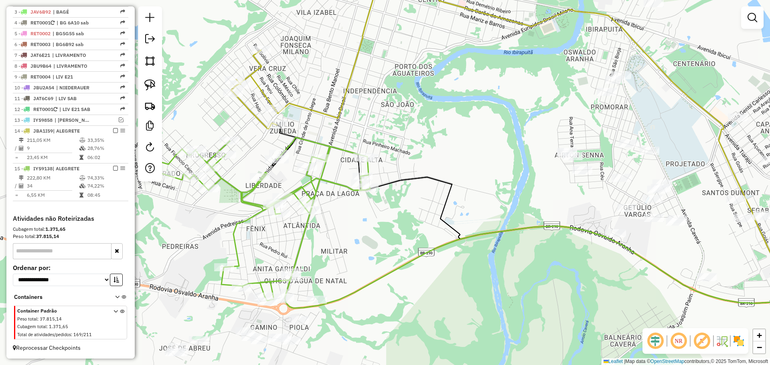
drag, startPoint x: 324, startPoint y: 229, endPoint x: 384, endPoint y: 224, distance: 60.0
click at [384, 224] on div "Janela de atendimento Grade de atendimento Capacidade Transportadoras Veículos …" at bounding box center [385, 182] width 770 height 365
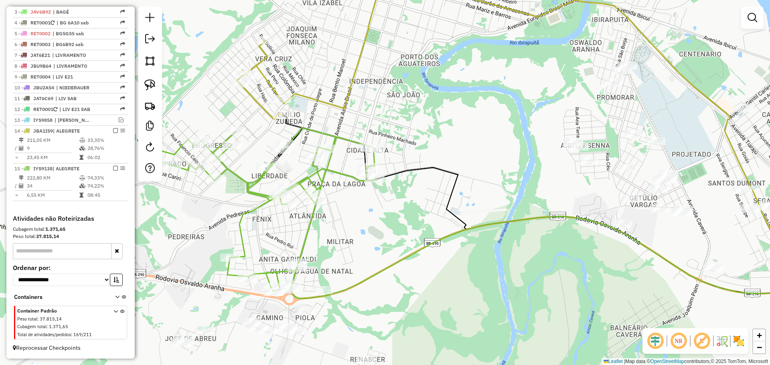
drag, startPoint x: 256, startPoint y: 242, endPoint x: 271, endPoint y: 196, distance: 48.6
click at [271, 197] on div "Janela de atendimento Grade de atendimento Capacidade Transportadoras Veículos …" at bounding box center [385, 182] width 770 height 365
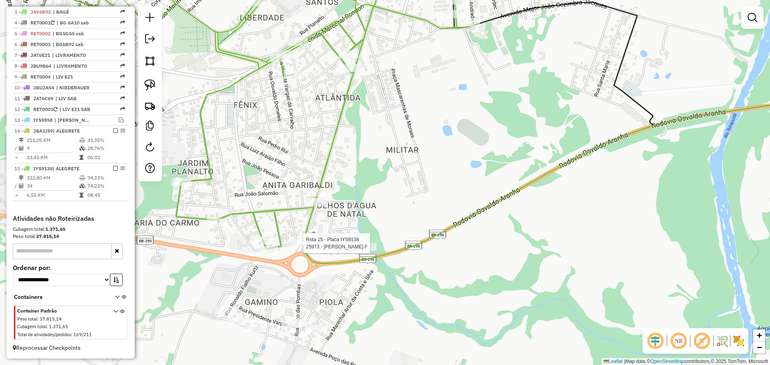
select select "*********"
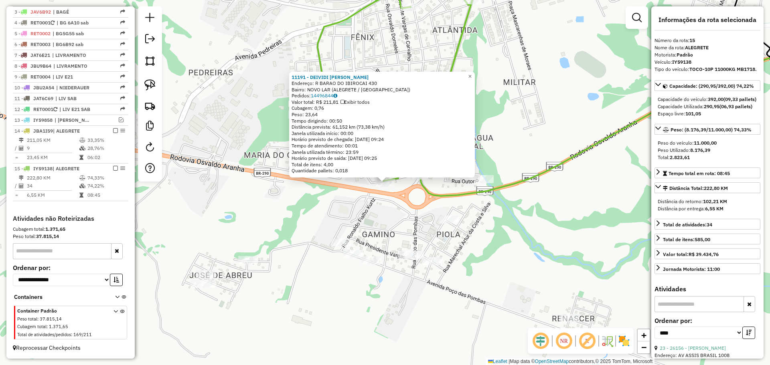
click at [369, 203] on div "11191 - DEIVIDI [PERSON_NAME]: R BARAO DO IBIROCAI 430 Bairro: [GEOGRAPHIC_DATA…" at bounding box center [385, 182] width 770 height 365
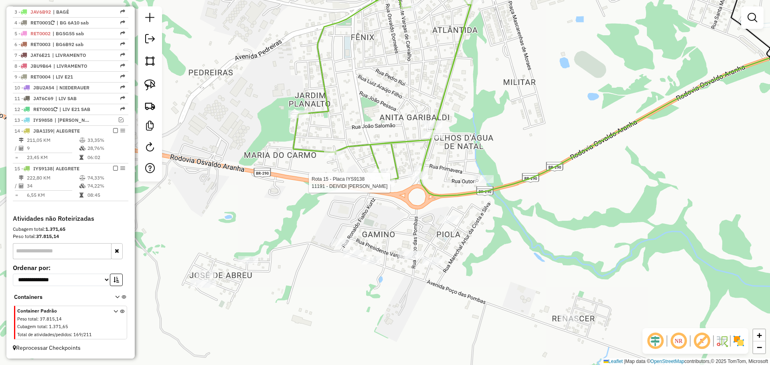
select select "*********"
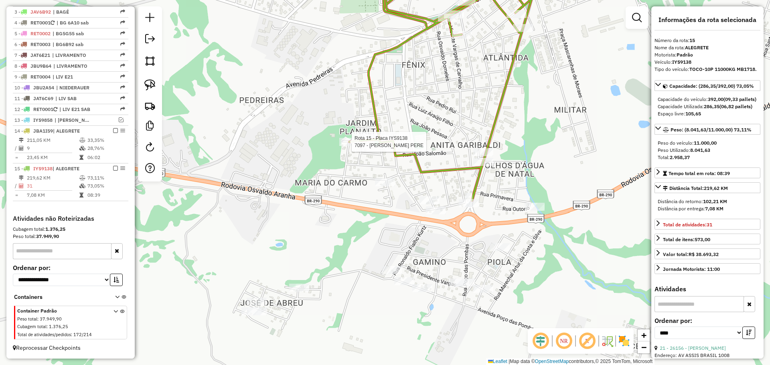
click at [354, 146] on div at bounding box center [349, 142] width 20 height 8
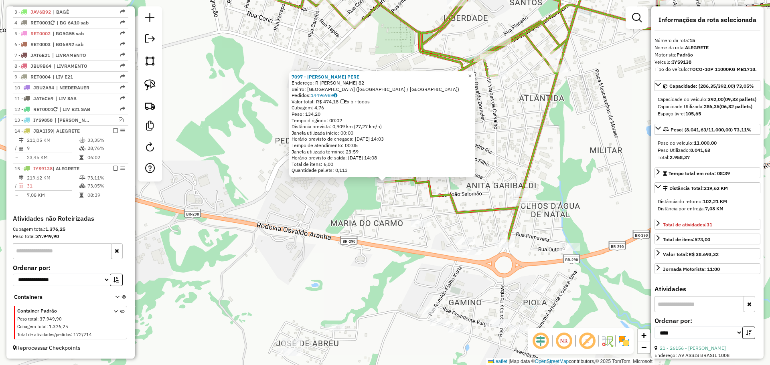
click at [384, 219] on div "7097 - MAIARA DORNELES [PERSON_NAME]: R [PERSON_NAME] 82 Bairro: [GEOGRAPHIC_DA…" at bounding box center [385, 182] width 770 height 365
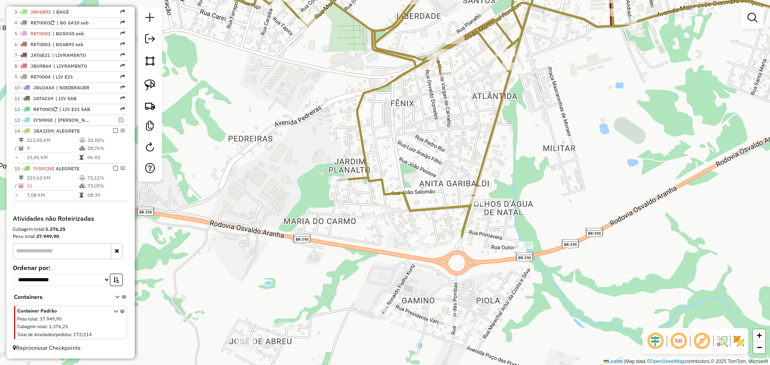
drag, startPoint x: 448, startPoint y: 245, endPoint x: 340, endPoint y: 243, distance: 107.9
click at [340, 243] on div "Janela de atendimento Grade de atendimento Capacidade Transportadoras Veículos …" at bounding box center [385, 182] width 770 height 365
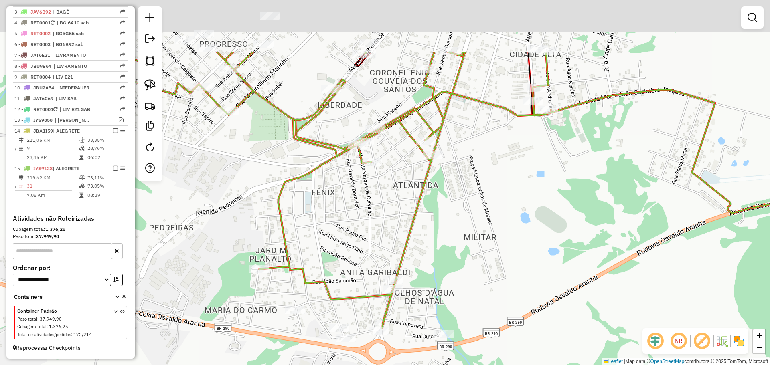
drag, startPoint x: 538, startPoint y: 168, endPoint x: 519, endPoint y: 236, distance: 70.9
click at [525, 239] on div "Janela de atendimento Grade de atendimento Capacidade Transportadoras Veículos …" at bounding box center [385, 182] width 770 height 365
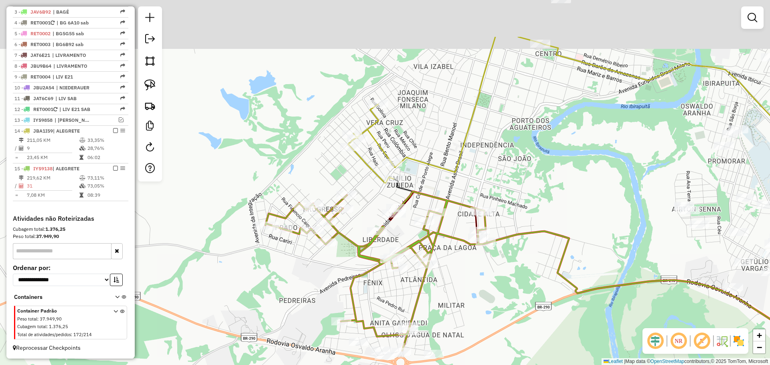
drag, startPoint x: 511, startPoint y: 98, endPoint x: 458, endPoint y: 194, distance: 109.5
click at [458, 194] on div "Janela de atendimento Grade de atendimento Capacidade Transportadoras Veículos …" at bounding box center [385, 182] width 770 height 365
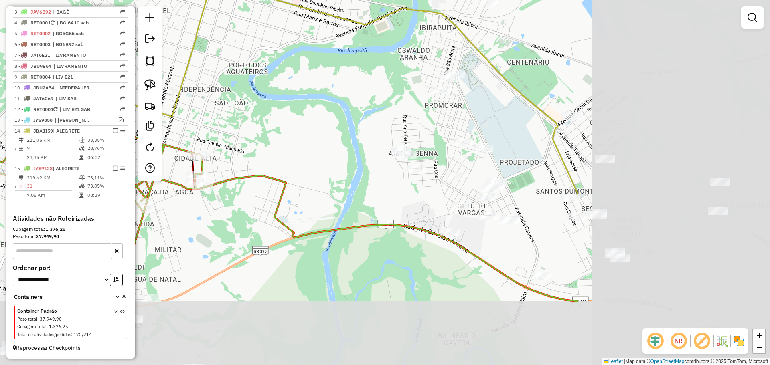
drag, startPoint x: 525, startPoint y: 211, endPoint x: 241, endPoint y: 131, distance: 295.0
click at [241, 131] on div "Janela de atendimento Grade de atendimento Capacidade Transportadoras Veículos …" at bounding box center [385, 182] width 770 height 365
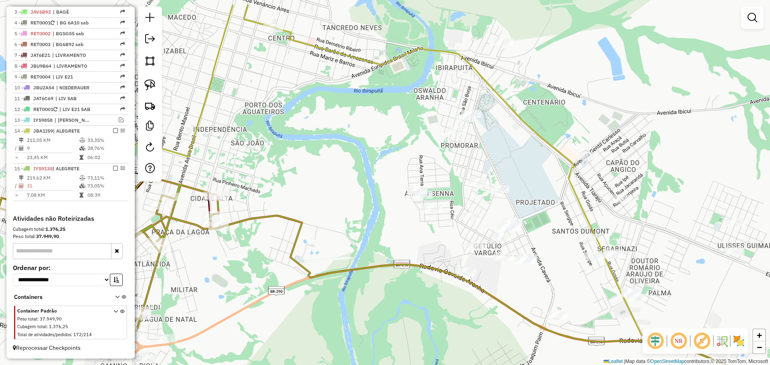
drag, startPoint x: 363, startPoint y: 180, endPoint x: 393, endPoint y: 221, distance: 50.5
click at [393, 221] on div "Janela de atendimento Grade de atendimento Capacidade Transportadoras Veículos …" at bounding box center [385, 182] width 770 height 365
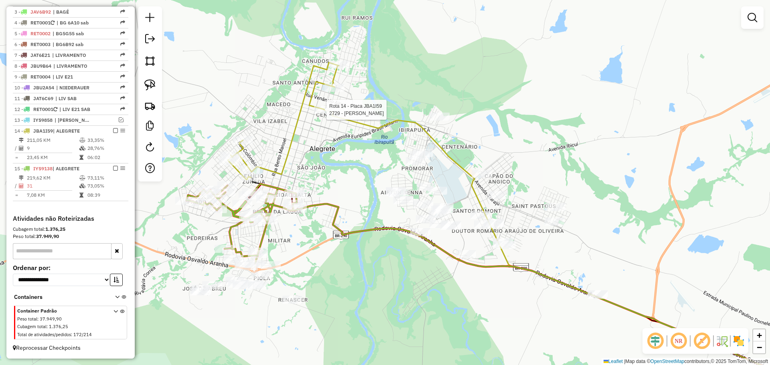
select select "*********"
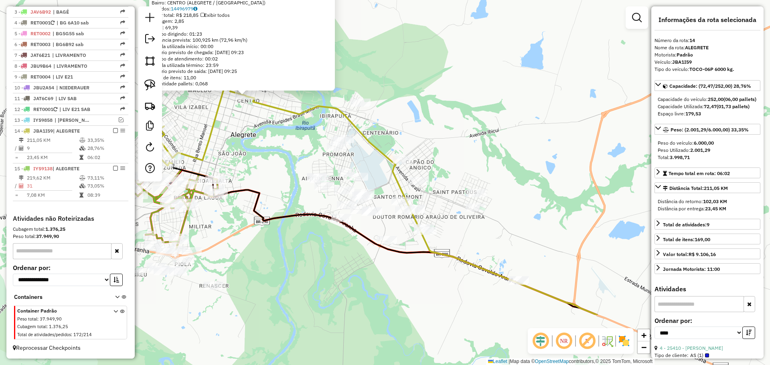
drag, startPoint x: 422, startPoint y: 268, endPoint x: 282, endPoint y: 181, distance: 164.6
click at [282, 181] on div "2729 - [PERSON_NAME]: PC PRESIDENTE [PERSON_NAME] 465 Bairro: [GEOGRAPHIC_DATA]…" at bounding box center [385, 182] width 770 height 365
click at [153, 90] on img at bounding box center [149, 84] width 11 height 11
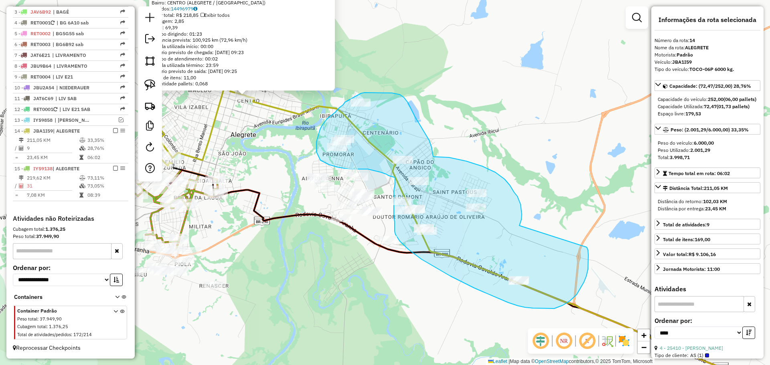
drag, startPoint x: 519, startPoint y: 226, endPoint x: 586, endPoint y: 245, distance: 69.8
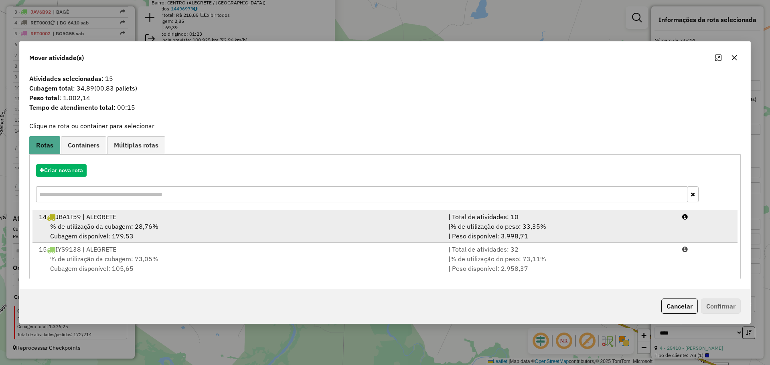
click at [373, 223] on div "% de utilização da cubagem: 28,76% Cubagem disponível: 179,53" at bounding box center [239, 231] width 410 height 19
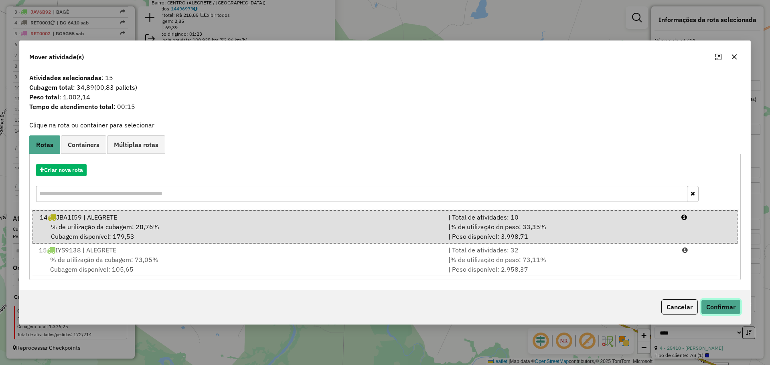
click at [714, 307] on button "Confirmar" at bounding box center [721, 307] width 40 height 15
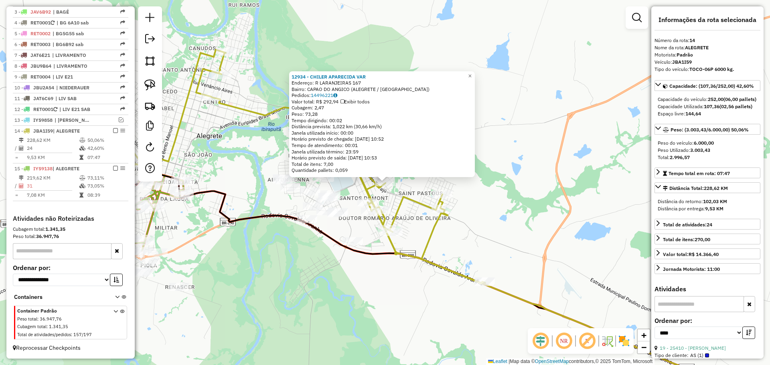
click at [321, 282] on div "12934 - CHILER APARECIDA VAR Endereço: R LARANJEIRAS 167 Bairro: CAPAO DO ANGIC…" at bounding box center [385, 182] width 770 height 365
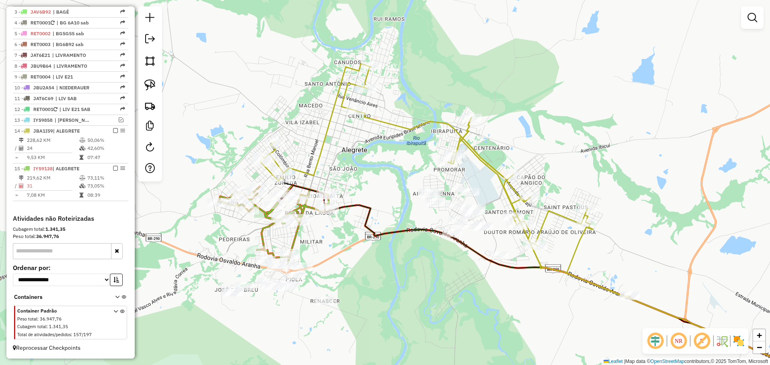
drag, startPoint x: 311, startPoint y: 270, endPoint x: 456, endPoint y: 284, distance: 145.1
click at [456, 284] on div "Janela de atendimento Grade de atendimento Capacidade Transportadoras Veículos …" at bounding box center [385, 182] width 770 height 365
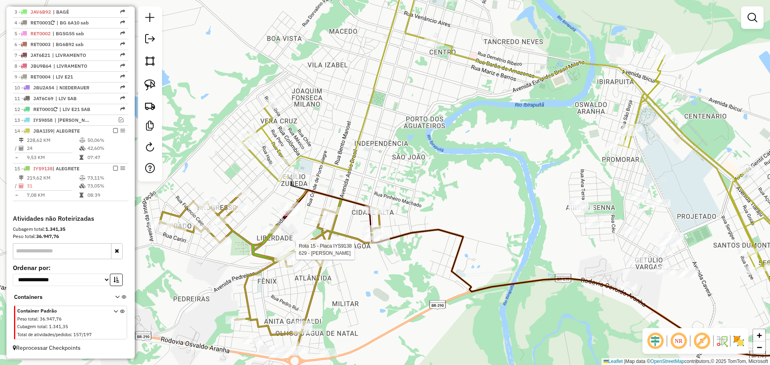
select select "*********"
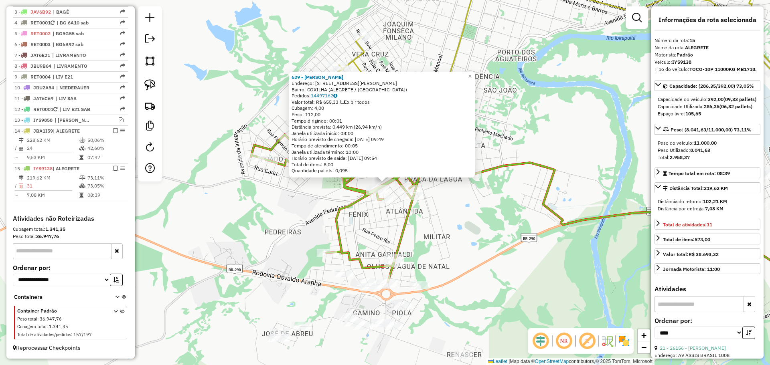
click at [371, 231] on div "629 - JUSSARA MARLI MARCHE Endereço: AV MARECHAL RONDON 248 Bairro: COXILHA (AL…" at bounding box center [385, 182] width 770 height 365
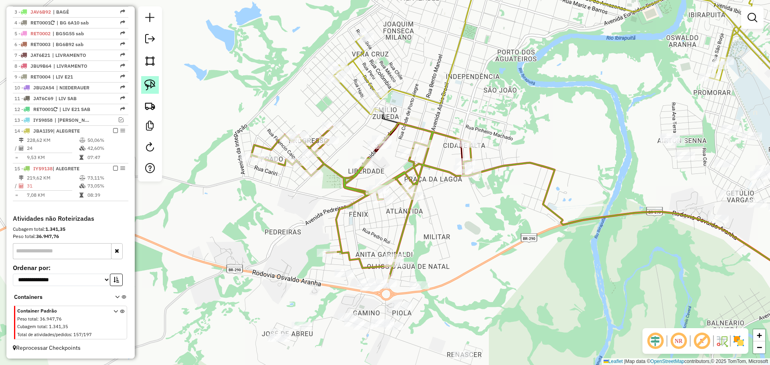
click at [148, 83] on img at bounding box center [149, 84] width 11 height 11
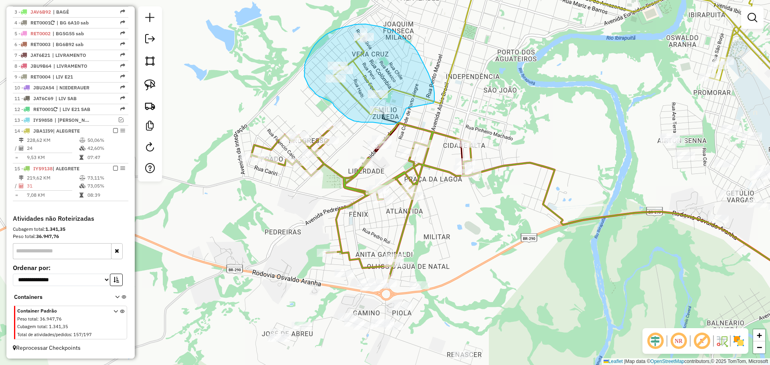
drag, startPoint x: 433, startPoint y: 103, endPoint x: 406, endPoint y: 108, distance: 27.4
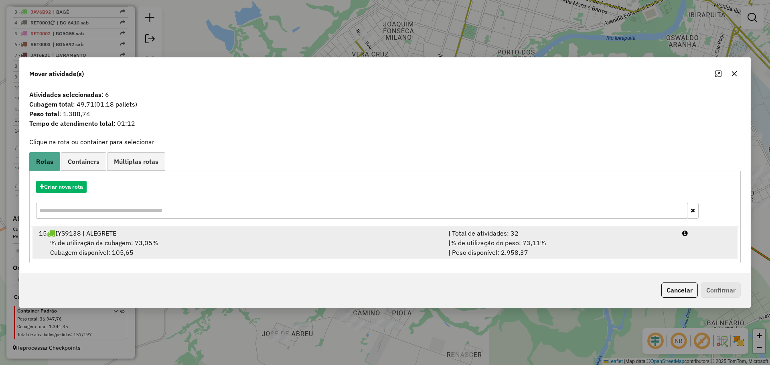
click at [315, 237] on div "15 IYS9138 | ALEGRETE" at bounding box center [239, 234] width 410 height 10
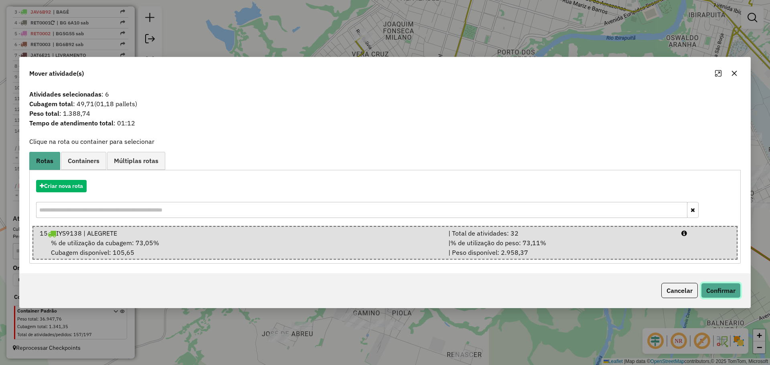
click at [707, 290] on button "Confirmar" at bounding box center [721, 290] width 40 height 15
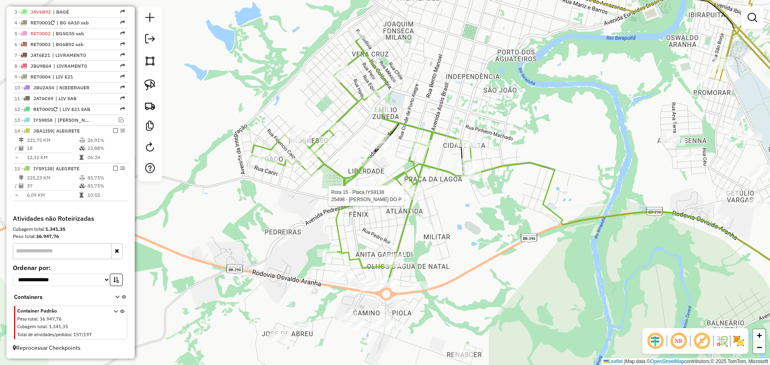
select select "*********"
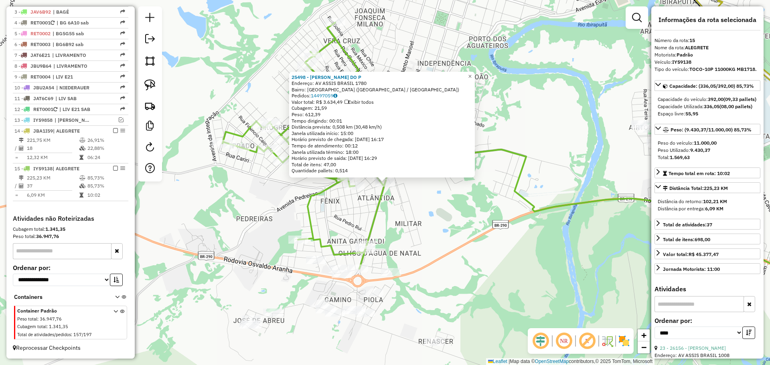
click at [402, 219] on div "25498 - [PERSON_NAME] DO P Endereço: AV ASSIS [GEOGRAPHIC_DATA] 1780 Bairro: [G…" at bounding box center [385, 182] width 770 height 365
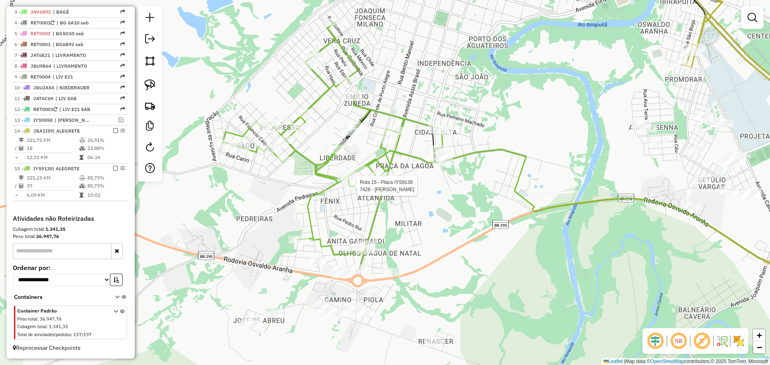
select select "*********"
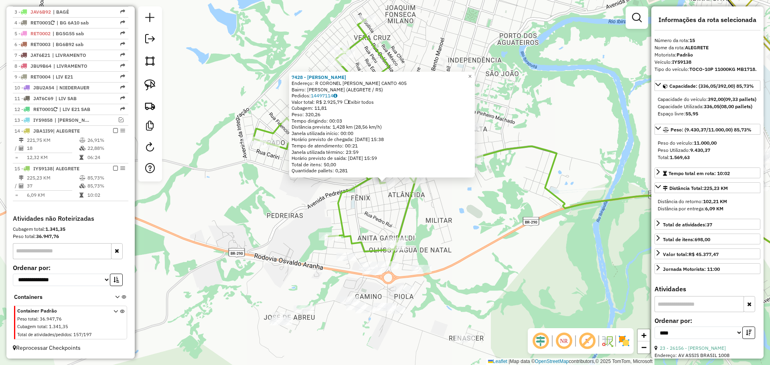
click at [374, 214] on div "7428 - [PERSON_NAME]: R CORONEL CASSIO CANTO 405 Bairro: [GEOGRAPHIC_DATA] (ALE…" at bounding box center [385, 182] width 770 height 365
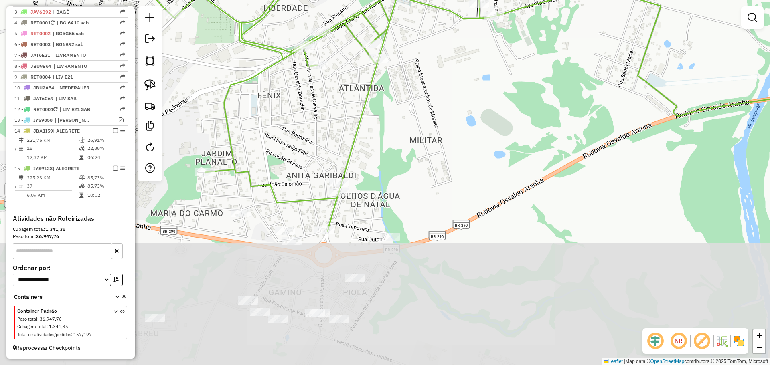
drag, startPoint x: 413, startPoint y: 276, endPoint x: 406, endPoint y: 130, distance: 145.4
click at [406, 130] on div "Janela de atendimento Grade de atendimento Capacidade Transportadoras Veículos …" at bounding box center [385, 182] width 770 height 365
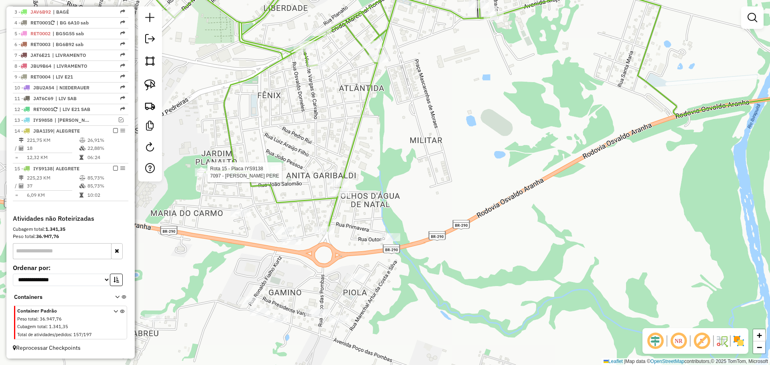
select select "*********"
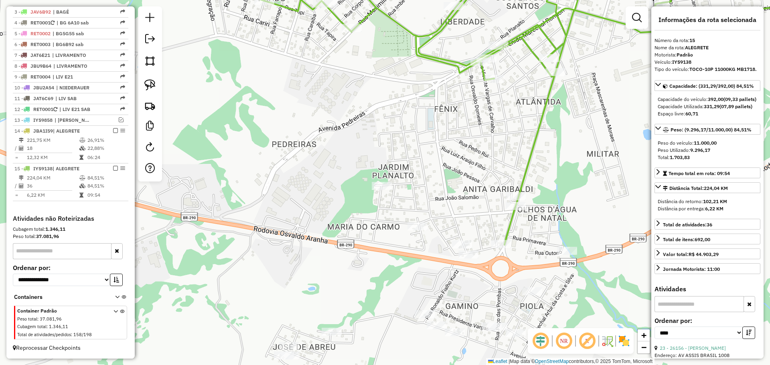
drag, startPoint x: 487, startPoint y: 184, endPoint x: 447, endPoint y: 245, distance: 73.3
click at [447, 245] on div "Janela de atendimento Grade de atendimento Capacidade Transportadoras Veículos …" at bounding box center [385, 182] width 770 height 365
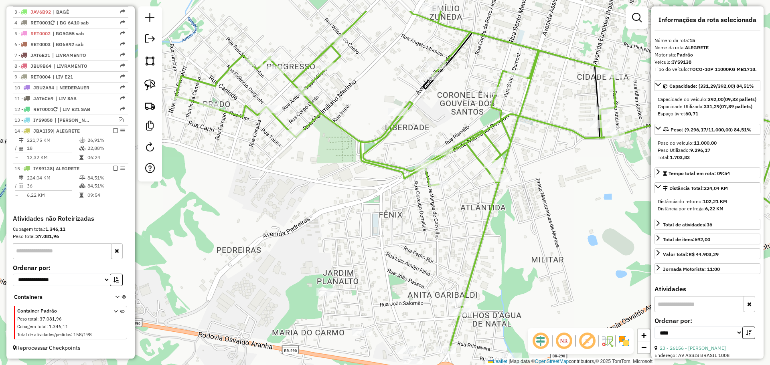
drag, startPoint x: 492, startPoint y: 247, endPoint x: 464, endPoint y: 288, distance: 49.7
click at [488, 257] on div "Janela de atendimento Grade de atendimento Capacidade Transportadoras Veículos …" at bounding box center [385, 182] width 770 height 365
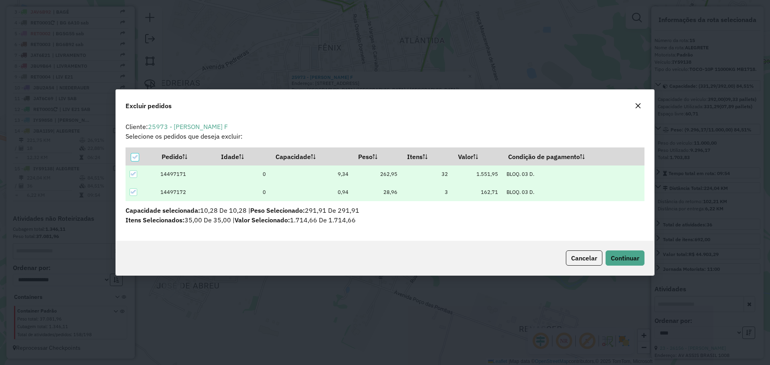
scroll to position [0, 0]
click at [633, 251] on button "Continuar" at bounding box center [625, 258] width 39 height 15
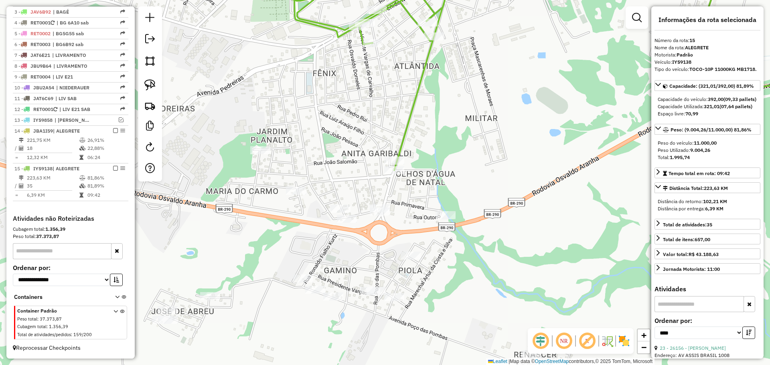
drag, startPoint x: 485, startPoint y: 118, endPoint x: 466, endPoint y: 226, distance: 109.5
click at [466, 226] on div "Janela de atendimento Grade de atendimento Capacidade Transportadoras Veículos …" at bounding box center [385, 182] width 770 height 365
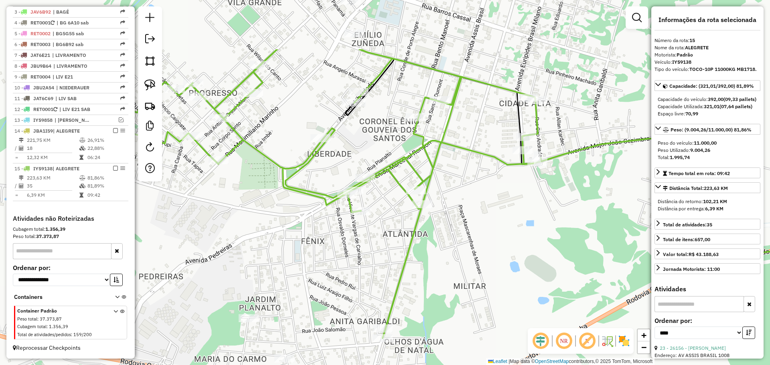
drag, startPoint x: 471, startPoint y: 193, endPoint x: 473, endPoint y: 264, distance: 70.2
click at [473, 264] on div "Janela de atendimento Grade de atendimento Capacidade Transportadoras Veículos …" at bounding box center [385, 182] width 770 height 365
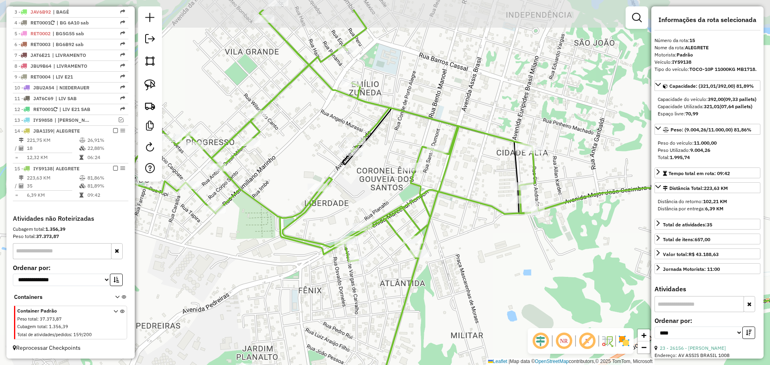
drag, startPoint x: 495, startPoint y: 199, endPoint x: 498, endPoint y: 233, distance: 33.8
click at [498, 233] on div "Janela de atendimento Grade de atendimento Capacidade Transportadoras Veículos …" at bounding box center [385, 182] width 770 height 365
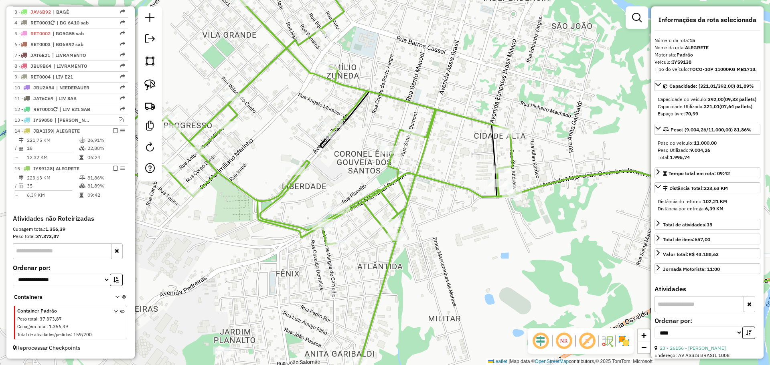
drag, startPoint x: 469, startPoint y: 225, endPoint x: 365, endPoint y: 171, distance: 117.3
click at [366, 172] on div "Janela de atendimento Grade de atendimento Capacidade Transportadoras Veículos …" at bounding box center [385, 182] width 770 height 365
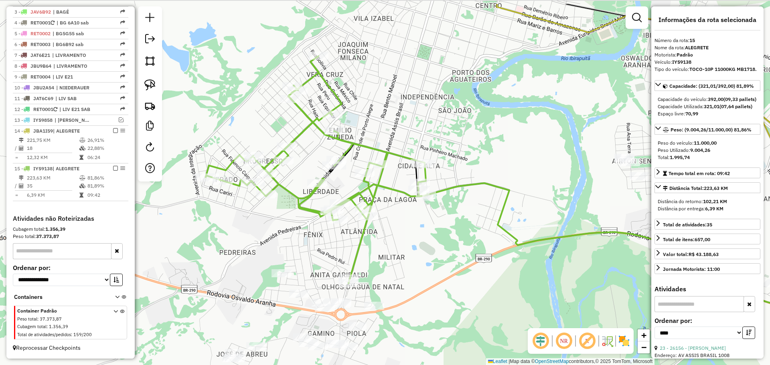
drag, startPoint x: 427, startPoint y: 227, endPoint x: 431, endPoint y: 233, distance: 7.4
click at [431, 233] on div "Janela de atendimento Grade de atendimento Capacidade Transportadoras Veículos …" at bounding box center [385, 182] width 770 height 365
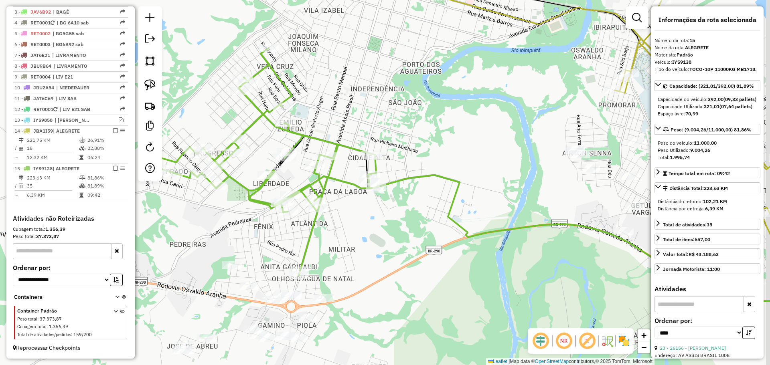
drag, startPoint x: 426, startPoint y: 243, endPoint x: 375, endPoint y: 231, distance: 52.8
click at [375, 231] on div "Janela de atendimento Grade de atendimento Capacidade Transportadoras Veículos …" at bounding box center [385, 182] width 770 height 365
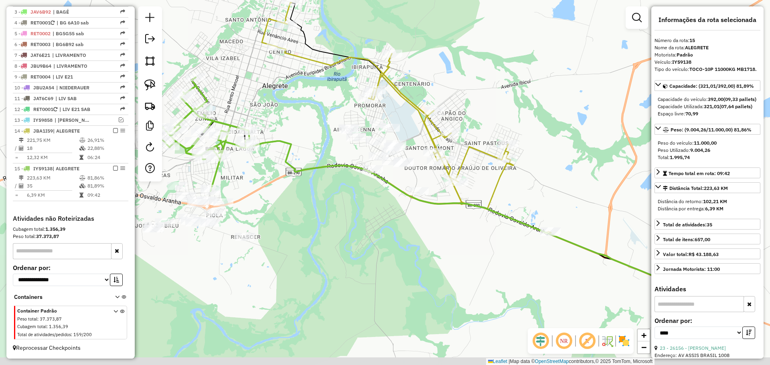
drag, startPoint x: 352, startPoint y: 217, endPoint x: 277, endPoint y: 182, distance: 82.6
click at [277, 182] on div "Janela de atendimento Grade de atendimento Capacidade Transportadoras Veículos …" at bounding box center [385, 182] width 770 height 365
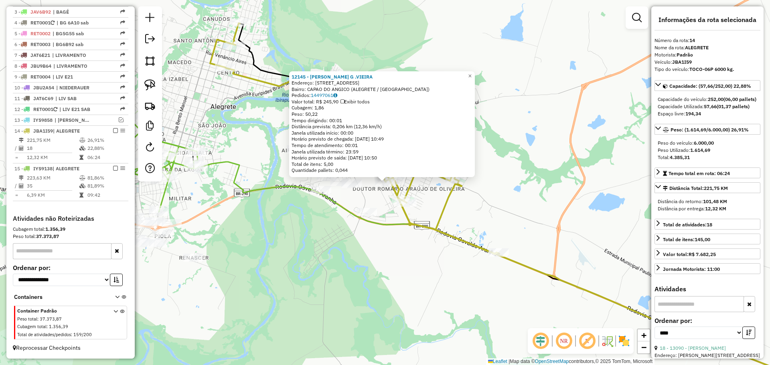
click at [354, 251] on div "12145 - [PERSON_NAME] G .[PERSON_NAME]: R PERNAMBUCO 593 Bairro: CAPAO DO ANGIC…" at bounding box center [385, 182] width 770 height 365
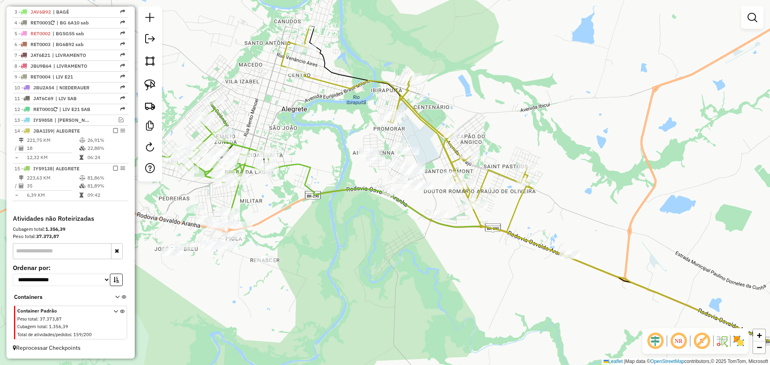
drag, startPoint x: 329, startPoint y: 250, endPoint x: 391, endPoint y: 250, distance: 62.6
click at [391, 250] on div "Janela de atendimento Grade de atendimento Capacidade Transportadoras Veículos …" at bounding box center [385, 182] width 770 height 365
click at [150, 86] on img at bounding box center [149, 84] width 11 height 11
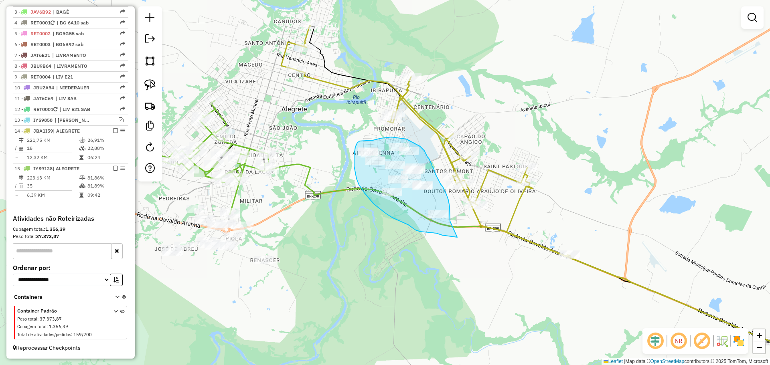
drag, startPoint x: 450, startPoint y: 221, endPoint x: 457, endPoint y: 237, distance: 17.6
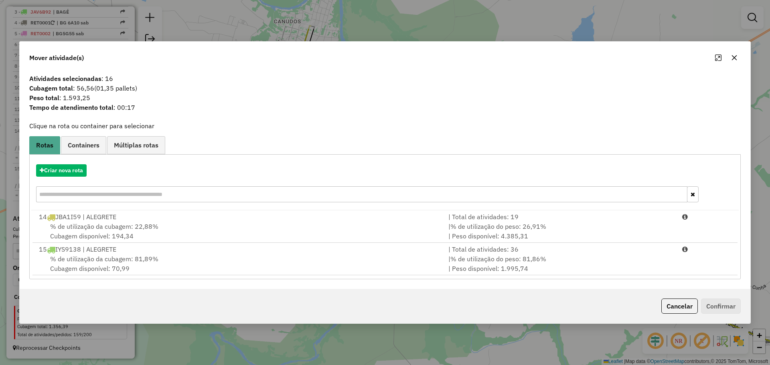
click at [457, 237] on div "| % de utilização do peso: 26,91% | Peso disponível: 4.385,31" at bounding box center [561, 231] width 234 height 19
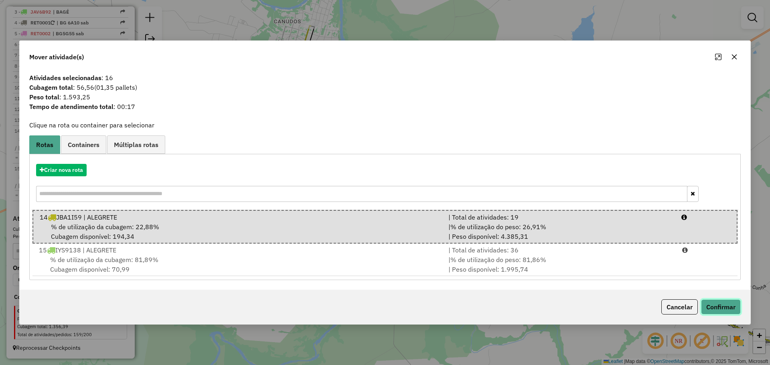
click at [712, 304] on button "Confirmar" at bounding box center [721, 307] width 40 height 15
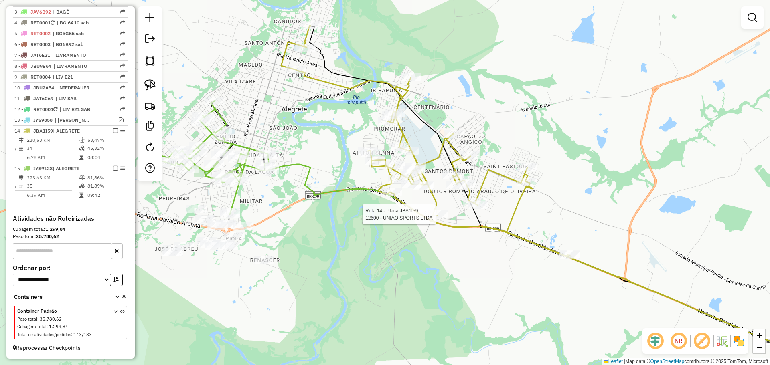
select select "*********"
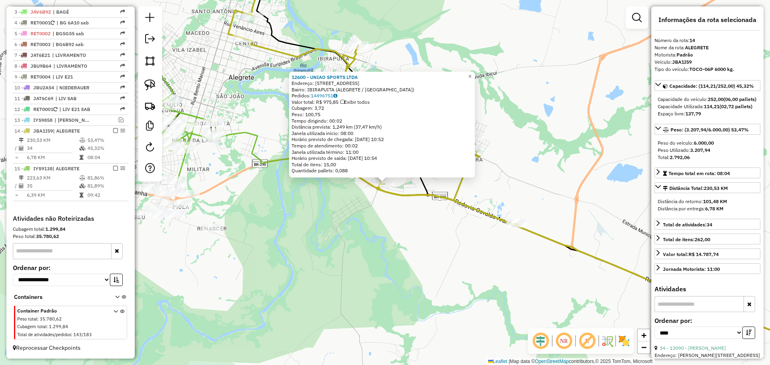
click at [430, 225] on div "12600 - UNIAO SPORTS LTDA Endereço: AV CAVERA 2605 Bairro: IBIRAPUITA (ALEGRETE…" at bounding box center [385, 182] width 770 height 365
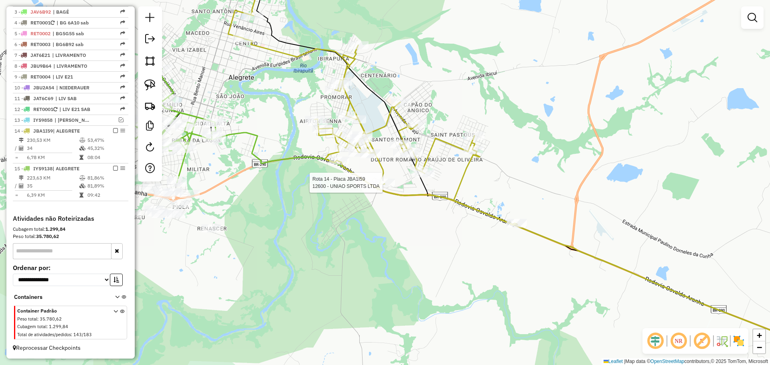
select select "*********"
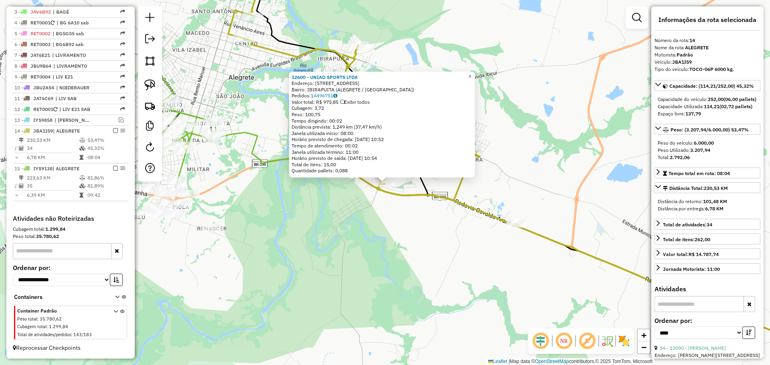
click at [392, 238] on div "12600 - UNIAO SPORTS LTDA Endereço: AV CAVERA 2605 Bairro: IBIRAPUITA (ALEGRETE…" at bounding box center [385, 182] width 770 height 365
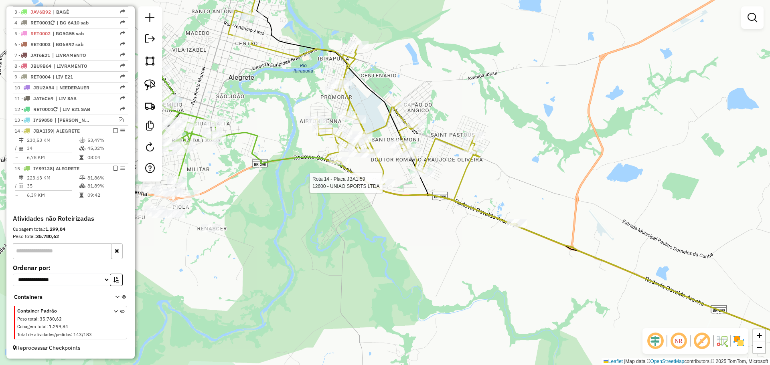
select select "*********"
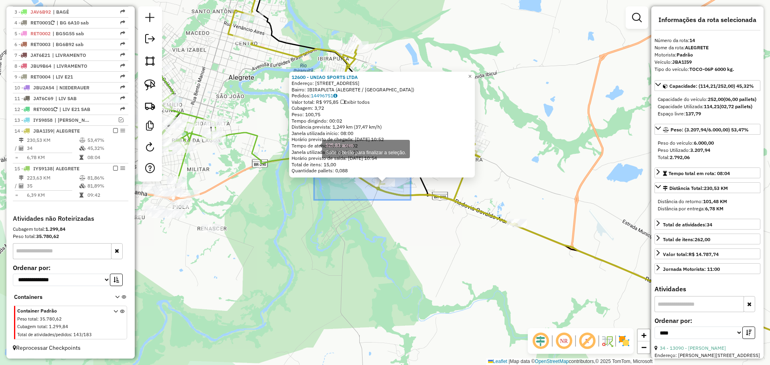
drag, startPoint x: 411, startPoint y: 200, endPoint x: 313, endPoint y: 148, distance: 110.9
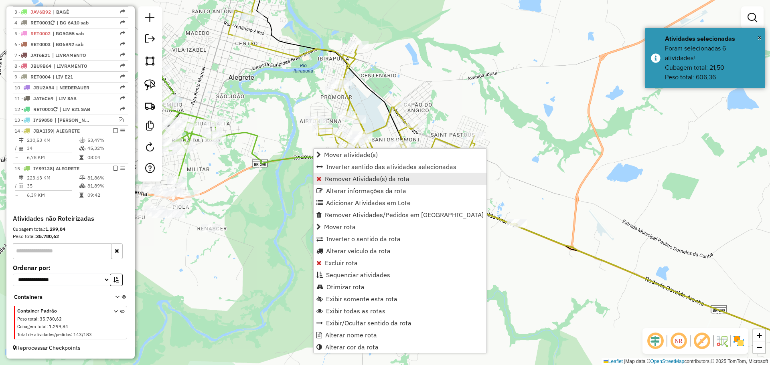
click at [361, 182] on span "Remover Atividade(s) da rota" at bounding box center [367, 179] width 85 height 6
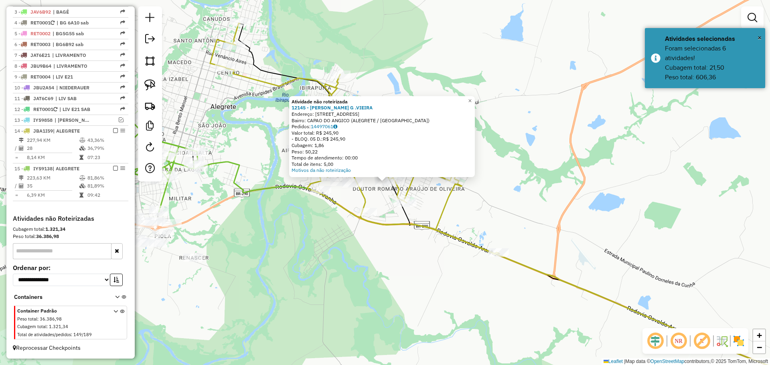
click at [406, 154] on div "Peso: 50,22" at bounding box center [382, 152] width 181 height 6
click at [385, 199] on div "Rota 14 - Placa JBA1I59 11154 - [PERSON_NAME] Atividade não roteirizada 12145 -…" at bounding box center [385, 182] width 770 height 365
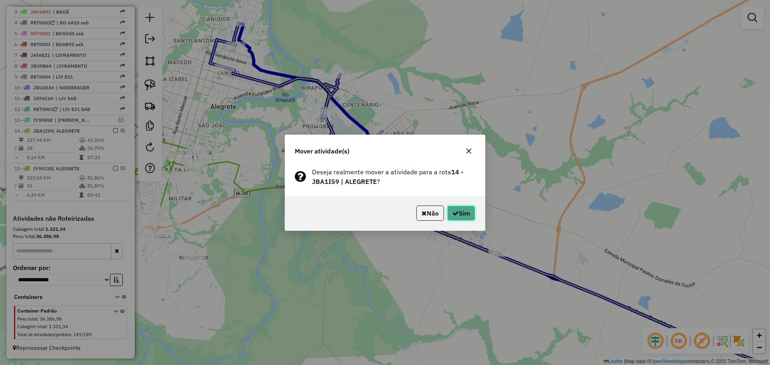
click at [454, 211] on icon "button" at bounding box center [455, 213] width 6 height 6
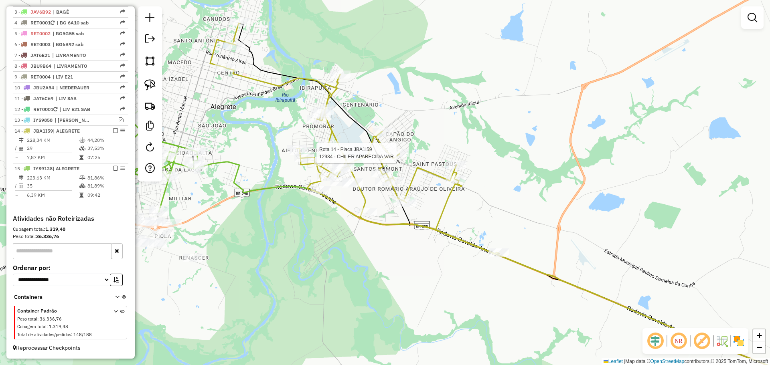
select select "*********"
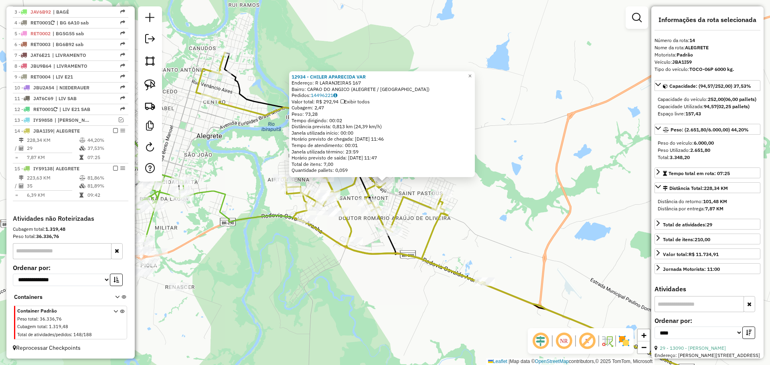
click at [296, 271] on div "12934 - CHILER APARECIDA VAR Endereço: R LARANJEIRAS 167 Bairro: CAPAO DO ANGIC…" at bounding box center [385, 182] width 770 height 365
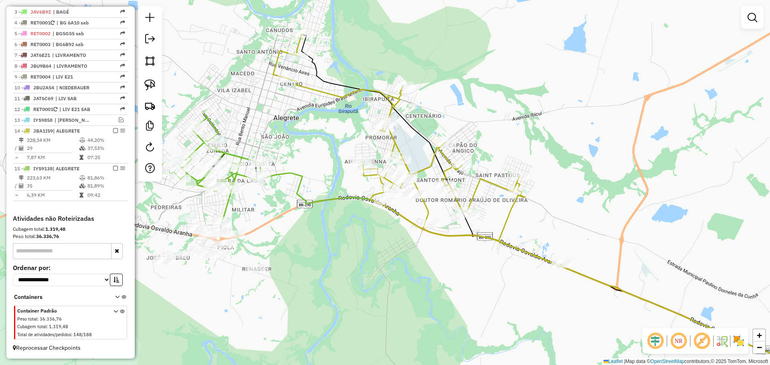
drag, startPoint x: 272, startPoint y: 202, endPoint x: 349, endPoint y: 184, distance: 79.1
click at [349, 184] on div "Janela de atendimento Grade de atendimento Capacidade Transportadoras Veículos …" at bounding box center [385, 182] width 770 height 365
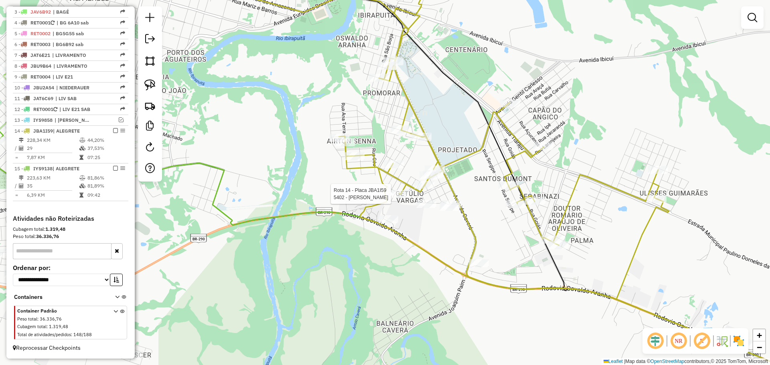
click at [395, 190] on div "Rota 14 - Placa JBA1I59 5402 - [PERSON_NAME] Coe Janela de atendimento Grade de…" at bounding box center [385, 182] width 770 height 365
select select "*********"
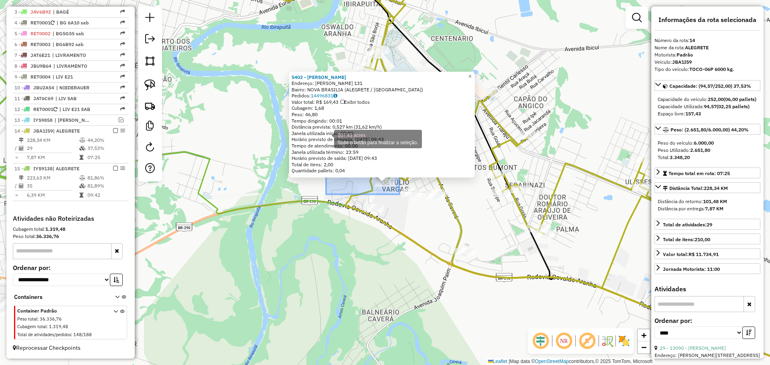
drag, startPoint x: 400, startPoint y: 195, endPoint x: 325, endPoint y: 138, distance: 93.5
click at [325, 138] on div "5402 - [PERSON_NAME] Coe Endereço: R [PERSON_NAME] 131 Bairro: [GEOGRAPHIC_DATA…" at bounding box center [385, 182] width 770 height 365
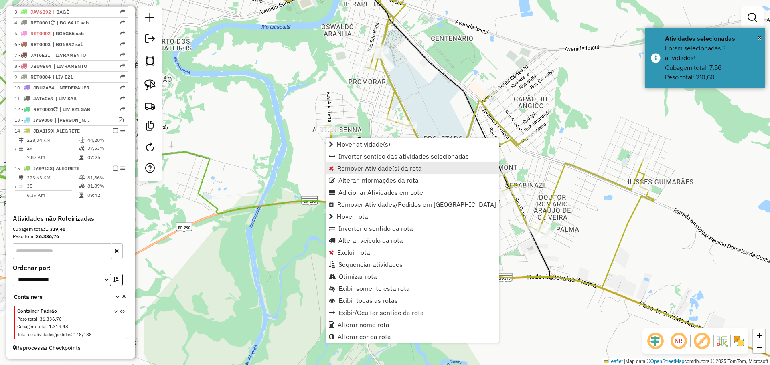
click at [374, 167] on span "Remover Atividade(s) da rota" at bounding box center [379, 168] width 85 height 6
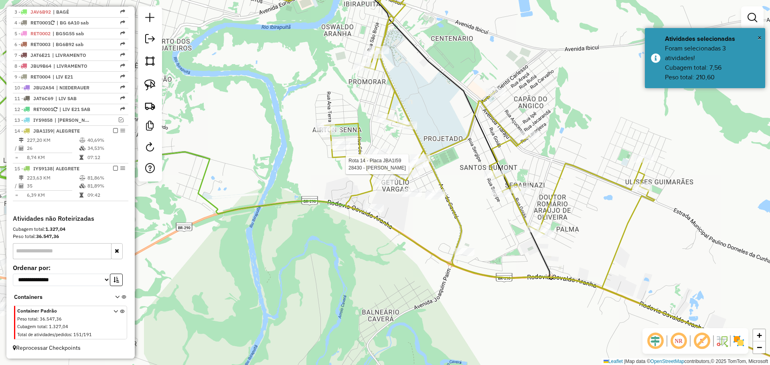
select select "*********"
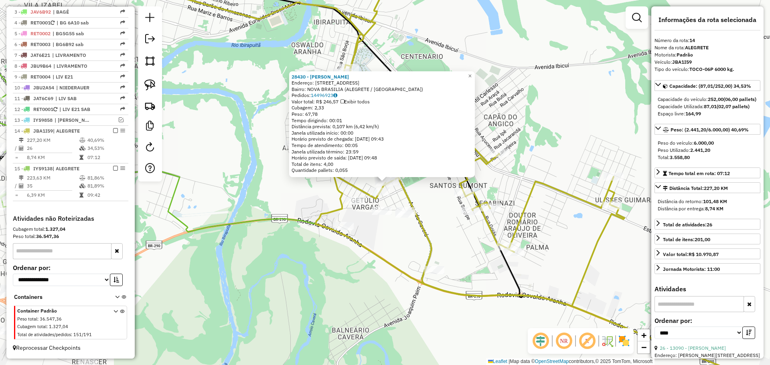
click at [316, 196] on div "28430 - [PERSON_NAME] Endereço: [STREET_ADDRESS] (ALEGRETE / [GEOGRAPHIC_DATA])…" at bounding box center [385, 182] width 770 height 365
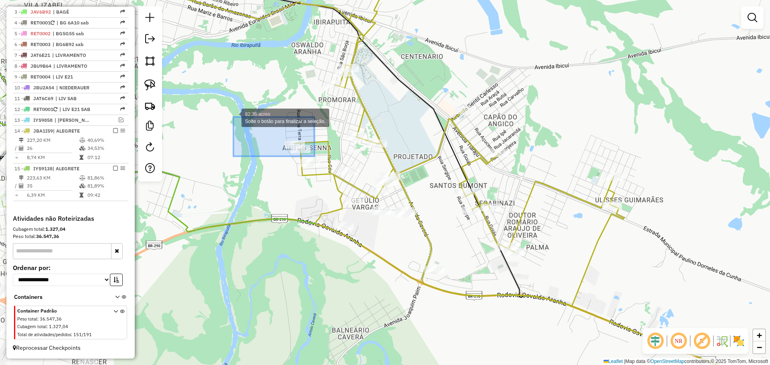
drag, startPoint x: 315, startPoint y: 156, endPoint x: 233, endPoint y: 117, distance: 90.4
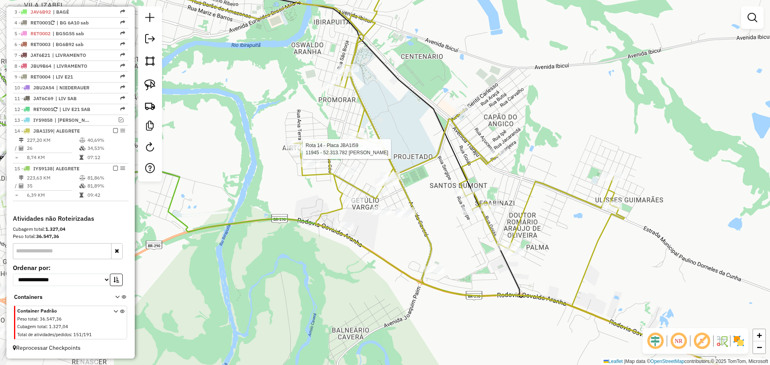
select select "*********"
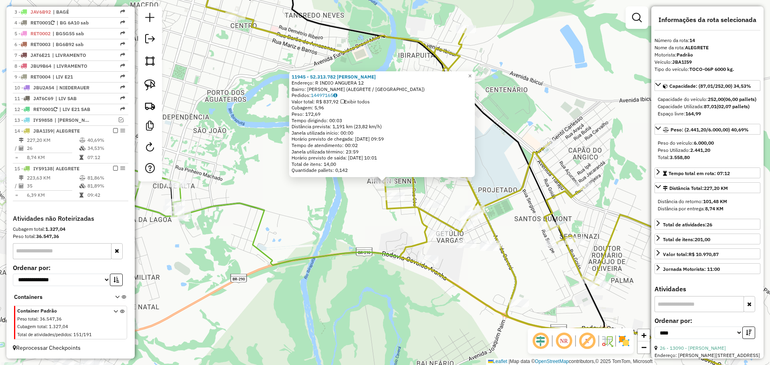
click at [367, 211] on div "11945 - 52.313.782 [PERSON_NAME]: R INDIO ANGUERA 12 Bairro: [PERSON_NAME] (ALE…" at bounding box center [385, 182] width 770 height 365
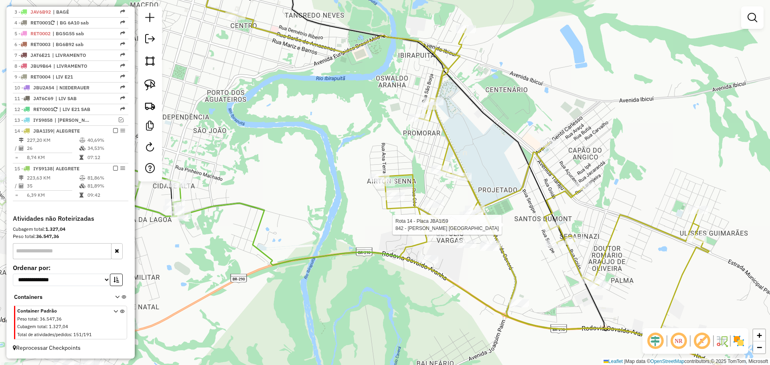
select select "*********"
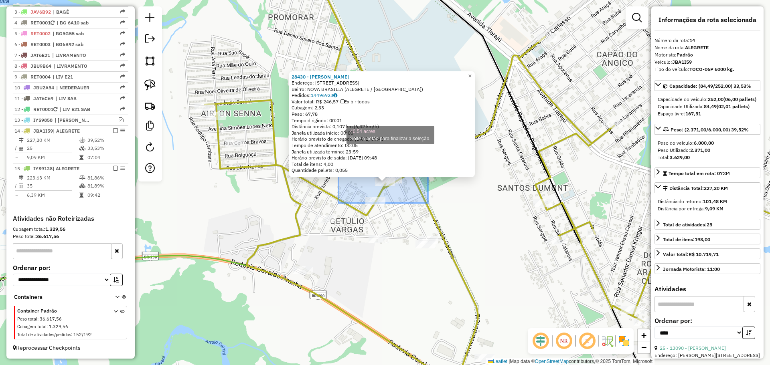
drag, startPoint x: 428, startPoint y: 203, endPoint x: 339, endPoint y: 134, distance: 113.0
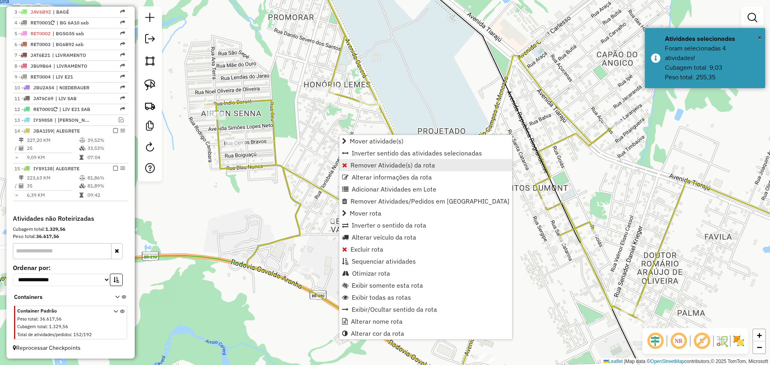
click at [373, 166] on span "Remover Atividade(s) da rota" at bounding box center [393, 165] width 85 height 6
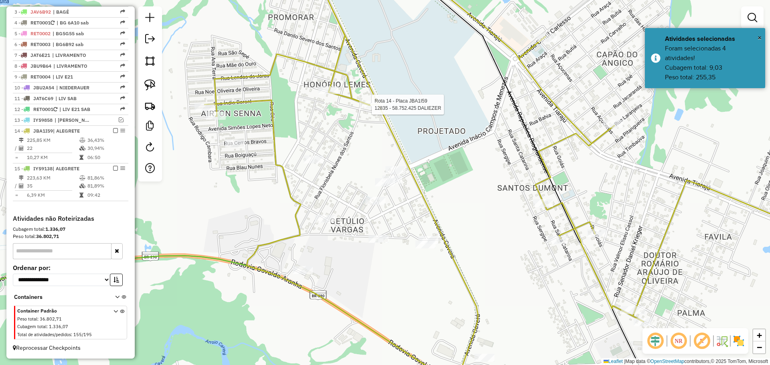
select select "*********"
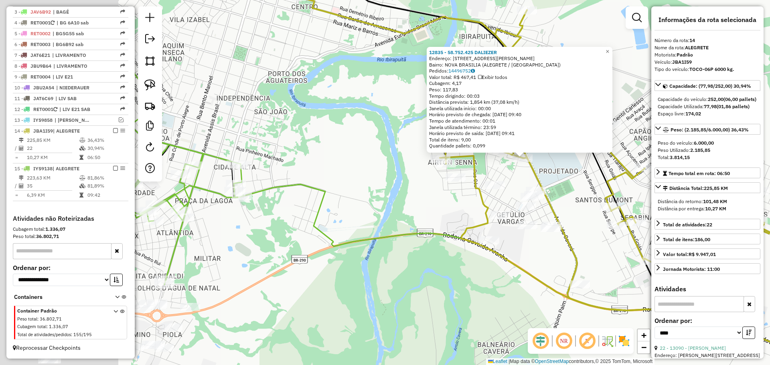
drag, startPoint x: 267, startPoint y: 226, endPoint x: 474, endPoint y: 176, distance: 212.9
click at [481, 176] on div "12835 - 58.752.425 [PERSON_NAME]: [STREET_ADDRESS][PERSON_NAME] [GEOGRAPHIC_DAT…" at bounding box center [385, 182] width 770 height 365
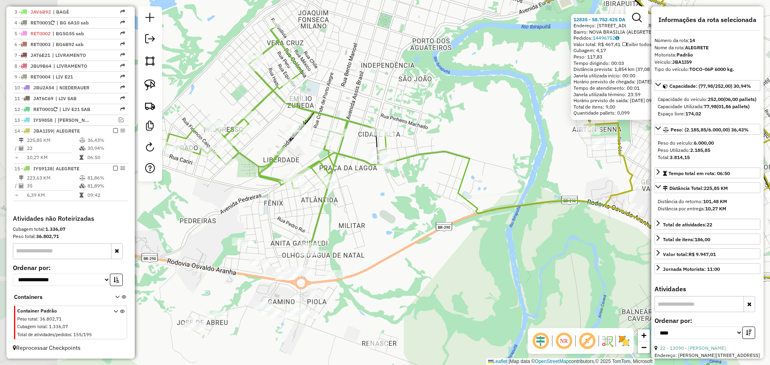
drag, startPoint x: 391, startPoint y: 203, endPoint x: 485, endPoint y: 206, distance: 93.5
click at [485, 206] on div "12835 - 58.752.425 [PERSON_NAME]: [STREET_ADDRESS][PERSON_NAME] [GEOGRAPHIC_DAT…" at bounding box center [385, 182] width 770 height 365
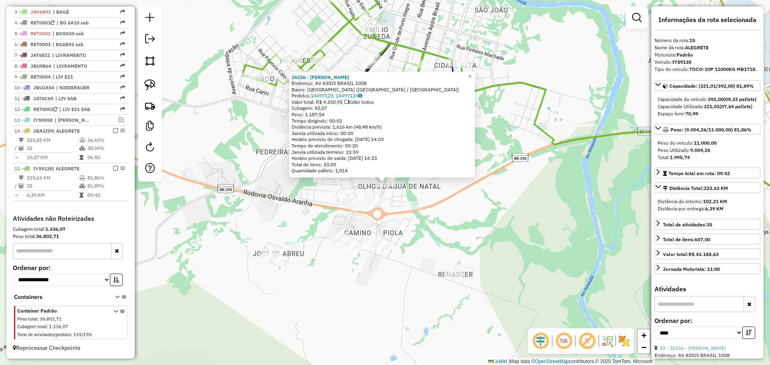
click at [428, 207] on div "26156 - [PERSON_NAME]: AV ASSIS BRASIL 1008 Bairro: [GEOGRAPHIC_DATA] ([GEOGRAP…" at bounding box center [385, 182] width 770 height 365
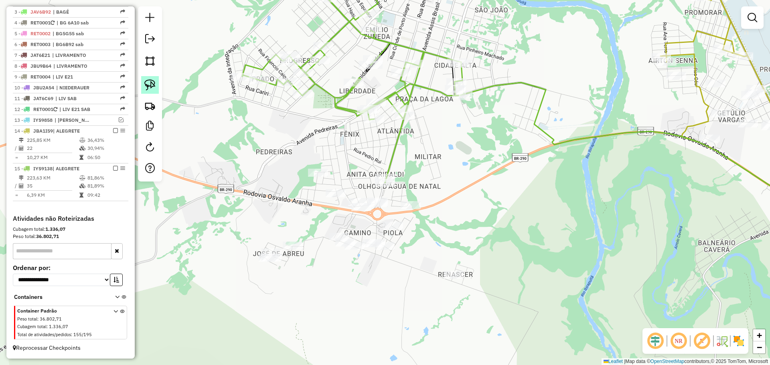
click at [145, 81] on img at bounding box center [149, 84] width 11 height 11
drag, startPoint x: 406, startPoint y: 174, endPoint x: 427, endPoint y: 161, distance: 24.3
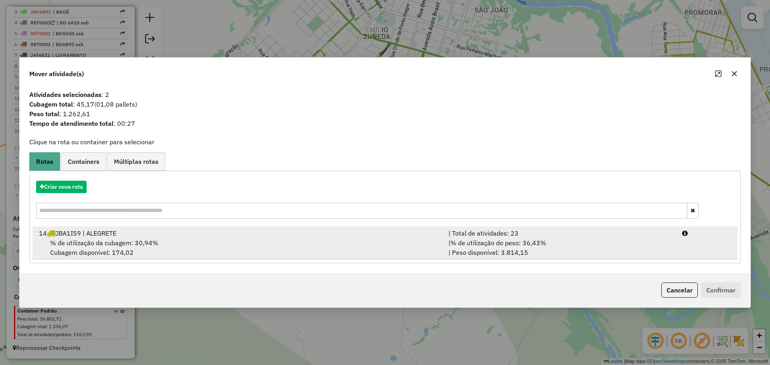
click at [448, 238] on div "| % de utilização do peso: 36,43% | Peso disponível: 3.814,15" at bounding box center [561, 247] width 234 height 19
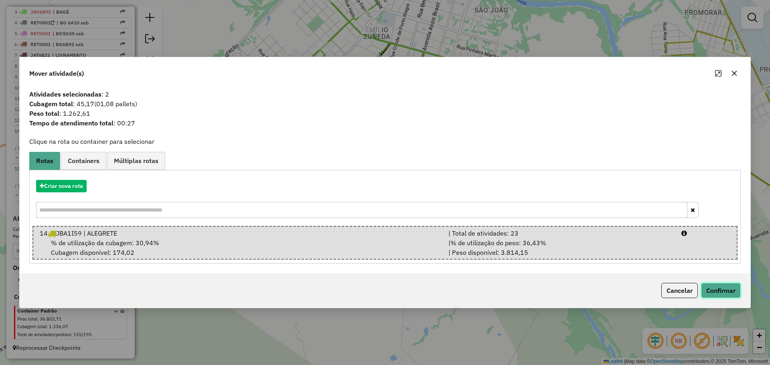
click at [720, 288] on button "Confirmar" at bounding box center [721, 290] width 40 height 15
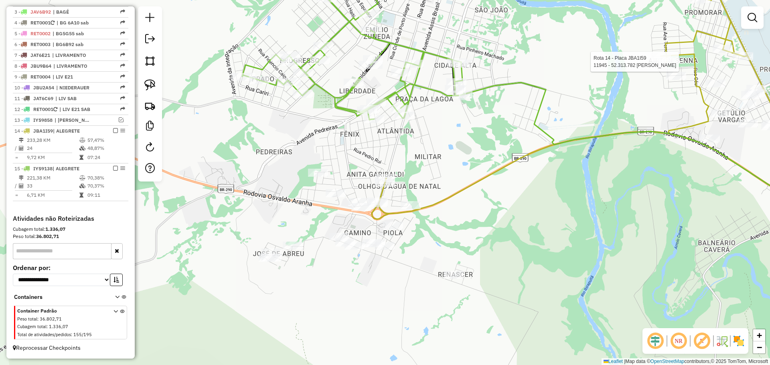
select select "*********"
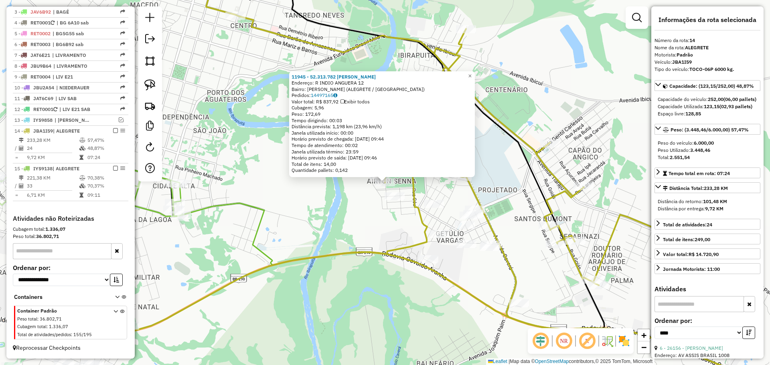
click at [297, 245] on div "11945 - 52.313.782 [PERSON_NAME]: R INDIO ANGUERA 12 Bairro: [PERSON_NAME] (ALE…" at bounding box center [385, 182] width 770 height 365
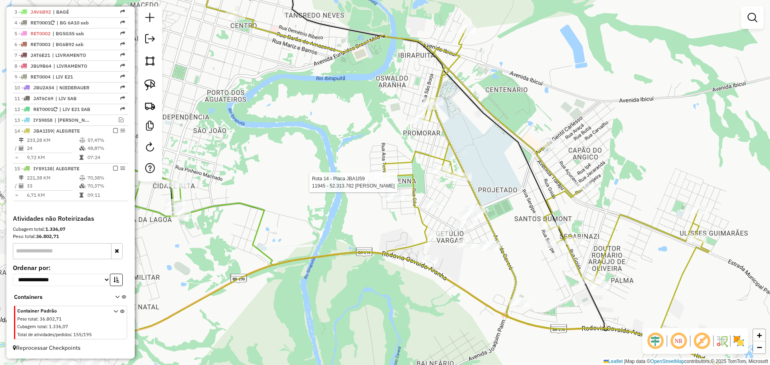
select select "*********"
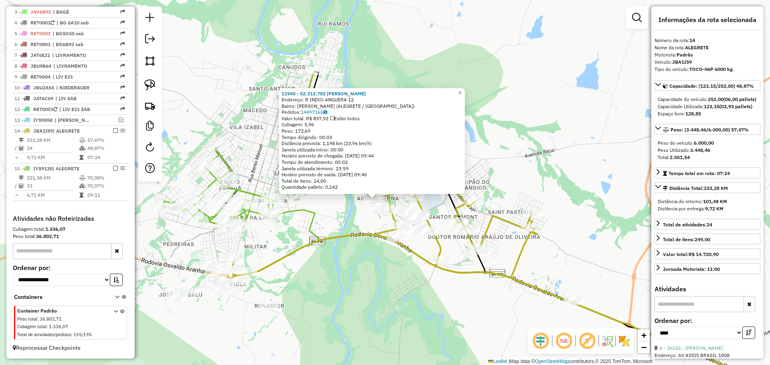
click at [336, 221] on div "11945 - 52.313.782 [PERSON_NAME]: R INDIO ANGUERA 12 Bairro: [PERSON_NAME] (ALE…" at bounding box center [385, 182] width 770 height 365
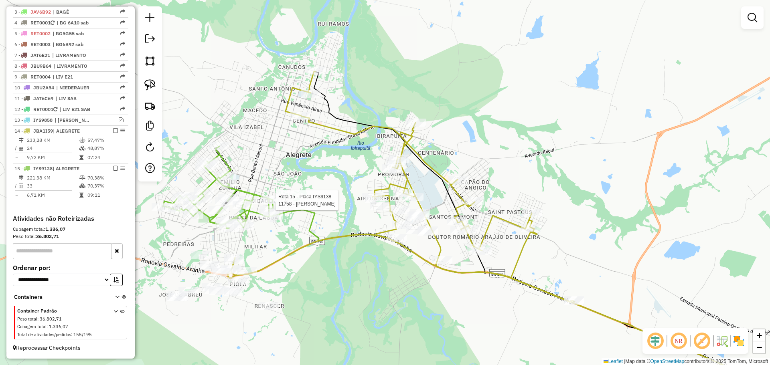
select select "*********"
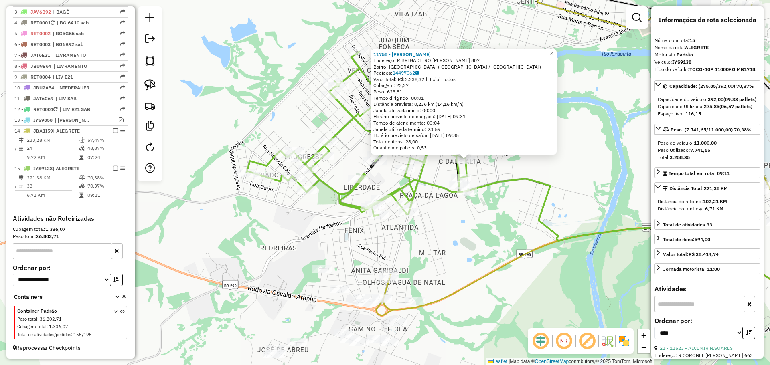
click at [456, 217] on div "11758 - [PERSON_NAME]: R BRIGADEIRO OLIVERIO 807 Bairro: [GEOGRAPHIC_DATA] ([GE…" at bounding box center [385, 182] width 770 height 365
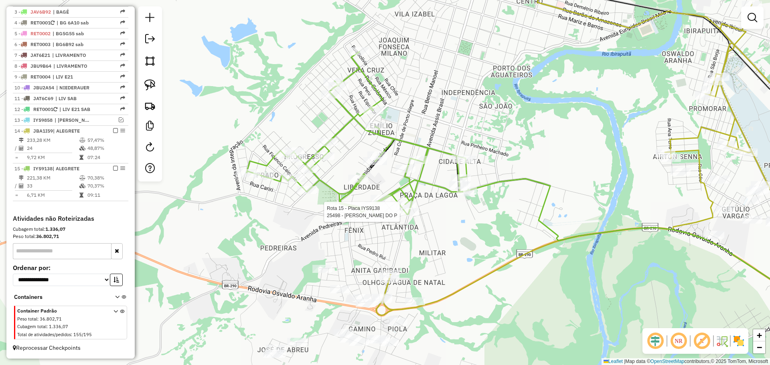
select select "*********"
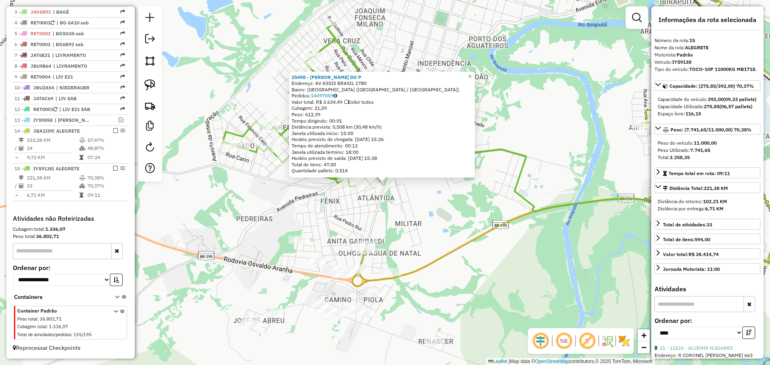
click at [389, 209] on div "25498 - [PERSON_NAME] DO P Endereço: AV ASSIS [GEOGRAPHIC_DATA] 1780 Bairro: [G…" at bounding box center [385, 182] width 770 height 365
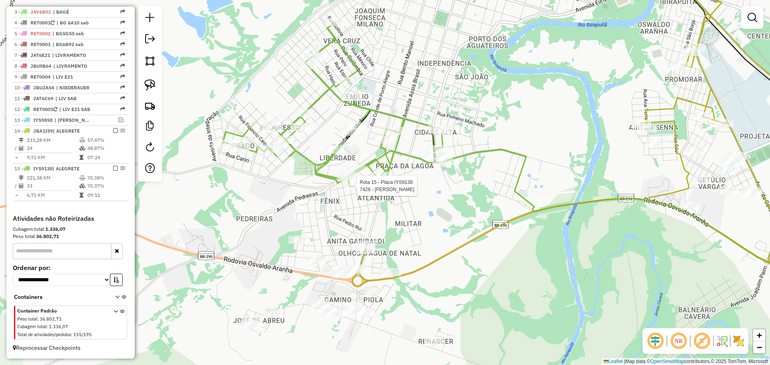
select select "*********"
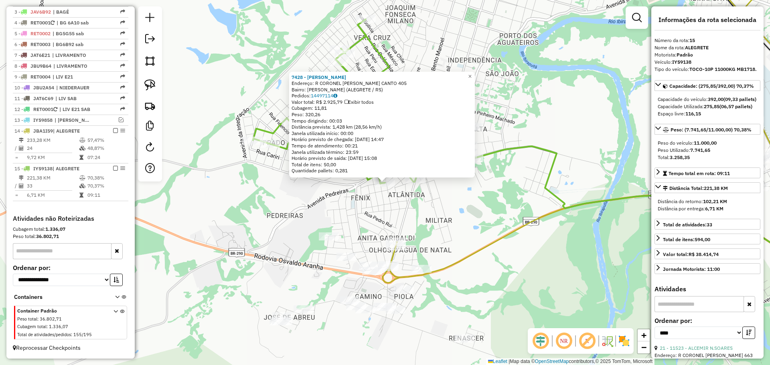
click at [413, 216] on div "7428 - [PERSON_NAME]: R CORONEL CASSIO CANTO 405 Bairro: [GEOGRAPHIC_DATA] (ALE…" at bounding box center [385, 182] width 770 height 365
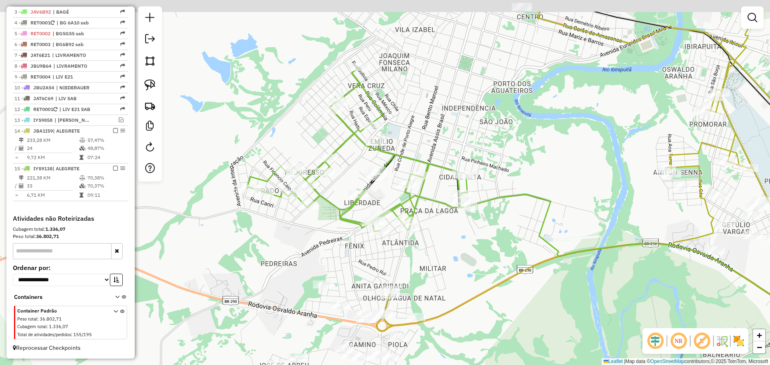
drag, startPoint x: 417, startPoint y: 126, endPoint x: 414, endPoint y: 155, distance: 28.6
click at [414, 155] on div "Janela de atendimento Grade de atendimento Capacidade Transportadoras Veículos …" at bounding box center [385, 182] width 770 height 365
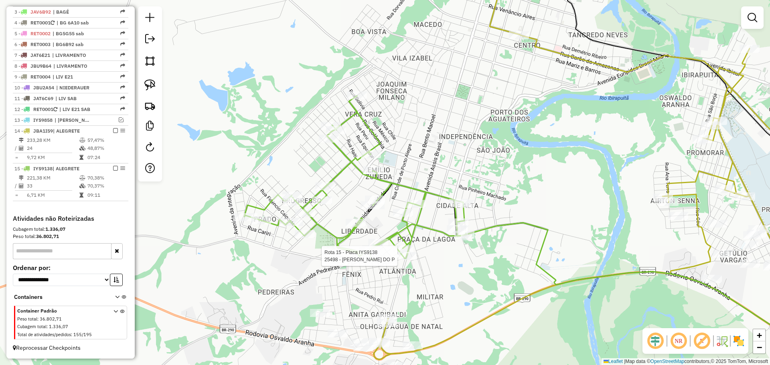
click at [410, 260] on div at bounding box center [407, 256] width 20 height 8
select select "*********"
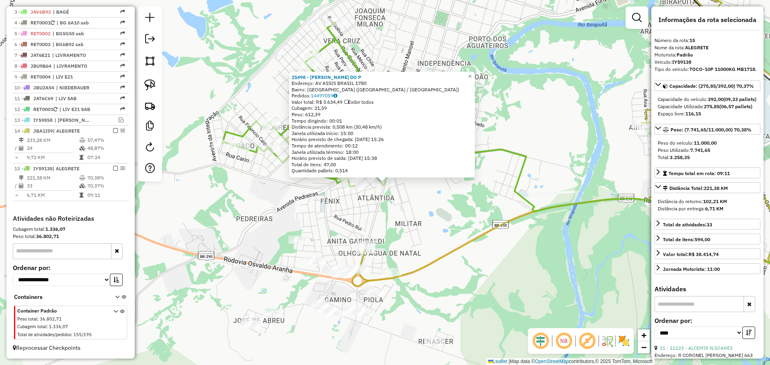
click at [410, 256] on div "25498 - [PERSON_NAME] DO P Endereço: AV ASSIS [GEOGRAPHIC_DATA] 1780 Bairro: [G…" at bounding box center [385, 182] width 770 height 365
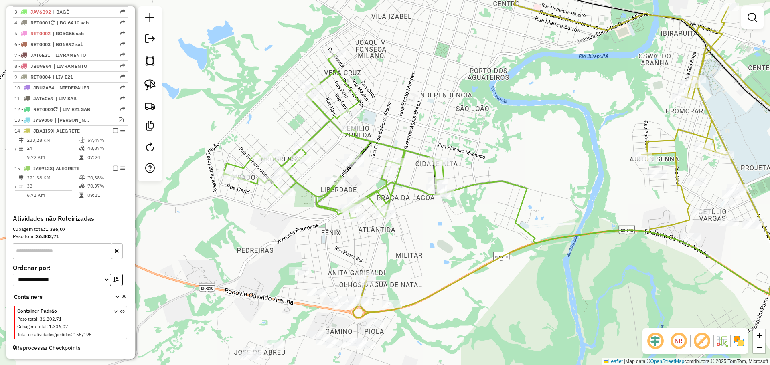
drag, startPoint x: 408, startPoint y: 222, endPoint x: 414, endPoint y: 272, distance: 50.5
click at [414, 272] on div "Janela de atendimento Grade de atendimento Capacidade Transportadoras Veículos …" at bounding box center [385, 182] width 770 height 365
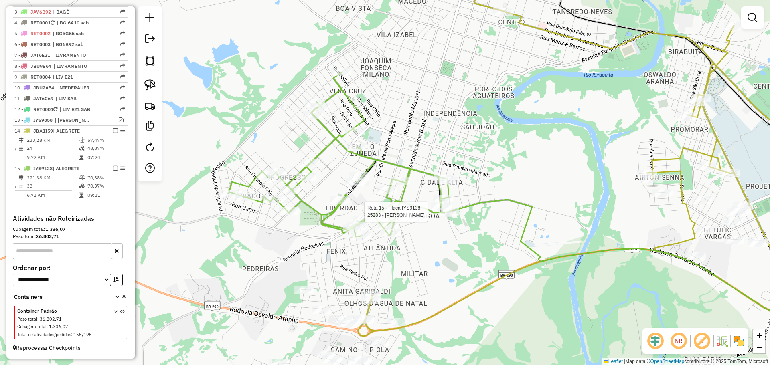
select select "*********"
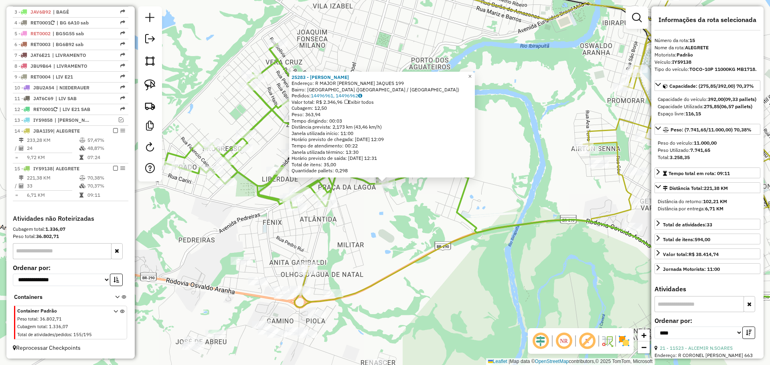
click at [413, 231] on div "25283 - [PERSON_NAME]: R MAJOR [PERSON_NAME] JAQUES 199 Bairro: [GEOGRAPHIC_DAT…" at bounding box center [385, 182] width 770 height 365
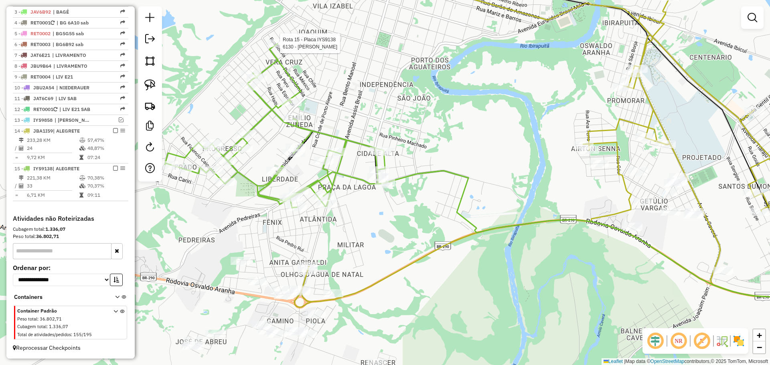
select select "*********"
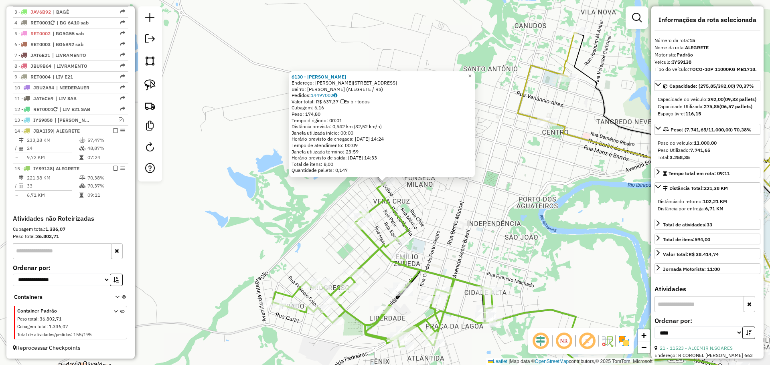
click at [436, 239] on div "6130 - [PERSON_NAME]: [STREET_ADDRESS][PERSON_NAME] Bairro: [PERSON_NAME] (ALEG…" at bounding box center [385, 182] width 770 height 365
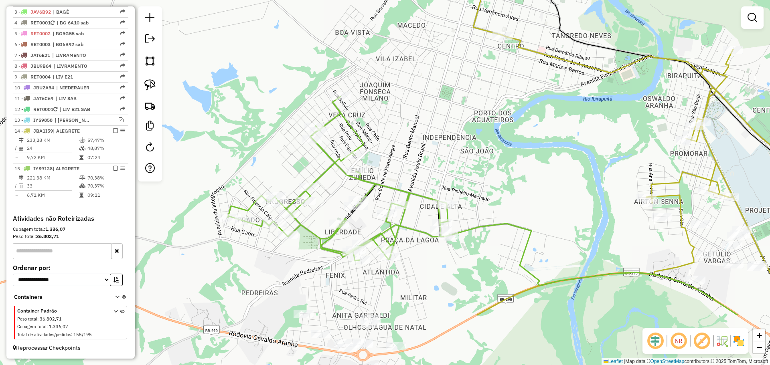
drag, startPoint x: 440, startPoint y: 248, endPoint x: 377, endPoint y: 133, distance: 131.2
click at [377, 133] on div "Janela de atendimento Grade de atendimento Capacidade Transportadoras Veículos …" at bounding box center [385, 182] width 770 height 365
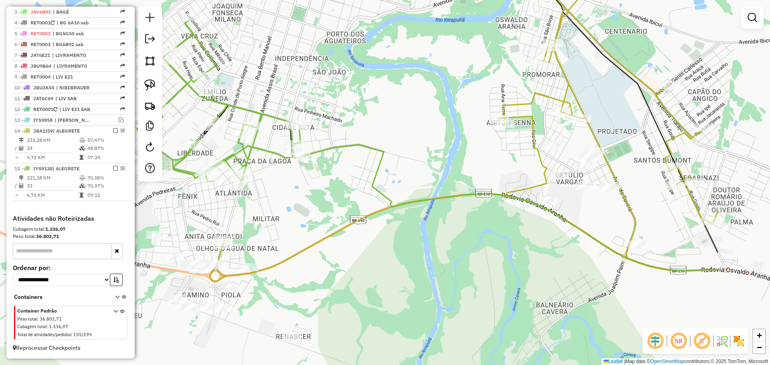
drag, startPoint x: 410, startPoint y: 197, endPoint x: 280, endPoint y: 147, distance: 138.5
click at [280, 147] on div "Janela de atendimento Grade de atendimento Capacidade Transportadoras Veículos …" at bounding box center [385, 182] width 770 height 365
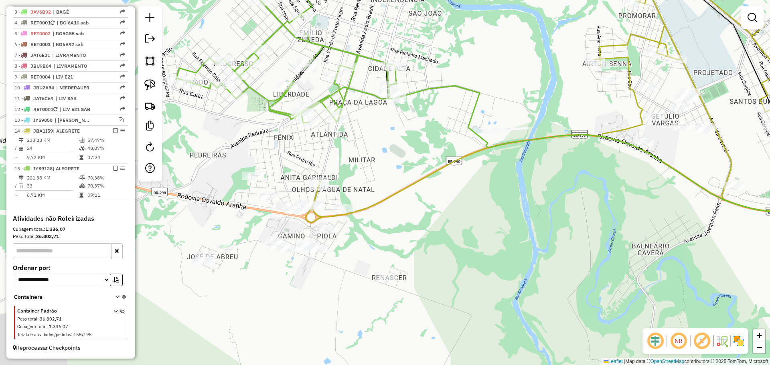
drag, startPoint x: 281, startPoint y: 162, endPoint x: 412, endPoint y: 85, distance: 152.1
click at [412, 85] on div "Rota 15 - Placa IYS9138 12859 - MERCADO DUTRA LTDA Rota 15 - Placa IYS9138 2528…" at bounding box center [385, 182] width 770 height 365
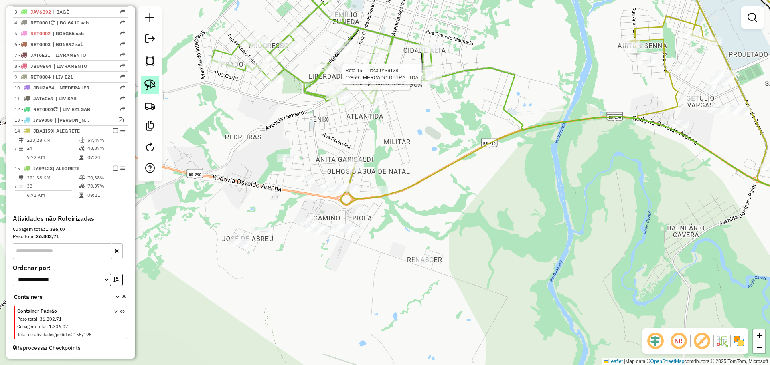
click at [152, 84] on img at bounding box center [149, 84] width 11 height 11
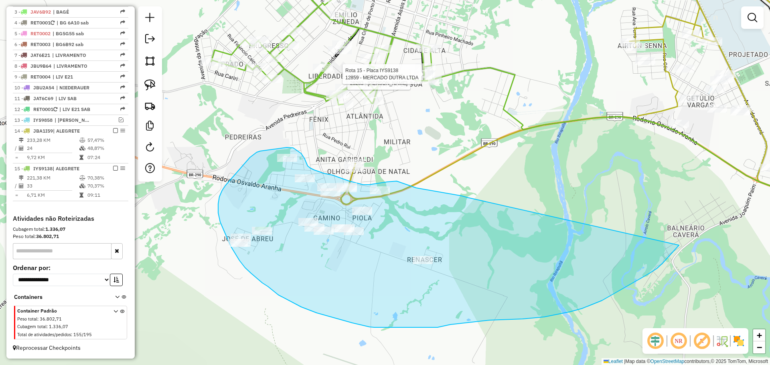
drag, startPoint x: 468, startPoint y: 198, endPoint x: 679, endPoint y: 245, distance: 216.7
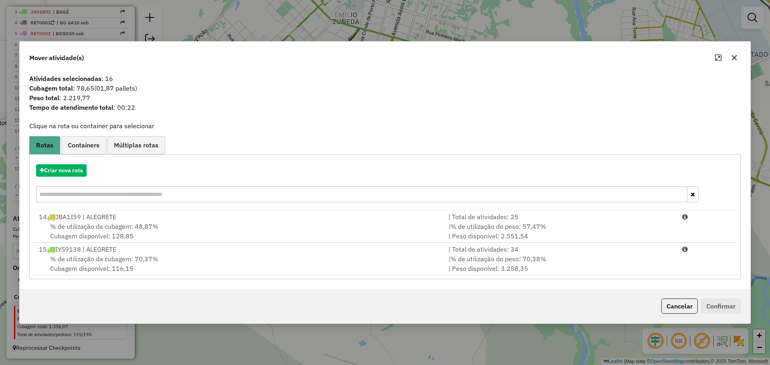
click at [736, 59] on icon "button" at bounding box center [734, 58] width 6 height 6
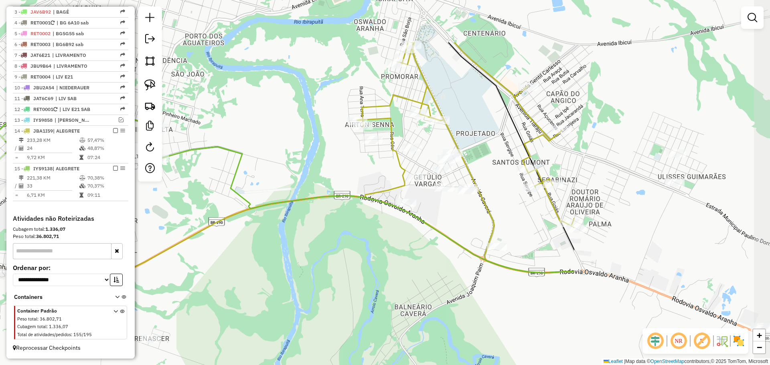
drag, startPoint x: 539, startPoint y: 182, endPoint x: 266, endPoint y: 264, distance: 285.3
click at [266, 264] on div "Rota 15 - Placa IYS9138 25283 - [PERSON_NAME] R Rota 15 - Placa IYS9138 12859 -…" at bounding box center [385, 182] width 770 height 365
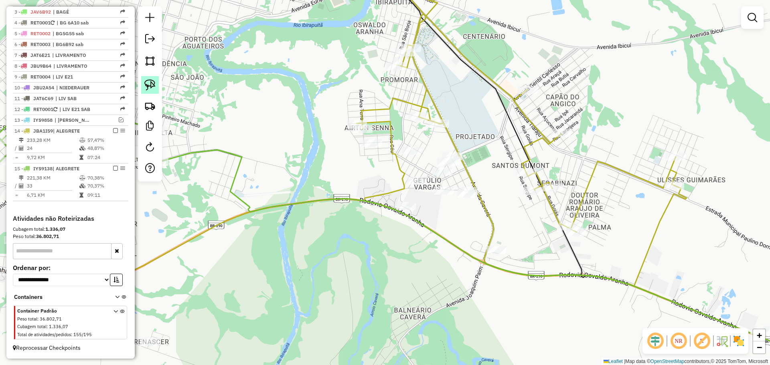
click at [154, 89] on img at bounding box center [149, 84] width 11 height 11
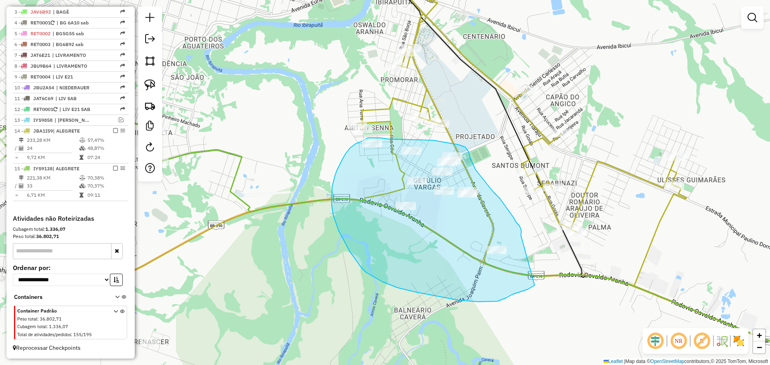
drag, startPoint x: 516, startPoint y: 222, endPoint x: 535, endPoint y: 286, distance: 66.5
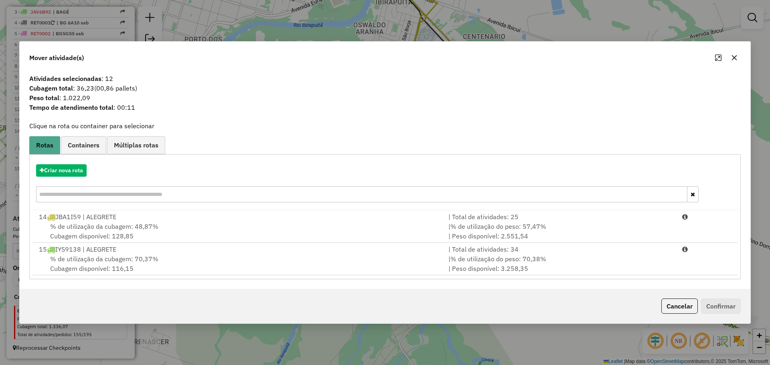
click at [736, 55] on icon "button" at bounding box center [734, 58] width 6 height 6
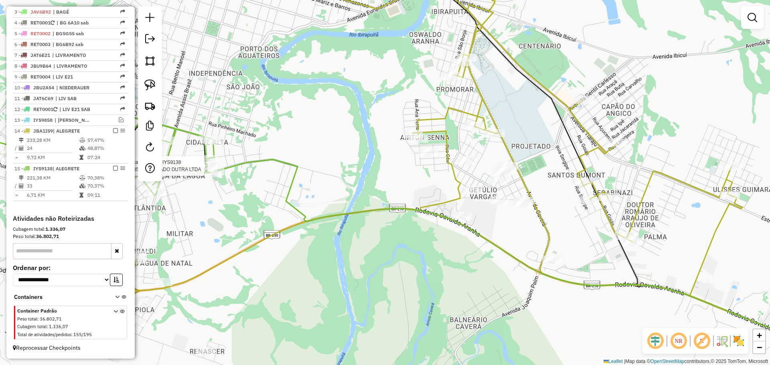
drag, startPoint x: 339, startPoint y: 246, endPoint x: 544, endPoint y: 274, distance: 206.5
click at [544, 274] on div "Rota 15 - Placa IYS9138 12859 - MERCADO DUTRA LTDA Janela de atendimento Grade …" at bounding box center [385, 182] width 770 height 365
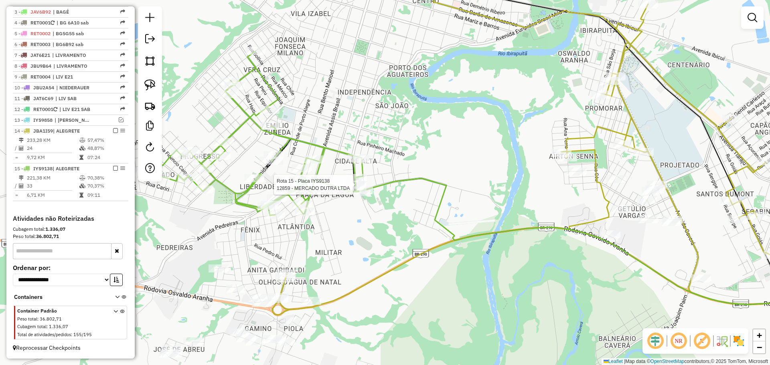
click at [361, 233] on div "Rota 15 - Placa IYS9138 12859 - MERCADO DUTRA LTDA Janela de atendimento Grade …" at bounding box center [385, 182] width 770 height 365
select select "*********"
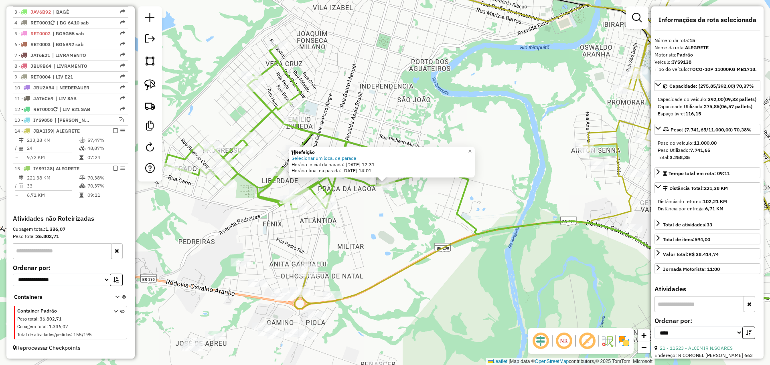
click at [402, 249] on div "Refeição Selecionar um local de parada Horário inicial da parada: [DATE] 12:31 …" at bounding box center [385, 182] width 770 height 365
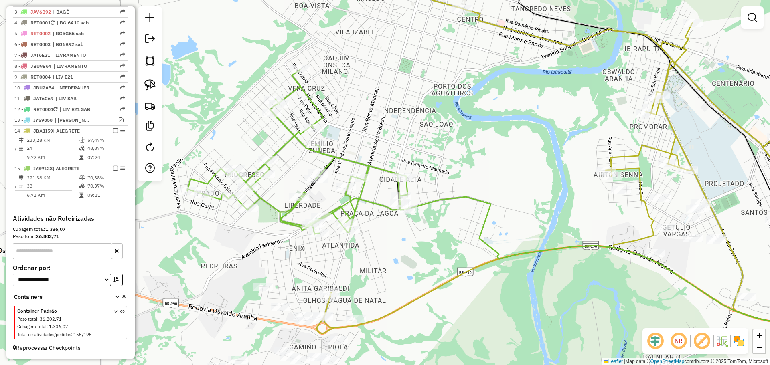
drag, startPoint x: 363, startPoint y: 233, endPoint x: 386, endPoint y: 258, distance: 33.2
click at [386, 258] on div "Janela de atendimento Grade de atendimento Capacidade Transportadoras Veículos …" at bounding box center [385, 182] width 770 height 365
select select "*********"
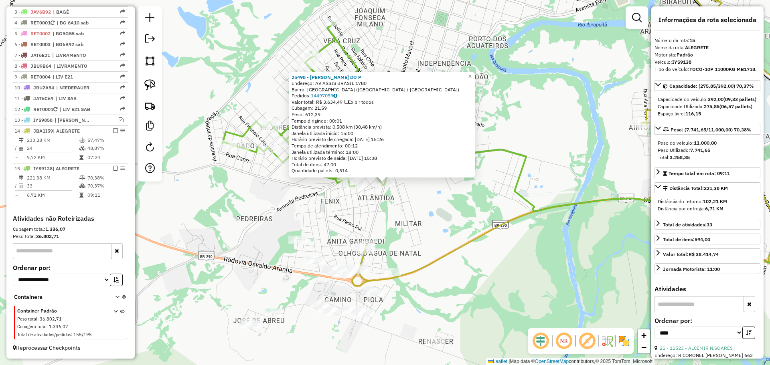
click at [395, 239] on div "25498 - [PERSON_NAME] DO P Endereço: AV ASSIS [GEOGRAPHIC_DATA] 1780 Bairro: [G…" at bounding box center [385, 182] width 770 height 365
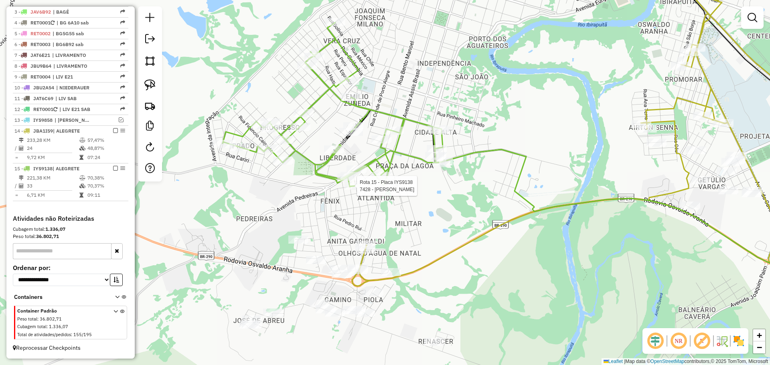
select select "*********"
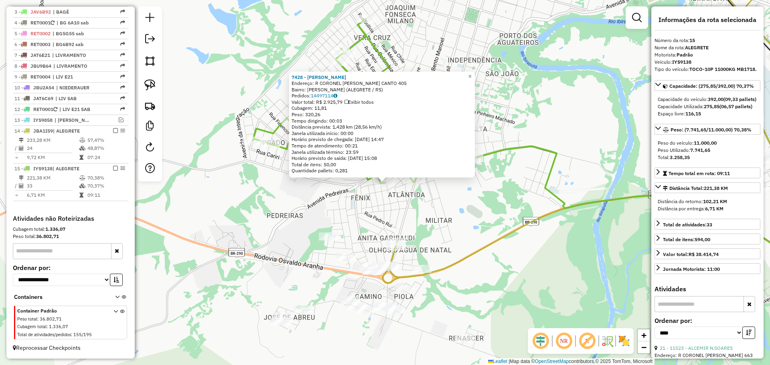
click at [455, 223] on div "7428 - [PERSON_NAME]: R CORONEL CASSIO CANTO 405 Bairro: [GEOGRAPHIC_DATA] (ALE…" at bounding box center [385, 182] width 770 height 365
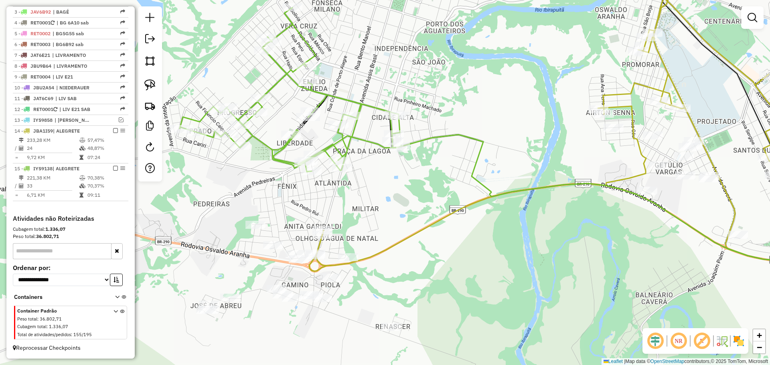
drag, startPoint x: 450, startPoint y: 232, endPoint x: 428, endPoint y: 168, distance: 67.4
click at [359, 198] on div "Janela de atendimento Grade de atendimento Capacidade Transportadoras Veículos …" at bounding box center [385, 182] width 770 height 365
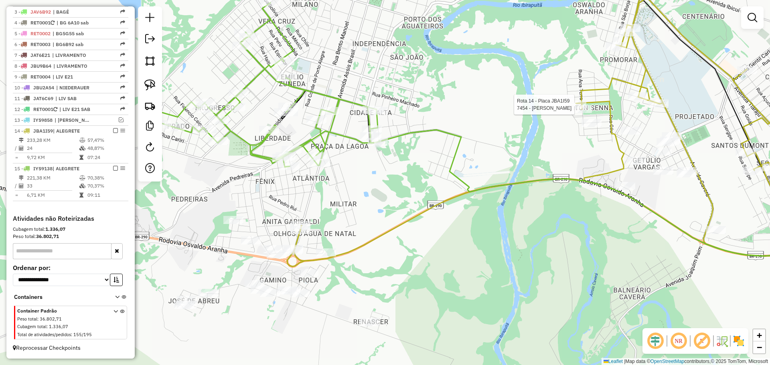
select select "*********"
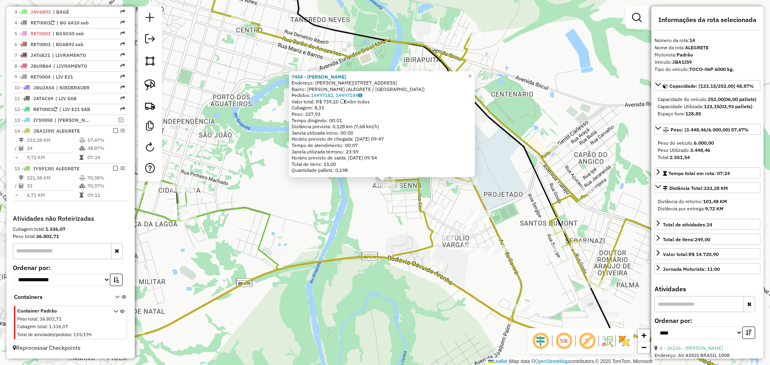
click at [524, 302] on div "7454 - [PERSON_NAME]: R INDIO BORORE 59 Bairro: [PERSON_NAME] (ALEGRETE / [GEOG…" at bounding box center [385, 182] width 770 height 365
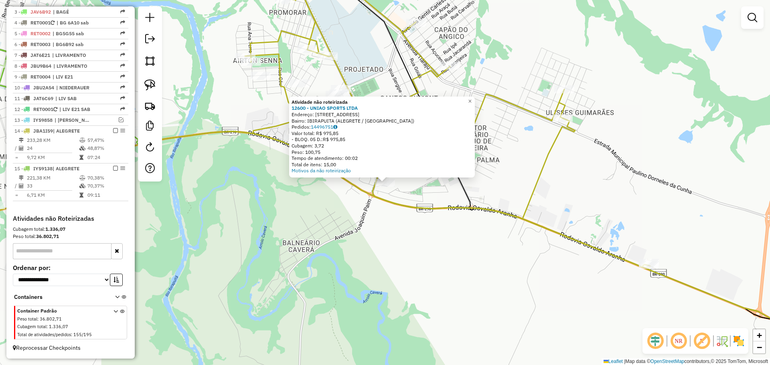
click at [435, 256] on div "Atividade não roteirizada 12600 - UNIAO SPORTS LTDA Endereço: [STREET_ADDRESS] …" at bounding box center [385, 182] width 770 height 365
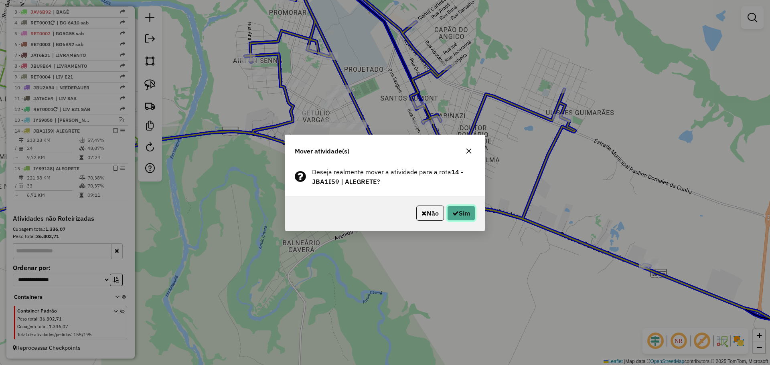
click at [464, 212] on button "Sim" at bounding box center [461, 213] width 28 height 15
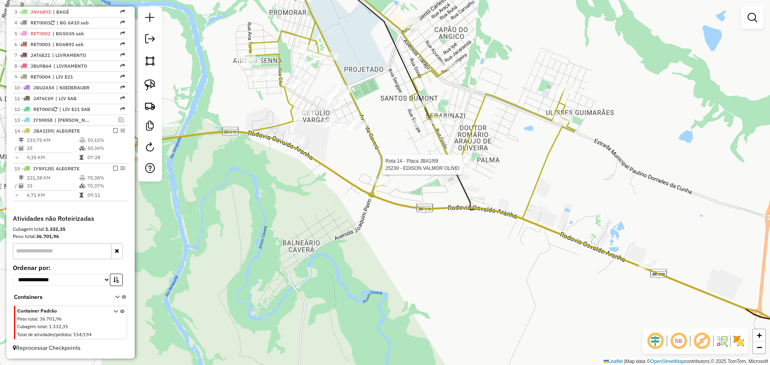
select select "*********"
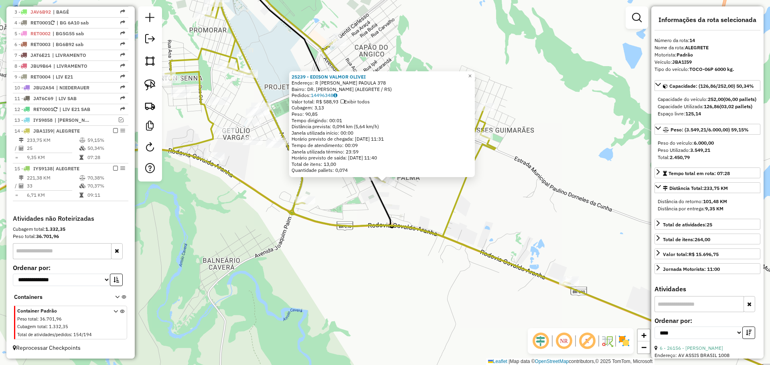
click at [355, 232] on div "25239 - EDISON [PERSON_NAME]: R [PERSON_NAME] PADULA 378 Bairro: DR. [PERSON_NA…" at bounding box center [385, 182] width 770 height 365
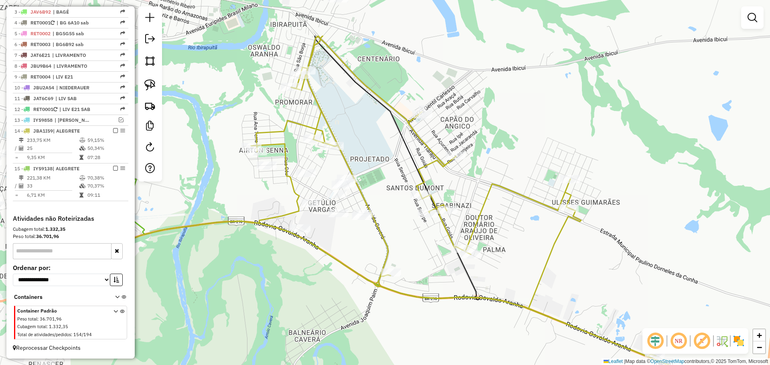
drag, startPoint x: 343, startPoint y: 195, endPoint x: 395, endPoint y: 243, distance: 71.8
click at [395, 243] on div "Janela de atendimento Grade de atendimento Capacidade Transportadoras Veículos …" at bounding box center [385, 182] width 770 height 365
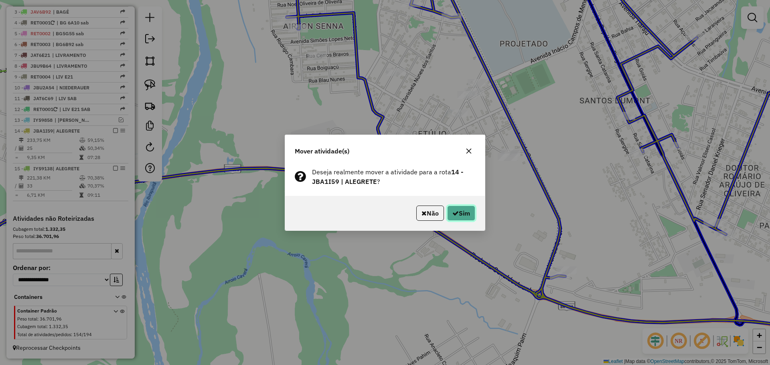
click at [464, 211] on button "Sim" at bounding box center [461, 213] width 28 height 15
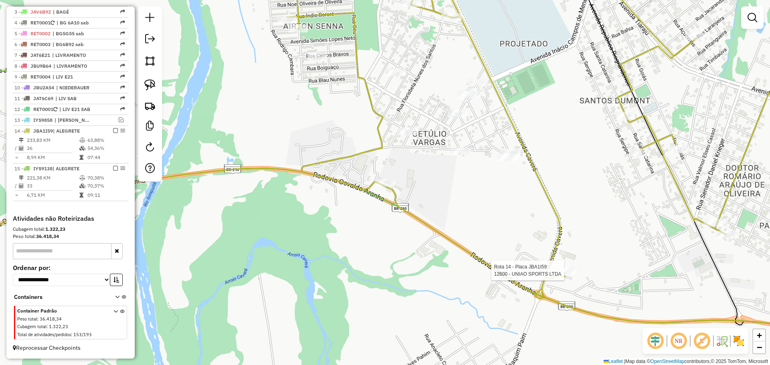
select select "*********"
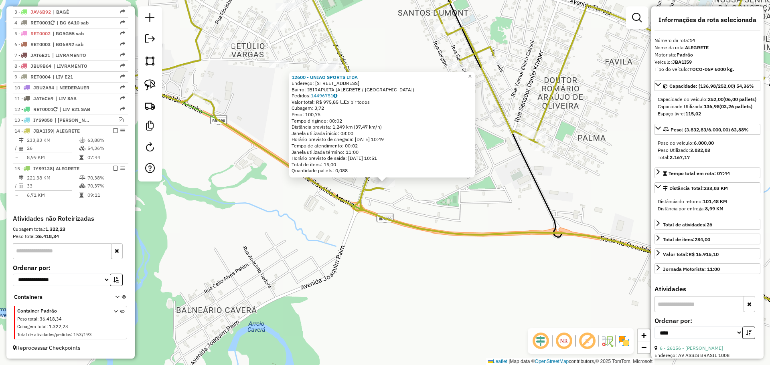
click at [497, 249] on div "12600 - UNIAO SPORTS LTDA Endereço: AV CAVERA 2605 Bairro: IBIRAPUITA (ALEGRETE…" at bounding box center [385, 182] width 770 height 365
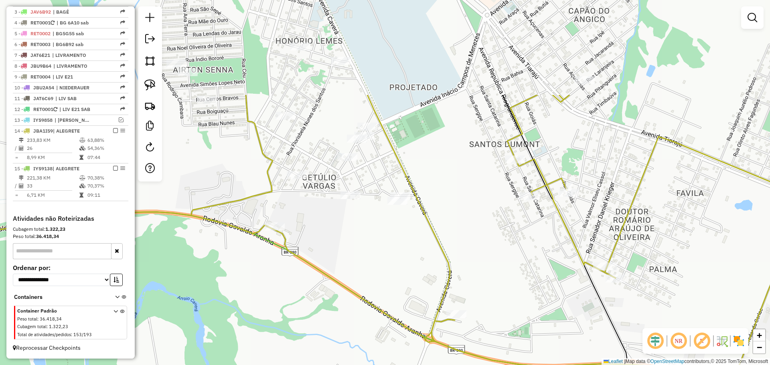
drag, startPoint x: 417, startPoint y: 115, endPoint x: 488, endPoint y: 246, distance: 149.7
click at [488, 246] on div "Janela de atendimento Grade de atendimento Capacidade Transportadoras Veículos …" at bounding box center [385, 182] width 770 height 365
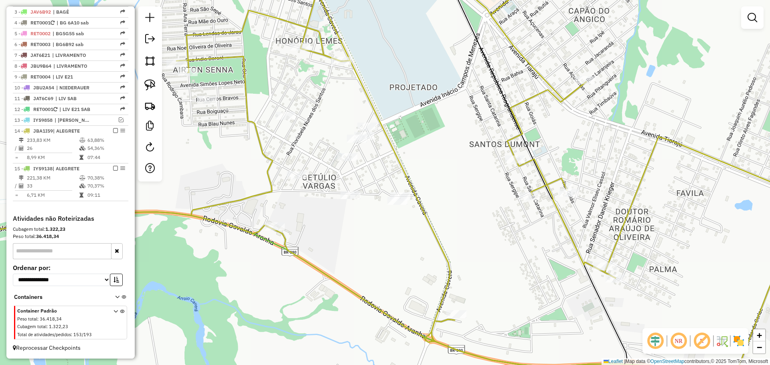
drag, startPoint x: 146, startPoint y: 79, endPoint x: 252, endPoint y: 126, distance: 115.8
click at [147, 79] on link at bounding box center [150, 85] width 18 height 18
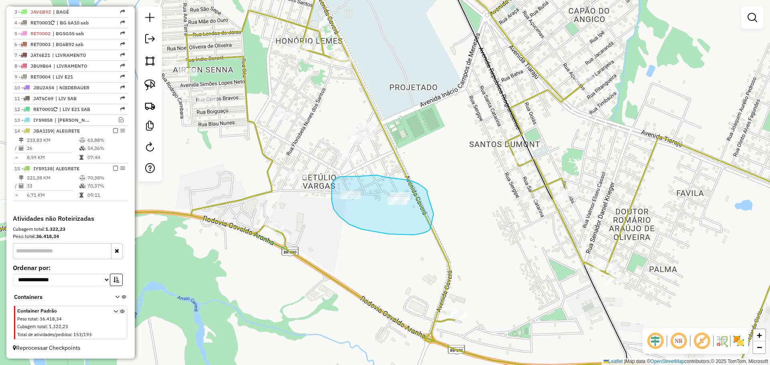
drag, startPoint x: 427, startPoint y: 193, endPoint x: 434, endPoint y: 213, distance: 20.4
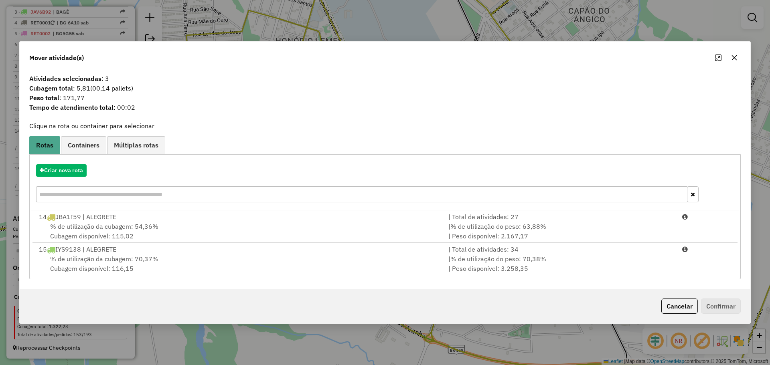
click at [734, 56] on icon "button" at bounding box center [734, 58] width 6 height 6
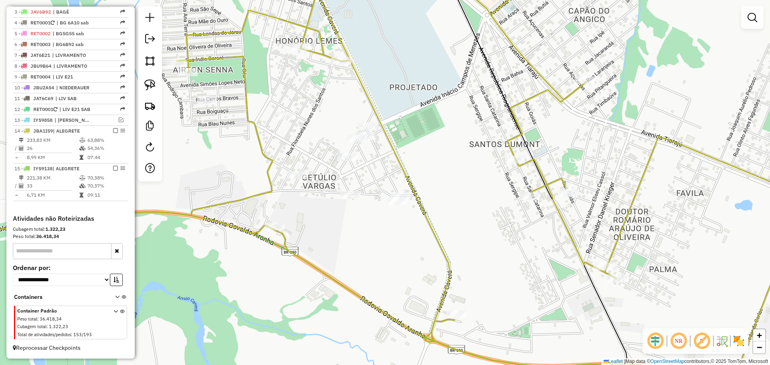
drag, startPoint x: 154, startPoint y: 83, endPoint x: 263, endPoint y: 115, distance: 112.7
click at [155, 83] on img at bounding box center [149, 84] width 11 height 11
drag, startPoint x: 393, startPoint y: 128, endPoint x: 420, endPoint y: 135, distance: 28.2
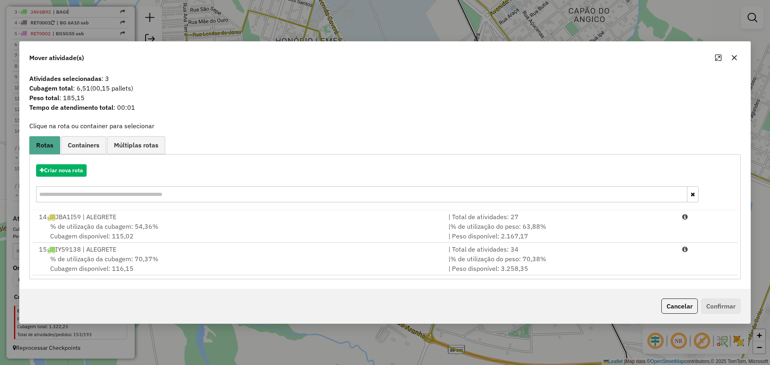
drag, startPoint x: 739, startPoint y: 57, endPoint x: 721, endPoint y: 59, distance: 18.5
click at [738, 57] on button "button" at bounding box center [734, 57] width 13 height 13
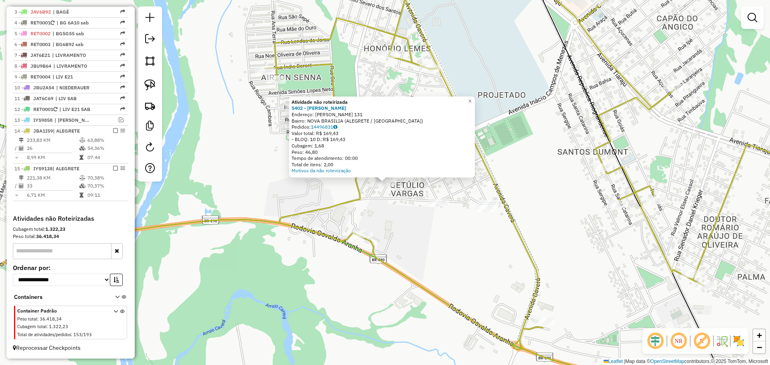
click at [400, 240] on div "Atividade não roteirizada 5402 - [PERSON_NAME]: [STREET_ADDRESS][PERSON_NAME] P…" at bounding box center [385, 182] width 770 height 365
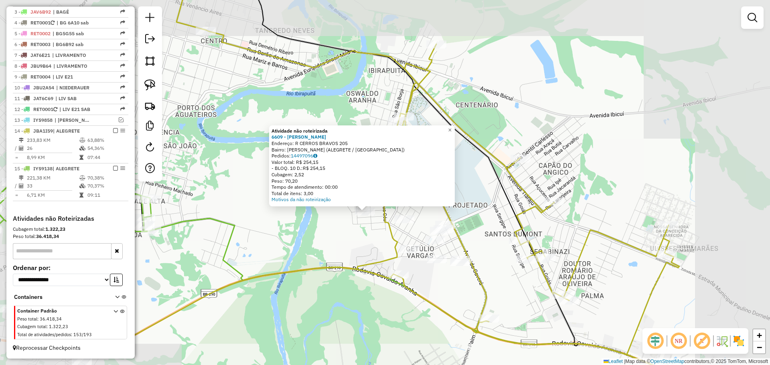
click at [307, 242] on div "Atividade não roteirizada 6609 - [PERSON_NAME]: R CERROS BRAVOS 205 Bairro: [PE…" at bounding box center [385, 182] width 770 height 365
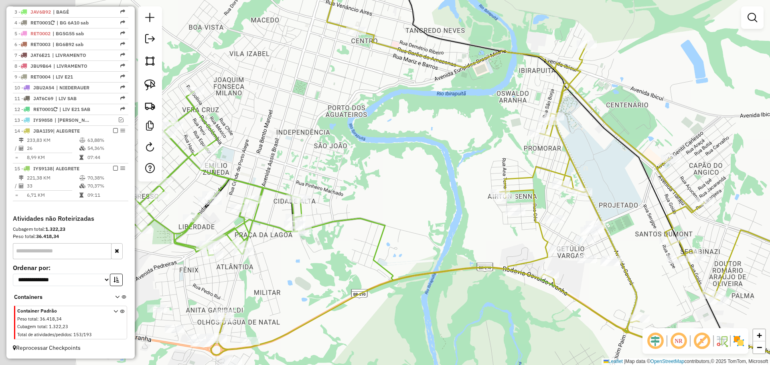
drag, startPoint x: 267, startPoint y: 227, endPoint x: 495, endPoint y: 221, distance: 228.3
click at [495, 221] on div "Janela de atendimento Grade de atendimento Capacidade Transportadoras Veículos …" at bounding box center [385, 182] width 770 height 365
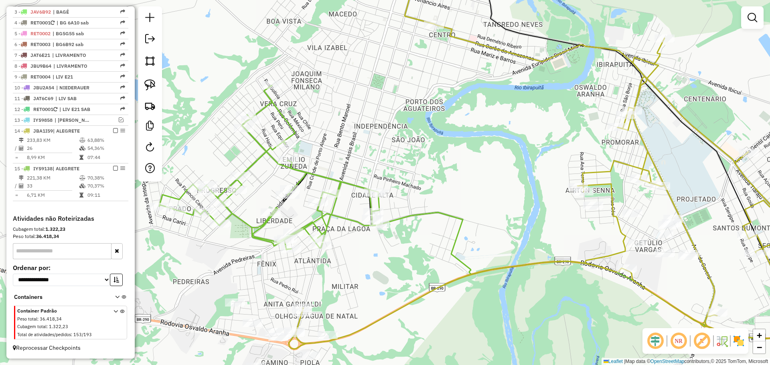
click at [273, 89] on div at bounding box center [272, 85] width 20 height 8
select select "*********"
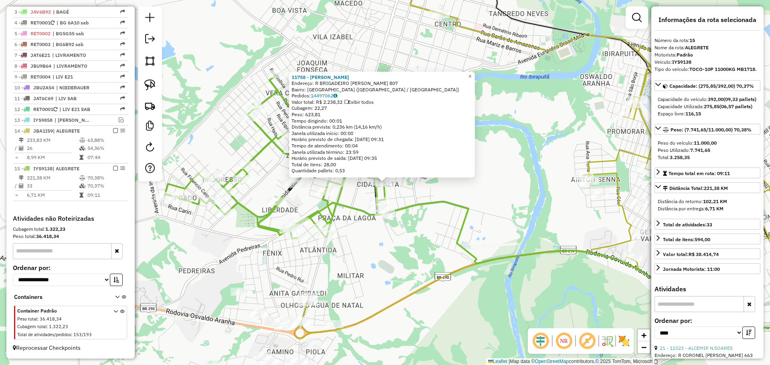
click at [393, 256] on div "11758 - [PERSON_NAME]: R BRIGADEIRO OLIVERIO 807 Bairro: [GEOGRAPHIC_DATA] ([GE…" at bounding box center [385, 182] width 770 height 365
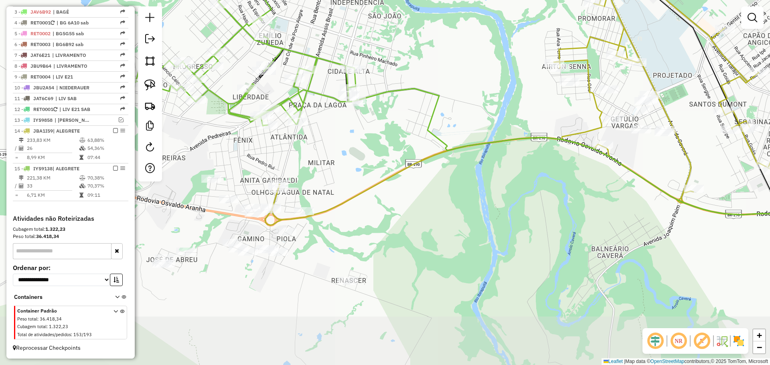
drag, startPoint x: 392, startPoint y: 261, endPoint x: 361, endPoint y: 147, distance: 117.9
click at [362, 147] on div "Janela de atendimento Grade de atendimento Capacidade Transportadoras Veículos …" at bounding box center [385, 182] width 770 height 365
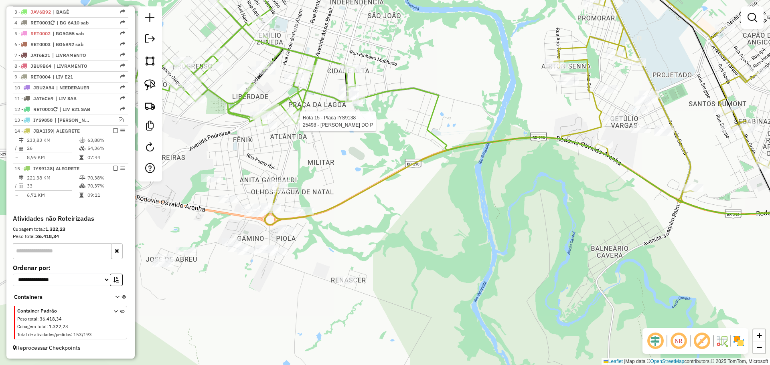
select select "*********"
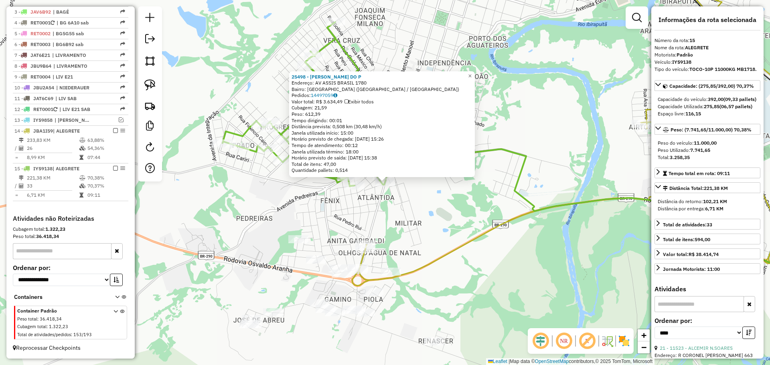
click at [375, 214] on div "Rota 15 - Placa IYS9138 7428 - [PERSON_NAME] 25498 - [PERSON_NAME] DO P Endereç…" at bounding box center [385, 182] width 770 height 365
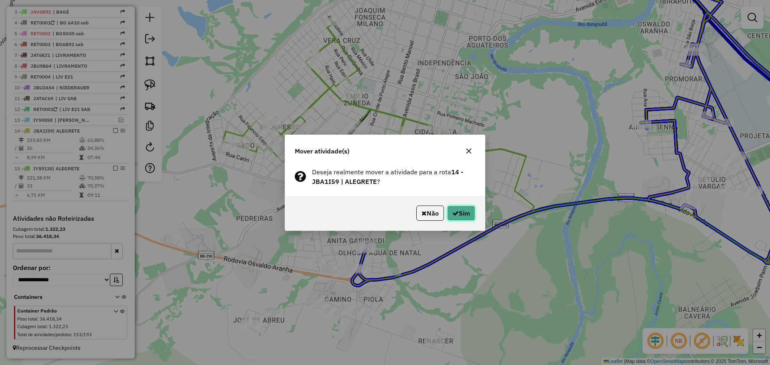
click at [464, 211] on button "Sim" at bounding box center [461, 213] width 28 height 15
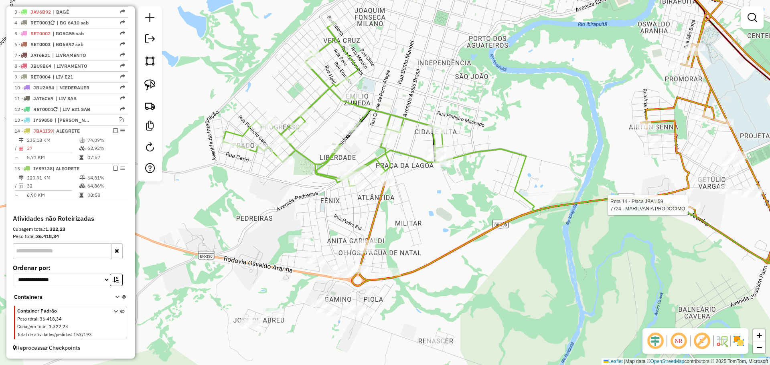
select select "*********"
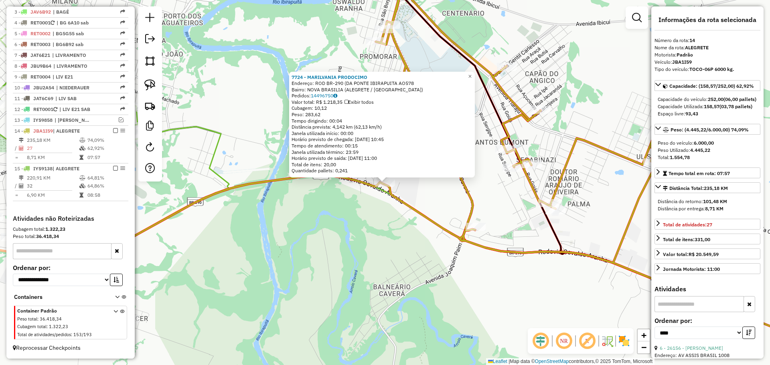
click at [202, 183] on div "7724 - [GEOGRAPHIC_DATA] PRODOCIMO Endereço: ROD BR-290 (DA [GEOGRAPHIC_DATA] A…" at bounding box center [385, 182] width 770 height 365
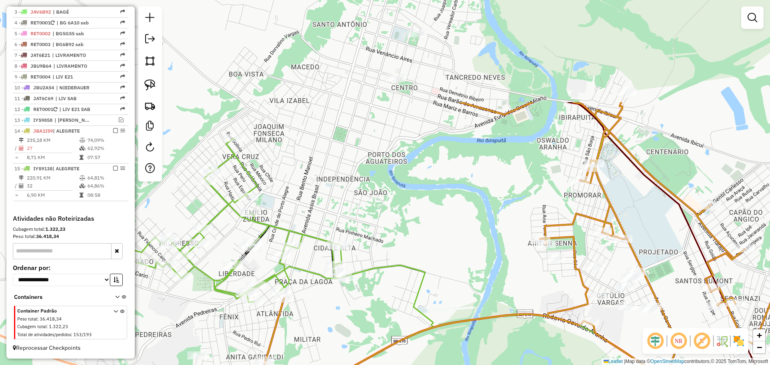
drag, startPoint x: 232, startPoint y: 139, endPoint x: 481, endPoint y: 307, distance: 300.4
click at [481, 307] on div "Janela de atendimento Grade de atendimento Capacidade Transportadoras Veículos …" at bounding box center [385, 182] width 770 height 365
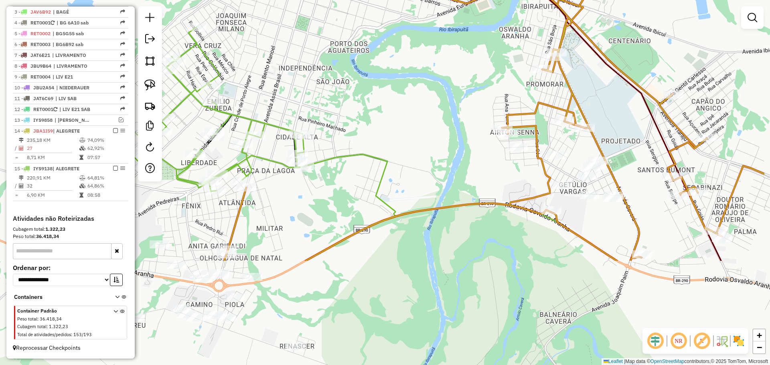
drag, startPoint x: 448, startPoint y: 268, endPoint x: 393, endPoint y: 161, distance: 120.4
click at [393, 161] on div "Janela de atendimento Grade de atendimento Capacidade Transportadoras Veículos …" at bounding box center [385, 182] width 770 height 365
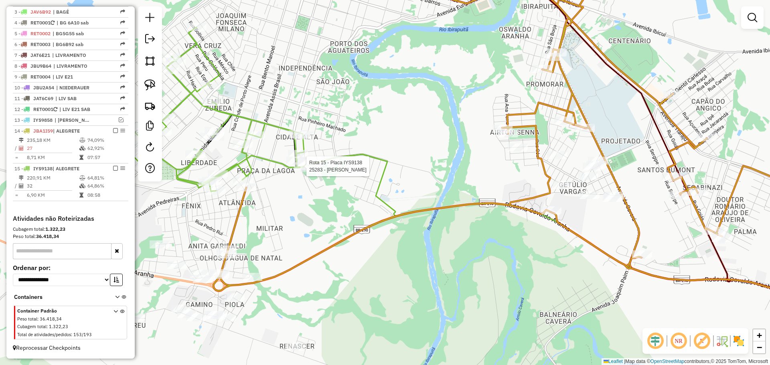
select select "*********"
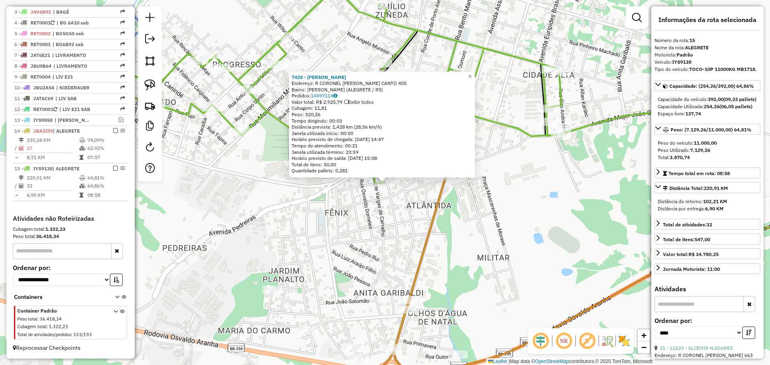
click at [350, 214] on div "7428 - [PERSON_NAME]: R CORONEL CASSIO CANTO 405 Bairro: [GEOGRAPHIC_DATA] (ALE…" at bounding box center [385, 182] width 770 height 365
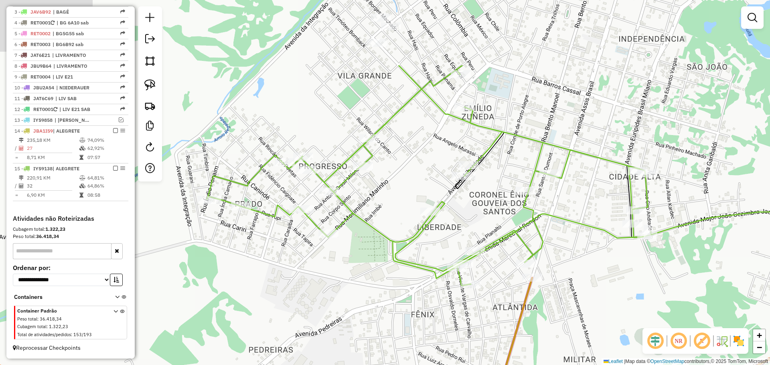
drag, startPoint x: 443, startPoint y: 296, endPoint x: 452, endPoint y: 314, distance: 19.9
click at [452, 314] on div "Janela de atendimento Grade de atendimento Capacidade Transportadoras Veículos …" at bounding box center [385, 182] width 770 height 365
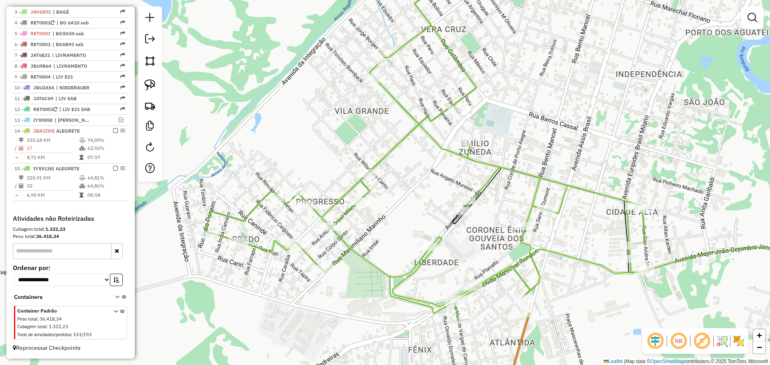
drag, startPoint x: 377, startPoint y: 133, endPoint x: 358, endPoint y: 239, distance: 107.7
click at [358, 239] on div "Janela de atendimento Grade de atendimento Capacidade Transportadoras Veículos …" at bounding box center [385, 182] width 770 height 365
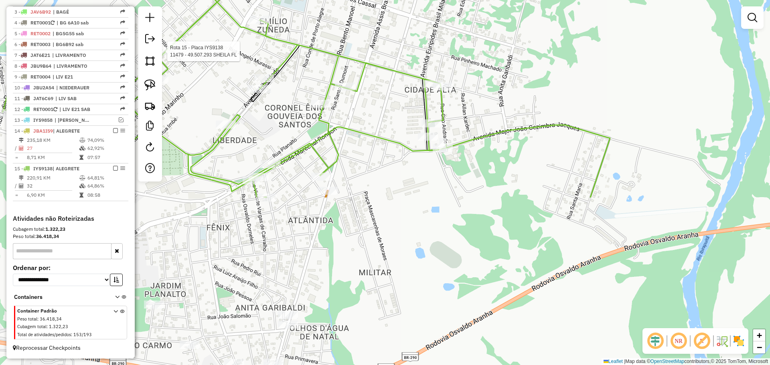
drag, startPoint x: 386, startPoint y: 242, endPoint x: 195, endPoint y: 32, distance: 284.2
click at [195, 32] on div "Rota 15 - Placa IYS9138 11479 - 49.507.293 SHEILA FL Janela de atendimento Grad…" at bounding box center [385, 182] width 770 height 365
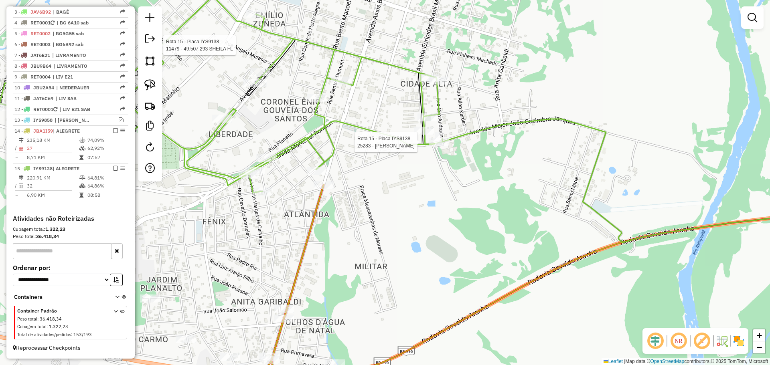
select select "*********"
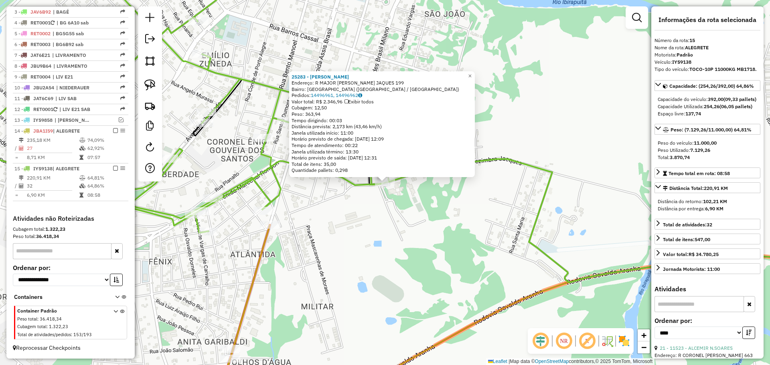
click at [388, 205] on div "25283 - [PERSON_NAME]: R MAJOR [PERSON_NAME] JAQUES 199 Bairro: [GEOGRAPHIC_DAT…" at bounding box center [385, 182] width 770 height 365
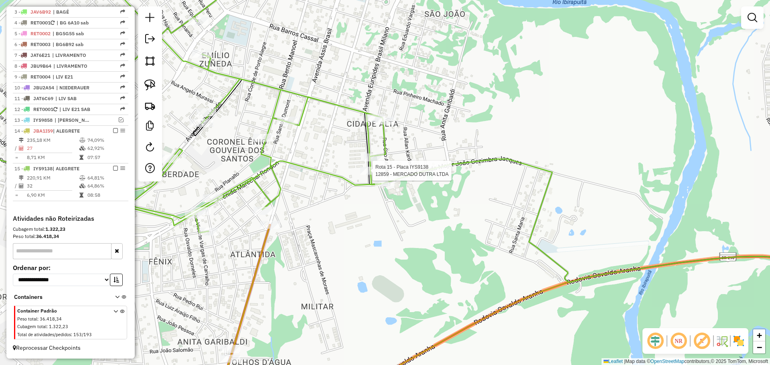
select select "*********"
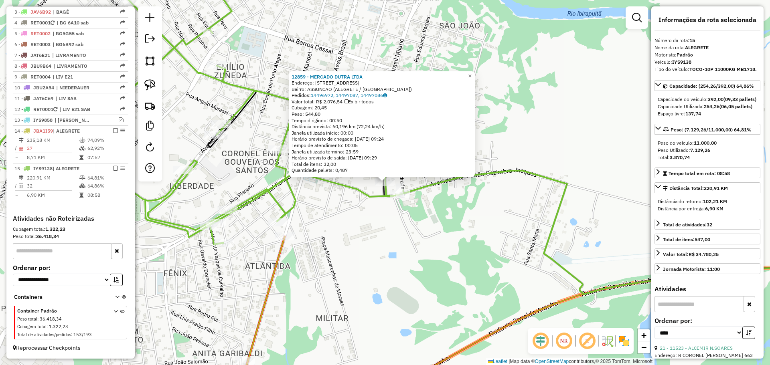
click at [377, 196] on icon at bounding box center [403, 128] width 888 height 331
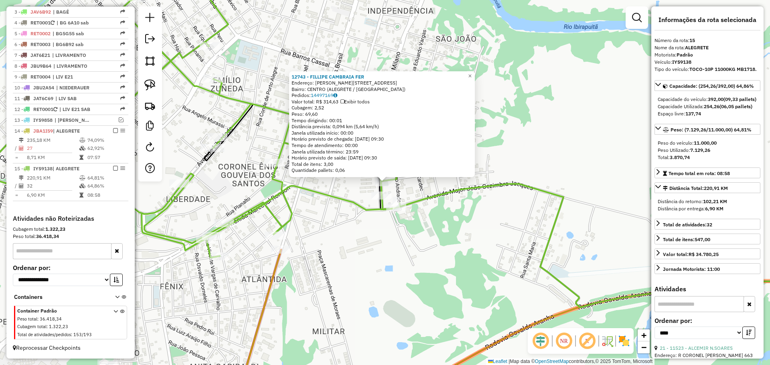
click at [371, 230] on div "12743 - FILLIPE CAMBRAIA FER Endereço: R [PERSON_NAME] 3285 Bairro: [GEOGRAPHIC…" at bounding box center [385, 182] width 770 height 365
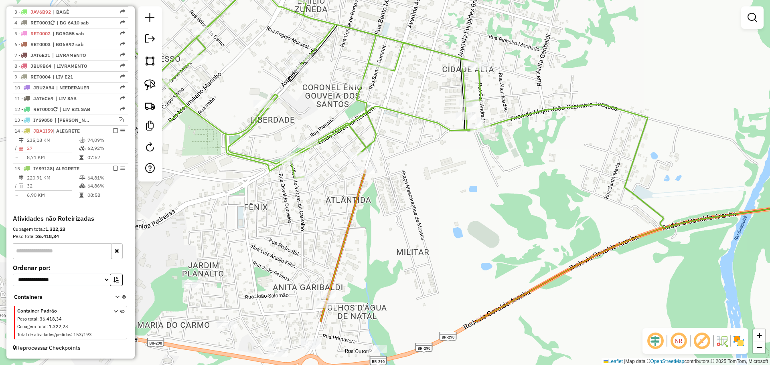
drag, startPoint x: 363, startPoint y: 233, endPoint x: 448, endPoint y: 153, distance: 115.8
click at [448, 153] on div "Janela de atendimento Grade de atendimento Capacidade Transportadoras Veículos …" at bounding box center [385, 182] width 770 height 365
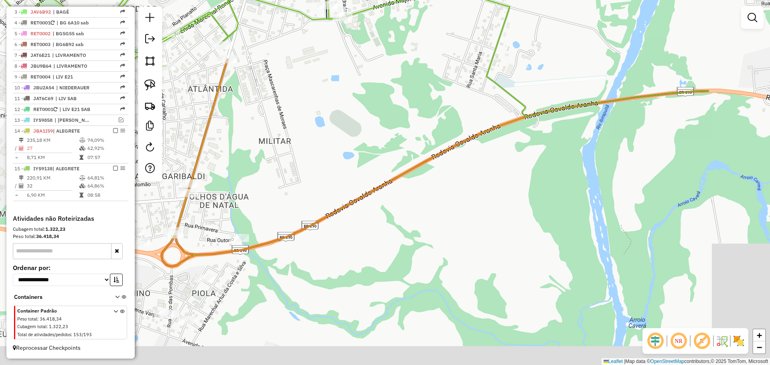
drag, startPoint x: 412, startPoint y: 196, endPoint x: 273, endPoint y: 78, distance: 181.8
click at [273, 83] on div "Janela de atendimento Grade de atendimento Capacidade Transportadoras Veículos …" at bounding box center [385, 182] width 770 height 365
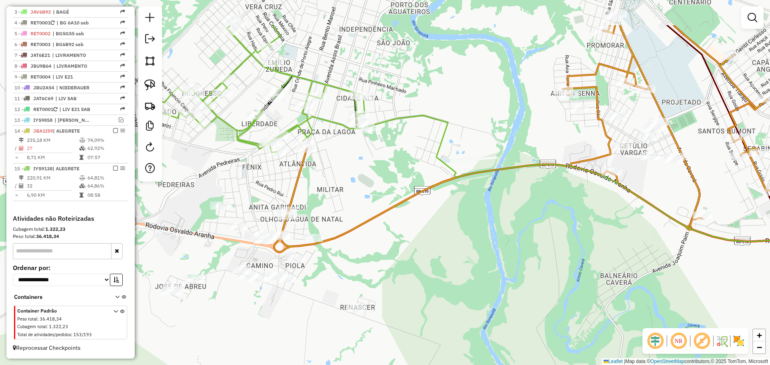
drag, startPoint x: 362, startPoint y: 175, endPoint x: 391, endPoint y: 237, distance: 68.5
click at [391, 237] on div "Janela de atendimento Grade de atendimento Capacidade Transportadoras Veículos …" at bounding box center [385, 182] width 770 height 365
select select "*********"
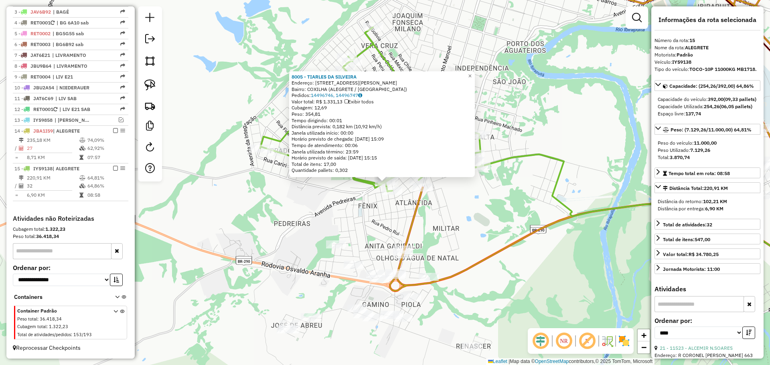
click at [464, 215] on div "8005 - TIARLES DA SILVEIRA Endereço: AV MARECHAL RONDON 327 Bairro: COXILHA (AL…" at bounding box center [385, 182] width 770 height 365
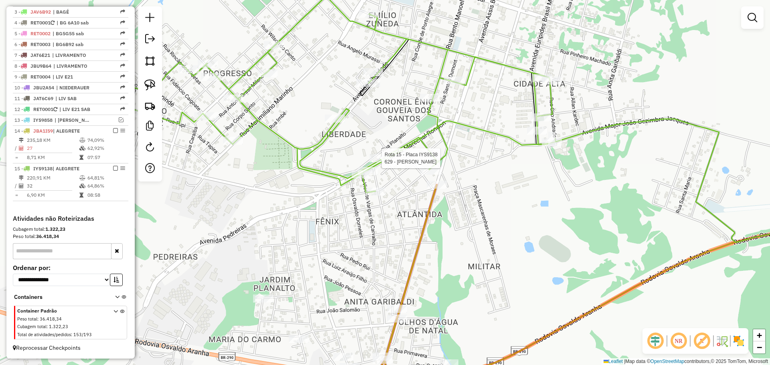
select select "*********"
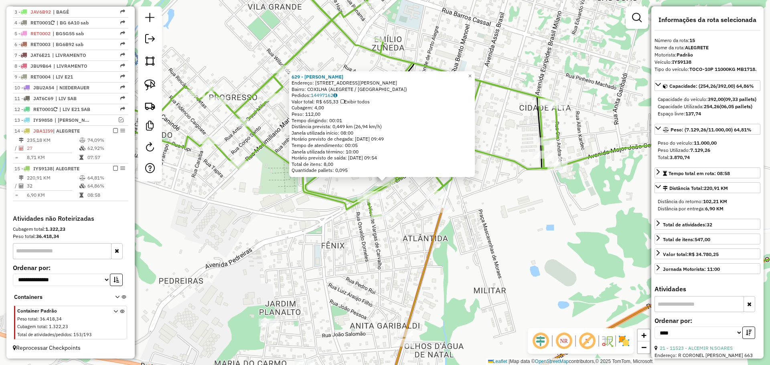
click at [380, 191] on icon at bounding box center [482, 114] width 730 height 303
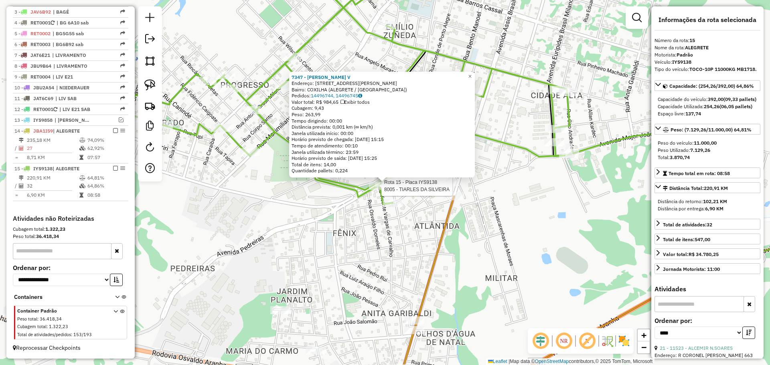
click at [373, 190] on div at bounding box center [379, 186] width 20 height 8
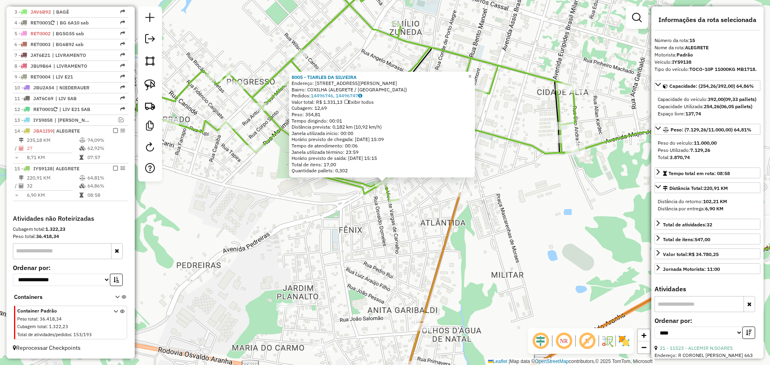
click at [374, 201] on div "8005 - TIARLES DA SILVEIRA Endereço: AV MARECHAL RONDON 327 Bairro: COXILHA (AL…" at bounding box center [385, 182] width 770 height 365
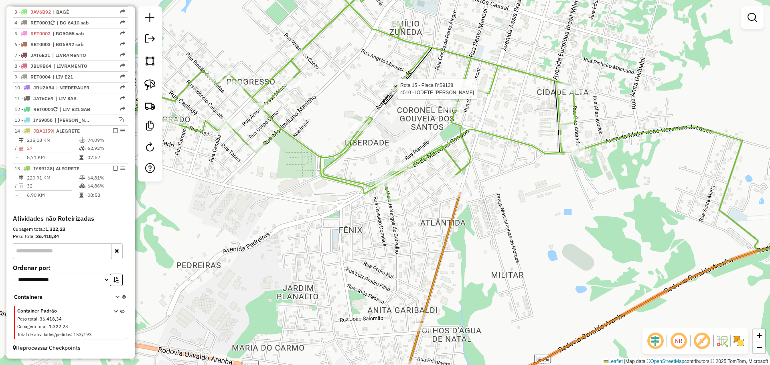
select select "*********"
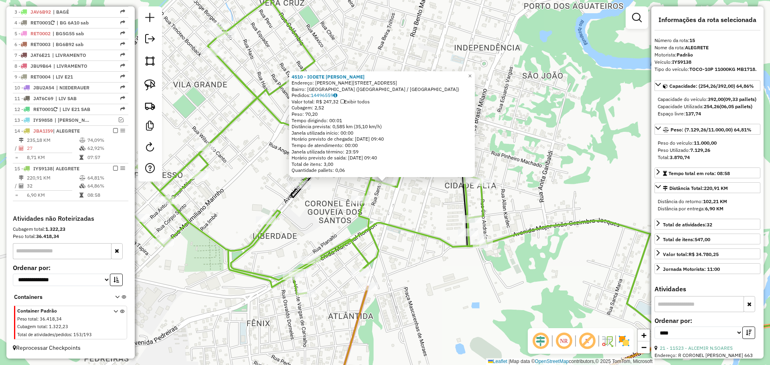
click at [400, 201] on div "4510 - IODETE [PERSON_NAME]: [PERSON_NAME] 207 Bairro: [GEOGRAPHIC_DATA] ([GEOG…" at bounding box center [385, 182] width 770 height 365
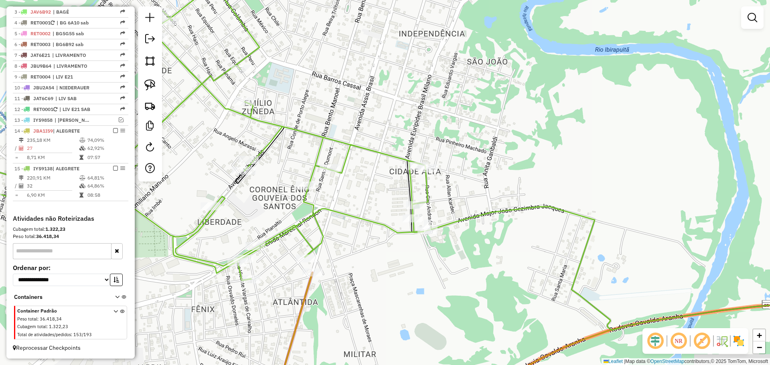
drag, startPoint x: 453, startPoint y: 198, endPoint x: 403, endPoint y: 170, distance: 56.9
click at [397, 183] on div "Janela de atendimento Grade de atendimento Capacidade Transportadoras Veículos …" at bounding box center [385, 182] width 770 height 365
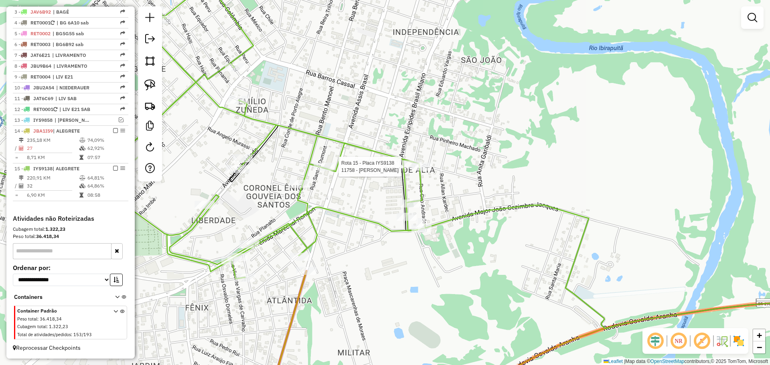
select select "*********"
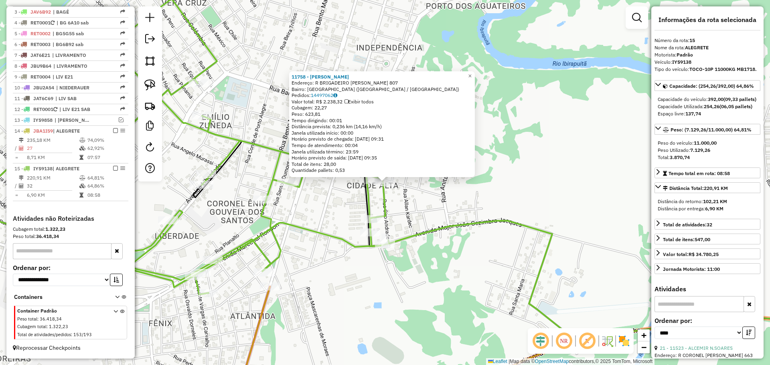
click at [402, 188] on div "11758 - [PERSON_NAME]: R BRIGADEIRO OLIVERIO 807 Bairro: [GEOGRAPHIC_DATA] ([GE…" at bounding box center [385, 182] width 770 height 365
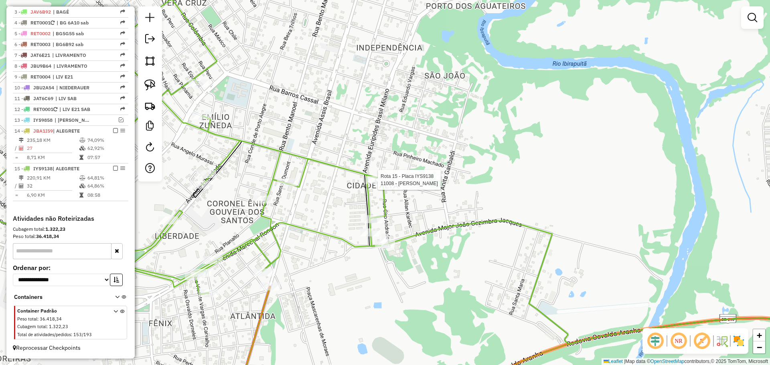
select select "*********"
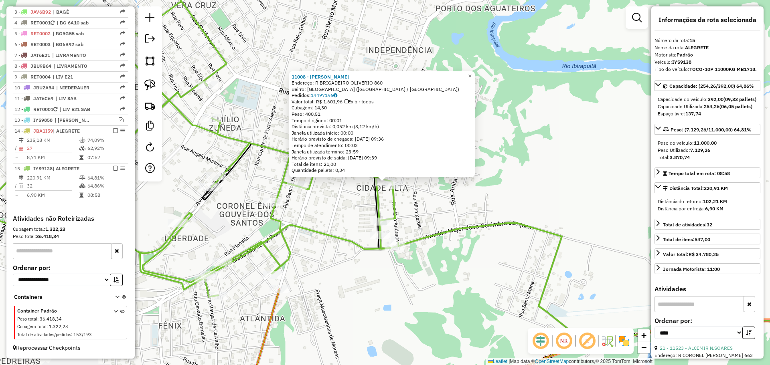
click at [365, 188] on div "11008 - [PERSON_NAME] Endereço: R BRIGADEIRO OLIVERIO 860 Bairro: [GEOGRAPHIC_D…" at bounding box center [385, 182] width 770 height 365
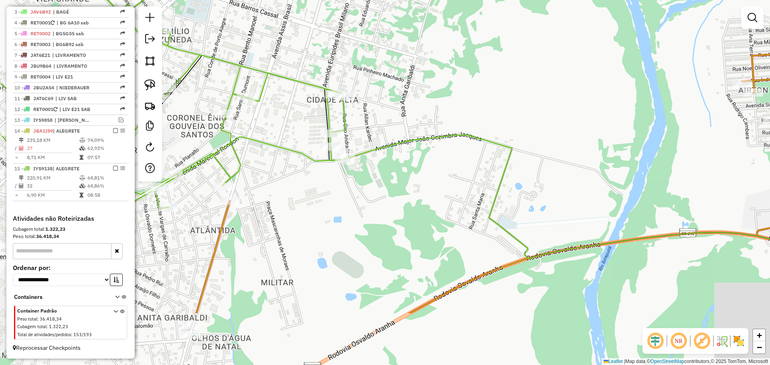
drag, startPoint x: 354, startPoint y: 191, endPoint x: 287, endPoint y: 66, distance: 141.4
click at [281, 63] on div "Janela de atendimento Grade de atendimento Capacidade Transportadoras Veículos …" at bounding box center [385, 182] width 770 height 365
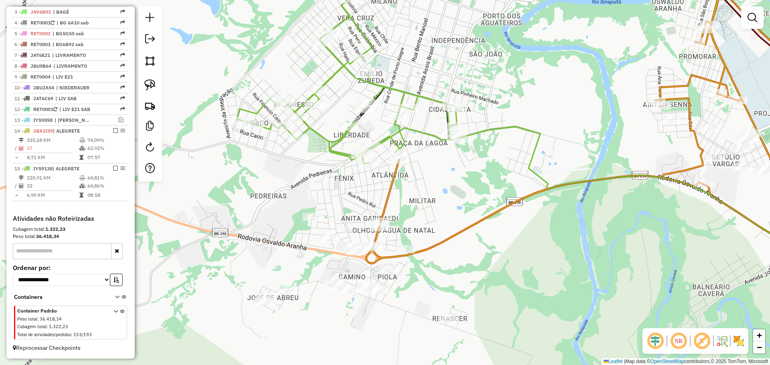
drag, startPoint x: 395, startPoint y: 164, endPoint x: 444, endPoint y: 189, distance: 54.9
click at [444, 189] on div "Janela de atendimento Grade de atendimento Capacidade Transportadoras Veículos …" at bounding box center [385, 182] width 770 height 365
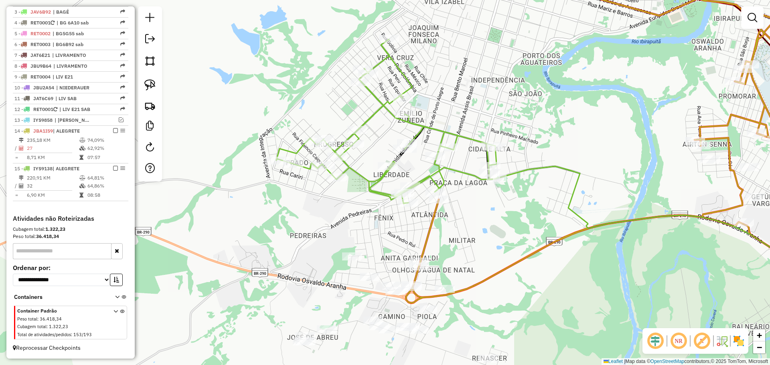
drag, startPoint x: 464, startPoint y: 174, endPoint x: 493, endPoint y: 193, distance: 34.8
click at [493, 193] on div "Janela de atendimento Grade de atendimento Capacidade Transportadoras Veículos …" at bounding box center [385, 182] width 770 height 365
select select "*********"
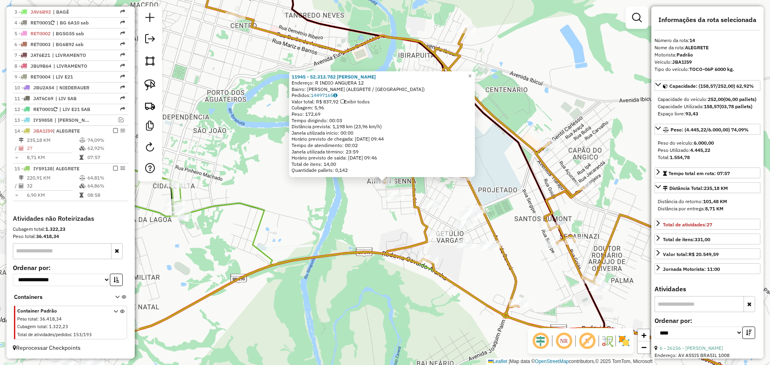
click at [385, 221] on div "11945 - 52.313.782 [PERSON_NAME]: R INDIO ANGUERA 12 Bairro: [PERSON_NAME] (ALE…" at bounding box center [385, 182] width 770 height 365
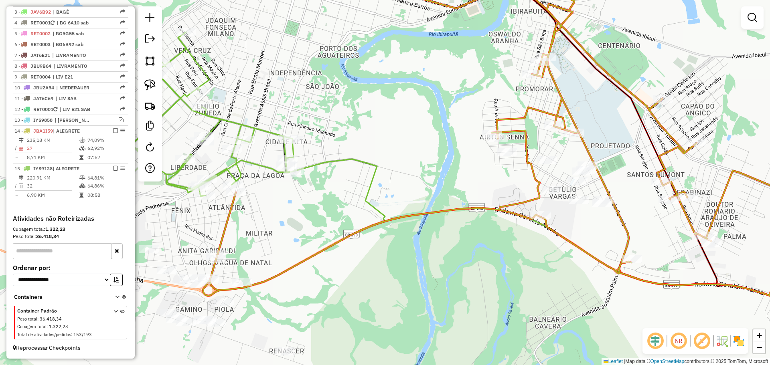
drag, startPoint x: 379, startPoint y: 222, endPoint x: 473, endPoint y: 174, distance: 105.1
click at [491, 177] on div "Janela de atendimento Grade de atendimento Capacidade Transportadoras Veículos …" at bounding box center [385, 182] width 770 height 365
select select "*********"
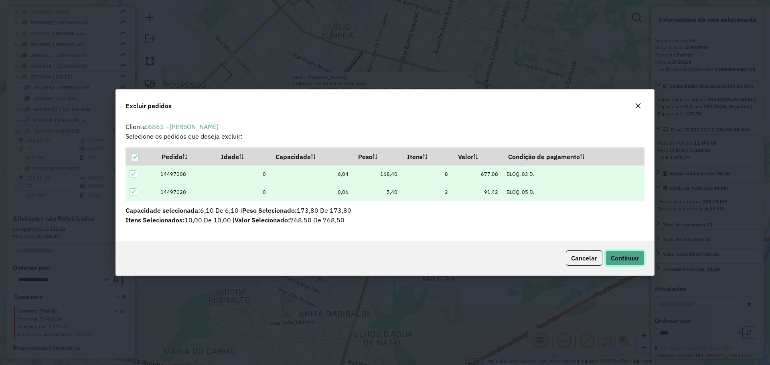
click at [628, 258] on span "Continuar" at bounding box center [625, 258] width 28 height 8
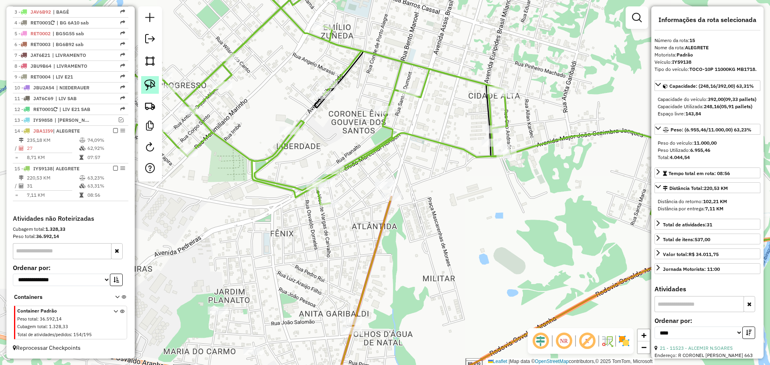
click at [150, 82] on img at bounding box center [149, 84] width 11 height 11
drag, startPoint x: 420, startPoint y: 182, endPoint x: 422, endPoint y: 178, distance: 4.7
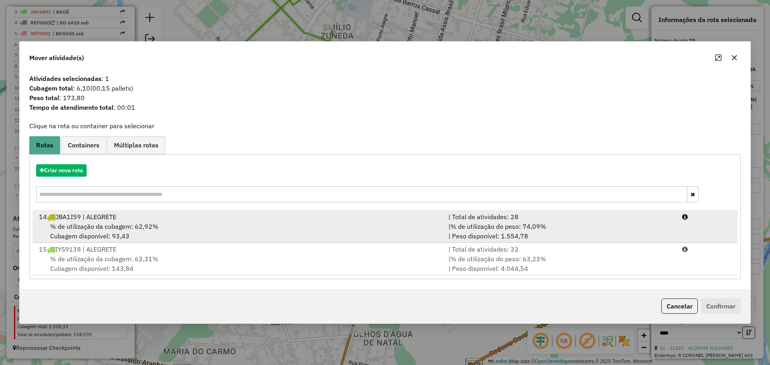
click at [316, 240] on div "% de utilização da cubagem: 62,92% Cubagem disponível: 93,43" at bounding box center [239, 231] width 410 height 19
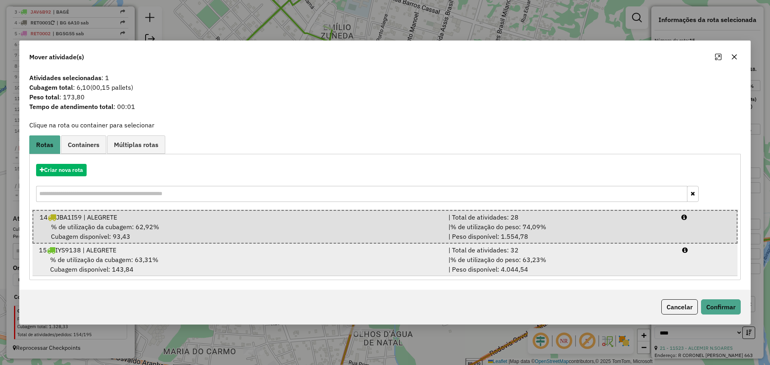
click at [322, 249] on div "15 IYS9138 | ALEGRETE" at bounding box center [239, 250] width 410 height 10
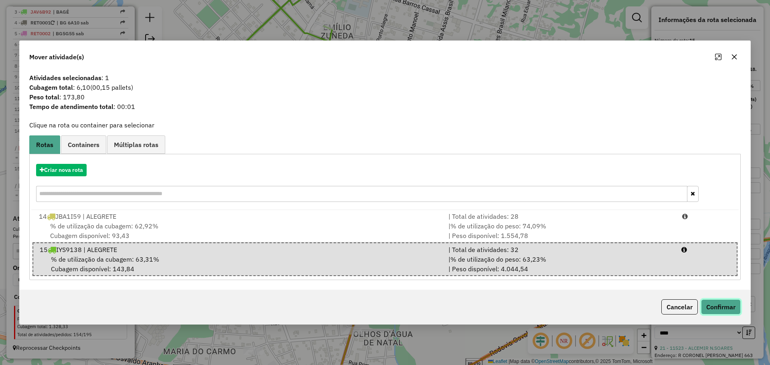
click at [724, 305] on button "Confirmar" at bounding box center [721, 307] width 40 height 15
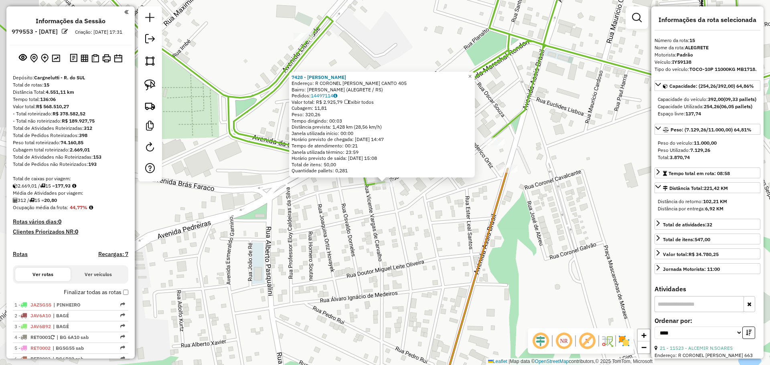
select select "*********"
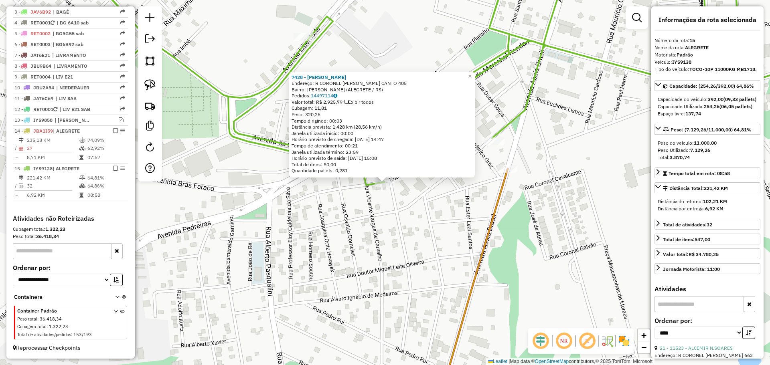
click at [335, 213] on div "7428 - [PERSON_NAME]: R CORONEL CASSIO CANTO 405 Bairro: [GEOGRAPHIC_DATA] (ALE…" at bounding box center [385, 182] width 770 height 365
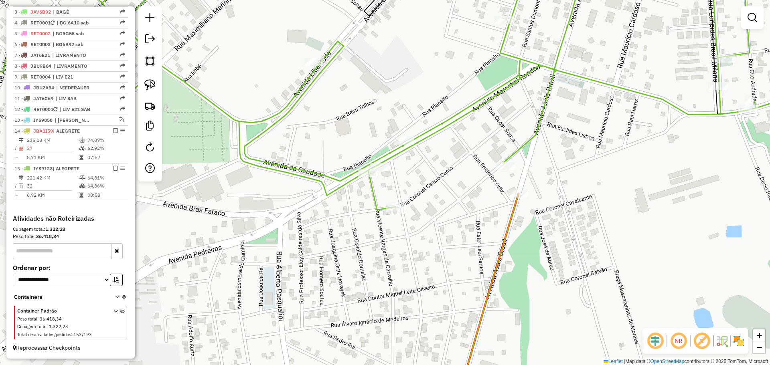
drag, startPoint x: 334, startPoint y: 196, endPoint x: 359, endPoint y: 248, distance: 58.5
click at [359, 248] on div "Janela de atendimento Grade de atendimento Capacidade Transportadoras Veículos …" at bounding box center [385, 182] width 770 height 365
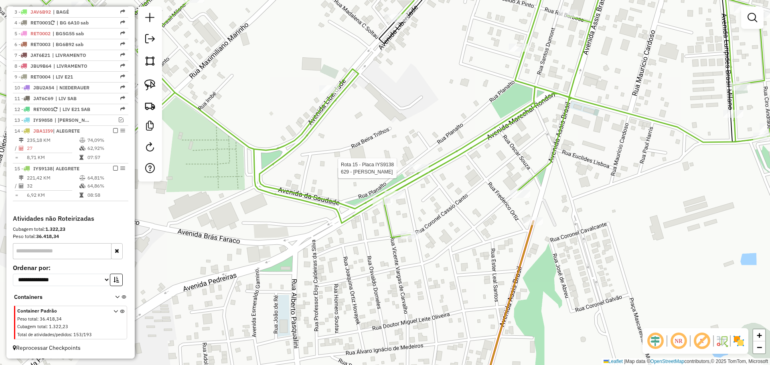
select select "*********"
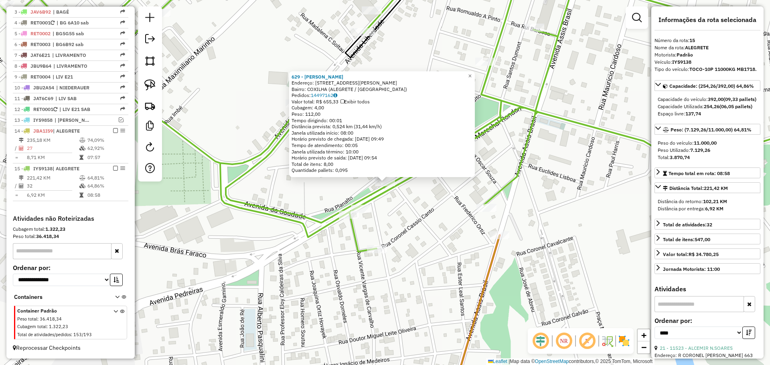
click at [364, 204] on icon at bounding box center [385, 107] width 924 height 288
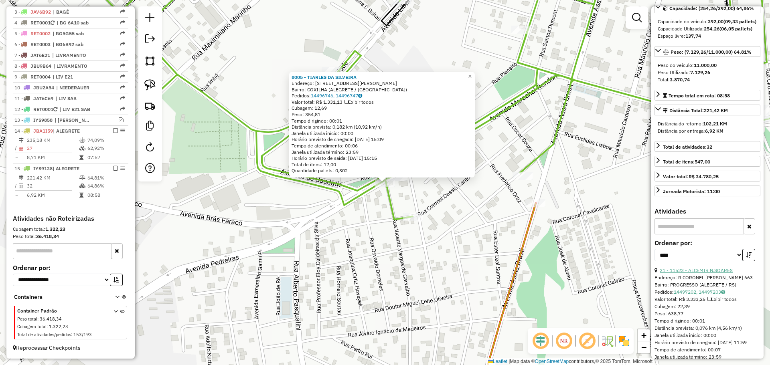
scroll to position [80, 0]
click at [746, 256] on icon "button" at bounding box center [749, 253] width 6 height 6
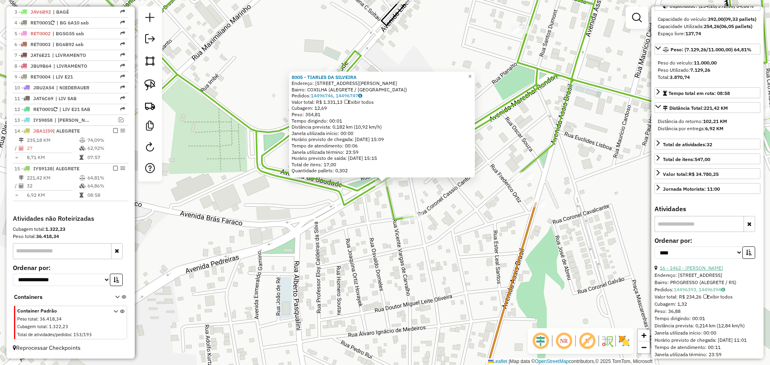
click at [718, 271] on link "16 - 1462 - [PERSON_NAME]" at bounding box center [691, 268] width 63 height 6
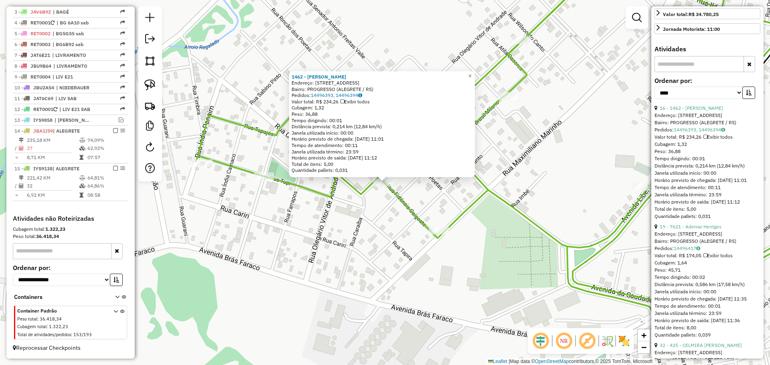
scroll to position [241, 0]
click at [710, 229] on link "19 - 7621 - Ademar Hentges" at bounding box center [691, 226] width 62 height 6
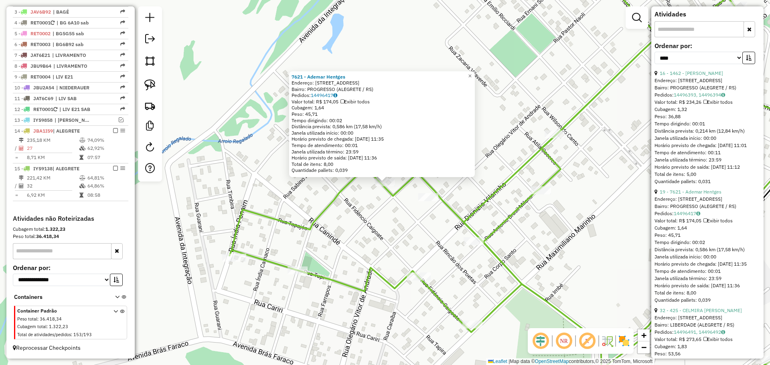
scroll to position [321, 0]
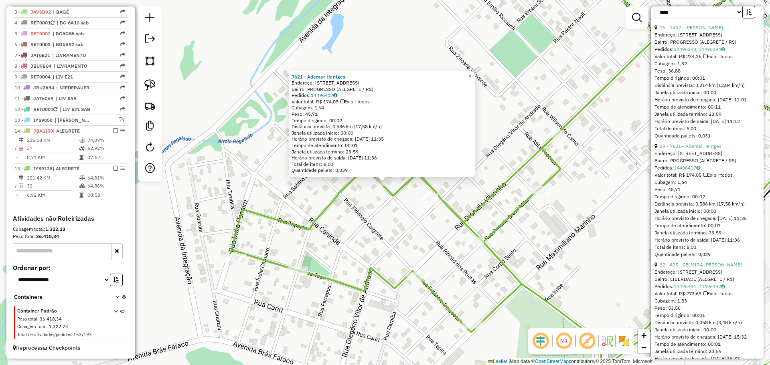
click at [705, 268] on link "32 - 425 - CELMIRA [PERSON_NAME]" at bounding box center [701, 265] width 82 height 6
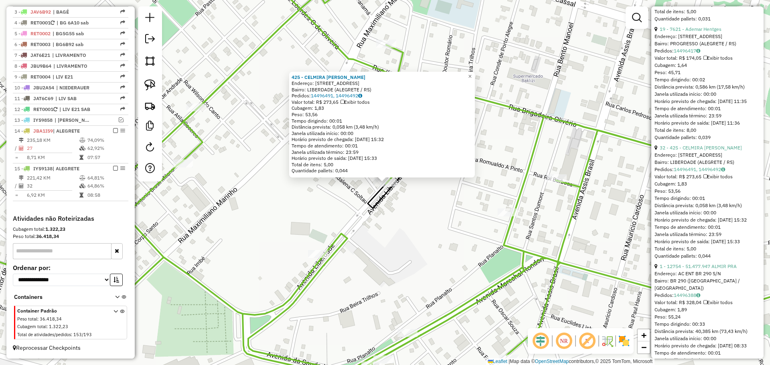
scroll to position [441, 0]
click at [702, 266] on link "1 - 12754 - 51.477.947 ALMIR PRA" at bounding box center [698, 263] width 77 height 6
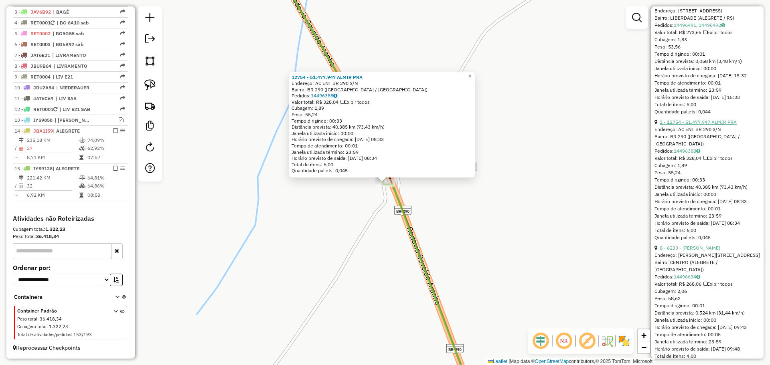
scroll to position [602, 0]
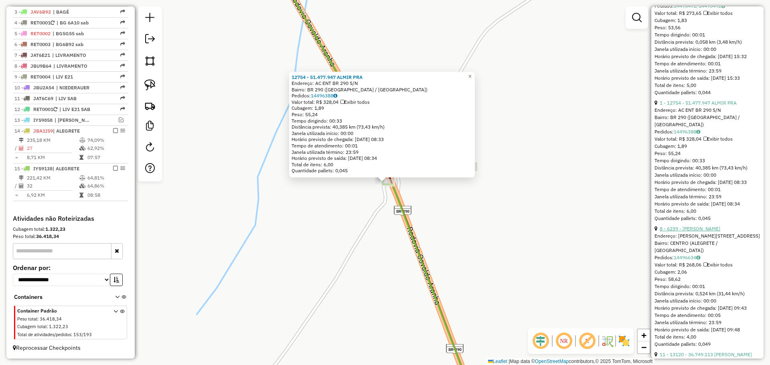
click at [704, 232] on link "8 - 6239 - [PERSON_NAME]" at bounding box center [690, 229] width 61 height 6
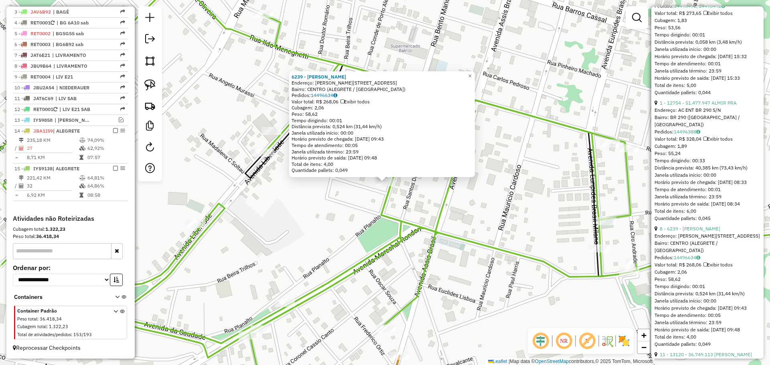
scroll to position [682, 0]
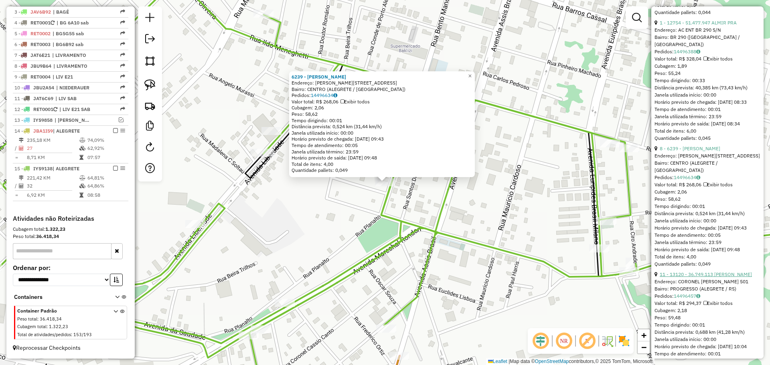
click at [712, 278] on link "11 - 13120 - 36.749.113 [PERSON_NAME]" at bounding box center [706, 275] width 92 height 6
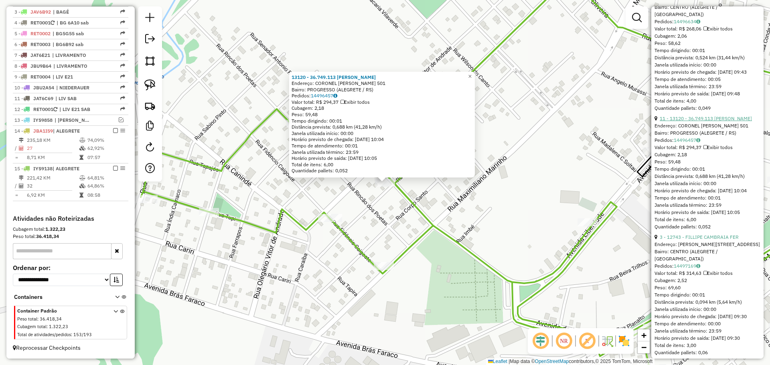
scroll to position [842, 0]
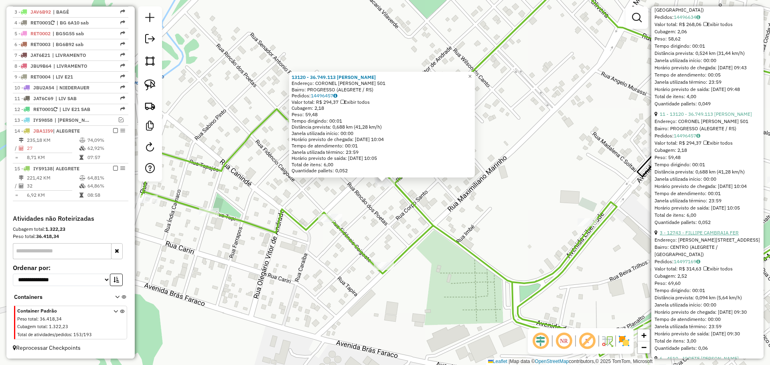
click at [700, 236] on link "3 - 12743 - FILLIPE CAMBRAIA FER" at bounding box center [699, 233] width 79 height 6
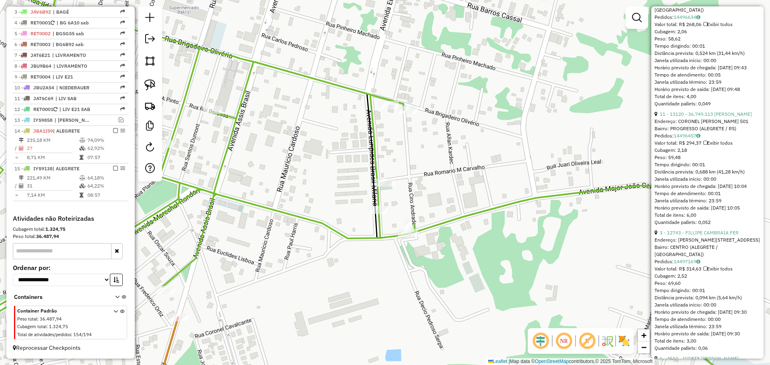
scroll to position [79, 0]
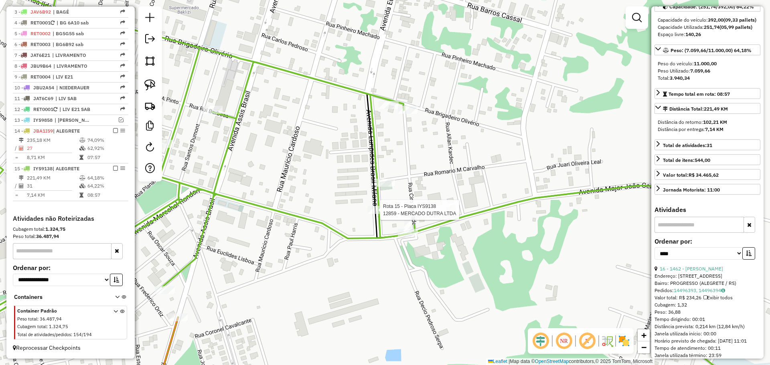
click at [381, 214] on div at bounding box center [378, 210] width 20 height 8
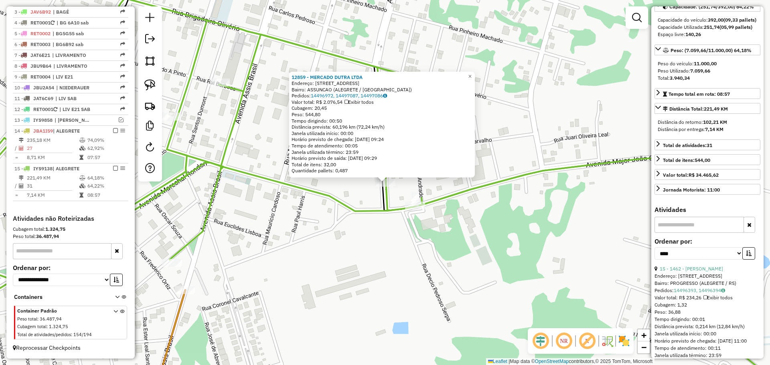
click at [413, 188] on div "12859 - MERCADO DUTRA LTDA Endereço: [STREET_ADDRESS] Bairro: ASSUNCAO (ALEGRET…" at bounding box center [385, 182] width 770 height 365
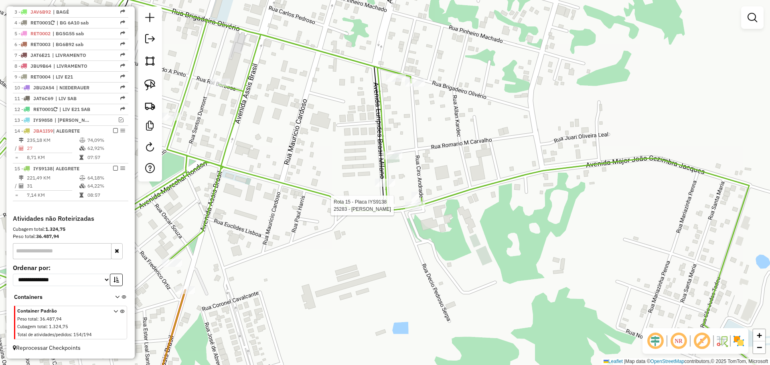
select select "*********"
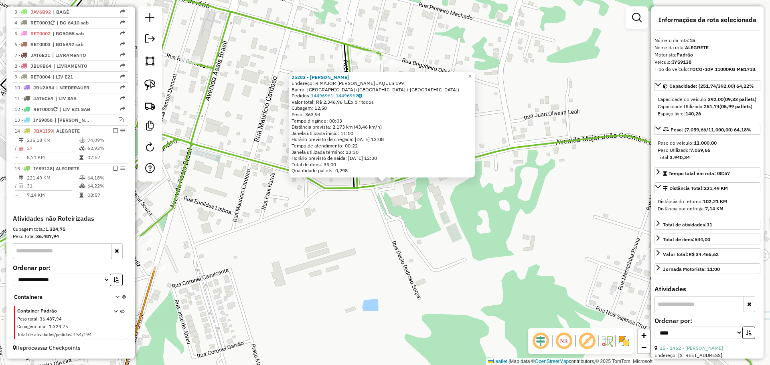
click at [416, 208] on div "25283 - [PERSON_NAME]: R MAJOR [PERSON_NAME] JAQUES 199 Bairro: [GEOGRAPHIC_DAT…" at bounding box center [385, 182] width 770 height 365
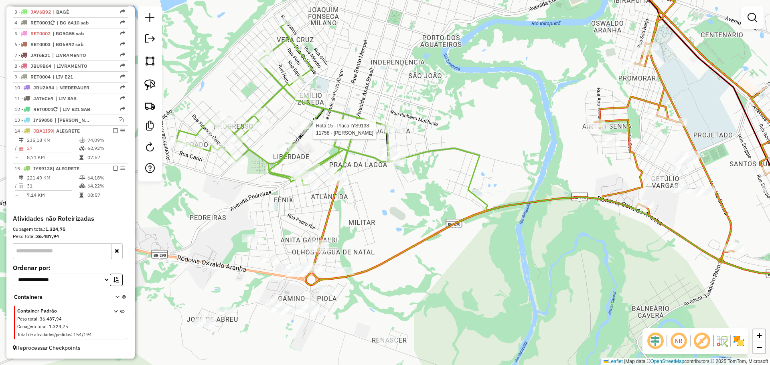
select select "*********"
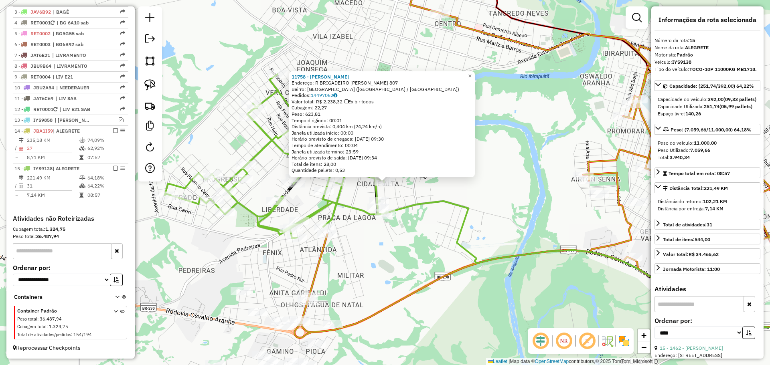
click at [397, 202] on div "11758 - [PERSON_NAME]: R BRIGADEIRO OLIVERIO 807 Bairro: [GEOGRAPHIC_DATA] ([GE…" at bounding box center [385, 182] width 770 height 365
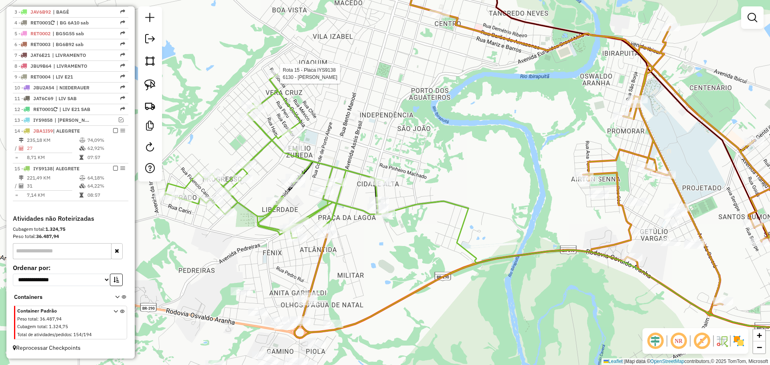
select select "*********"
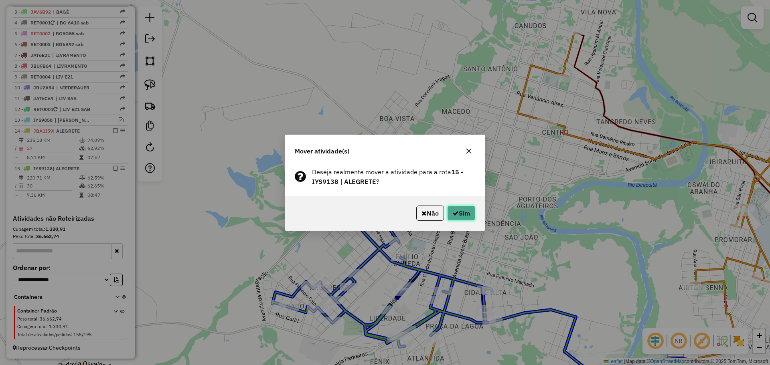
click at [460, 212] on button "Sim" at bounding box center [461, 213] width 28 height 15
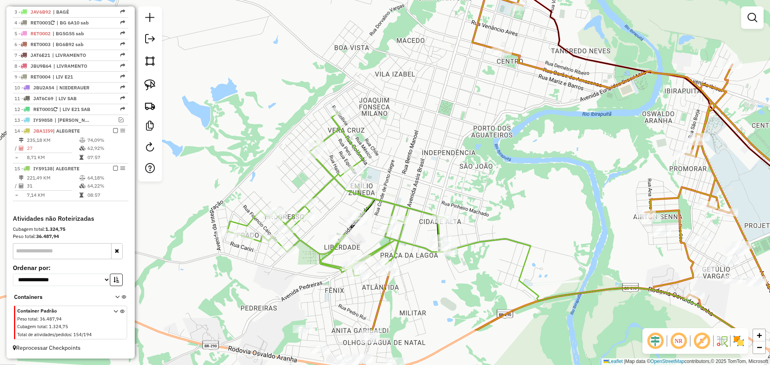
drag, startPoint x: 442, startPoint y: 228, endPoint x: 397, endPoint y: 157, distance: 84.2
click at [397, 157] on div "Janela de atendimento Grade de atendimento Capacidade Transportadoras Veículos …" at bounding box center [385, 182] width 770 height 365
select select "*********"
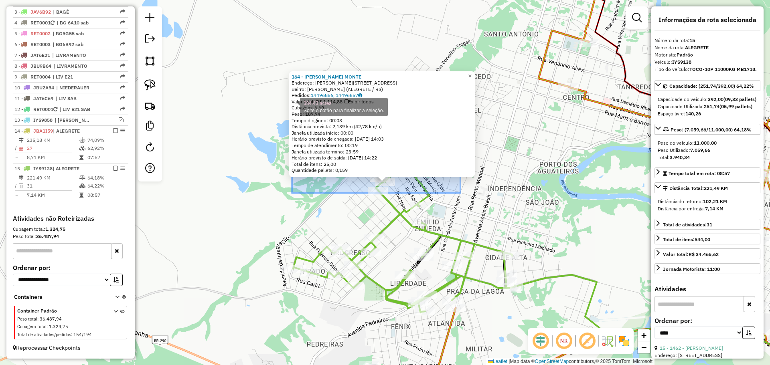
drag, startPoint x: 460, startPoint y: 193, endPoint x: 290, endPoint y: 105, distance: 192.1
click at [290, 105] on div "164 - [PERSON_NAME] MONTE Endereço: R FETZALAN DE ALMEIDA 629 Bairro: [GEOGRAPH…" at bounding box center [385, 182] width 770 height 365
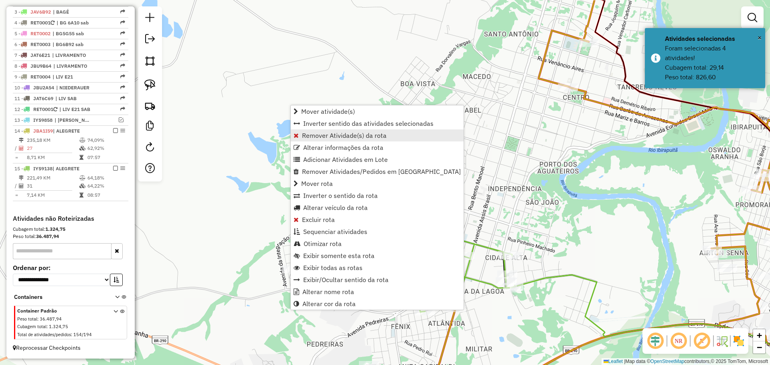
click at [356, 134] on span "Remover Atividade(s) da rota" at bounding box center [344, 135] width 85 height 6
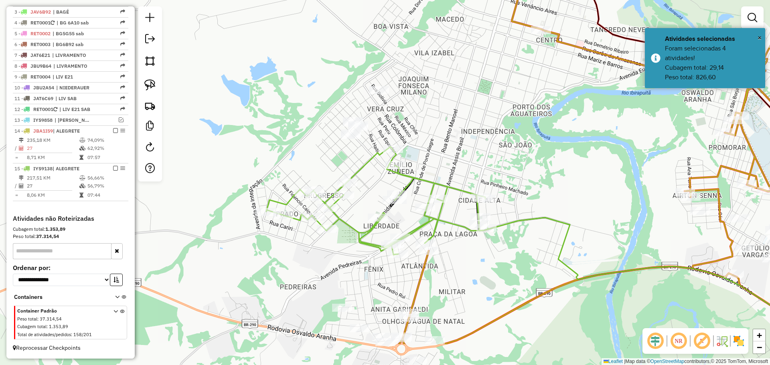
drag, startPoint x: 478, startPoint y: 202, endPoint x: 425, endPoint y: 98, distance: 116.1
click at [425, 98] on div "Janela de atendimento Grade de atendimento Capacidade Transportadoras Veículos …" at bounding box center [385, 182] width 770 height 365
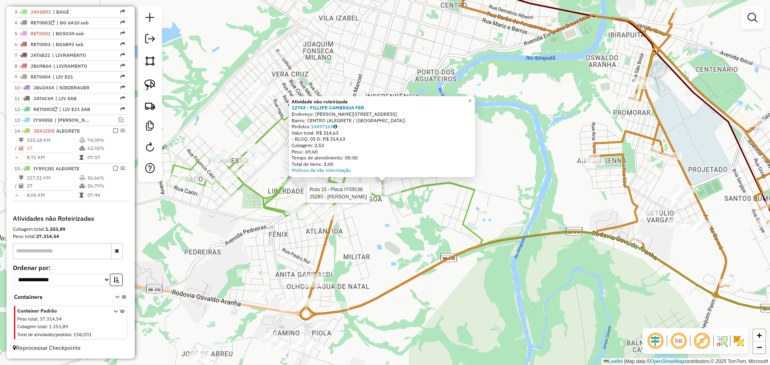
select select "*********"
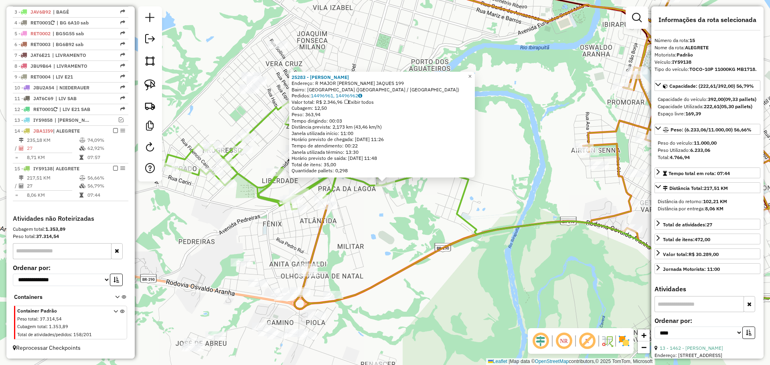
click at [384, 223] on div "25283 - [PERSON_NAME]: R MAJOR [PERSON_NAME] JAQUES 199 Bairro: [GEOGRAPHIC_DAT…" at bounding box center [385, 182] width 770 height 365
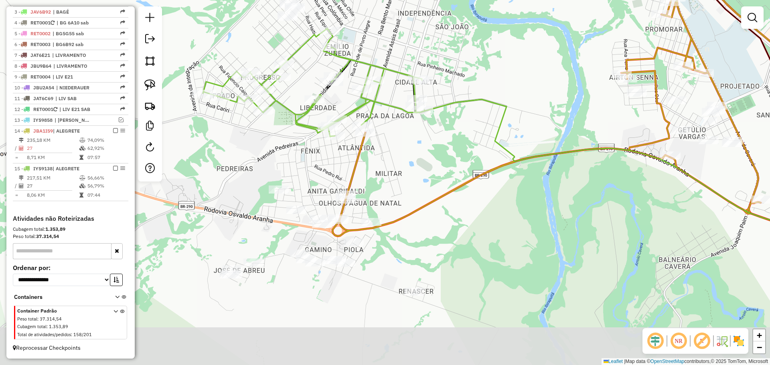
drag, startPoint x: 379, startPoint y: 231, endPoint x: 417, endPoint y: 158, distance: 82.3
click at [417, 158] on div "Janela de atendimento Grade de atendimento Capacidade Transportadoras Veículos …" at bounding box center [385, 182] width 770 height 365
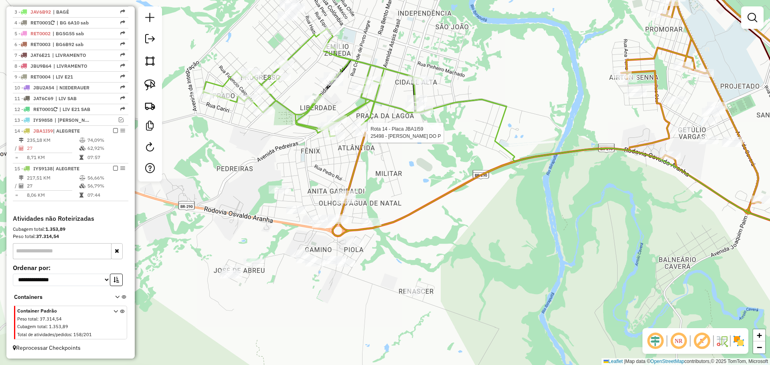
select select "*********"
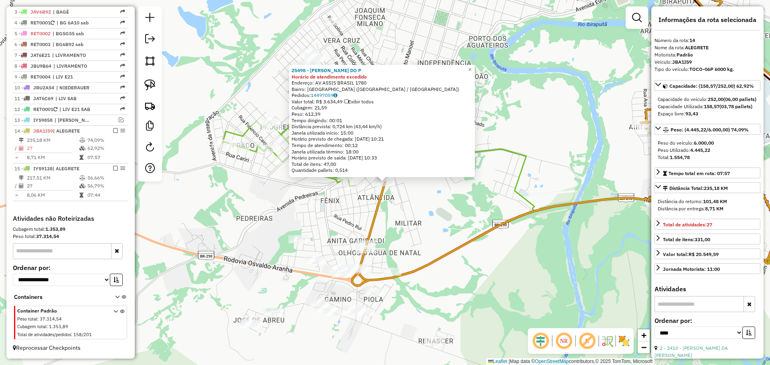
click at [399, 217] on div "25498 - [PERSON_NAME] DO P Horário de atendimento excedido Endereço: AV ASSIS […" at bounding box center [385, 182] width 770 height 365
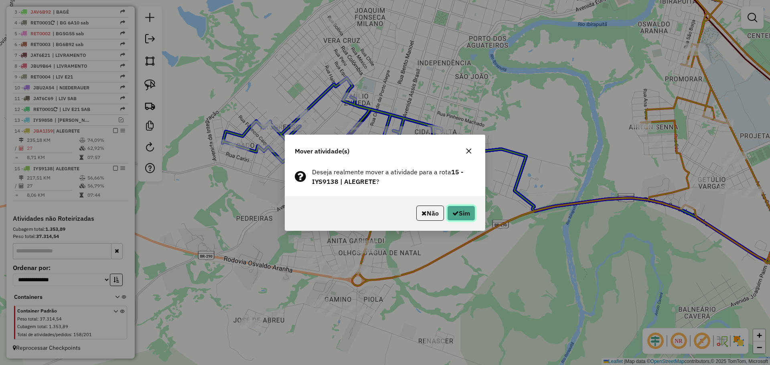
click at [452, 212] on icon "button" at bounding box center [455, 213] width 6 height 6
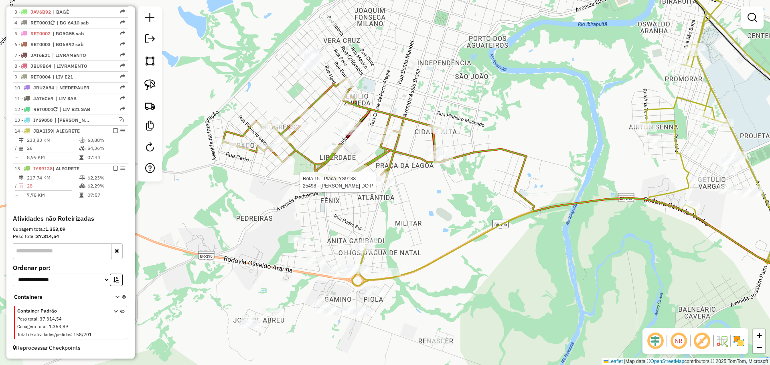
select select "*********"
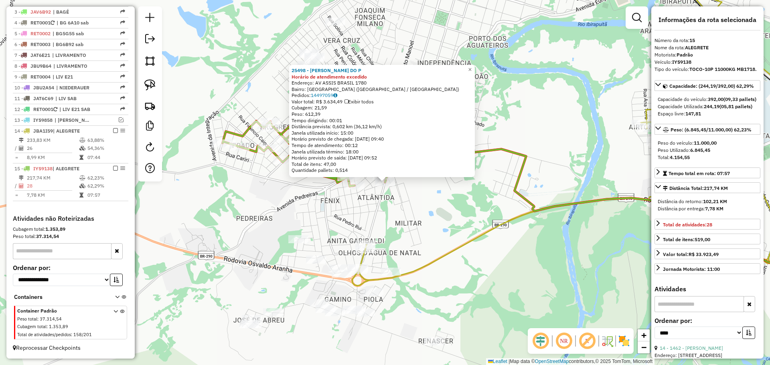
click at [408, 208] on div "25498 - [PERSON_NAME] DO P Horário de atendimento excedido Endereço: AV ASSIS […" at bounding box center [385, 182] width 770 height 365
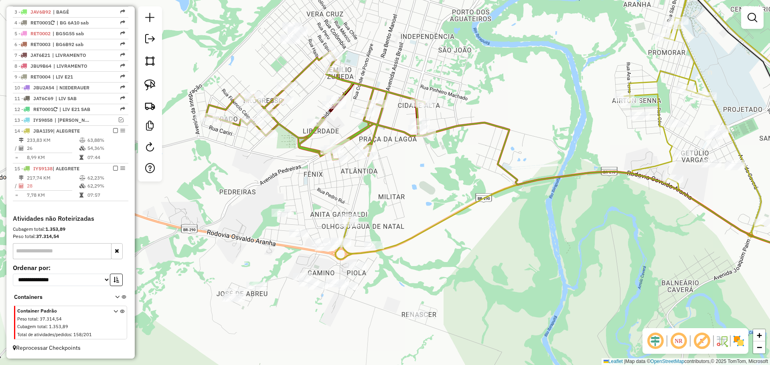
drag, startPoint x: 409, startPoint y: 210, endPoint x: 399, endPoint y: 159, distance: 52.0
click at [391, 178] on div "Janela de atendimento Grade de atendimento Capacidade Transportadoras Veículos …" at bounding box center [385, 182] width 770 height 365
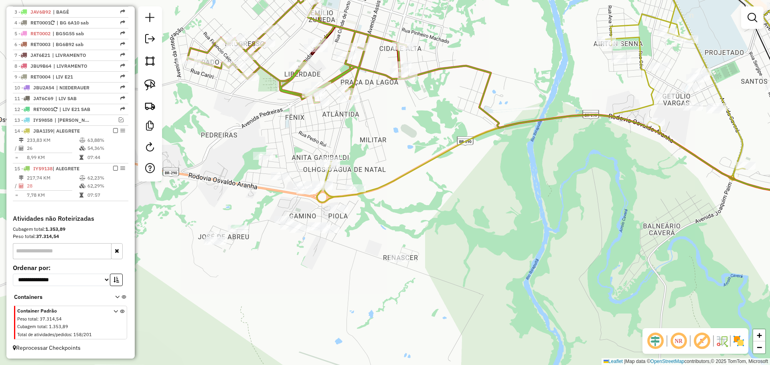
drag, startPoint x: 407, startPoint y: 189, endPoint x: 389, endPoint y: 137, distance: 55.0
click at [389, 137] on div "Janela de atendimento Grade de atendimento Capacidade Transportadoras Veículos …" at bounding box center [385, 182] width 770 height 365
select select "*********"
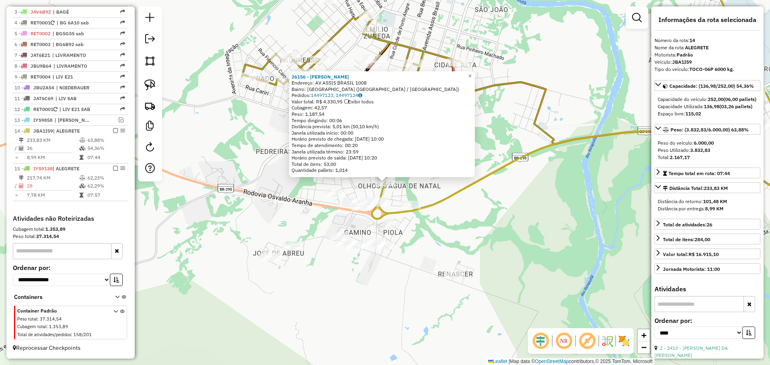
click at [428, 203] on icon at bounding box center [609, 91] width 475 height 256
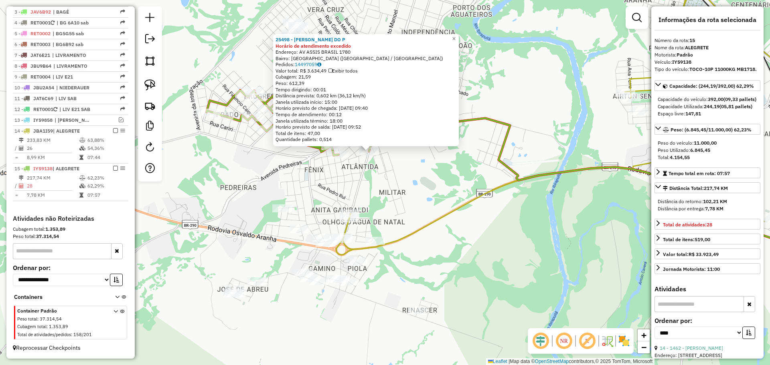
drag, startPoint x: 405, startPoint y: 235, endPoint x: 364, endPoint y: 166, distance: 79.3
click at [364, 166] on div "25498 - [PERSON_NAME] DO P Horário de atendimento excedido Endereço: AV ASSIS […" at bounding box center [385, 182] width 770 height 365
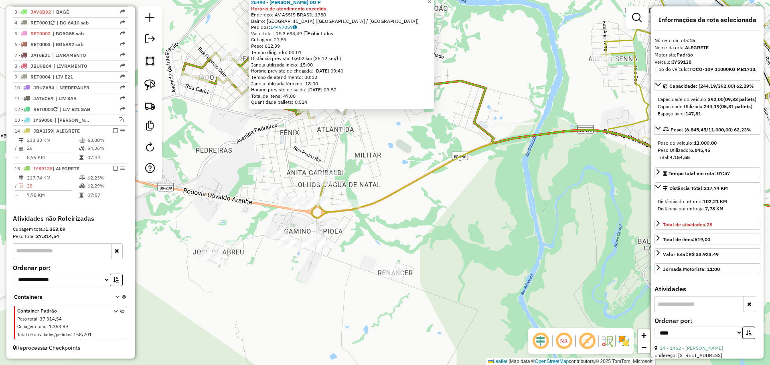
click at [373, 161] on div "25498 - [PERSON_NAME] DO P Horário de atendimento excedido Endereço: AV ASSIS […" at bounding box center [385, 182] width 770 height 365
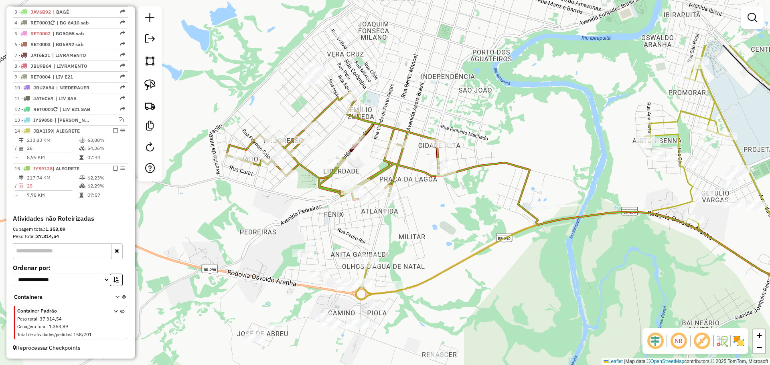
drag, startPoint x: 390, startPoint y: 171, endPoint x: 420, endPoint y: 232, distance: 67.8
click at [420, 232] on div "Janela de atendimento Grade de atendimento Capacidade Transportadoras Veículos …" at bounding box center [385, 182] width 770 height 365
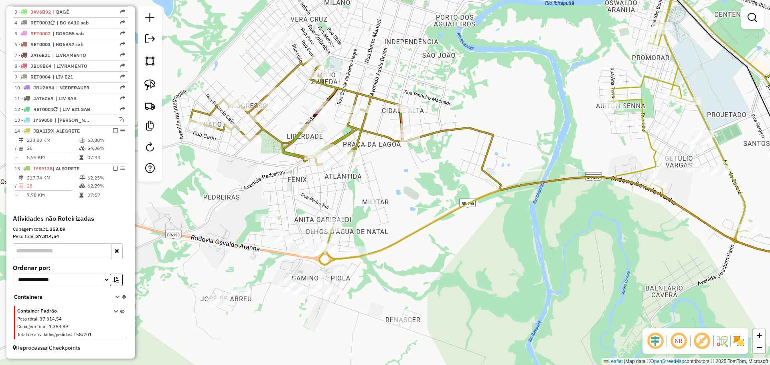
drag, startPoint x: 424, startPoint y: 209, endPoint x: 386, endPoint y: 172, distance: 53.0
click at [386, 172] on div "Janela de atendimento Grade de atendimento Capacidade Transportadoras Veículos …" at bounding box center [385, 182] width 770 height 365
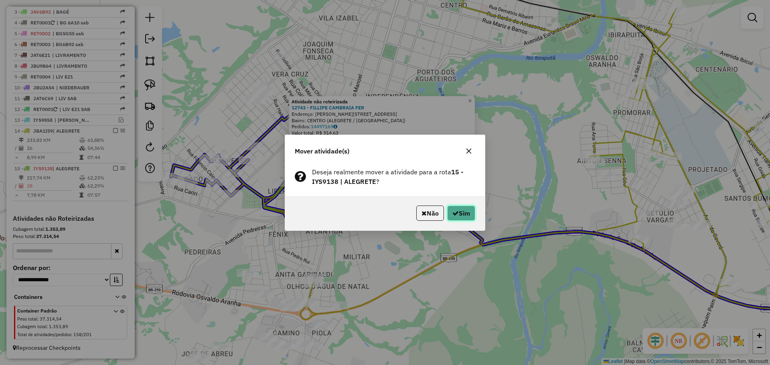
click at [457, 207] on button "Sim" at bounding box center [461, 213] width 28 height 15
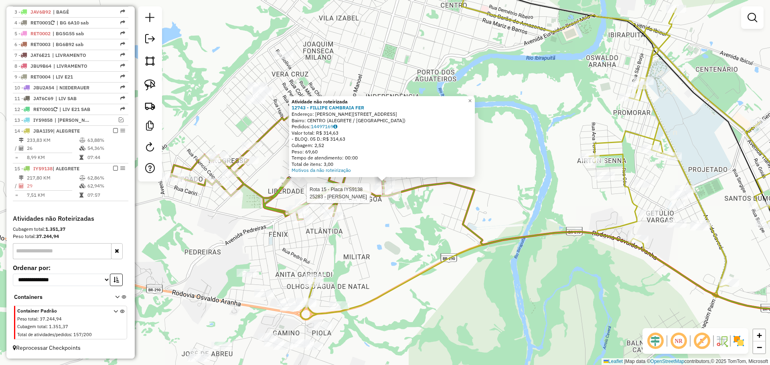
select select "*********"
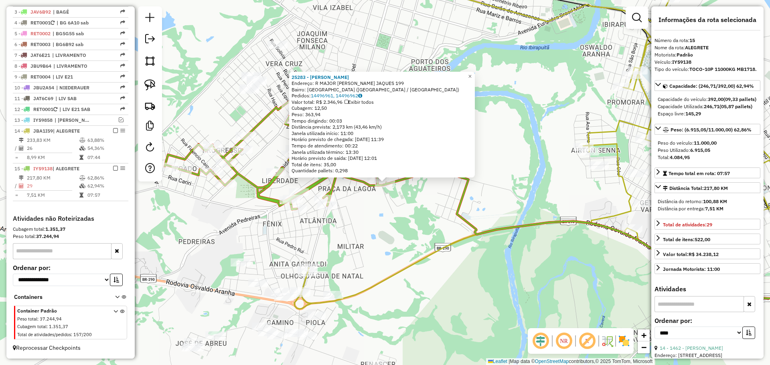
click at [322, 240] on div "25283 - [PERSON_NAME]: R MAJOR [PERSON_NAME] JAQUES 199 Bairro: [GEOGRAPHIC_DAT…" at bounding box center [385, 182] width 770 height 365
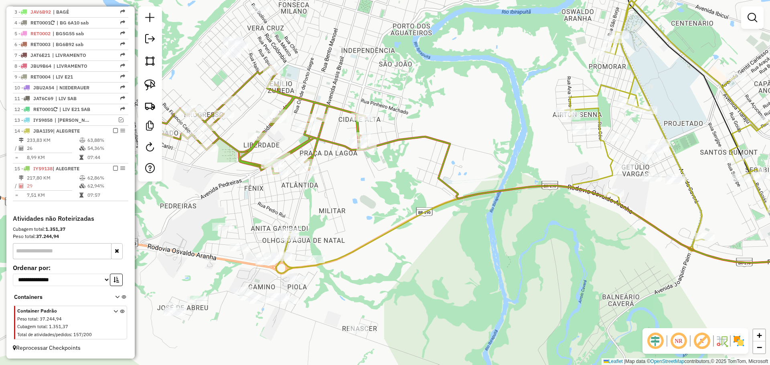
drag, startPoint x: 344, startPoint y: 241, endPoint x: 326, endPoint y: 206, distance: 40.2
click at [326, 206] on div "Janela de atendimento Grade de atendimento Capacidade Transportadoras Veículos …" at bounding box center [385, 182] width 770 height 365
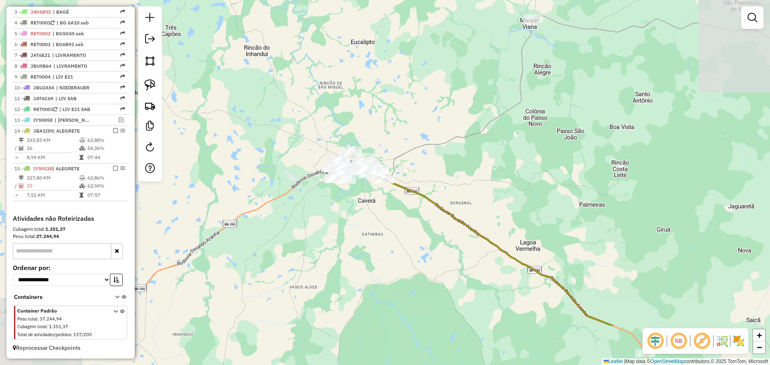
drag, startPoint x: 536, startPoint y: 298, endPoint x: 421, endPoint y: 222, distance: 137.8
click at [421, 222] on div "Janela de atendimento Grade de atendimento Capacidade Transportadoras Veículos …" at bounding box center [385, 182] width 770 height 365
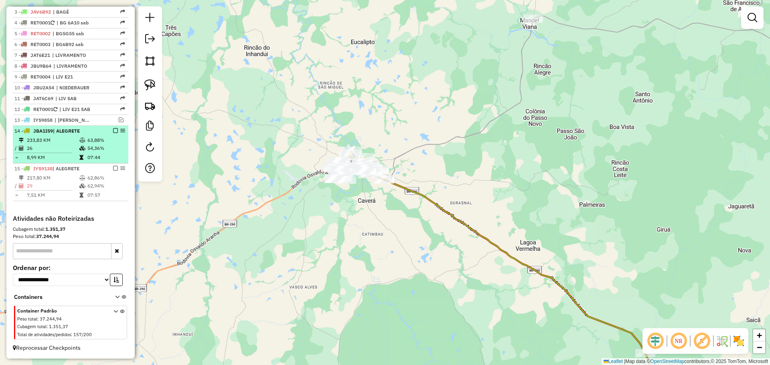
click at [114, 131] on em at bounding box center [115, 130] width 5 height 5
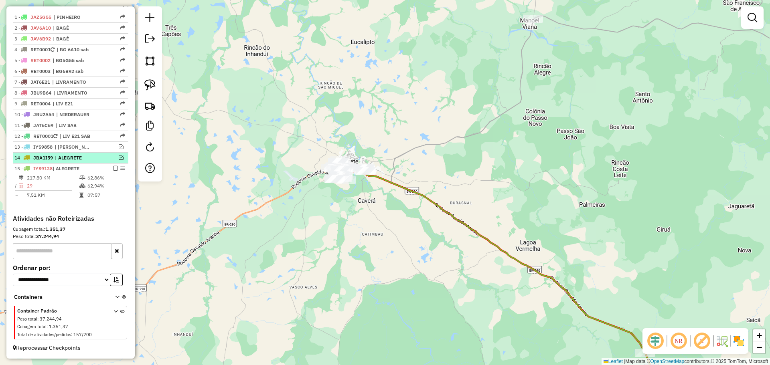
click at [120, 156] on em at bounding box center [121, 157] width 5 height 5
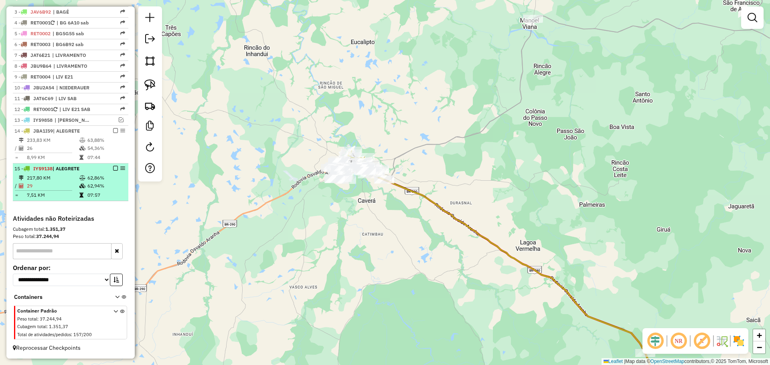
click at [113, 167] on em at bounding box center [115, 168] width 5 height 5
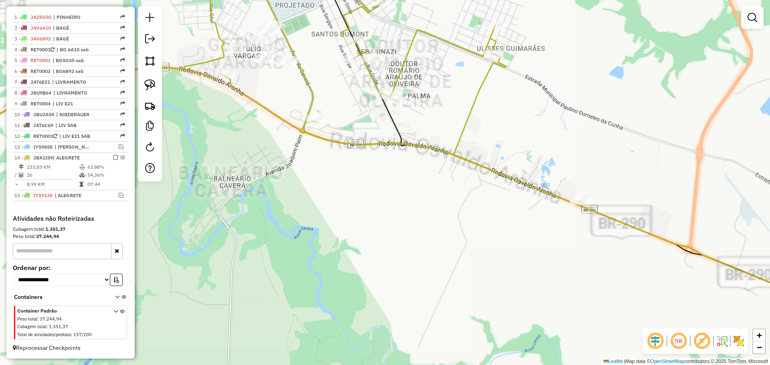
drag, startPoint x: 340, startPoint y: 159, endPoint x: 404, endPoint y: 241, distance: 103.7
click at [404, 241] on div "Janela de atendimento Grade de atendimento Capacidade Transportadoras Veículos …" at bounding box center [385, 182] width 770 height 365
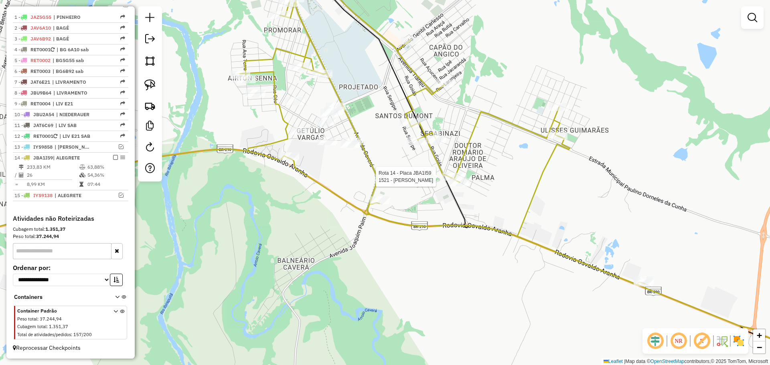
select select "*********"
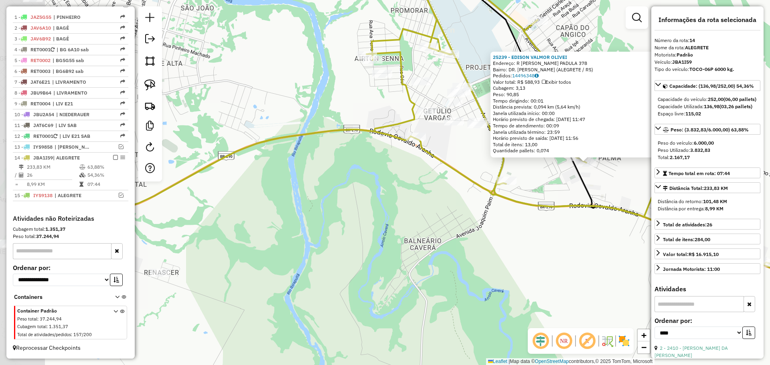
drag, startPoint x: 278, startPoint y: 258, endPoint x: 480, endPoint y: 238, distance: 202.3
click at [480, 238] on div "25239 - EDISON [PERSON_NAME]: R [PERSON_NAME] PADULA 378 Bairro: DR. [PERSON_NA…" at bounding box center [385, 182] width 770 height 365
click at [411, 221] on div "25239 - EDISON [PERSON_NAME]: R [PERSON_NAME] PADULA 378 Bairro: DR. [PERSON_NA…" at bounding box center [385, 182] width 770 height 365
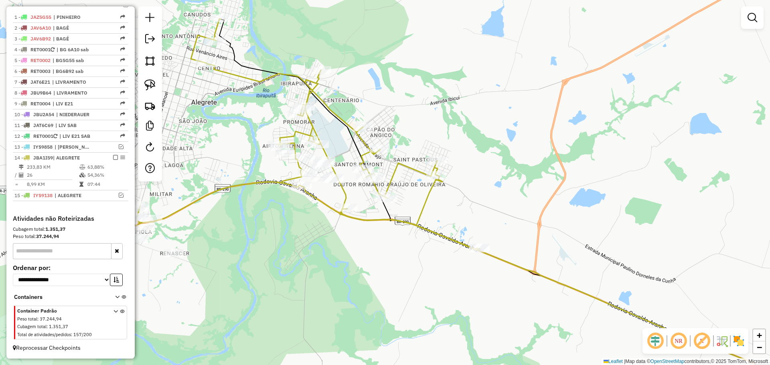
drag, startPoint x: 369, startPoint y: 218, endPoint x: 264, endPoint y: 221, distance: 104.3
click at [266, 226] on div "Janela de atendimento Grade de atendimento Capacidade Transportadoras Veículos …" at bounding box center [385, 182] width 770 height 365
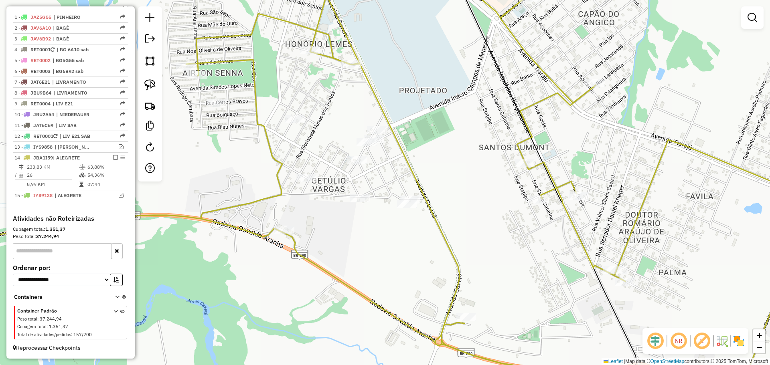
drag, startPoint x: 356, startPoint y: 205, endPoint x: 367, endPoint y: 228, distance: 25.1
click at [367, 228] on div "Janela de atendimento Grade de atendimento Capacidade Transportadoras Veículos …" at bounding box center [385, 182] width 770 height 365
click at [149, 85] on img at bounding box center [149, 84] width 11 height 11
drag, startPoint x: 442, startPoint y: 187, endPoint x: 457, endPoint y: 188, distance: 14.9
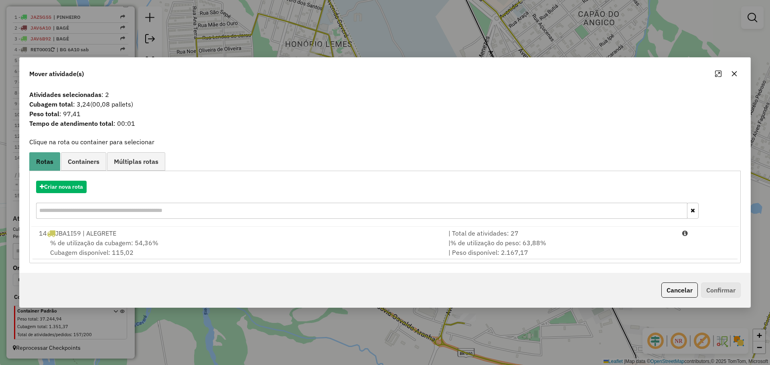
click at [738, 73] on button "button" at bounding box center [734, 73] width 13 height 13
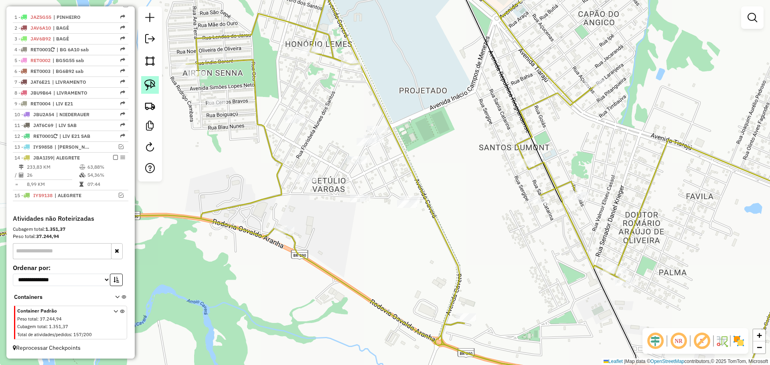
click at [155, 87] on img at bounding box center [149, 84] width 11 height 11
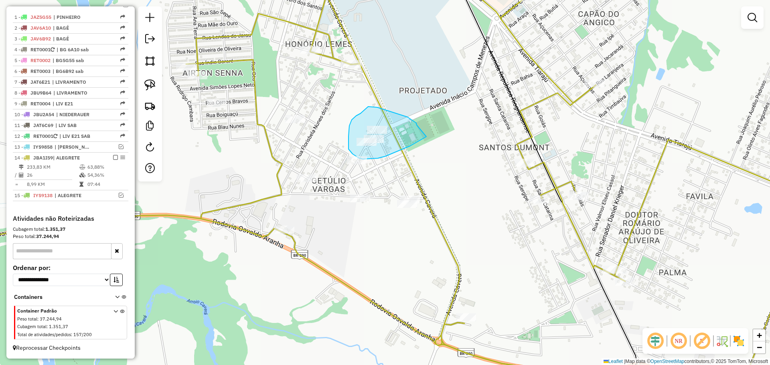
drag, startPoint x: 416, startPoint y: 123, endPoint x: 426, endPoint y: 137, distance: 16.9
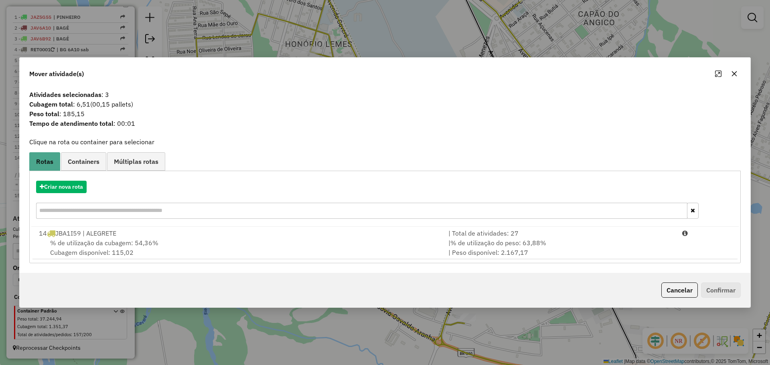
click at [735, 75] on icon "button" at bounding box center [734, 74] width 6 height 6
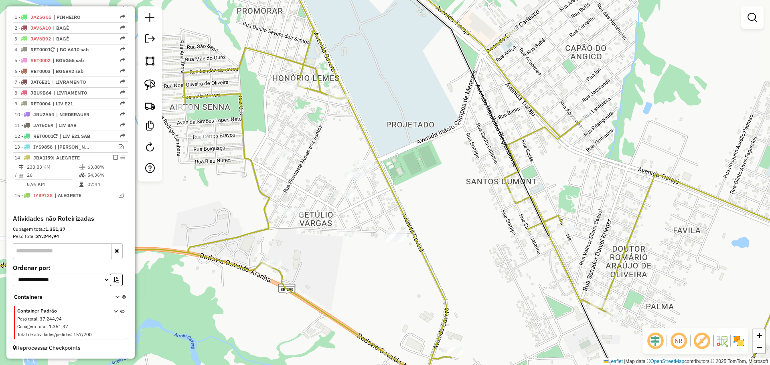
drag, startPoint x: 385, startPoint y: 104, endPoint x: 369, endPoint y: 147, distance: 45.6
click at [369, 147] on div "Janela de atendimento Grade de atendimento Capacidade Transportadoras Veículos …" at bounding box center [385, 182] width 770 height 365
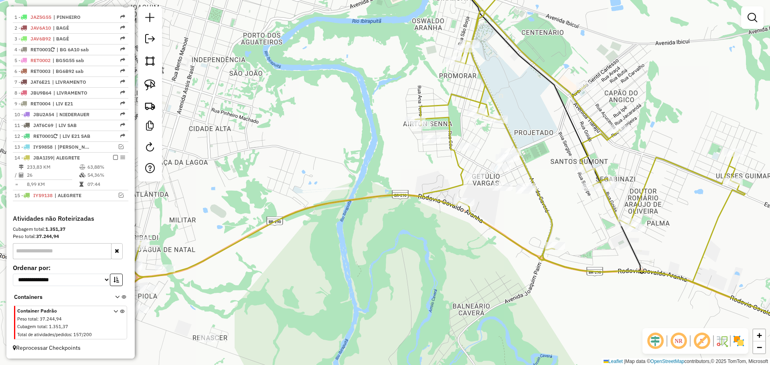
drag, startPoint x: 369, startPoint y: 143, endPoint x: 515, endPoint y: 137, distance: 146.5
click at [515, 137] on icon at bounding box center [725, 254] width 497 height 284
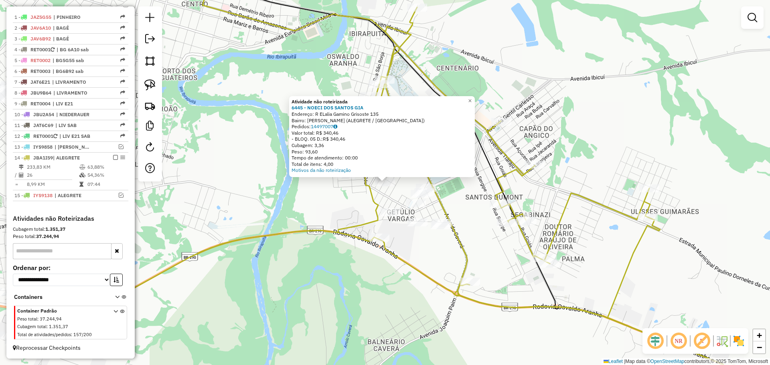
click at [367, 200] on div "Atividade não roteirizada 6445 - NOECI DOS SANTOS GIA Endereço: R ELalia Gamino…" at bounding box center [385, 182] width 770 height 365
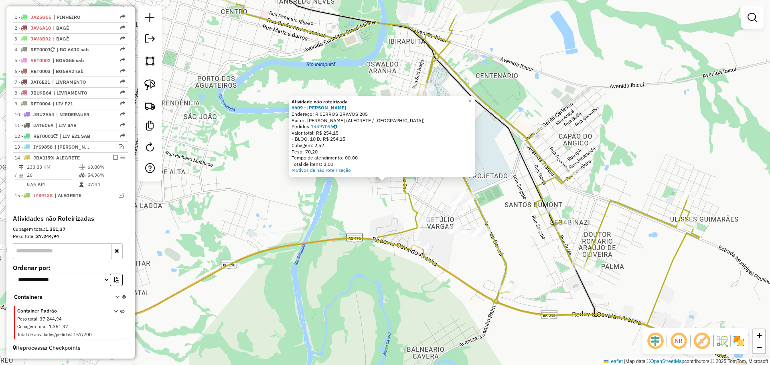
click at [389, 207] on div "Atividade não roteirizada 6609 - [PERSON_NAME]: R CERROS BRAVOS 205 Bairro: [PE…" at bounding box center [385, 182] width 770 height 365
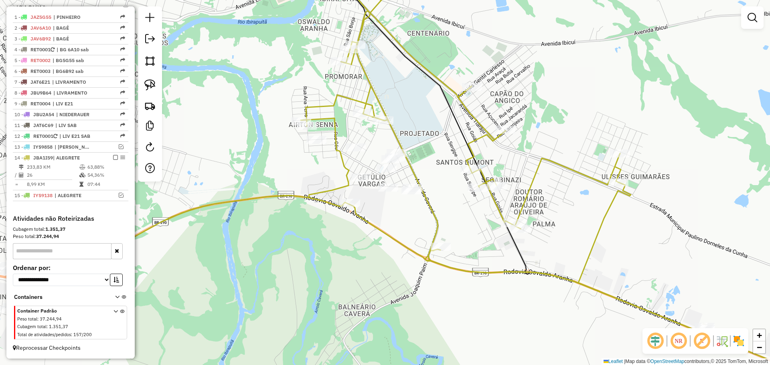
drag, startPoint x: 391, startPoint y: 209, endPoint x: 323, endPoint y: 166, distance: 80.7
click at [323, 166] on div "Janela de atendimento Grade de atendimento Capacidade Transportadoras Veículos …" at bounding box center [385, 182] width 770 height 365
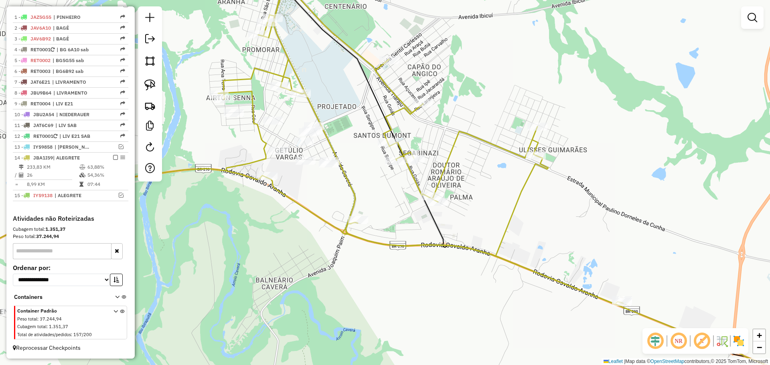
drag, startPoint x: 394, startPoint y: 213, endPoint x: 312, endPoint y: 176, distance: 90.5
click at [312, 176] on div "Janela de atendimento Grade de atendimento Capacidade Transportadoras Veículos …" at bounding box center [385, 182] width 770 height 365
click at [151, 84] on img at bounding box center [149, 84] width 11 height 11
drag, startPoint x: 350, startPoint y: 156, endPoint x: 354, endPoint y: 164, distance: 9.2
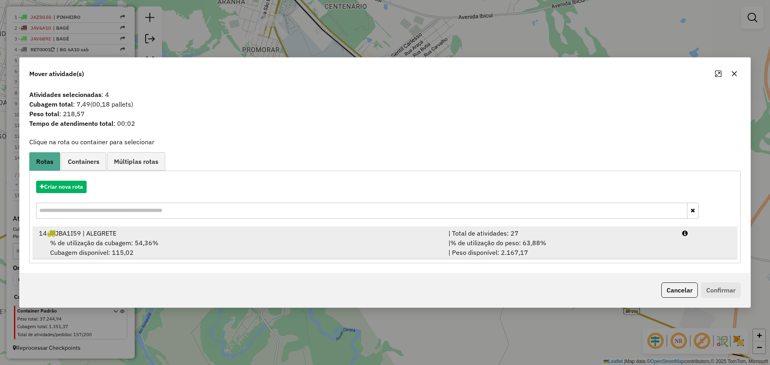
click at [394, 235] on div "14 JBA1I59 | ALEGRETE" at bounding box center [239, 234] width 410 height 10
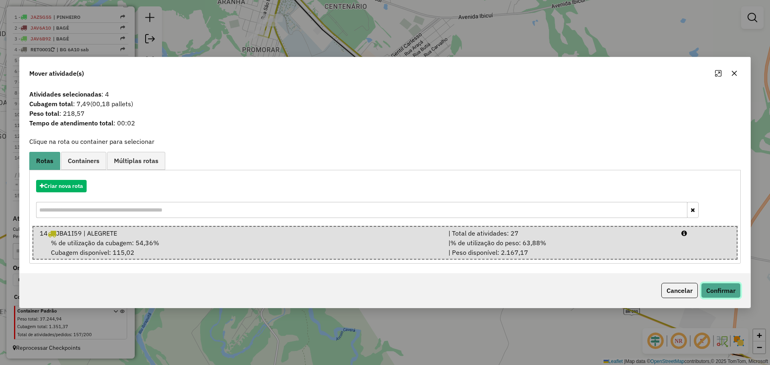
click at [725, 294] on button "Confirmar" at bounding box center [721, 290] width 40 height 15
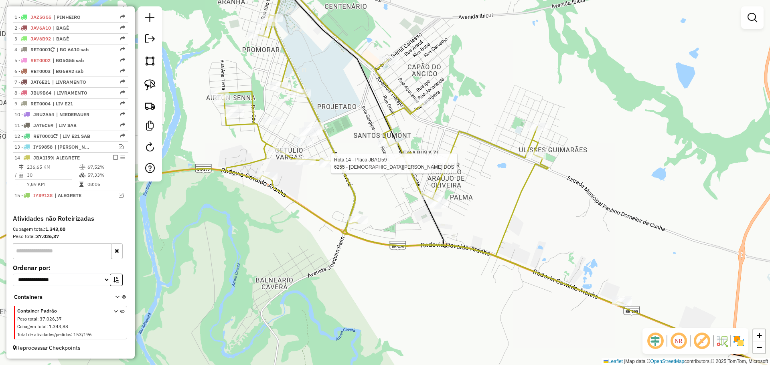
select select "*********"
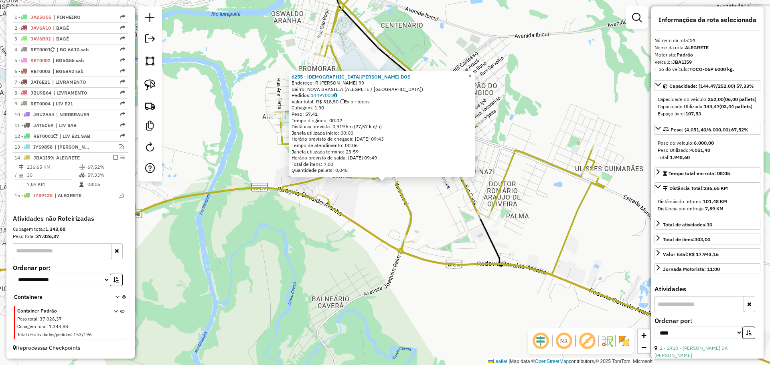
click at [403, 201] on icon at bounding box center [333, 143] width 694 height 360
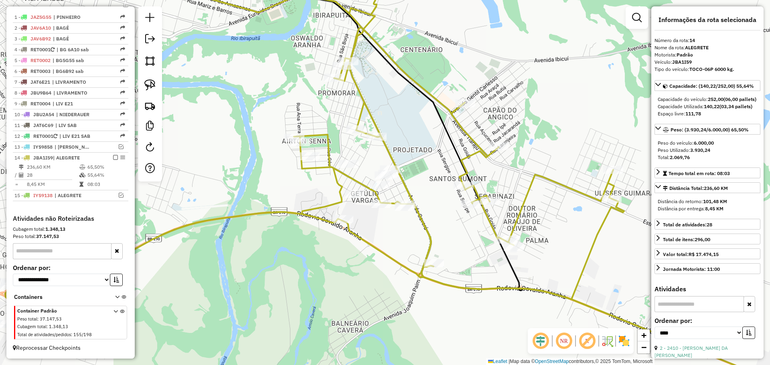
click at [400, 223] on div "Janela de atendimento Grade de atendimento Capacidade Transportadoras Veículos …" at bounding box center [385, 182] width 770 height 365
click at [146, 85] on img at bounding box center [149, 84] width 11 height 11
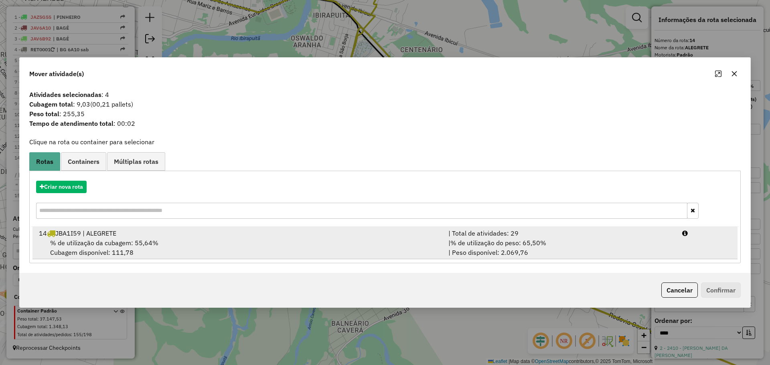
click at [448, 247] on div "| % de utilização do peso: 65,50% | Peso disponível: 2.069,76" at bounding box center [561, 247] width 234 height 19
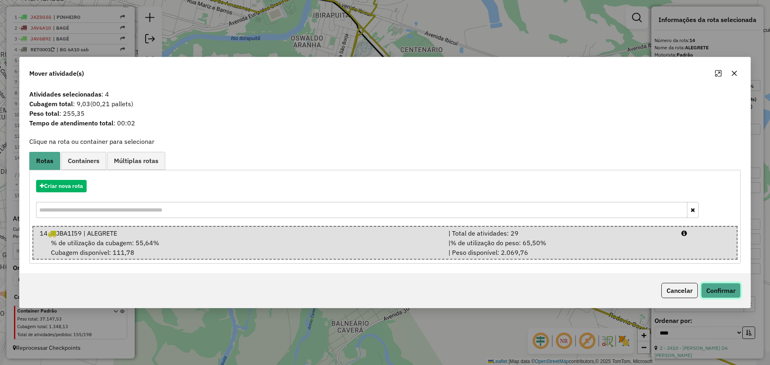
click at [714, 290] on button "Confirmar" at bounding box center [721, 290] width 40 height 15
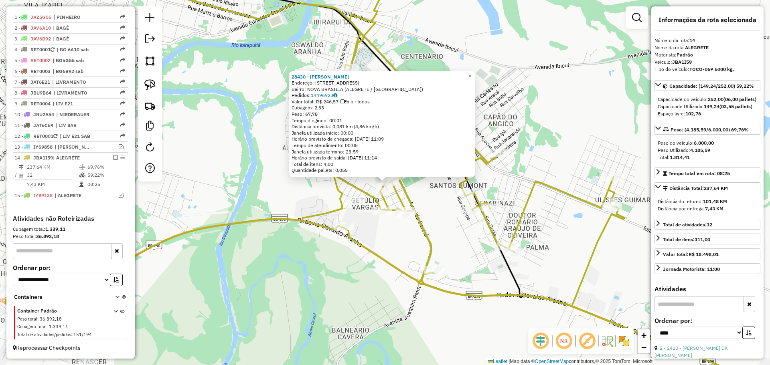
click at [404, 241] on div "Rota 14 - Placa JBA1I59 6255 - [PERSON_NAME] DOS 28430 - [PERSON_NAME] Endereço…" at bounding box center [385, 182] width 770 height 365
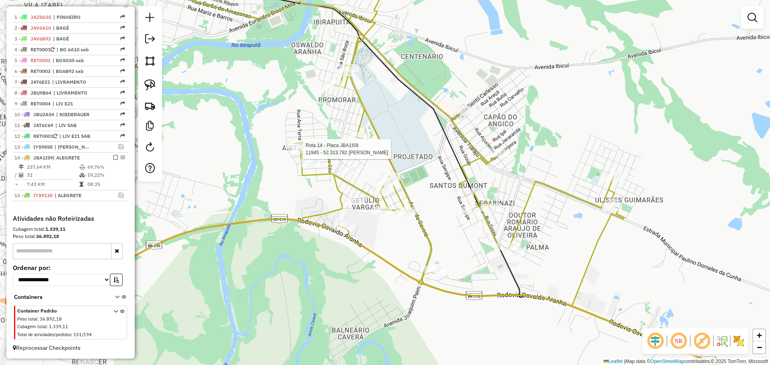
select select "*********"
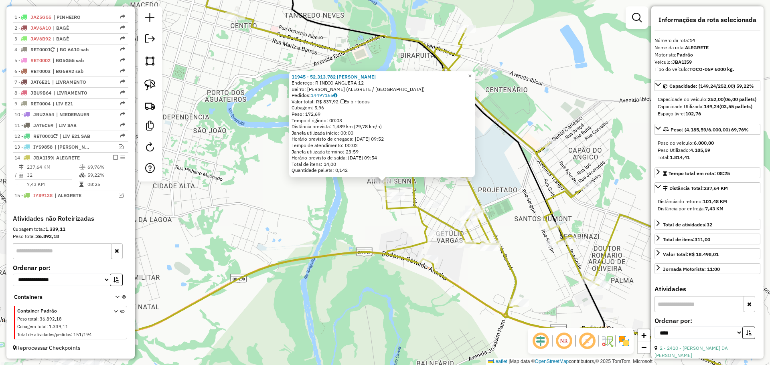
click at [352, 207] on div "11945 - 52.313.782 [PERSON_NAME]: R INDIO ANGUERA 12 Bairro: [PERSON_NAME] (ALE…" at bounding box center [385, 182] width 770 height 365
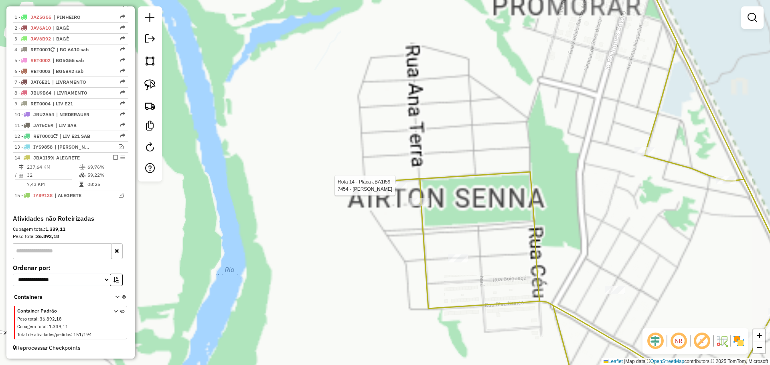
select select "*********"
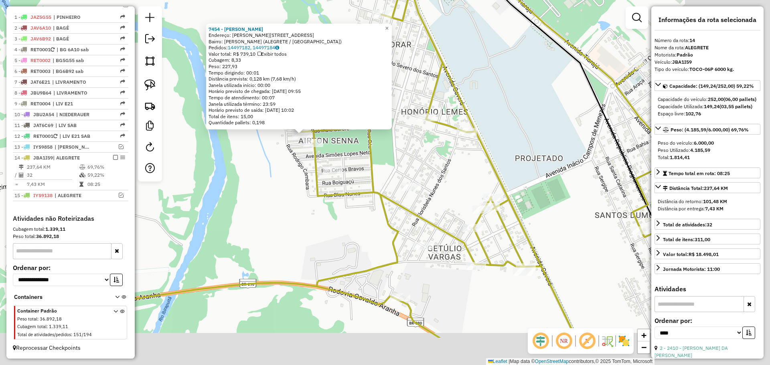
drag, startPoint x: 481, startPoint y: 251, endPoint x: 316, endPoint y: 158, distance: 189.2
click at [304, 156] on icon at bounding box center [377, 119] width 721 height 438
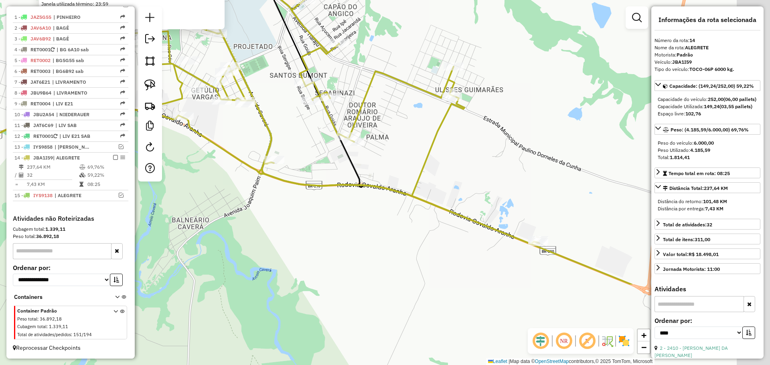
drag, startPoint x: 501, startPoint y: 225, endPoint x: 278, endPoint y: 104, distance: 253.8
click at [278, 104] on div "7454 - [PERSON_NAME]: R INDIO BORORE 59 Bairro: [PERSON_NAME] (ALEGRETE / [GEOG…" at bounding box center [385, 182] width 770 height 365
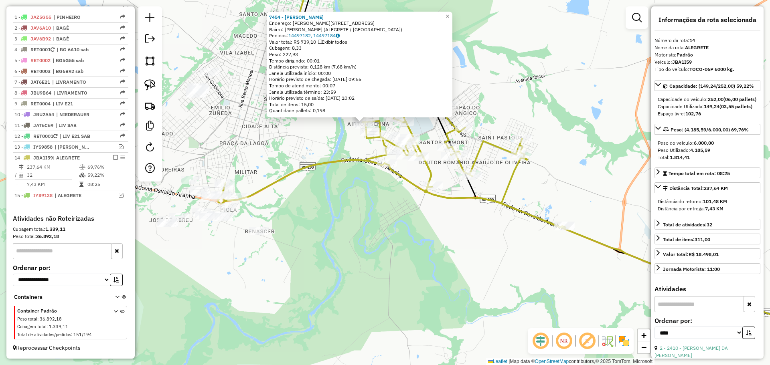
click at [434, 179] on icon at bounding box center [391, 112] width 347 height 231
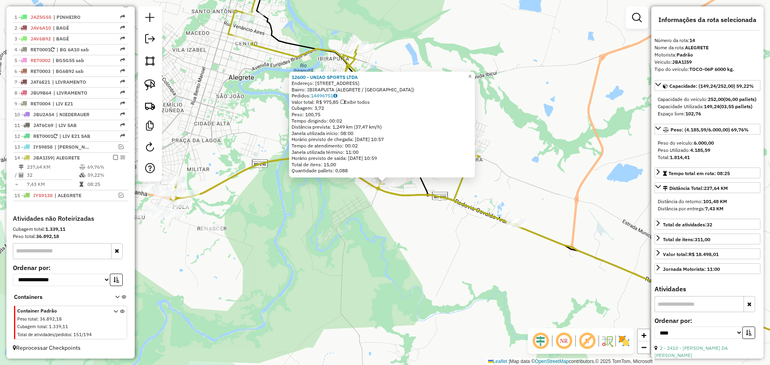
click at [432, 187] on div "12600 - UNIAO SPORTS LTDA Endereço: AV CAVERA 2605 Bairro: IBIRAPUITA (ALEGRETE…" at bounding box center [385, 182] width 770 height 365
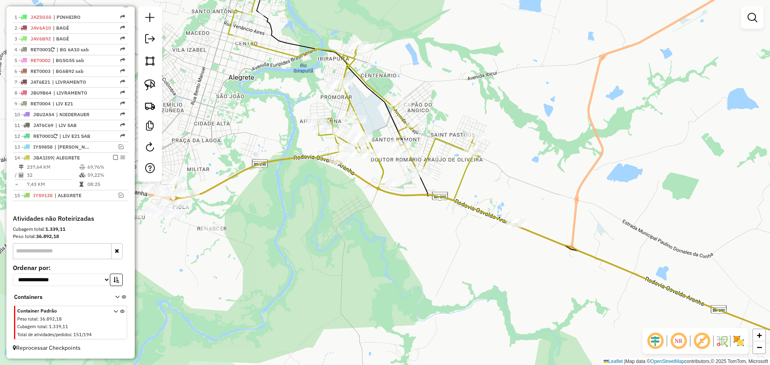
drag, startPoint x: 406, startPoint y: 171, endPoint x: 426, endPoint y: 196, distance: 31.9
click at [426, 196] on div "Janela de atendimento Grade de atendimento Capacidade Transportadoras Veículos …" at bounding box center [385, 182] width 770 height 365
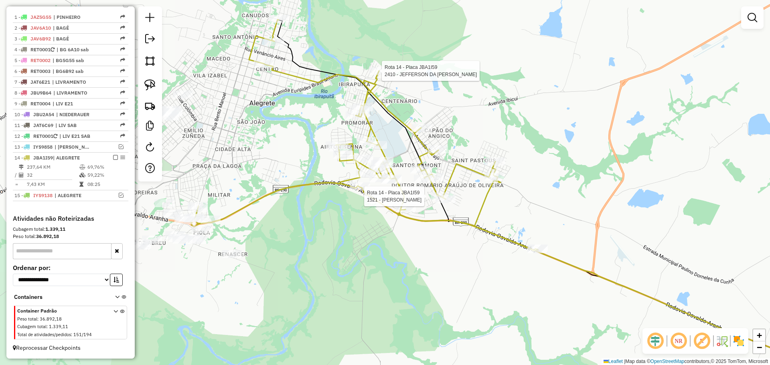
select select "*********"
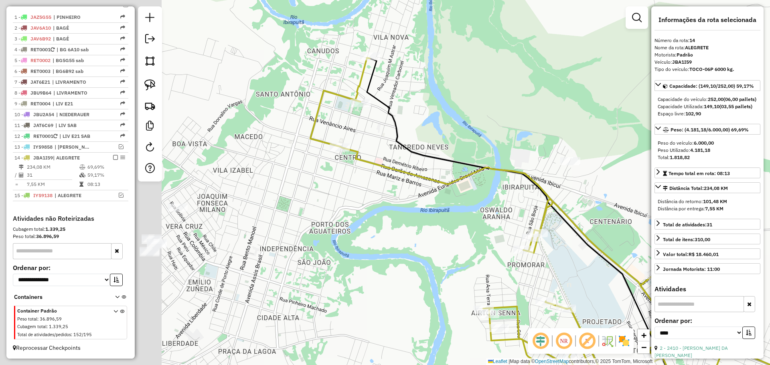
drag, startPoint x: 266, startPoint y: 193, endPoint x: 437, endPoint y: 204, distance: 172.1
click at [437, 204] on div "Janela de atendimento Grade de atendimento Capacidade Transportadoras Veículos …" at bounding box center [385, 182] width 770 height 365
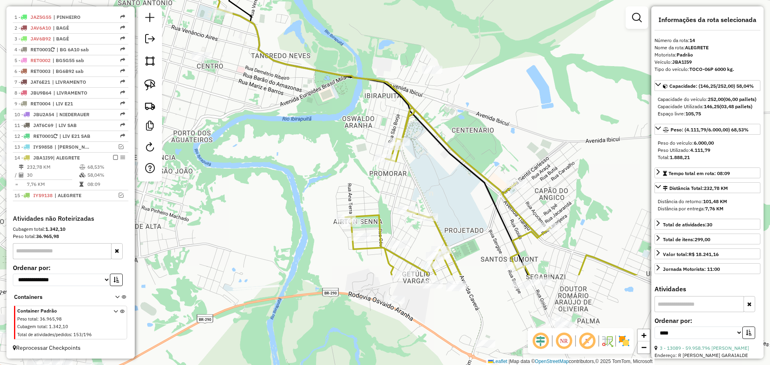
drag, startPoint x: 459, startPoint y: 256, endPoint x: 276, endPoint y: 129, distance: 222.6
click at [276, 129] on div "Janela de atendimento Grade de atendimento Capacidade Transportadoras Veículos …" at bounding box center [385, 182] width 770 height 365
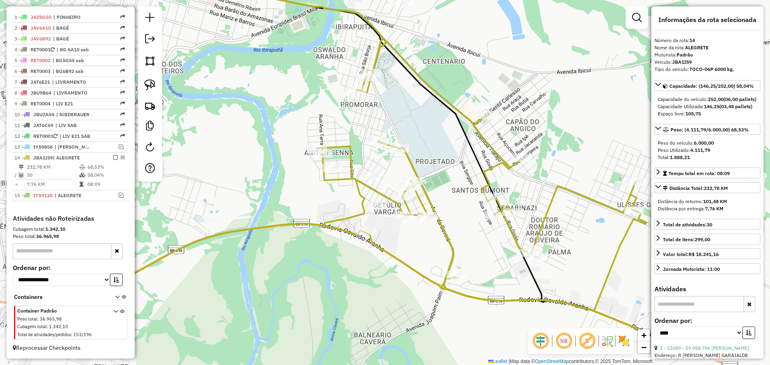
drag, startPoint x: 354, startPoint y: 191, endPoint x: 325, endPoint y: 122, distance: 75.2
click at [325, 122] on div "Janela de atendimento Grade de atendimento Capacidade Transportadoras Veículos …" at bounding box center [385, 182] width 770 height 365
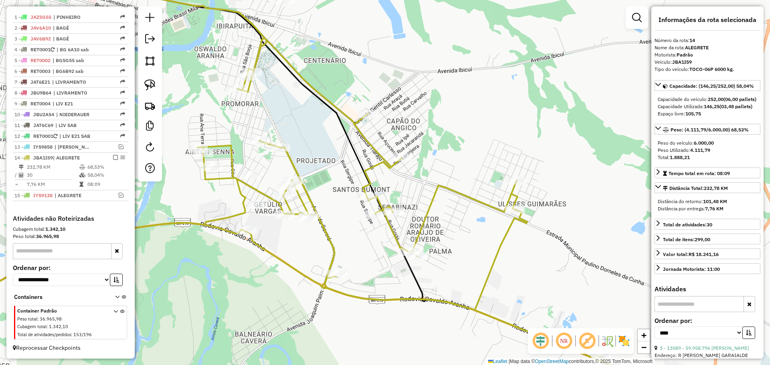
drag, startPoint x: 432, startPoint y: 130, endPoint x: 314, endPoint y: 130, distance: 117.9
click at [314, 130] on div "Janela de atendimento Grade de atendimento Capacidade Transportadoras Veículos …" at bounding box center [385, 182] width 770 height 365
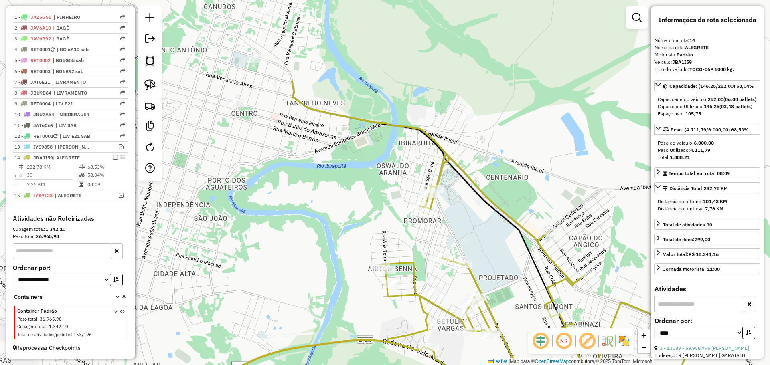
drag, startPoint x: 310, startPoint y: 167, endPoint x: 491, endPoint y: 284, distance: 215.8
click at [491, 284] on div "Janela de atendimento Grade de atendimento Capacidade Transportadoras Veículos …" at bounding box center [385, 182] width 770 height 365
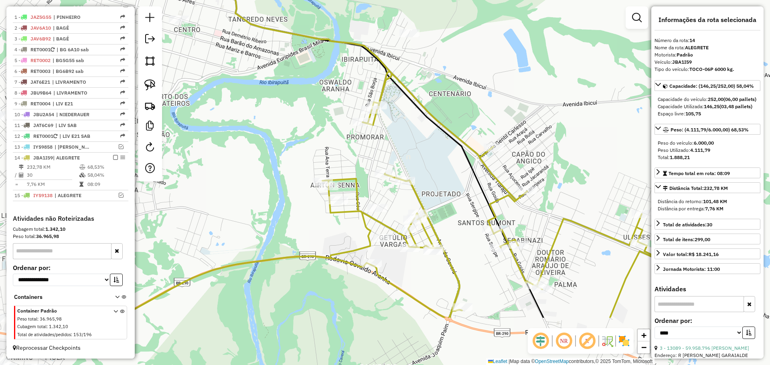
drag, startPoint x: 485, startPoint y: 275, endPoint x: 401, endPoint y: 166, distance: 137.8
click at [401, 166] on div "Janela de atendimento Grade de atendimento Capacidade Transportadoras Veículos …" at bounding box center [385, 182] width 770 height 365
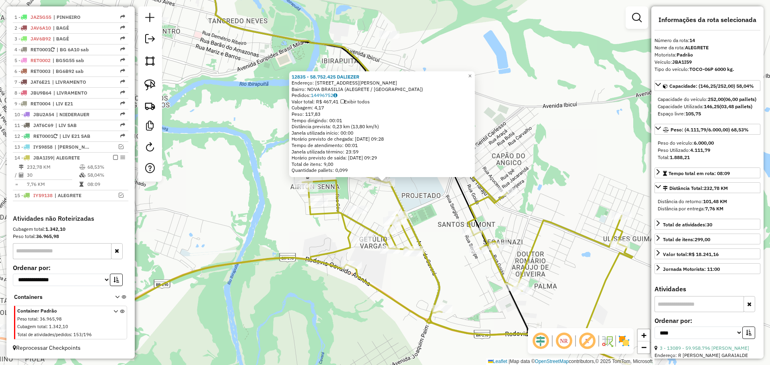
click at [373, 197] on div "12835 - 58.752.425 DALIEZER Endereço: R JOSE LUCIO ZACARO FARACO 219 Bairro: NO…" at bounding box center [385, 182] width 770 height 365
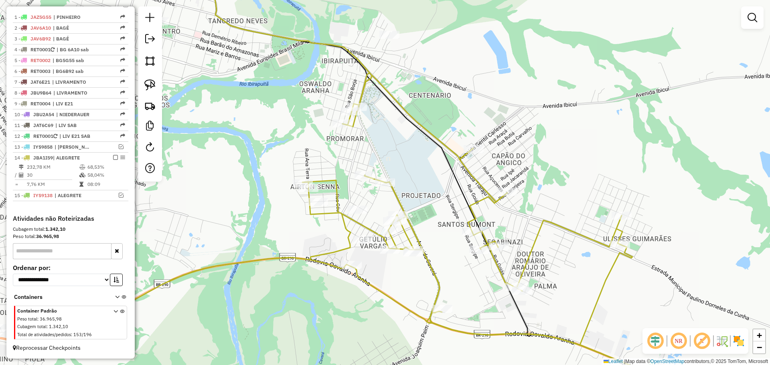
click at [359, 179] on div at bounding box center [365, 175] width 20 height 8
select select "*********"
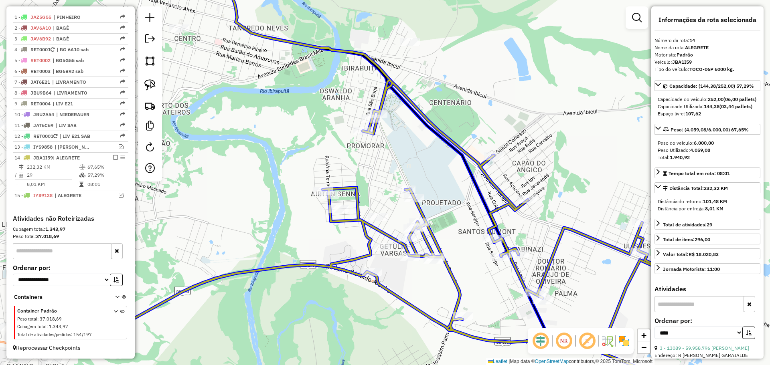
click at [410, 202] on div at bounding box center [414, 198] width 20 height 8
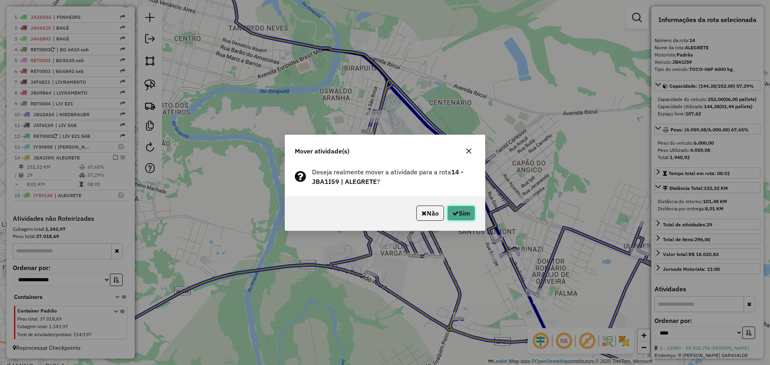
click at [457, 213] on button "Sim" at bounding box center [461, 213] width 28 height 15
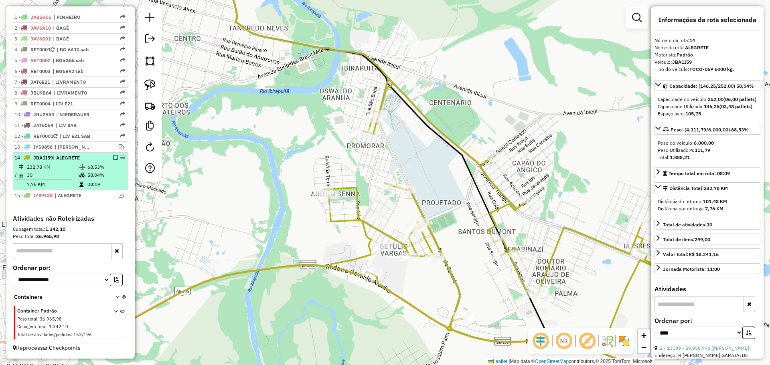
click at [113, 157] on em at bounding box center [115, 157] width 5 height 5
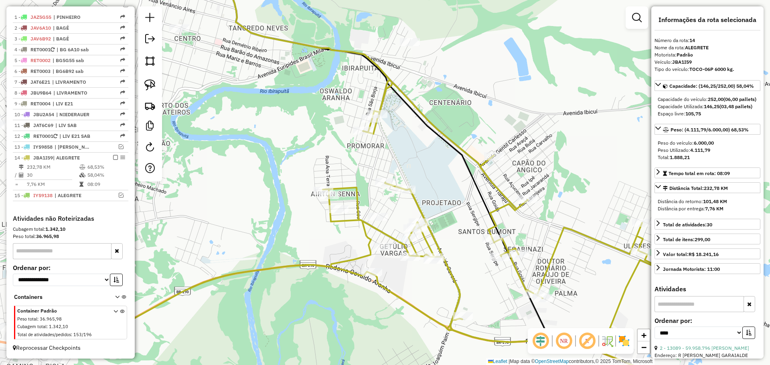
scroll to position [268, 0]
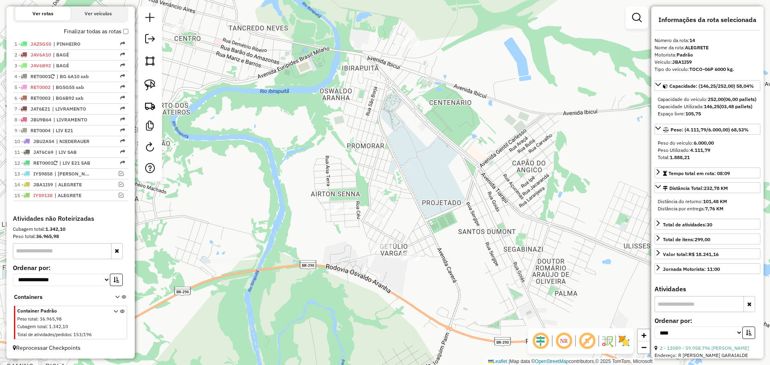
click at [295, 207] on div "Janela de atendimento Grade de atendimento Capacidade Transportadoras Veículos …" at bounding box center [385, 182] width 770 height 365
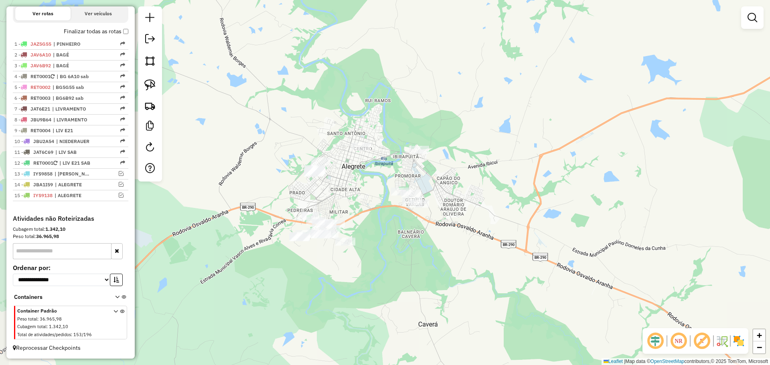
drag, startPoint x: 293, startPoint y: 231, endPoint x: 388, endPoint y: 216, distance: 96.3
click at [388, 216] on div "Janela de atendimento Grade de atendimento Capacidade Transportadoras Veículos …" at bounding box center [385, 182] width 770 height 365
click at [153, 87] on img at bounding box center [149, 84] width 11 height 11
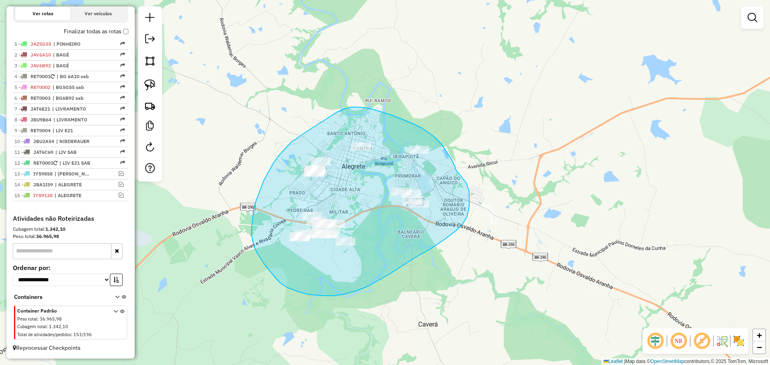
drag, startPoint x: 456, startPoint y: 170, endPoint x: 466, endPoint y: 183, distance: 17.2
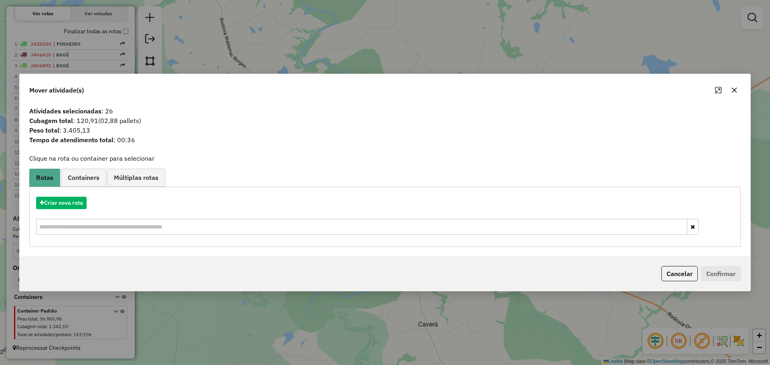
click at [734, 94] on button "button" at bounding box center [734, 90] width 13 height 13
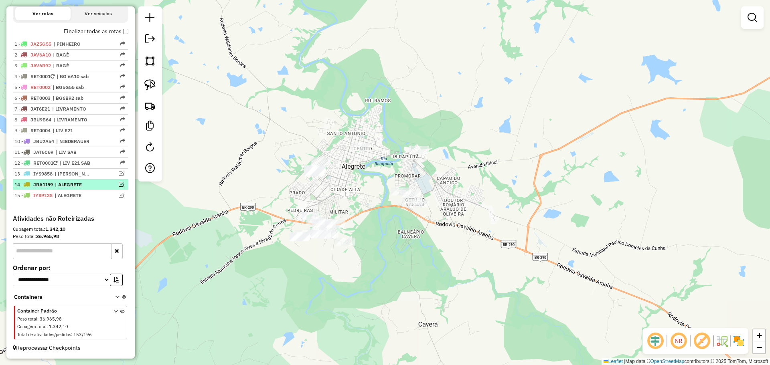
click at [119, 186] on em at bounding box center [121, 184] width 5 height 5
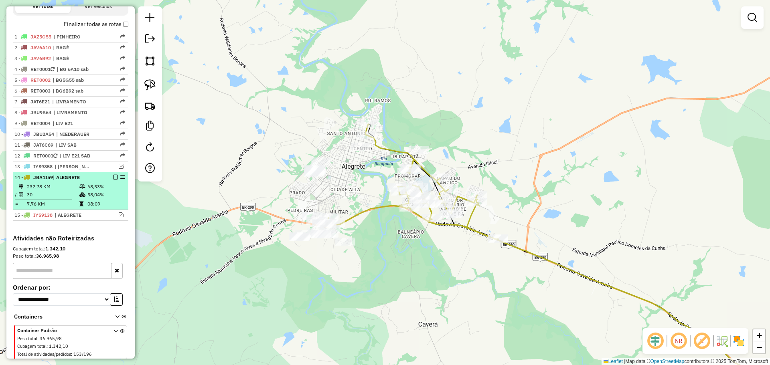
scroll to position [295, 0]
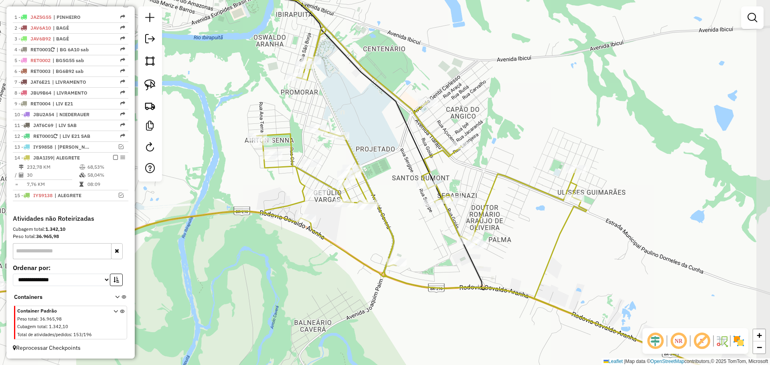
drag, startPoint x: 478, startPoint y: 233, endPoint x: 366, endPoint y: 237, distance: 111.6
click at [366, 237] on div "Janela de atendimento Grade de atendimento Capacidade Transportadoras Veículos …" at bounding box center [385, 182] width 770 height 365
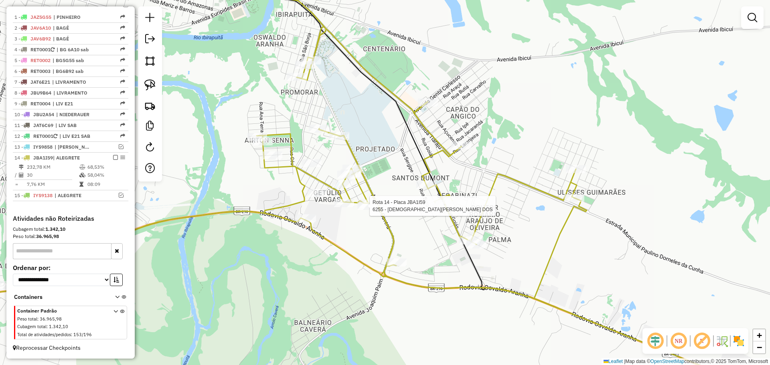
select select "*********"
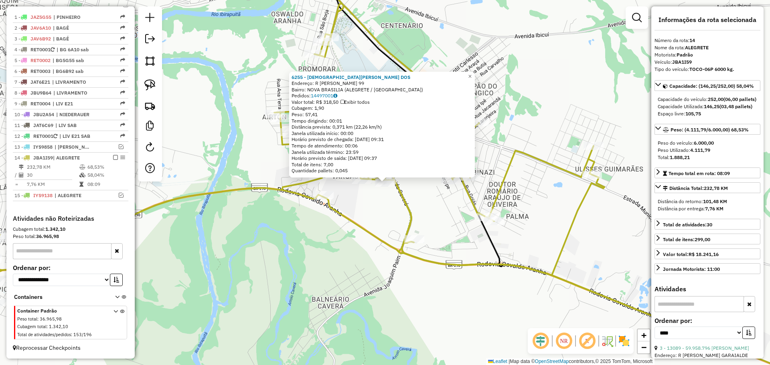
click at [355, 209] on div "6255 - CRISTIANE SANTOS DOS Endereço: R ELEODORO PRATES GARCIA 99 Bairro: NOVA …" at bounding box center [385, 182] width 770 height 365
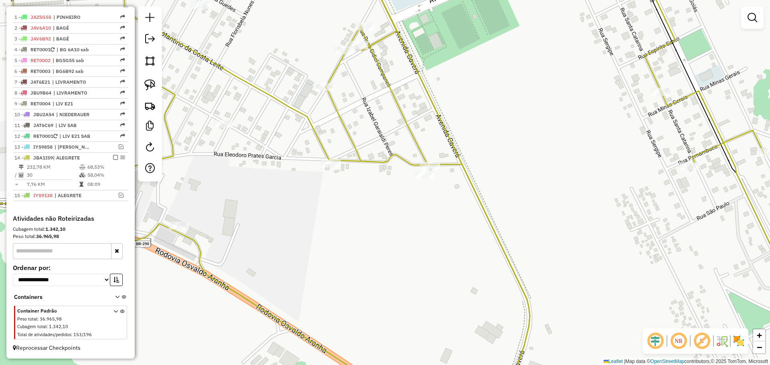
click at [330, 168] on div at bounding box center [331, 164] width 20 height 8
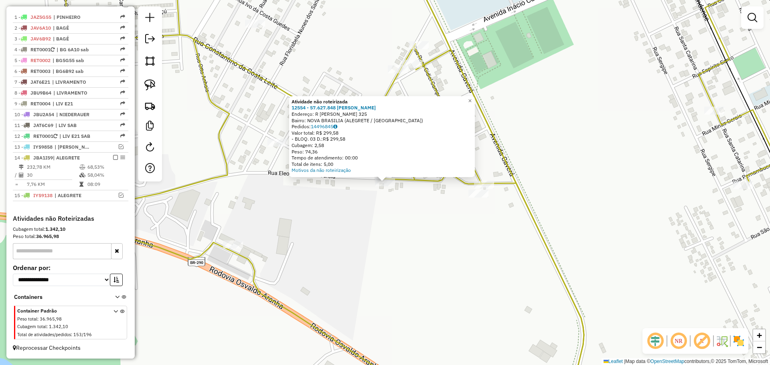
drag, startPoint x: 373, startPoint y: 209, endPoint x: 373, endPoint y: 203, distance: 6.0
click at [373, 209] on div "Atividade não roteirizada 12554 - 57.627.848 PAULA EDU Endereço: R ELEODORO PRA…" at bounding box center [385, 182] width 770 height 365
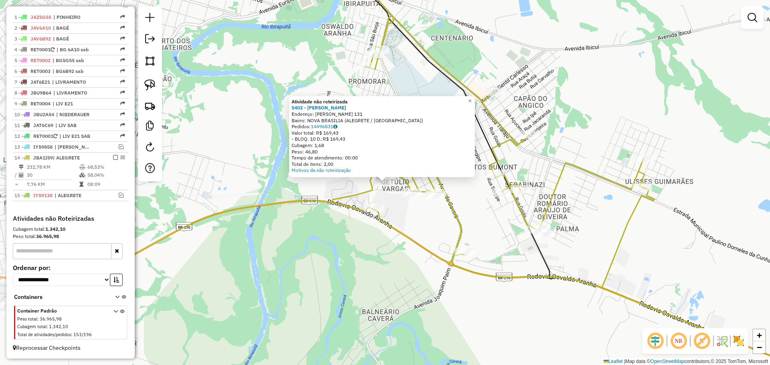
click at [354, 197] on icon at bounding box center [383, 149] width 694 height 373
select select "*********"
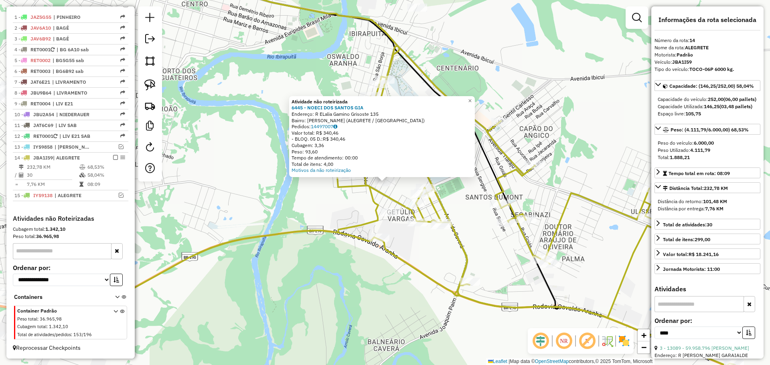
click at [350, 205] on div "Atividade não roteirizada 6445 - NOECI DOS SANTOS GIA Endereço: R ELalia Gamino…" at bounding box center [385, 182] width 770 height 365
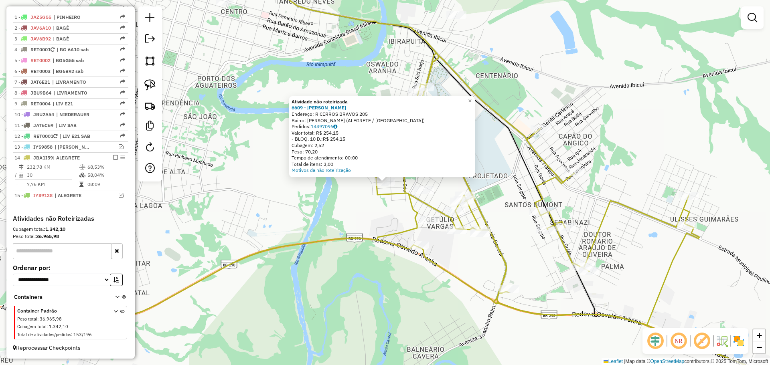
click at [361, 204] on div "Atividade não roteirizada 6609 - ANTONIETA DAMBROSIO Endereço: R CERROS BRAVOS …" at bounding box center [385, 182] width 770 height 365
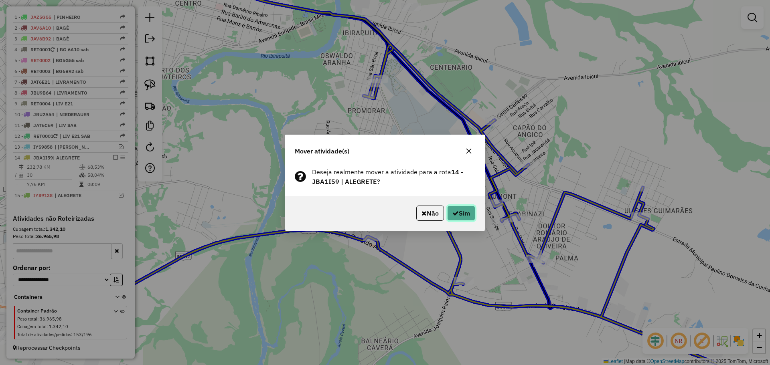
click at [462, 219] on button "Sim" at bounding box center [461, 213] width 28 height 15
click at [452, 212] on icon "button" at bounding box center [455, 213] width 6 height 6
click at [454, 214] on icon "button" at bounding box center [455, 213] width 6 height 6
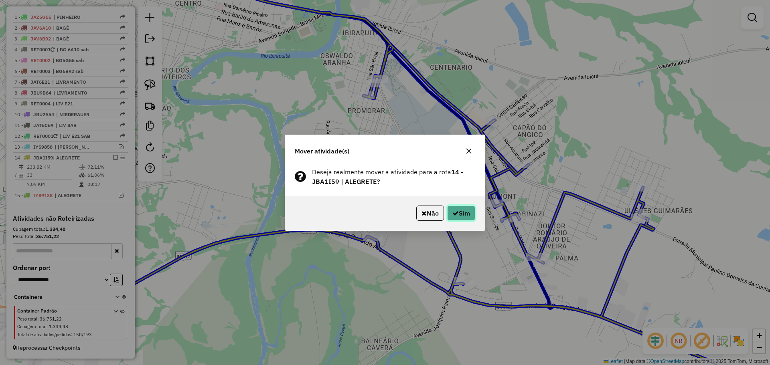
click at [454, 212] on icon "button" at bounding box center [455, 213] width 6 height 6
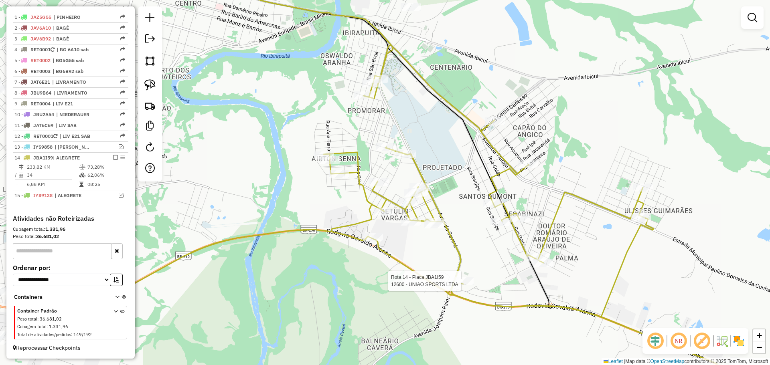
select select "*********"
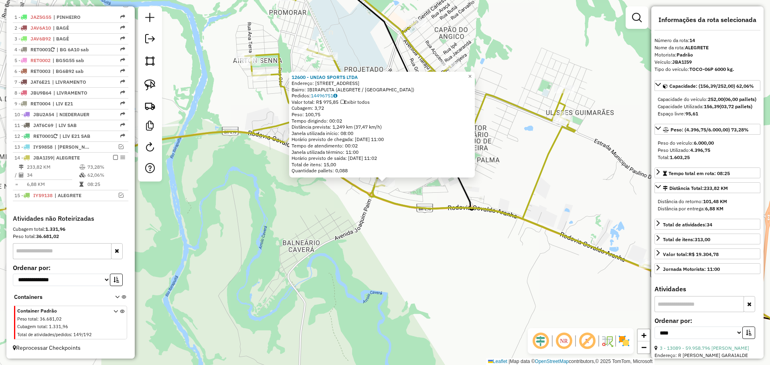
click at [340, 234] on div "12600 - UNIAO SPORTS LTDA Endereço: AV CAVERA 2605 Bairro: IBIRAPUITA (ALEGRETE…" at bounding box center [385, 182] width 770 height 365
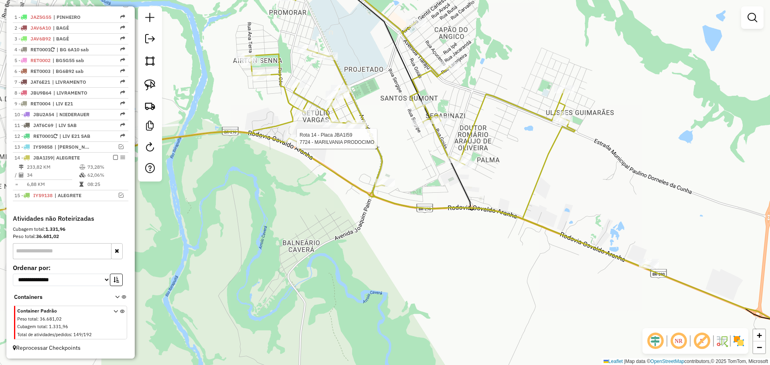
select select "*********"
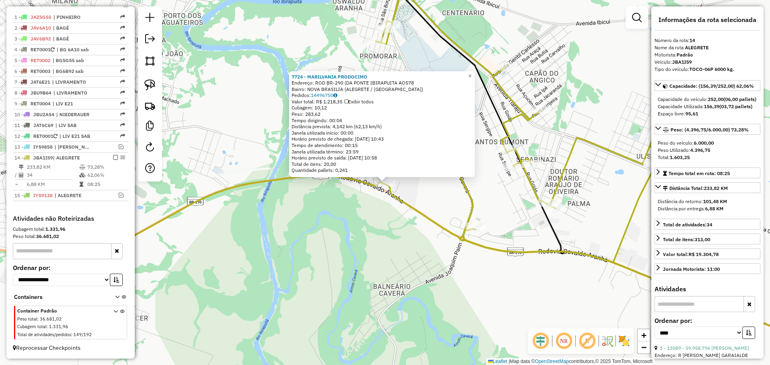
click at [348, 225] on div "7724 - MARILVANIA PRODOCIMO Endereço: ROD BR-290 (DA PONTE IBIRAPUITA AO578 Bai…" at bounding box center [385, 182] width 770 height 365
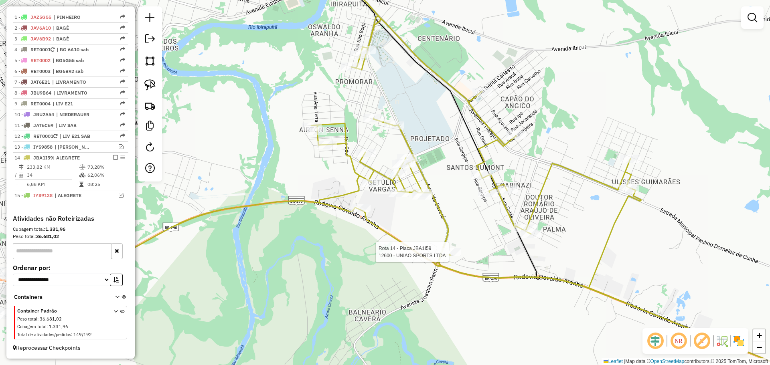
select select "*********"
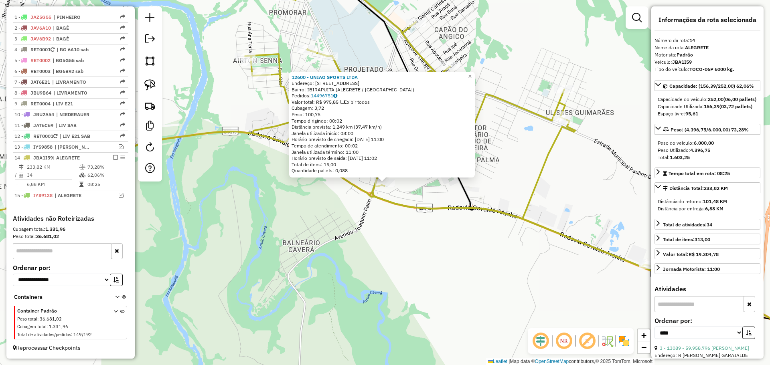
click at [446, 251] on div "12600 - UNIAO SPORTS LTDA Endereço: AV CAVERA 2605 Bairro: IBIRAPUITA (ALEGRETE…" at bounding box center [385, 182] width 770 height 365
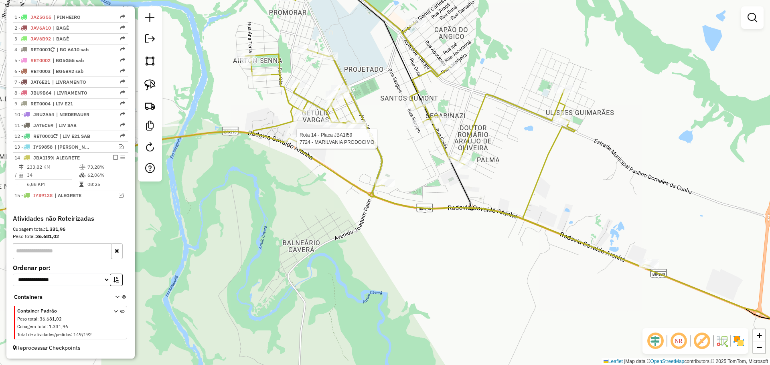
select select "*********"
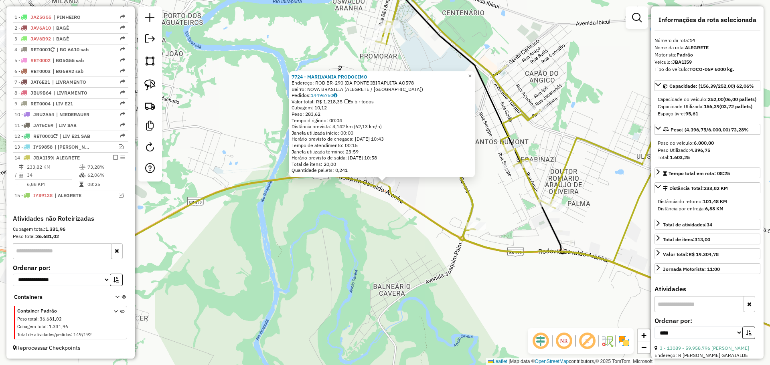
click at [327, 188] on div "7724 - MARILVANIA PRODOCIMO Endereço: ROD BR-290 (DA PONTE IBIRAPUITA AO578 Bai…" at bounding box center [385, 182] width 770 height 365
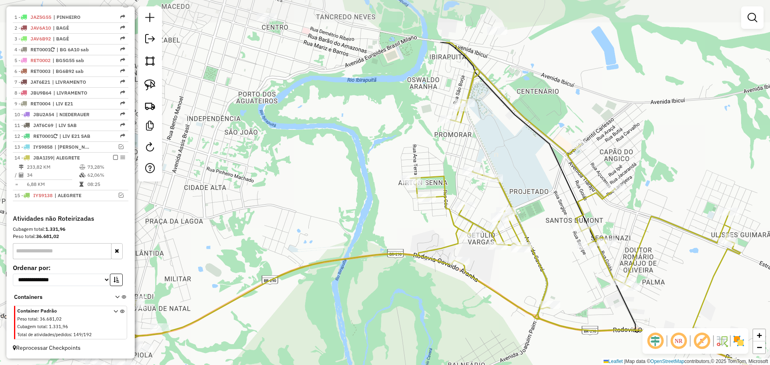
drag, startPoint x: 405, startPoint y: 116, endPoint x: 480, endPoint y: 197, distance: 110.4
click at [480, 197] on div "Janela de atendimento Grade de atendimento Capacidade Transportadoras Veículos …" at bounding box center [385, 182] width 770 height 365
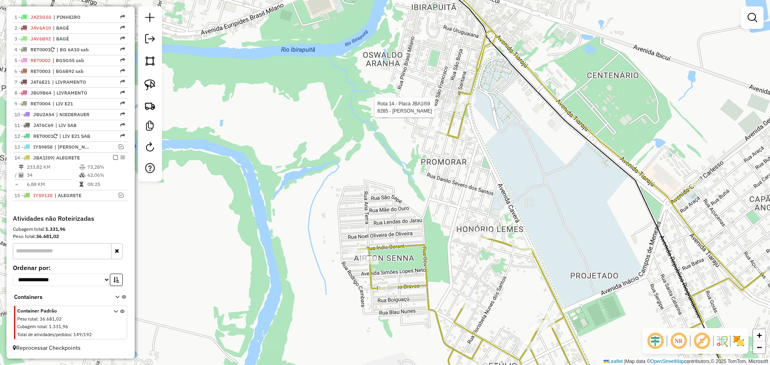
select select "*********"
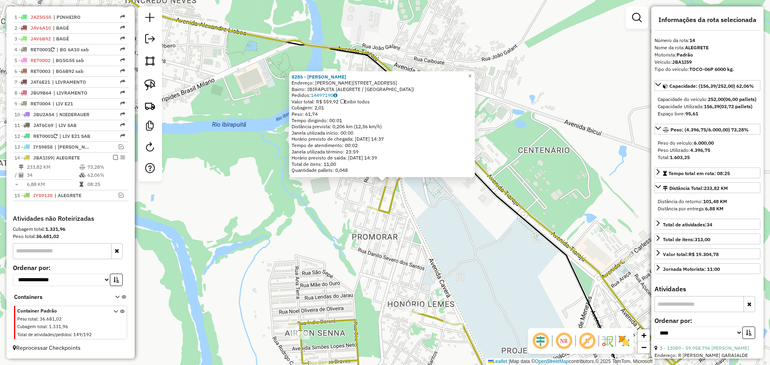
click at [426, 199] on div "8285 - SONIA MARIZA DA CRUZ Endereço: R SANTANA 325 Bairro: IBIRAPUITA (ALEGRET…" at bounding box center [385, 182] width 770 height 365
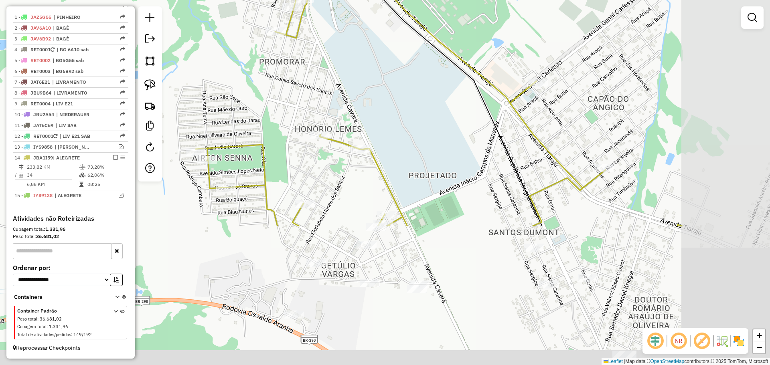
drag, startPoint x: 389, startPoint y: 157, endPoint x: 304, endPoint y: 0, distance: 178.7
click at [304, 0] on html "Aguarde... Pop-up bloqueado! Seu navegador bloqueou automáticamente a abertura …" at bounding box center [385, 182] width 770 height 365
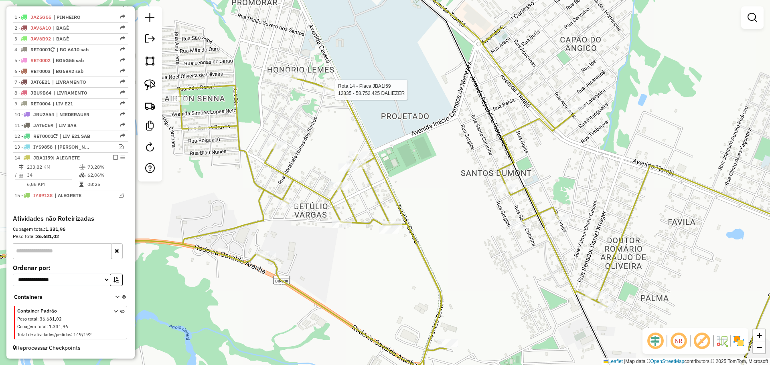
select select "*********"
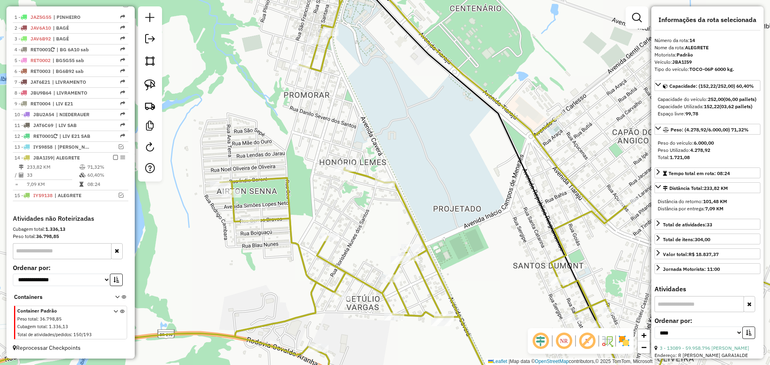
click at [346, 174] on icon at bounding box center [385, 182] width 924 height 438
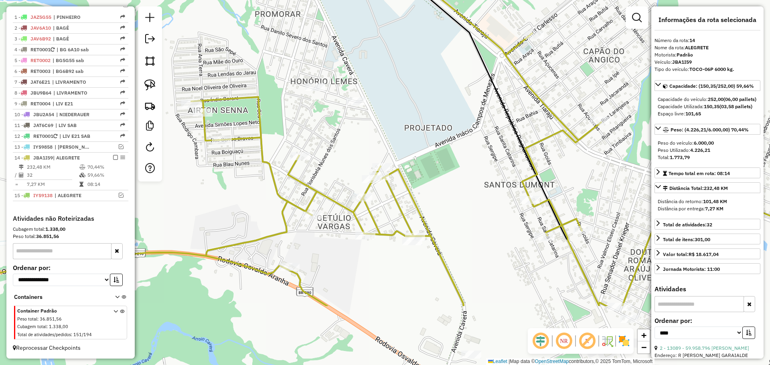
drag, startPoint x: 422, startPoint y: 251, endPoint x: 353, endPoint y: 155, distance: 118.3
click at [353, 155] on div "Janela de atendimento Grade de atendimento Capacidade Transportadoras Veículos …" at bounding box center [385, 182] width 770 height 365
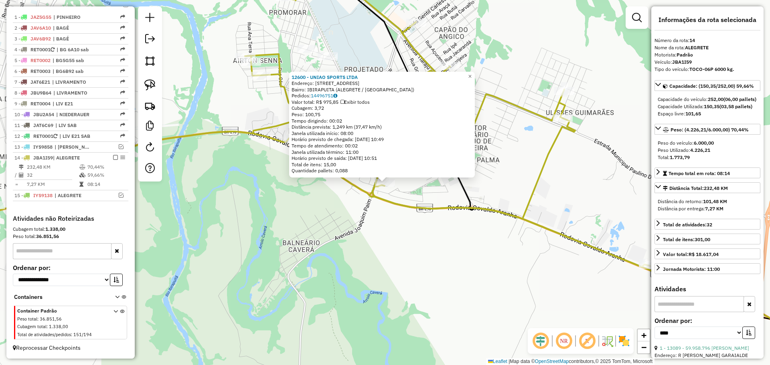
click at [399, 244] on div "12600 - UNIAO SPORTS LTDA Endereço: AV CAVERA 2605 Bairro: IBIRAPUITA (ALEGRETE…" at bounding box center [385, 182] width 770 height 365
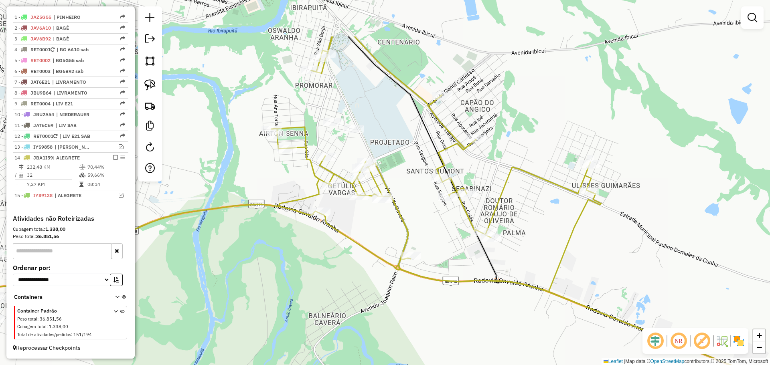
drag, startPoint x: 389, startPoint y: 148, endPoint x: 415, endPoint y: 221, distance: 77.5
click at [415, 221] on div "Janela de atendimento Grade de atendimento Capacidade Transportadoras Veículos …" at bounding box center [385, 182] width 770 height 365
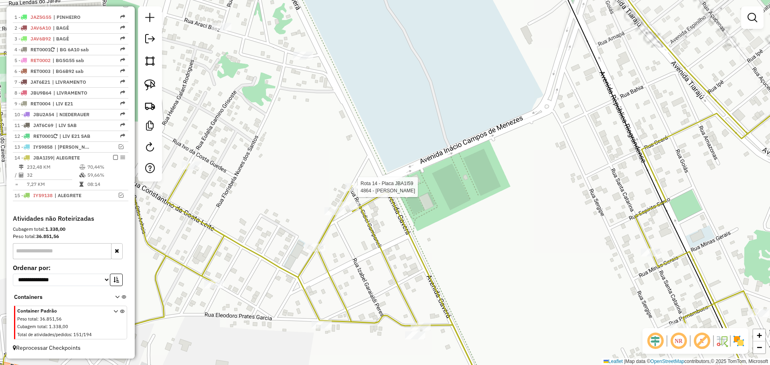
select select "*********"
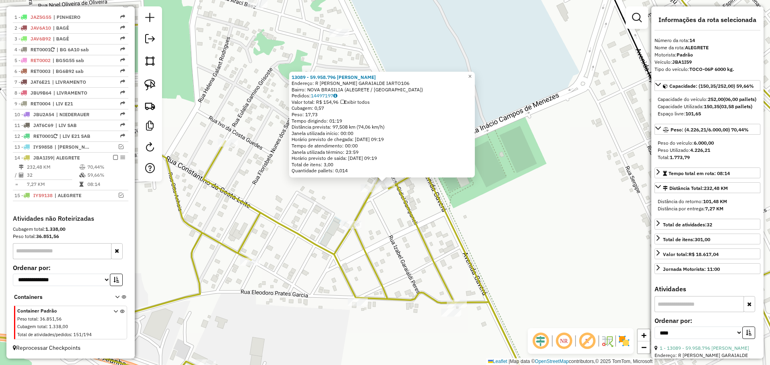
click at [395, 221] on div "13089 - 59.958.796 ZENIR LIM Endereço: R ARTUR ARGENICO GARAIALDE IARTO106 Bair…" at bounding box center [385, 182] width 770 height 365
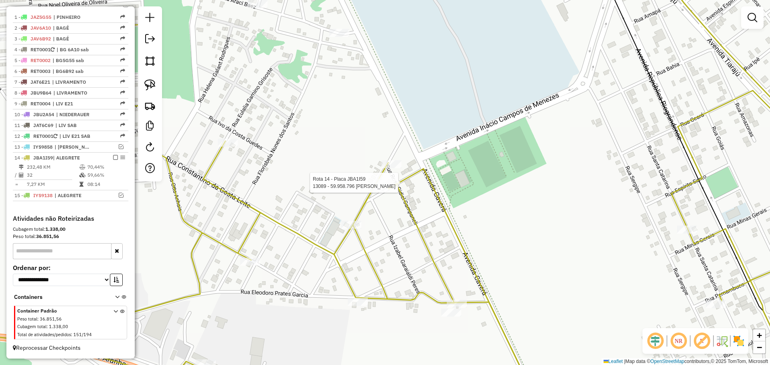
select select "*********"
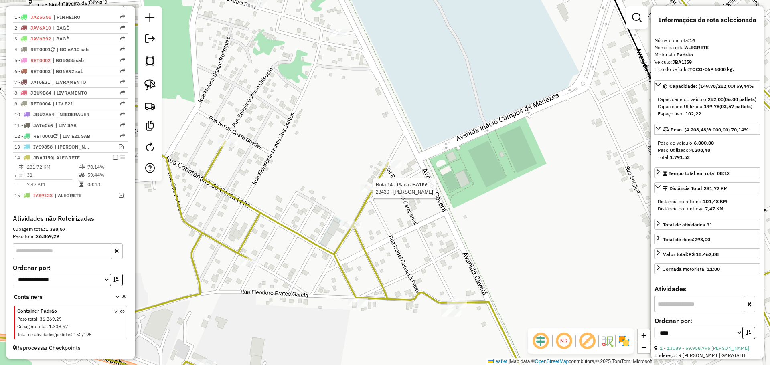
click at [372, 193] on div at bounding box center [371, 189] width 20 height 8
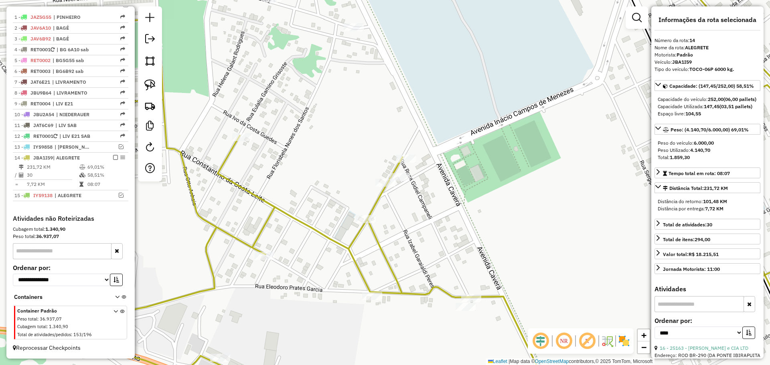
click at [400, 163] on div at bounding box center [406, 159] width 20 height 8
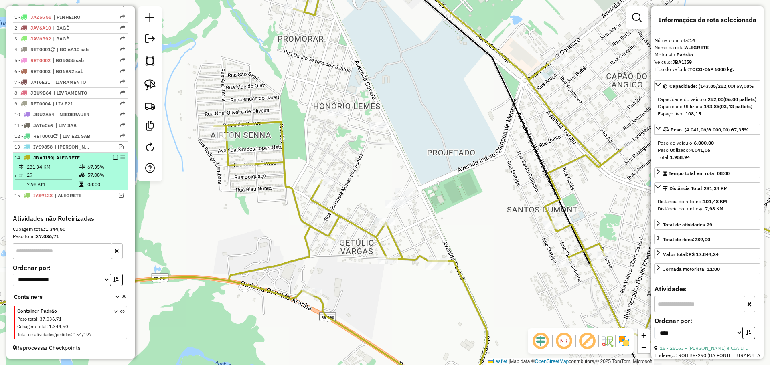
click at [113, 157] on em at bounding box center [115, 157] width 5 height 5
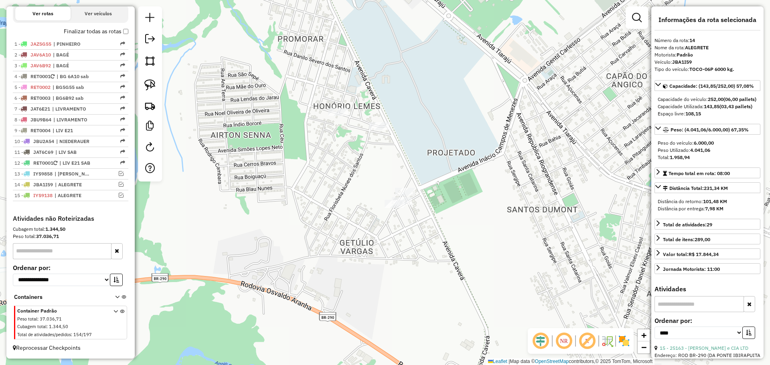
scroll to position [268, 0]
click at [240, 206] on div "Janela de atendimento Grade de atendimento Capacidade Transportadoras Veículos …" at bounding box center [385, 182] width 770 height 365
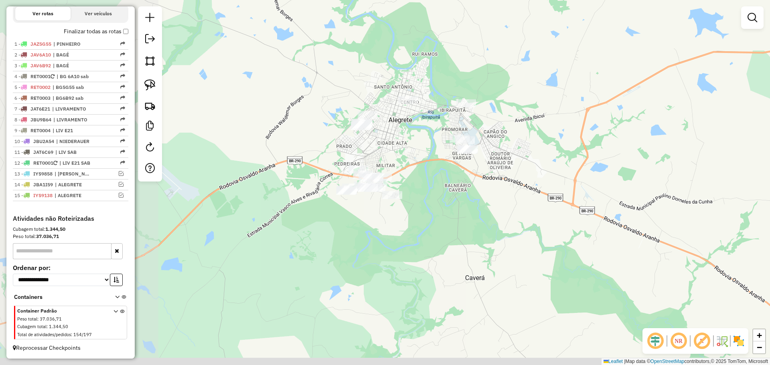
drag, startPoint x: 271, startPoint y: 250, endPoint x: 448, endPoint y: 174, distance: 192.8
click at [448, 174] on div "Janela de atendimento Grade de atendimento Capacidade Transportadoras Veículos …" at bounding box center [385, 182] width 770 height 365
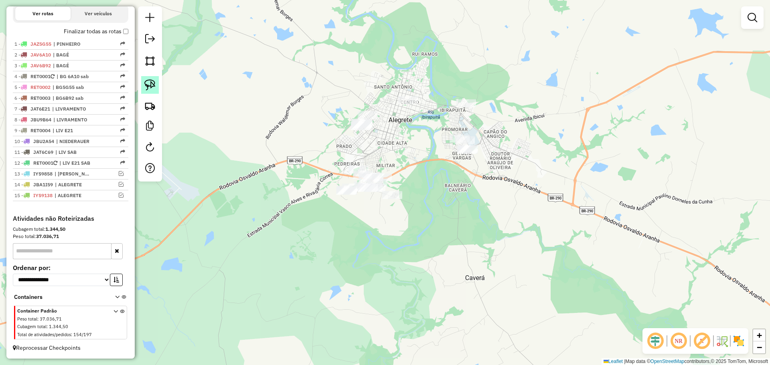
click at [153, 90] on img at bounding box center [149, 84] width 11 height 11
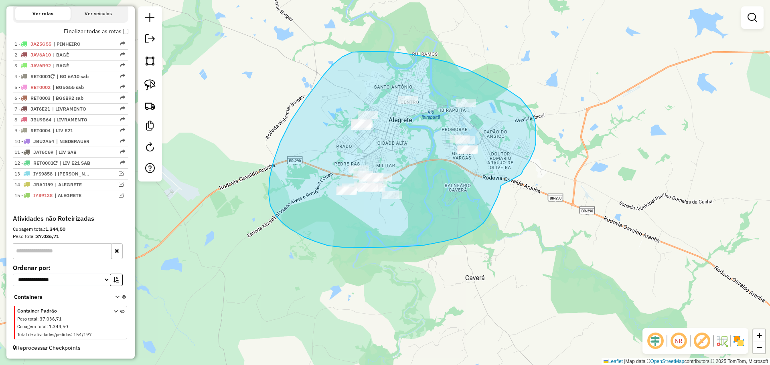
drag, startPoint x: 520, startPoint y: 175, endPoint x: 501, endPoint y: 186, distance: 21.5
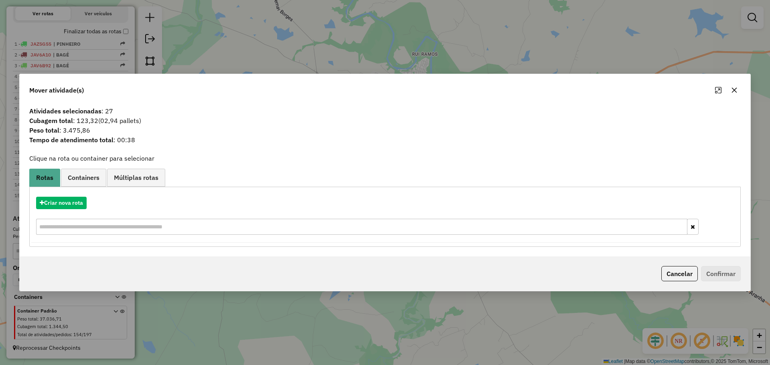
click at [736, 97] on div "Mover atividade(s)" at bounding box center [385, 88] width 731 height 29
click at [736, 94] on button "button" at bounding box center [734, 90] width 13 height 13
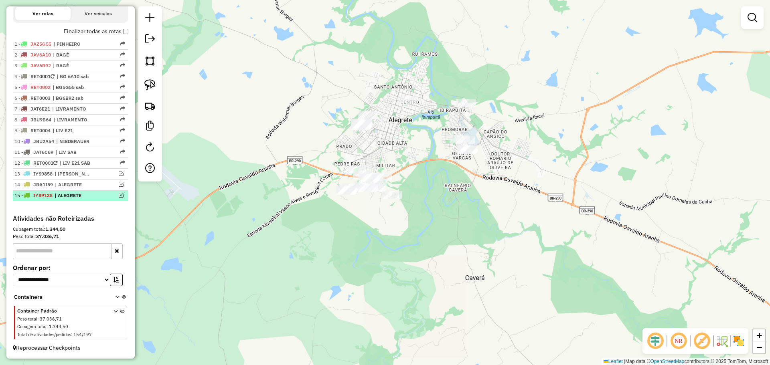
click at [119, 197] on em at bounding box center [121, 195] width 5 height 5
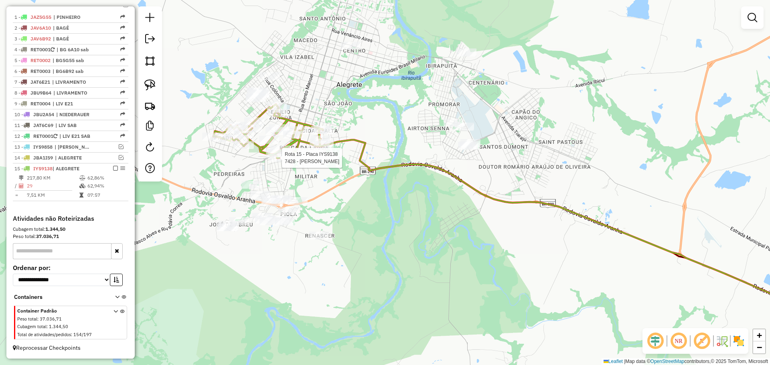
select select "*********"
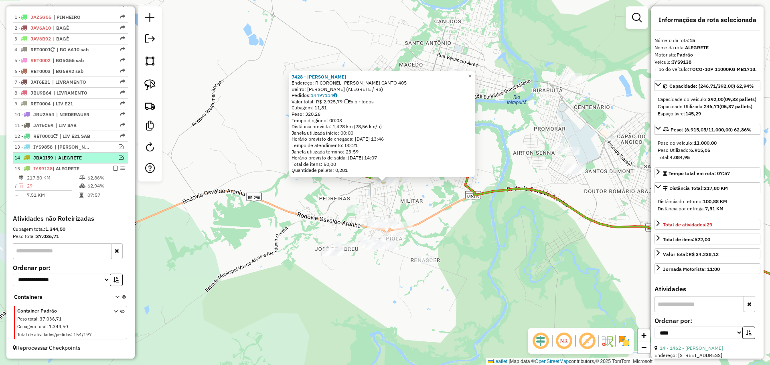
click at [120, 158] on em at bounding box center [121, 157] width 5 height 5
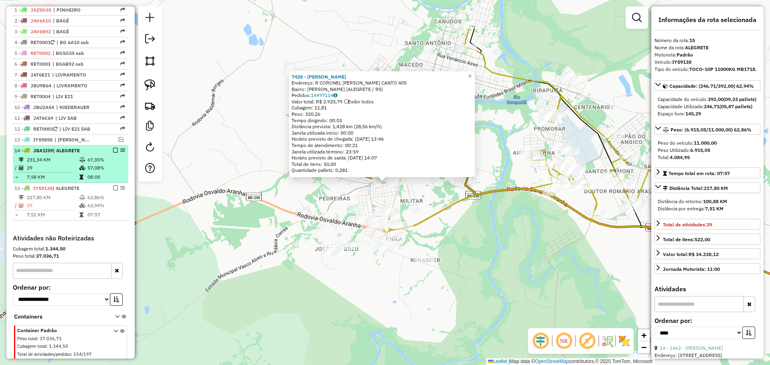
scroll to position [322, 0]
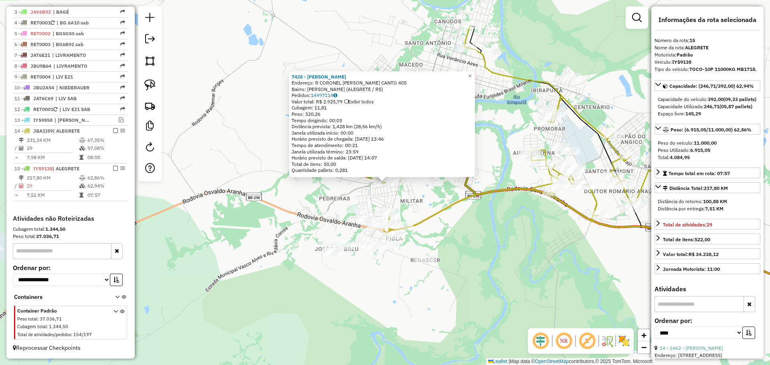
click at [486, 223] on div "7428 - HEBER ROZAN RIBEIRO Endereço: R CORONEL CASSIO CANTO 405 Bairro: LARA (A…" at bounding box center [385, 182] width 770 height 365
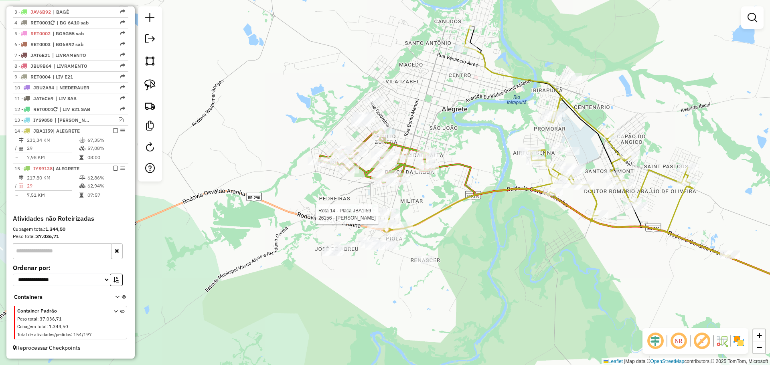
select select "*********"
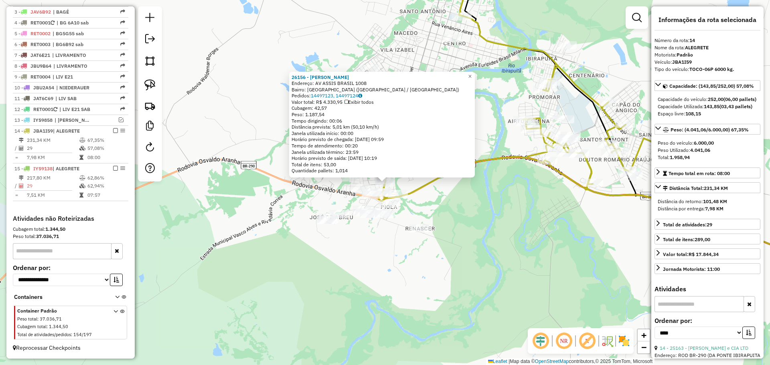
click at [494, 219] on div "26156 - ALDA CRUZ DA SILVA Endereço: AV ASSIS BRASIL 1008 Bairro: CIDADE ALTA (…" at bounding box center [385, 182] width 770 height 365
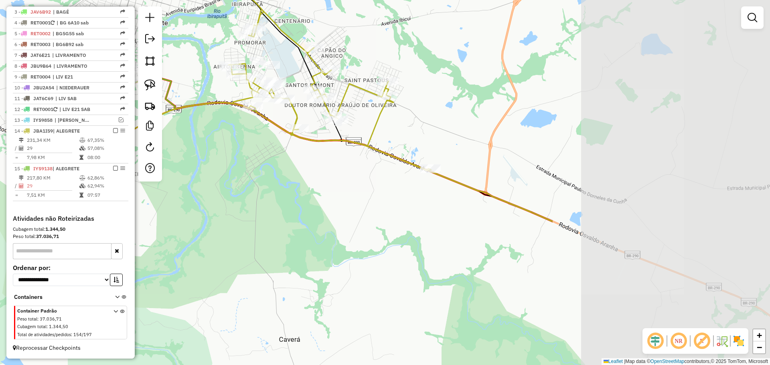
drag, startPoint x: 657, startPoint y: 229, endPoint x: 362, endPoint y: 174, distance: 299.9
click at [362, 174] on div "Janela de atendimento Grade de atendimento Capacidade Transportadoras Veículos …" at bounding box center [385, 182] width 770 height 365
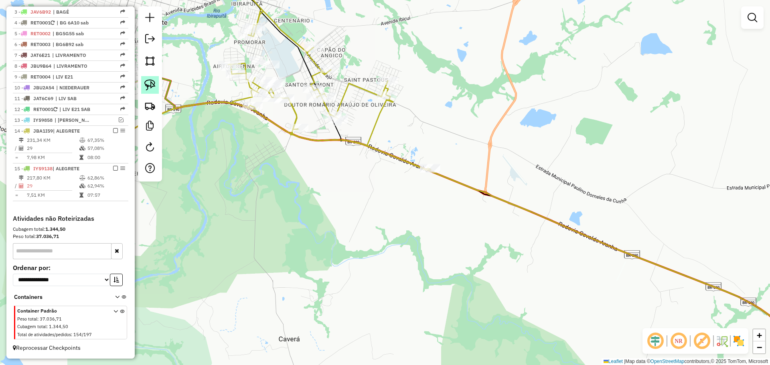
click at [146, 77] on link at bounding box center [150, 85] width 18 height 18
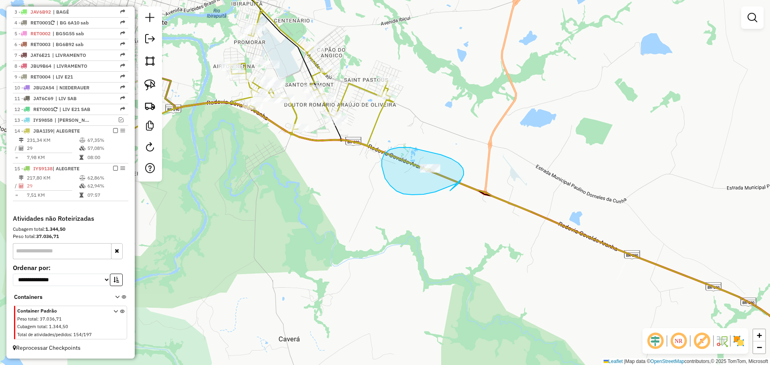
drag, startPoint x: 452, startPoint y: 190, endPoint x: 461, endPoint y: 179, distance: 14.5
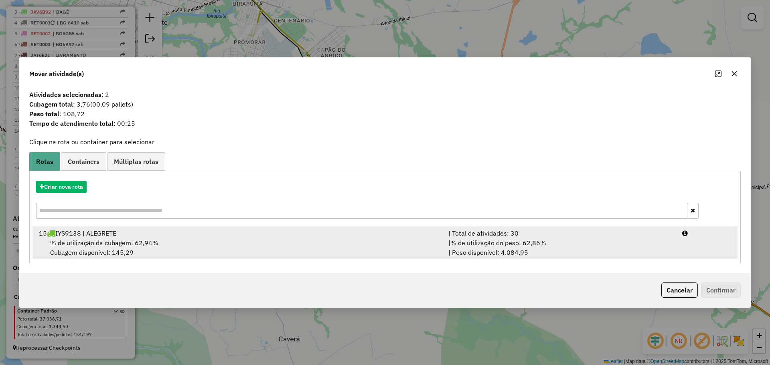
click at [373, 235] on div "15 IYS9138 | ALEGRETE" at bounding box center [239, 234] width 410 height 10
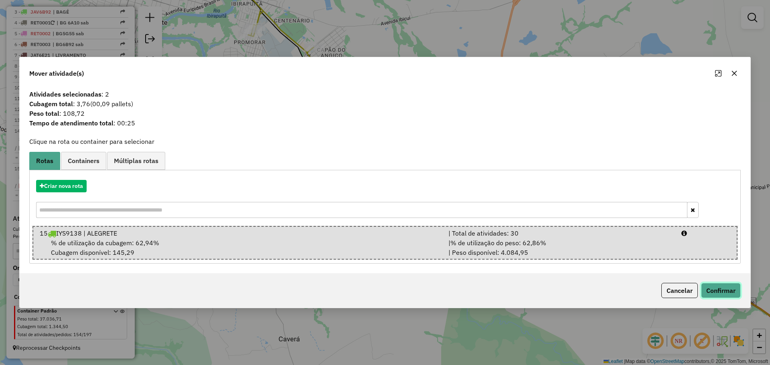
click at [710, 290] on button "Confirmar" at bounding box center [721, 290] width 40 height 15
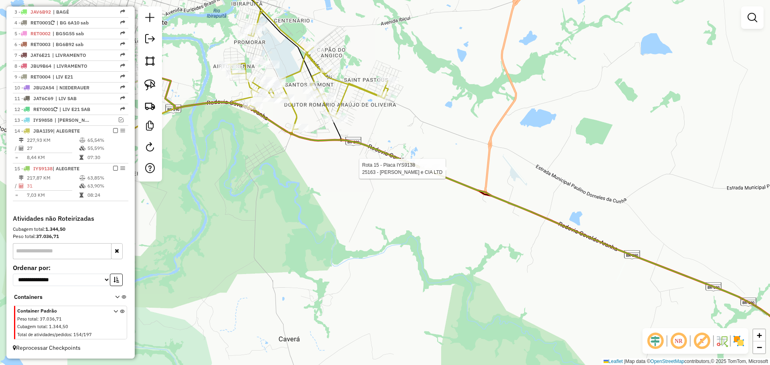
click at [429, 173] on div at bounding box center [430, 169] width 20 height 8
select select "*********"
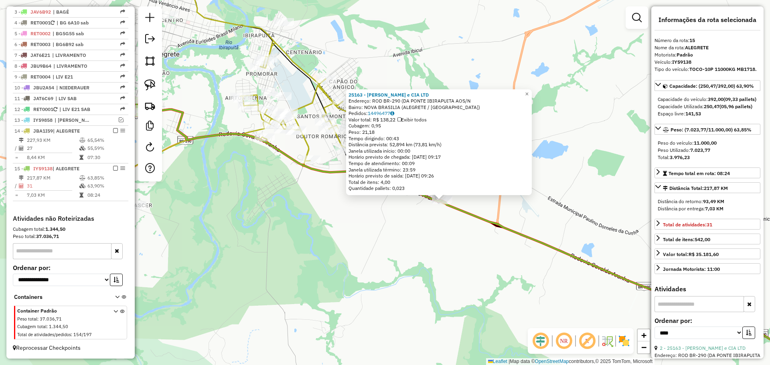
drag, startPoint x: 366, startPoint y: 213, endPoint x: 479, endPoint y: 243, distance: 117.6
click at [479, 243] on div "25163 - J. A. LIMA e CIA LTD Endereço: ROD BR-290 (DA PONTE IBIRAPUITA AOS/N Ba…" at bounding box center [385, 182] width 770 height 365
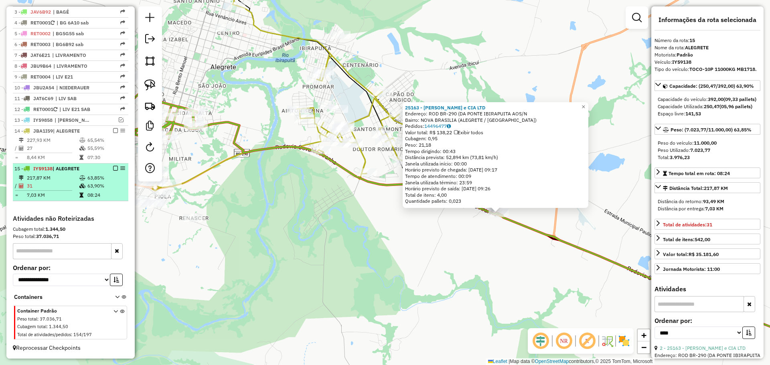
click at [113, 168] on em at bounding box center [115, 168] width 5 height 5
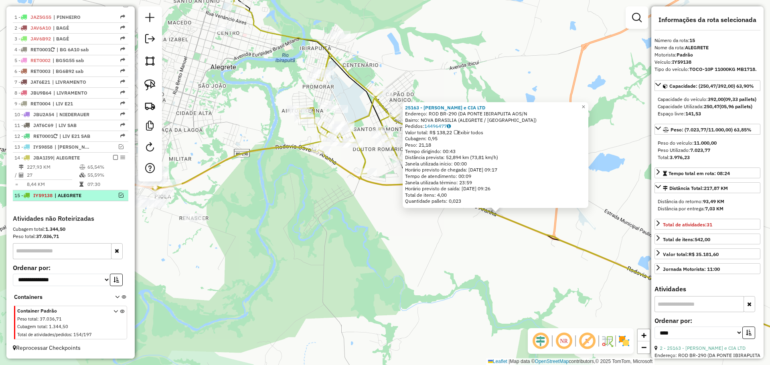
scroll to position [295, 0]
click at [287, 199] on div "25163 - J. A. LIMA e CIA LTD Endereço: ROD BR-290 (DA PONTE IBIRAPUITA AOS/N Ba…" at bounding box center [385, 182] width 770 height 365
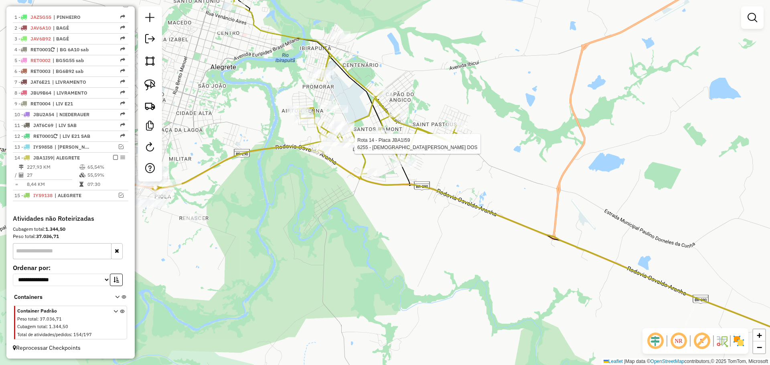
select select "*********"
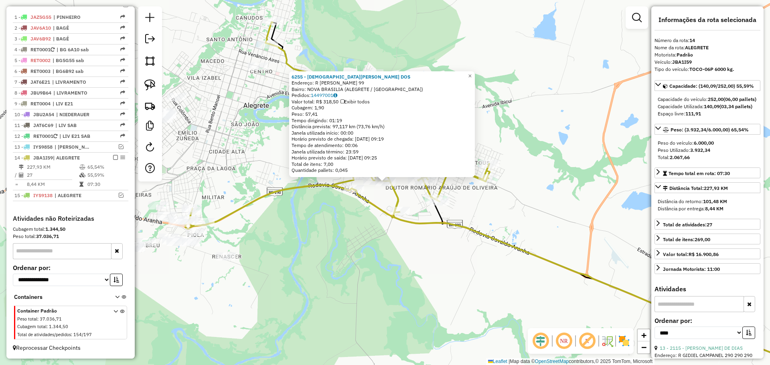
click at [355, 243] on div "6255 - CRISTIANE SANTOS DOS Endereço: R ELEODORO PRATES GARCIA 99 Bairro: NOVA …" at bounding box center [385, 182] width 770 height 365
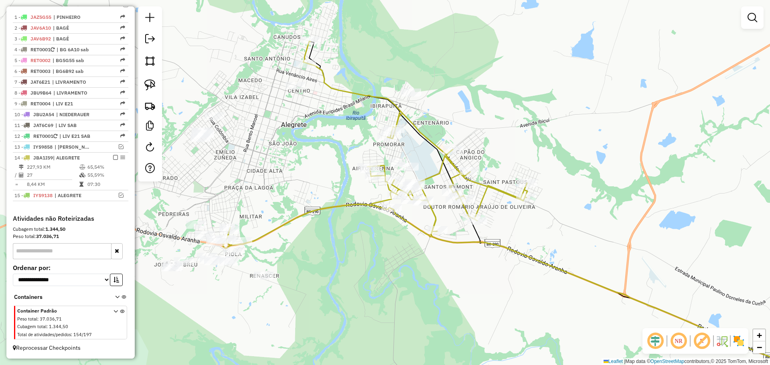
drag, startPoint x: 340, startPoint y: 248, endPoint x: 377, endPoint y: 268, distance: 42.3
click at [377, 268] on div "Janela de atendimento Grade de atendimento Capacidade Transportadoras Veículos …" at bounding box center [385, 182] width 770 height 365
select select "*********"
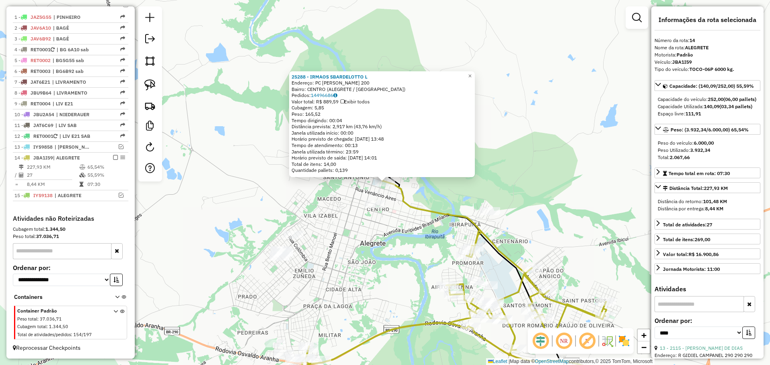
click at [378, 239] on div "25288 - IRMAOS SBARDELOTTO L Endereço: PC OSWALDO ARANHA 200 Bairro: CENTRO (AL…" at bounding box center [385, 182] width 770 height 365
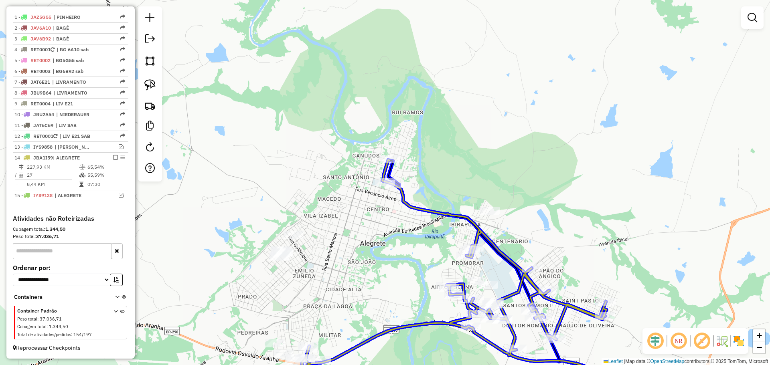
click at [395, 189] on div at bounding box center [394, 184] width 20 height 8
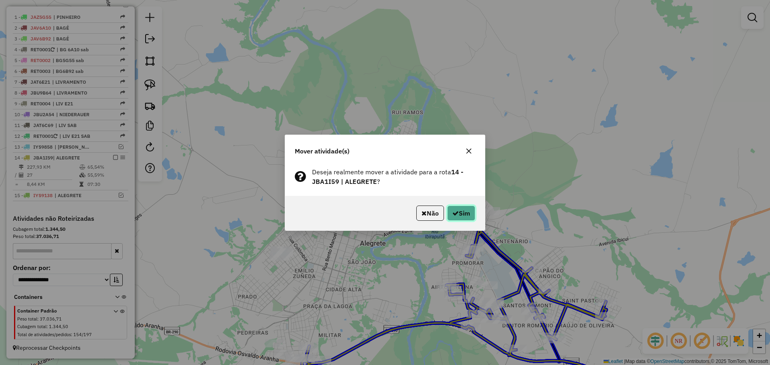
click at [460, 216] on button "Sim" at bounding box center [461, 213] width 28 height 15
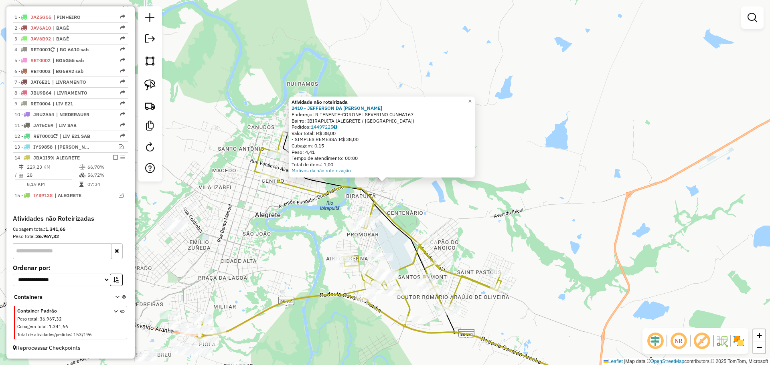
click at [510, 211] on div "Atividade não roteirizada 2410 - JEFFERSON DA ROSA PE Endereço: R TENENTE-CORON…" at bounding box center [385, 182] width 770 height 365
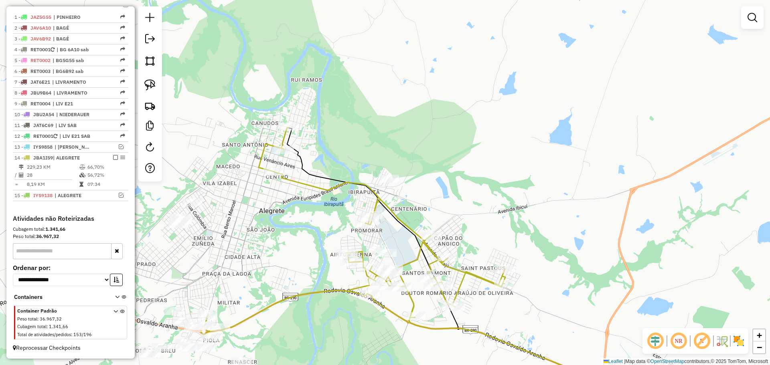
drag, startPoint x: 438, startPoint y: 229, endPoint x: 415, endPoint y: 160, distance: 72.7
click at [438, 160] on div "Janela de atendimento Grade de atendimento Capacidade Transportadoras Veículos …" at bounding box center [385, 182] width 770 height 365
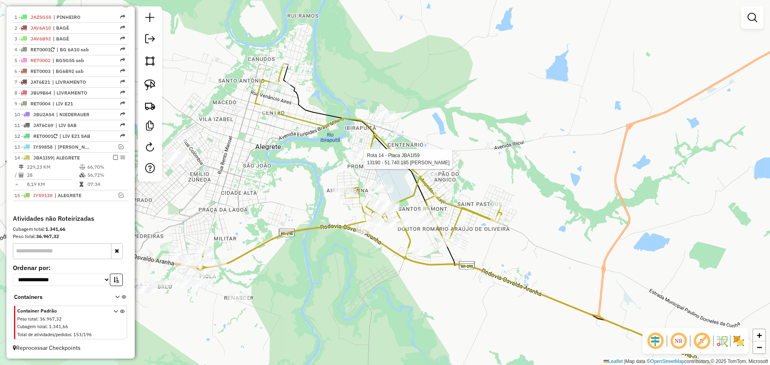
select select "*********"
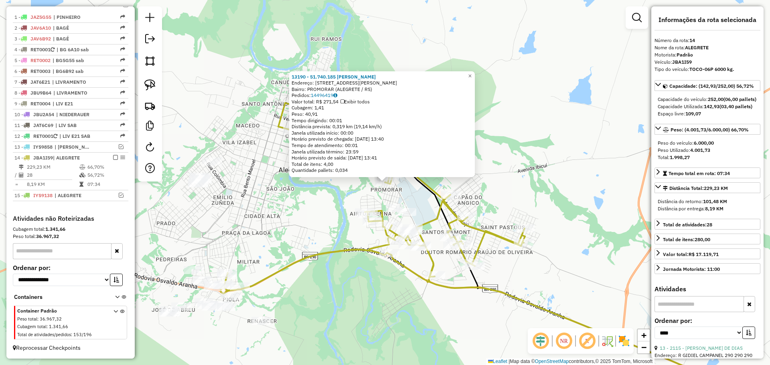
click at [319, 224] on div "13190 - 51.740.185 JOSE ROBE Endereço: R MARIO SABOIA BANDEIRA MELLO 216 Bairro…" at bounding box center [385, 182] width 770 height 365
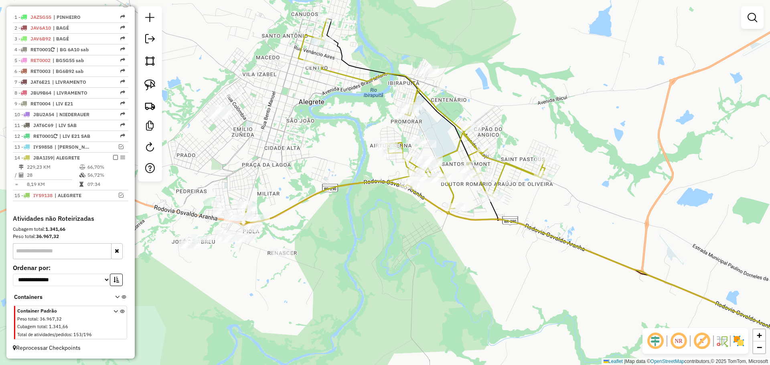
drag, startPoint x: 317, startPoint y: 232, endPoint x: 337, endPoint y: 164, distance: 71.1
click at [337, 164] on div "Janela de atendimento Grade de atendimento Capacidade Transportadoras Veículos …" at bounding box center [385, 182] width 770 height 365
select select "*********"
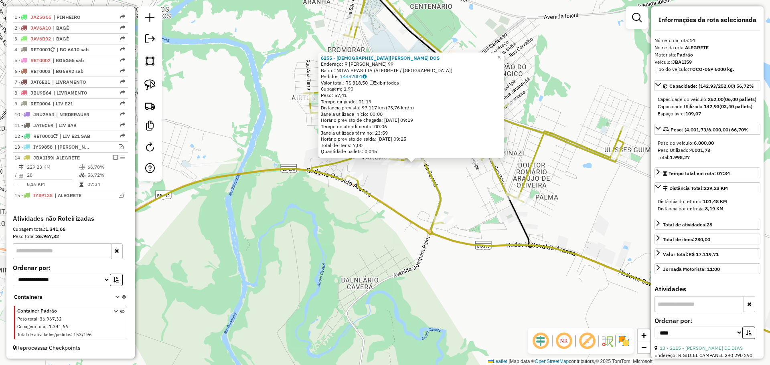
click at [375, 190] on div "6255 - CRISTIANE SANTOS DOS Endereço: R ELEODORO PRATES GARCIA 99 Bairro: NOVA …" at bounding box center [385, 182] width 770 height 365
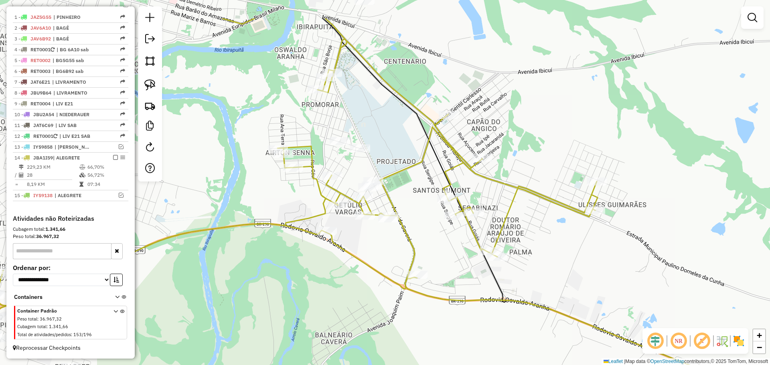
drag, startPoint x: 411, startPoint y: 203, endPoint x: 388, endPoint y: 252, distance: 53.8
click at [388, 252] on div "Janela de atendimento Grade de atendimento Capacidade Transportadoras Veículos …" at bounding box center [385, 182] width 770 height 365
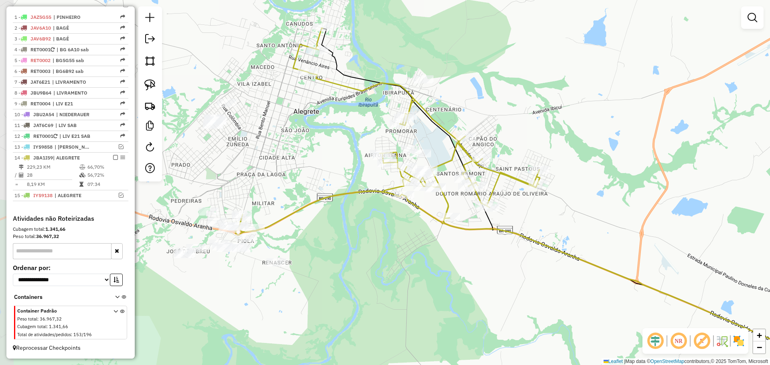
drag, startPoint x: 343, startPoint y: 267, endPoint x: 393, endPoint y: 222, distance: 67.3
click at [393, 222] on div "Janela de atendimento Grade de atendimento Capacidade Transportadoras Veículos …" at bounding box center [385, 182] width 770 height 365
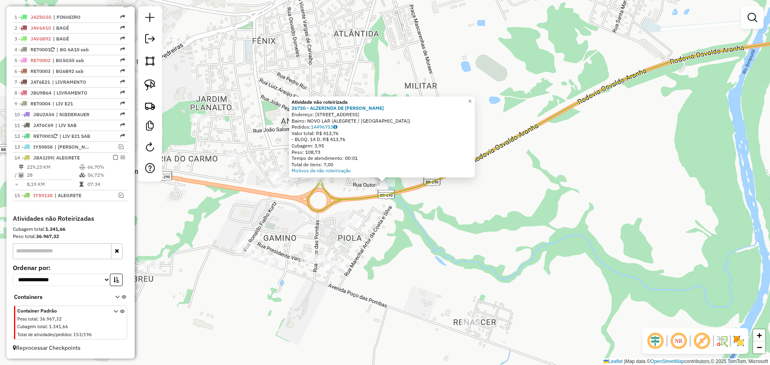
click at [391, 218] on div "Atividade não roteirizada 26720 - ALZERINDA DE FATIMA Endereço: R PRIMAVERA 204…" at bounding box center [385, 182] width 770 height 365
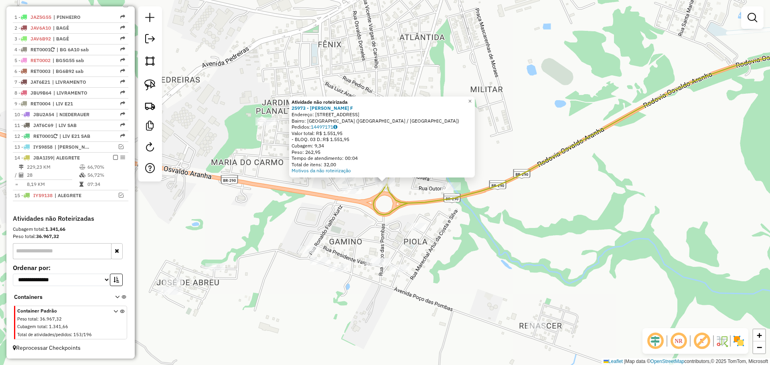
click at [385, 196] on div "Atividade não roteirizada 25973 - MARIZA CELOI MAZUI F Endereço: AV ASSIS BRASI…" at bounding box center [385, 182] width 770 height 365
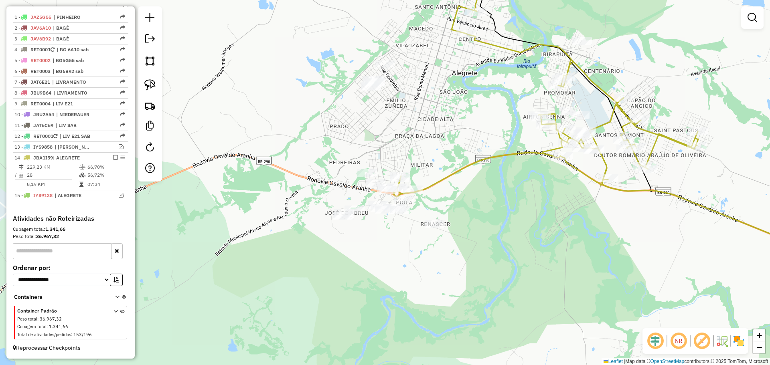
drag, startPoint x: 538, startPoint y: 205, endPoint x: 476, endPoint y: 196, distance: 62.7
click at [476, 196] on div "Janela de atendimento Grade de atendimento Capacidade Transportadoras Veículos …" at bounding box center [385, 182] width 770 height 365
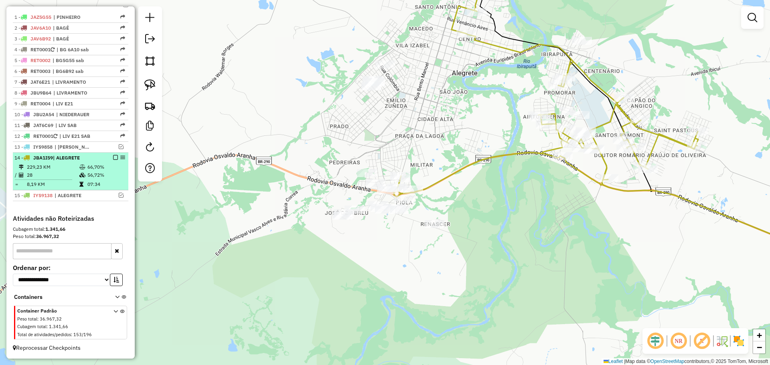
click at [113, 158] on em at bounding box center [115, 157] width 5 height 5
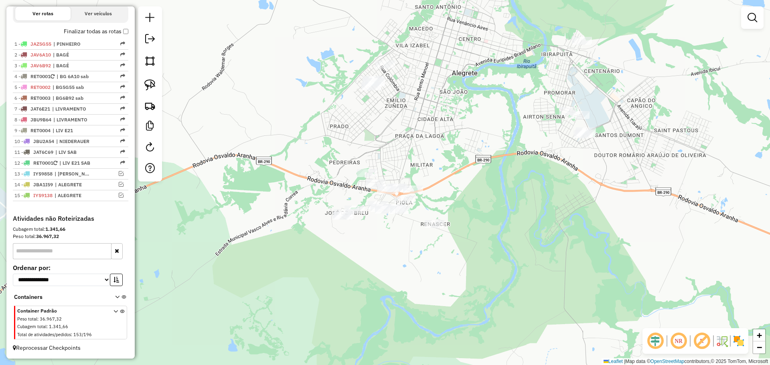
click at [475, 188] on div "Janela de atendimento Grade de atendimento Capacidade Transportadoras Veículos …" at bounding box center [385, 182] width 770 height 365
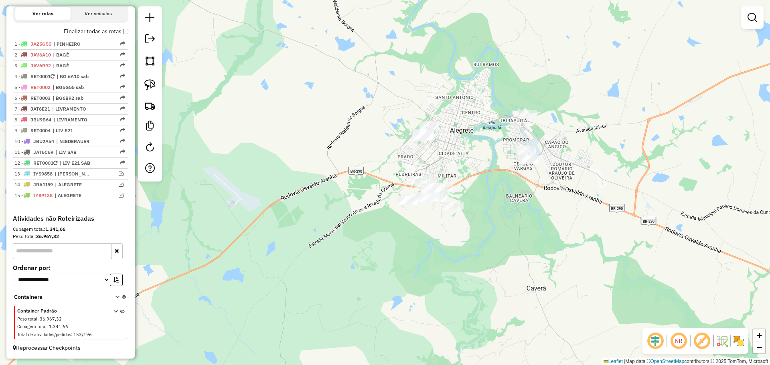
drag, startPoint x: 147, startPoint y: 83, endPoint x: 350, endPoint y: 118, distance: 205.4
click at [148, 83] on img at bounding box center [149, 84] width 11 height 11
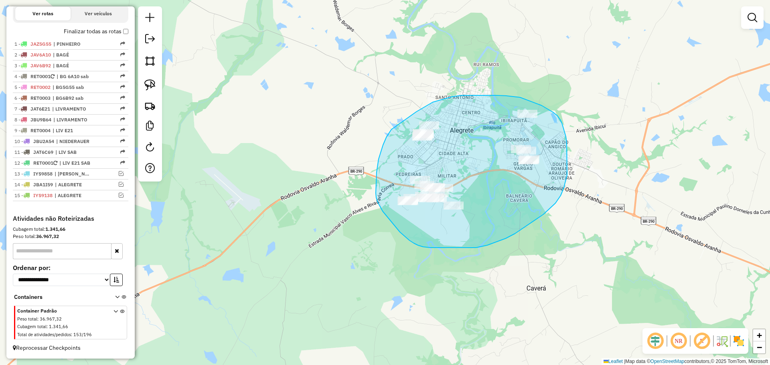
drag, startPoint x: 567, startPoint y: 175, endPoint x: 565, endPoint y: 181, distance: 6.5
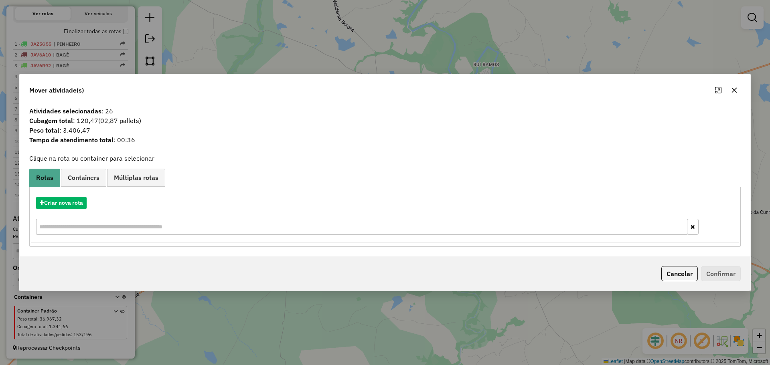
click at [733, 89] on icon "button" at bounding box center [734, 89] width 5 height 5
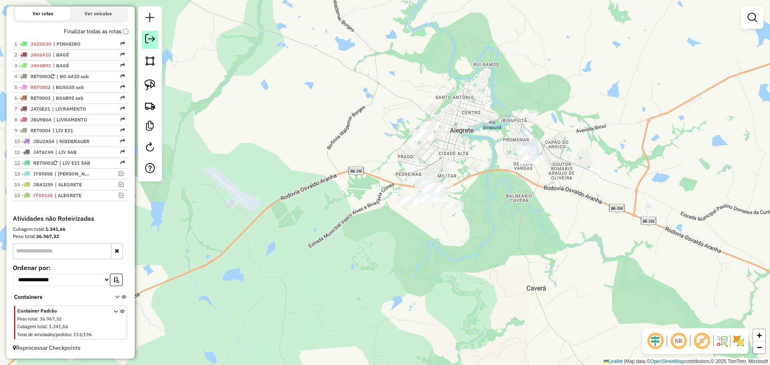
click at [155, 41] on link at bounding box center [150, 40] width 16 height 18
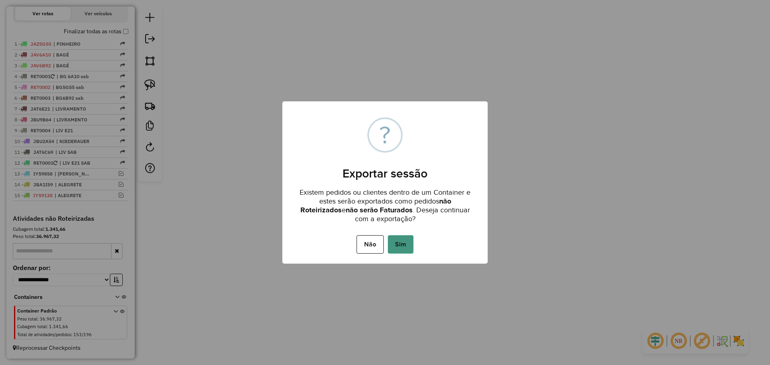
click at [404, 244] on button "Sim" at bounding box center [401, 244] width 26 height 18
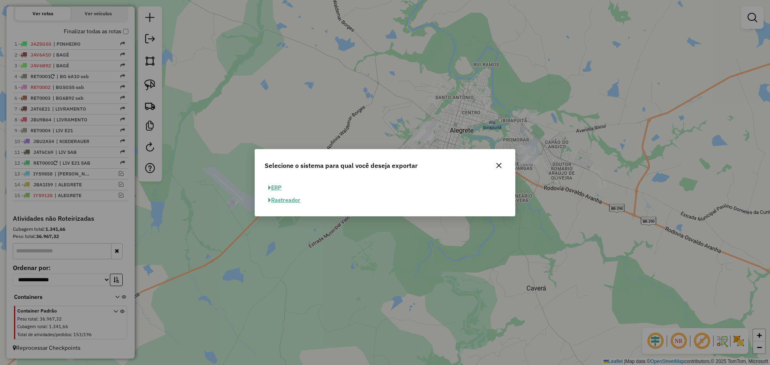
click at [278, 190] on button "ERP" at bounding box center [275, 188] width 20 height 12
select select "**"
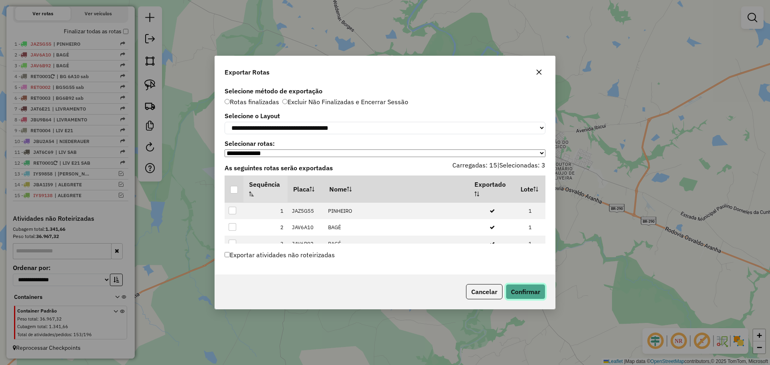
click at [535, 292] on button "Confirmar" at bounding box center [526, 291] width 40 height 15
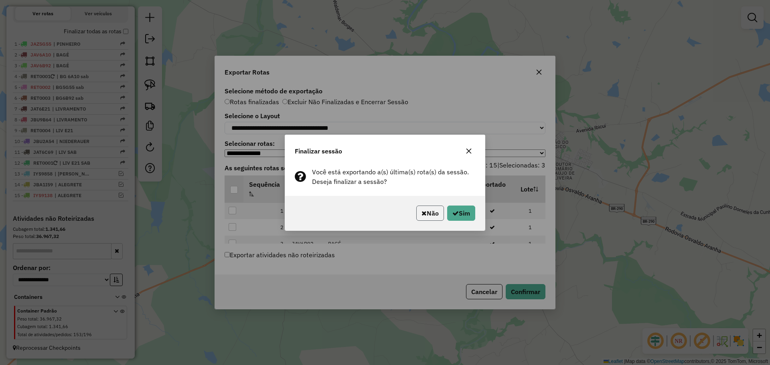
click at [433, 213] on button "Não" at bounding box center [430, 213] width 28 height 15
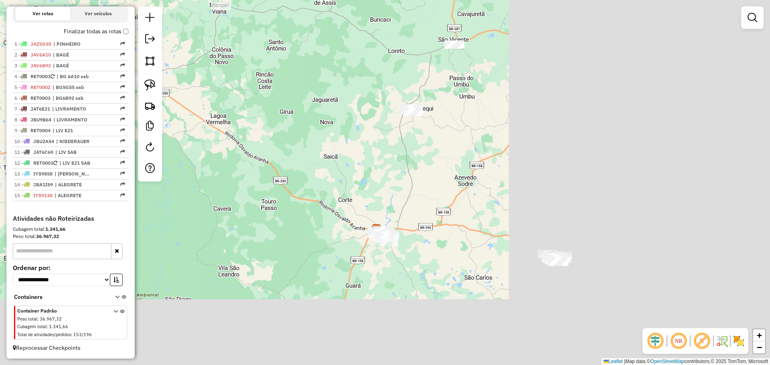
drag, startPoint x: 568, startPoint y: 169, endPoint x: 264, endPoint y: 106, distance: 310.0
click at [220, 96] on div "Janela de atendimento Grade de atendimento Capacidade Transportadoras Veículos …" at bounding box center [385, 182] width 770 height 365
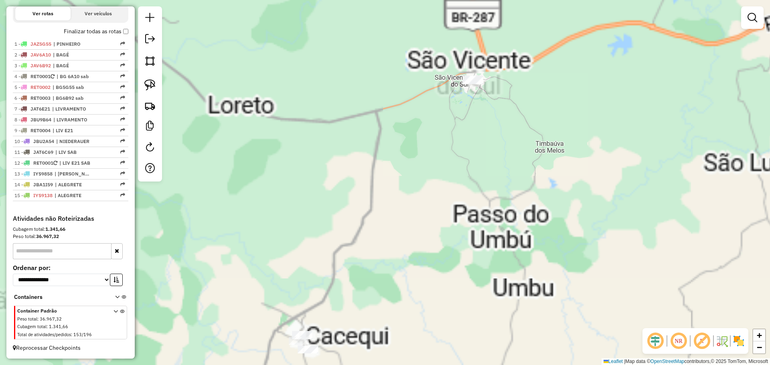
drag, startPoint x: 443, startPoint y: 59, endPoint x: 407, endPoint y: 231, distance: 176.1
click at [407, 231] on div "Janela de atendimento Grade de atendimento Capacidade Transportadoras Veículos …" at bounding box center [385, 182] width 770 height 365
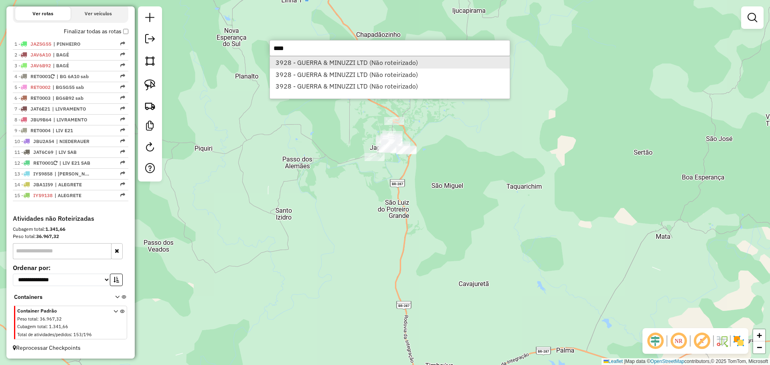
type input "****"
click at [344, 65] on li "3928 - GUERRA & MINUZZI LTD (Não roteirizado)" at bounding box center [390, 63] width 240 height 12
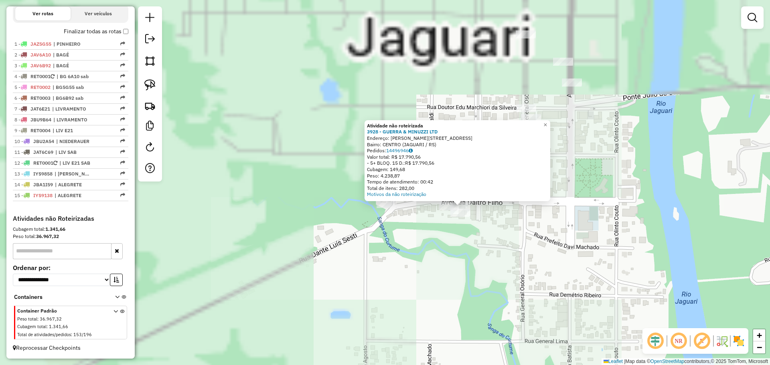
drag, startPoint x: 282, startPoint y: 152, endPoint x: 524, endPoint y: 252, distance: 261.7
click at [524, 252] on div "Atividade não roteirizada 3928 - GUERRA & MINUZZI LTD Endereço: R DALTRO FILHO …" at bounding box center [385, 182] width 770 height 365
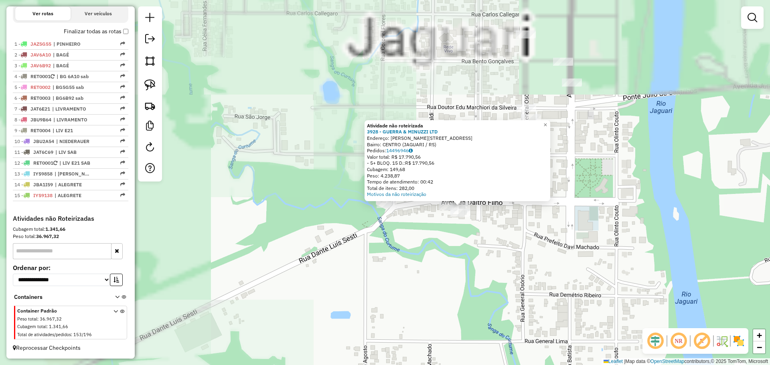
click at [487, 247] on div "Atividade não roteirizada 3928 - GUERRA & MINUZZI LTD Endereço: R DALTRO FILHO …" at bounding box center [385, 182] width 770 height 365
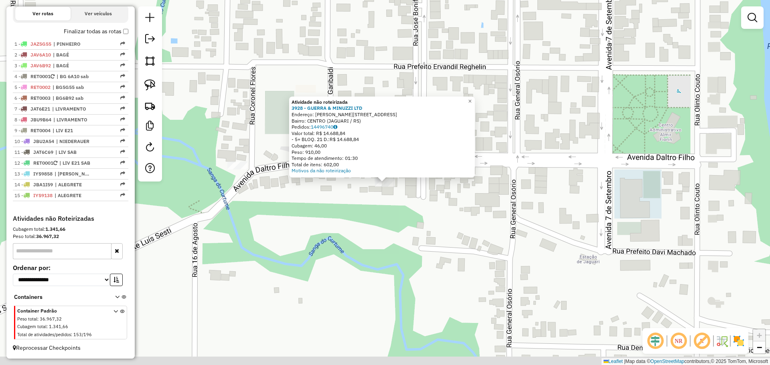
click at [352, 217] on div "Atividade não roteirizada 3928 - GUERRA & MINUZZI LTD Endereço: R DALTRO FILHO …" at bounding box center [385, 182] width 770 height 365
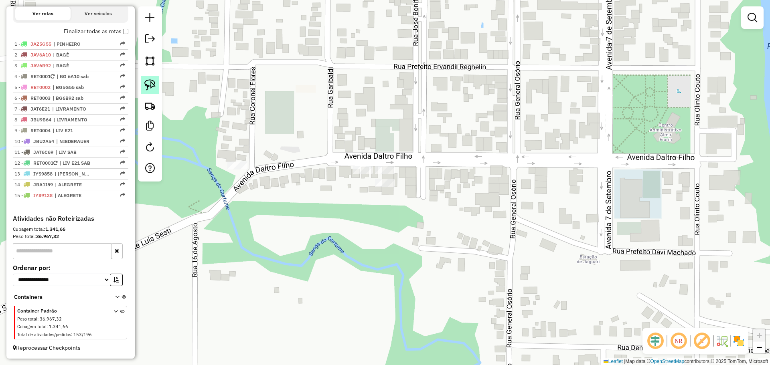
click at [148, 83] on img at bounding box center [149, 84] width 11 height 11
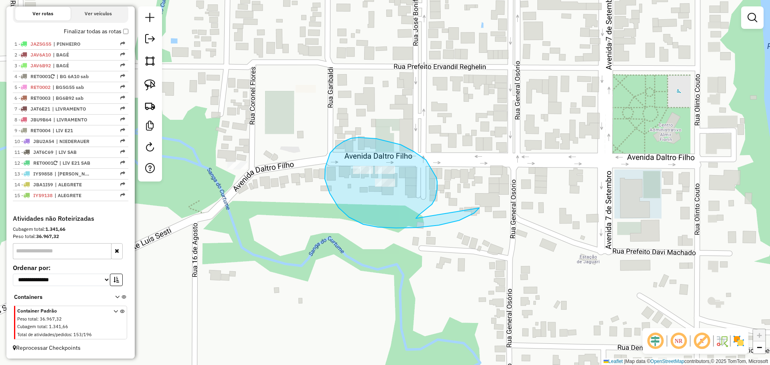
drag, startPoint x: 421, startPoint y: 214, endPoint x: 483, endPoint y: 203, distance: 63.2
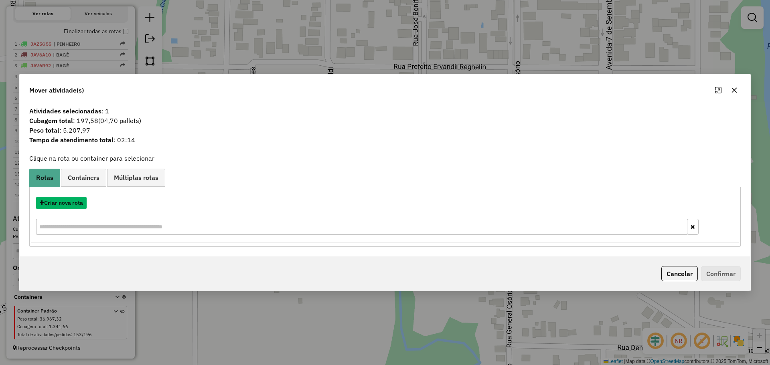
click at [80, 200] on button "Criar nova rota" at bounding box center [61, 203] width 51 height 12
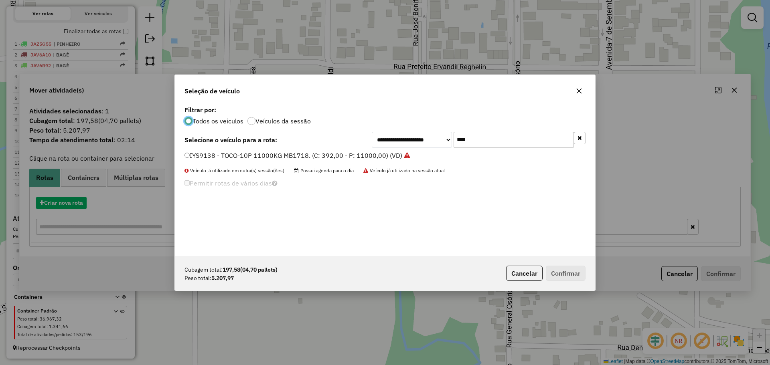
scroll to position [4, 2]
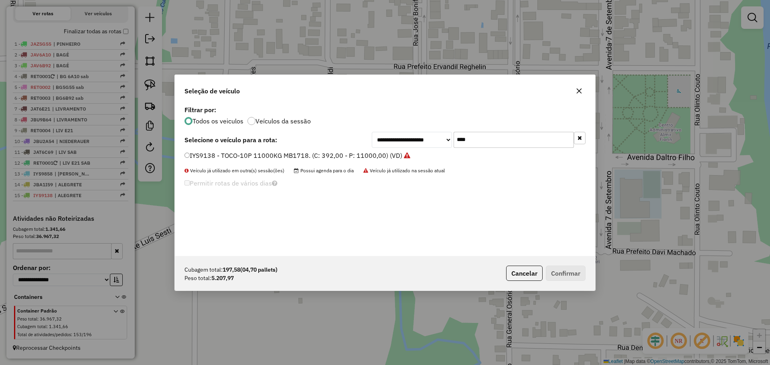
drag, startPoint x: 503, startPoint y: 141, endPoint x: 436, endPoint y: 130, distance: 67.5
click at [436, 130] on div "**********" at bounding box center [385, 180] width 420 height 152
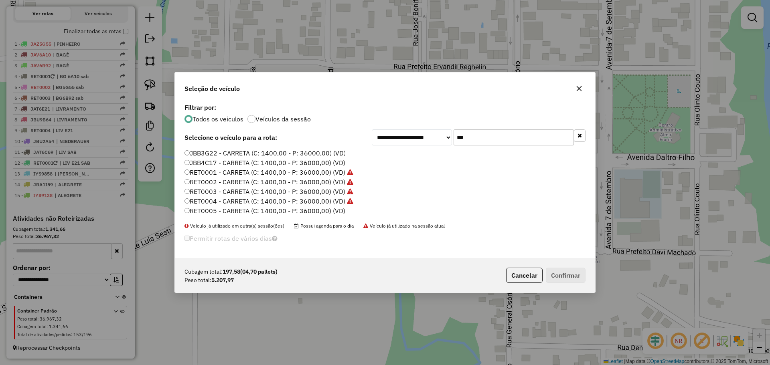
type input "***"
click at [321, 211] on label "RET0005 - CARRETA (C: 1400,00 - P: 36000,00) (VD)" at bounding box center [265, 211] width 161 height 10
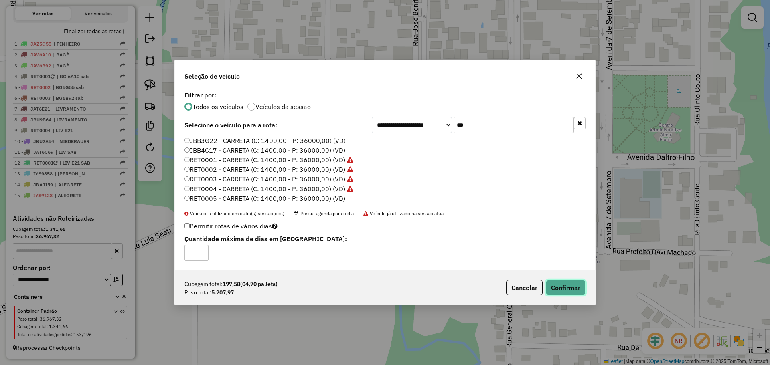
click at [568, 285] on button "Confirmar" at bounding box center [566, 287] width 40 height 15
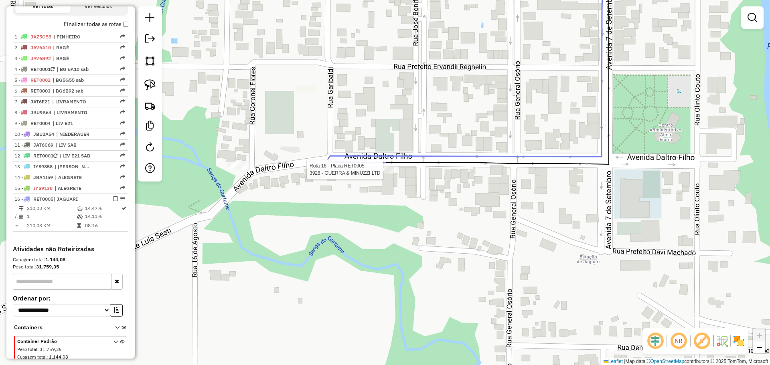
scroll to position [306, 0]
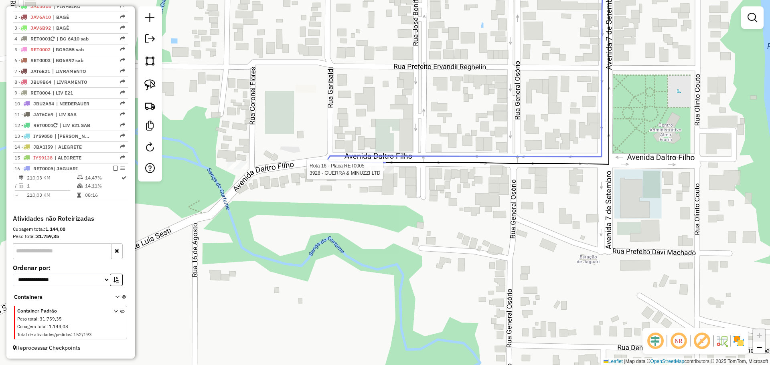
select select "*********"
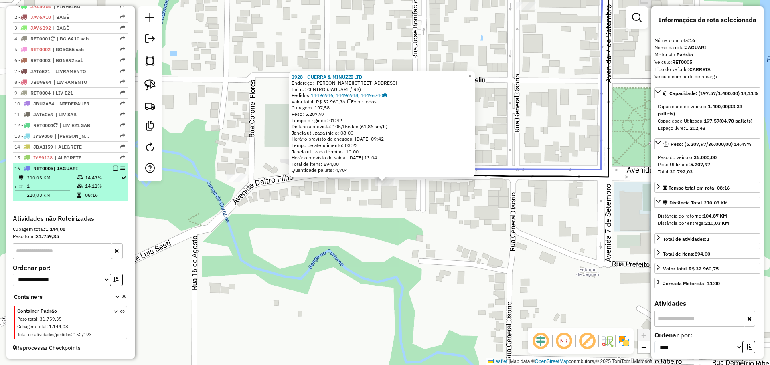
click at [114, 168] on em at bounding box center [115, 168] width 5 height 5
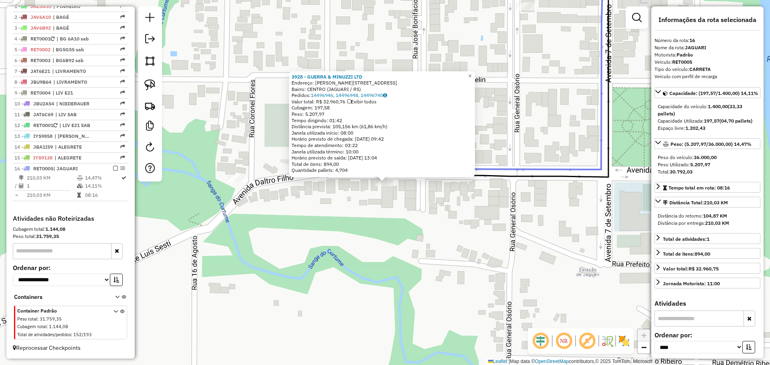
scroll to position [279, 0]
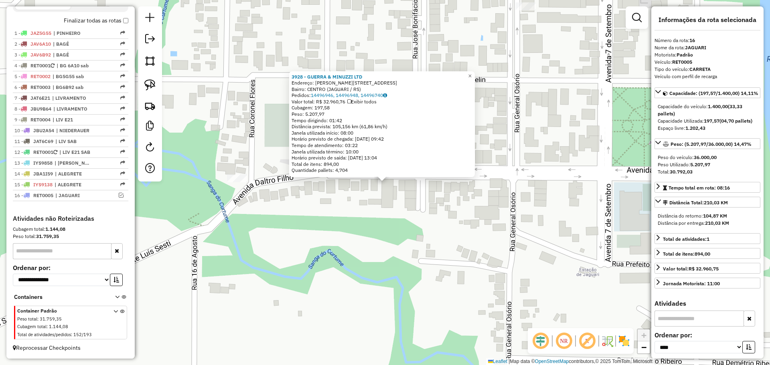
click at [288, 260] on div "3928 - GUERRA & MINUZZI LTD Endereço: R DALTRO FILHO 455 455 455 Bairro: CENTRO…" at bounding box center [385, 182] width 770 height 365
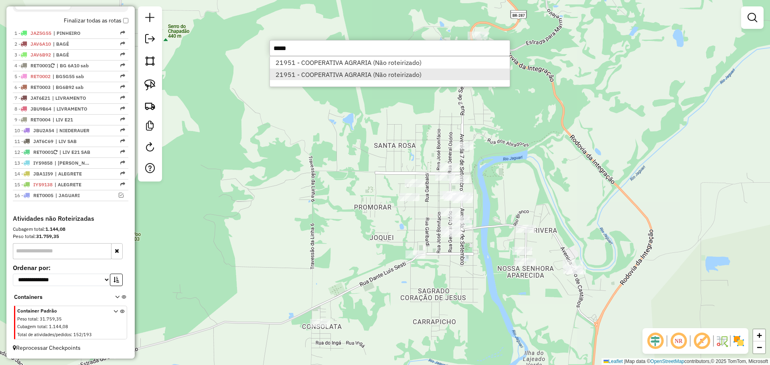
type input "*****"
click at [423, 77] on li "21951 - COOPERATIVA AGRARIA (Não roteirizado)" at bounding box center [390, 75] width 240 height 12
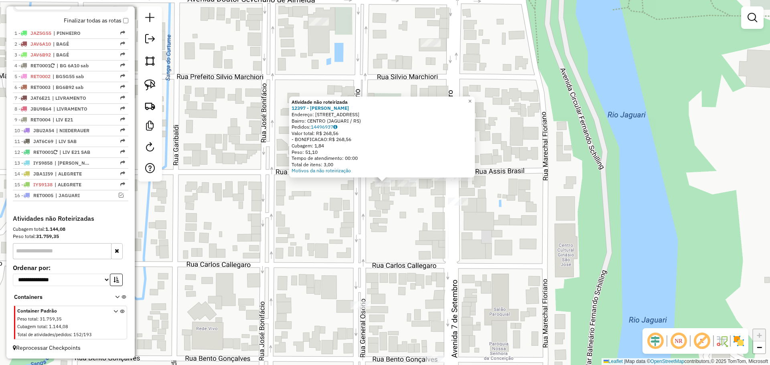
click at [376, 197] on div "Atividade não roteirizada 12397 - JOAO PAULO STANGHERL Endereço: R Rua Assis Br…" at bounding box center [385, 182] width 770 height 365
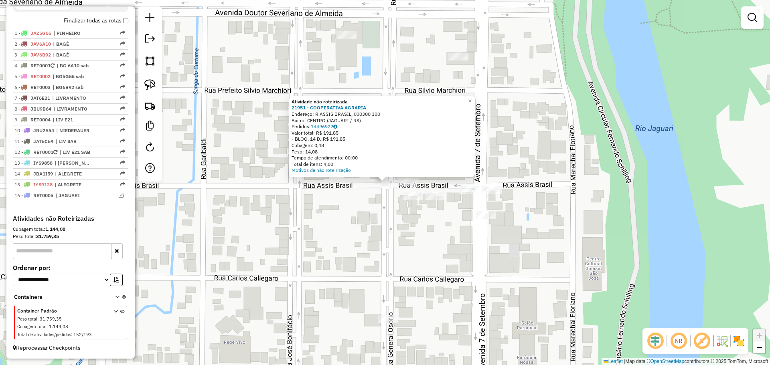
click at [371, 208] on div "Atividade não roteirizada 21951 - COOPERATIVA AGRARIA Endereço: R ASSIS BRASIL,…" at bounding box center [385, 182] width 770 height 365
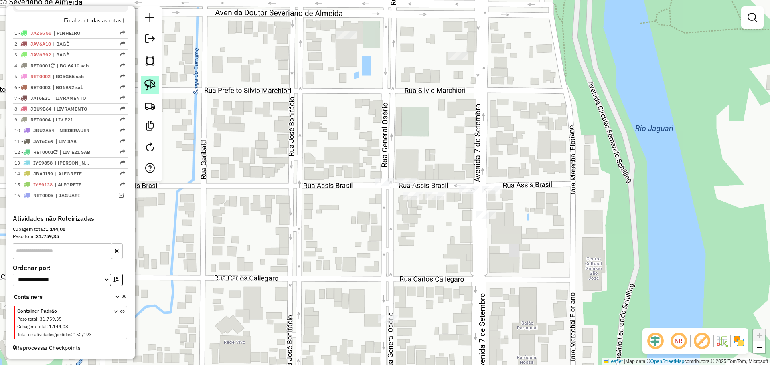
click at [152, 81] on img at bounding box center [149, 84] width 11 height 11
drag, startPoint x: 427, startPoint y: 172, endPoint x: 433, endPoint y: 164, distance: 10.0
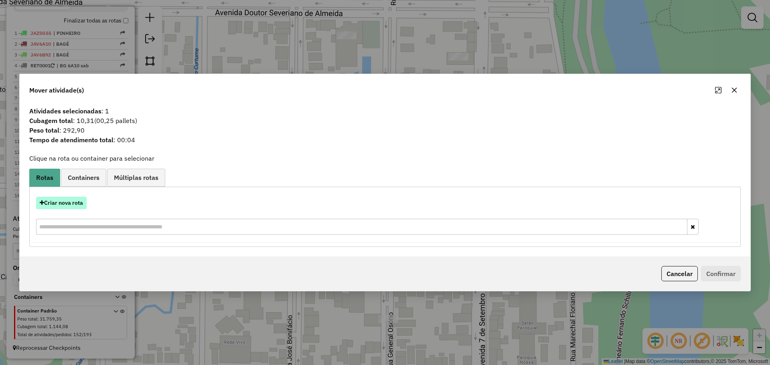
click at [84, 202] on button "Criar nova rota" at bounding box center [61, 203] width 51 height 12
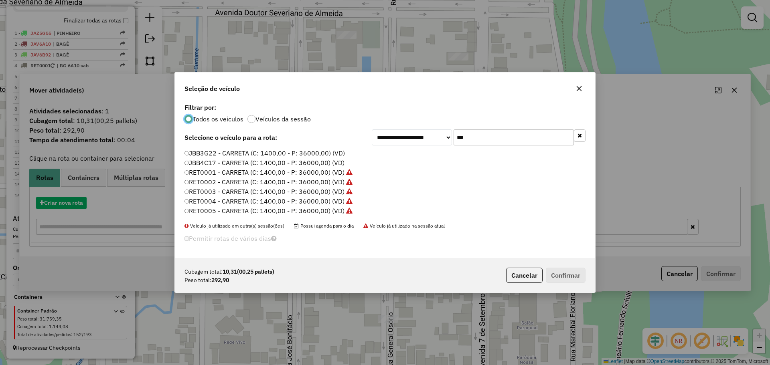
scroll to position [5, 2]
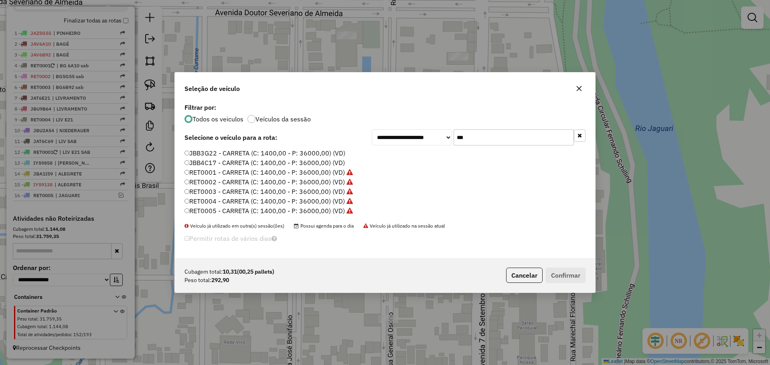
drag, startPoint x: 465, startPoint y: 140, endPoint x: 449, endPoint y: 133, distance: 17.4
click at [449, 136] on div "**********" at bounding box center [479, 138] width 214 height 16
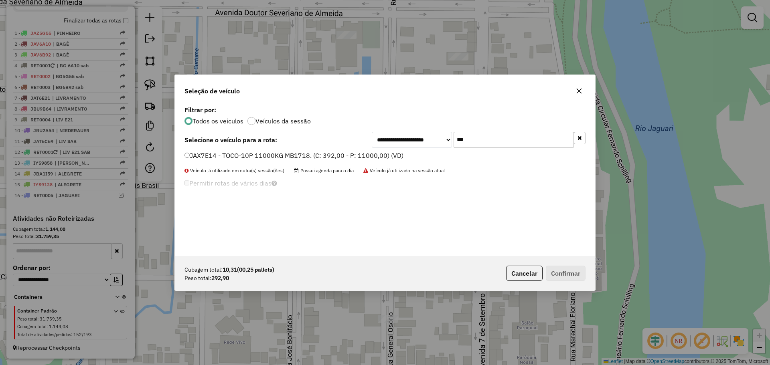
type input "***"
click at [346, 157] on label "JAX7E14 - TOCO-10P 11000KG MB1718. (C: 392,00 - P: 11000,00) (VD)" at bounding box center [294, 156] width 219 height 10
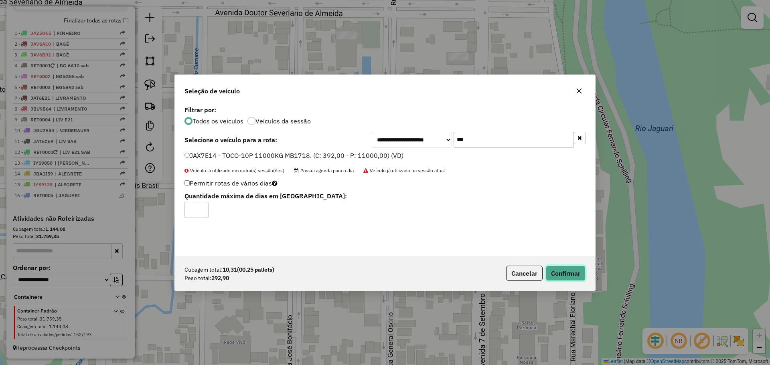
click at [550, 266] on button "Confirmar" at bounding box center [566, 273] width 40 height 15
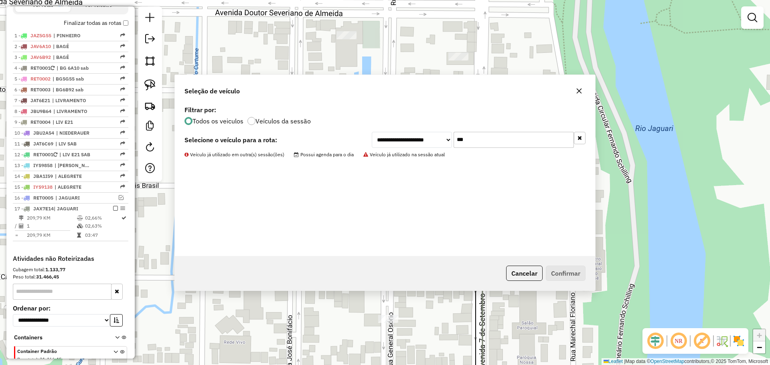
scroll to position [316, 0]
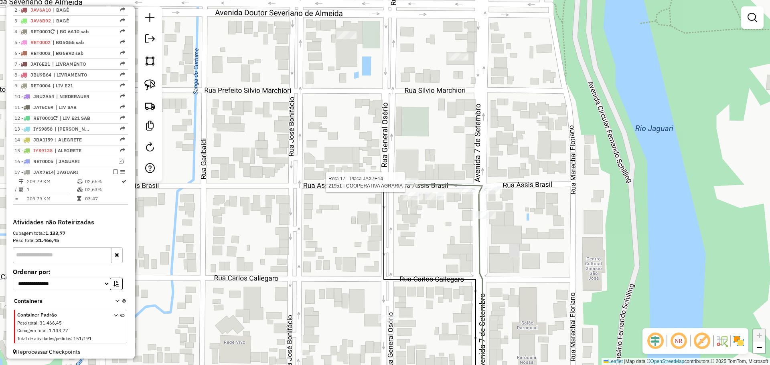
select select "*********"
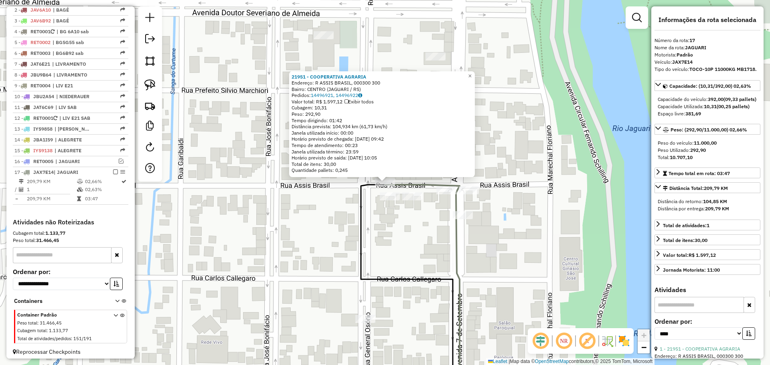
scroll to position [327, 0]
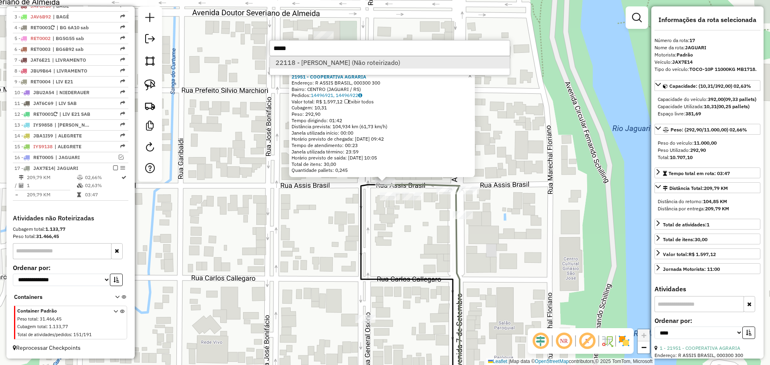
type input "*****"
click at [327, 65] on li "22118 - NORBERTO VALENTE FAV (Não roteirizado)" at bounding box center [390, 63] width 240 height 12
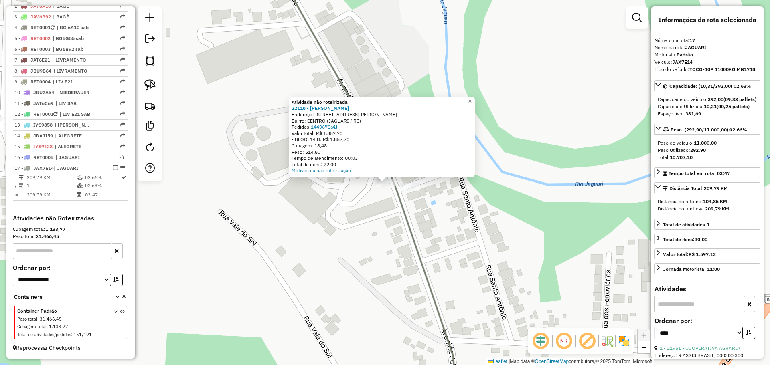
click at [383, 199] on div "Atividade não roteirizada 22118 - NORBERTO VALENTE FAV Endereço: R DONA MARIA 4…" at bounding box center [385, 182] width 770 height 365
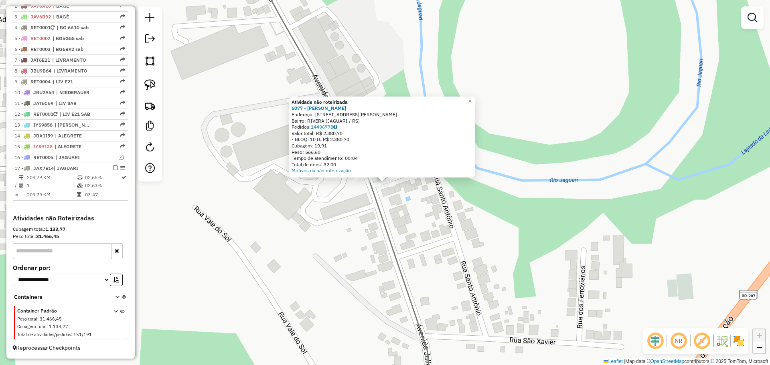
click at [376, 197] on icon at bounding box center [340, 182] width 178 height 438
select select "*********"
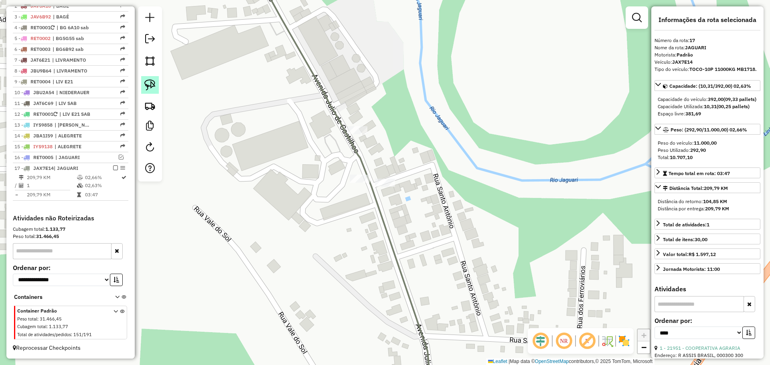
click at [149, 85] on img at bounding box center [149, 84] width 11 height 11
drag, startPoint x: 363, startPoint y: 193, endPoint x: 378, endPoint y: 201, distance: 16.7
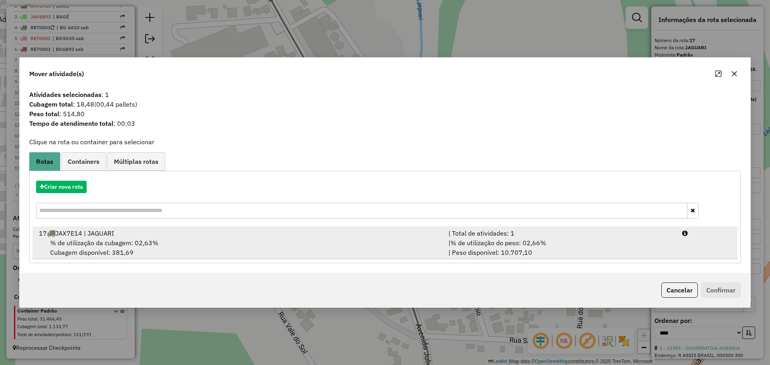
click at [256, 239] on div "% de utilização da cubagem: 02,63% Cubagem disponível: 381,69" at bounding box center [239, 247] width 410 height 19
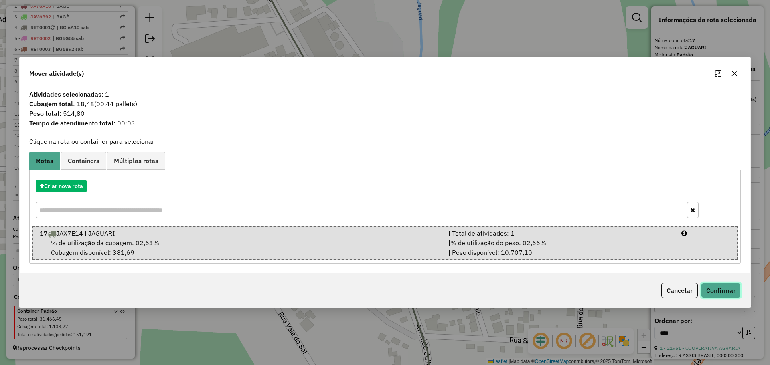
click at [719, 294] on button "Confirmar" at bounding box center [721, 290] width 40 height 15
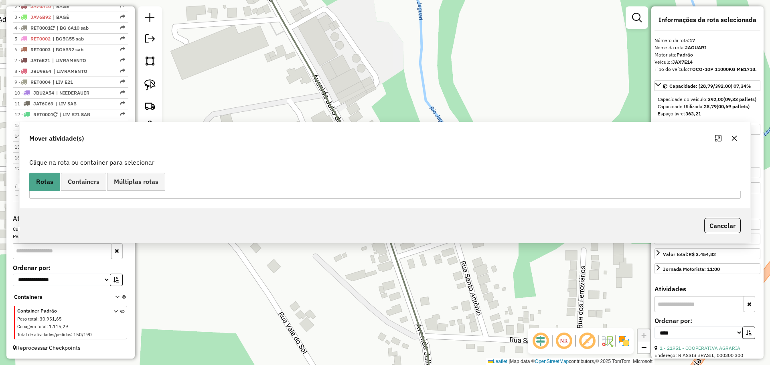
scroll to position [317, 0]
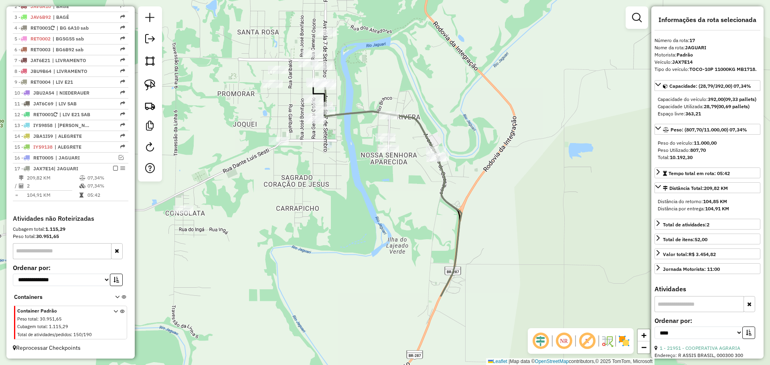
drag, startPoint x: 503, startPoint y: 293, endPoint x: 417, endPoint y: 179, distance: 142.6
click at [417, 179] on div "Janela de atendimento Grade de atendimento Capacidade Transportadoras Veículos …" at bounding box center [385, 182] width 770 height 365
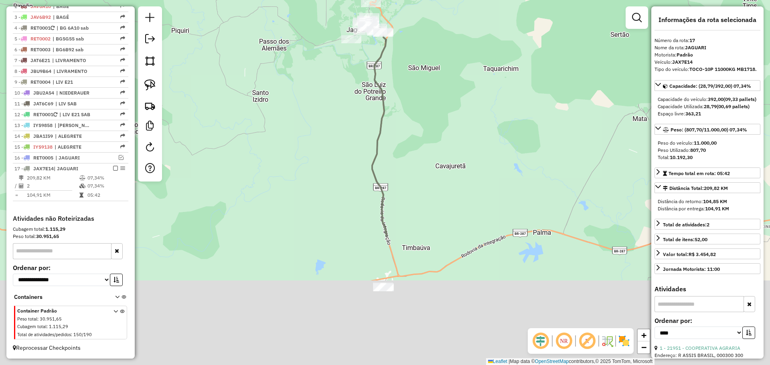
drag, startPoint x: 423, startPoint y: 277, endPoint x: 390, endPoint y: 53, distance: 225.8
click at [391, 55] on div "Janela de atendimento Grade de atendimento Capacidade Transportadoras Veículos …" at bounding box center [385, 182] width 770 height 365
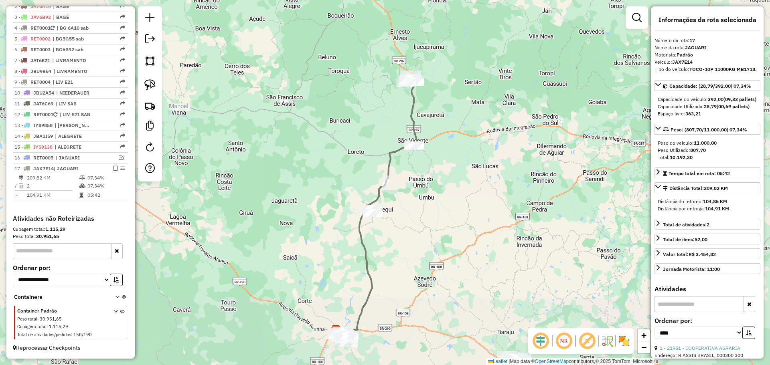
drag, startPoint x: 381, startPoint y: 250, endPoint x: 398, endPoint y: 150, distance: 101.4
click at [398, 150] on div "Janela de atendimento Grade de atendimento Capacidade Transportadoras Veículos …" at bounding box center [385, 182] width 770 height 365
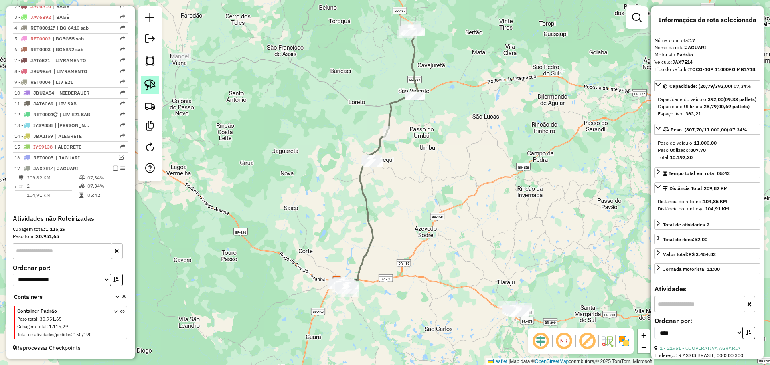
click at [152, 86] on img at bounding box center [149, 84] width 11 height 11
drag, startPoint x: 382, startPoint y: 172, endPoint x: 386, endPoint y: 170, distance: 4.9
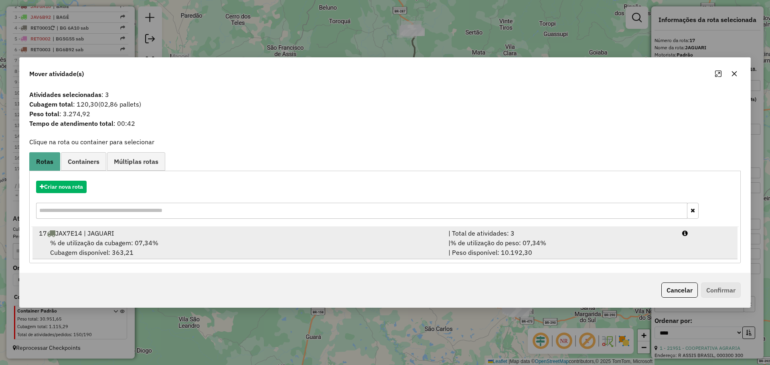
click at [336, 246] on div "% de utilização da cubagem: 07,34% Cubagem disponível: 363,21" at bounding box center [239, 247] width 410 height 19
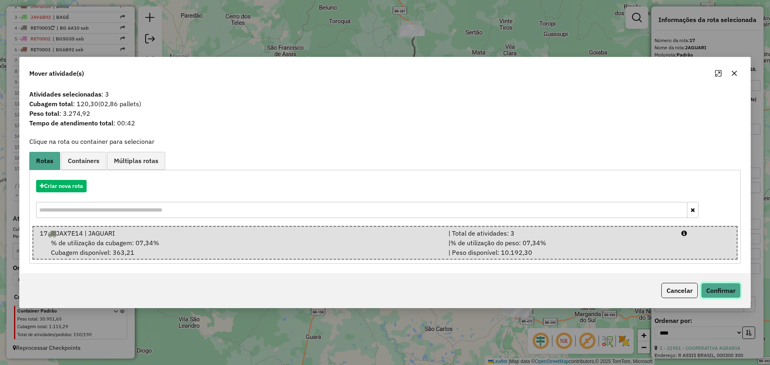
click at [721, 290] on button "Confirmar" at bounding box center [721, 290] width 40 height 15
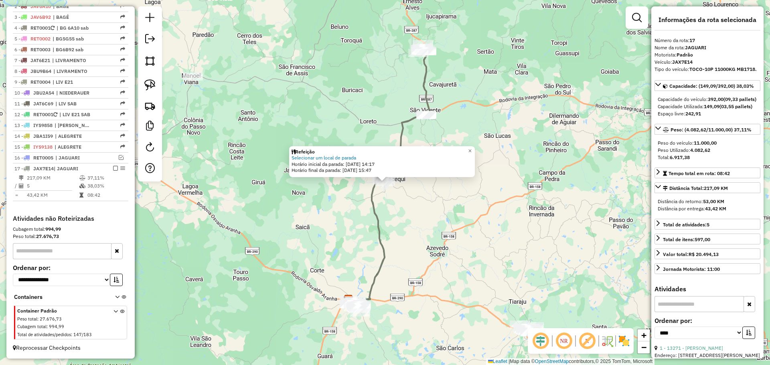
click at [399, 201] on div "Refeição Selecionar um local de parada Horário inicial da parada: 15/08/2025 14…" at bounding box center [385, 182] width 770 height 365
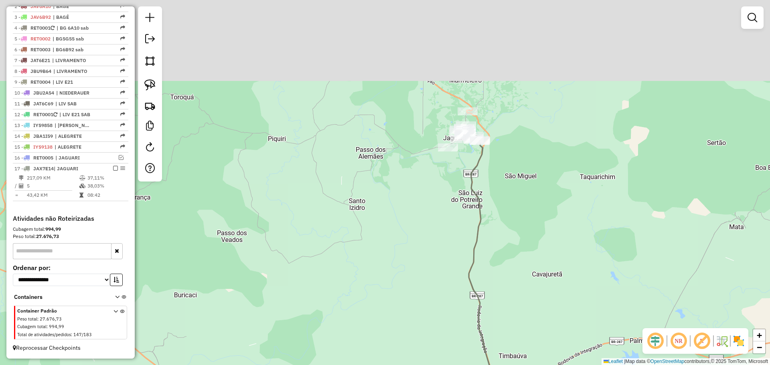
drag, startPoint x: 396, startPoint y: 83, endPoint x: 442, endPoint y: 241, distance: 165.2
click at [453, 262] on div "Janela de atendimento Grade de atendimento Capacidade Transportadoras Veículos …" at bounding box center [385, 182] width 770 height 365
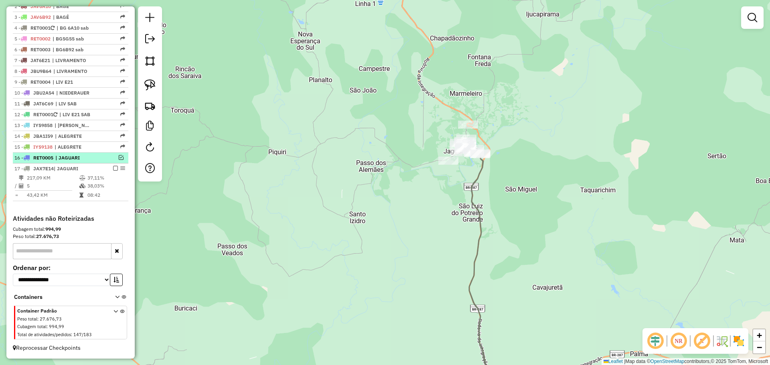
click at [85, 157] on span "| JAGUARI" at bounding box center [73, 157] width 37 height 7
select select "*********"
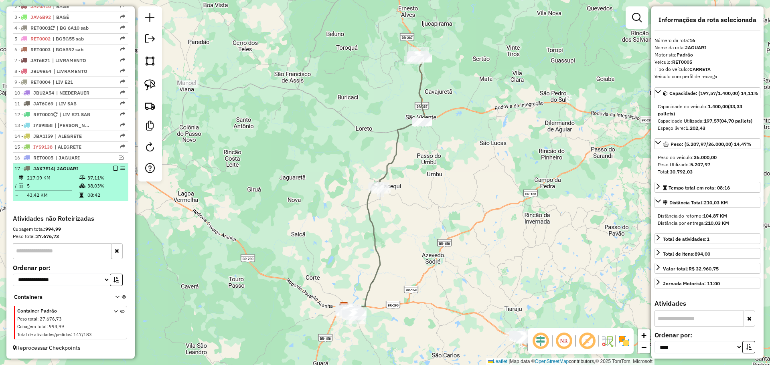
click at [113, 168] on em at bounding box center [115, 168] width 5 height 5
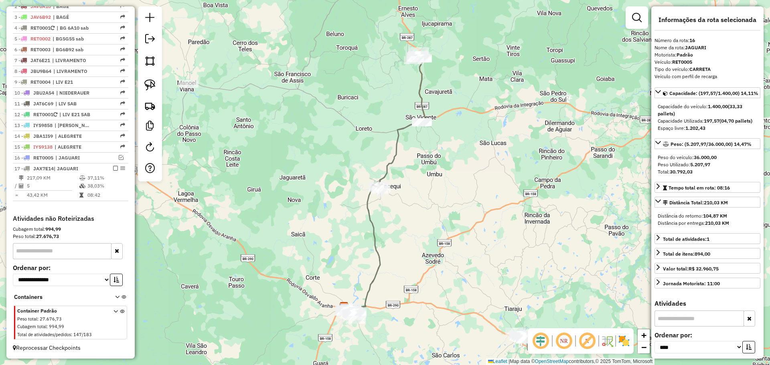
scroll to position [290, 0]
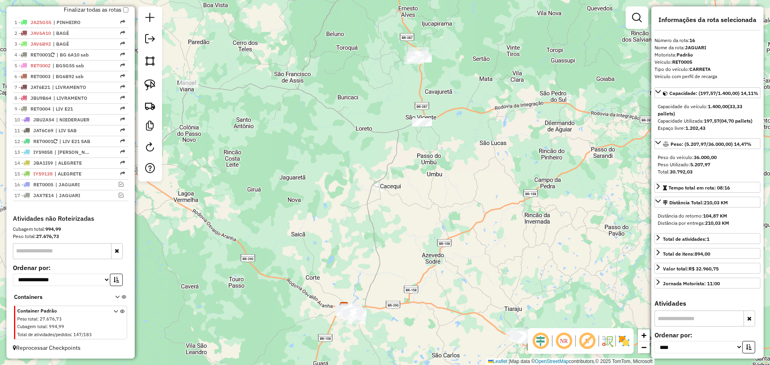
click at [248, 255] on div "Janela de atendimento Grade de atendimento Capacidade Transportadoras Veículos …" at bounding box center [385, 182] width 770 height 365
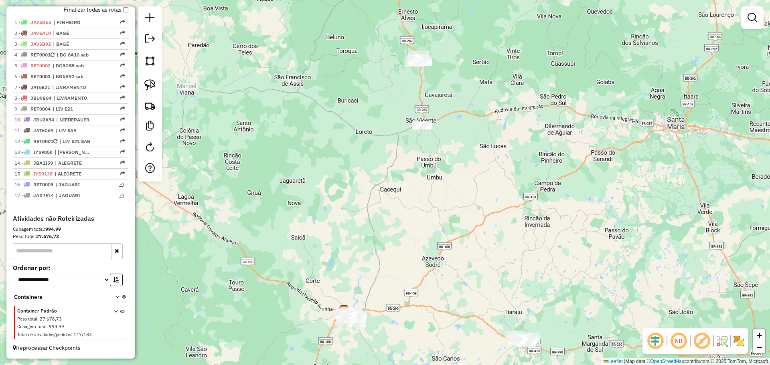
drag, startPoint x: 445, startPoint y: 151, endPoint x: 439, endPoint y: 199, distance: 48.1
click at [439, 199] on div "Janela de atendimento Grade de atendimento Capacidade Transportadoras Veículos …" at bounding box center [385, 182] width 770 height 365
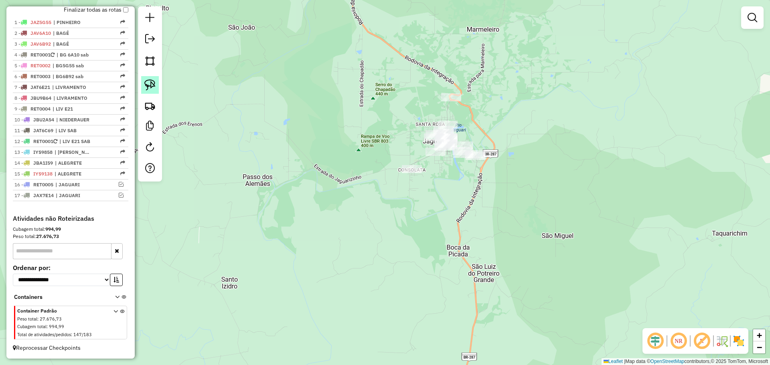
click at [153, 89] on img at bounding box center [149, 84] width 11 height 11
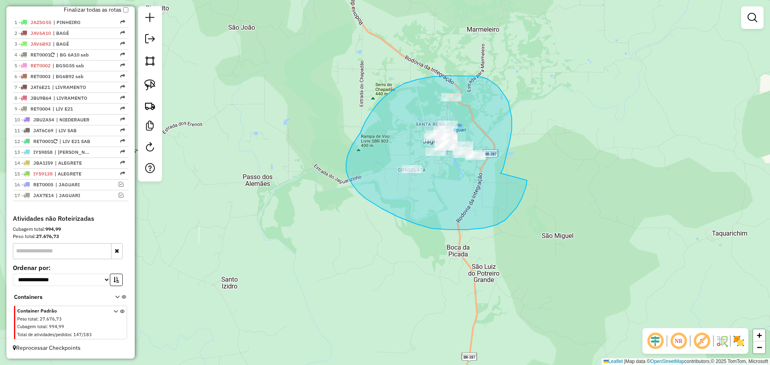
drag, startPoint x: 503, startPoint y: 168, endPoint x: 527, endPoint y: 178, distance: 25.5
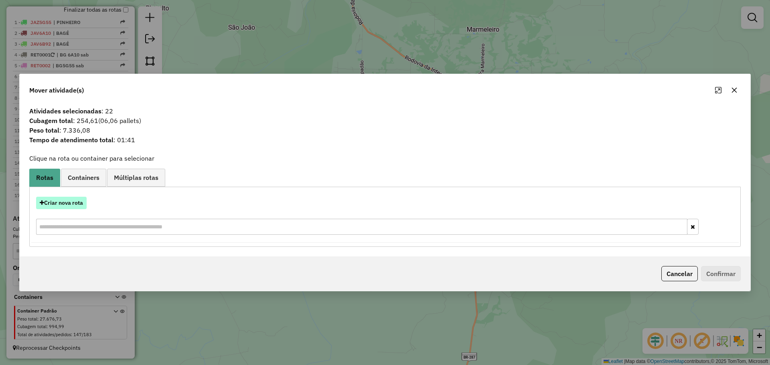
click at [73, 204] on button "Criar nova rota" at bounding box center [61, 203] width 51 height 12
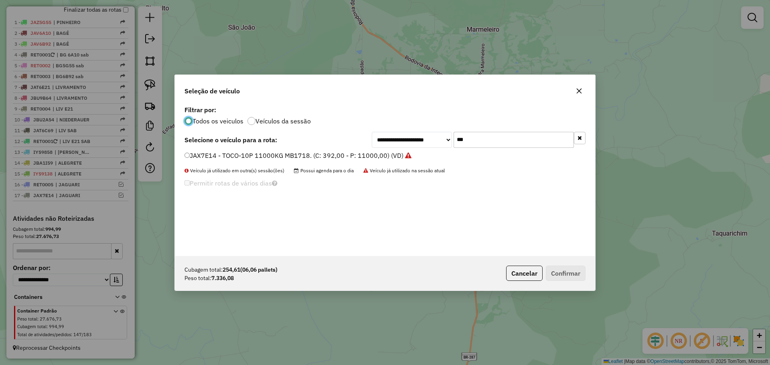
scroll to position [4, 2]
drag, startPoint x: 464, startPoint y: 136, endPoint x: 444, endPoint y: 136, distance: 19.7
click at [444, 136] on div "**********" at bounding box center [479, 140] width 214 height 16
type input "****"
click at [240, 158] on label "IYU6973 - TOCO-10P 11000KG MB1718. (C: 392,00 - P: 11000,00) (VD)" at bounding box center [294, 156] width 219 height 10
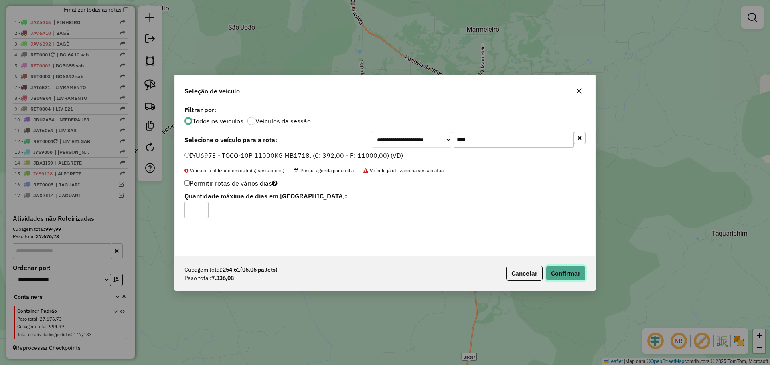
click at [560, 274] on button "Confirmar" at bounding box center [566, 273] width 40 height 15
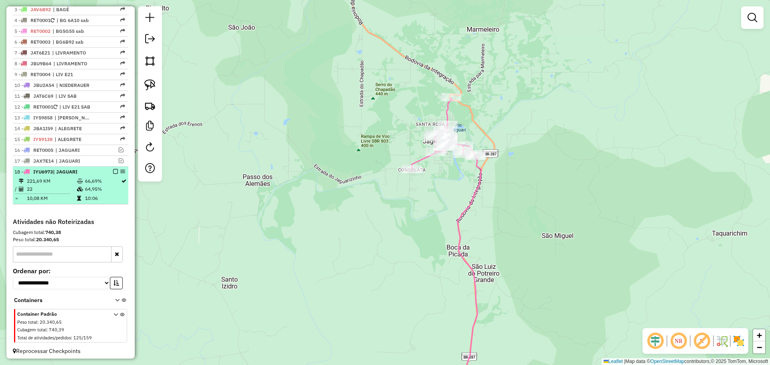
click at [114, 174] on em at bounding box center [115, 171] width 5 height 5
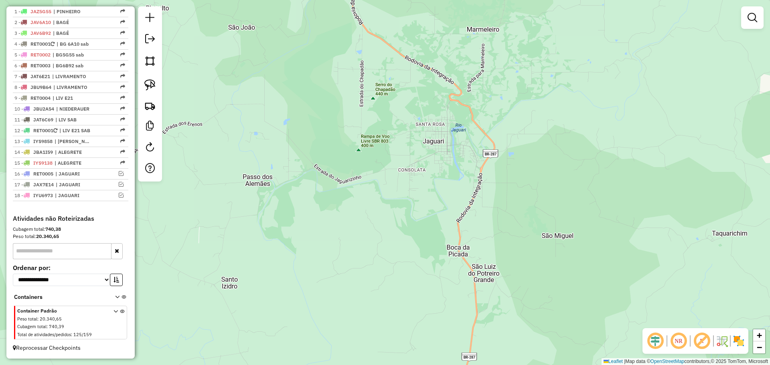
scroll to position [301, 0]
click at [437, 301] on div "Janela de atendimento Grade de atendimento Capacidade Transportadoras Veículos …" at bounding box center [385, 182] width 770 height 365
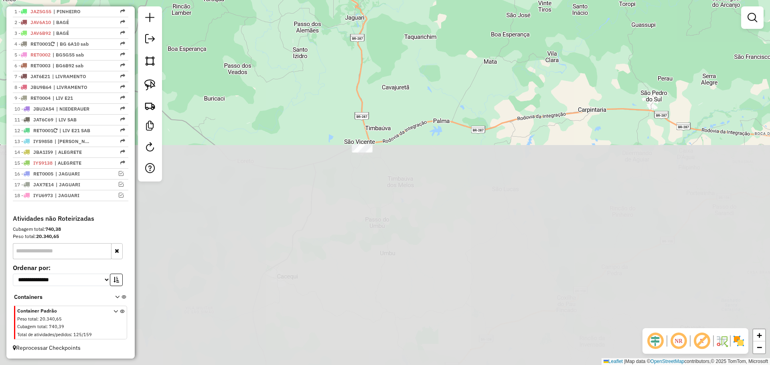
drag, startPoint x: 499, startPoint y: 319, endPoint x: 414, endPoint y: 78, distance: 255.9
click at [414, 78] on div "Janela de atendimento Grade de atendimento Capacidade Transportadoras Veículos …" at bounding box center [385, 182] width 770 height 365
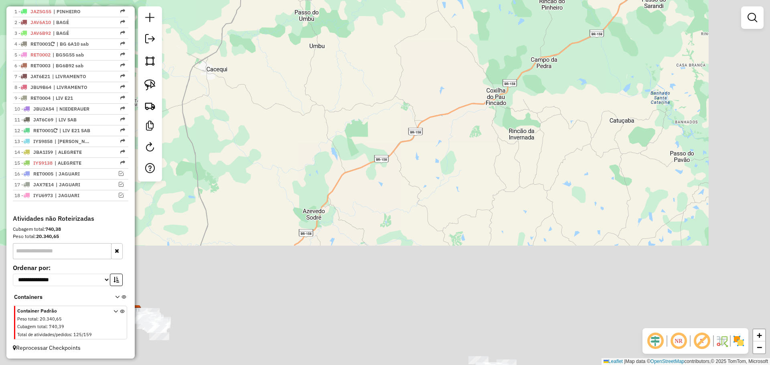
drag, startPoint x: 436, startPoint y: 233, endPoint x: 368, endPoint y: 44, distance: 200.7
click at [361, 3] on div "Janela de atendimento Grade de atendimento Capacidade Transportadoras Veículos …" at bounding box center [385, 182] width 770 height 365
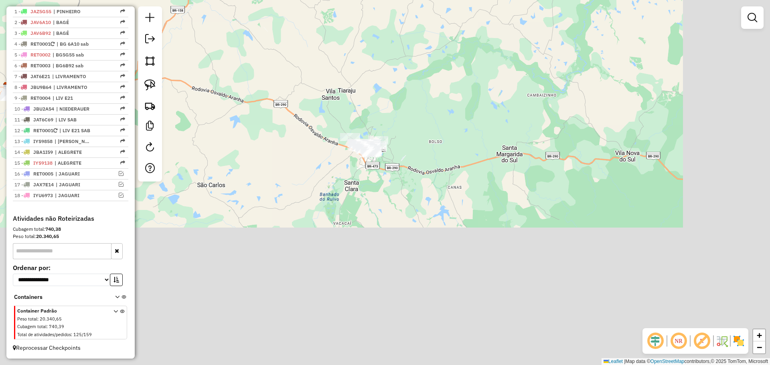
drag, startPoint x: 402, startPoint y: 237, endPoint x: 278, endPoint y: 41, distance: 231.3
click at [278, 41] on div "Janela de atendimento Grade de atendimento Capacidade Transportadoras Veículos …" at bounding box center [385, 182] width 770 height 365
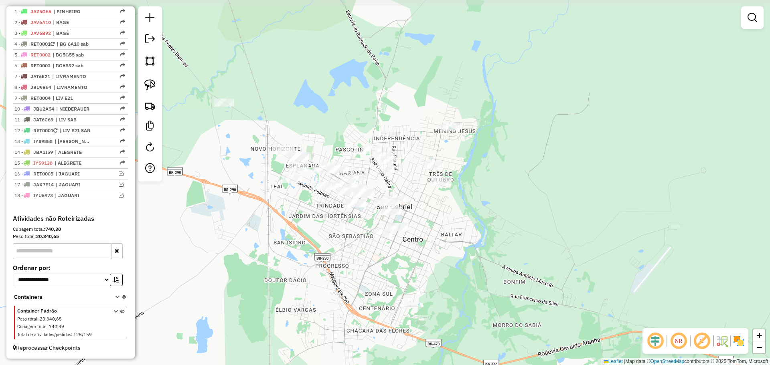
drag, startPoint x: 335, startPoint y: 76, endPoint x: 427, endPoint y: 278, distance: 221.8
click at [427, 278] on div "Janela de atendimento Grade de atendimento Capacidade Transportadoras Veículos …" at bounding box center [385, 182] width 770 height 365
drag, startPoint x: 407, startPoint y: 234, endPoint x: 428, endPoint y: 283, distance: 52.8
click at [428, 282] on div at bounding box center [421, 278] width 20 height 8
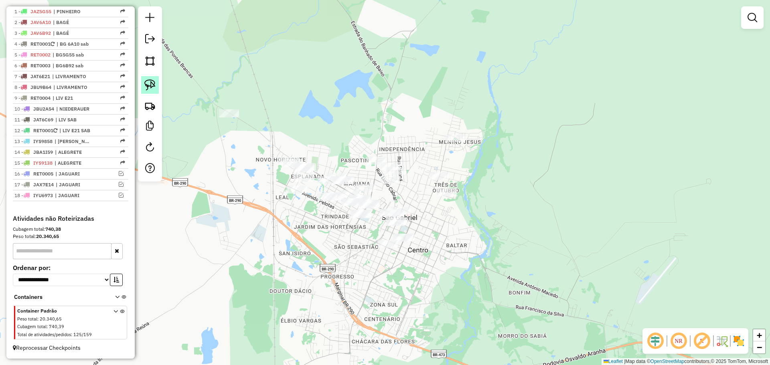
click at [152, 85] on img at bounding box center [149, 84] width 11 height 11
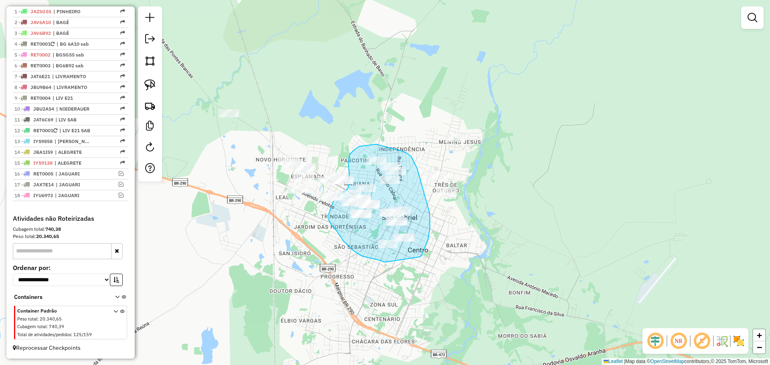
drag, startPoint x: 422, startPoint y: 255, endPoint x: 391, endPoint y: 262, distance: 31.5
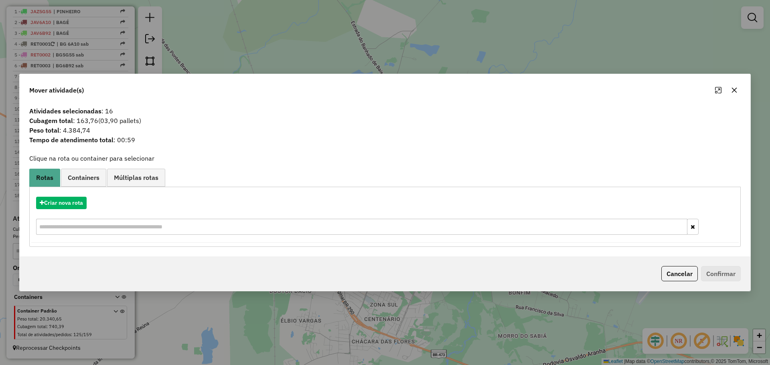
click at [731, 91] on button "button" at bounding box center [734, 90] width 13 height 13
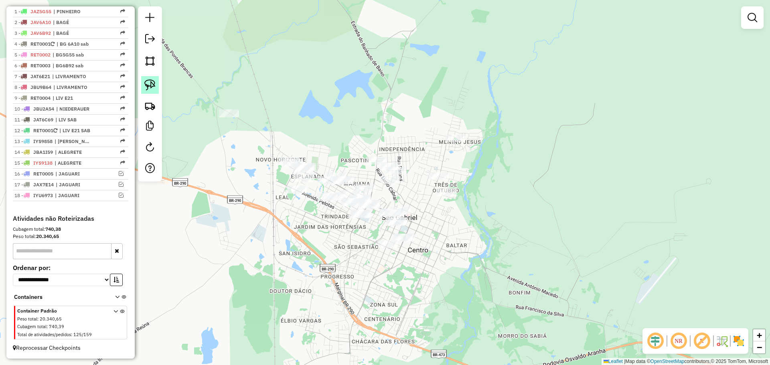
click at [149, 85] on img at bounding box center [149, 84] width 11 height 11
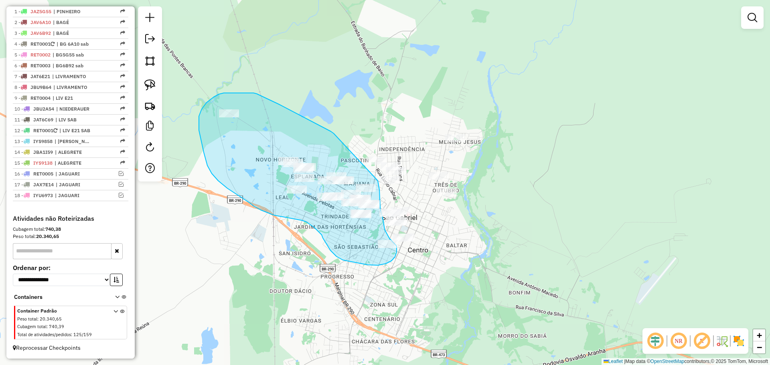
drag, startPoint x: 334, startPoint y: 134, endPoint x: 378, endPoint y: 181, distance: 64.7
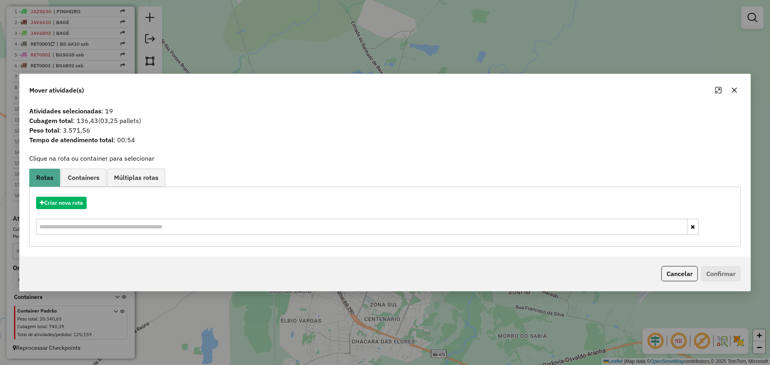
click at [732, 89] on icon "button" at bounding box center [734, 90] width 6 height 6
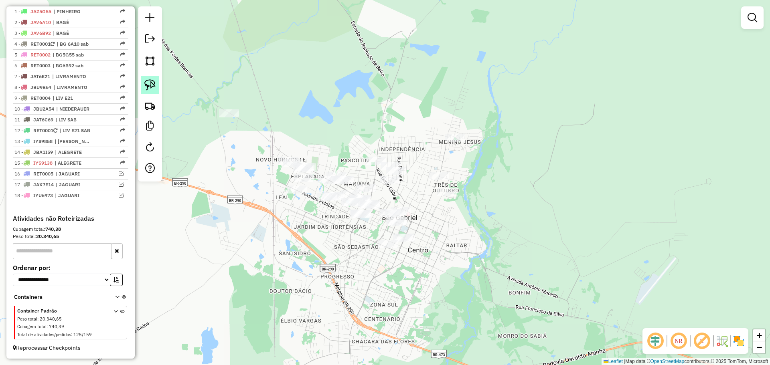
click at [156, 87] on link at bounding box center [150, 85] width 18 height 18
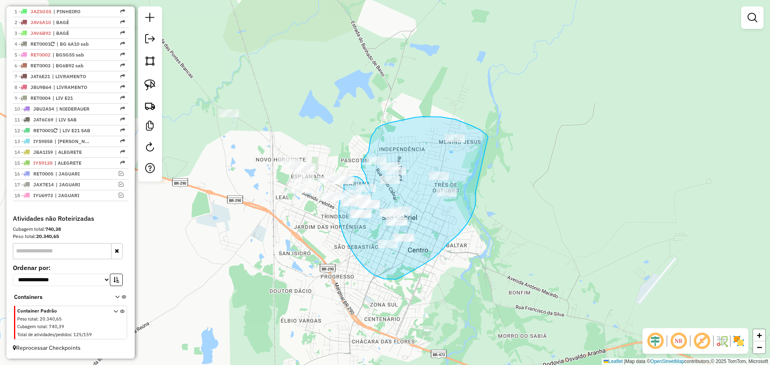
drag, startPoint x: 488, startPoint y: 137, endPoint x: 476, endPoint y: 191, distance: 55.9
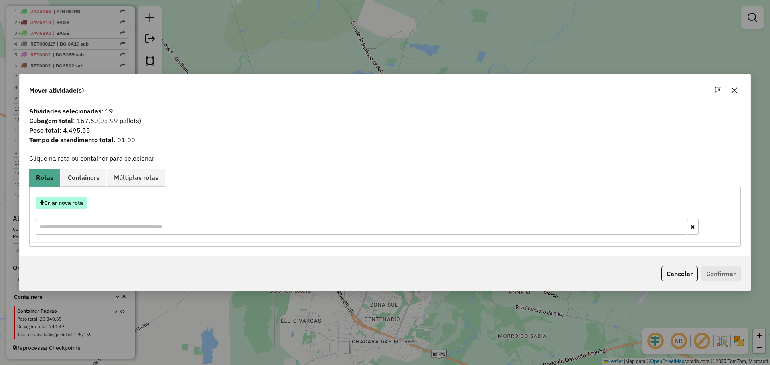
click at [79, 203] on button "Criar nova rota" at bounding box center [61, 203] width 51 height 12
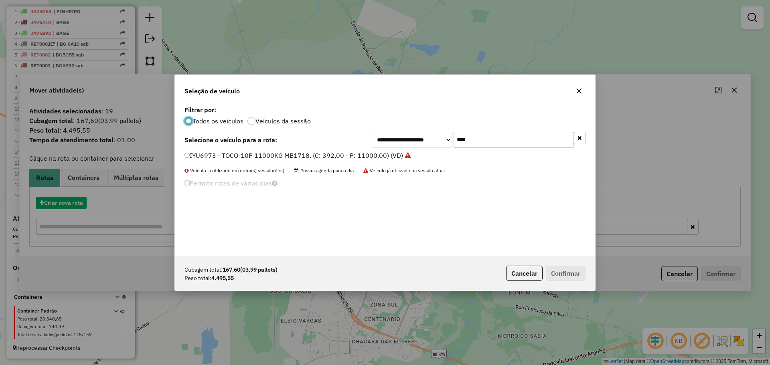
scroll to position [4, 2]
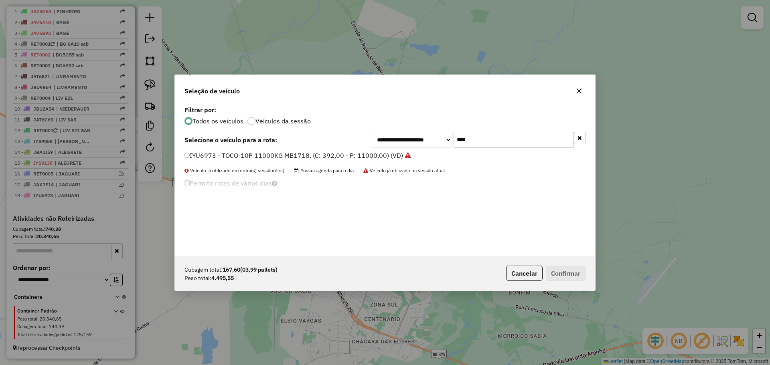
drag, startPoint x: 491, startPoint y: 139, endPoint x: 456, endPoint y: 139, distance: 34.5
click at [456, 139] on input "****" at bounding box center [514, 140] width 120 height 16
type input "**"
click at [397, 156] on label "JDB4B07 - TRUCK-6P 5500KG VW/13.180 DRC 6X2. (C: 252,00 - P: 6000,00) (VD)" at bounding box center [308, 156] width 247 height 10
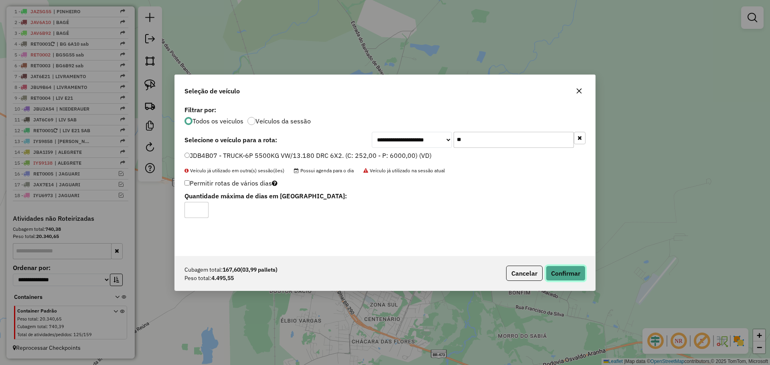
click at [572, 276] on button "Confirmar" at bounding box center [566, 273] width 40 height 15
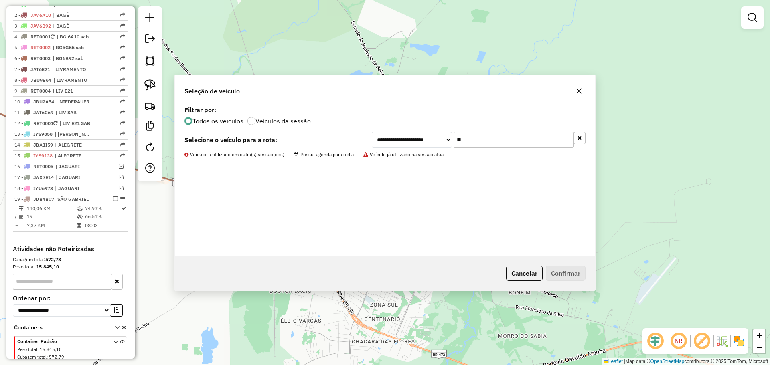
scroll to position [317, 0]
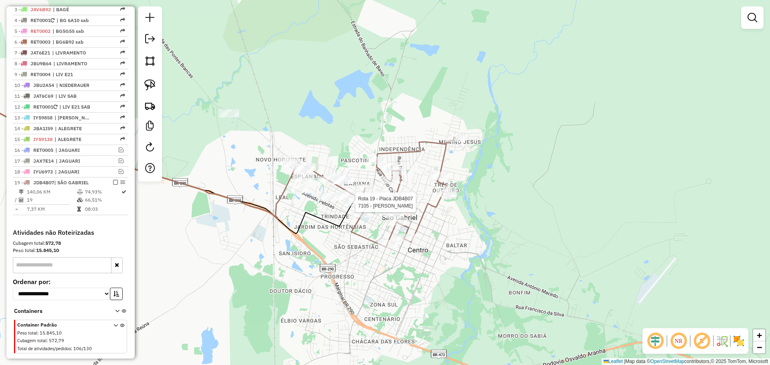
select select "*********"
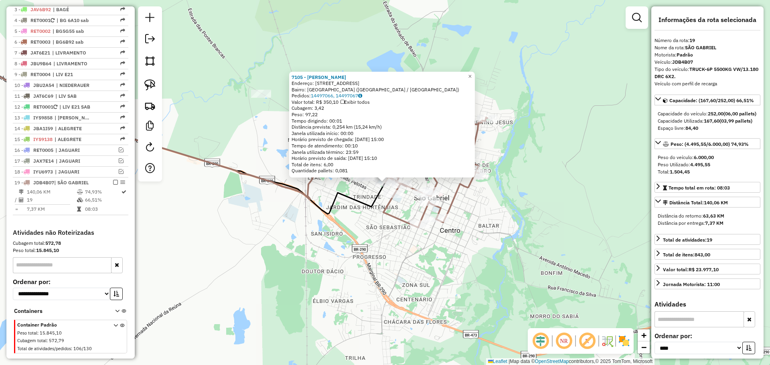
scroll to position [339, 0]
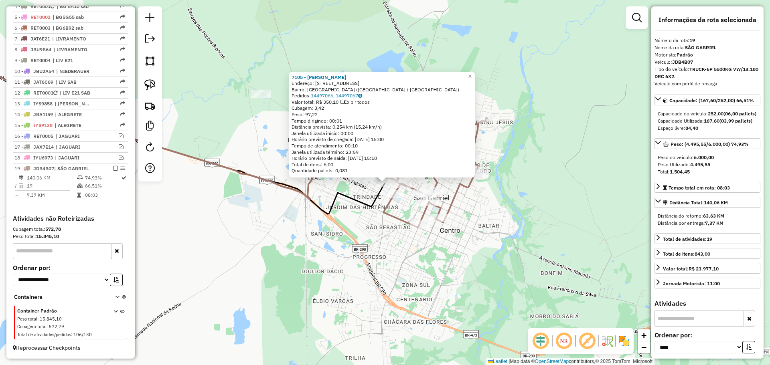
click at [371, 221] on div "7105 - TATIANA DA SILVA BUE Endereço: R R SANTA MARIA 204 Bairro: VILA TRINDADE…" at bounding box center [385, 182] width 770 height 365
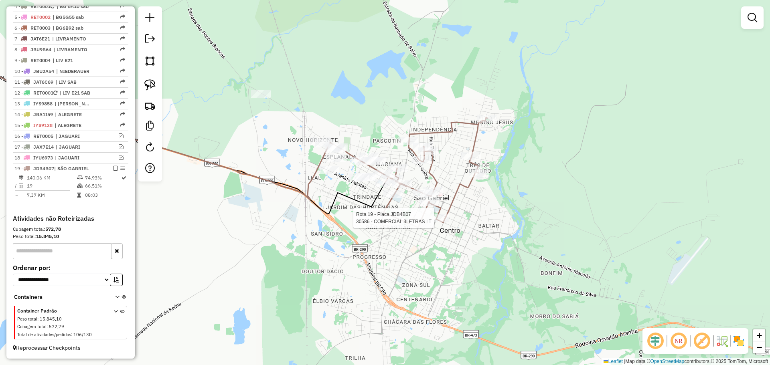
select select "*********"
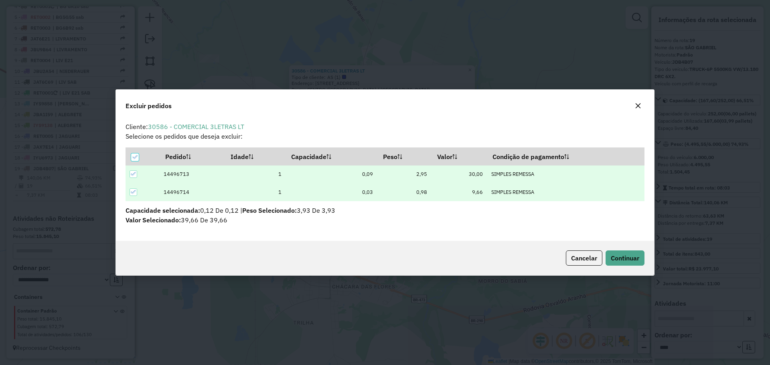
scroll to position [0, 0]
click at [631, 256] on span "Continuar" at bounding box center [625, 258] width 28 height 8
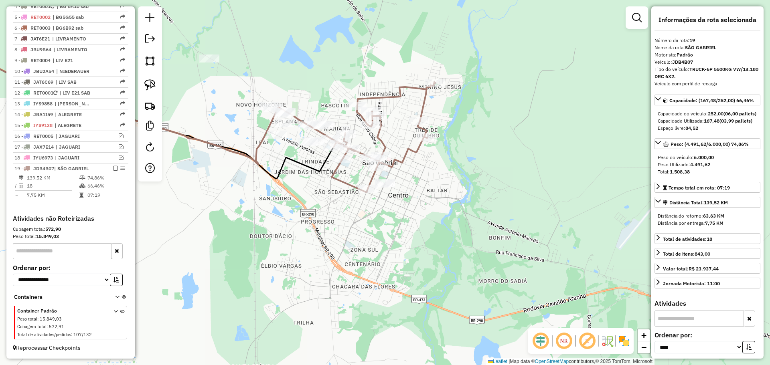
click at [337, 225] on div "Janela de atendimento Grade de atendimento Capacidade Transportadoras Veículos …" at bounding box center [385, 182] width 770 height 365
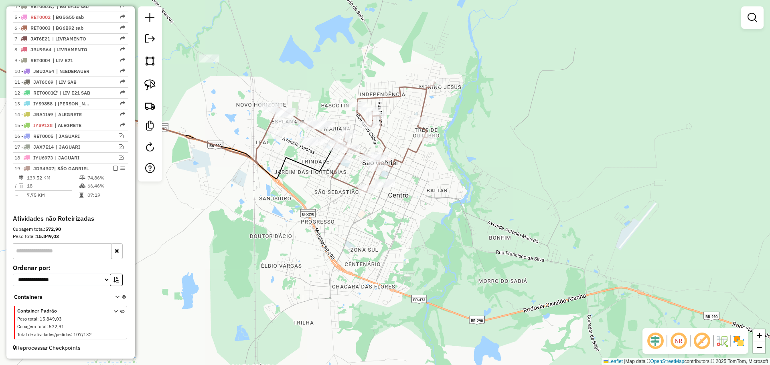
select select "*********"
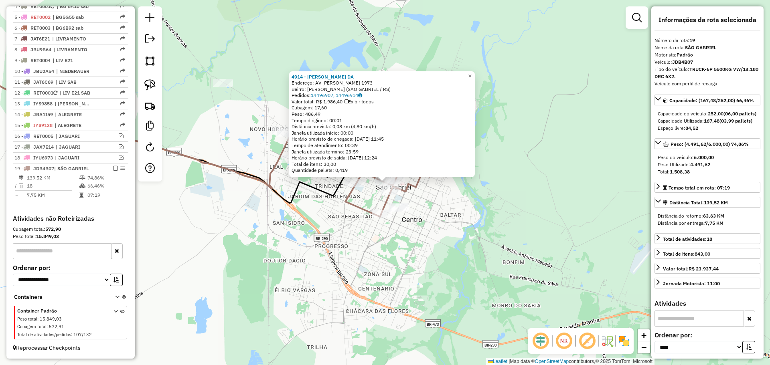
click at [341, 219] on div "4914 - MARA REGINA ALVES DA Endereço: AV FRANCISCO HERMENEGILDO SILVA 1973 Bair…" at bounding box center [385, 182] width 770 height 365
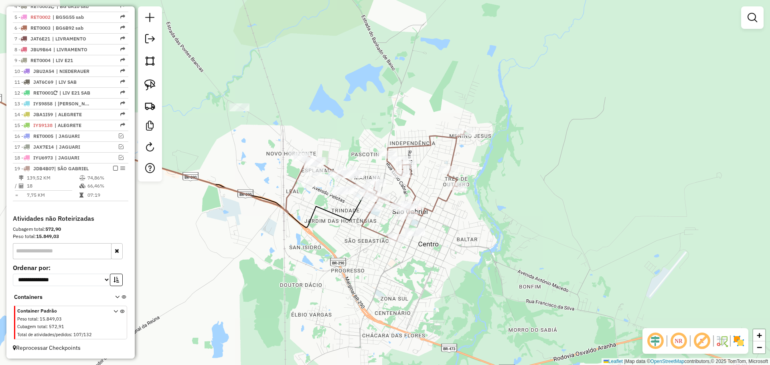
drag, startPoint x: 343, startPoint y: 216, endPoint x: 359, endPoint y: 241, distance: 29.9
click at [359, 241] on div "Janela de atendimento Grade de atendimento Capacidade Transportadoras Veículos …" at bounding box center [385, 182] width 770 height 365
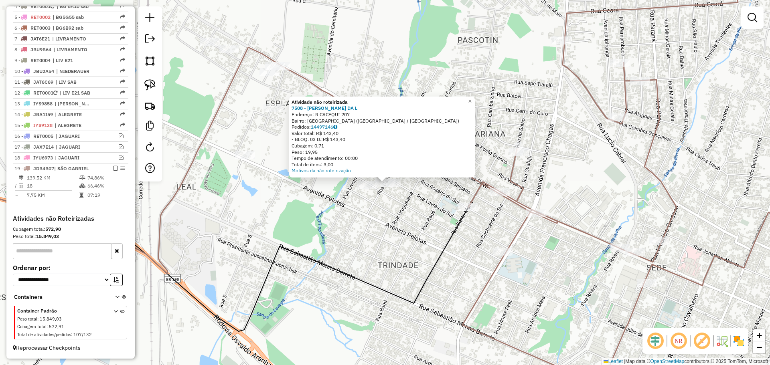
click at [396, 187] on div at bounding box center [391, 183] width 20 height 8
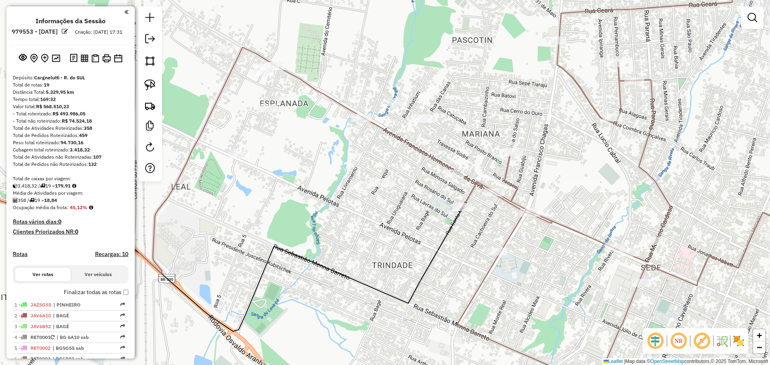
scroll to position [339, 0]
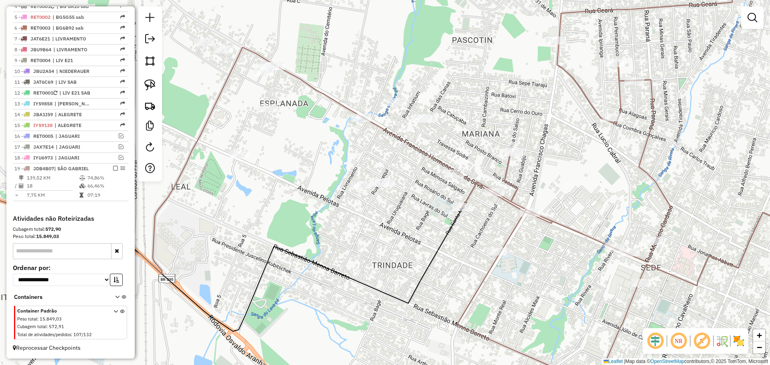
click at [423, 123] on div at bounding box center [422, 119] width 20 height 8
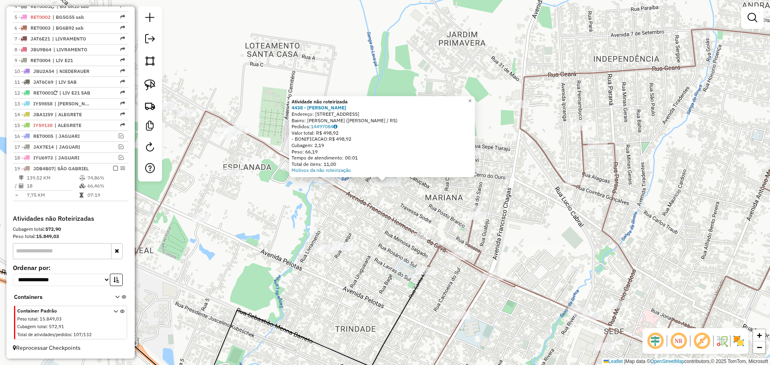
click at [391, 239] on div "Atividade não roteirizada 4438 - TIAGO MARQUES GUEDES Endereço: [STREET_ADDRESS…" at bounding box center [385, 182] width 770 height 365
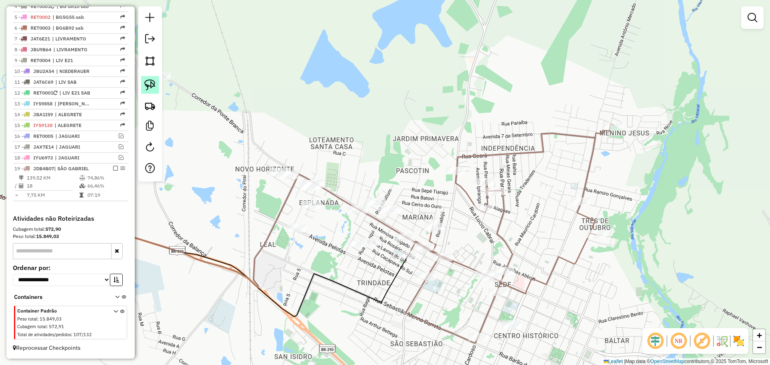
click at [158, 85] on link at bounding box center [150, 85] width 18 height 18
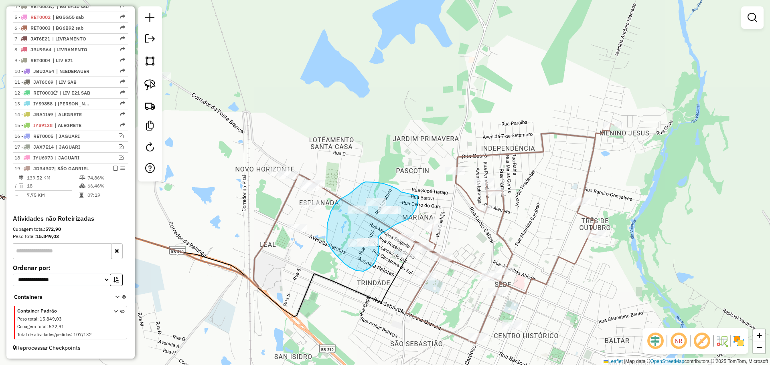
drag, startPoint x: 401, startPoint y: 192, endPoint x: 415, endPoint y: 190, distance: 14.2
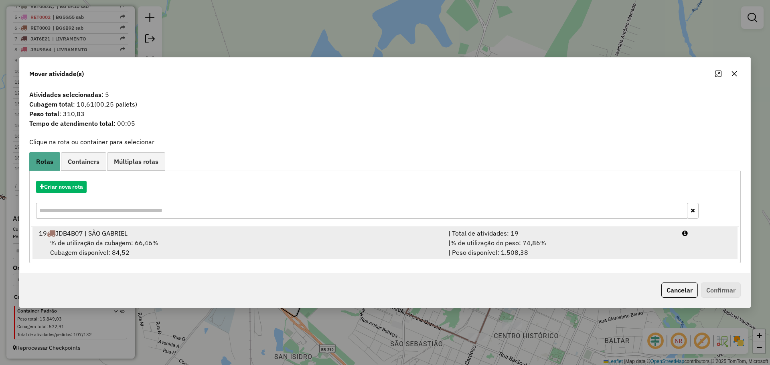
click at [407, 236] on div "19 JDB4B07 | SÃO GABRIEL" at bounding box center [239, 234] width 410 height 10
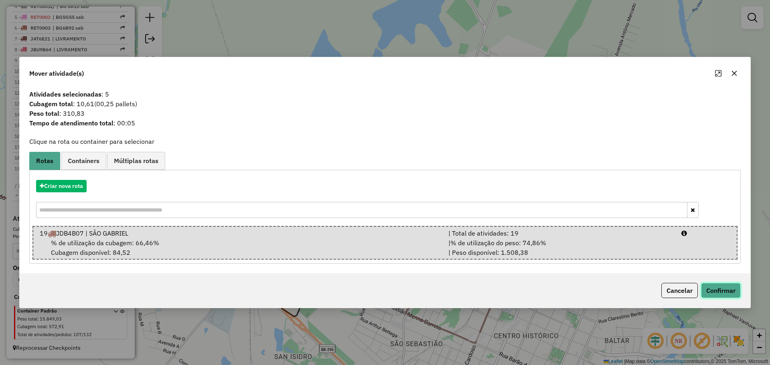
click at [720, 294] on button "Confirmar" at bounding box center [721, 290] width 40 height 15
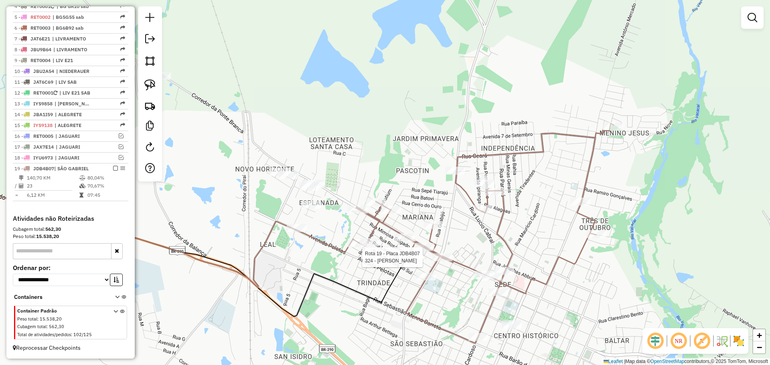
select select "*********"
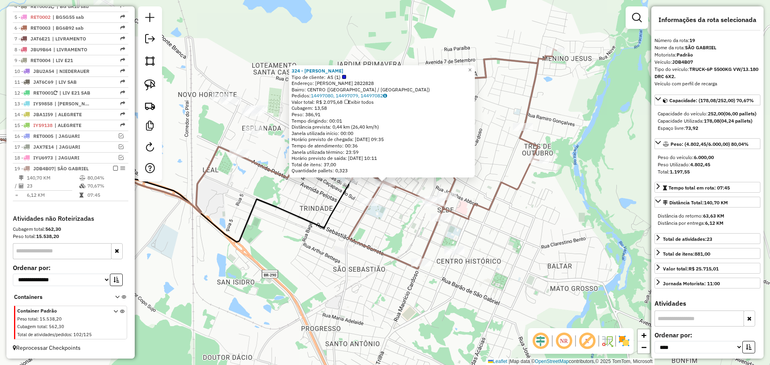
click at [329, 205] on div "324 - ADAO SEDIR RODRIGUES Tipo de cliente: AS (1) Endereço: R [PERSON_NAME] CH…" at bounding box center [385, 182] width 770 height 365
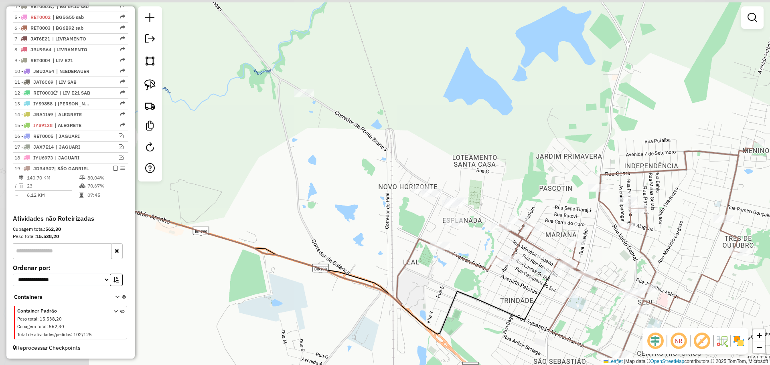
drag, startPoint x: 242, startPoint y: 180, endPoint x: 443, endPoint y: 272, distance: 220.8
click at [443, 272] on div "Janela de atendimento Grade de atendimento Capacidade Transportadoras Veículos …" at bounding box center [385, 182] width 770 height 365
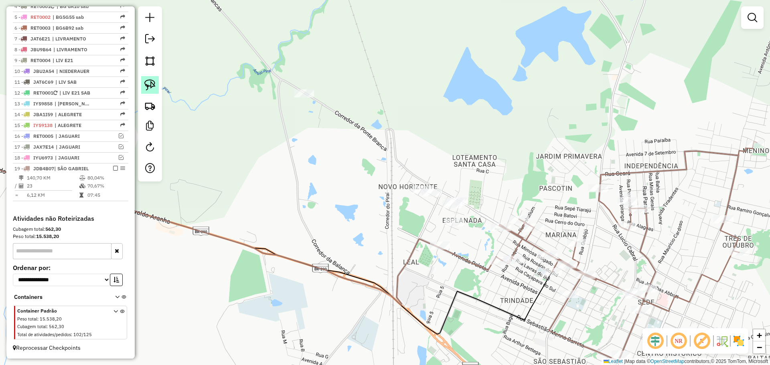
click at [151, 90] on img at bounding box center [149, 84] width 11 height 11
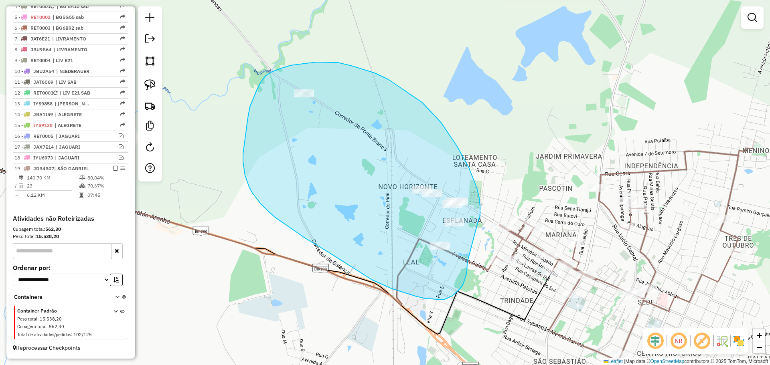
drag, startPoint x: 480, startPoint y: 212, endPoint x: 467, endPoint y: 263, distance: 52.1
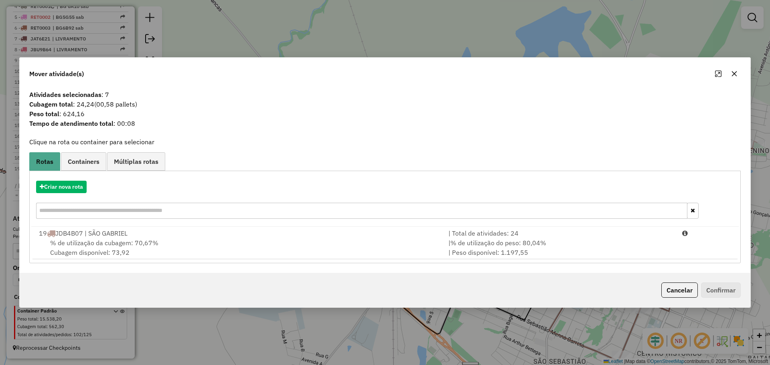
click at [734, 76] on icon "button" at bounding box center [734, 74] width 6 height 6
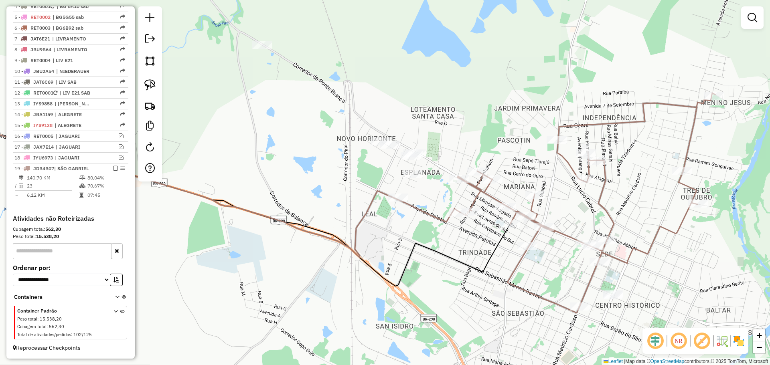
drag, startPoint x: 509, startPoint y: 299, endPoint x: 468, endPoint y: 251, distance: 63.7
click at [468, 251] on div "Janela de atendimento Grade de atendimento Capacidade Transportadoras Veículos …" at bounding box center [385, 182] width 770 height 365
click at [473, 216] on div at bounding box center [471, 212] width 20 height 8
select select "*********"
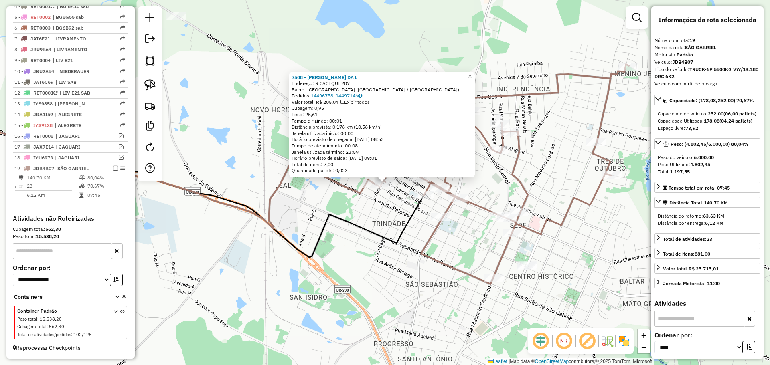
click at [446, 227] on div "7508 - [PERSON_NAME] DA L Endereço: R CACEQUI 207 Bairro: [GEOGRAPHIC_DATA] ([G…" at bounding box center [385, 182] width 770 height 365
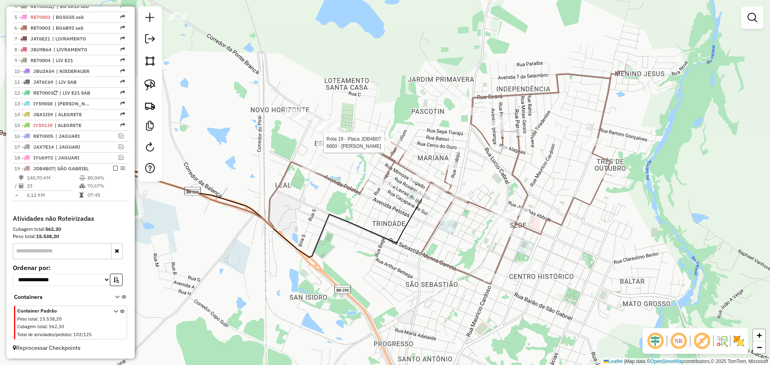
select select "*********"
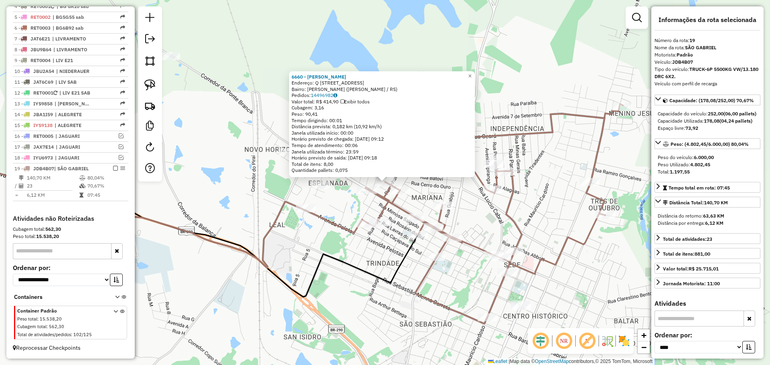
click at [364, 196] on div "6660 - [PERSON_NAME]: Q [STREET_ADDRESS] Pedidos: 14496982 Valor total: R$ 414,…" at bounding box center [385, 182] width 770 height 365
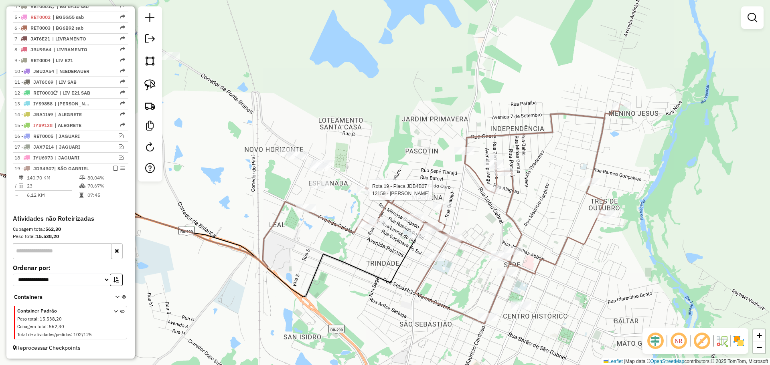
select select "*********"
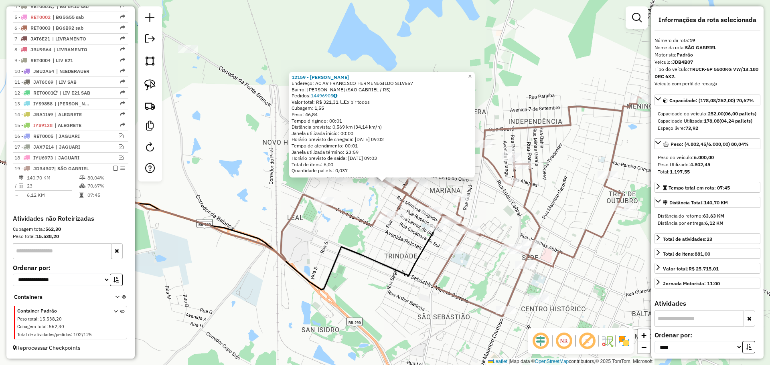
click at [383, 212] on icon at bounding box center [512, 207] width 258 height 220
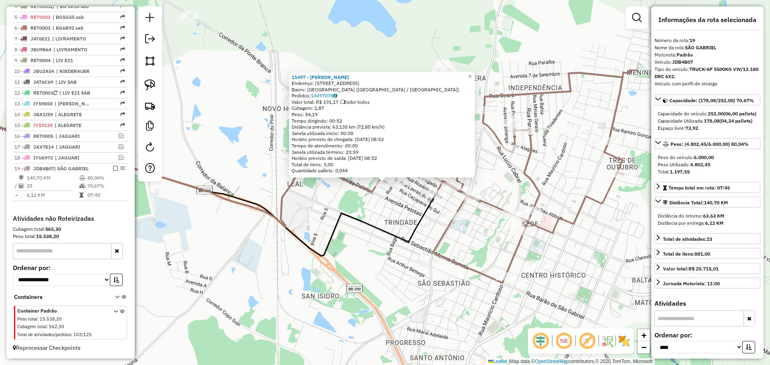
click at [385, 215] on div "11497 - [PERSON_NAME]: R [STREET_ADDRESS] Bairro: [GEOGRAPHIC_DATA] ([GEOGRAPHI…" at bounding box center [385, 182] width 770 height 365
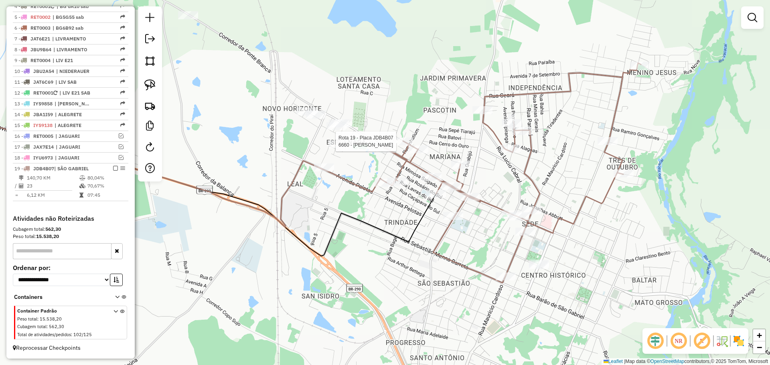
click at [400, 146] on div at bounding box center [403, 142] width 20 height 8
select select "*********"
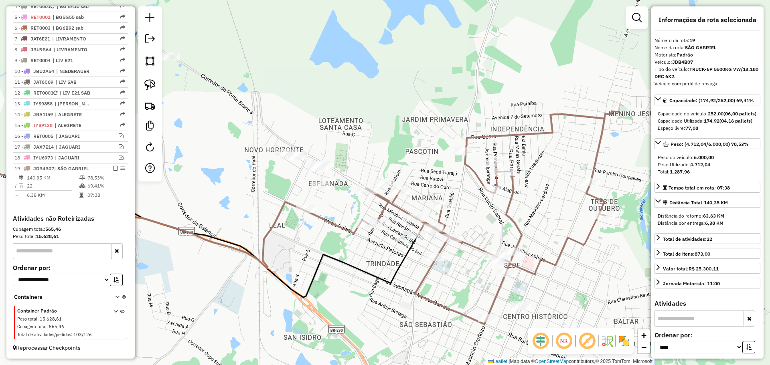
click at [364, 197] on div "Janela de atendimento Grade de atendimento Capacidade Transportadoras Veículos …" at bounding box center [385, 182] width 770 height 365
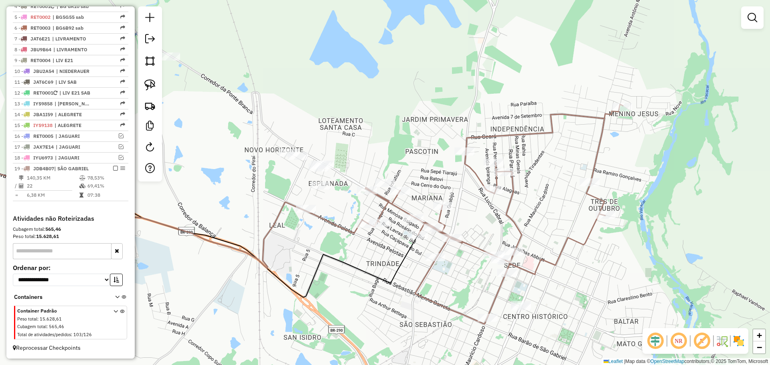
click at [368, 195] on div at bounding box center [367, 191] width 20 height 8
select select "*********"
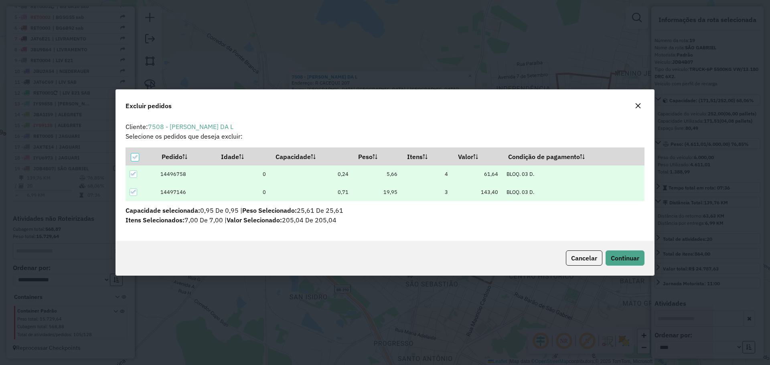
scroll to position [0, 0]
click at [635, 256] on span "Continuar" at bounding box center [625, 258] width 28 height 8
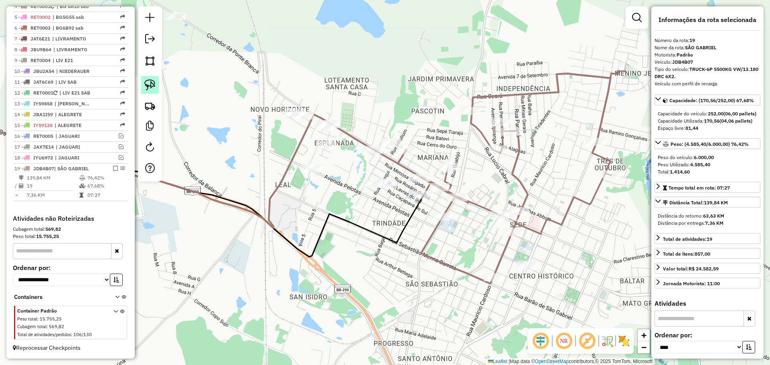
click at [147, 85] on img at bounding box center [149, 84] width 11 height 11
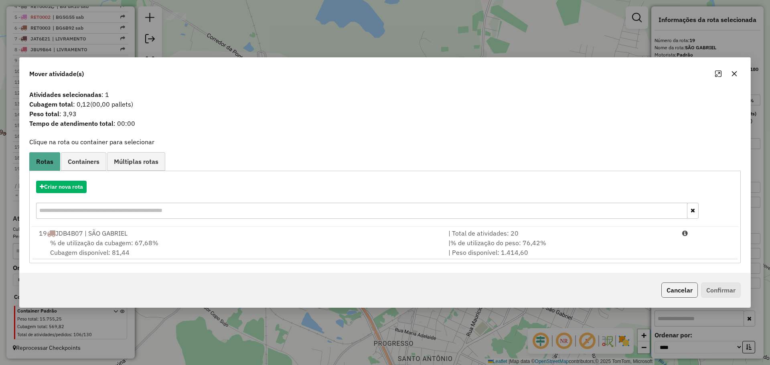
click at [682, 290] on button "Cancelar" at bounding box center [679, 290] width 37 height 15
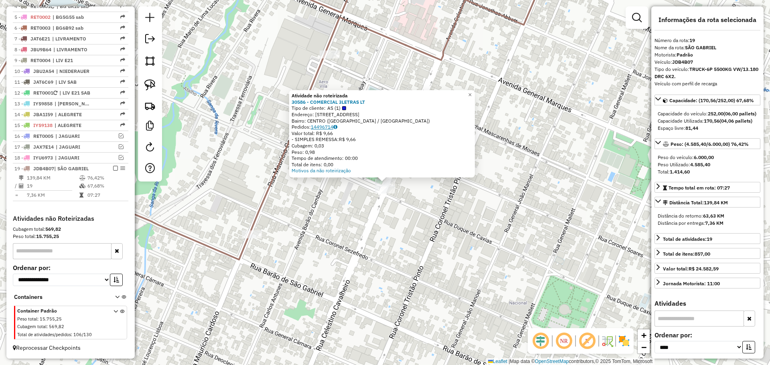
click at [327, 129] on link "14496714" at bounding box center [324, 127] width 26 height 6
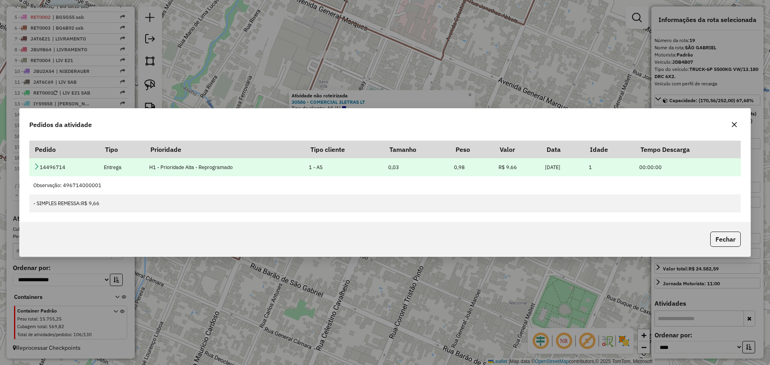
click at [37, 170] on link at bounding box center [36, 167] width 6 height 7
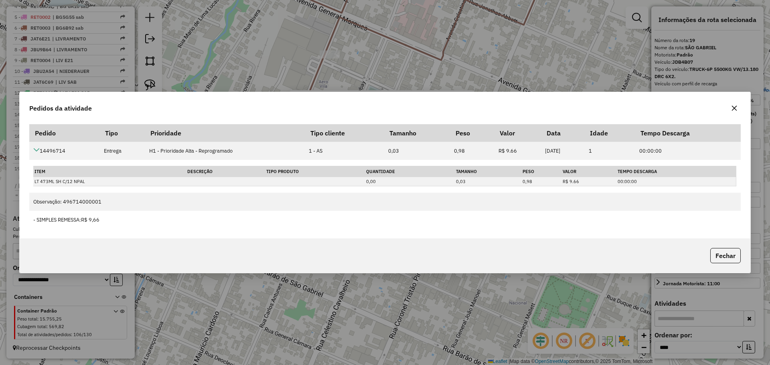
drag, startPoint x: 736, startPoint y: 111, endPoint x: 732, endPoint y: 111, distance: 4.8
click at [734, 111] on icon "button" at bounding box center [734, 108] width 5 height 5
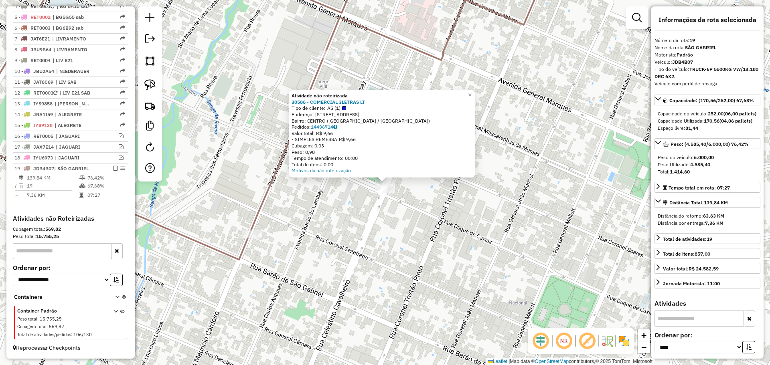
click at [341, 191] on div "Atividade não roteirizada 30586 - COMERCIAL 3LETRAS LT Tipo de cliente: AS (1) …" at bounding box center [385, 182] width 770 height 365
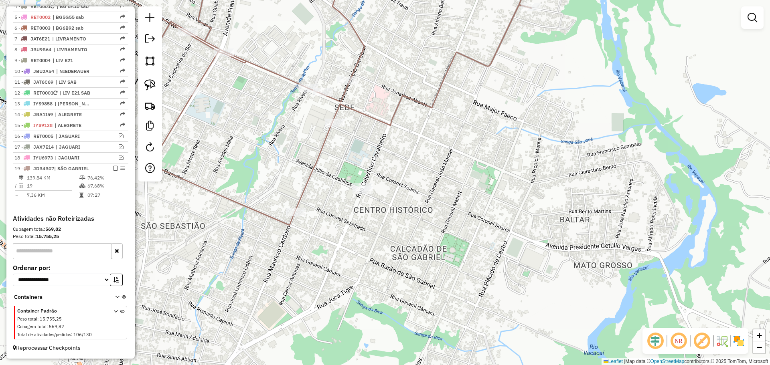
drag, startPoint x: 393, startPoint y: 227, endPoint x: 413, endPoint y: 238, distance: 22.8
click at [413, 238] on div "Janela de atendimento Grade de atendimento Capacidade Transportadoras Veículos …" at bounding box center [385, 182] width 770 height 365
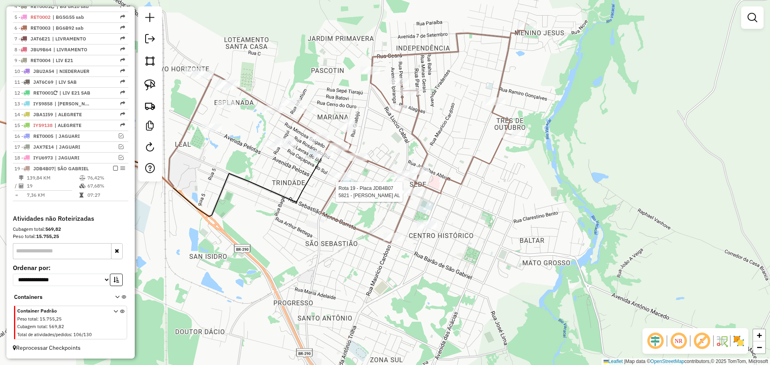
select select "*********"
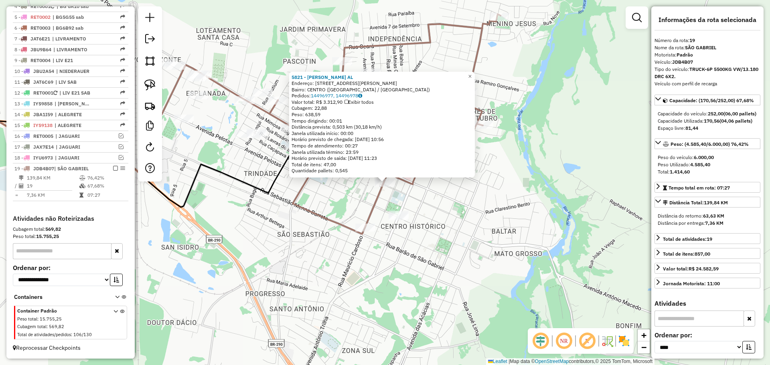
click at [332, 219] on icon at bounding box center [385, 124] width 231 height 220
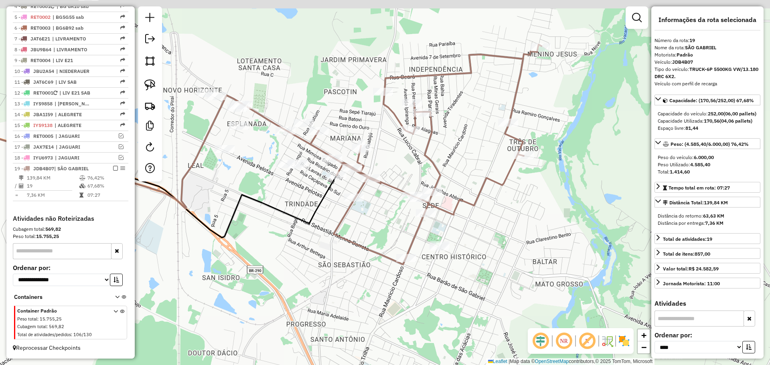
click at [371, 234] on div "Janela de atendimento Grade de atendimento Capacidade Transportadoras Veículos …" at bounding box center [385, 182] width 770 height 365
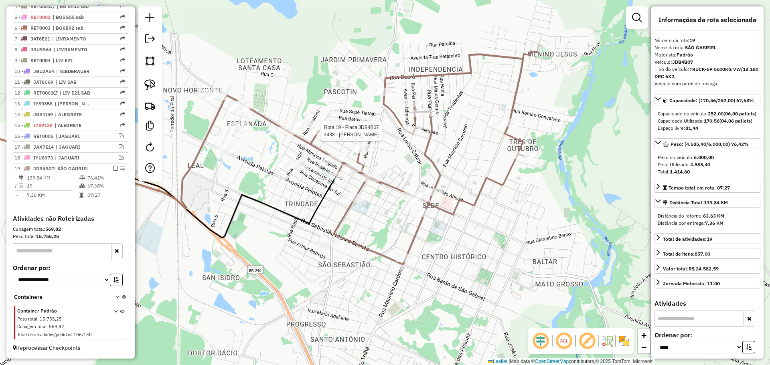
click at [317, 135] on div at bounding box center [319, 131] width 20 height 8
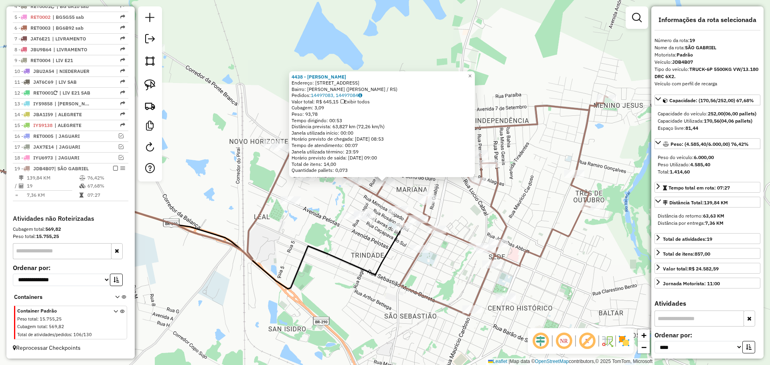
click at [395, 237] on icon at bounding box center [163, 218] width 480 height 142
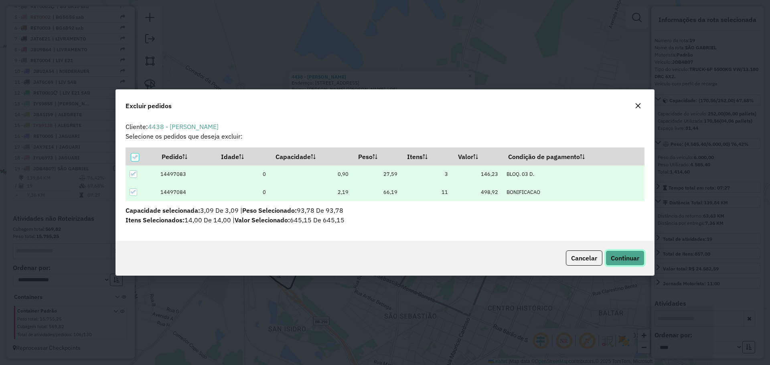
click at [626, 263] on button "Continuar" at bounding box center [625, 258] width 39 height 15
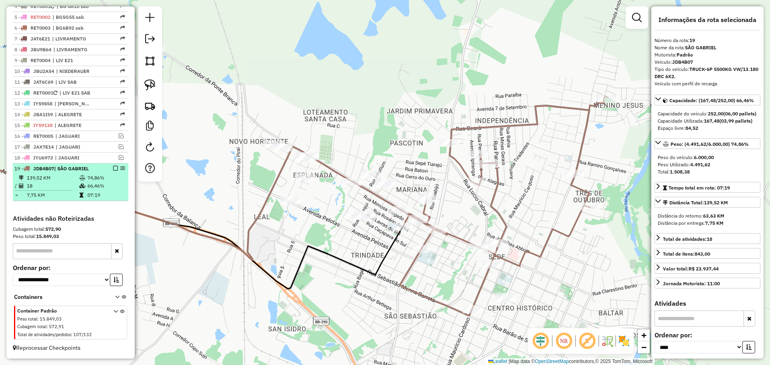
click at [114, 168] on em at bounding box center [115, 168] width 5 height 5
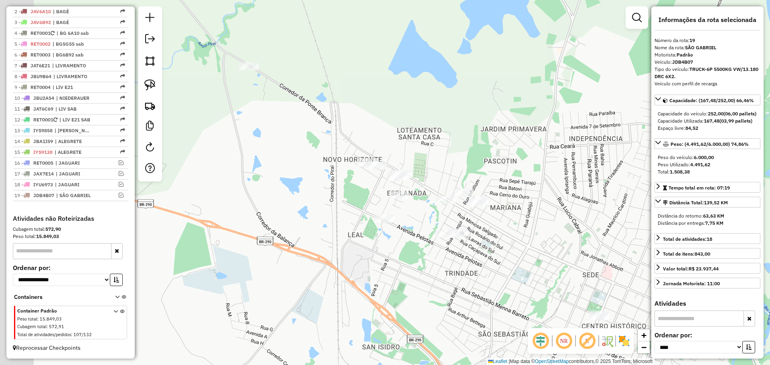
drag, startPoint x: 376, startPoint y: 239, endPoint x: 470, endPoint y: 257, distance: 95.6
click at [470, 257] on div "Janela de atendimento Grade de atendimento Capacidade Transportadoras Veículos …" at bounding box center [385, 182] width 770 height 365
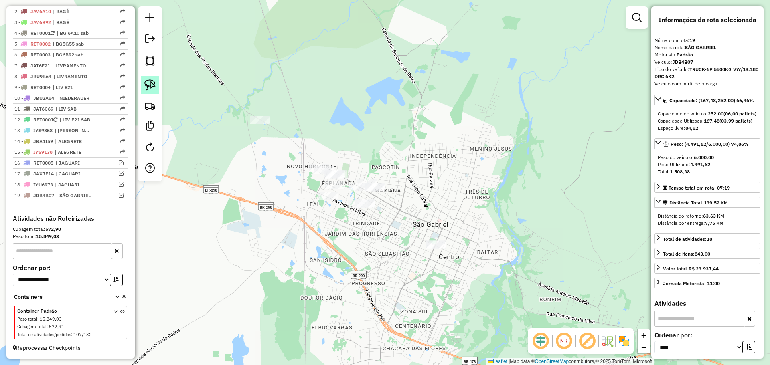
click at [155, 90] on img at bounding box center [149, 84] width 11 height 11
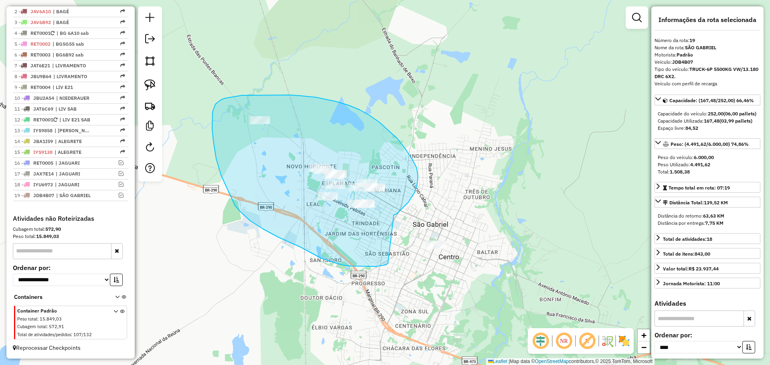
drag, startPoint x: 417, startPoint y: 185, endPoint x: 390, endPoint y: 262, distance: 81.9
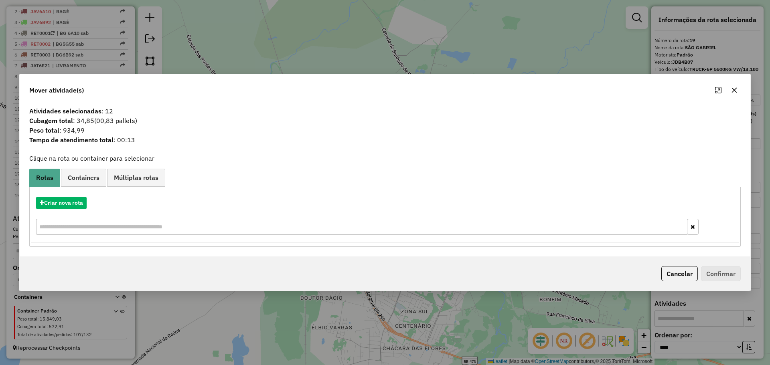
drag, startPoint x: 734, startPoint y: 91, endPoint x: 655, endPoint y: 120, distance: 84.5
click at [734, 91] on icon "button" at bounding box center [734, 90] width 6 height 6
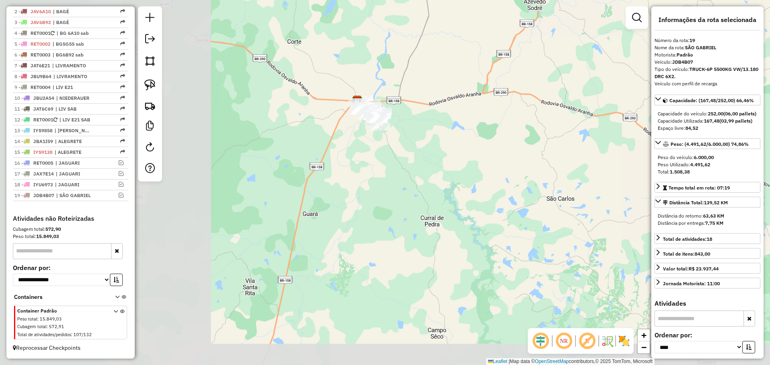
drag, startPoint x: 349, startPoint y: 262, endPoint x: 612, endPoint y: 186, distance: 273.8
click at [612, 186] on div "Janela de atendimento Grade de atendimento Capacidade Transportadoras Veículos …" at bounding box center [385, 182] width 770 height 365
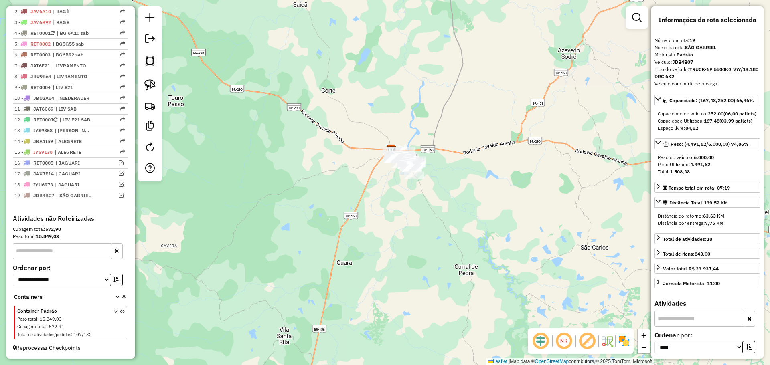
drag, startPoint x: 443, startPoint y: 210, endPoint x: 432, endPoint y: 205, distance: 12.6
click at [445, 214] on div "Janela de atendimento Grade de atendimento Capacidade Transportadoras Veículos …" at bounding box center [385, 182] width 770 height 365
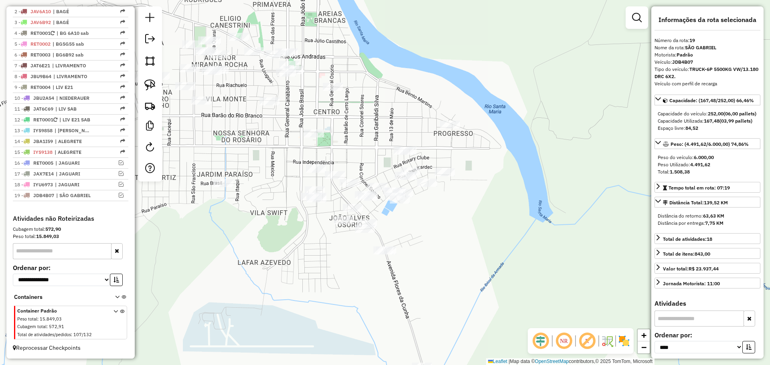
drag, startPoint x: 399, startPoint y: 224, endPoint x: 299, endPoint y: 253, distance: 104.0
click at [299, 253] on div "Janela de atendimento Grade de atendimento Capacidade Transportadoras Veículos …" at bounding box center [385, 182] width 770 height 365
click at [148, 83] on img at bounding box center [149, 84] width 11 height 11
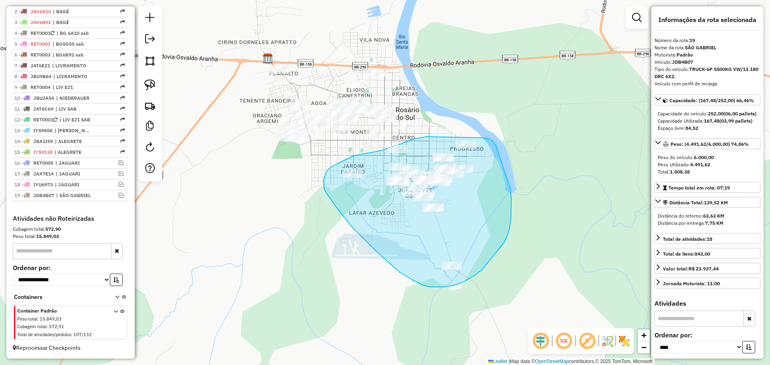
drag, startPoint x: 497, startPoint y: 148, endPoint x: 510, endPoint y: 185, distance: 38.8
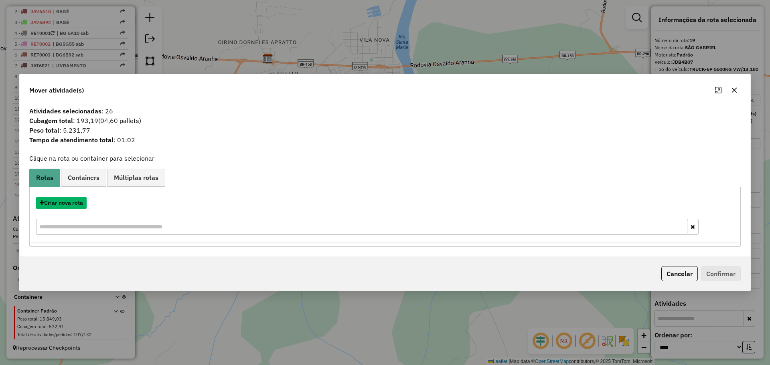
click at [75, 208] on button "Criar nova rota" at bounding box center [61, 203] width 51 height 12
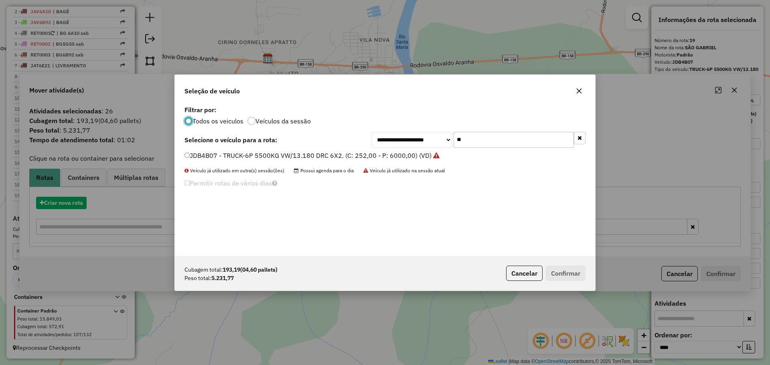
scroll to position [4, 2]
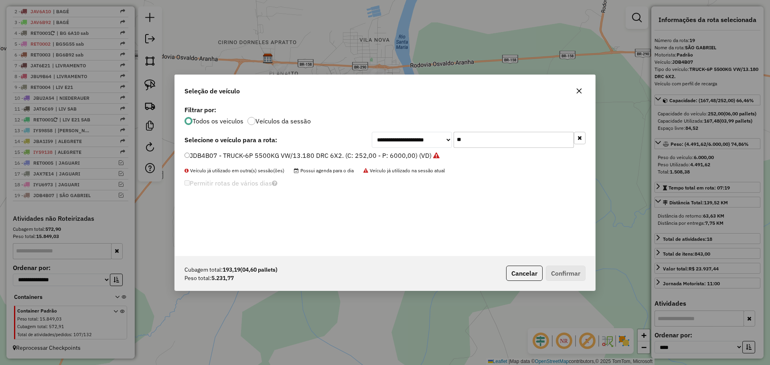
drag, startPoint x: 466, startPoint y: 141, endPoint x: 447, endPoint y: 138, distance: 18.7
click at [447, 138] on div "**********" at bounding box center [479, 140] width 214 height 16
drag, startPoint x: 475, startPoint y: 133, endPoint x: 442, endPoint y: 132, distance: 32.1
click at [442, 132] on div "**********" at bounding box center [479, 140] width 214 height 16
drag, startPoint x: 503, startPoint y: 136, endPoint x: 428, endPoint y: 130, distance: 75.2
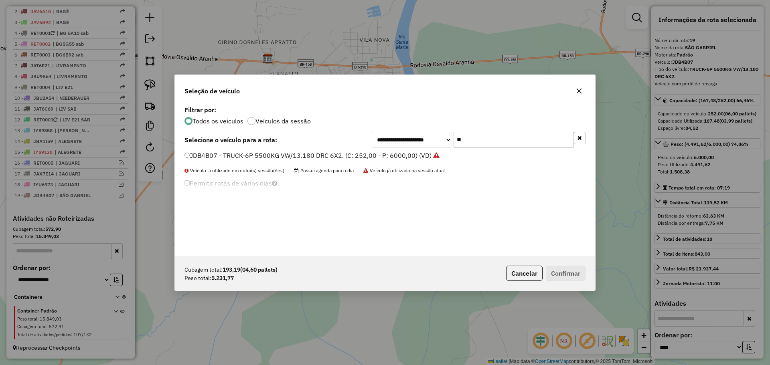
click at [428, 130] on div "**********" at bounding box center [385, 180] width 420 height 152
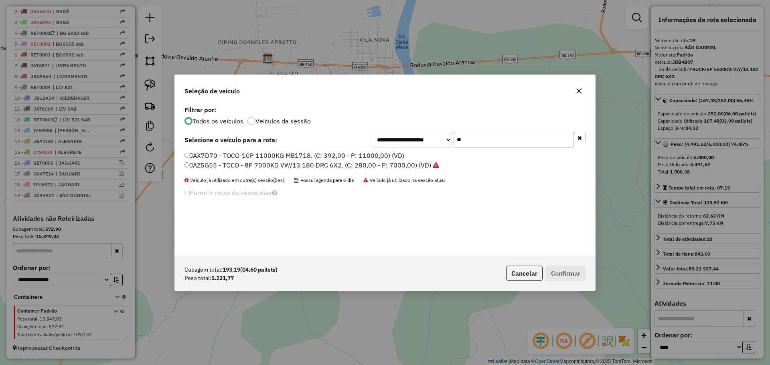
type input "**"
click at [339, 158] on label "JAX7D70 - TOCO-10P 11000KG MB1718. (C: 392,00 - P: 11000,00) (VD)" at bounding box center [295, 156] width 220 height 10
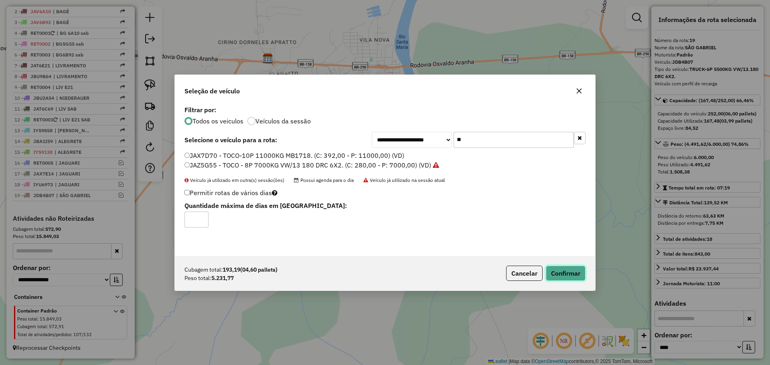
click at [563, 276] on button "Confirmar" at bounding box center [566, 273] width 40 height 15
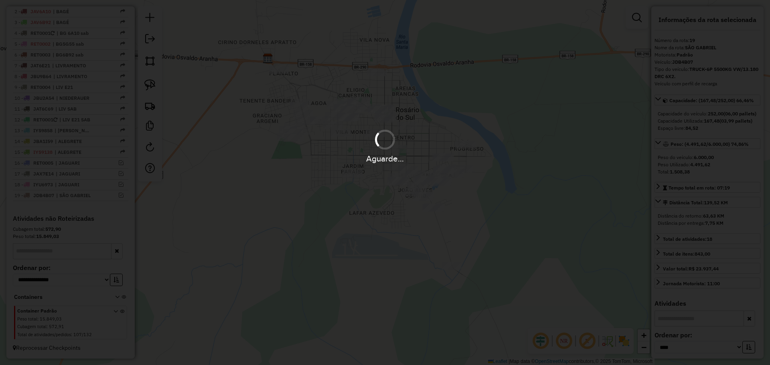
scroll to position [359, 0]
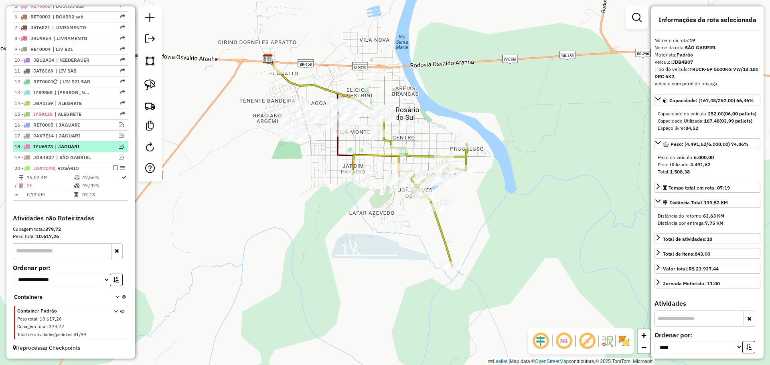
drag, startPoint x: 112, startPoint y: 168, endPoint x: 125, endPoint y: 170, distance: 12.5
click at [113, 168] on em at bounding box center [115, 168] width 5 height 5
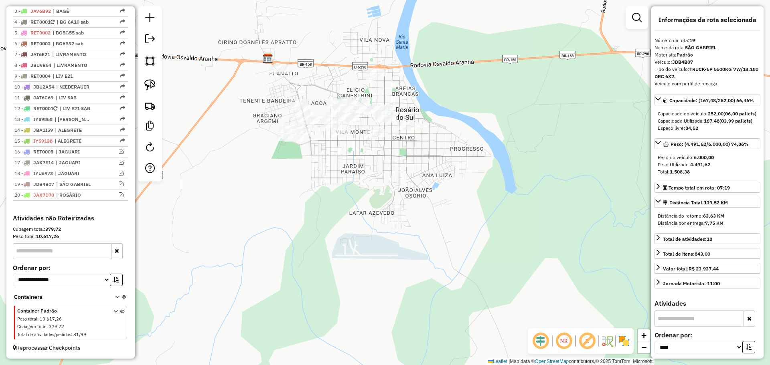
scroll to position [333, 0]
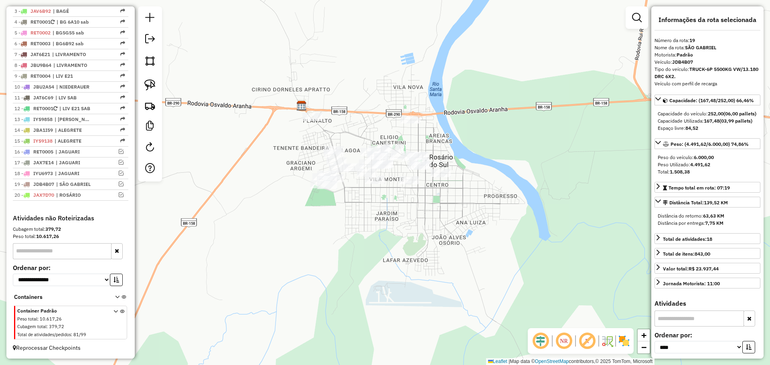
drag, startPoint x: 245, startPoint y: 187, endPoint x: 279, endPoint y: 234, distance: 58.1
click at [279, 234] on div "Janela de atendimento Grade de atendimento Capacidade Transportadoras Veículos …" at bounding box center [385, 182] width 770 height 365
click at [150, 84] on img at bounding box center [149, 84] width 11 height 11
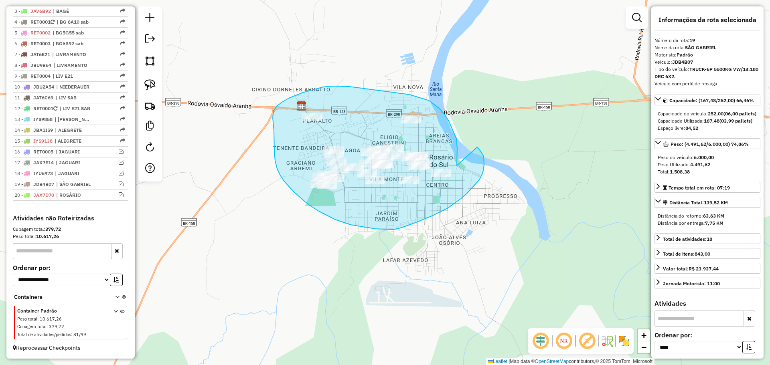
drag, startPoint x: 457, startPoint y: 166, endPoint x: 477, endPoint y: 147, distance: 27.5
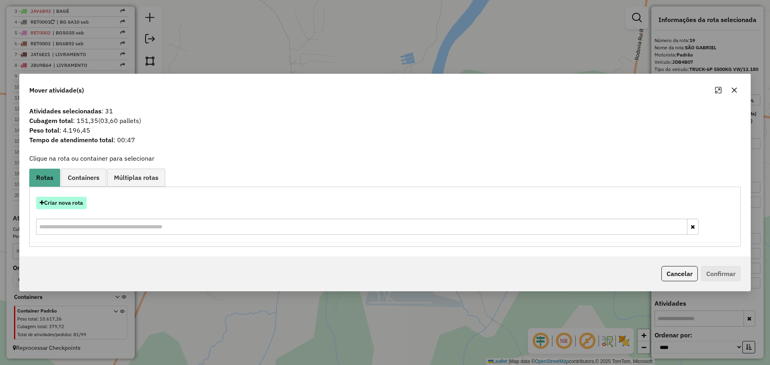
click at [51, 201] on button "Criar nova rota" at bounding box center [61, 203] width 51 height 12
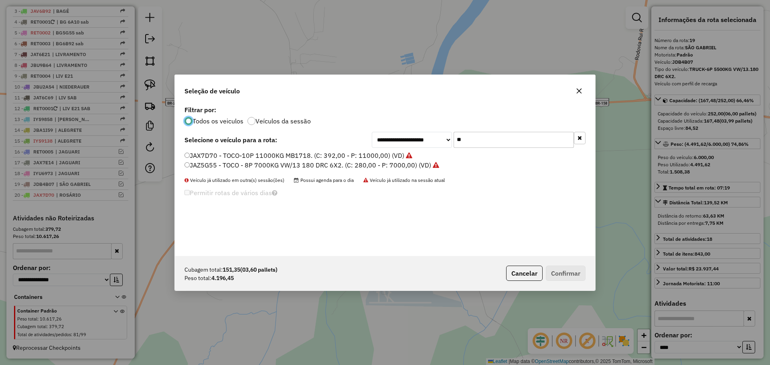
scroll to position [4, 2]
drag, startPoint x: 482, startPoint y: 140, endPoint x: 454, endPoint y: 136, distance: 28.1
click at [454, 136] on input "**" at bounding box center [514, 140] width 120 height 16
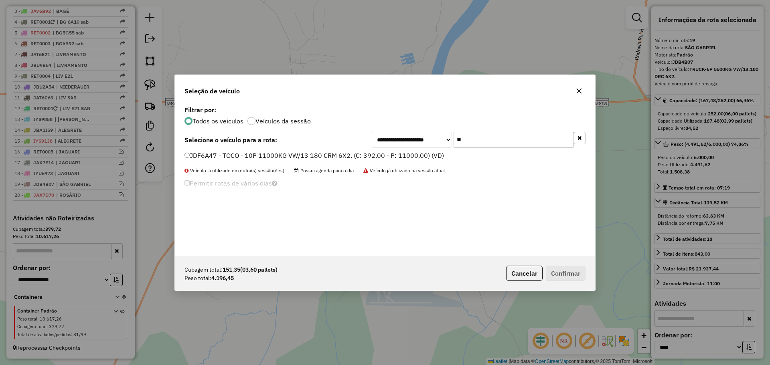
type input "**"
click at [357, 160] on label "JDF6A47 - TOCO - 10P 11000KG VW/13 180 CRM 6X2. (C: 392,00 - P: 11000,00) (VD)" at bounding box center [315, 156] width 260 height 10
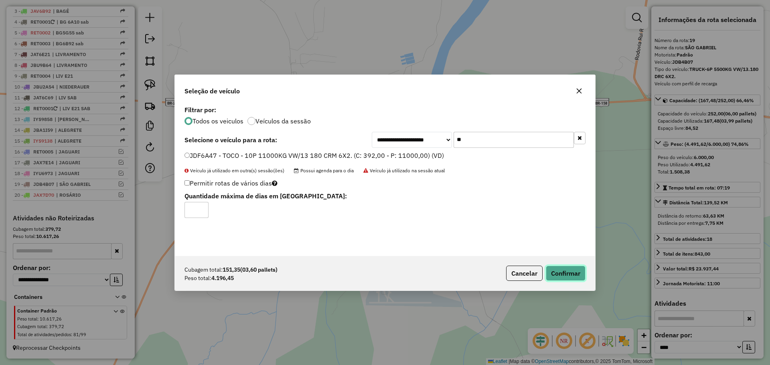
click at [560, 269] on button "Confirmar" at bounding box center [566, 273] width 40 height 15
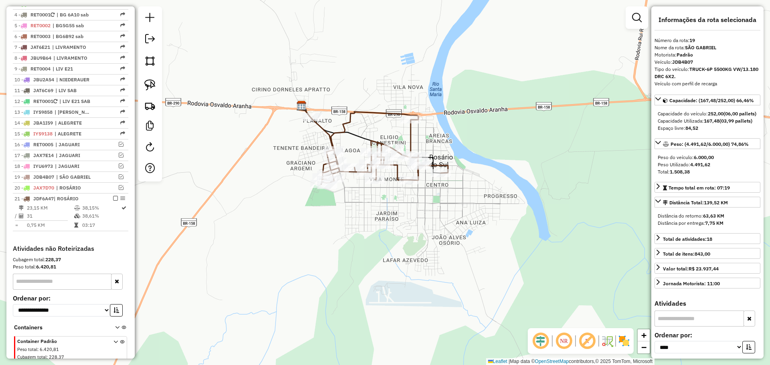
scroll to position [370, 0]
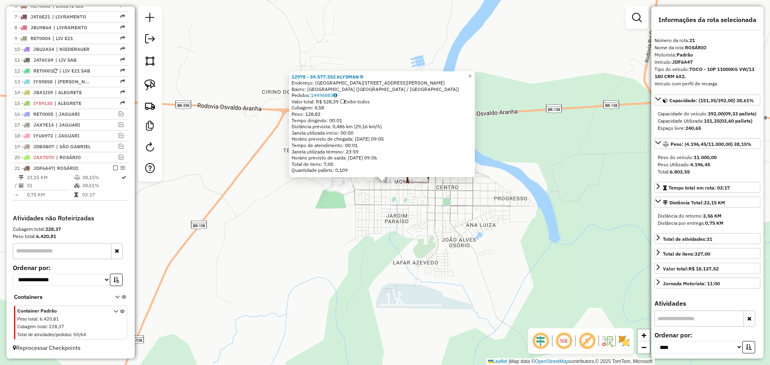
click at [309, 193] on div "12978 - 59.577.552 KLYSMAN R Endereço: AC [STREET_ADDRESS][PERSON_NAME] [GEOGRA…" at bounding box center [385, 182] width 770 height 365
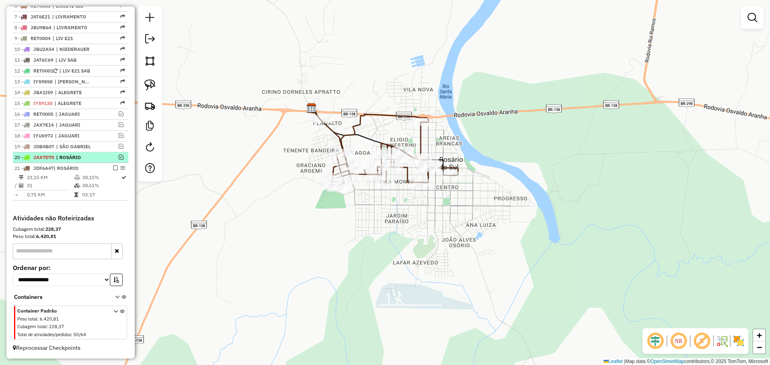
click at [120, 157] on em at bounding box center [121, 157] width 5 height 5
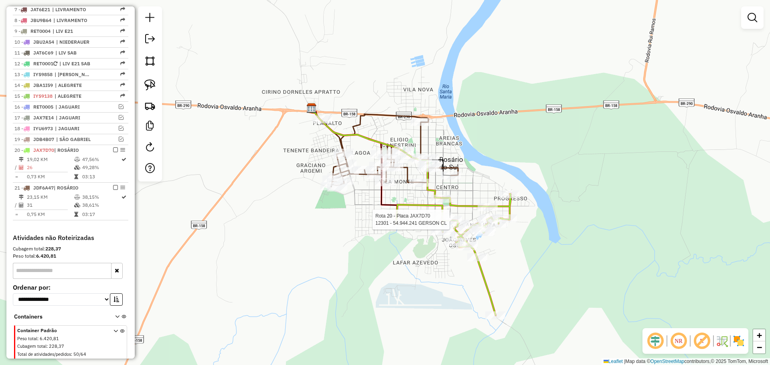
scroll to position [397, 0]
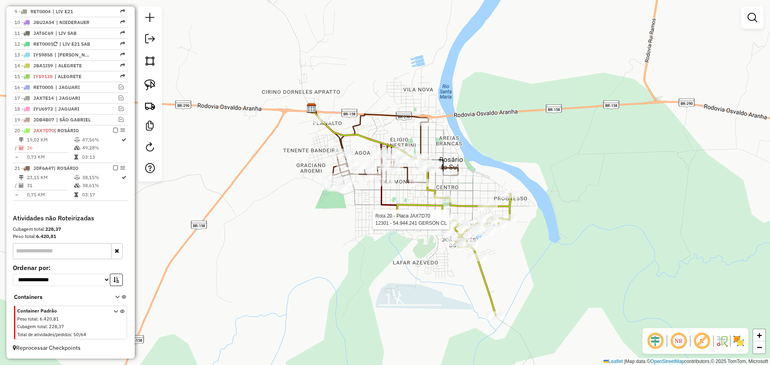
select select "*********"
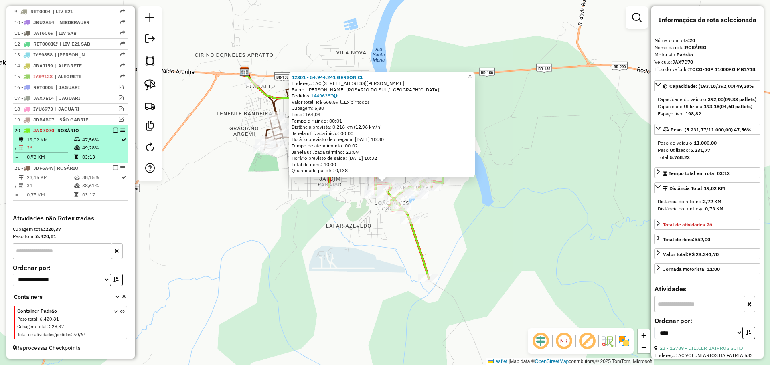
click at [112, 133] on div "20 - JAX7D70 | ROSÁRIO" at bounding box center [70, 130] width 112 height 7
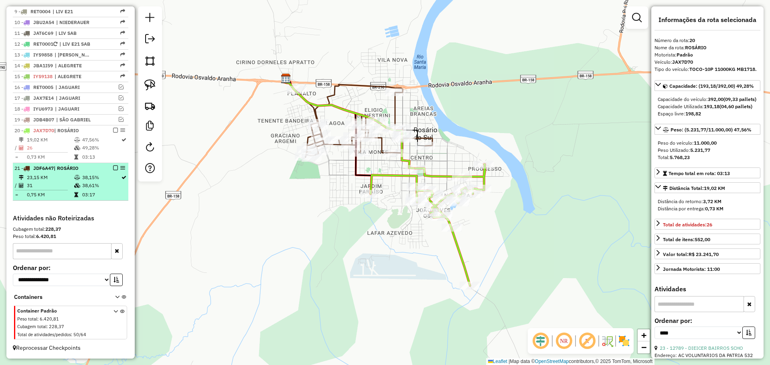
click at [113, 170] on em at bounding box center [115, 168] width 5 height 5
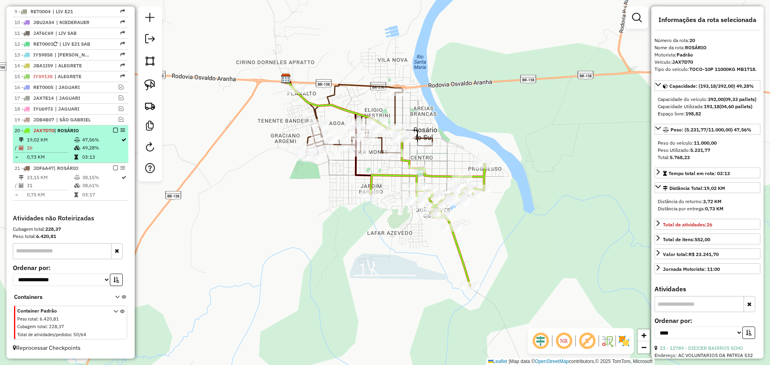
scroll to position [370, 0]
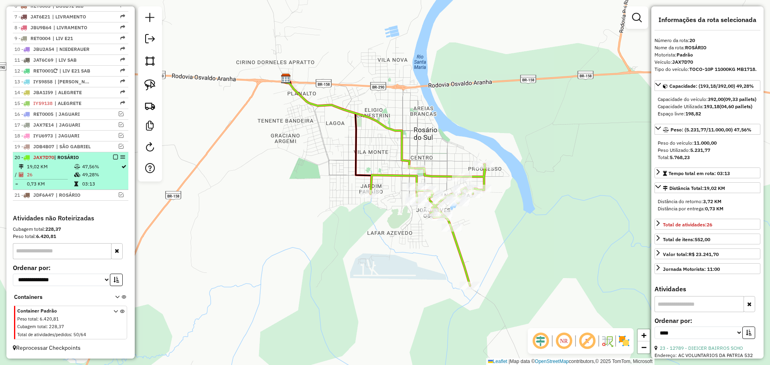
click at [115, 158] on em at bounding box center [115, 157] width 5 height 5
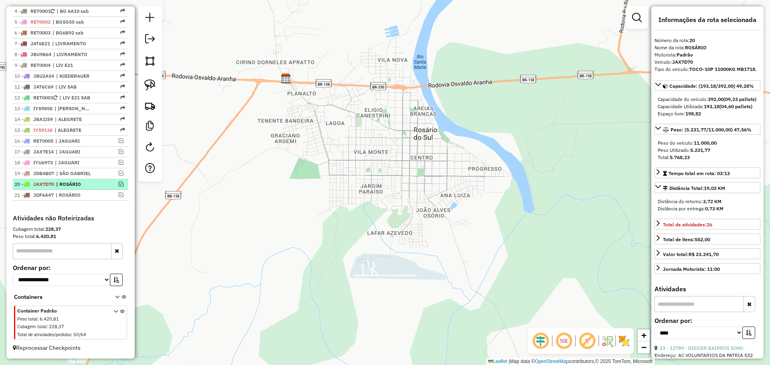
scroll to position [343, 0]
click at [152, 40] on em at bounding box center [150, 39] width 10 height 10
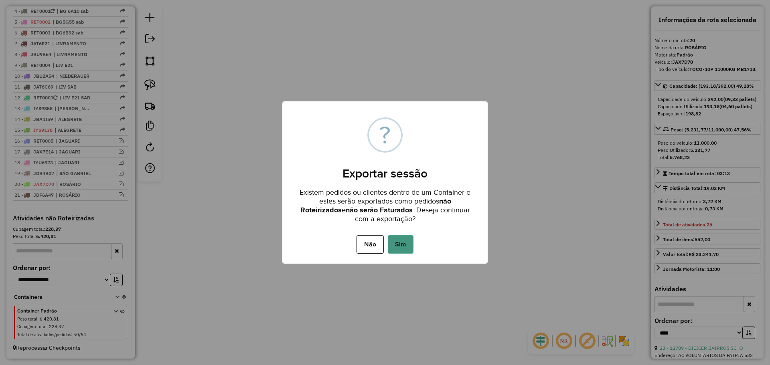
click at [410, 251] on button "Sim" at bounding box center [401, 244] width 26 height 18
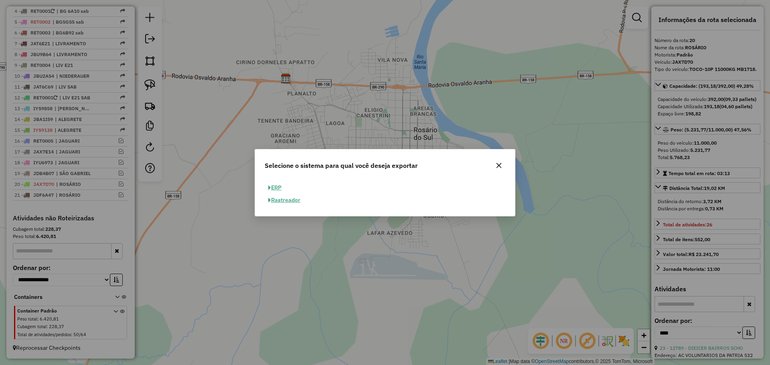
click at [280, 186] on button "ERP" at bounding box center [275, 188] width 20 height 12
select select "**"
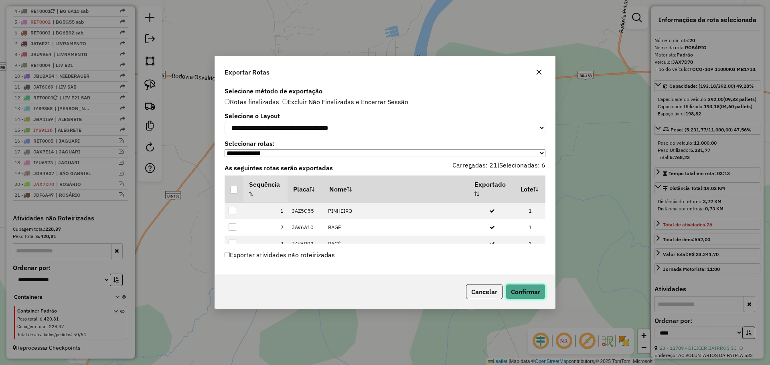
click at [529, 293] on button "Confirmar" at bounding box center [526, 291] width 40 height 15
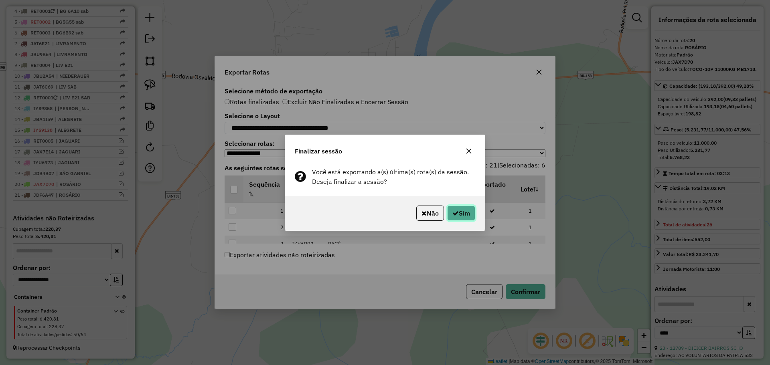
click at [461, 213] on button "Sim" at bounding box center [461, 213] width 28 height 15
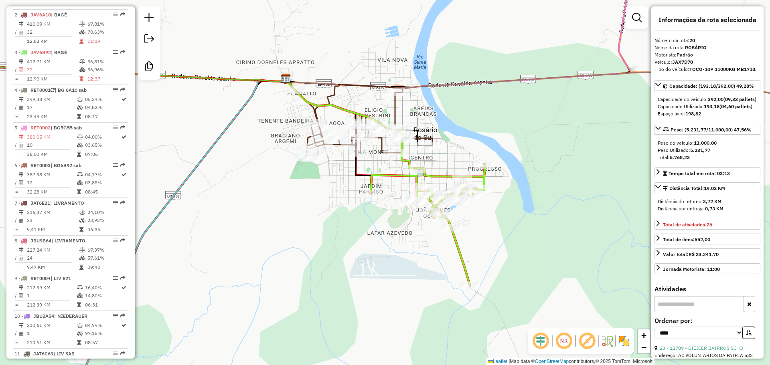
scroll to position [895, 0]
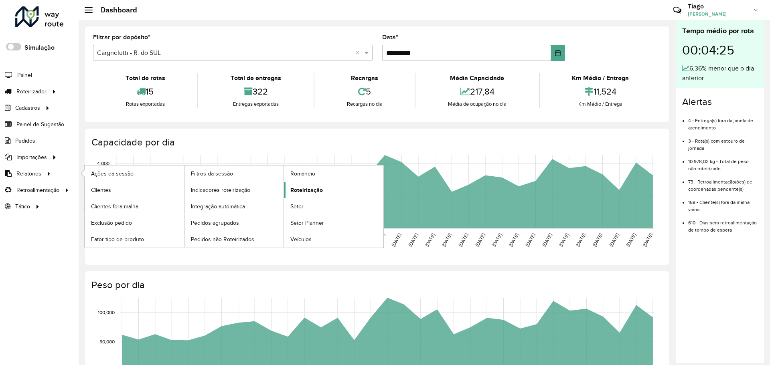
click at [308, 191] on span "Roteirização" at bounding box center [306, 190] width 32 height 8
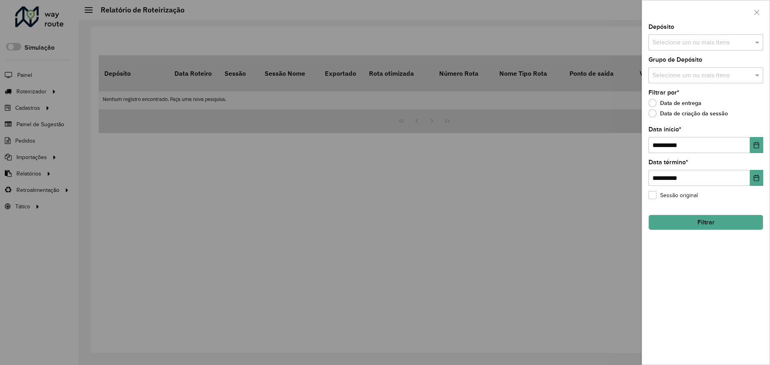
click at [698, 39] on input "text" at bounding box center [702, 43] width 103 height 10
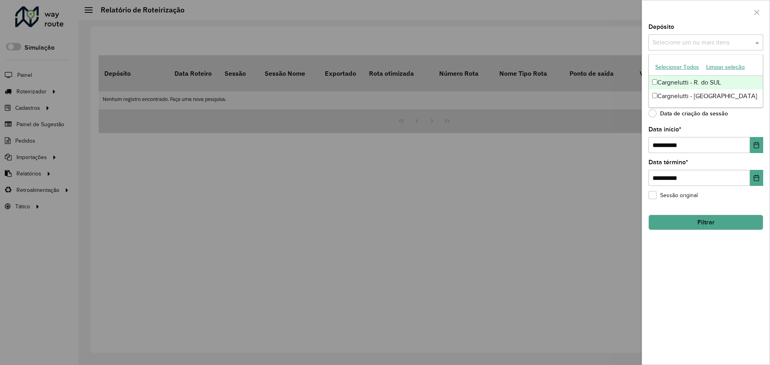
click at [666, 64] on button "Selecionar Todos" at bounding box center [677, 67] width 51 height 12
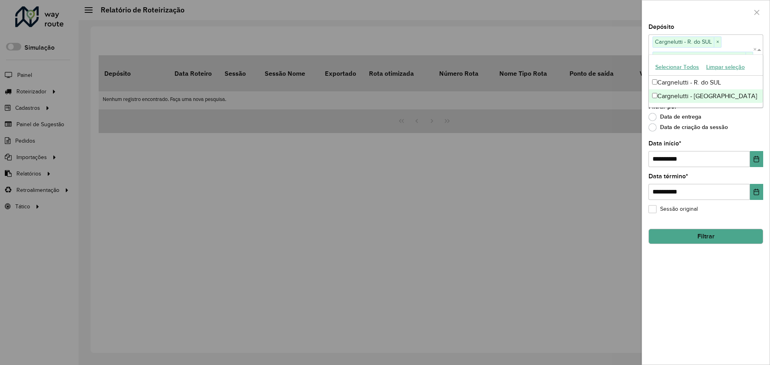
click at [732, 139] on div "**********" at bounding box center [706, 194] width 128 height 341
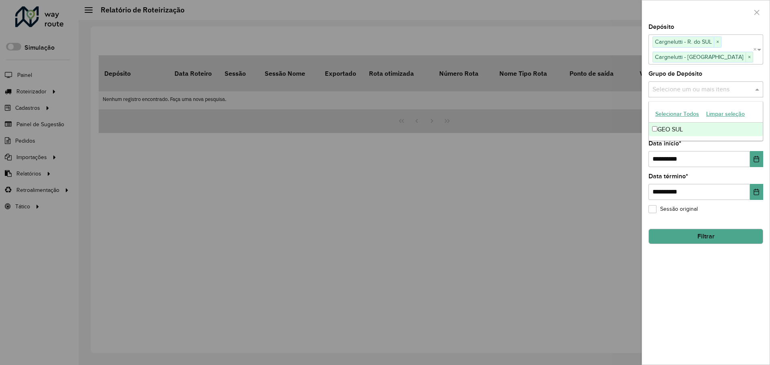
click at [750, 92] on input "text" at bounding box center [702, 90] width 103 height 10
click at [682, 114] on button "Selecionar Todos" at bounding box center [677, 114] width 51 height 12
click at [712, 149] on div "**********" at bounding box center [706, 154] width 115 height 26
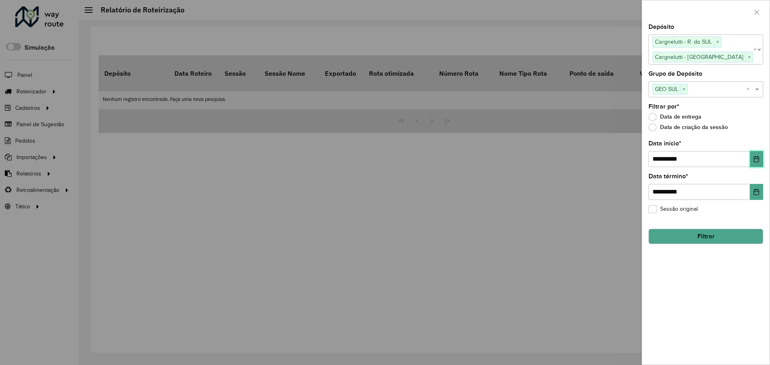
click at [761, 159] on button "Choose Date" at bounding box center [756, 159] width 13 height 16
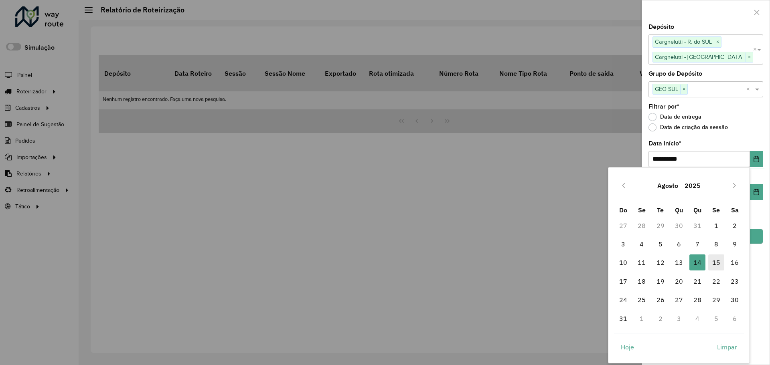
click at [714, 262] on span "15" at bounding box center [716, 263] width 16 height 16
type input "**********"
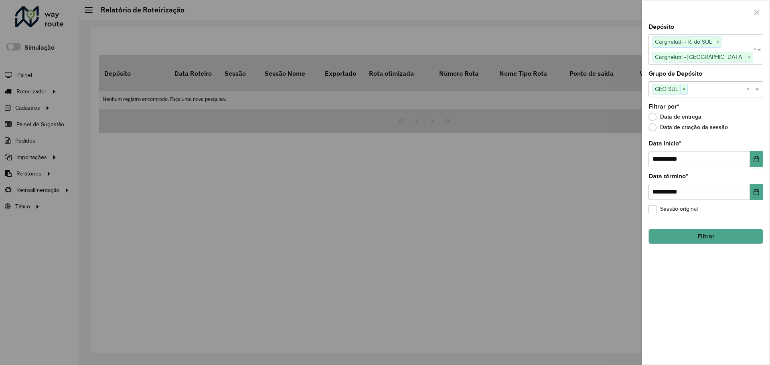
click at [718, 245] on div "**********" at bounding box center [706, 194] width 128 height 341
click at [718, 239] on button "Filtrar" at bounding box center [706, 236] width 115 height 15
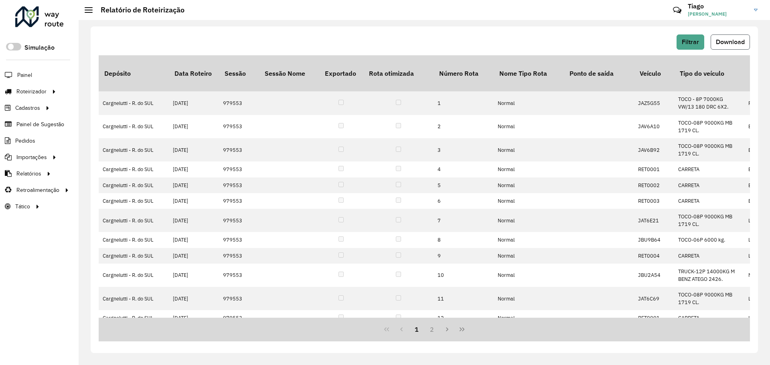
click at [725, 43] on span "Download" at bounding box center [730, 42] width 29 height 7
